Goal: Task Accomplishment & Management: Manage account settings

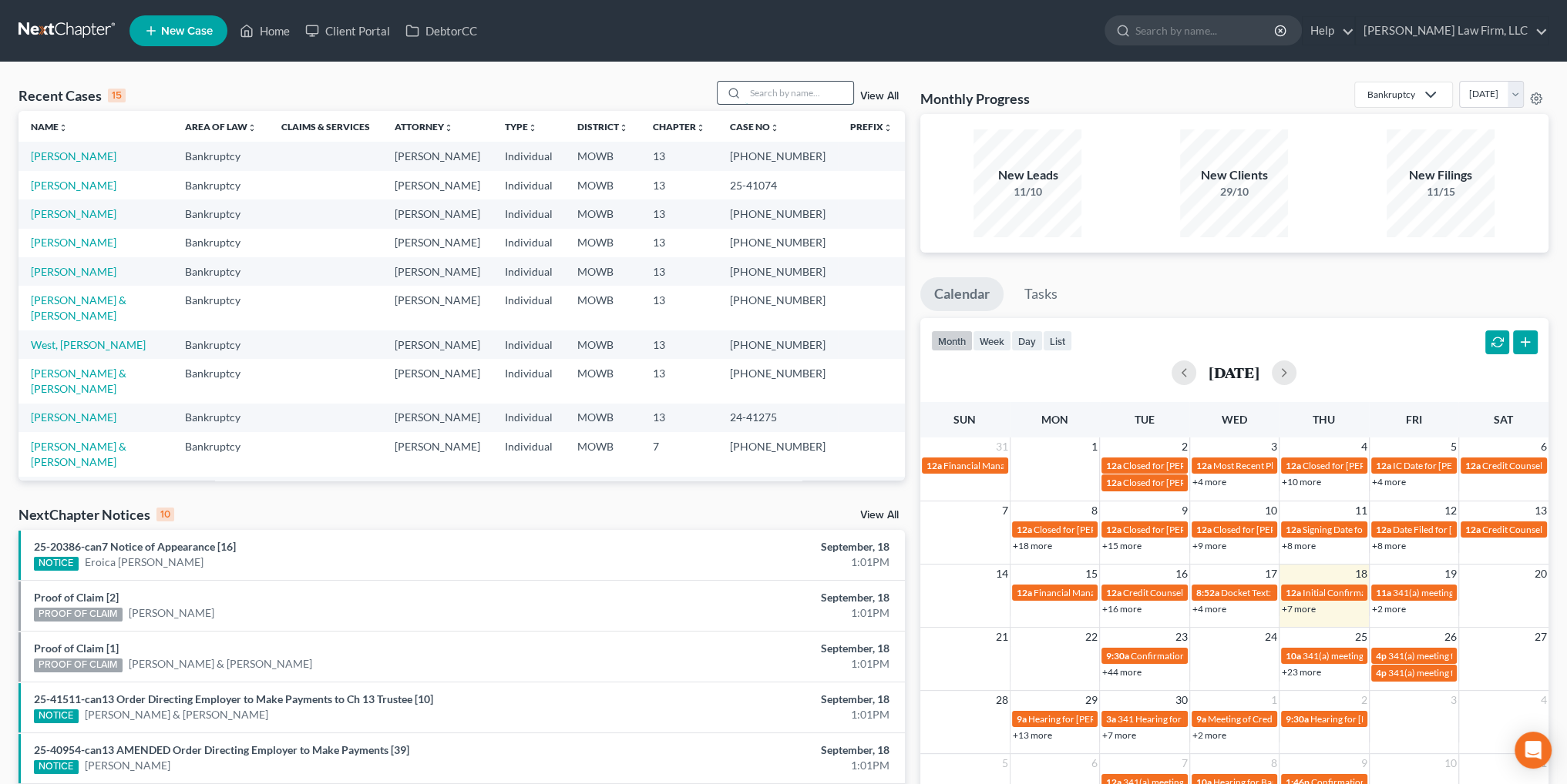
click at [778, 97] on input "search" at bounding box center [800, 93] width 108 height 23
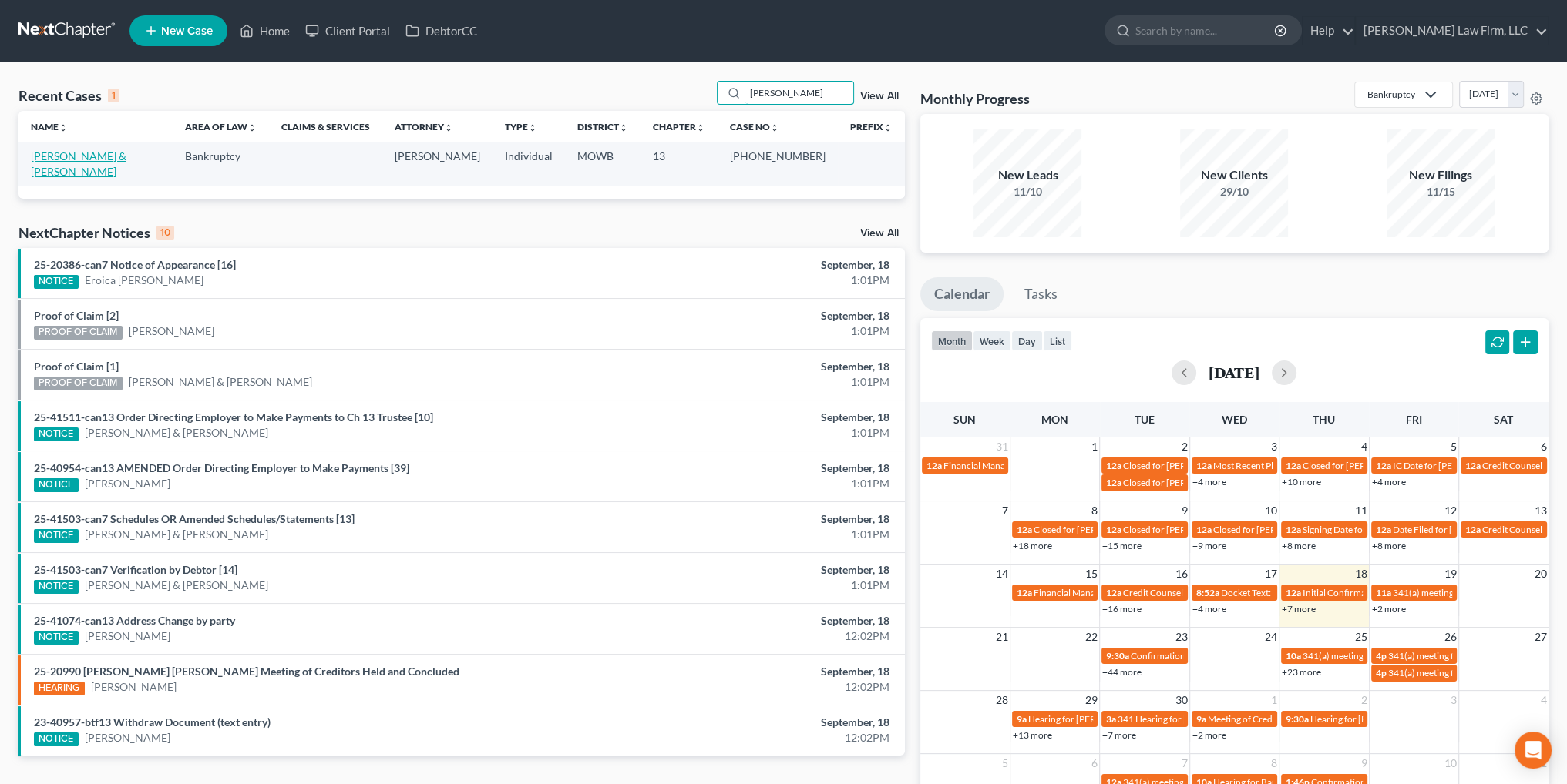
type input "[PERSON_NAME]"
click at [89, 151] on link "[PERSON_NAME] & [PERSON_NAME]" at bounding box center [79, 164] width 96 height 28
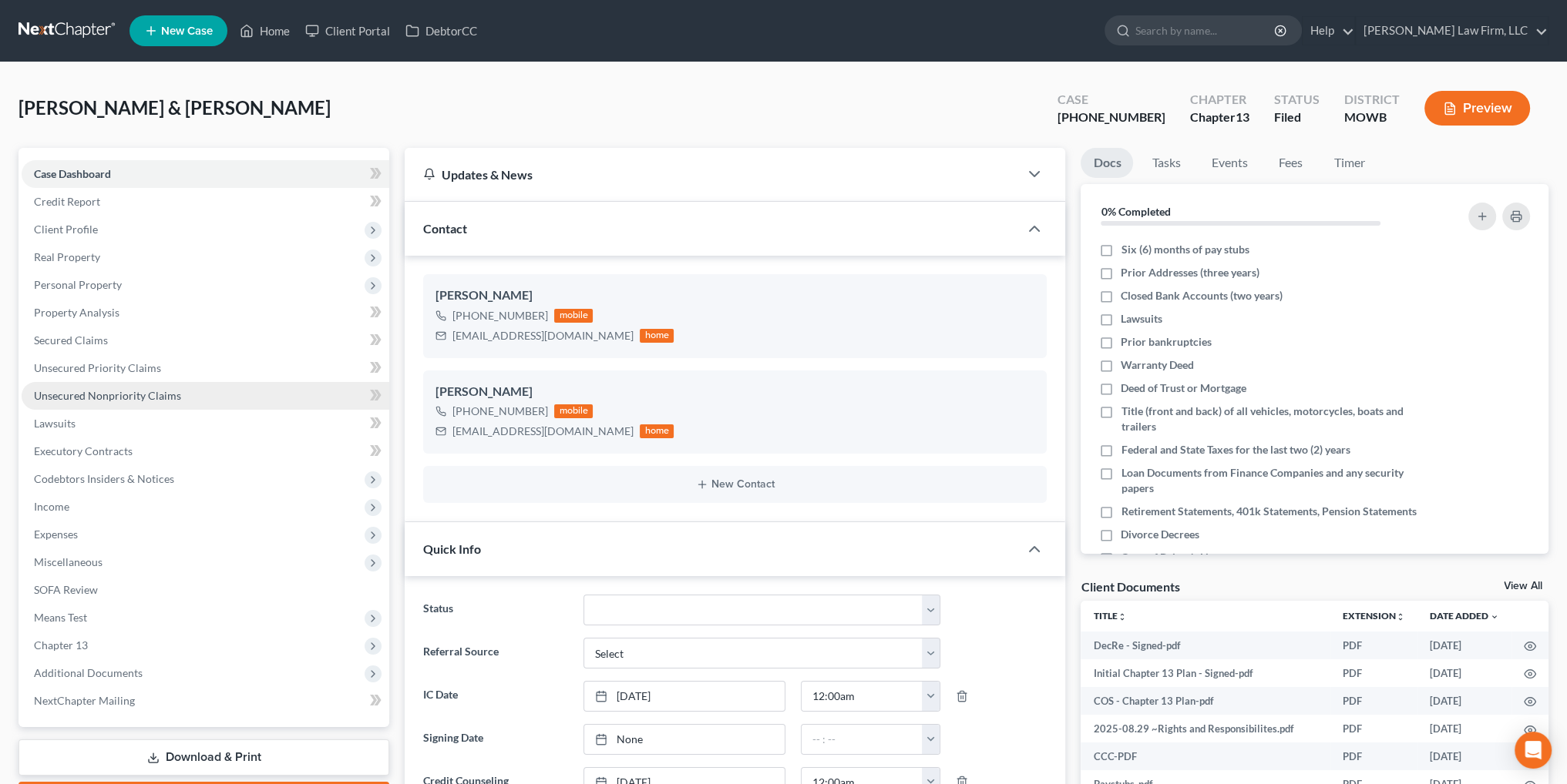
scroll to position [321, 0]
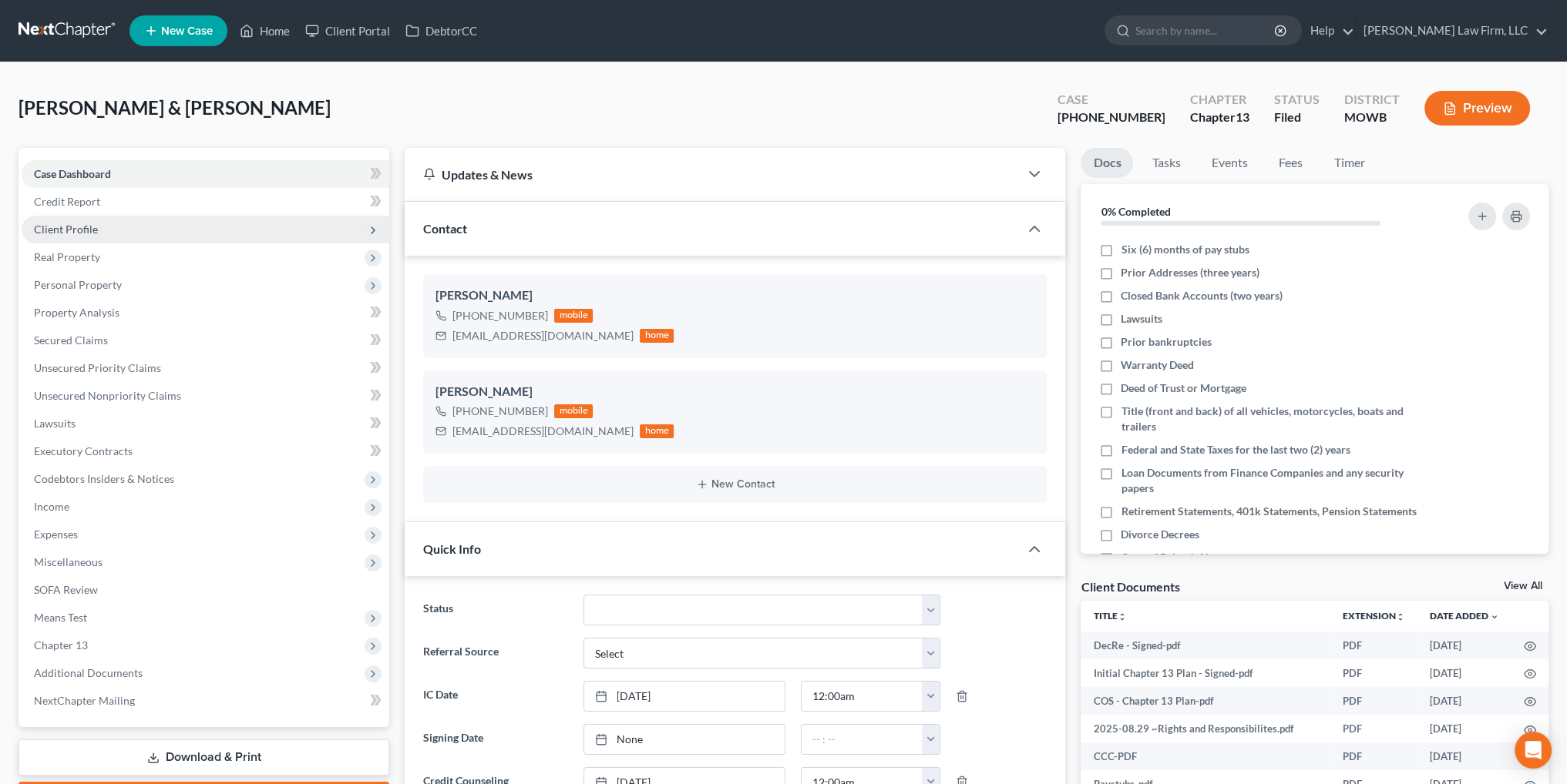
click at [74, 224] on span "Client Profile" at bounding box center [66, 229] width 64 height 13
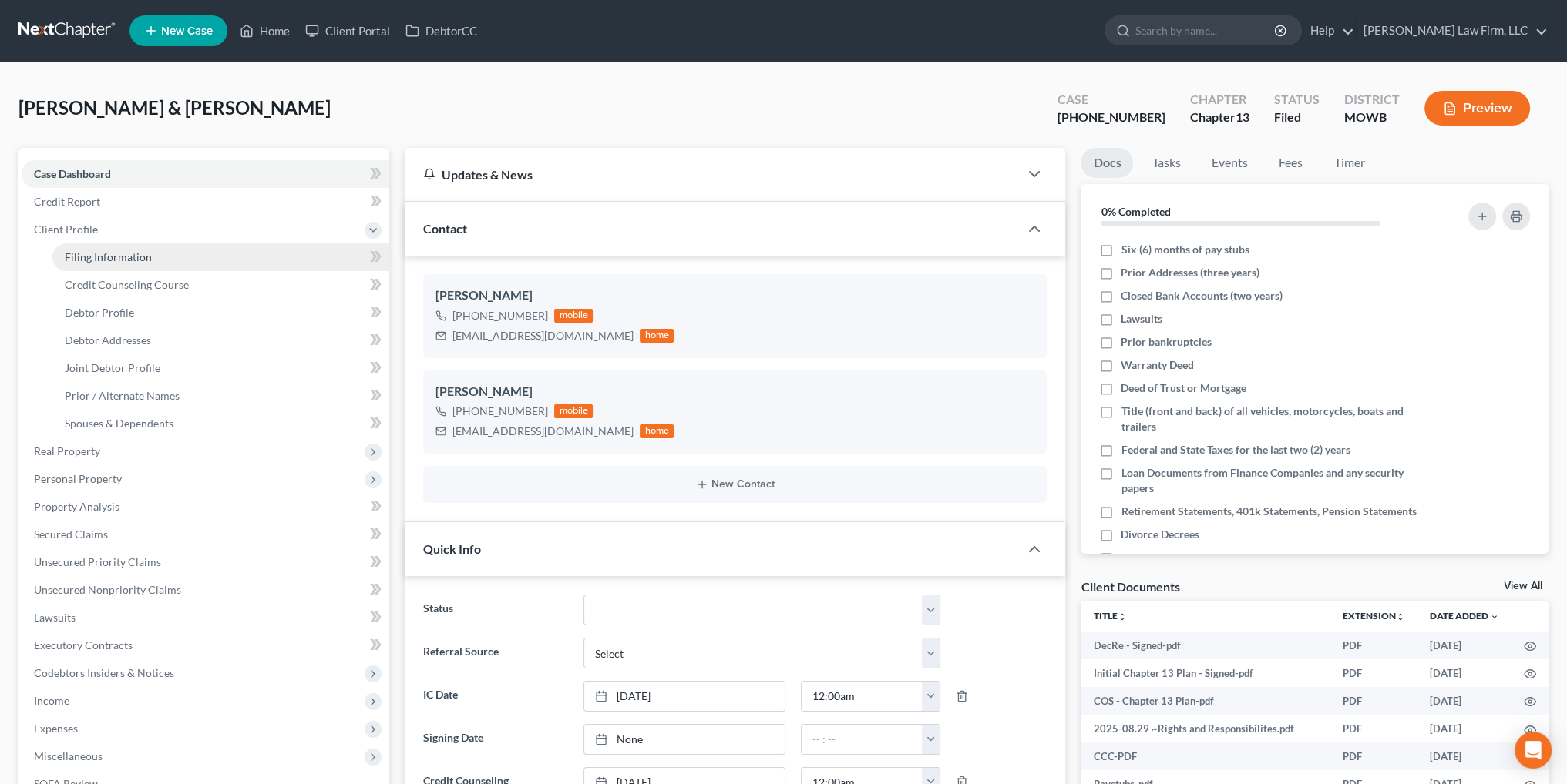
click at [73, 253] on span "Filing Information" at bounding box center [108, 257] width 87 height 13
select select "1"
select select "3"
select select "26"
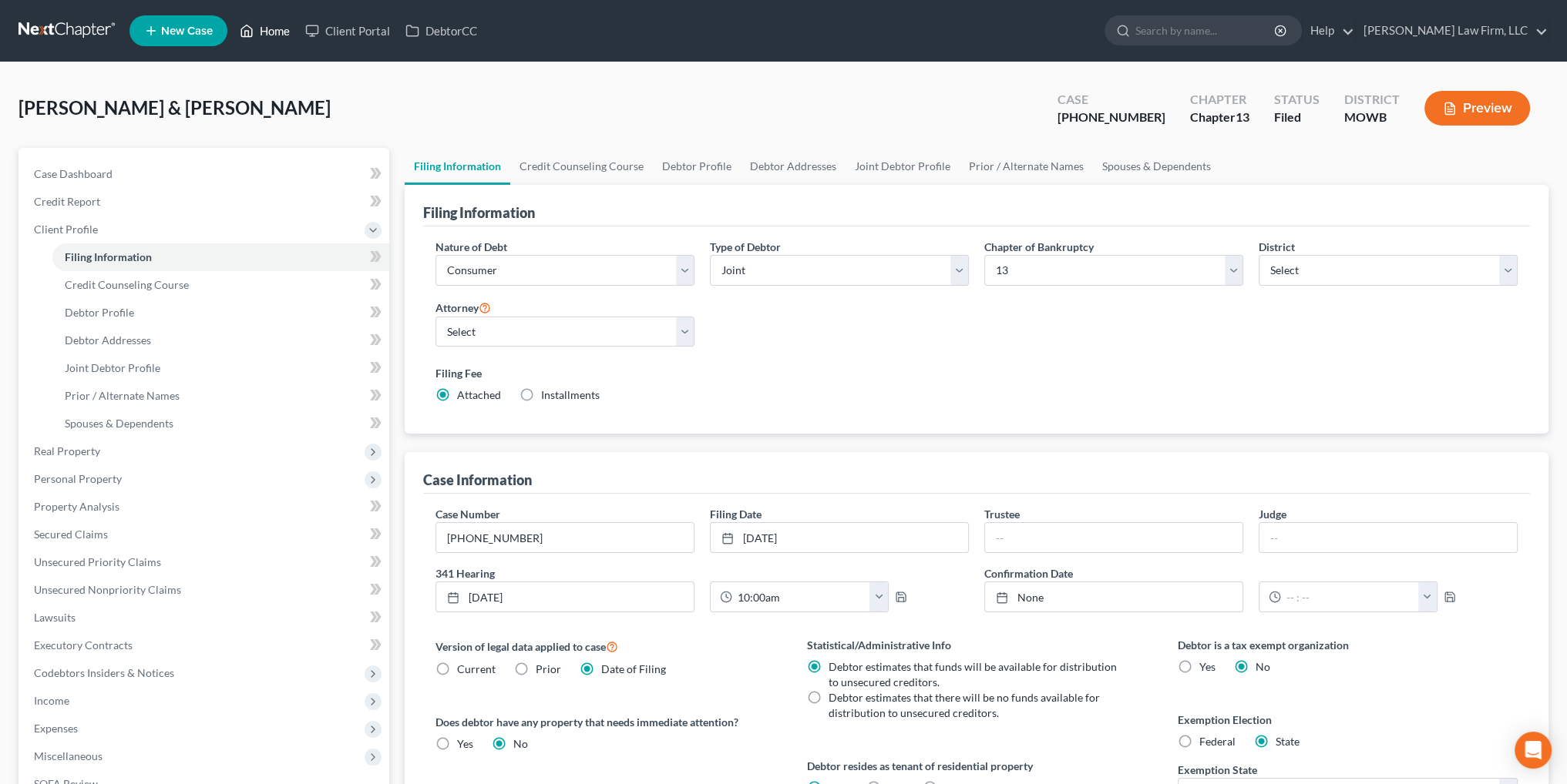
click at [284, 26] on link "Home" at bounding box center [264, 30] width 65 height 27
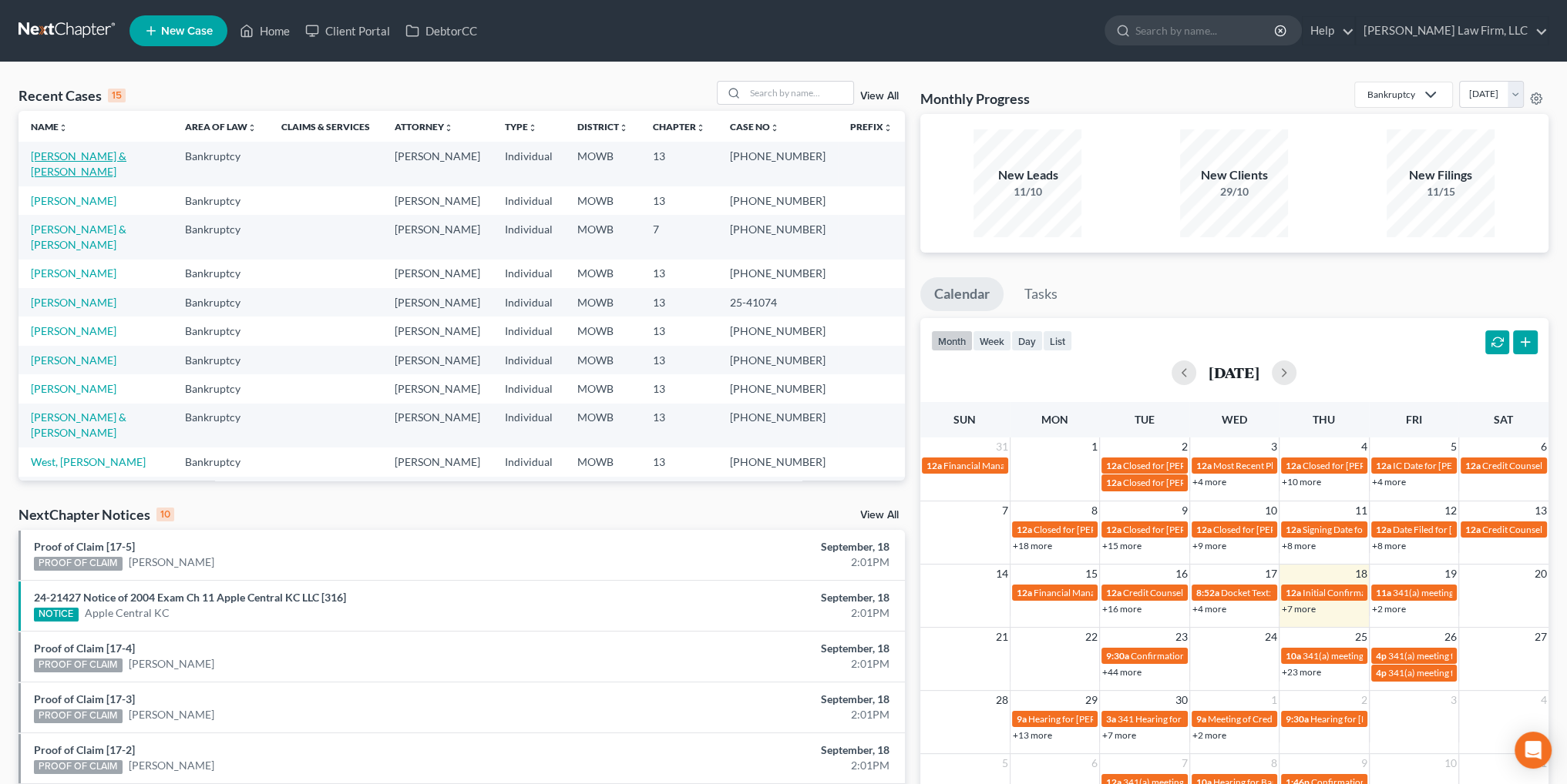
click at [101, 155] on link "[PERSON_NAME] & [PERSON_NAME]" at bounding box center [79, 164] width 96 height 28
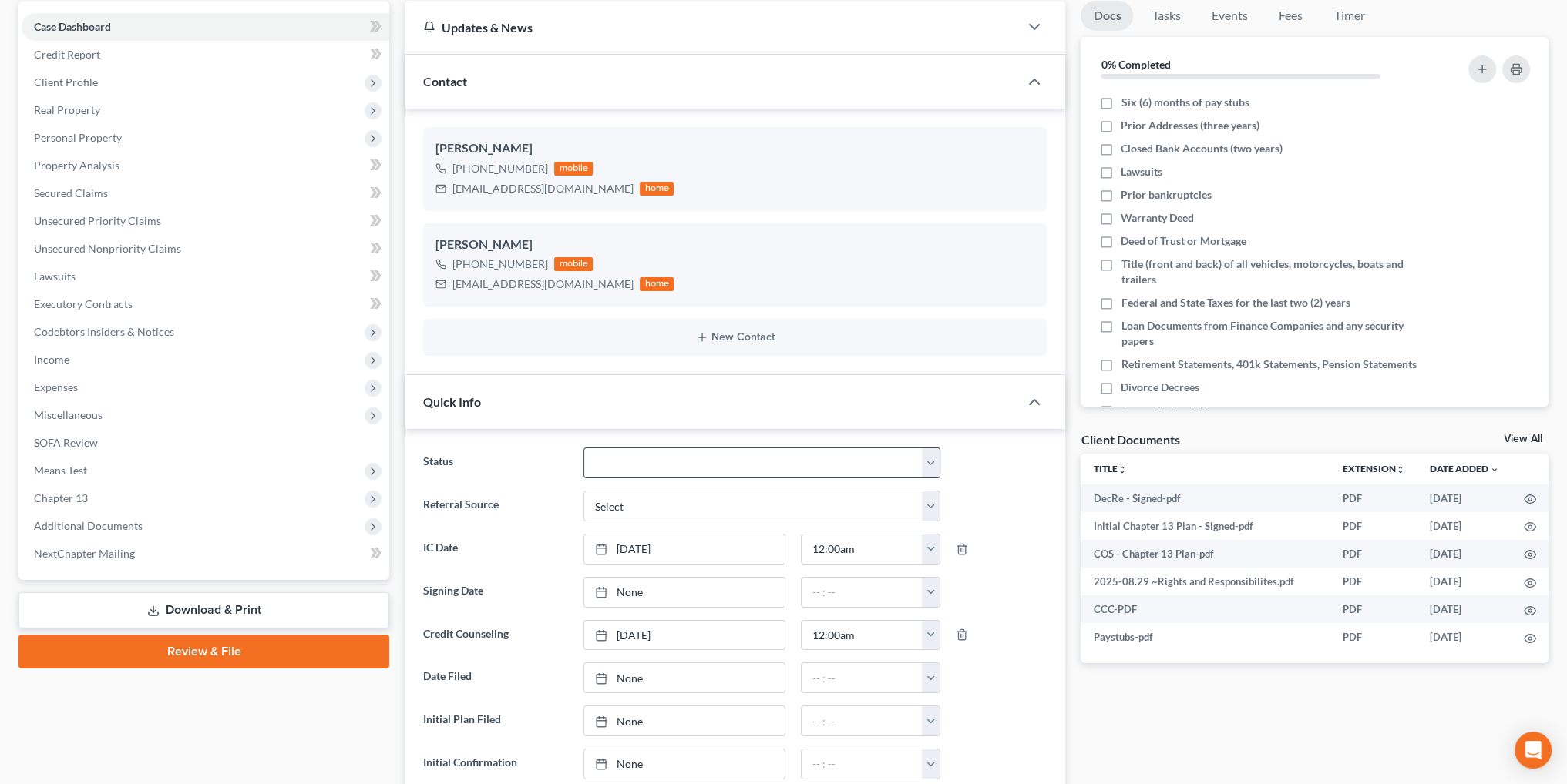
scroll to position [154, 0]
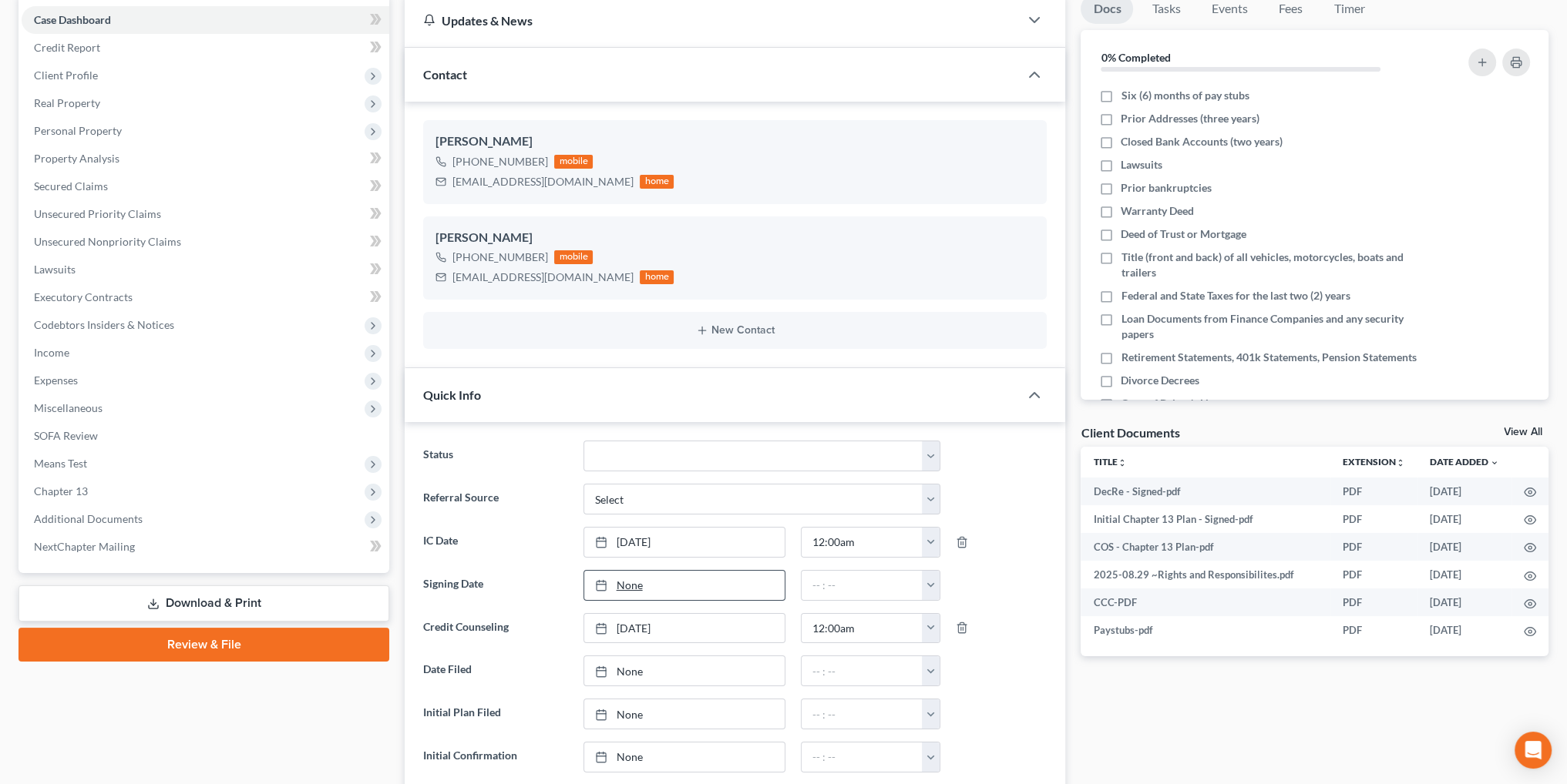
click at [622, 585] on link "None" at bounding box center [684, 584] width 201 height 29
type input "[DATE]"
click at [771, 583] on link "[DATE]" at bounding box center [684, 584] width 201 height 29
click at [757, 582] on link "[DATE]" at bounding box center [684, 584] width 201 height 29
click at [928, 583] on button "button" at bounding box center [930, 584] width 18 height 29
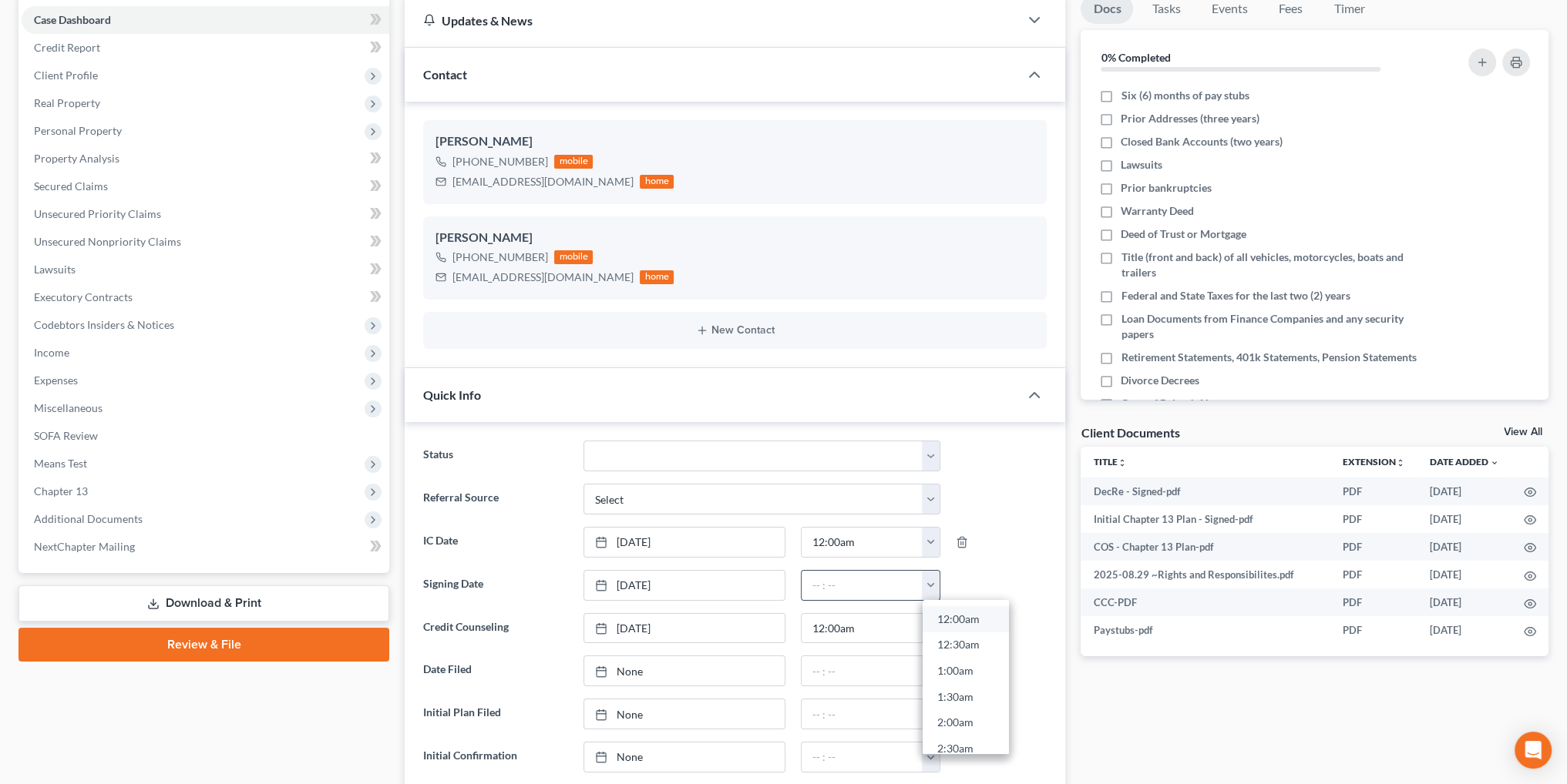
click at [956, 612] on link "12:00am" at bounding box center [965, 619] width 86 height 26
type input "12:00am"
type input "[DATE]"
click at [616, 670] on link "[DATE]" at bounding box center [684, 671] width 201 height 29
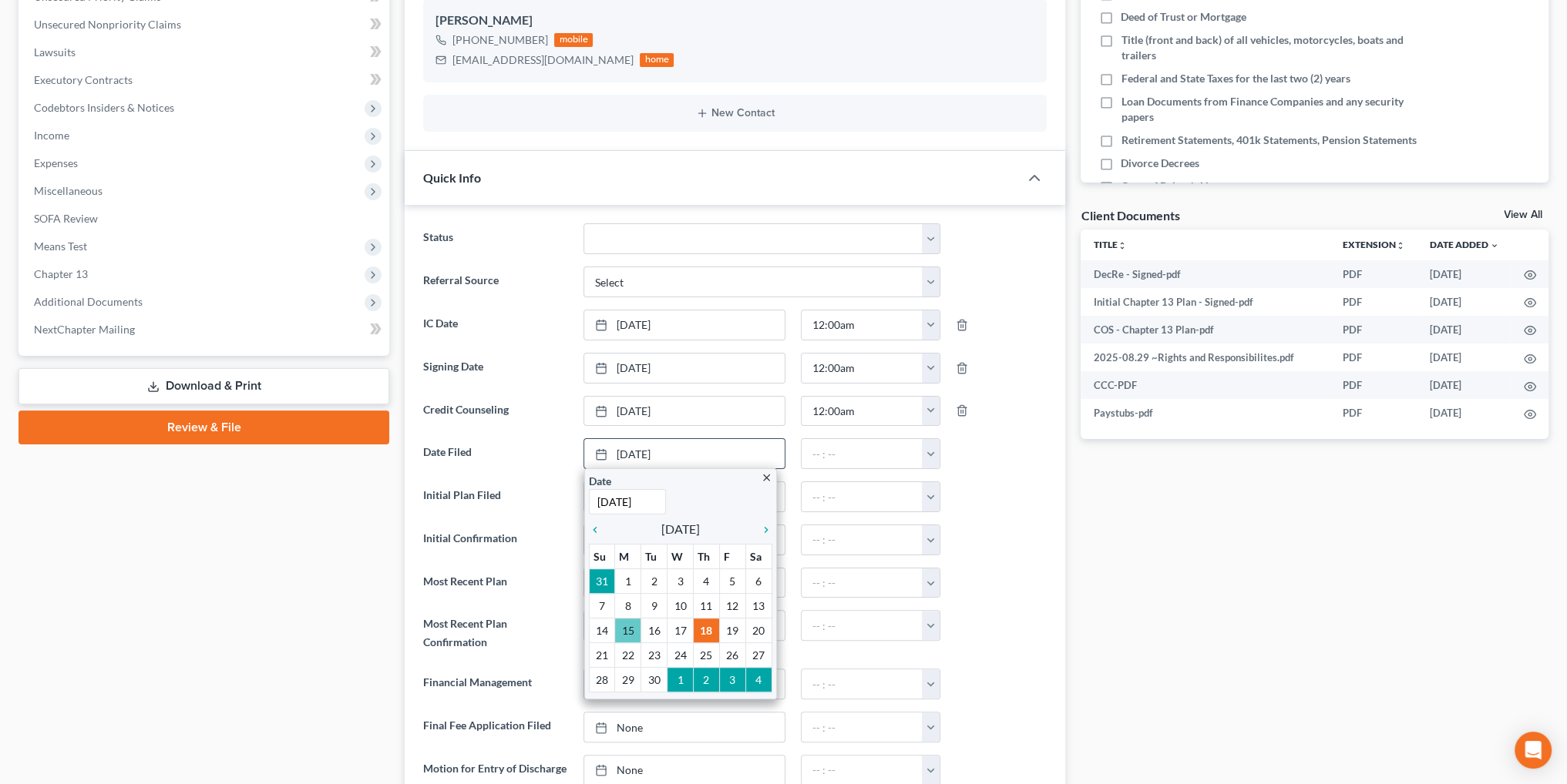
scroll to position [385, 0]
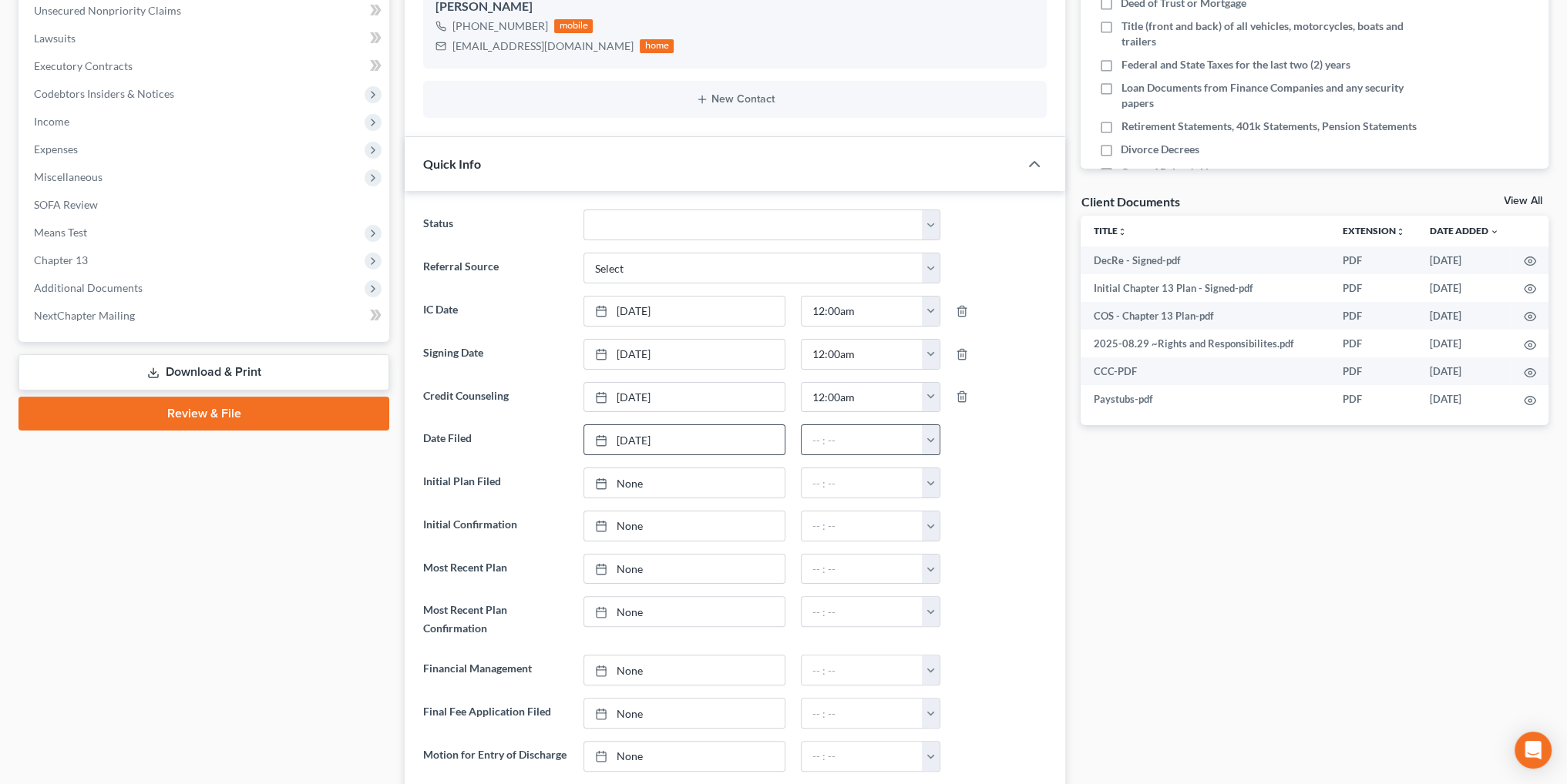
click at [934, 439] on button "button" at bounding box center [930, 440] width 18 height 29
click at [949, 466] on link "12:00am" at bounding box center [965, 474] width 86 height 26
type input "12:00am"
type input "[DATE]"
click at [617, 481] on link "[DATE]" at bounding box center [684, 482] width 201 height 29
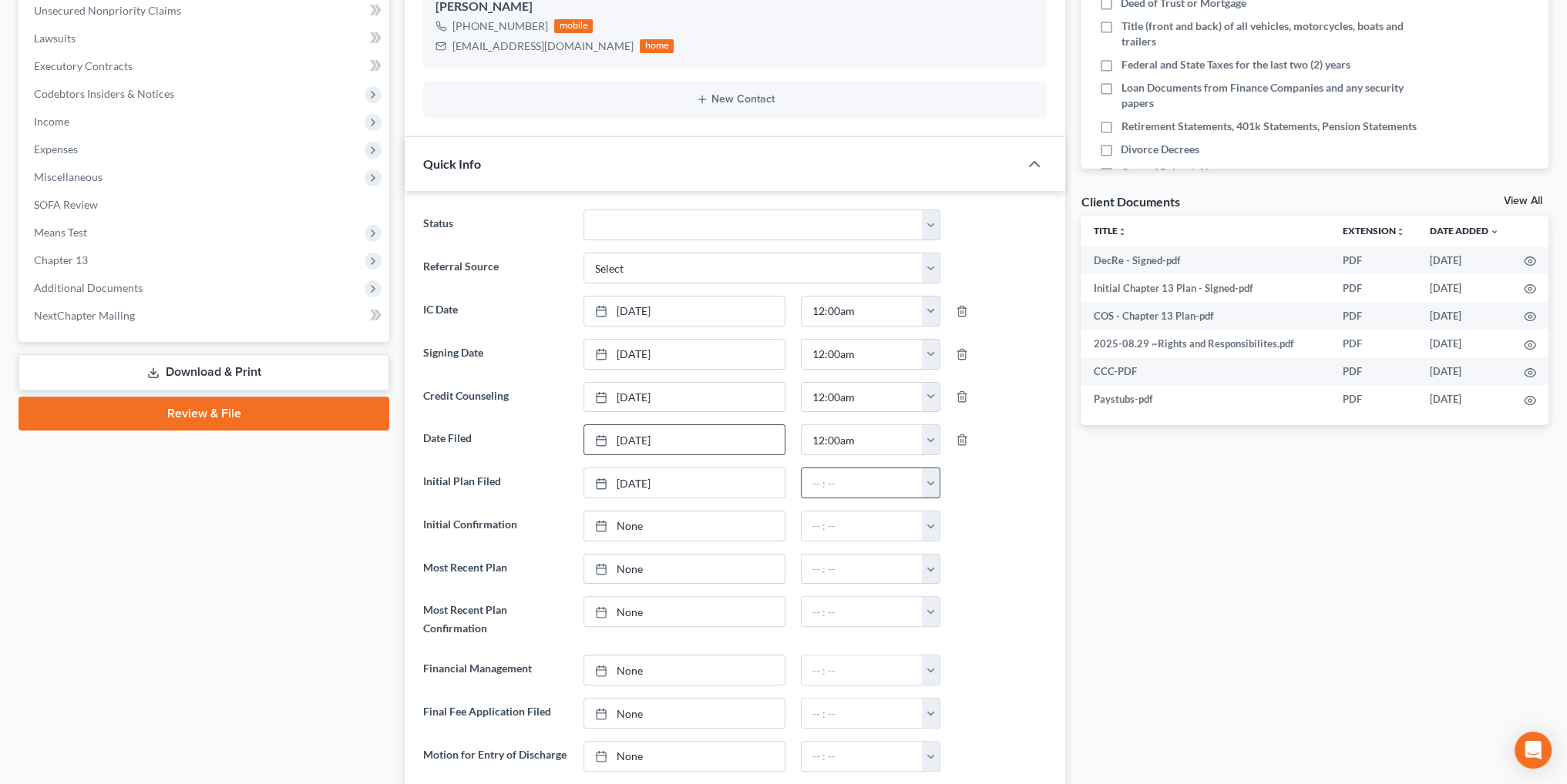
click at [930, 485] on button "button" at bounding box center [930, 482] width 18 height 29
click at [946, 513] on link "12:00am" at bounding box center [965, 517] width 86 height 26
type input "12:00am"
type input "[DATE]"
click at [620, 566] on link "None" at bounding box center [684, 568] width 201 height 29
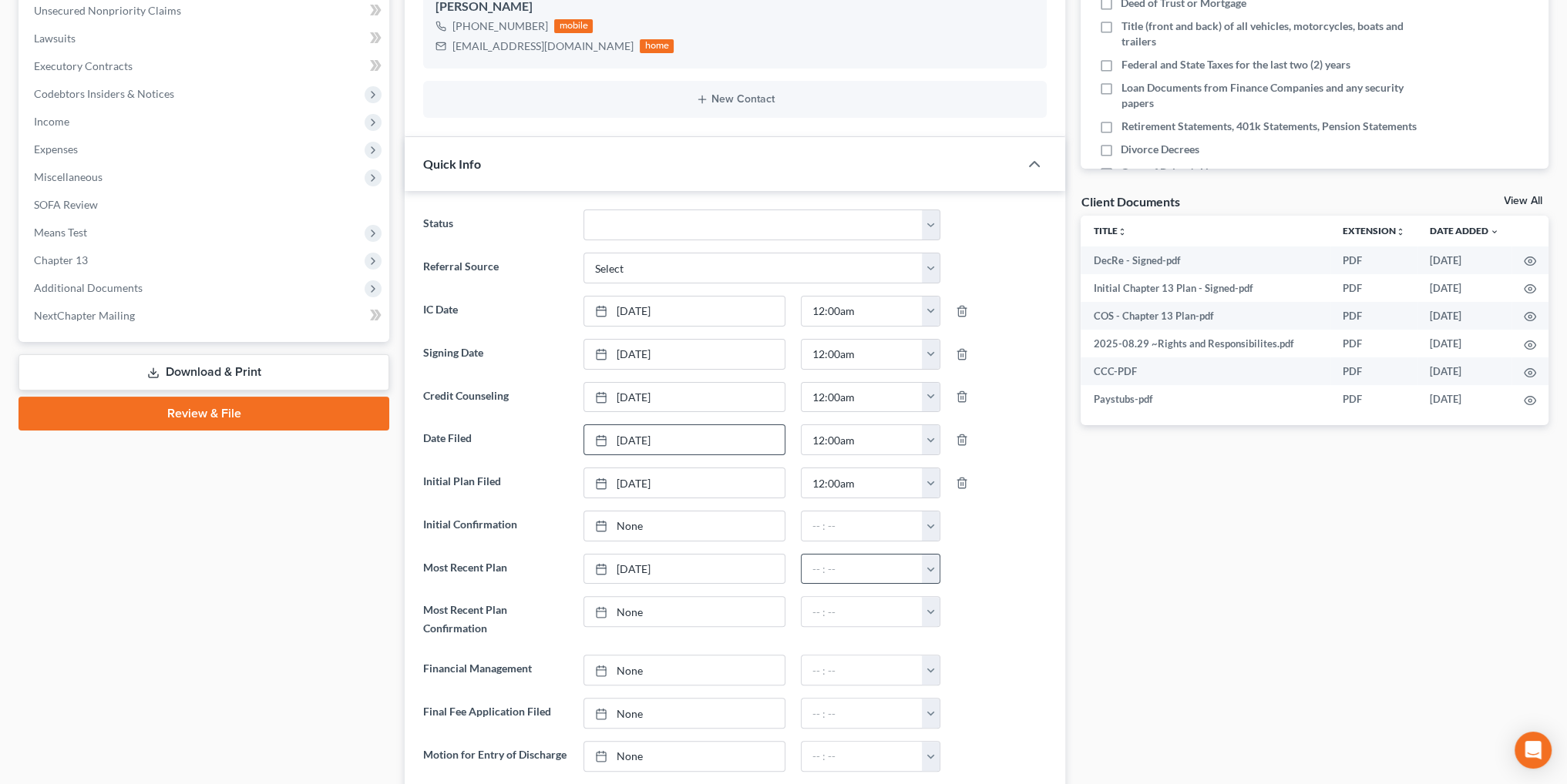
click at [931, 561] on button "button" at bounding box center [930, 568] width 18 height 29
click at [956, 596] on link "12:00am" at bounding box center [965, 603] width 86 height 26
type input "12:00am"
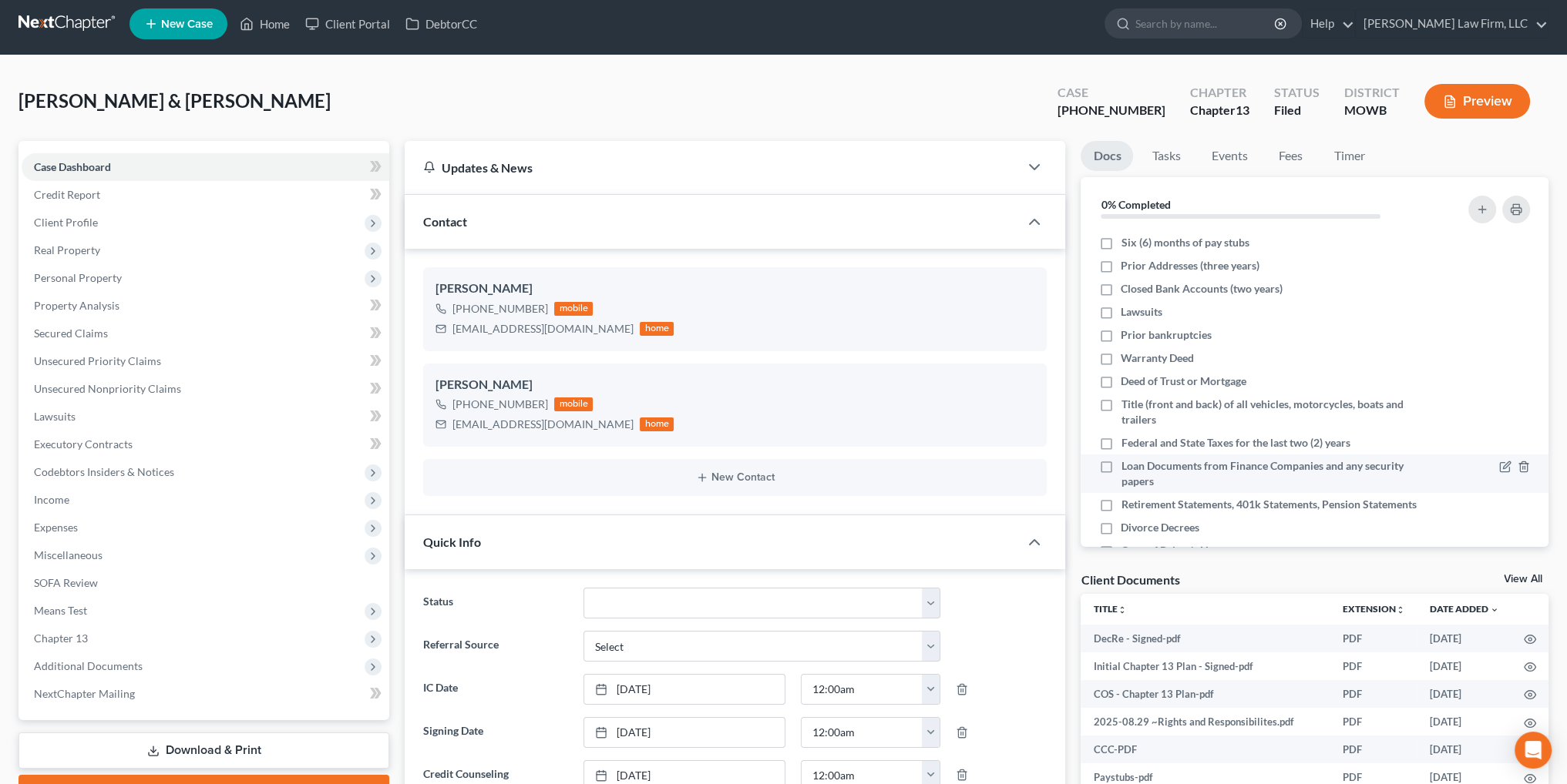
scroll to position [0, 0]
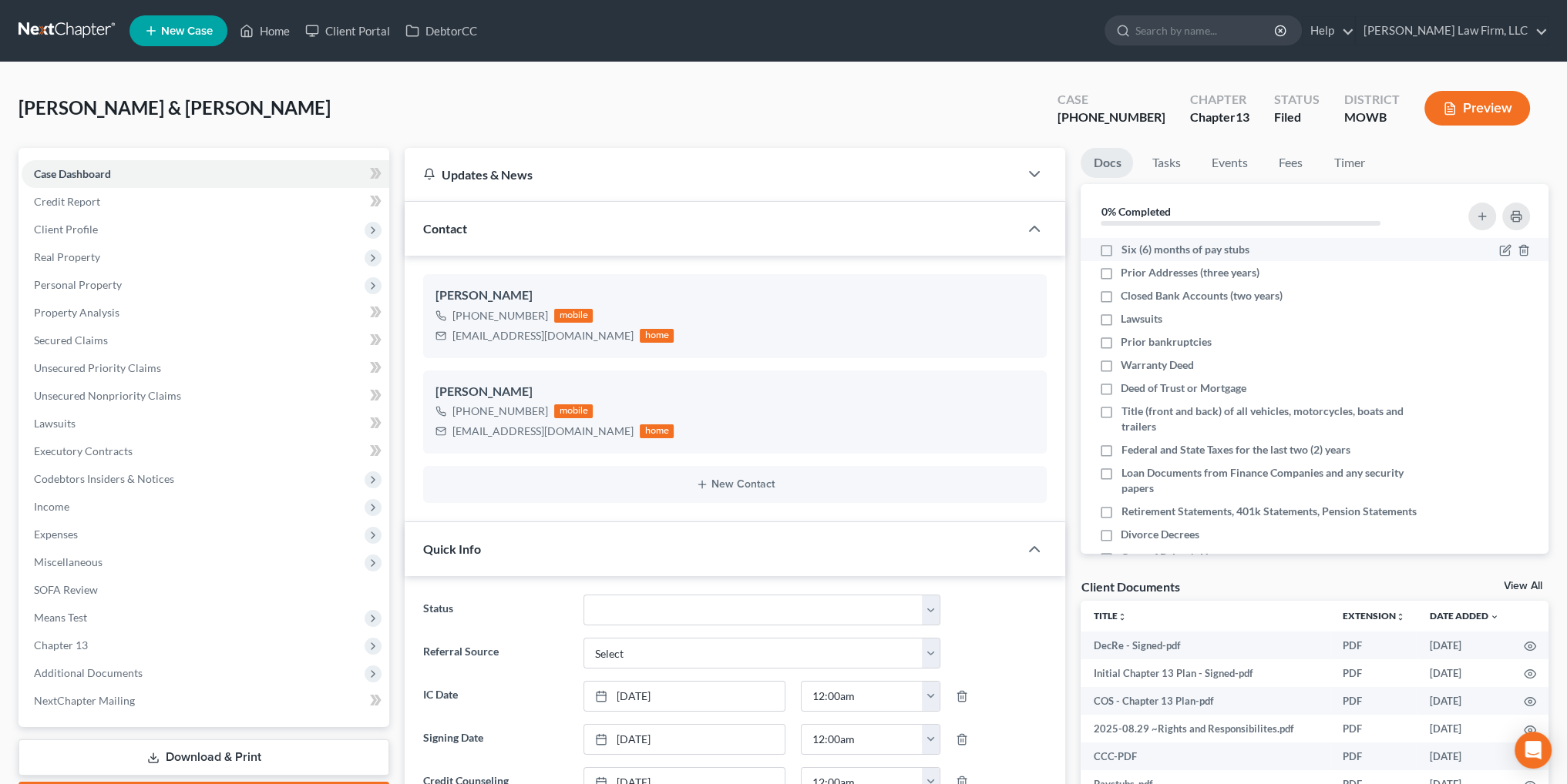
click at [1120, 247] on label "Six (6) months of pay stubs" at bounding box center [1184, 250] width 128 height 15
click at [1127, 247] on input "Six (6) months of pay stubs" at bounding box center [1132, 247] width 10 height 10
checkbox input "true"
click at [1120, 270] on label "Prior Addresses (three years)" at bounding box center [1189, 272] width 139 height 15
click at [1127, 270] on input "Prior Addresses (three years)" at bounding box center [1132, 270] width 10 height 10
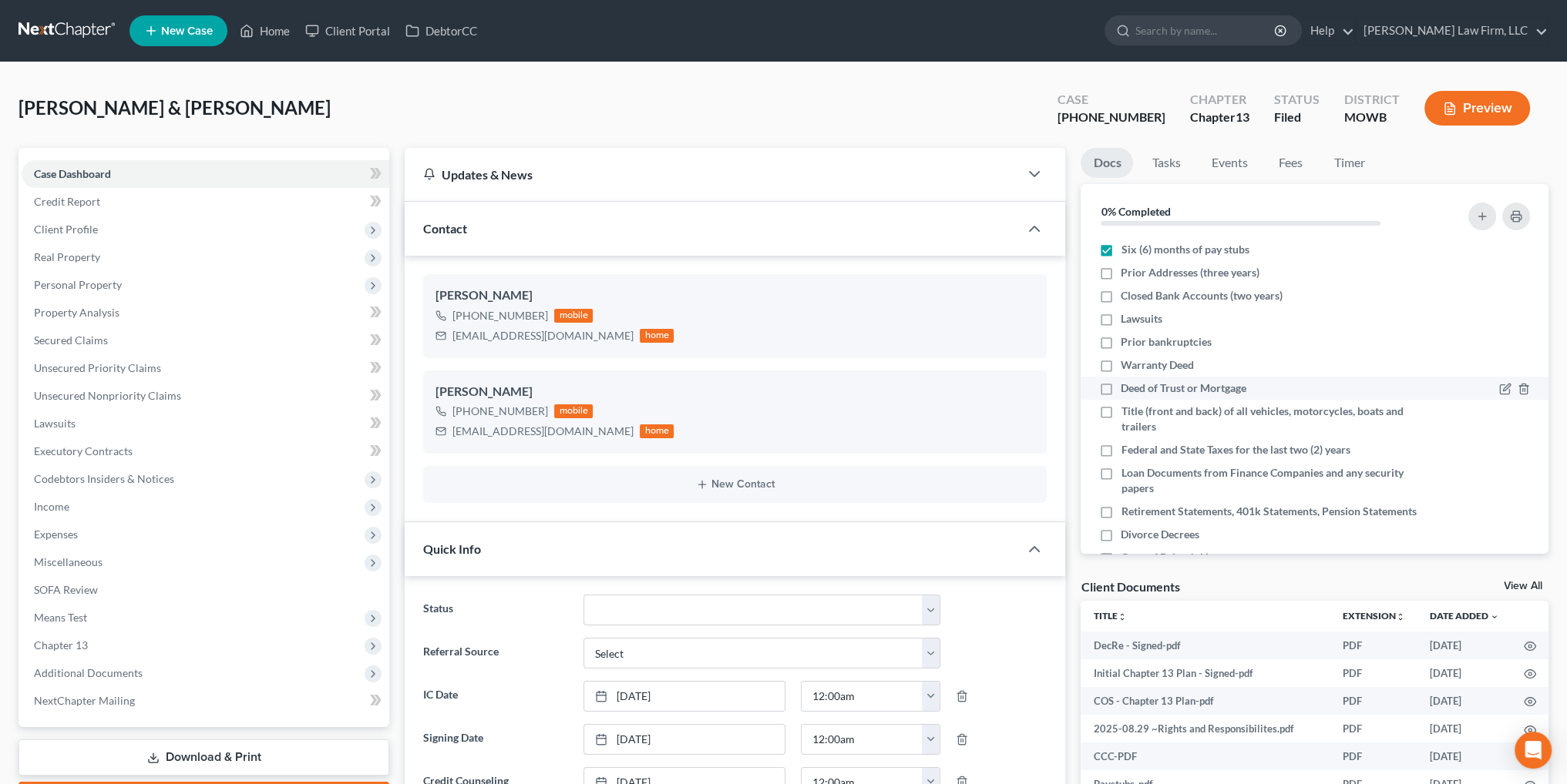
checkbox input "true"
click at [1120, 293] on label "Closed Bank Accounts (two years)" at bounding box center [1201, 296] width 162 height 15
click at [1127, 293] on input "Closed Bank Accounts (two years)" at bounding box center [1132, 293] width 10 height 10
checkbox input "true"
click at [1120, 317] on label "Lawsuits" at bounding box center [1141, 319] width 42 height 15
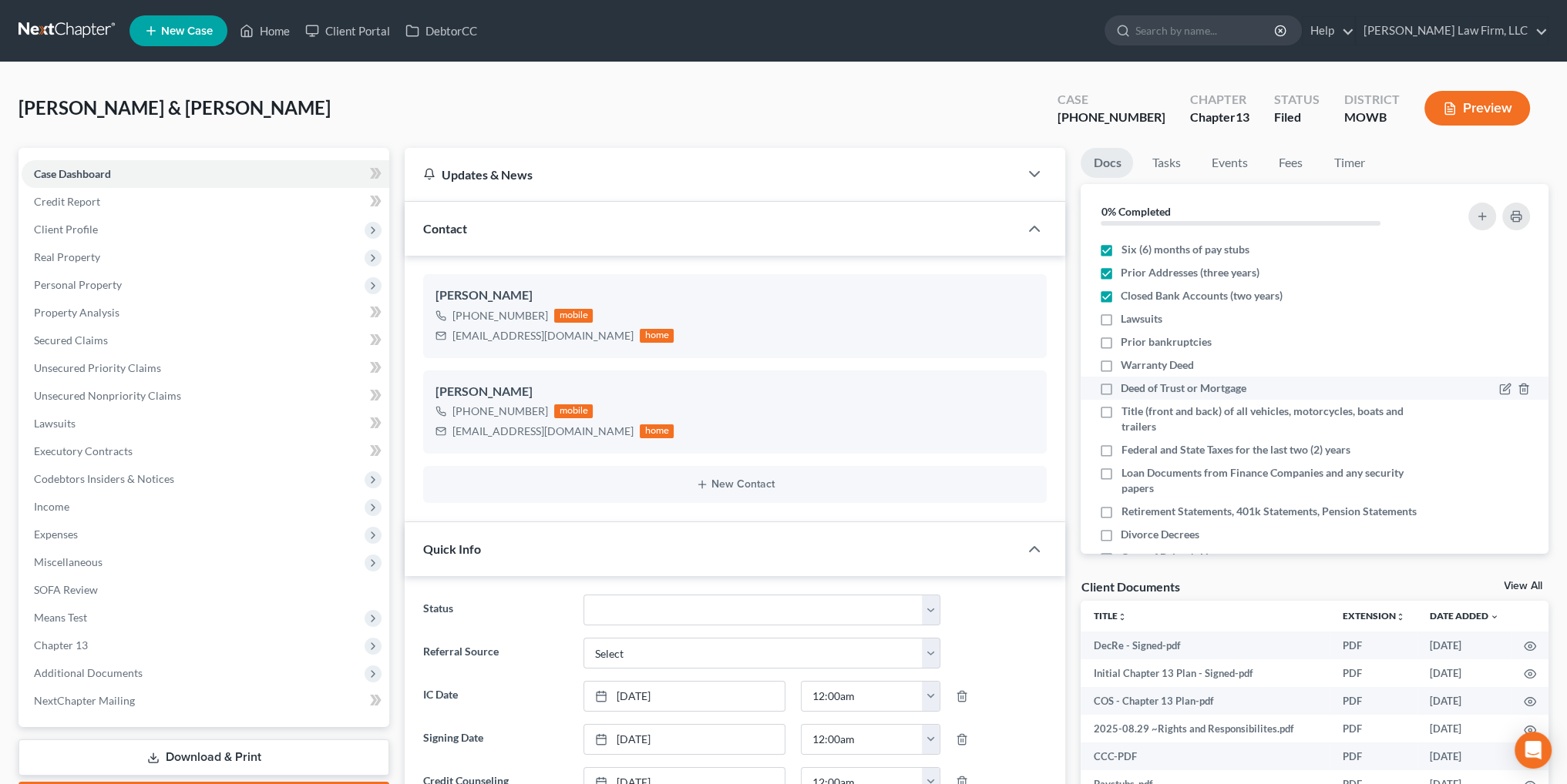
click at [1127, 317] on input "Lawsuits" at bounding box center [1132, 316] width 10 height 10
checkbox input "true"
click at [1120, 340] on label "Prior bankruptcies" at bounding box center [1166, 341] width 91 height 15
click at [1127, 340] on input "Prior bankruptcies" at bounding box center [1132, 339] width 10 height 10
checkbox input "true"
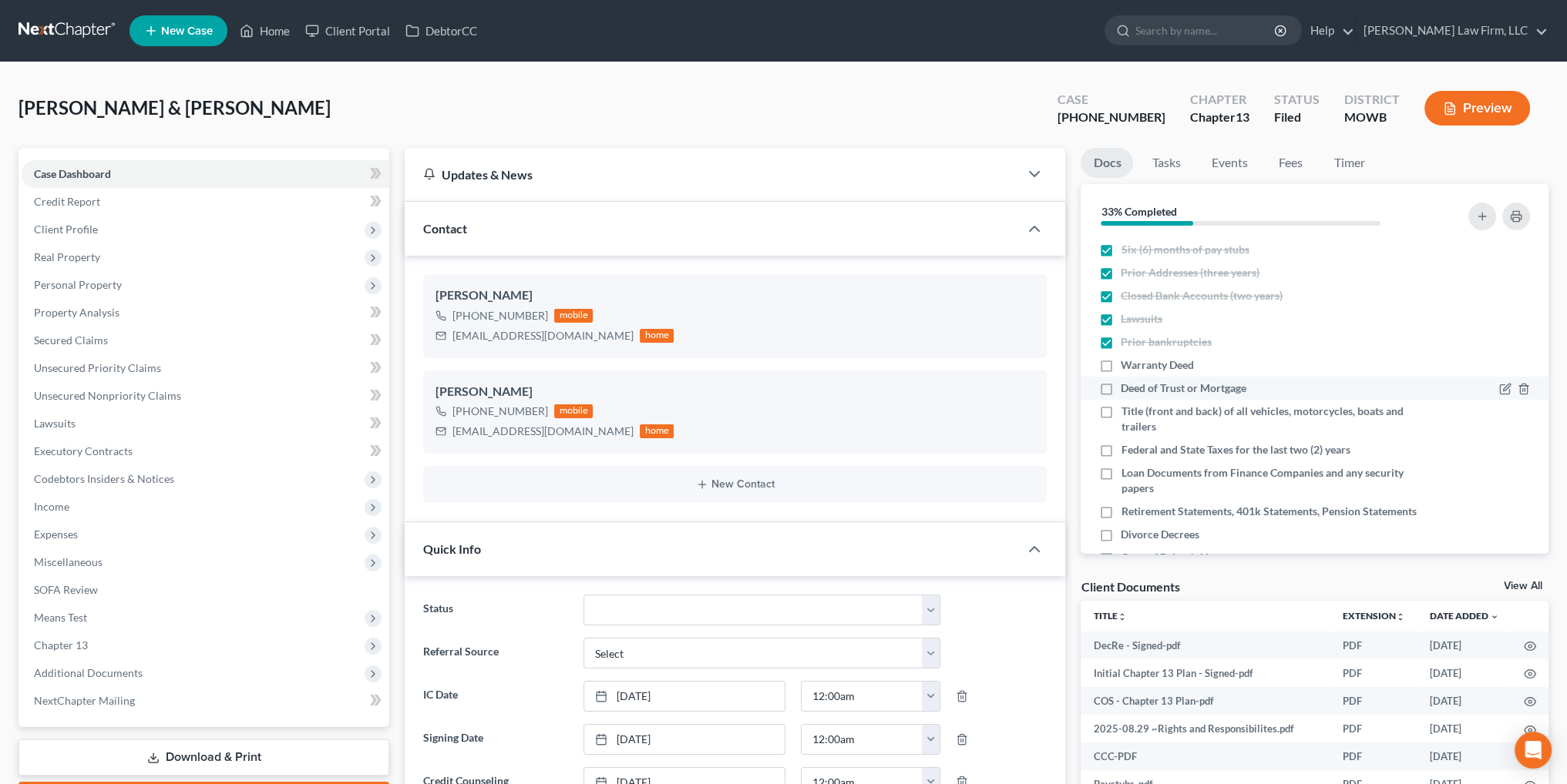
click at [1120, 390] on label "Deed of Trust or Mortgage" at bounding box center [1183, 388] width 126 height 15
click at [1127, 390] on input "Deed of Trust or Mortgage" at bounding box center [1132, 385] width 10 height 10
checkbox input "true"
click at [1120, 448] on label "Federal and State Taxes for the last two (2) years" at bounding box center [1235, 449] width 229 height 15
click at [1127, 448] on input "Federal and State Taxes for the last two (2) years" at bounding box center [1132, 446] width 10 height 10
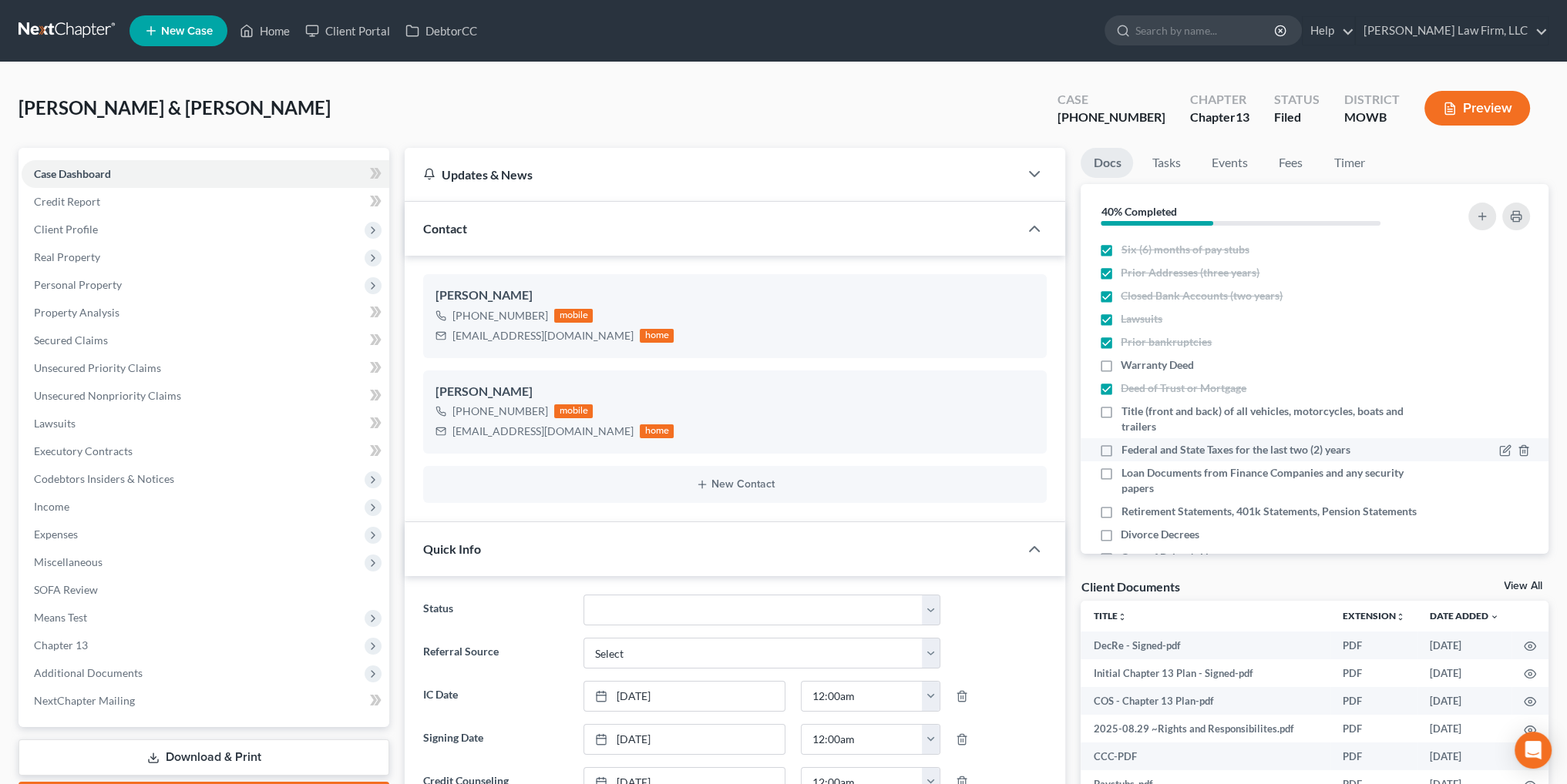
checkbox input "true"
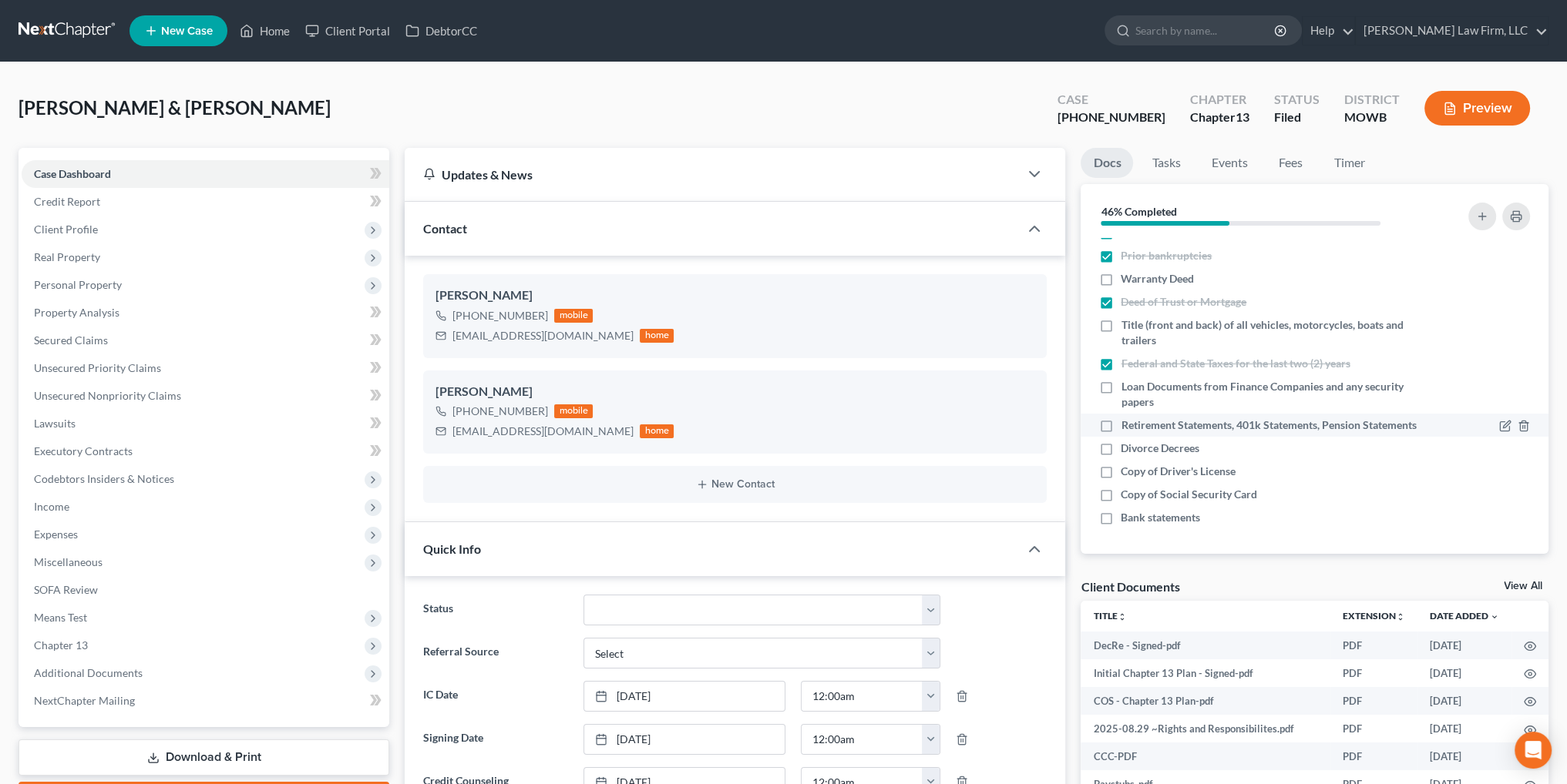
scroll to position [102, 0]
click at [1120, 464] on label "Copy of Driver's License" at bounding box center [1177, 471] width 114 height 15
click at [1127, 464] on input "Copy of Driver's License" at bounding box center [1132, 468] width 10 height 10
checkbox input "true"
click at [1120, 489] on label "Copy of Social Security Card" at bounding box center [1188, 495] width 136 height 15
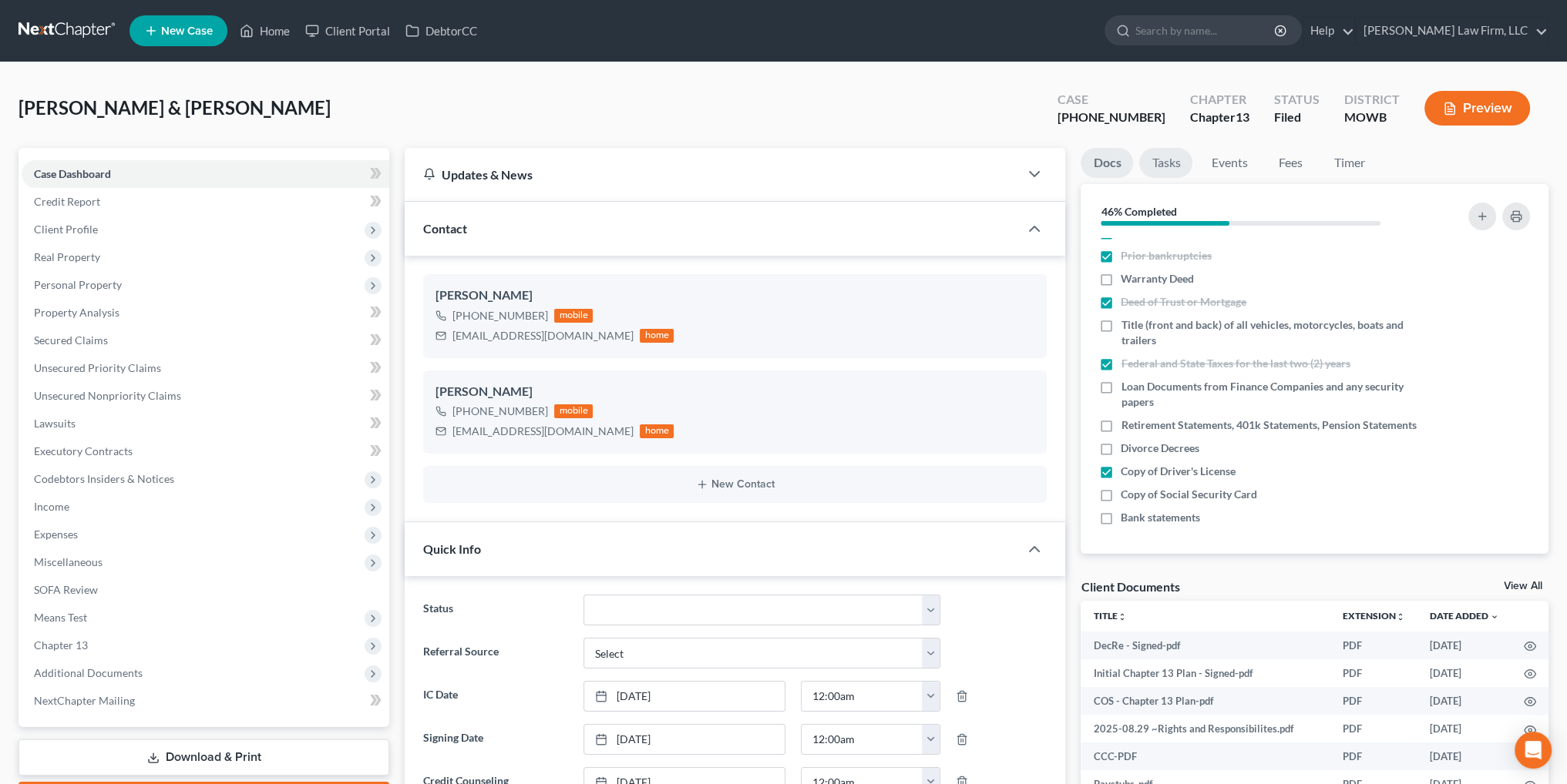
click at [1127, 489] on input "Copy of Social Security Card" at bounding box center [1132, 492] width 10 height 10
checkbox input "true"
drag, startPoint x: 1160, startPoint y: 167, endPoint x: 1161, endPoint y: 182, distance: 15.0
click at [1160, 167] on link "Tasks" at bounding box center [1166, 163] width 53 height 30
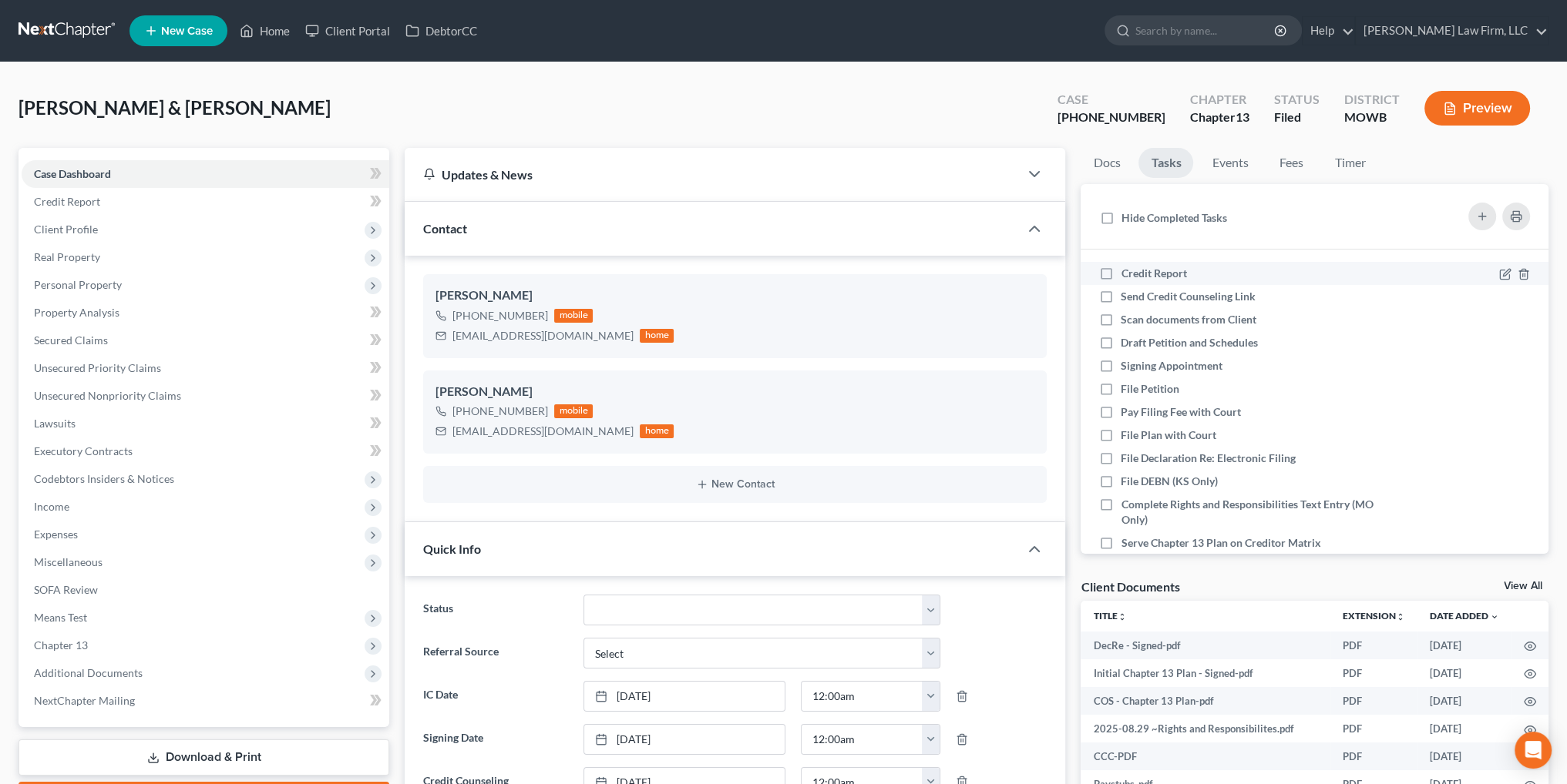
click at [1120, 275] on label "Credit Report" at bounding box center [1159, 273] width 78 height 15
click at [1127, 275] on input "Credit Report" at bounding box center [1132, 270] width 10 height 10
checkbox input "true"
click at [1120, 297] on label "Send Credit Counseling Link" at bounding box center [1194, 296] width 148 height 15
click at [1127, 297] on input "Send Credit Counseling Link" at bounding box center [1132, 293] width 10 height 10
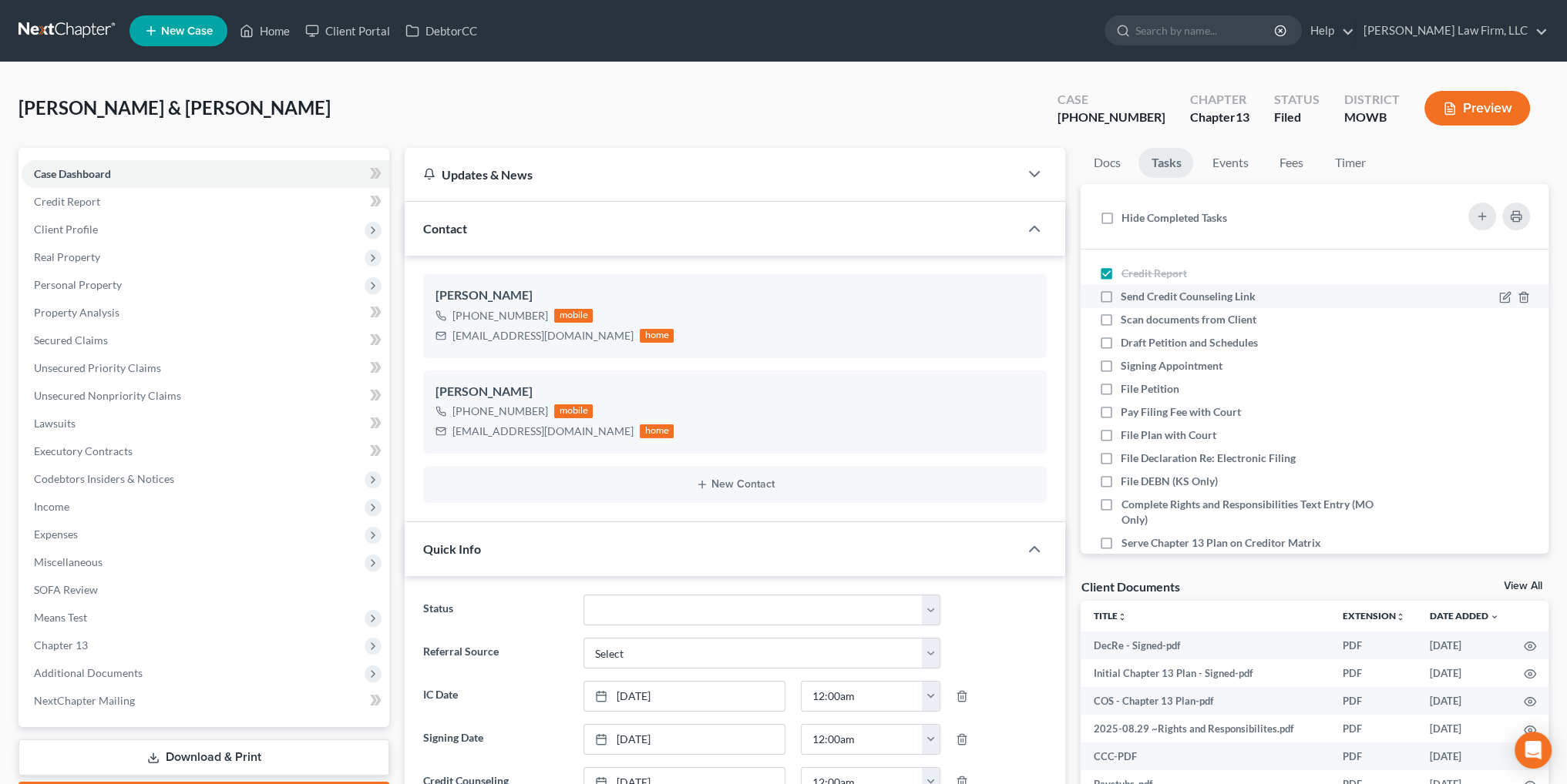
checkbox input "true"
click at [1120, 321] on label "Scan documents from Client" at bounding box center [1194, 320] width 148 height 15
click at [1127, 321] on input "Scan documents from Client" at bounding box center [1132, 317] width 10 height 10
checkbox input "true"
click at [1120, 339] on label "Draft Petition and Schedules" at bounding box center [1195, 342] width 150 height 15
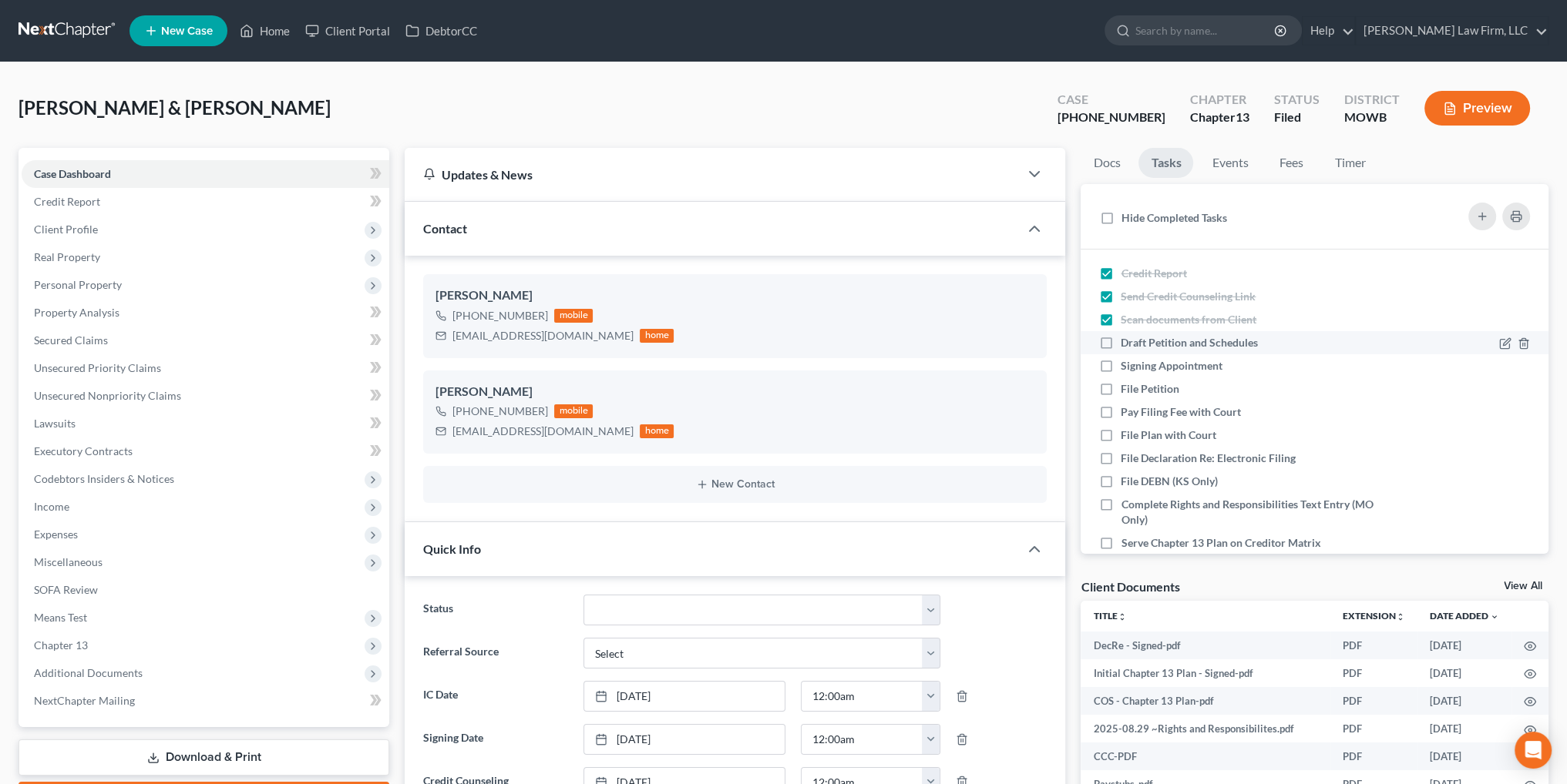
click at [1127, 339] on input "Draft Petition and Schedules" at bounding box center [1132, 340] width 10 height 10
checkbox input "true"
click at [1120, 363] on label "Signing Appointment" at bounding box center [1177, 366] width 114 height 15
click at [1127, 363] on input "Signing Appointment" at bounding box center [1132, 363] width 10 height 10
checkbox input "true"
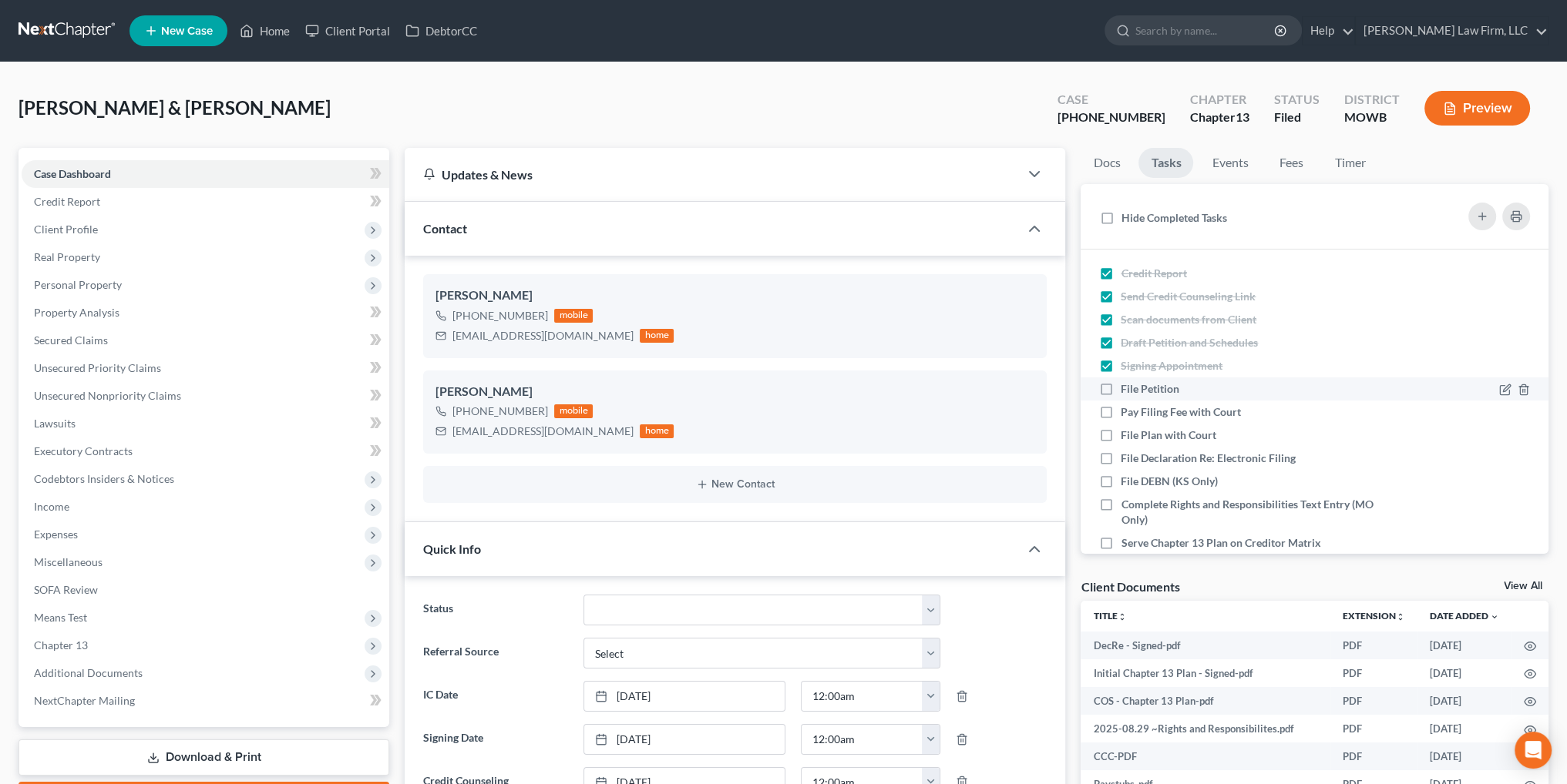
click at [1120, 381] on label "File Petition" at bounding box center [1155, 389] width 71 height 15
click at [1127, 381] on input "File Petition" at bounding box center [1132, 386] width 10 height 10
checkbox input "true"
click at [1120, 410] on label "Pay Filing Fee with Court" at bounding box center [1187, 412] width 132 height 15
click at [1127, 410] on input "Pay Filing Fee with Court" at bounding box center [1132, 409] width 10 height 10
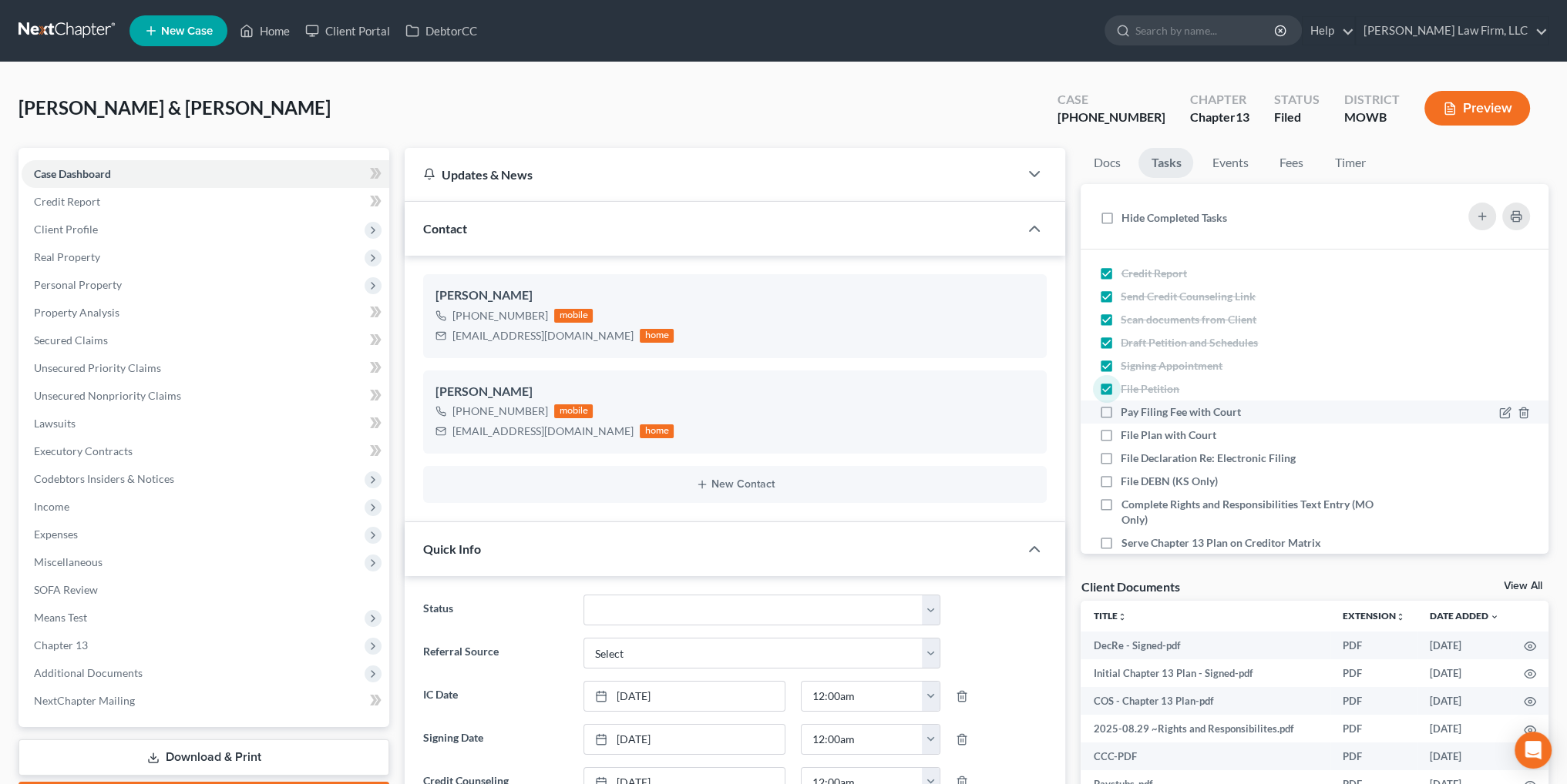
checkbox input "true"
click at [1120, 432] on label "File Plan with Court" at bounding box center [1174, 435] width 108 height 15
click at [1127, 432] on input "File Plan with Court" at bounding box center [1132, 432] width 10 height 10
checkbox input "true"
click at [1120, 455] on label "File Declaration Re: Electronic Filing" at bounding box center [1214, 458] width 187 height 15
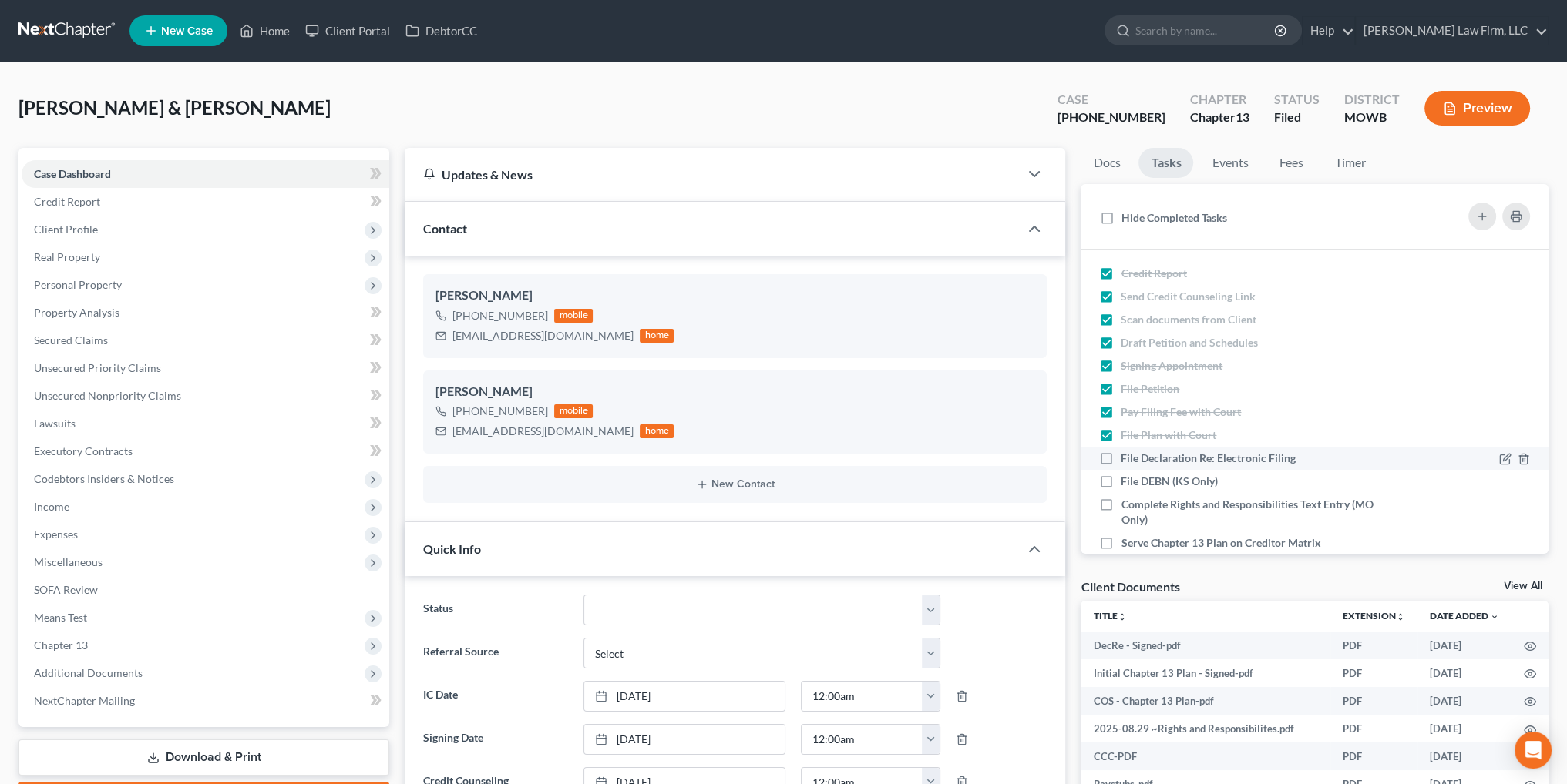
click at [1127, 455] on input "File Declaration Re: Electronic Filing" at bounding box center [1132, 455] width 10 height 10
checkbox input "true"
click at [1120, 504] on label "Complete Rights and Responsibilities Text Entry (MO Only)" at bounding box center [1259, 512] width 279 height 31
click at [1127, 504] on input "Complete Rights and Responsibilities Text Entry (MO Only)" at bounding box center [1132, 501] width 10 height 10
checkbox input "true"
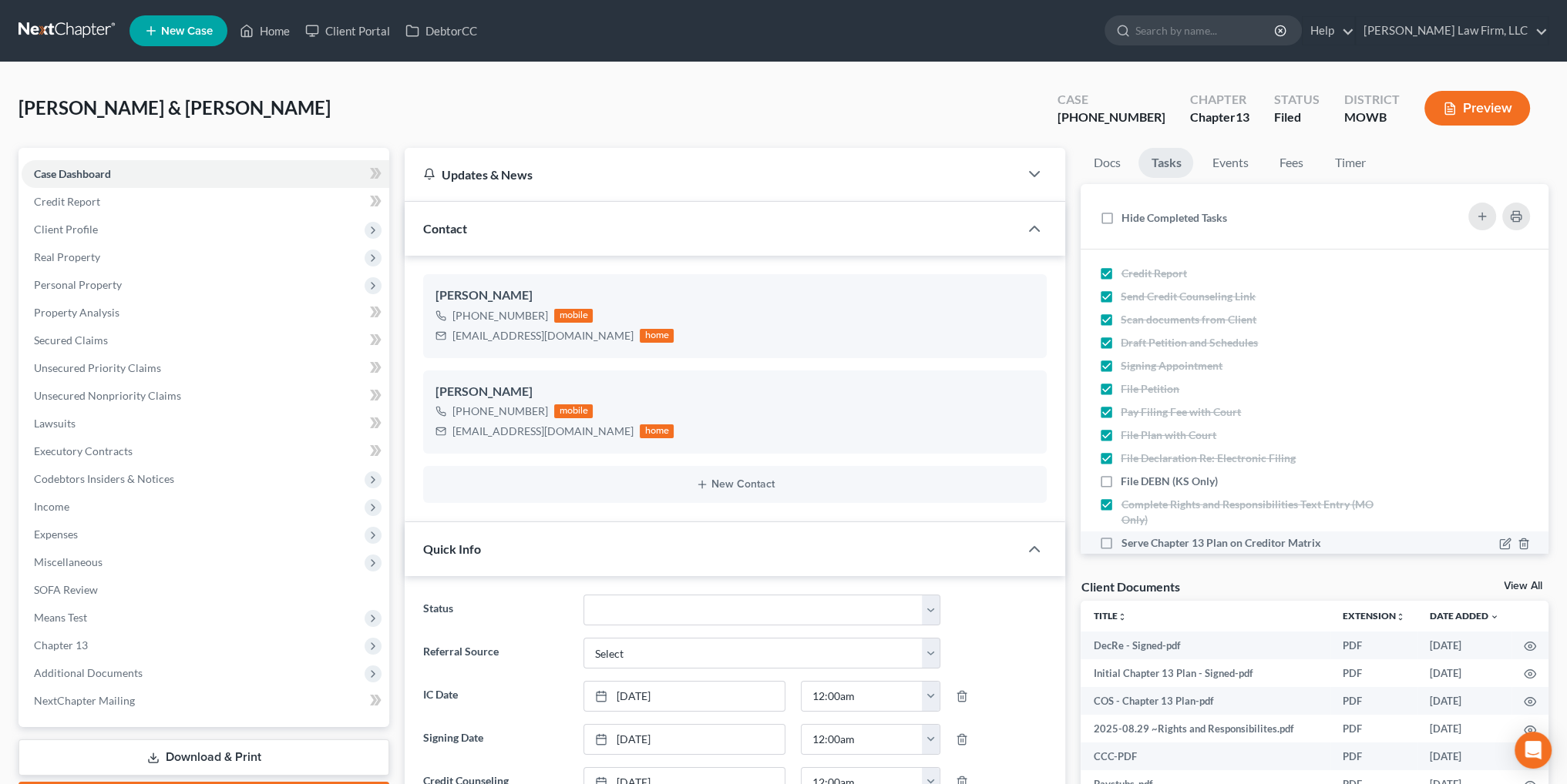
click at [1120, 543] on label "Serve Chapter 13 Plan on Creditor Matrix" at bounding box center [1226, 543] width 212 height 15
click at [1127, 543] on input "Serve Chapter 13 Plan on Creditor Matrix" at bounding box center [1132, 540] width 10 height 10
checkbox input "true"
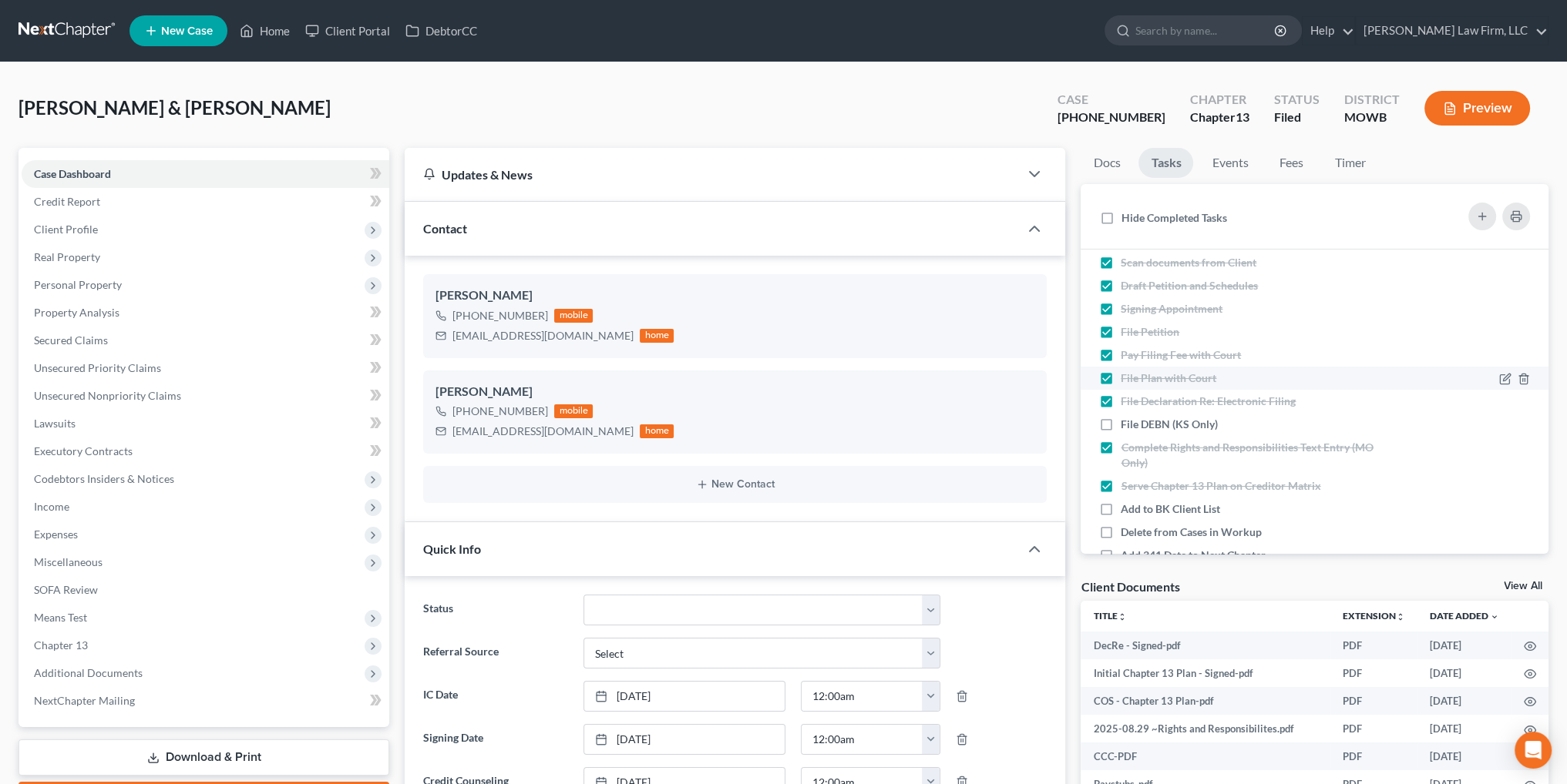
scroll to position [231, 0]
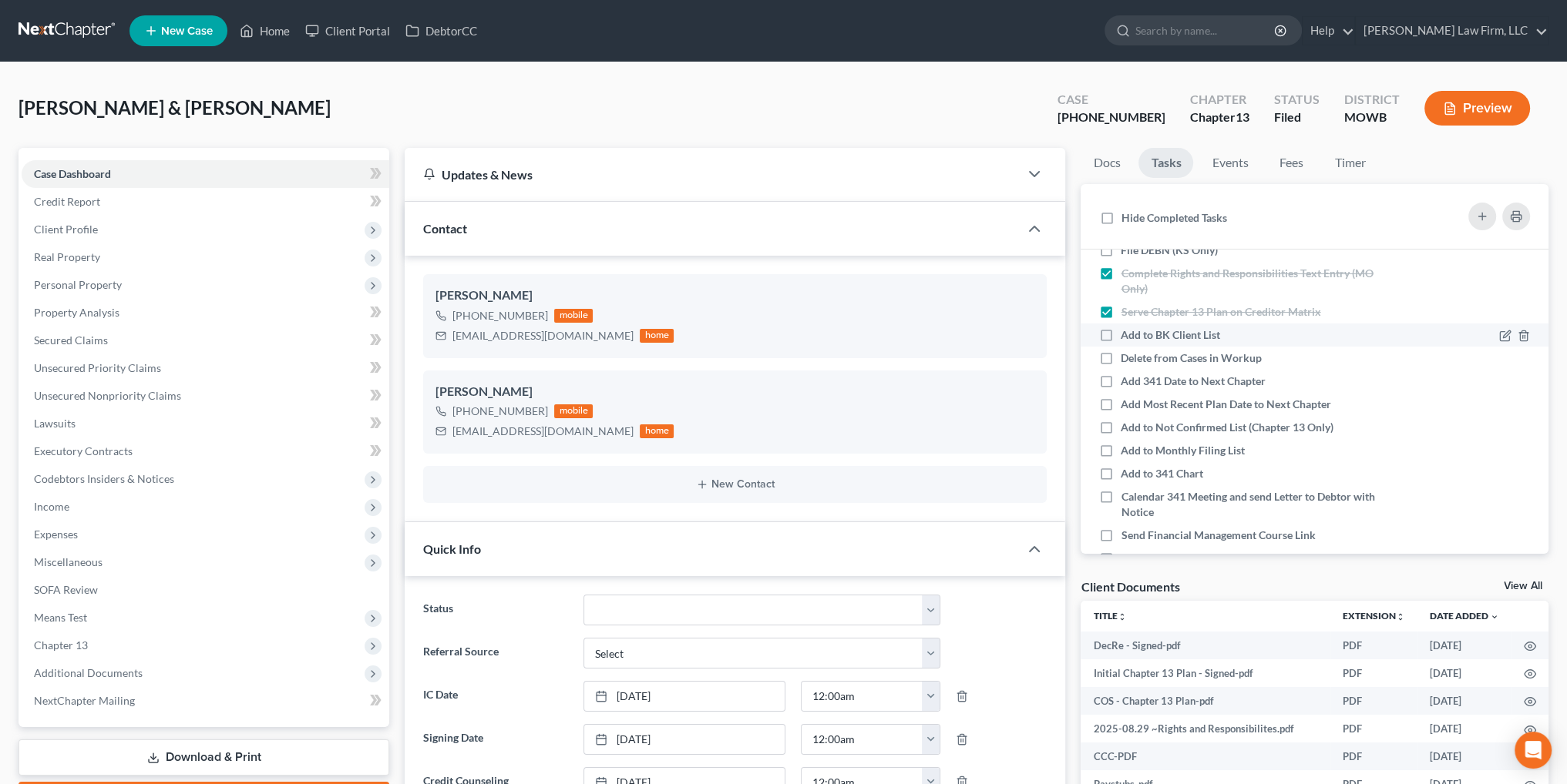
click at [1120, 337] on label "Add to BK Client List" at bounding box center [1176, 335] width 112 height 15
click at [1127, 337] on input "Add to BK Client List" at bounding box center [1132, 332] width 10 height 10
checkbox input "true"
click at [1120, 357] on label "Delete from Cases in Workup" at bounding box center [1197, 358] width 153 height 15
click at [1127, 357] on input "Delete from Cases in Workup" at bounding box center [1132, 356] width 10 height 10
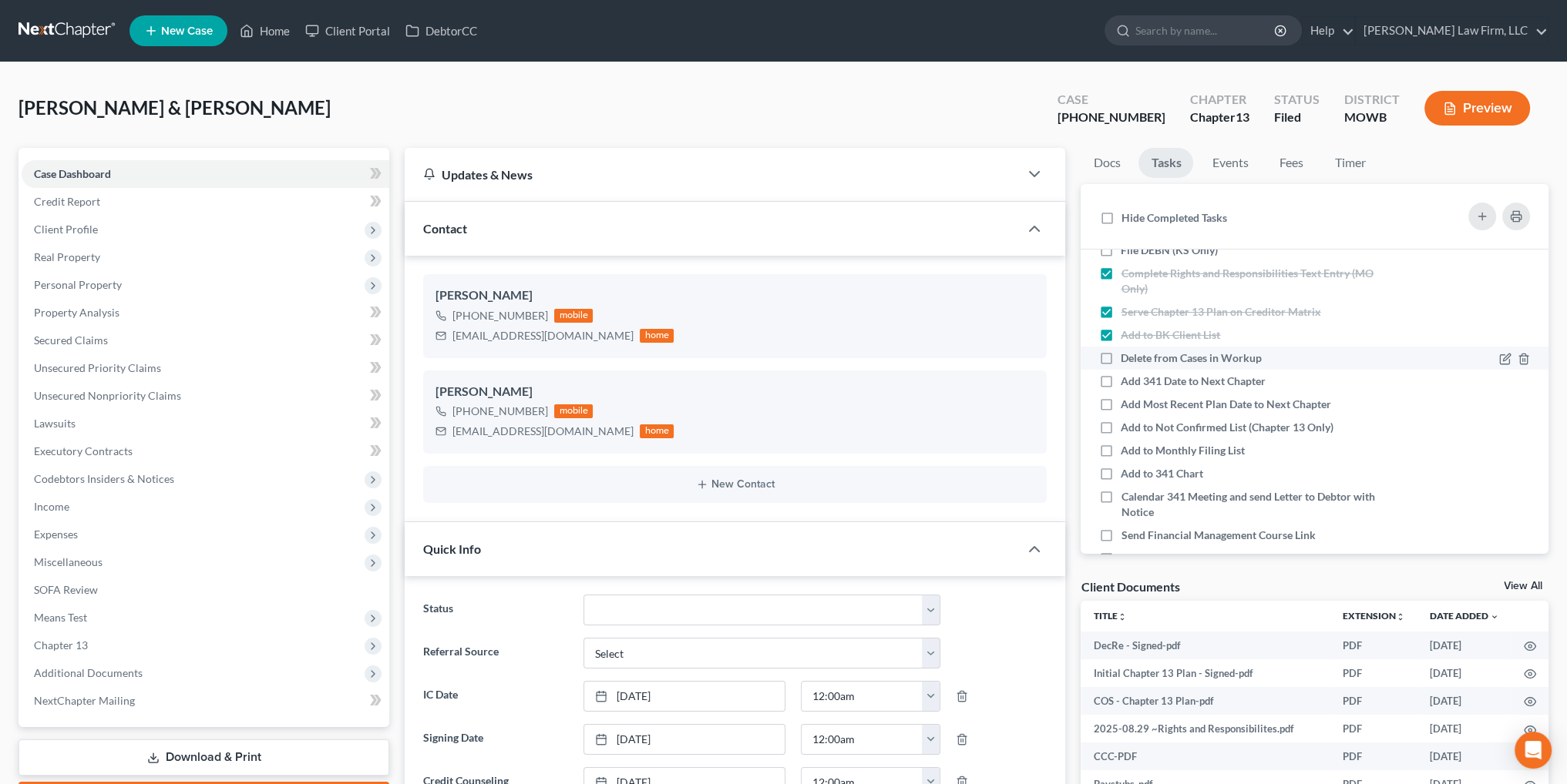
checkbox input "true"
click at [1120, 376] on label "Add 341 Date to Next Chapter" at bounding box center [1199, 381] width 157 height 15
click at [1127, 376] on input "Add 341 Date to Next Chapter" at bounding box center [1132, 378] width 10 height 10
checkbox input "true"
click at [1120, 402] on label "Add Most Recent Plan Date to Next Chapter" at bounding box center [1231, 404] width 222 height 15
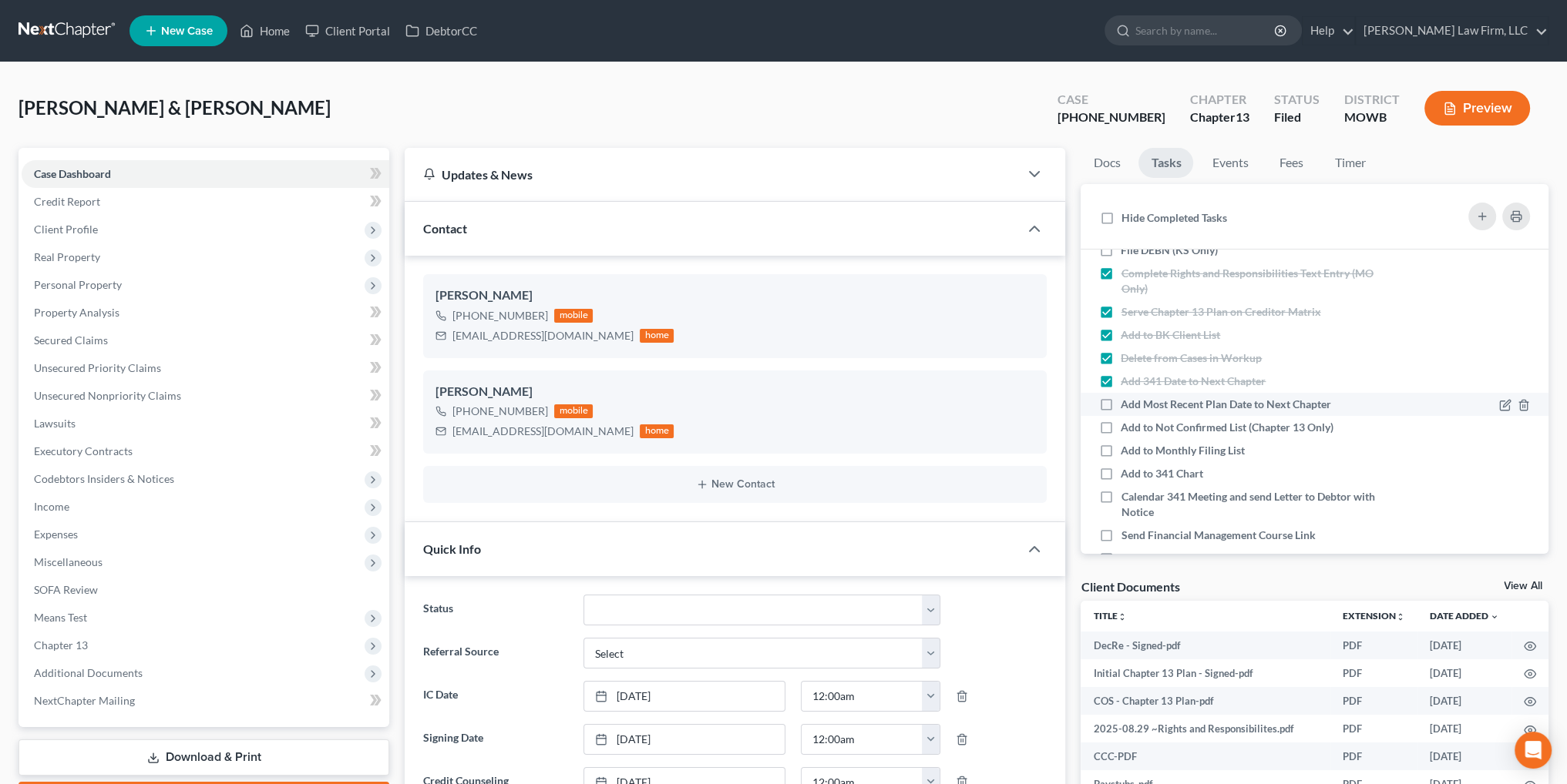
click at [1127, 402] on input "Add Most Recent Plan Date to Next Chapter" at bounding box center [1132, 401] width 10 height 10
checkbox input "true"
drag, startPoint x: 1102, startPoint y: 425, endPoint x: 1104, endPoint y: 447, distance: 22.1
click at [1120, 426] on label "Add to Not Confirmed List (Chapter 13 Only)" at bounding box center [1233, 427] width 225 height 15
click at [1127, 426] on input "Add to Not Confirmed List (Chapter 13 Only)" at bounding box center [1132, 425] width 10 height 10
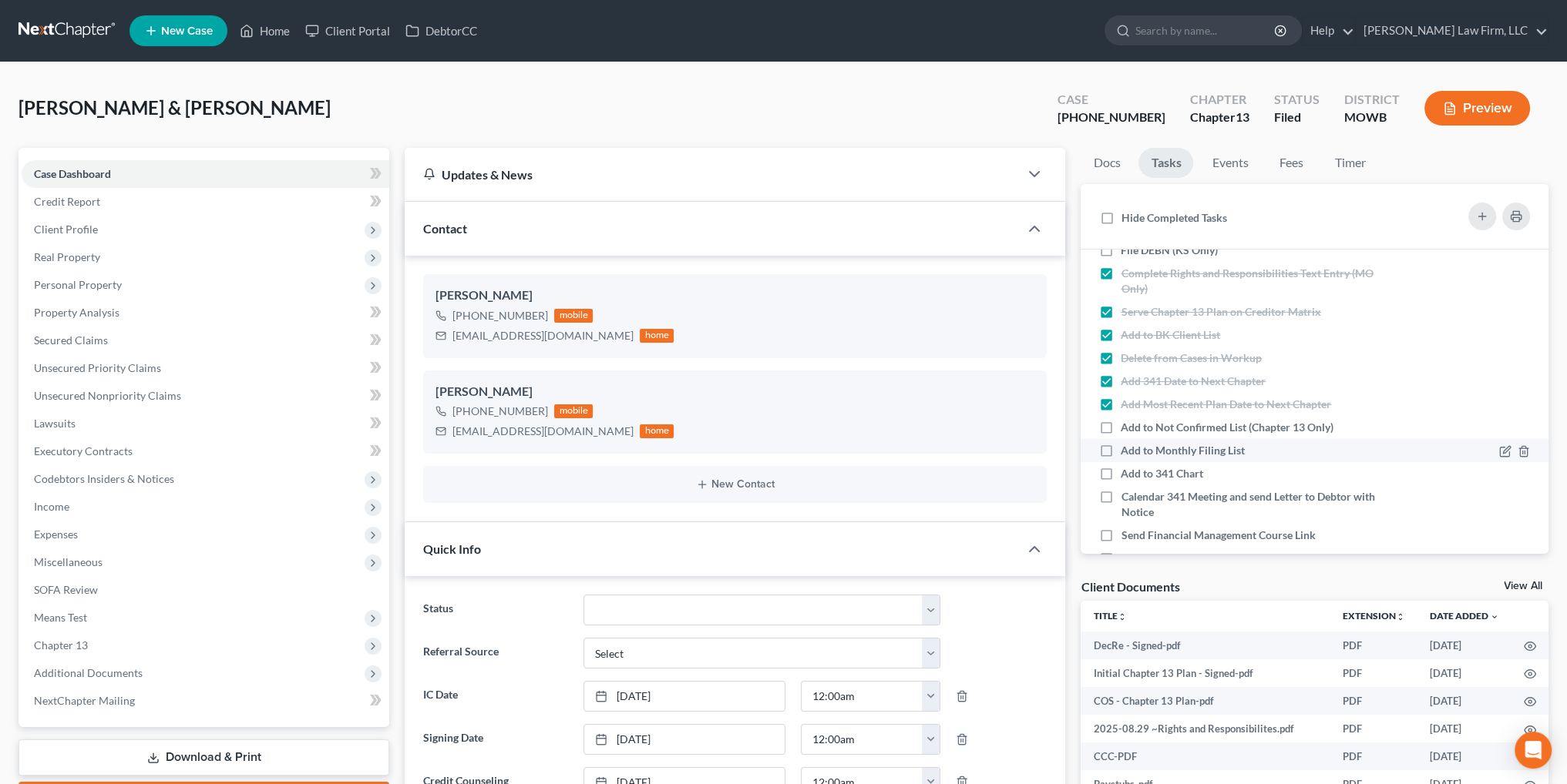
checkbox input "true"
click at [1120, 447] on label "Add to Monthly Filing List" at bounding box center [1188, 450] width 136 height 15
click at [1127, 447] on input "Add to Monthly Filing List" at bounding box center [1132, 447] width 10 height 10
checkbox input "true"
click at [1120, 476] on label "Add to 341 Chart" at bounding box center [1168, 474] width 95 height 15
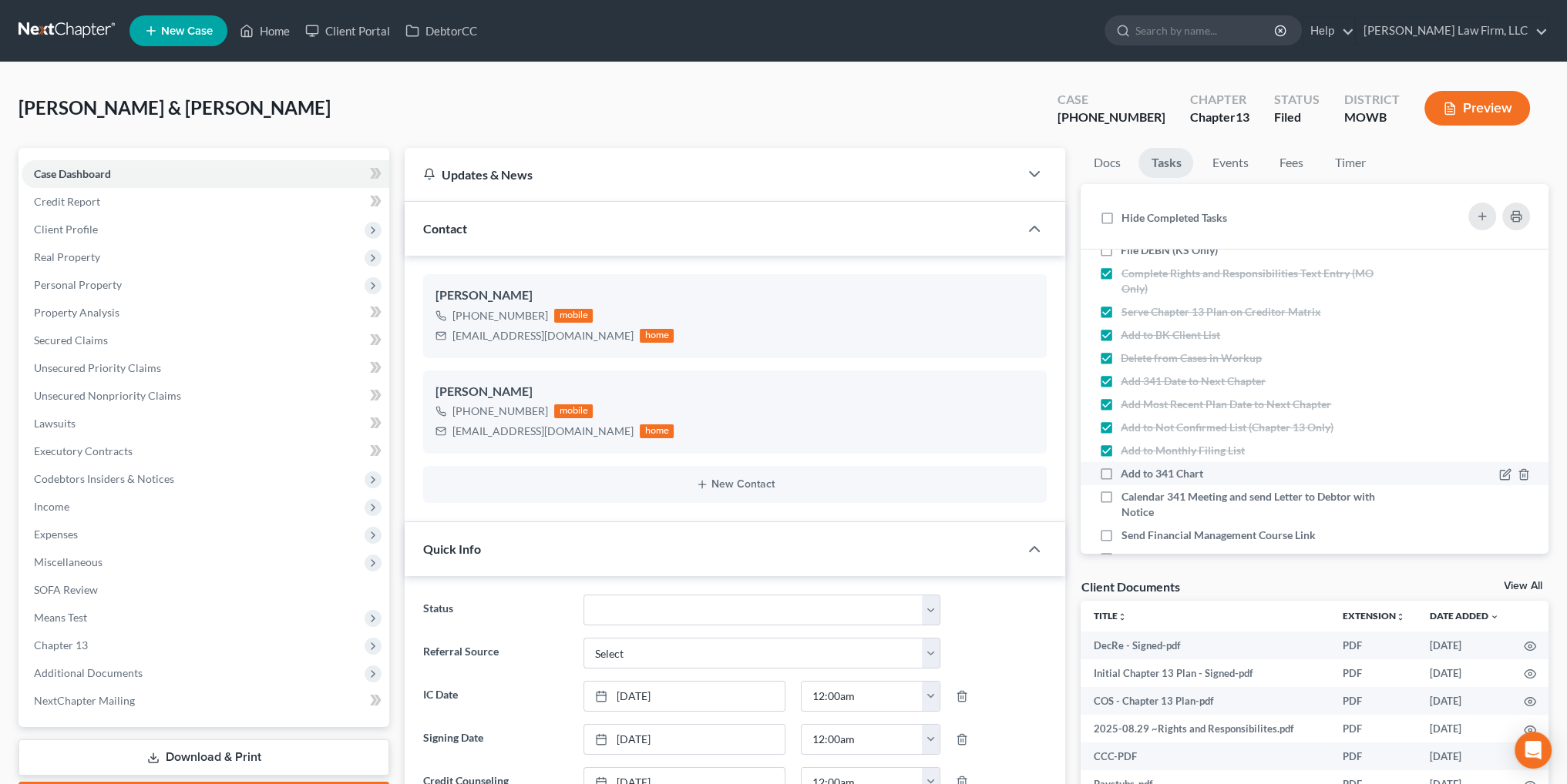
click at [1127, 476] on input "Add to 341 Chart" at bounding box center [1132, 471] width 10 height 10
checkbox input "true"
click at [1120, 502] on label "Calendar 341 Meeting and send Letter to Debtor with Notice" at bounding box center [1259, 504] width 279 height 31
click at [1127, 499] on input "Calendar 341 Meeting and send Letter to Debtor with Notice" at bounding box center [1132, 494] width 10 height 10
checkbox input "true"
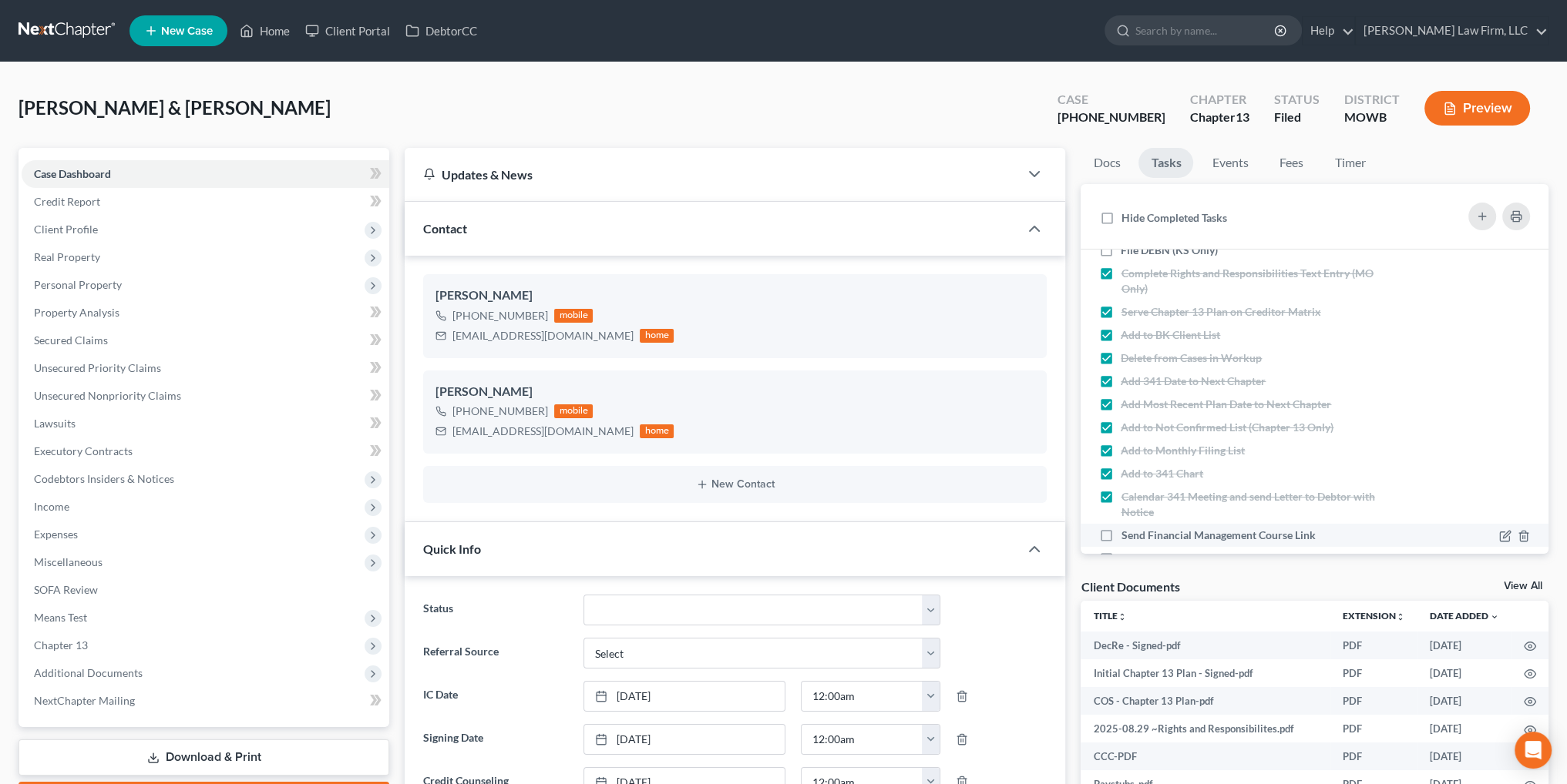
click at [1120, 535] on label "Send Financial Management Course Link" at bounding box center [1224, 535] width 206 height 15
click at [1127, 535] on input "Send Financial Management Course Link" at bounding box center [1132, 532] width 10 height 10
checkbox input "true"
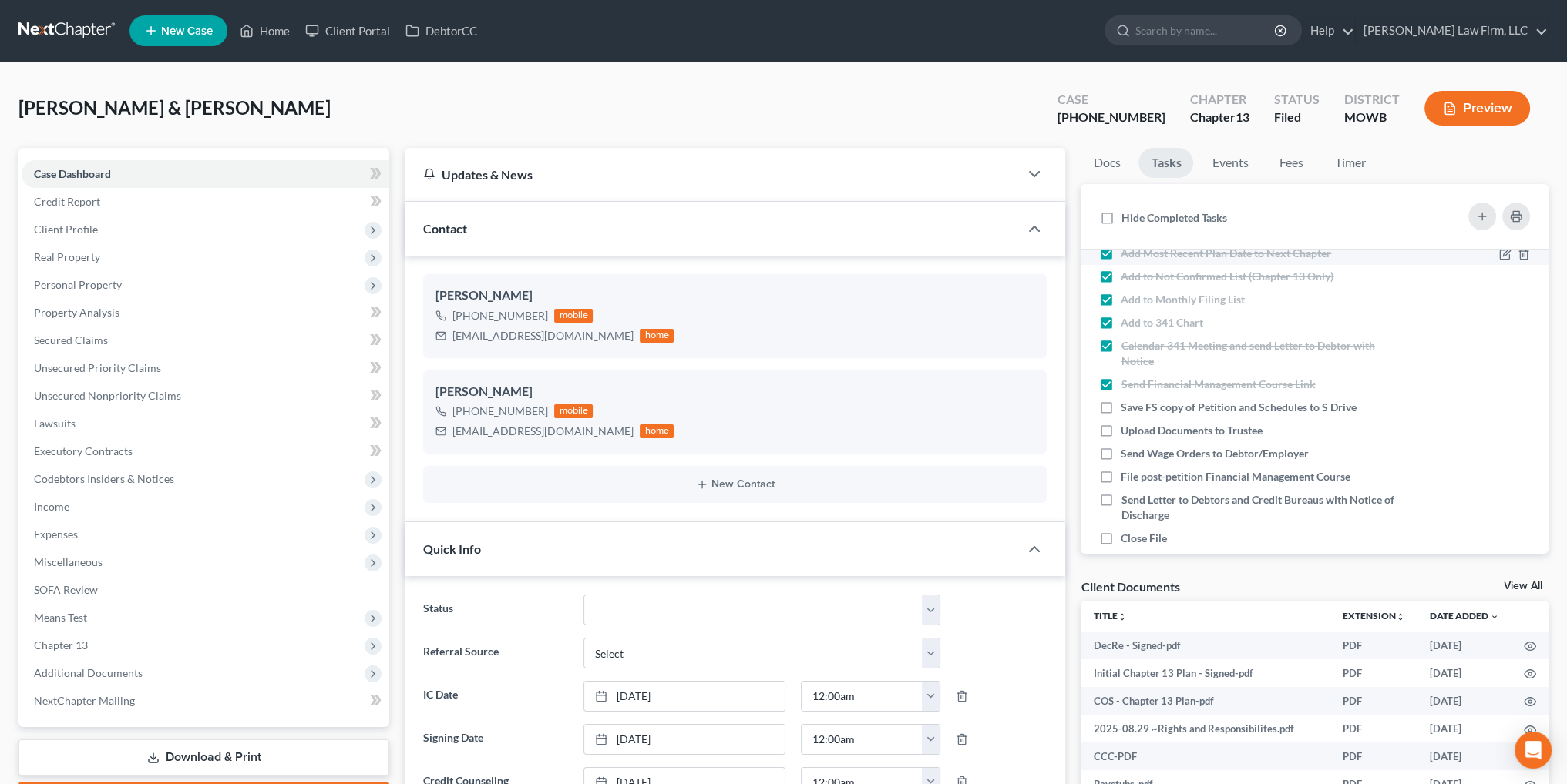
scroll to position [385, 0]
click at [1120, 399] on label "Save FS copy of Petition and Schedules to S Drive" at bounding box center [1244, 404] width 248 height 15
click at [1127, 399] on input "Save FS copy of Petition and Schedules to S Drive" at bounding box center [1132, 401] width 10 height 10
checkbox input "true"
click at [1120, 450] on label "Send Wage Orders to Debtor/Employer" at bounding box center [1221, 450] width 201 height 15
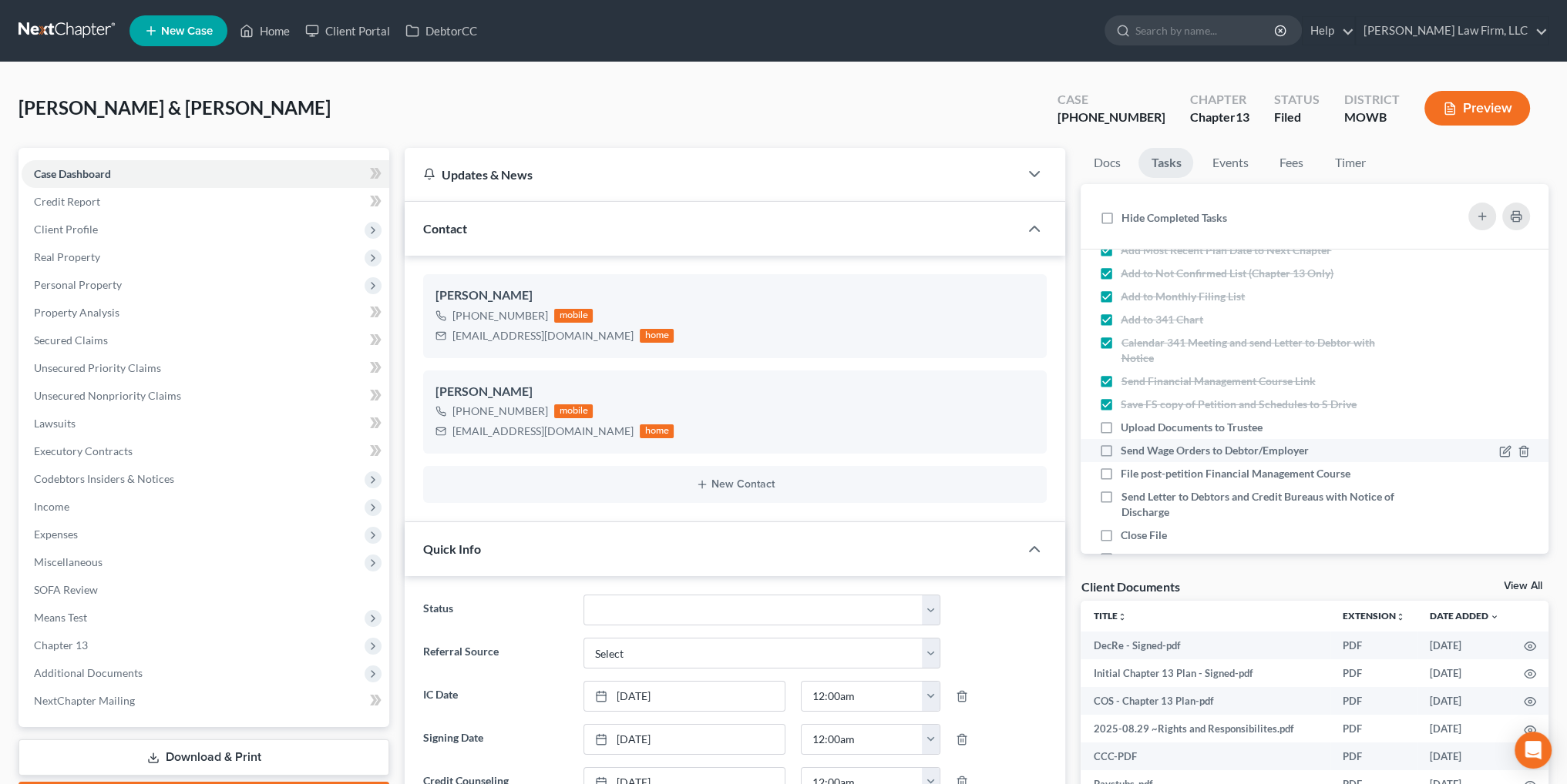
click at [1127, 450] on input "Send Wage Orders to Debtor/Employer" at bounding box center [1132, 447] width 10 height 10
checkbox input "true"
click at [1120, 428] on label "Upload Documents to Trustee" at bounding box center [1197, 427] width 154 height 15
click at [1127, 428] on input "Upload Documents to Trustee" at bounding box center [1132, 425] width 10 height 10
checkbox input "true"
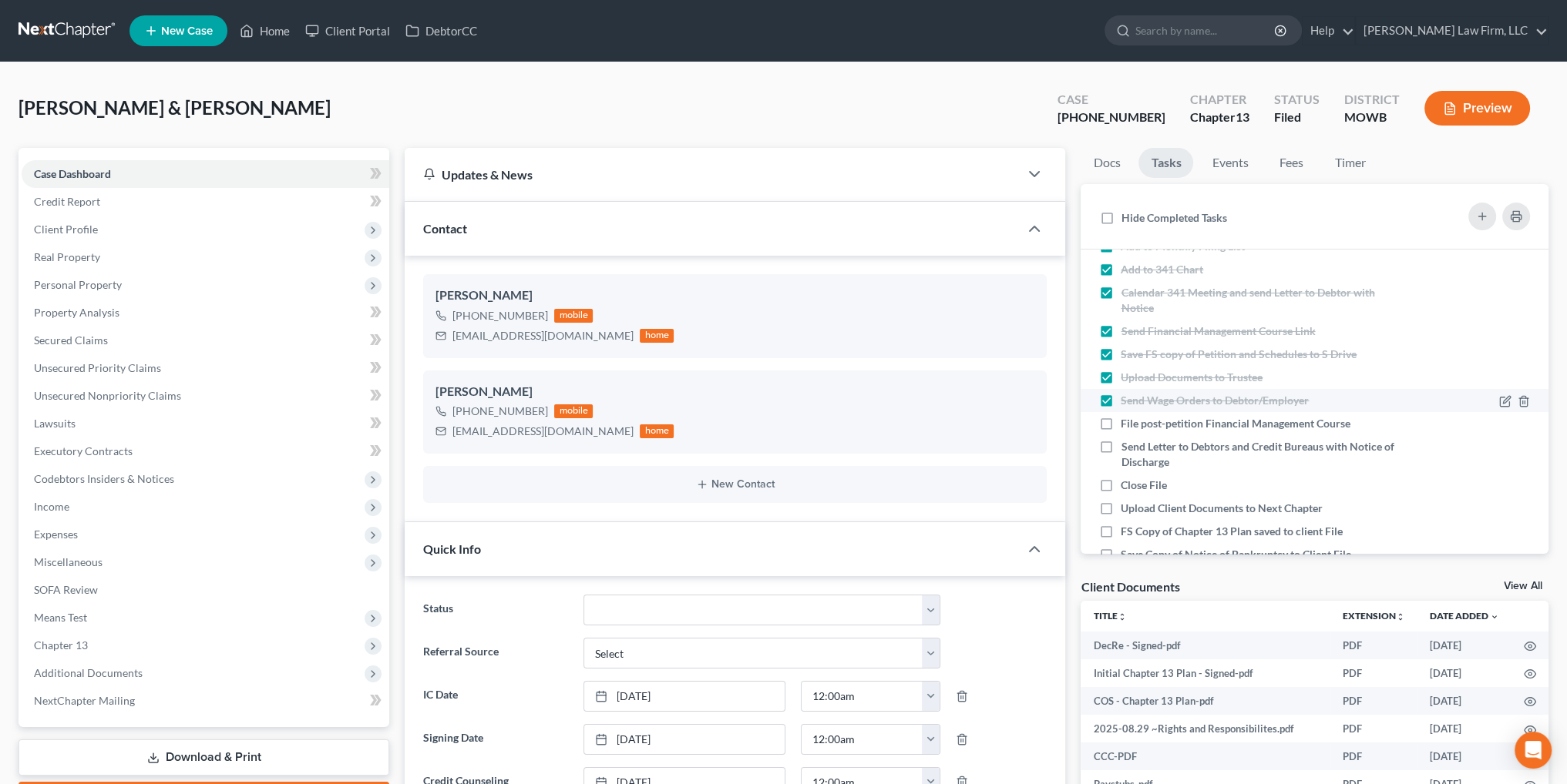
scroll to position [462, 0]
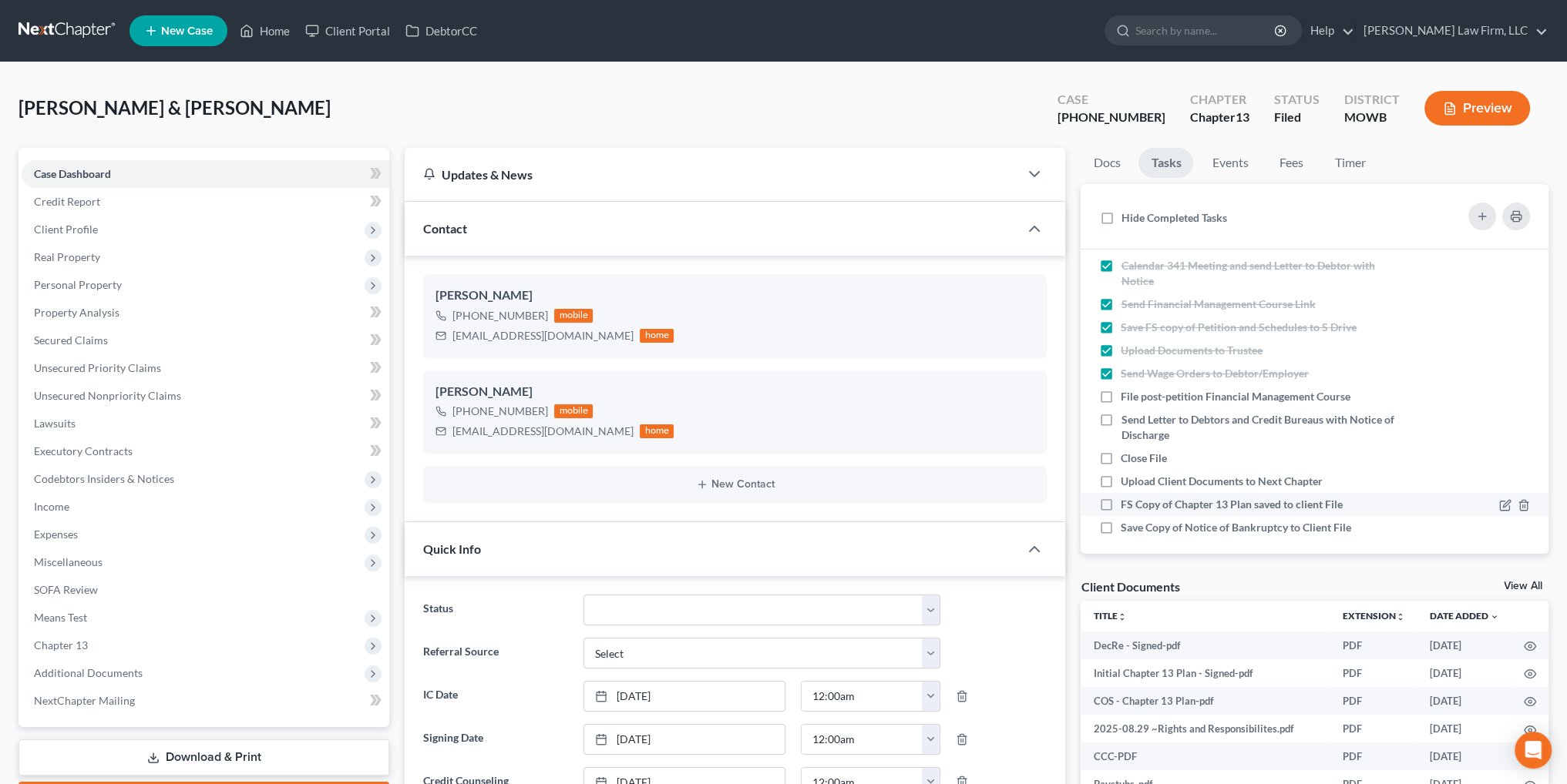
click at [1120, 501] on label "FS Copy of Chapter 13 Plan saved to client File" at bounding box center [1238, 504] width 235 height 15
click at [1127, 501] on input "FS Copy of Chapter 13 Plan saved to client File" at bounding box center [1132, 501] width 10 height 10
checkbox input "true"
click at [1120, 521] on label "Save Copy of Notice of Bankruptcy to Client File" at bounding box center [1241, 528] width 243 height 15
click at [1127, 521] on input "Save Copy of Notice of Bankruptcy to Client File" at bounding box center [1132, 525] width 10 height 10
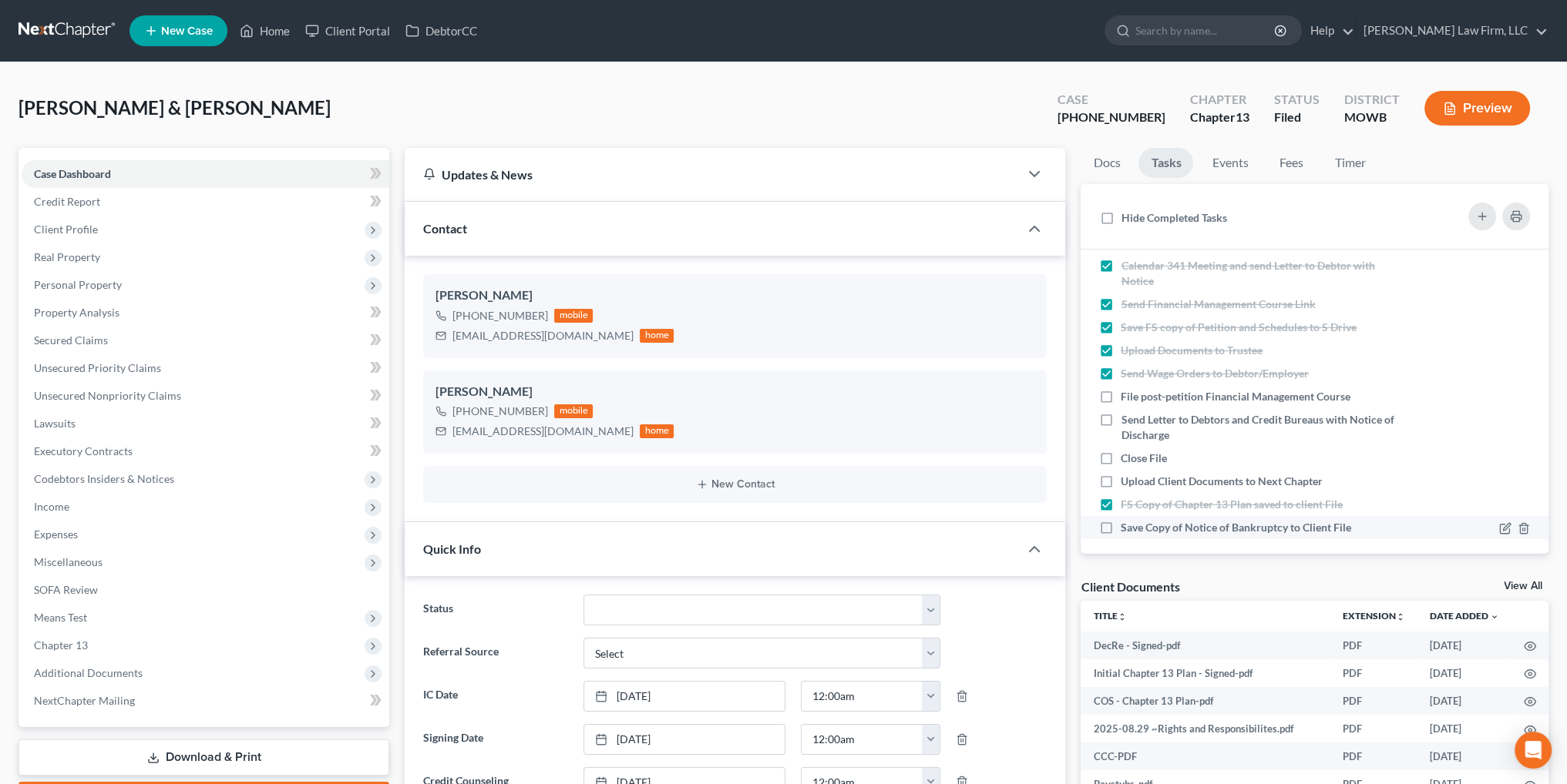
checkbox input "true"
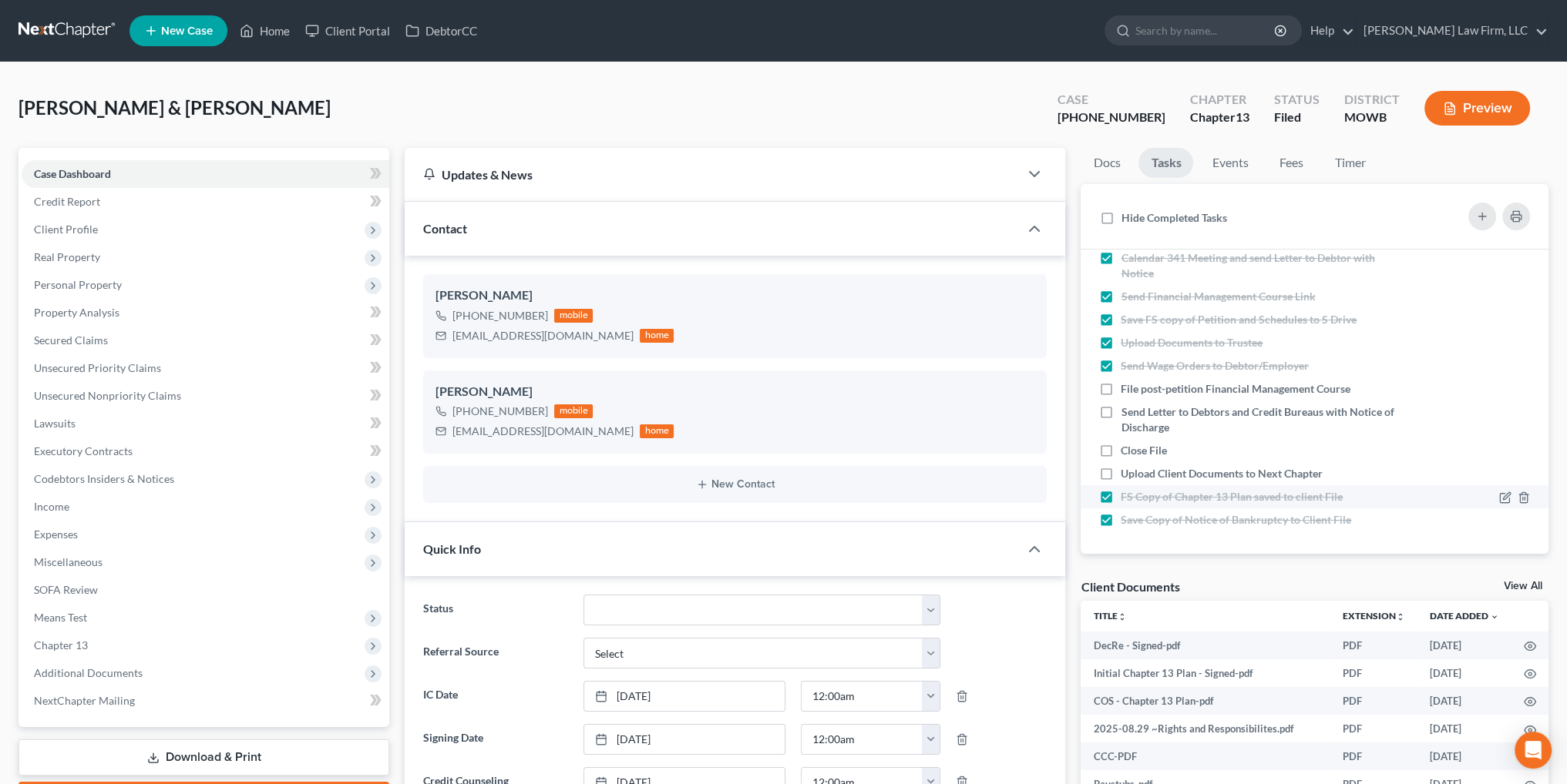
scroll to position [471, 0]
drag, startPoint x: 59, startPoint y: 226, endPoint x: 118, endPoint y: 226, distance: 59.0
click at [59, 226] on span "Client Profile" at bounding box center [66, 229] width 64 height 13
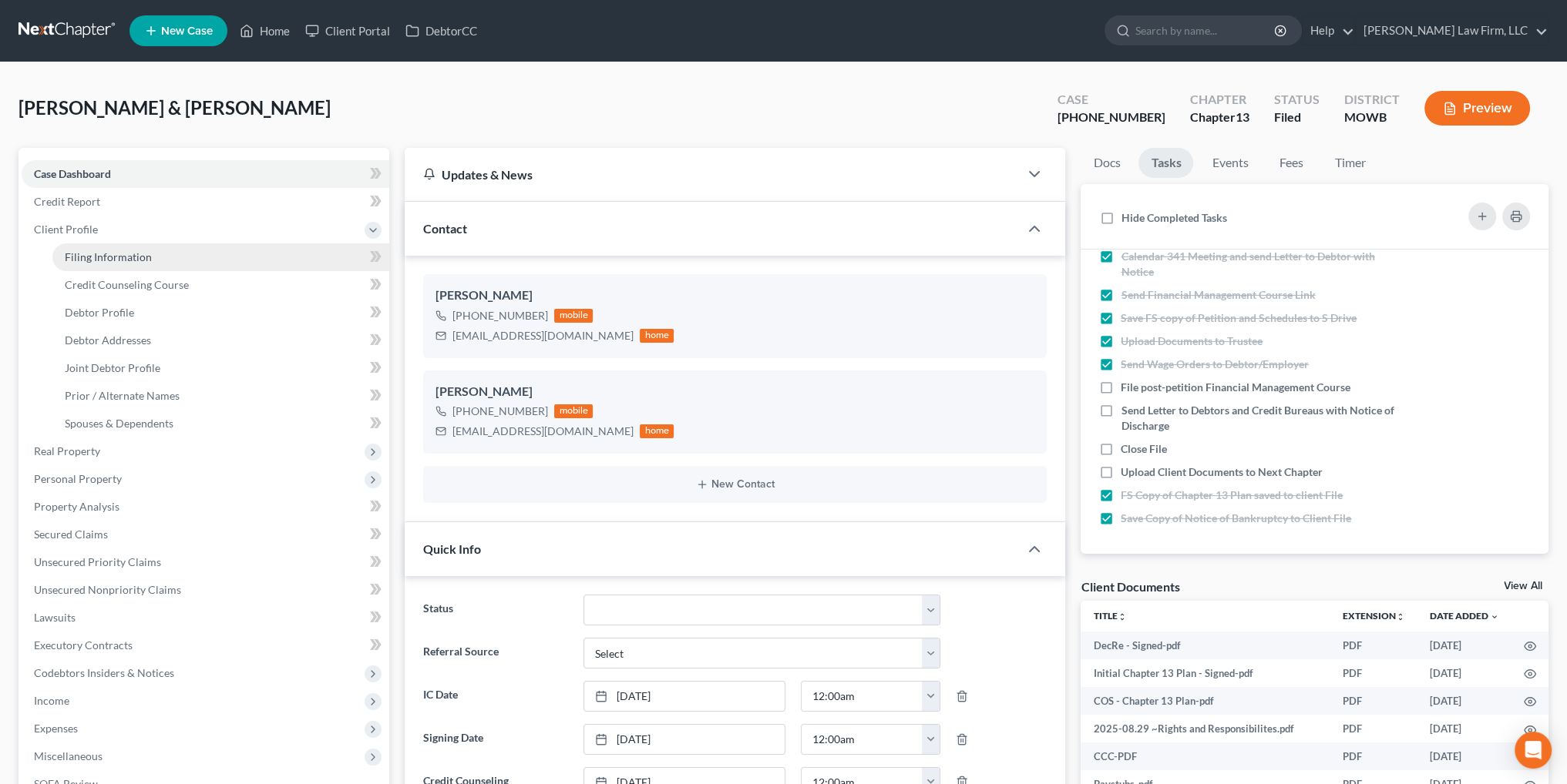
click at [80, 259] on span "Filing Information" at bounding box center [108, 257] width 87 height 13
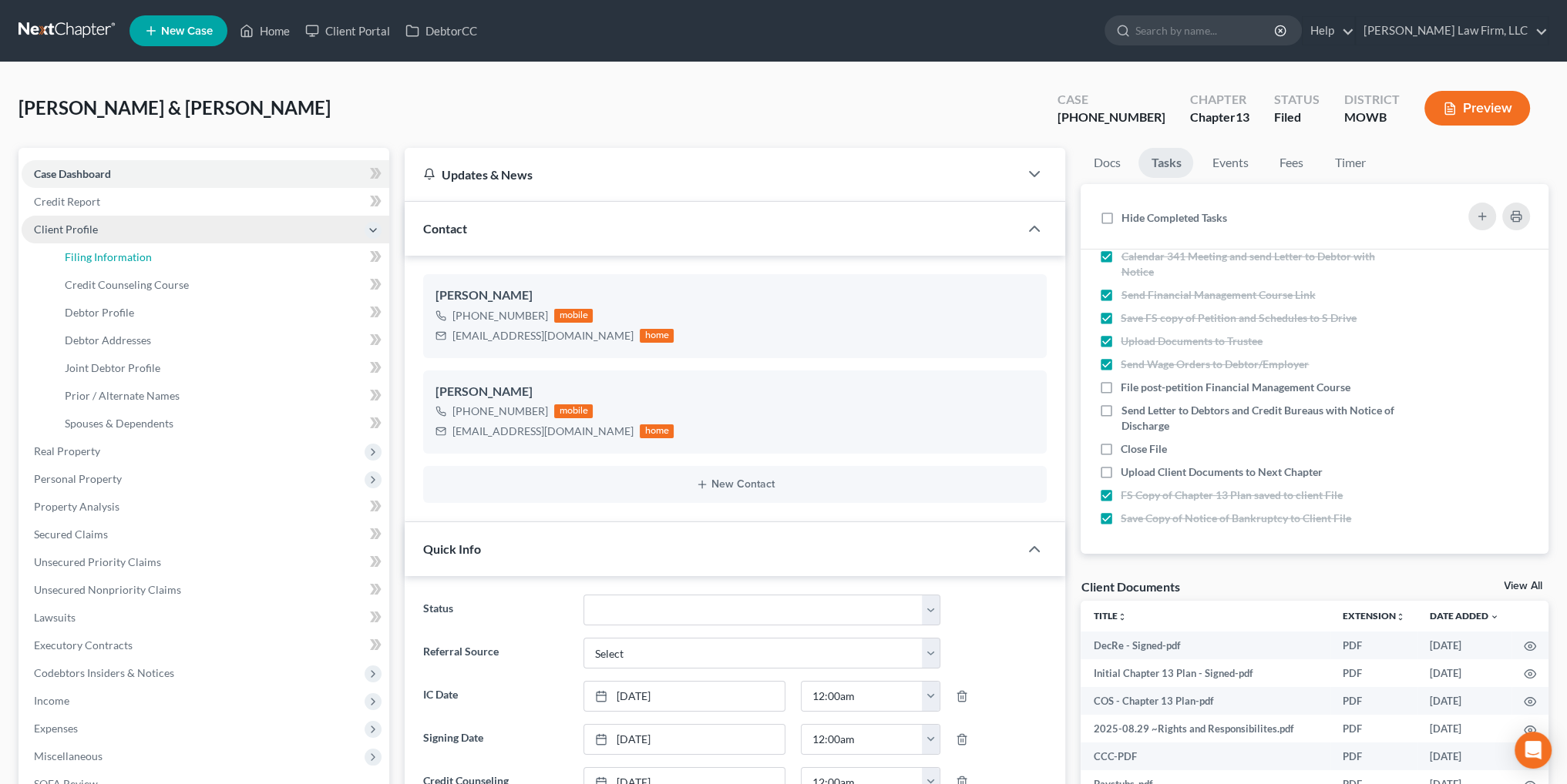
select select "1"
select select "3"
select select "46"
select select "6"
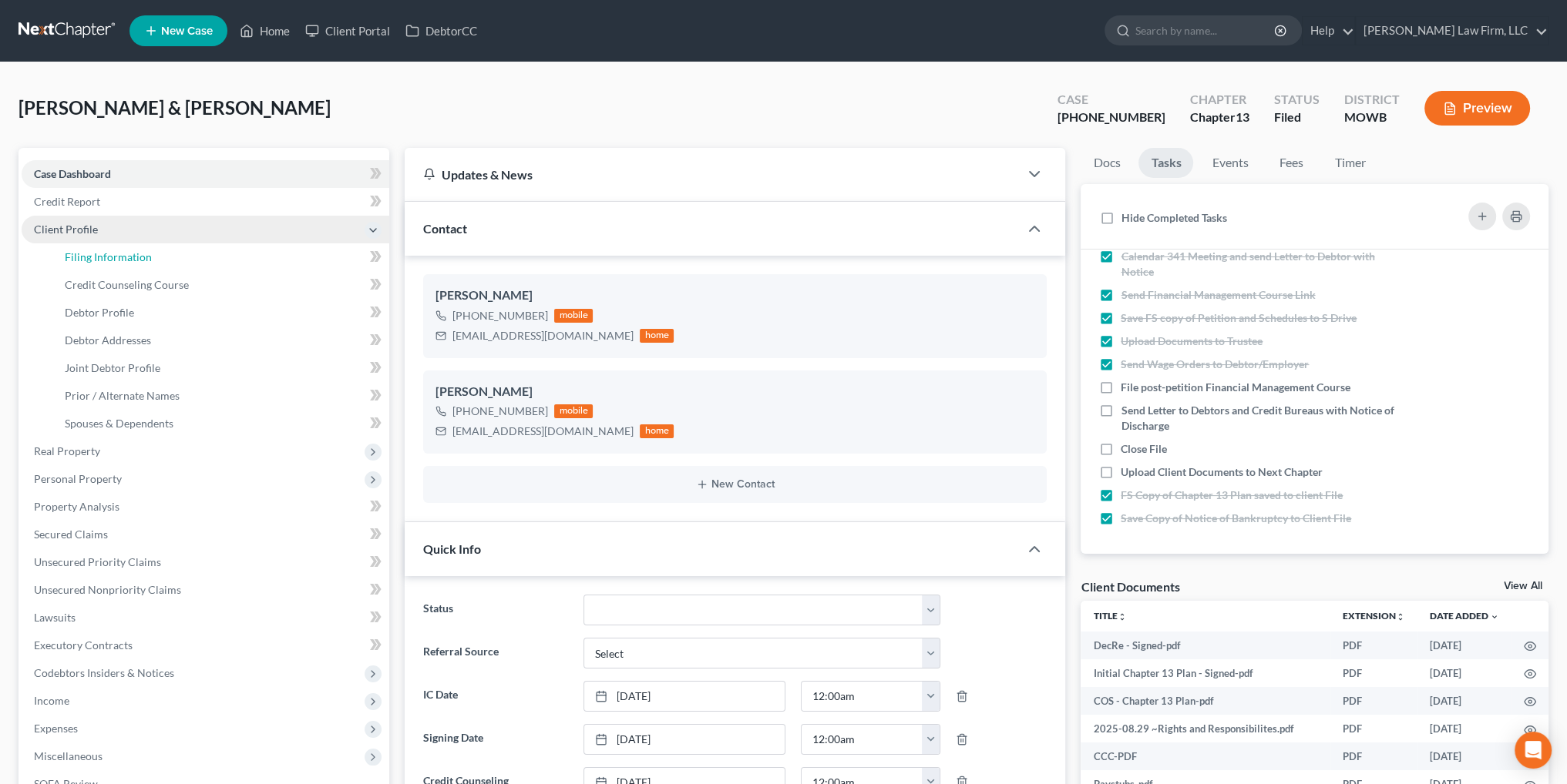
select select "26"
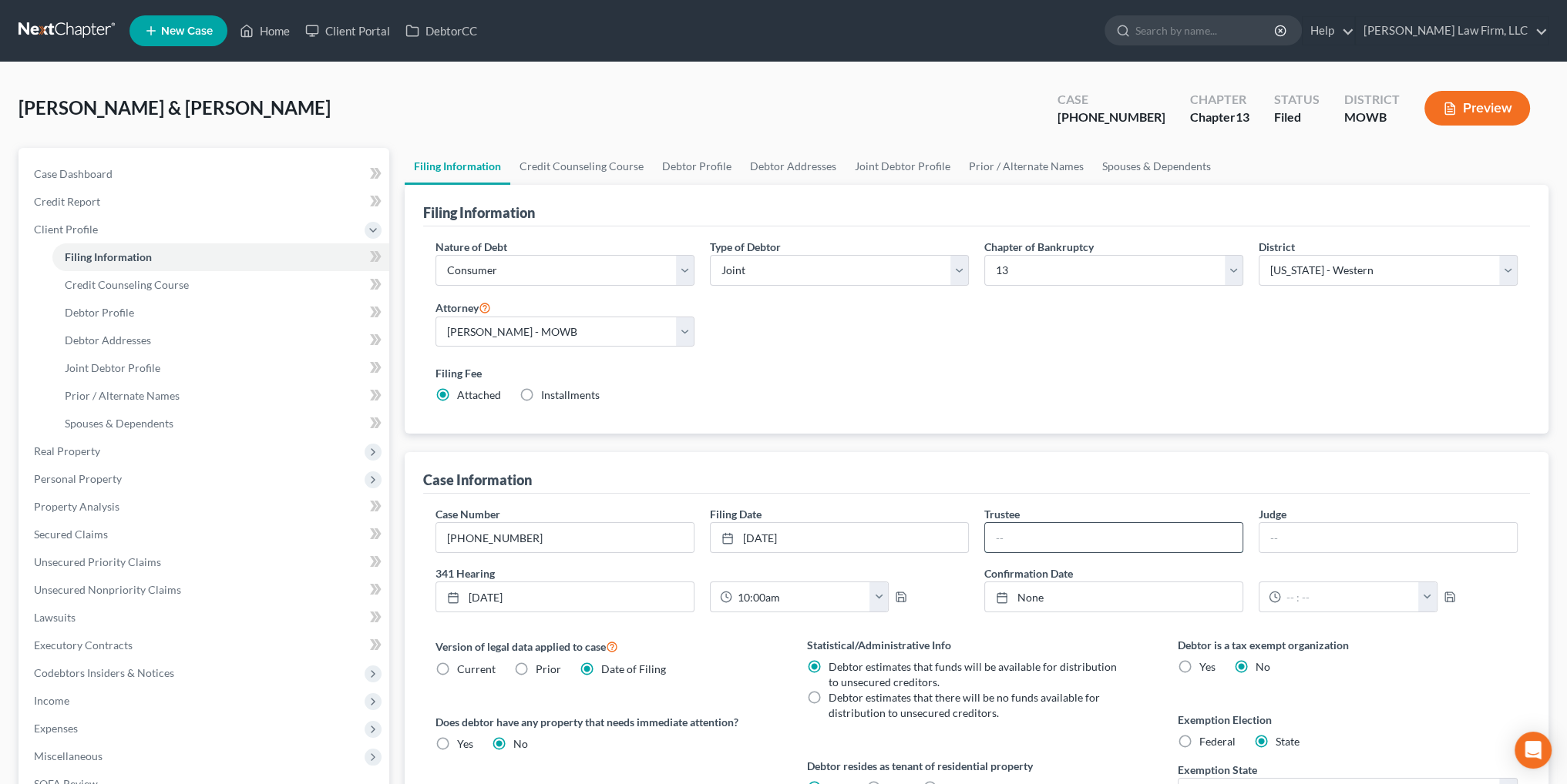
click at [1027, 533] on input "text" at bounding box center [1114, 537] width 257 height 29
type input "[PERSON_NAME]"
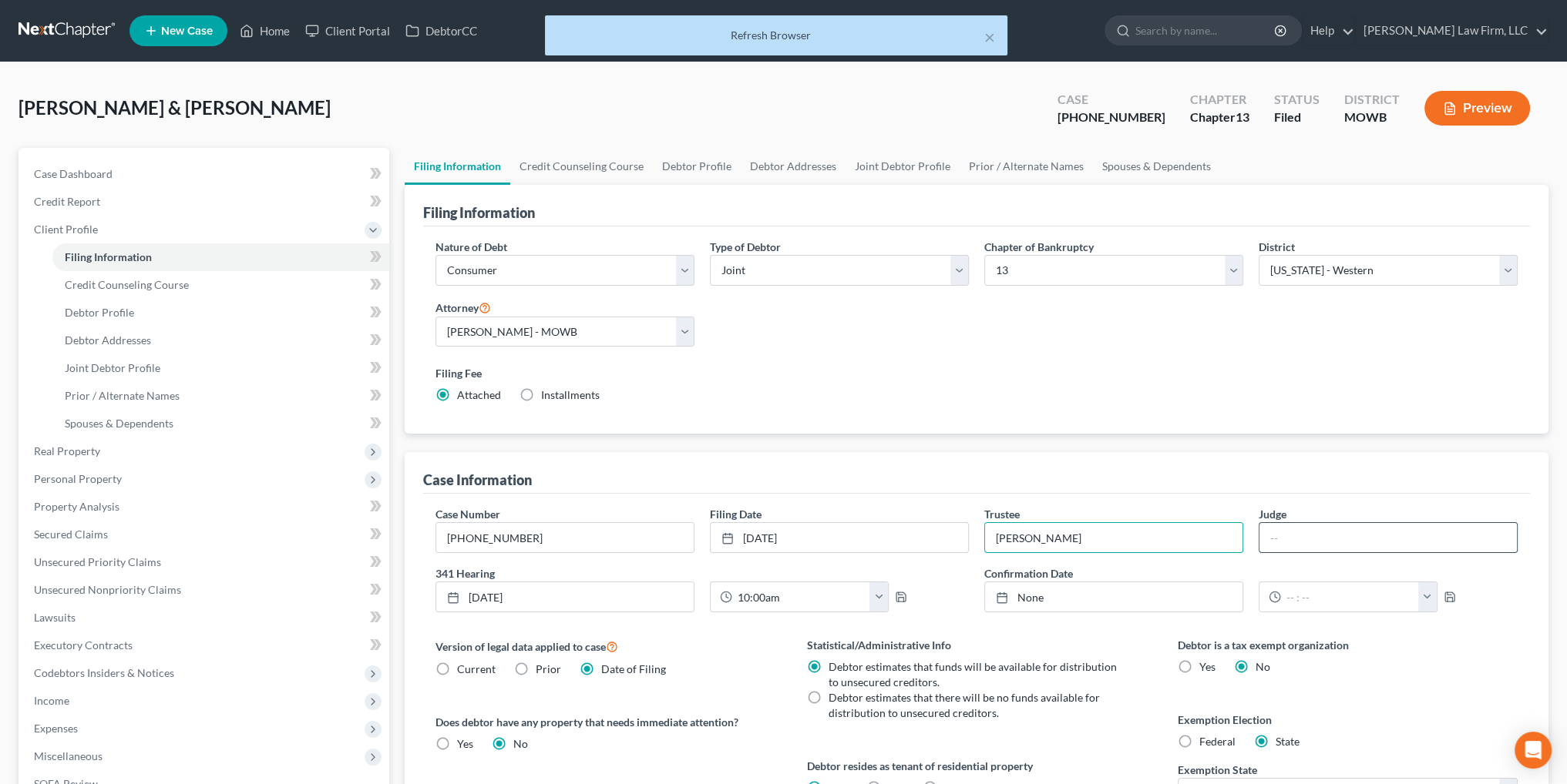
click at [1306, 532] on input "text" at bounding box center [1388, 537] width 257 height 29
type input "[PERSON_NAME]"
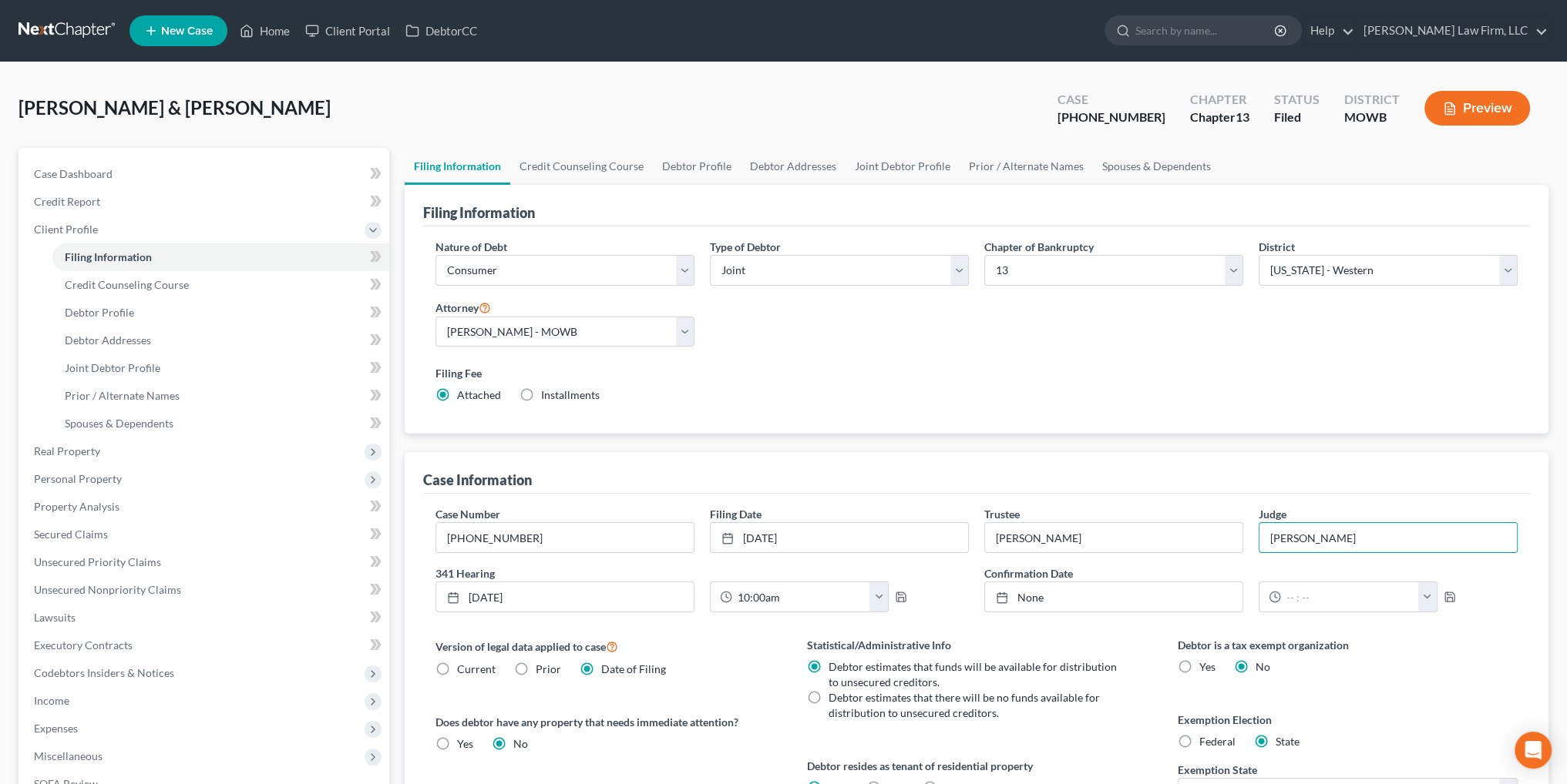
click at [890, 592] on div "10:00am 12:00am 12:30am 1:00am 1:30am 2:00am 2:30am 3:00am 3:30am 4:00am 4:30am…" at bounding box center [839, 597] width 274 height 31
click at [898, 593] on polyline "button" at bounding box center [900, 593] width 4 height 2
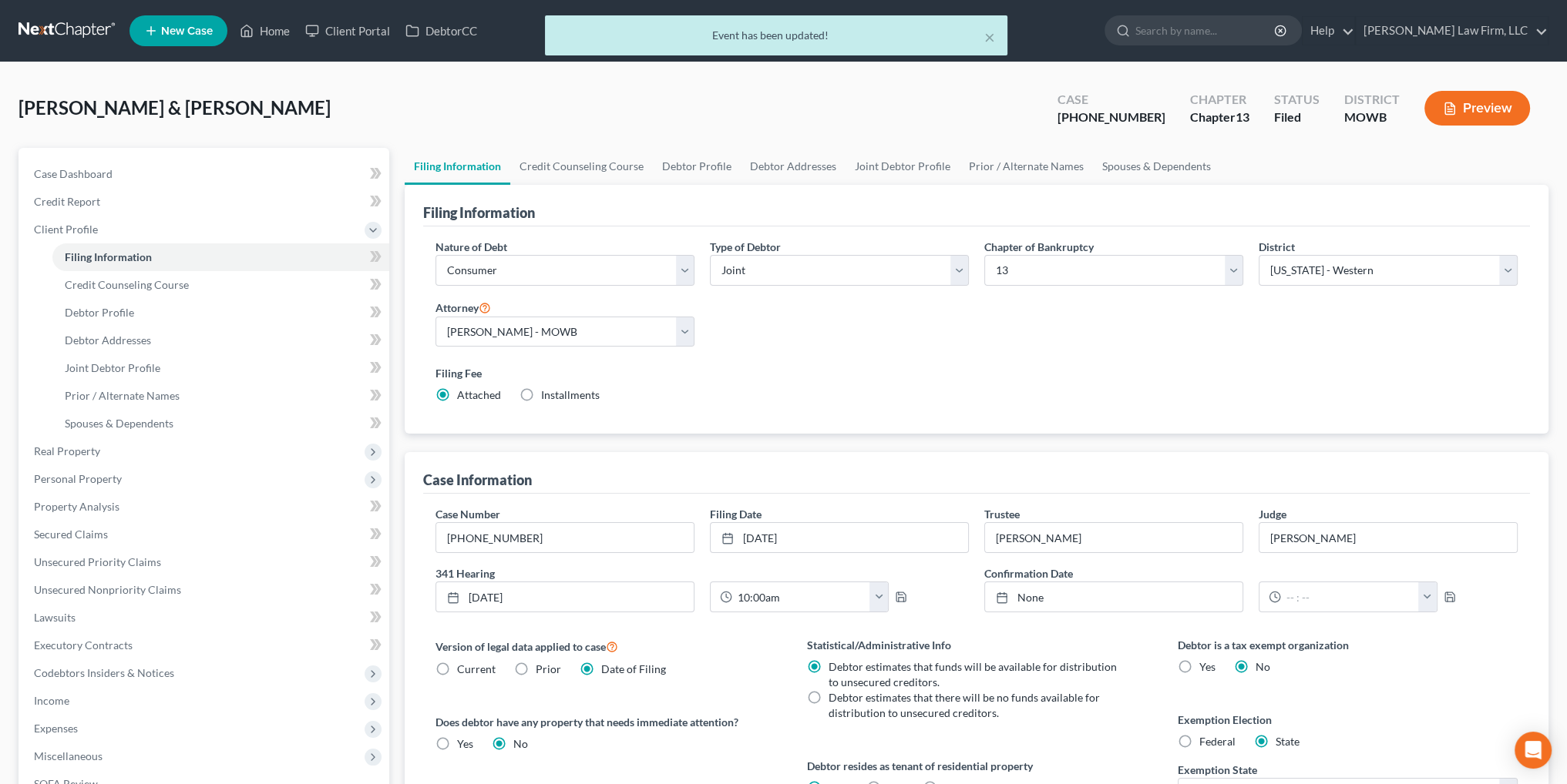
click at [268, 30] on div "× Event has been updated!" at bounding box center [776, 39] width 1567 height 47
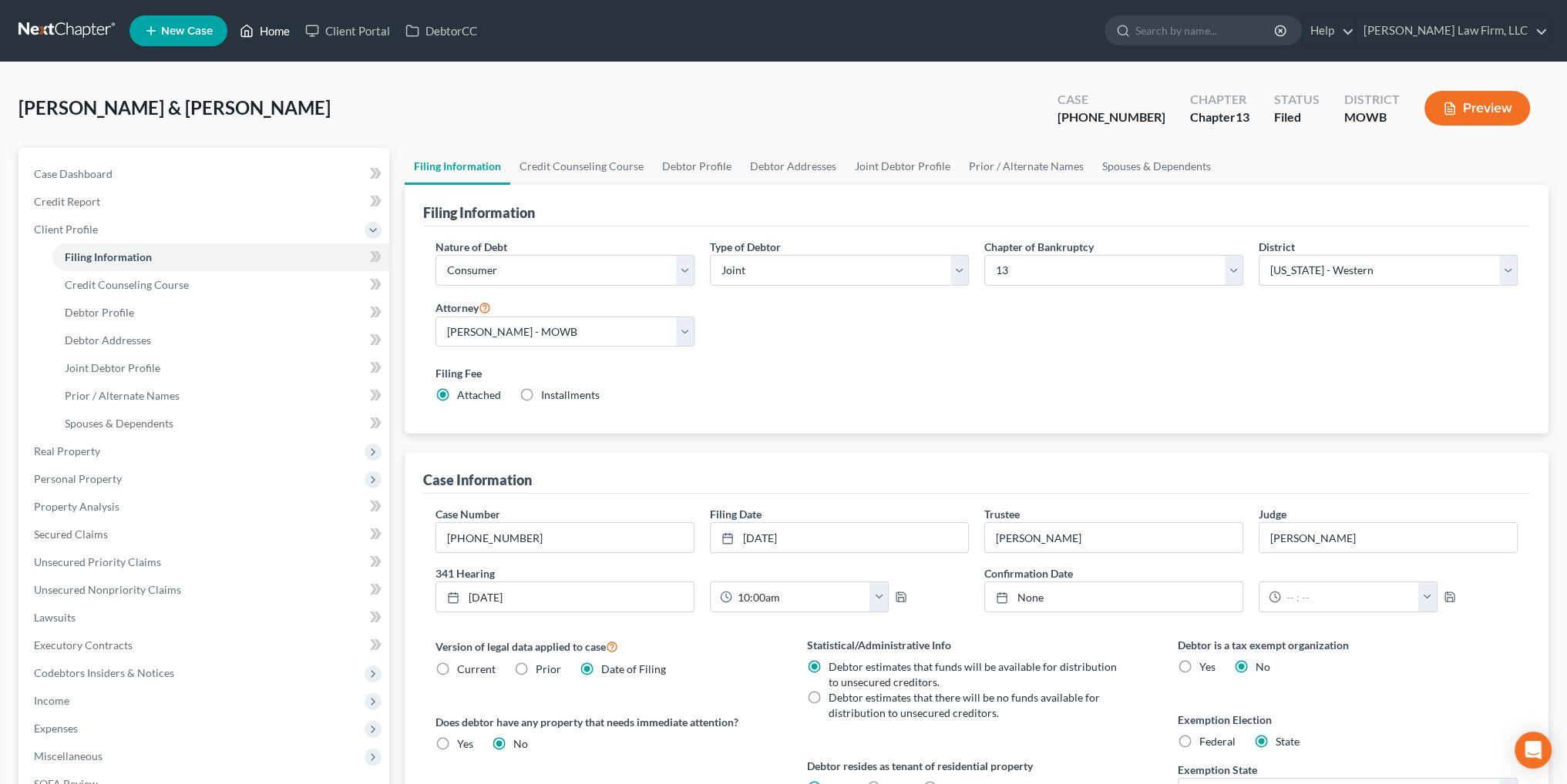
click at [268, 32] on link "Home" at bounding box center [264, 30] width 65 height 27
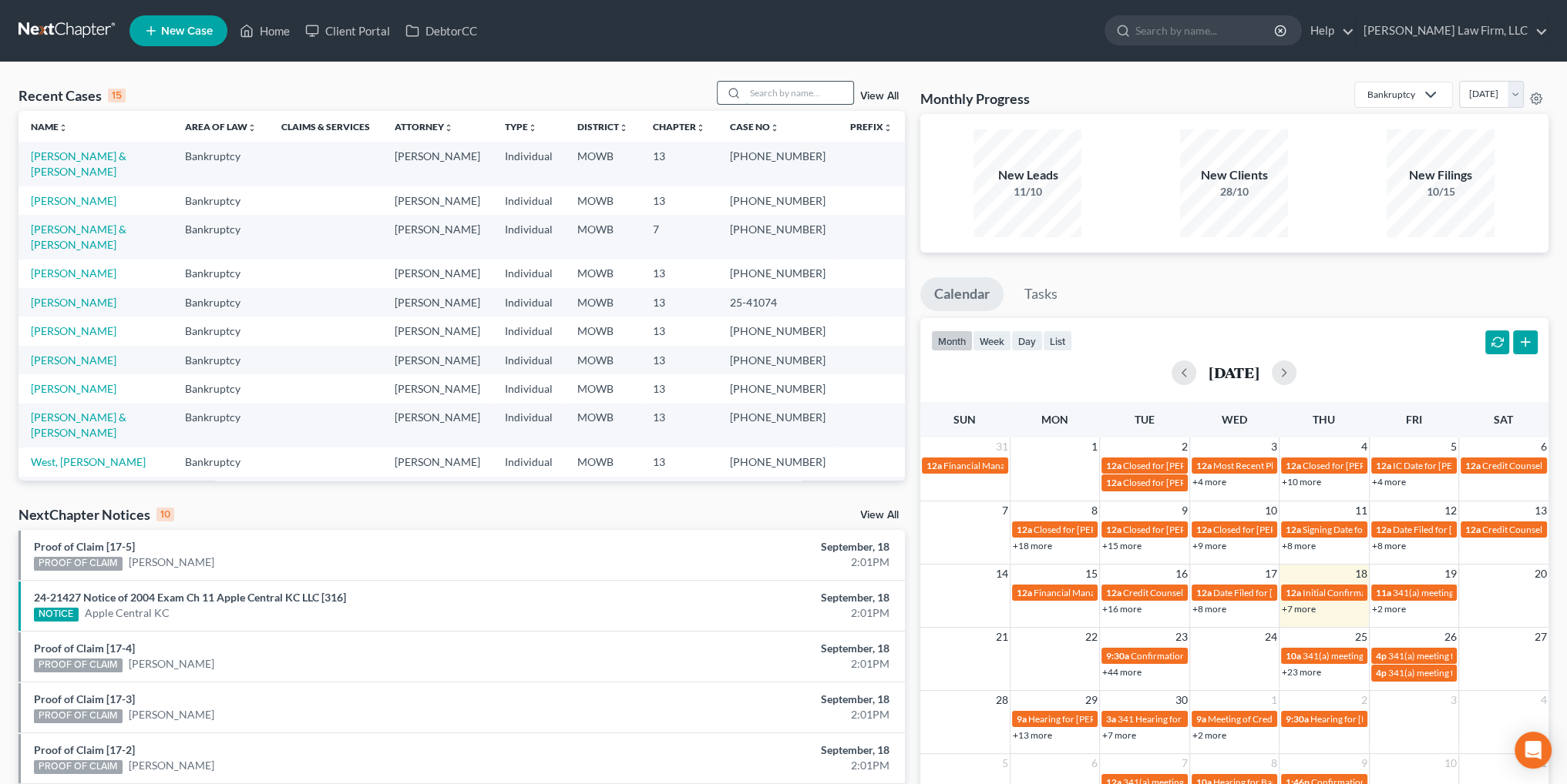
click at [784, 101] on input "search" at bounding box center [800, 93] width 108 height 23
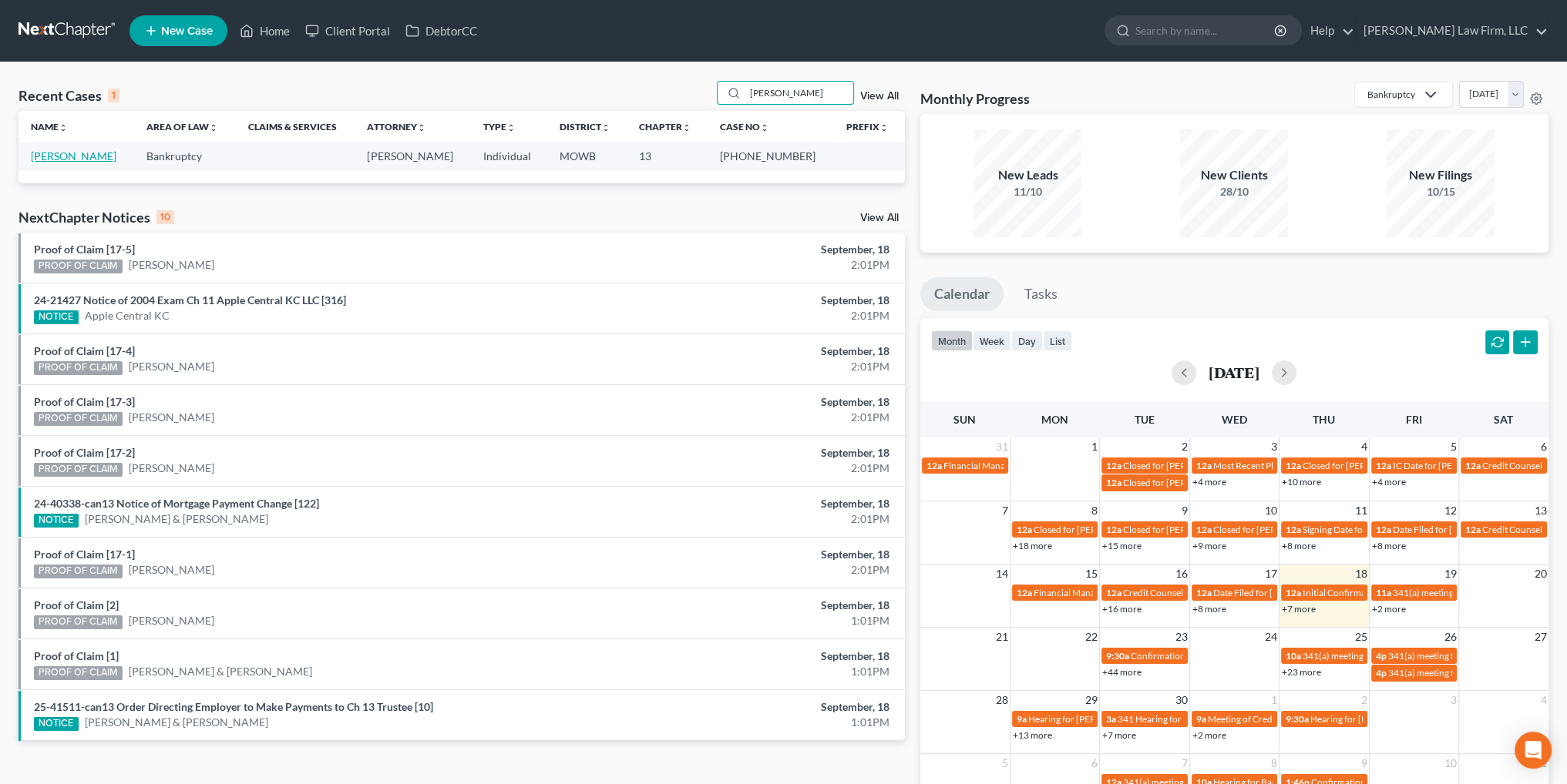
type input "[PERSON_NAME]"
click at [66, 155] on link "[PERSON_NAME]" at bounding box center [74, 156] width 85 height 13
select select "4"
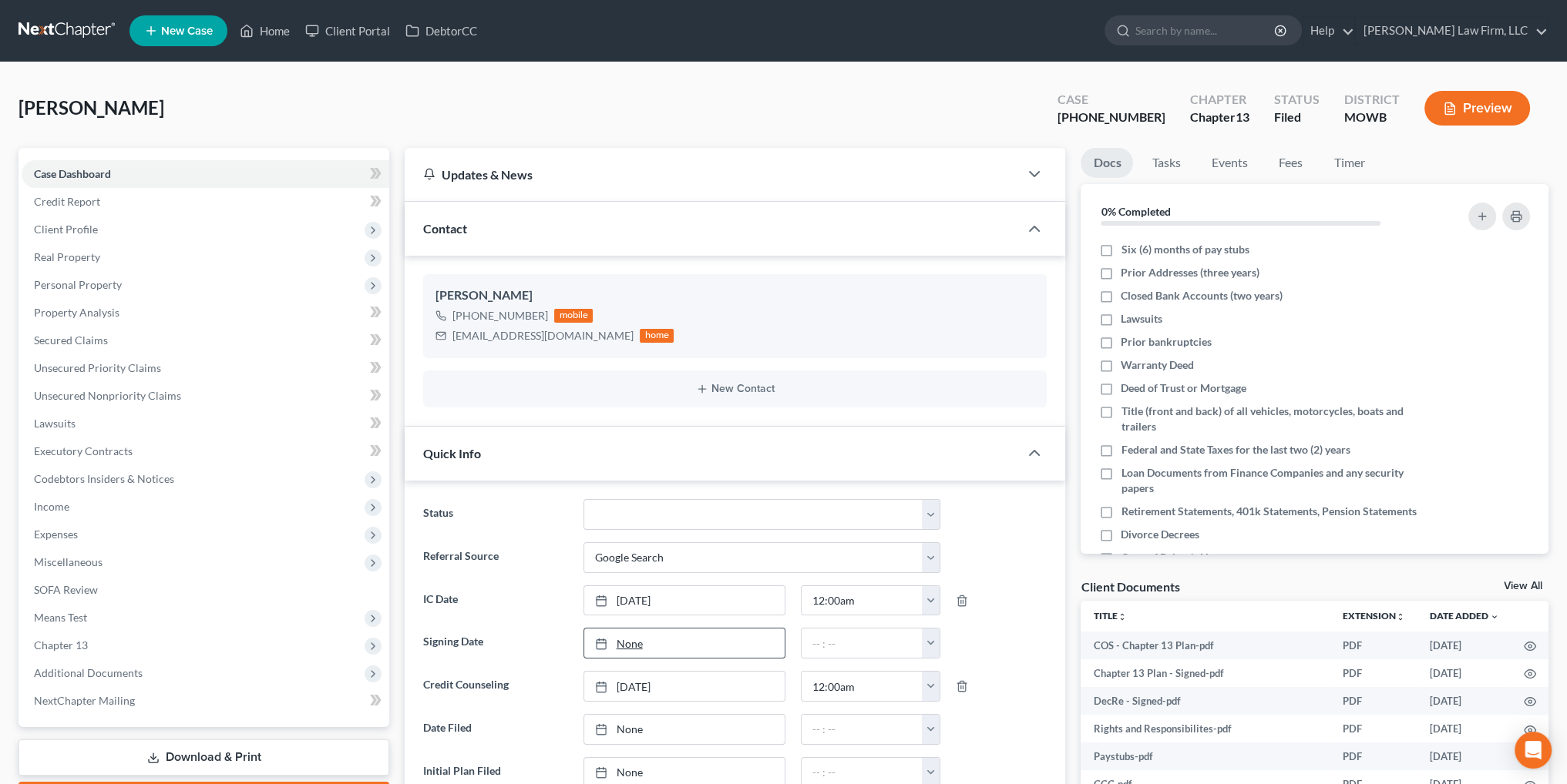
click at [634, 637] on link "None" at bounding box center [684, 643] width 201 height 29
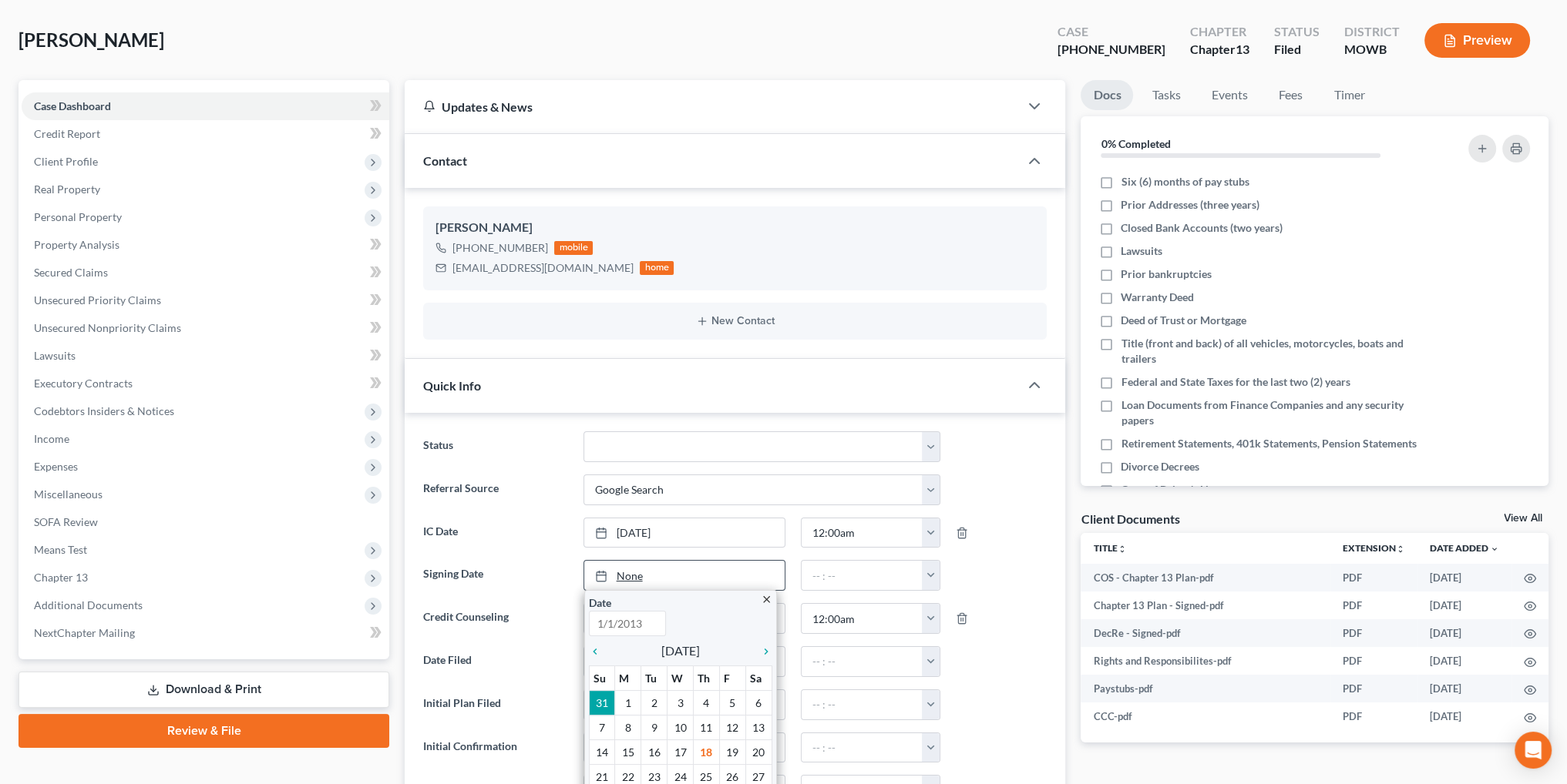
scroll to position [154, 0]
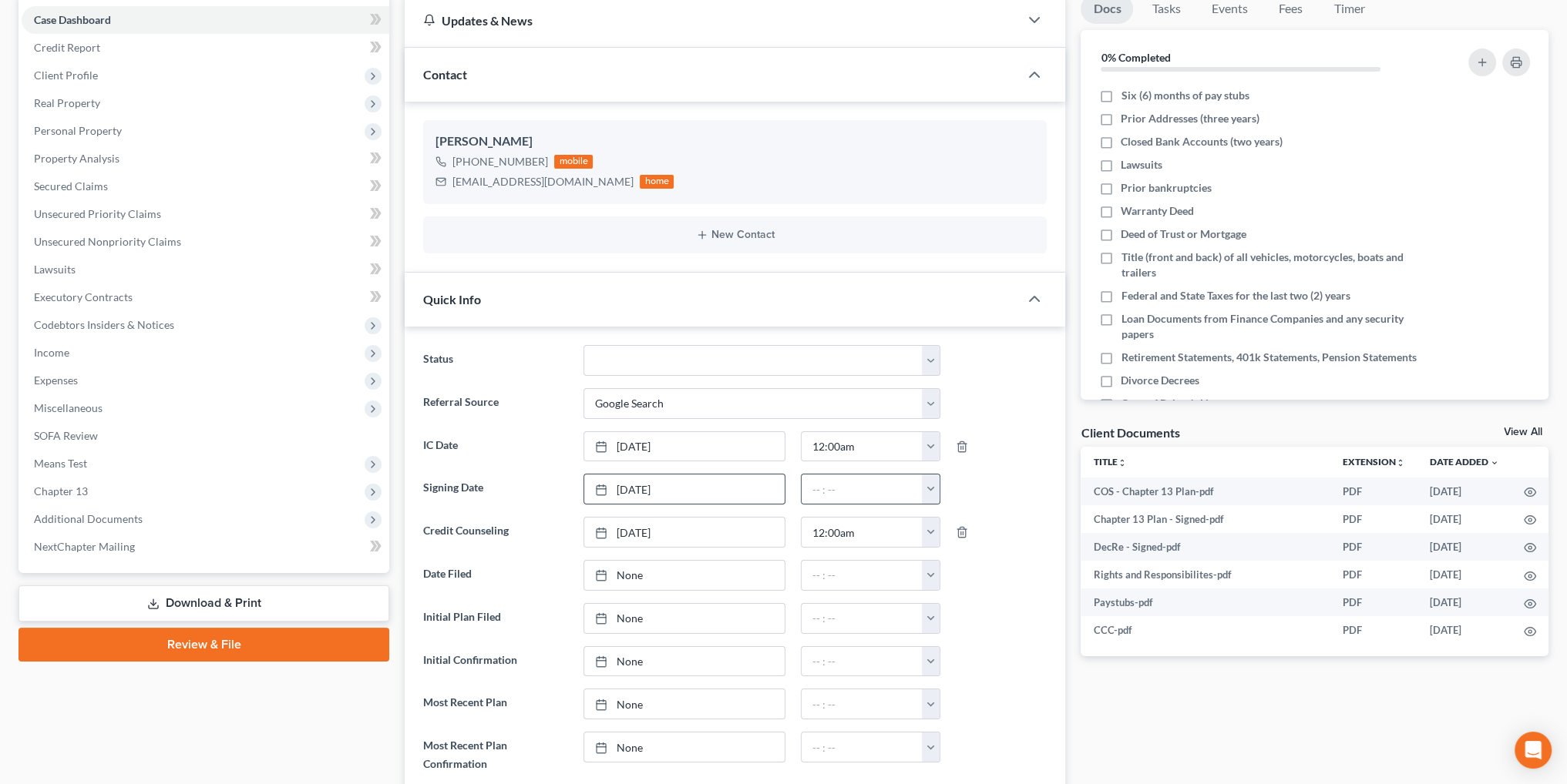
click at [925, 484] on button "button" at bounding box center [930, 489] width 18 height 29
click at [949, 521] on link "12:00am" at bounding box center [965, 523] width 86 height 26
type input "12:00am"
type input "[DATE]"
click at [628, 572] on link "None" at bounding box center [684, 575] width 201 height 29
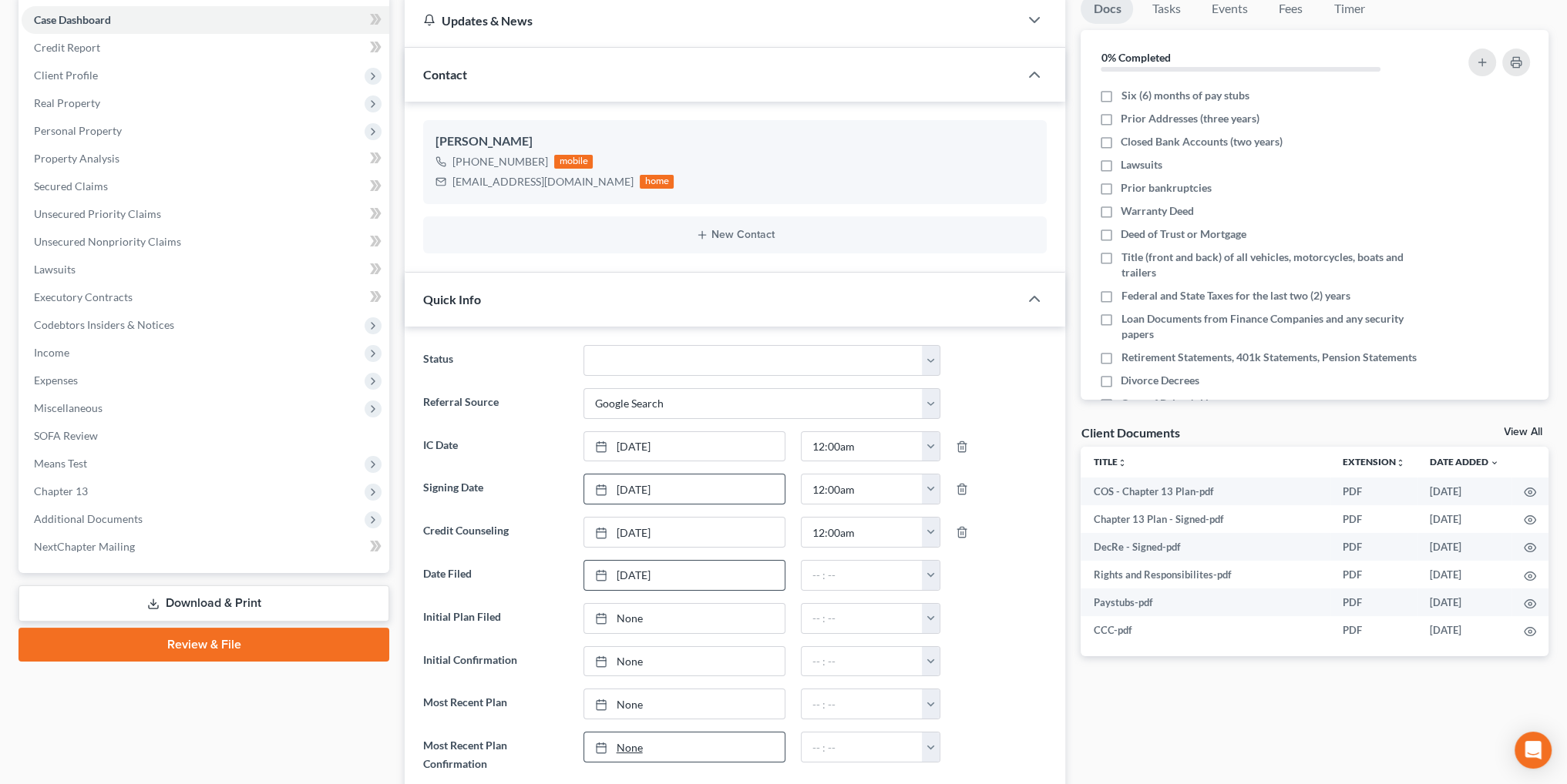
drag, startPoint x: 650, startPoint y: 746, endPoint x: 669, endPoint y: 728, distance: 26.2
click at [927, 570] on button "button" at bounding box center [930, 575] width 18 height 29
click at [952, 601] on link "12:00am" at bounding box center [965, 609] width 86 height 26
type input "12:00am"
type input "[DATE]"
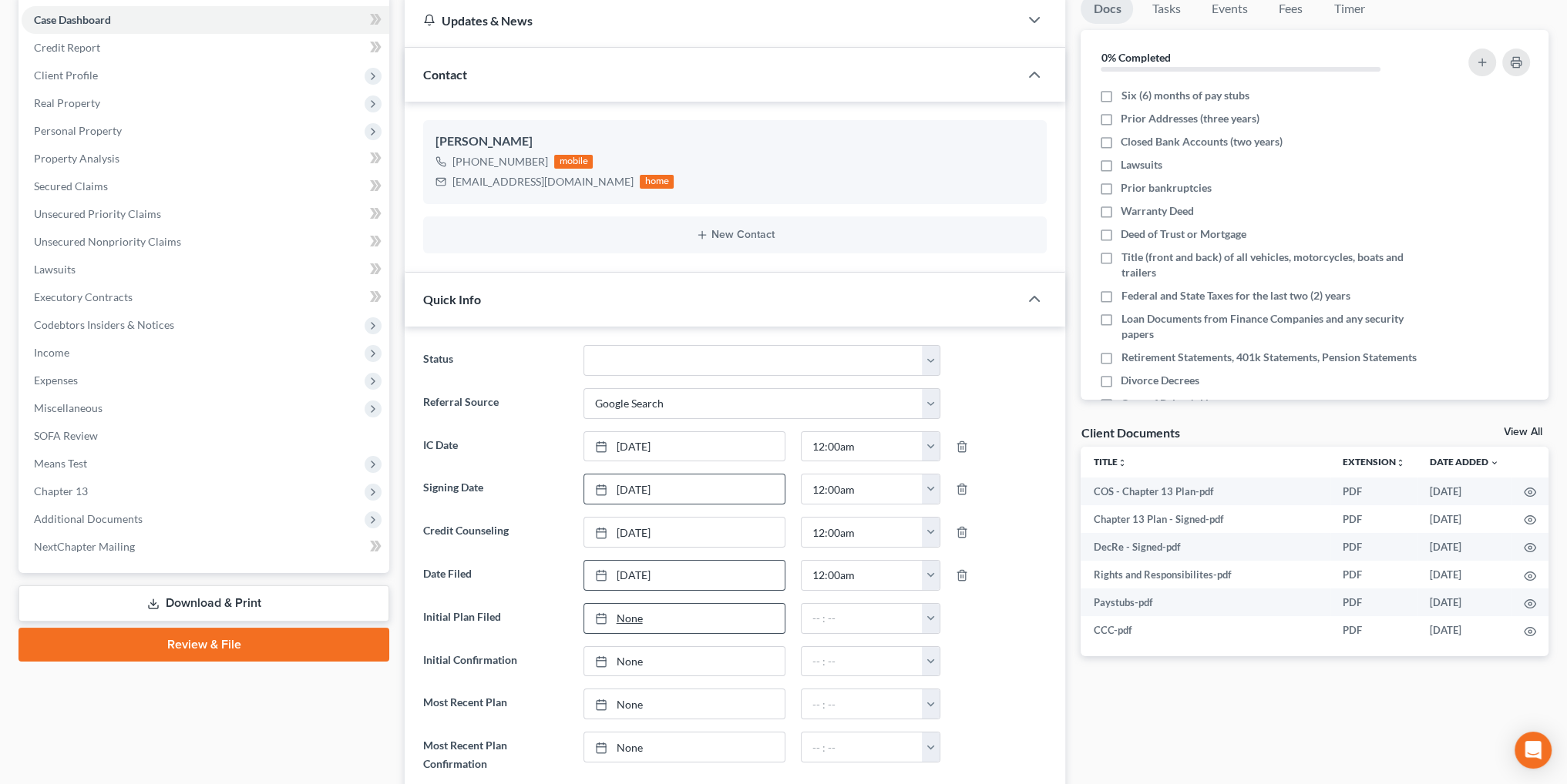
click at [635, 614] on link "None" at bounding box center [684, 618] width 201 height 29
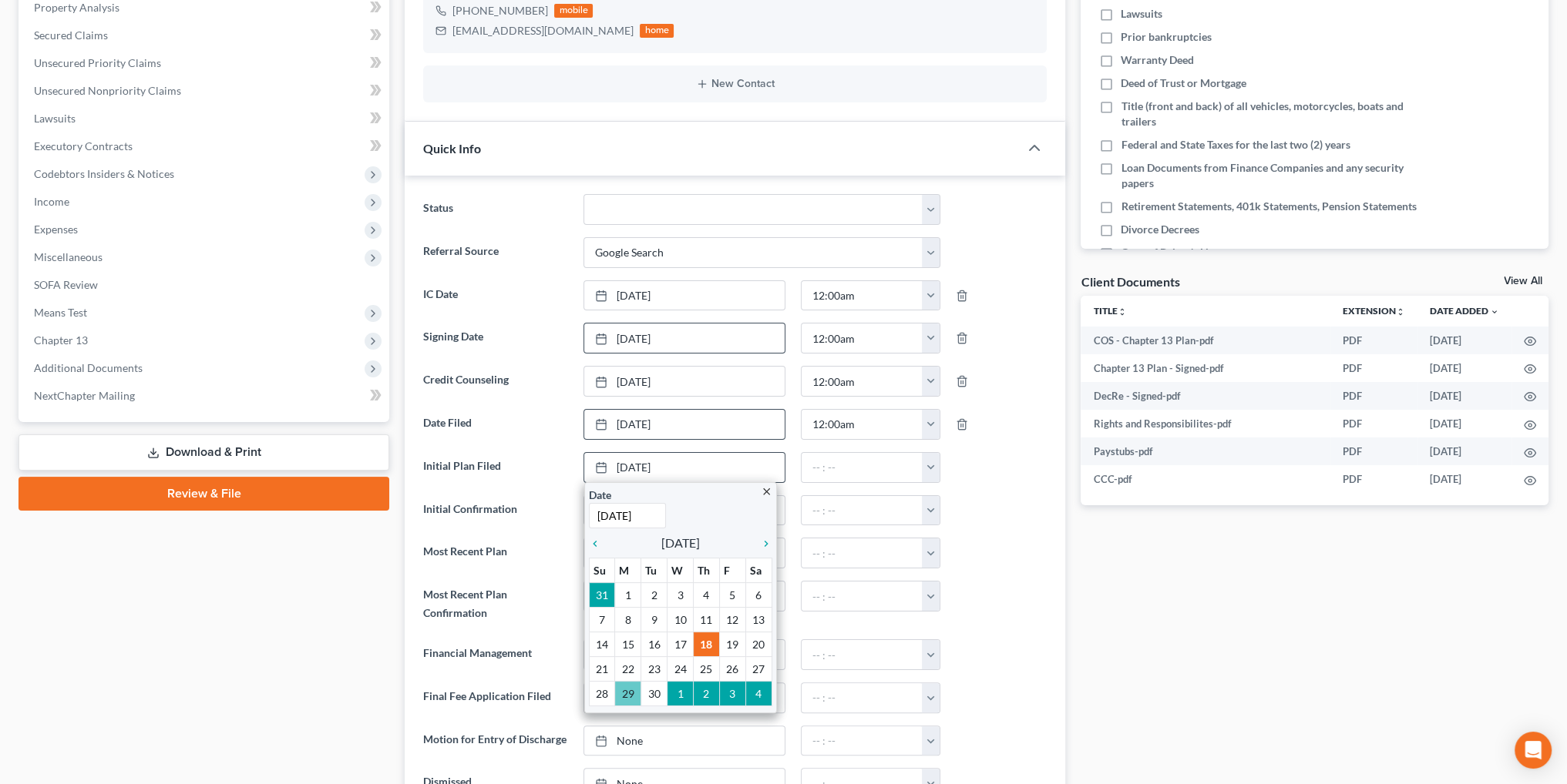
scroll to position [308, 0]
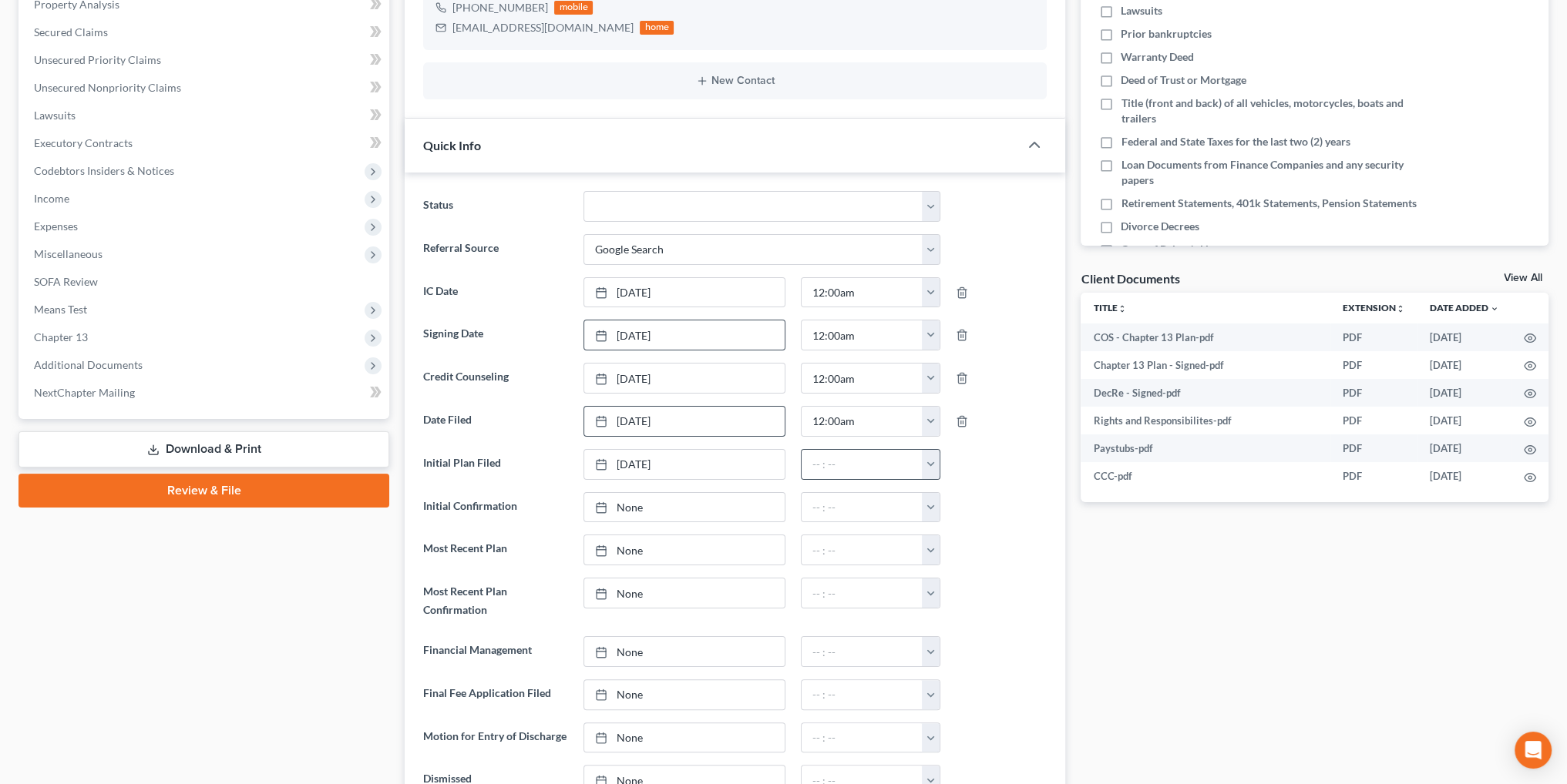
click at [932, 466] on button "button" at bounding box center [930, 464] width 18 height 29
click at [957, 492] on link "12:00am" at bounding box center [965, 498] width 86 height 26
type input "12:00am"
type input "[DATE]"
click at [617, 547] on link "[DATE]" at bounding box center [684, 549] width 201 height 29
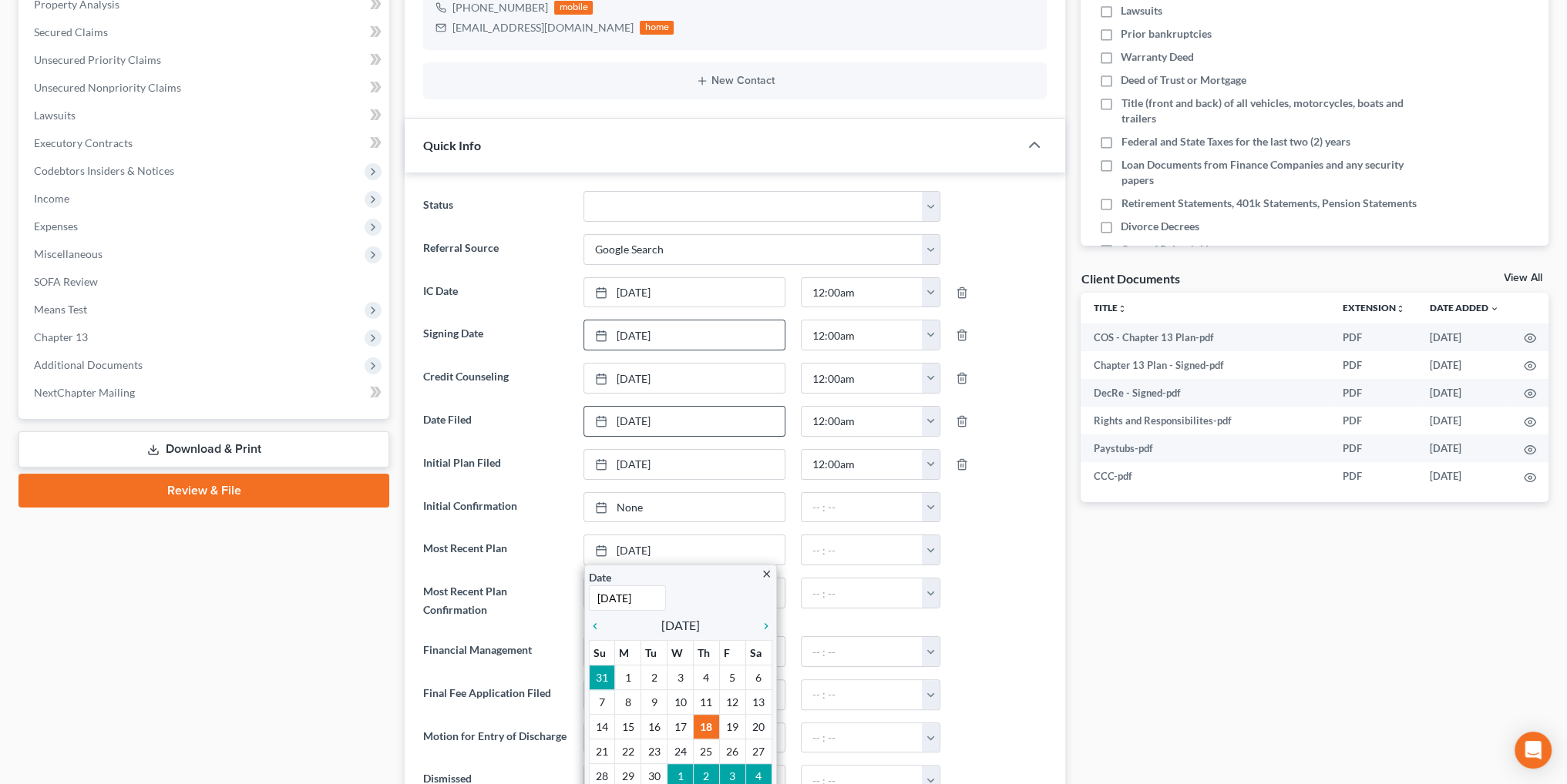
drag, startPoint x: 649, startPoint y: 723, endPoint x: 660, endPoint y: 711, distance: 16.3
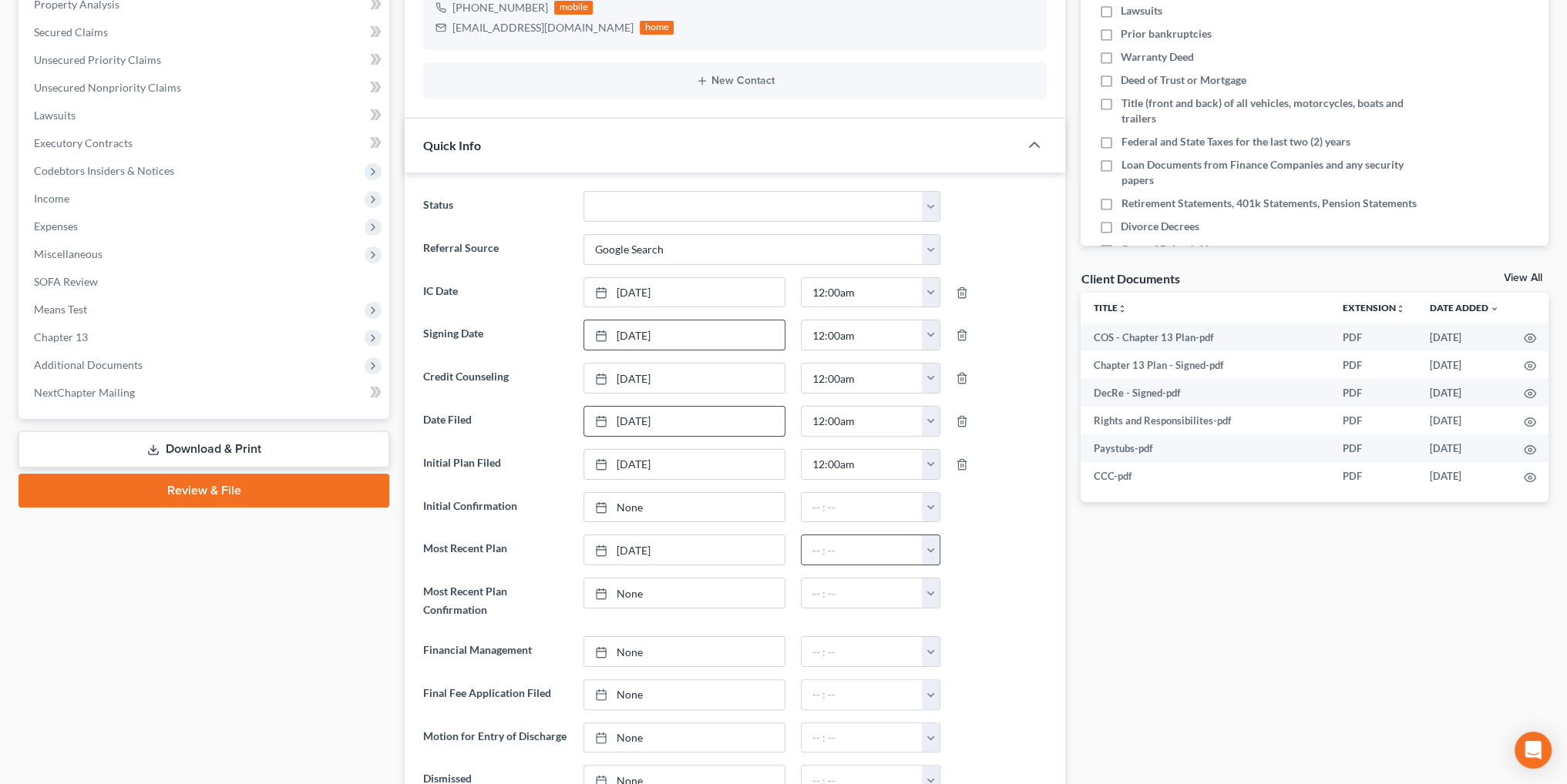
click at [928, 542] on button "button" at bounding box center [930, 549] width 18 height 29
click at [950, 579] on link "12:00am" at bounding box center [965, 584] width 86 height 26
type input "12:00am"
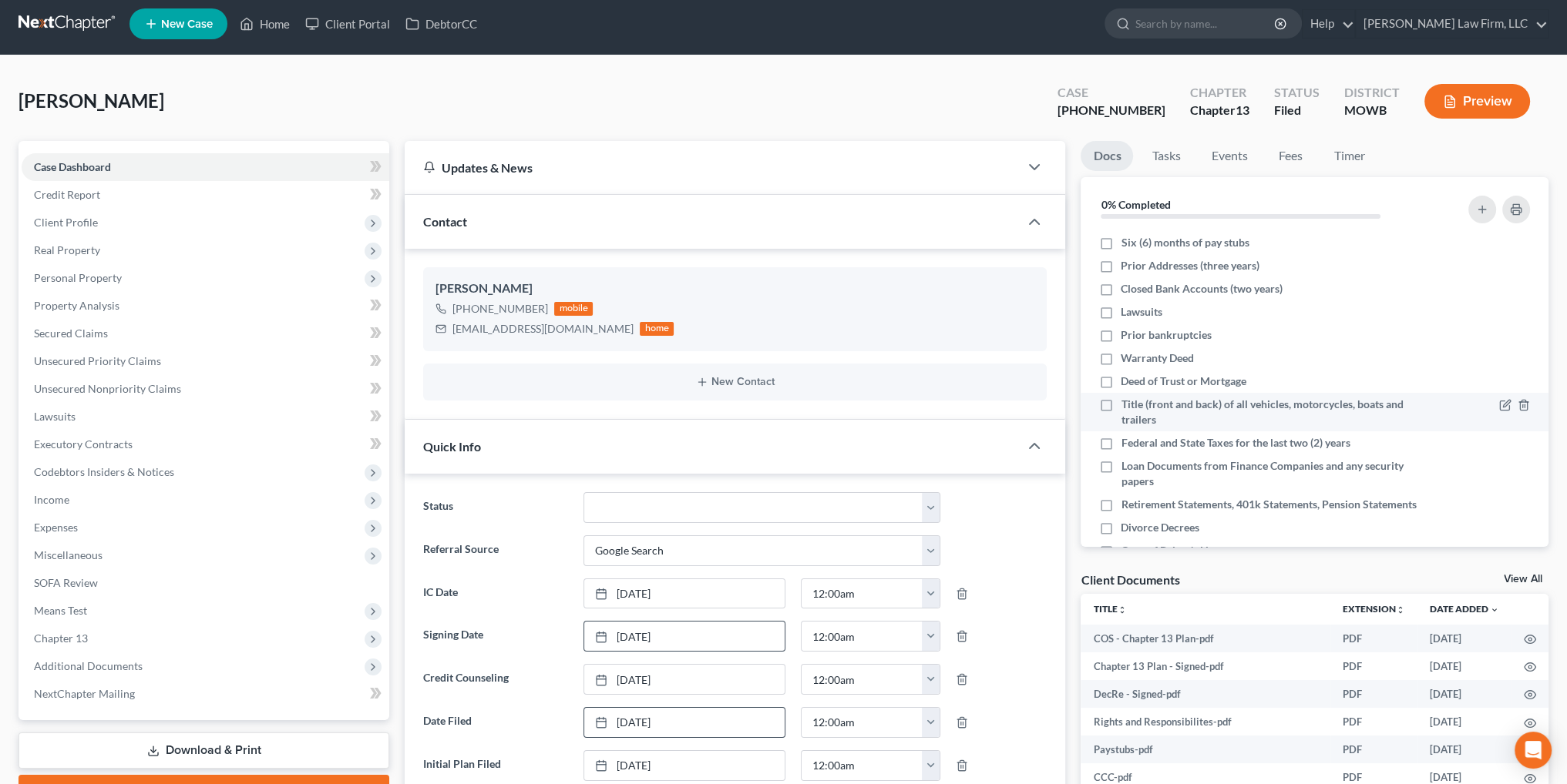
scroll to position [0, 0]
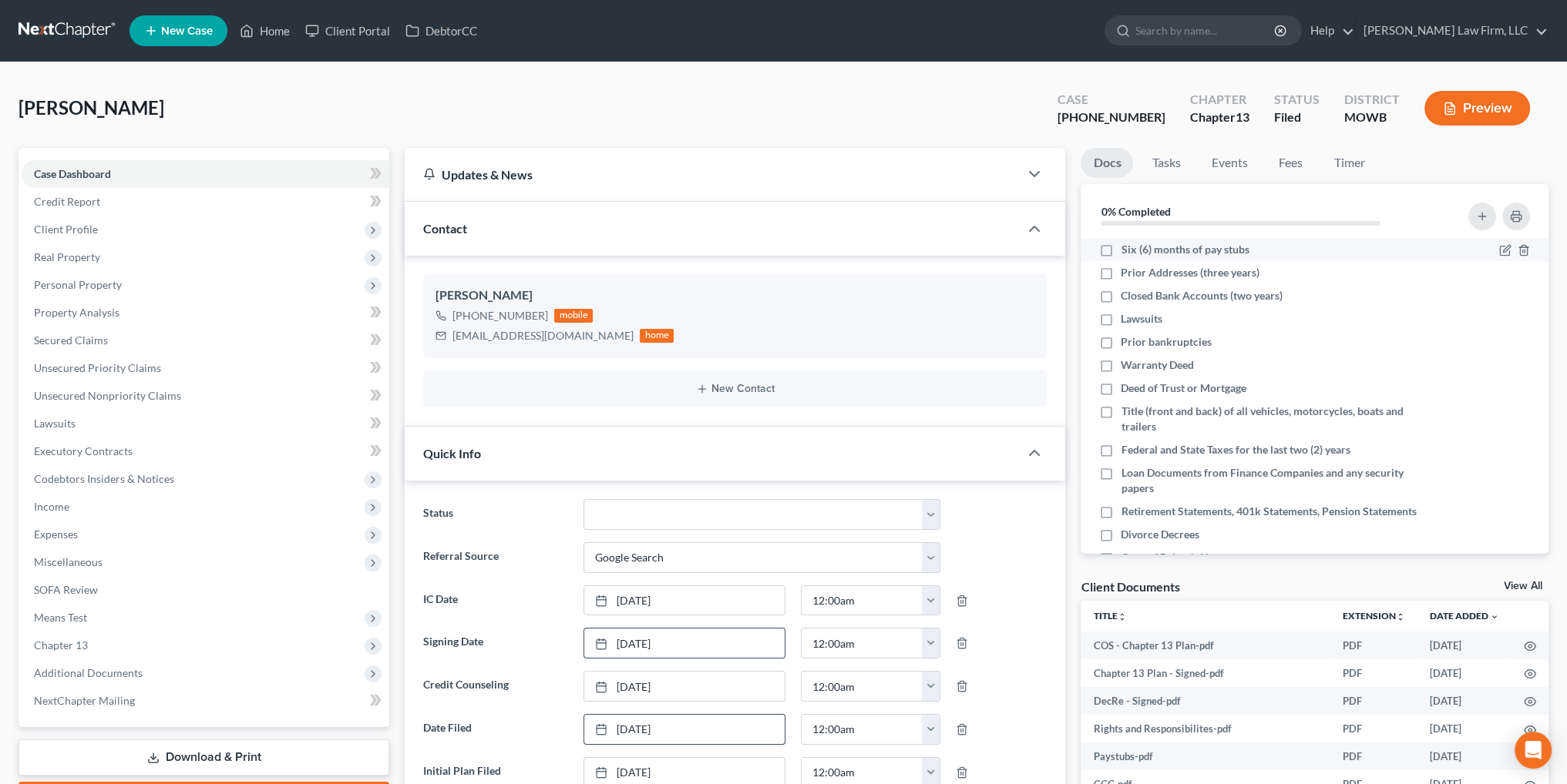
click at [1120, 251] on label "Six (6) months of pay stubs" at bounding box center [1184, 250] width 128 height 15
click at [1127, 251] on input "Six (6) months of pay stubs" at bounding box center [1132, 247] width 10 height 10
checkbox input "true"
click at [1120, 266] on label "Prior Addresses (three years)" at bounding box center [1189, 272] width 139 height 15
click at [1127, 266] on input "Prior Addresses (three years)" at bounding box center [1132, 270] width 10 height 10
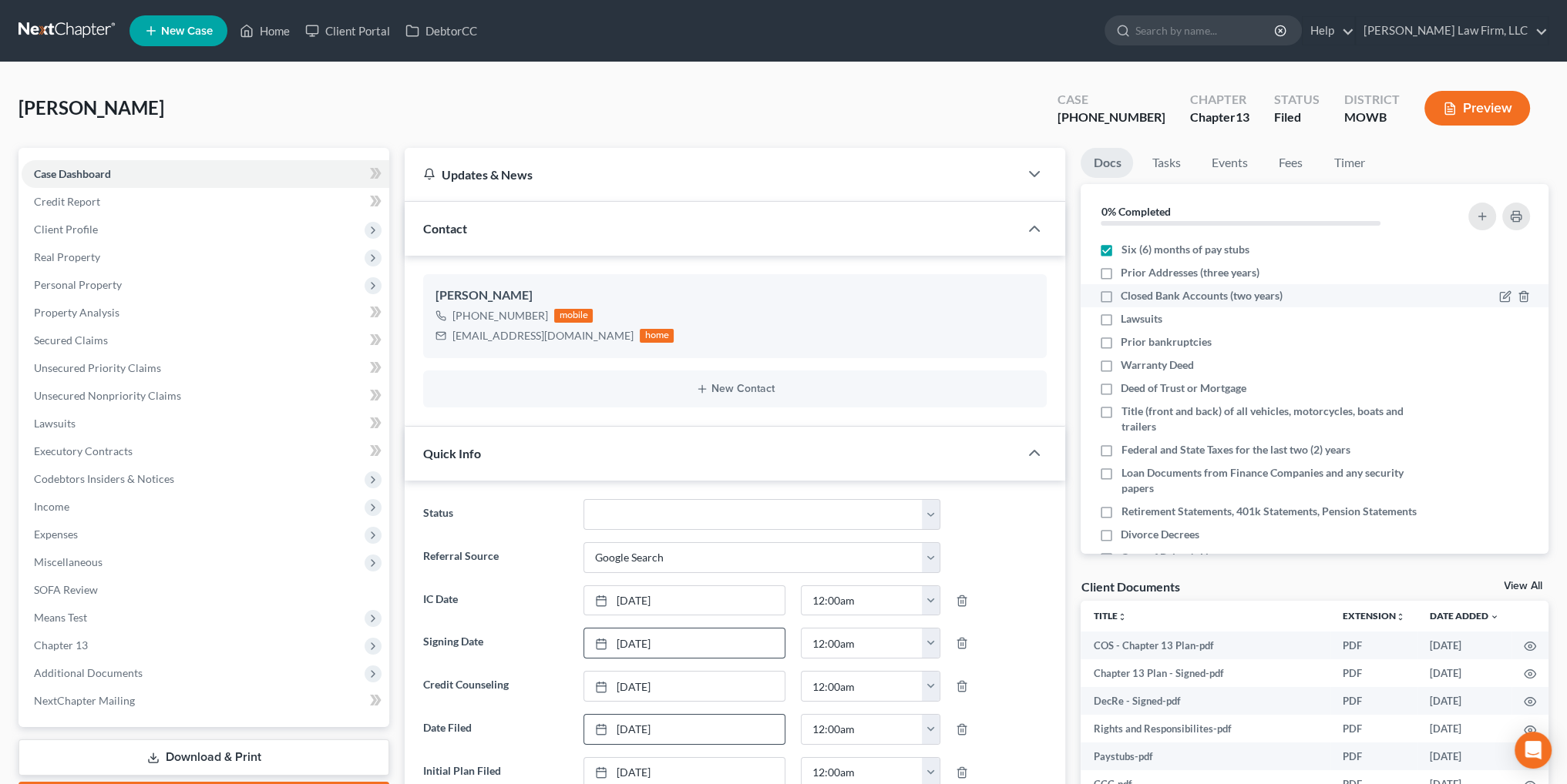
checkbox input "true"
click at [1120, 291] on label "Closed Bank Accounts (two years)" at bounding box center [1201, 296] width 162 height 15
click at [1127, 291] on input "Closed Bank Accounts (two years)" at bounding box center [1132, 293] width 10 height 10
checkbox input "true"
click at [1120, 317] on label "Lawsuits" at bounding box center [1141, 319] width 42 height 15
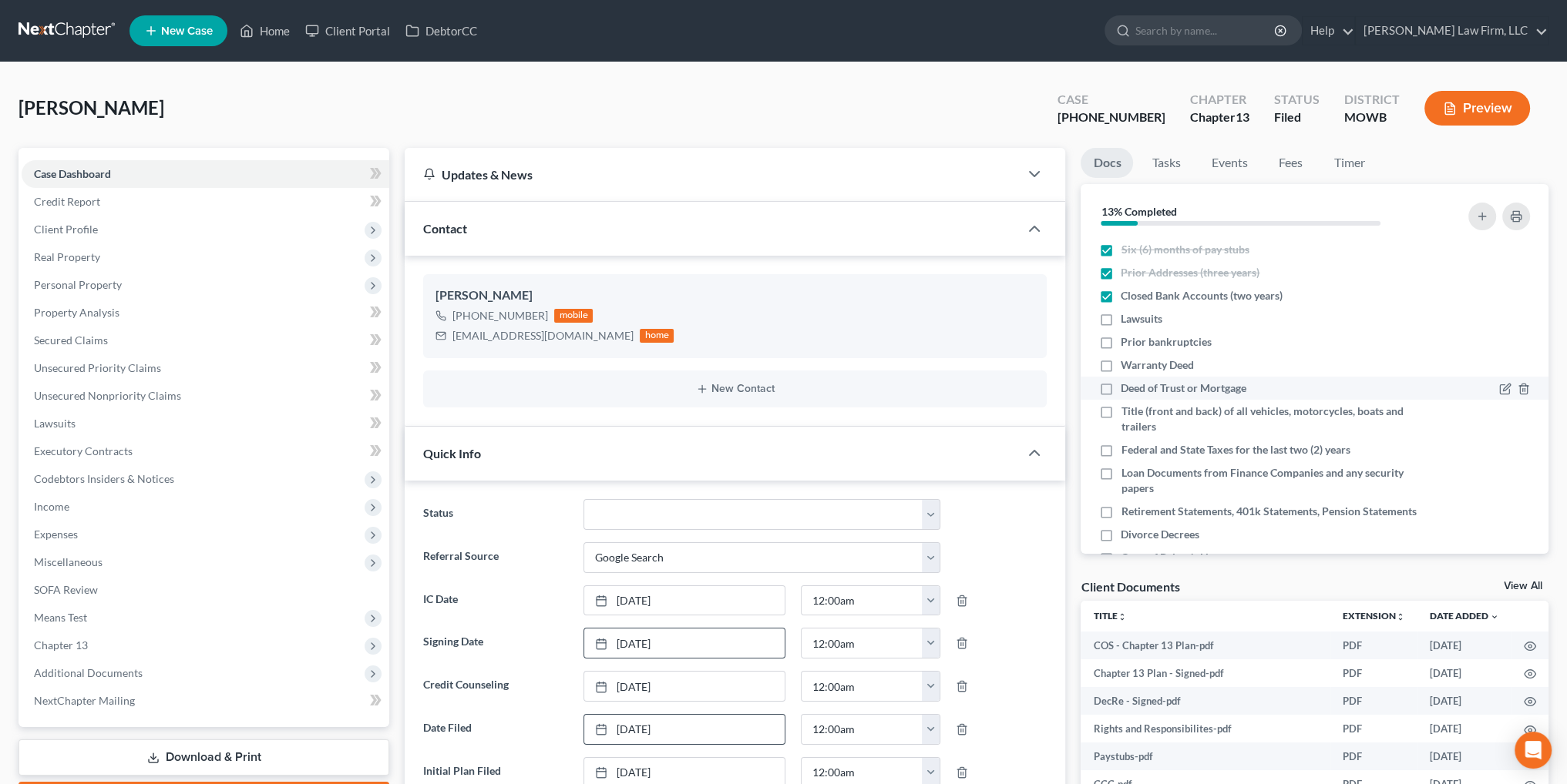
click at [1127, 317] on input "Lawsuits" at bounding box center [1132, 316] width 10 height 10
checkbox input "true"
click at [1120, 342] on label "Prior bankruptcies" at bounding box center [1166, 341] width 91 height 15
click at [1127, 342] on input "Prior bankruptcies" at bounding box center [1132, 339] width 10 height 10
checkbox input "true"
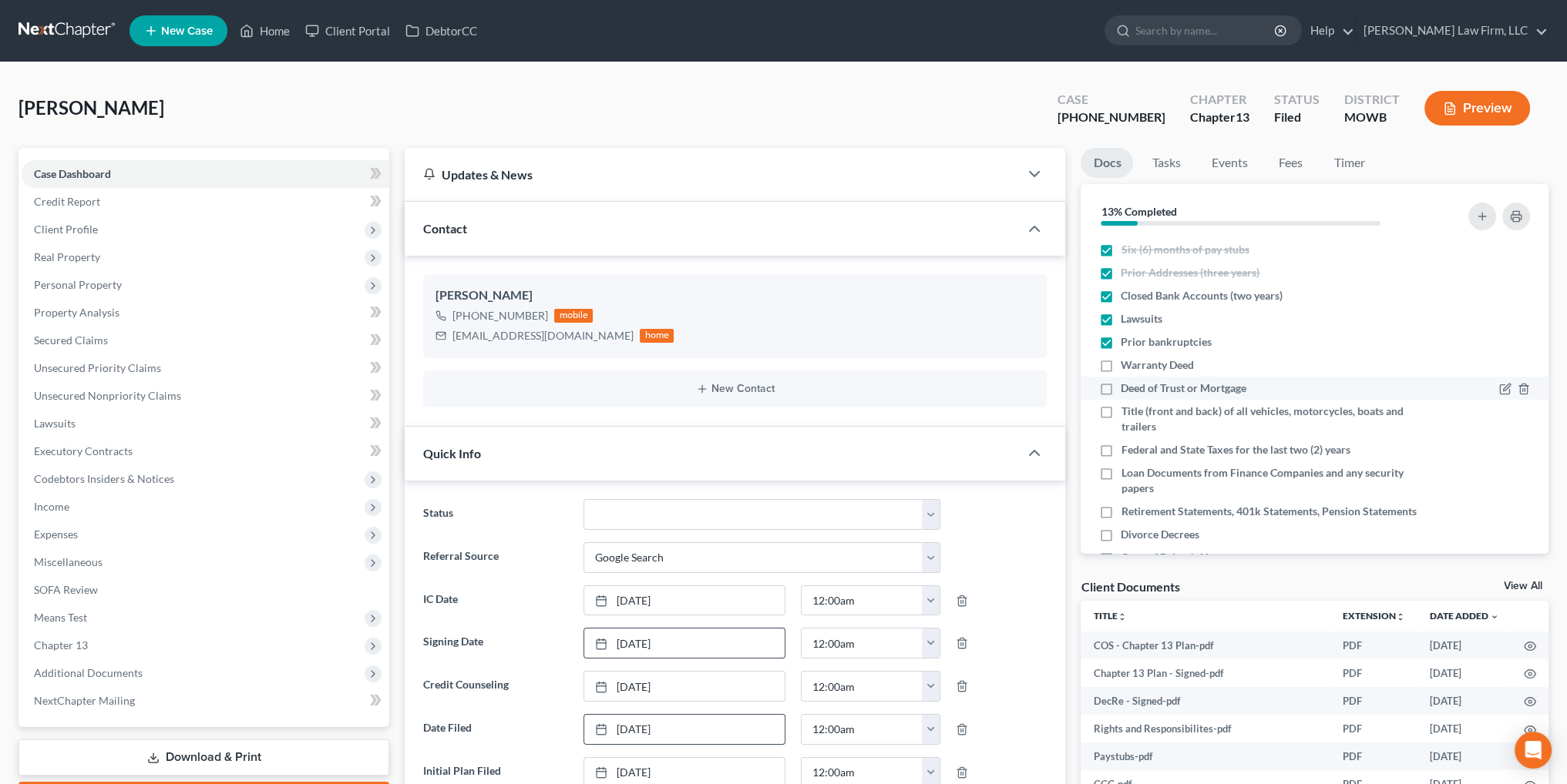
click at [1120, 364] on label "Warranty Deed" at bounding box center [1156, 365] width 73 height 15
click at [1127, 364] on input "Warranty Deed" at bounding box center [1132, 362] width 10 height 10
checkbox input "true"
drag, startPoint x: 1106, startPoint y: 380, endPoint x: 1103, endPoint y: 413, distance: 33.1
click at [1120, 382] on label "Deed of Trust or Mortgage" at bounding box center [1183, 388] width 126 height 15
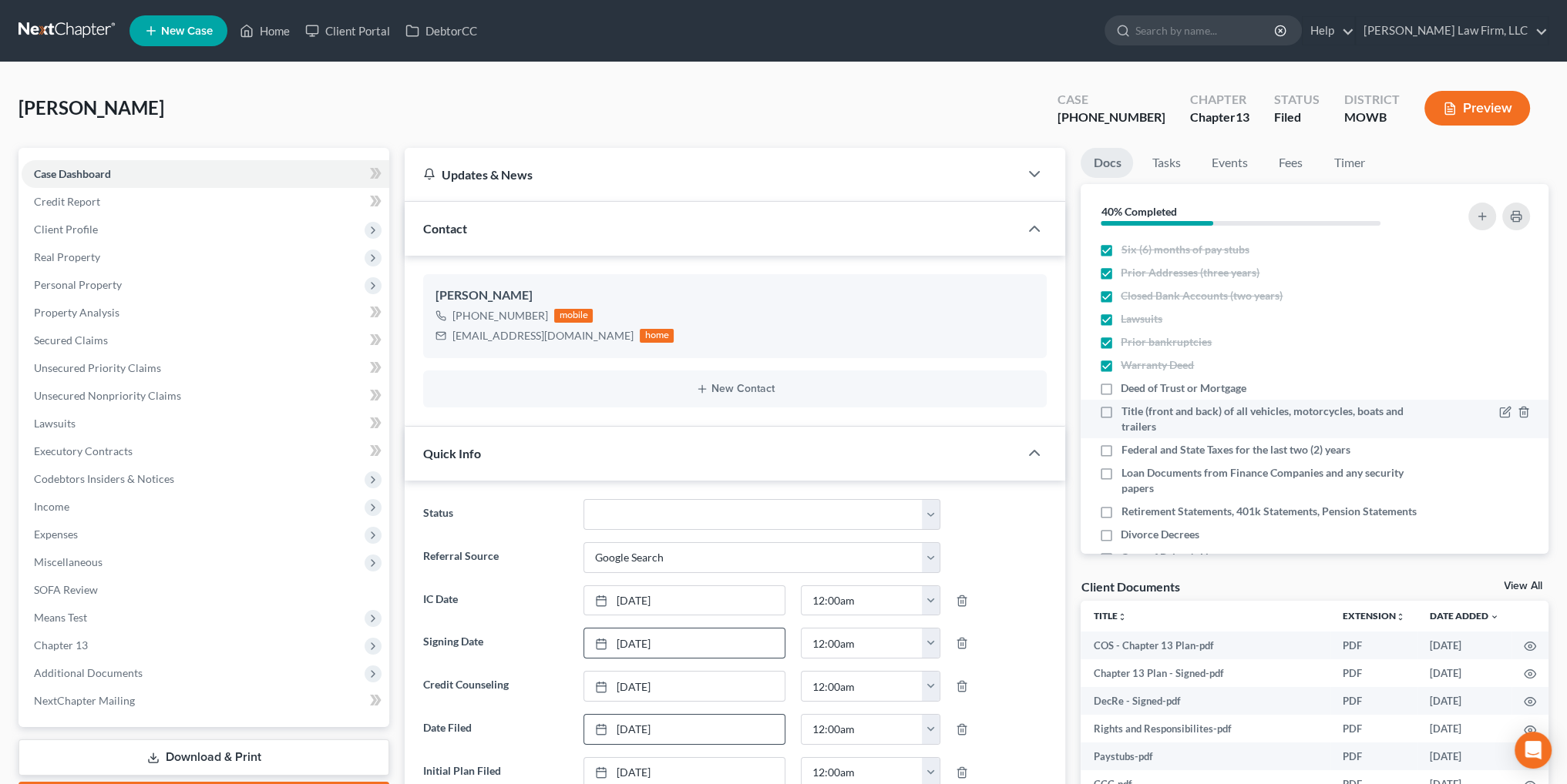
click at [1127, 382] on input "Deed of Trust or Mortgage" at bounding box center [1132, 385] width 10 height 10
checkbox input "true"
click at [1120, 413] on label "Title (front and back) of all vehicles, motorcycles, boats and trailers" at bounding box center [1269, 419] width 297 height 31
click at [1127, 413] on input "Title (front and back) of all vehicles, motorcycles, boats and trailers" at bounding box center [1132, 409] width 10 height 10
checkbox input "true"
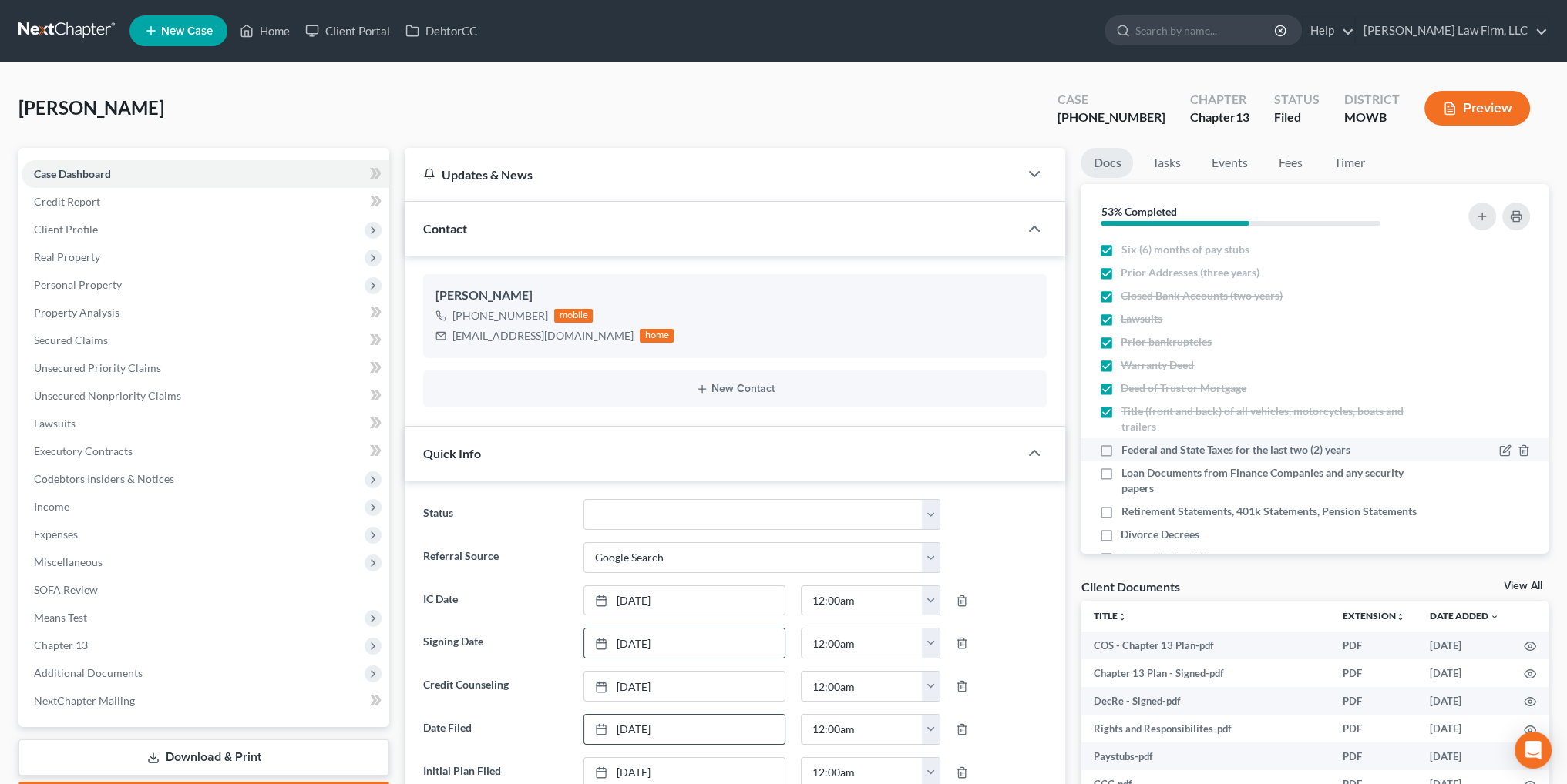
click at [1120, 445] on label "Federal and State Taxes for the last two (2) years" at bounding box center [1235, 449] width 229 height 15
click at [1127, 445] on input "Federal and State Taxes for the last two (2) years" at bounding box center [1132, 446] width 10 height 10
checkbox input "true"
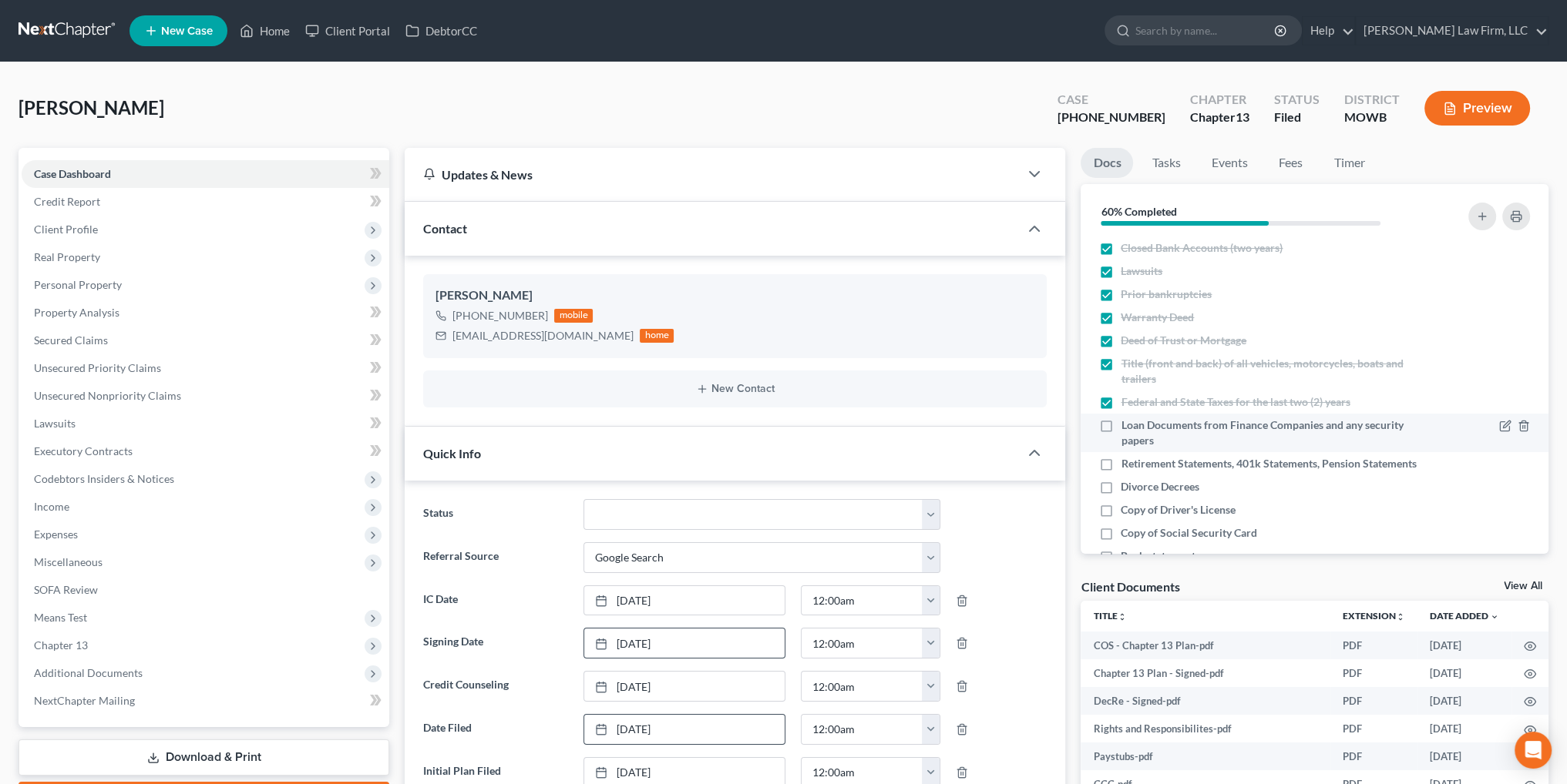
scroll to position [102, 0]
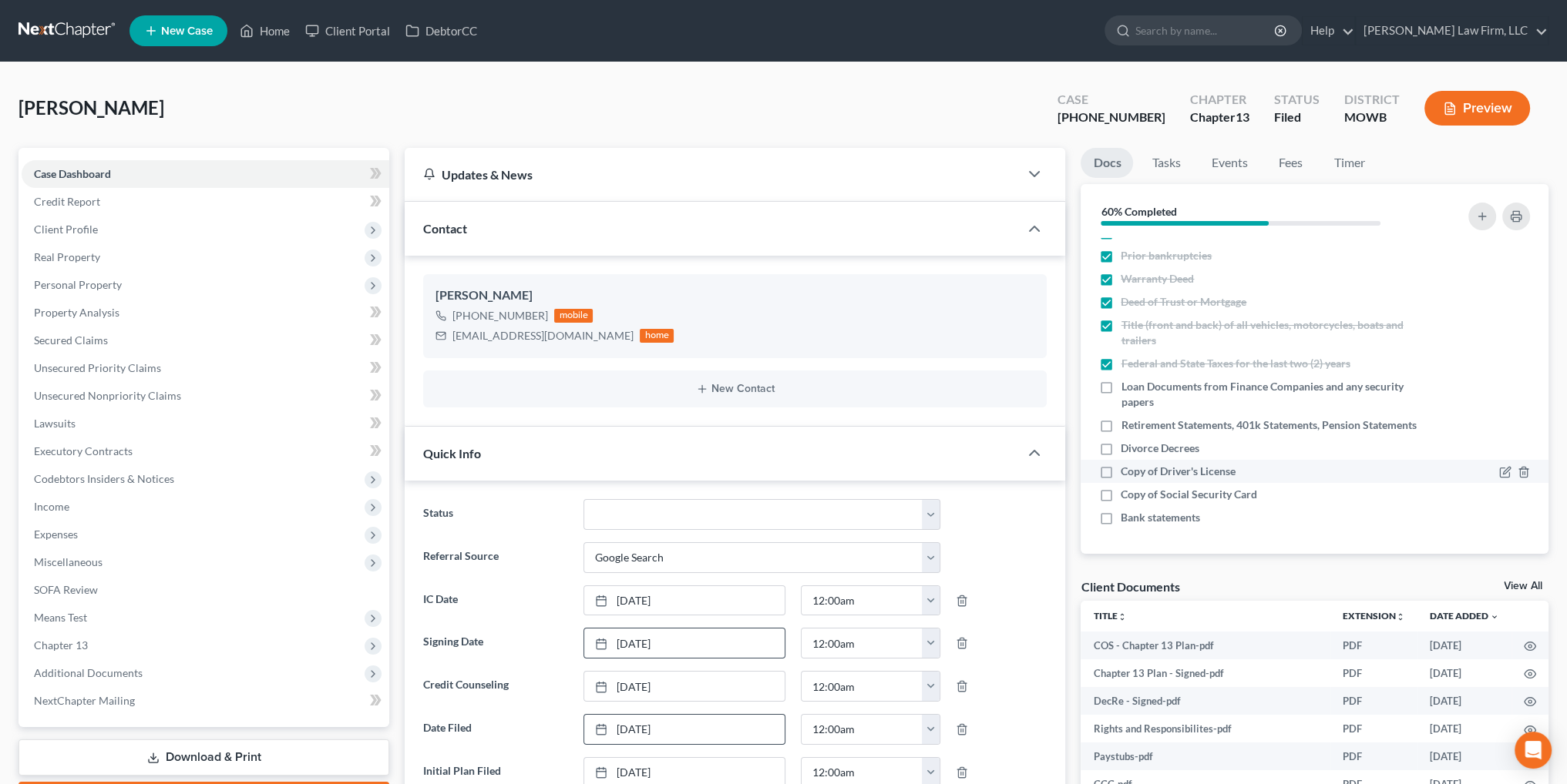
drag, startPoint x: 1109, startPoint y: 469, endPoint x: 1165, endPoint y: 165, distance: 309.1
click at [1120, 469] on label "Copy of Driver's License" at bounding box center [1177, 471] width 114 height 15
click at [1127, 469] on input "Copy of Driver's License" at bounding box center [1132, 468] width 10 height 10
click at [1120, 495] on label "Copy of Social Security Card" at bounding box center [1188, 495] width 136 height 15
click at [1127, 495] on input "Copy of Social Security Card" at bounding box center [1132, 492] width 10 height 10
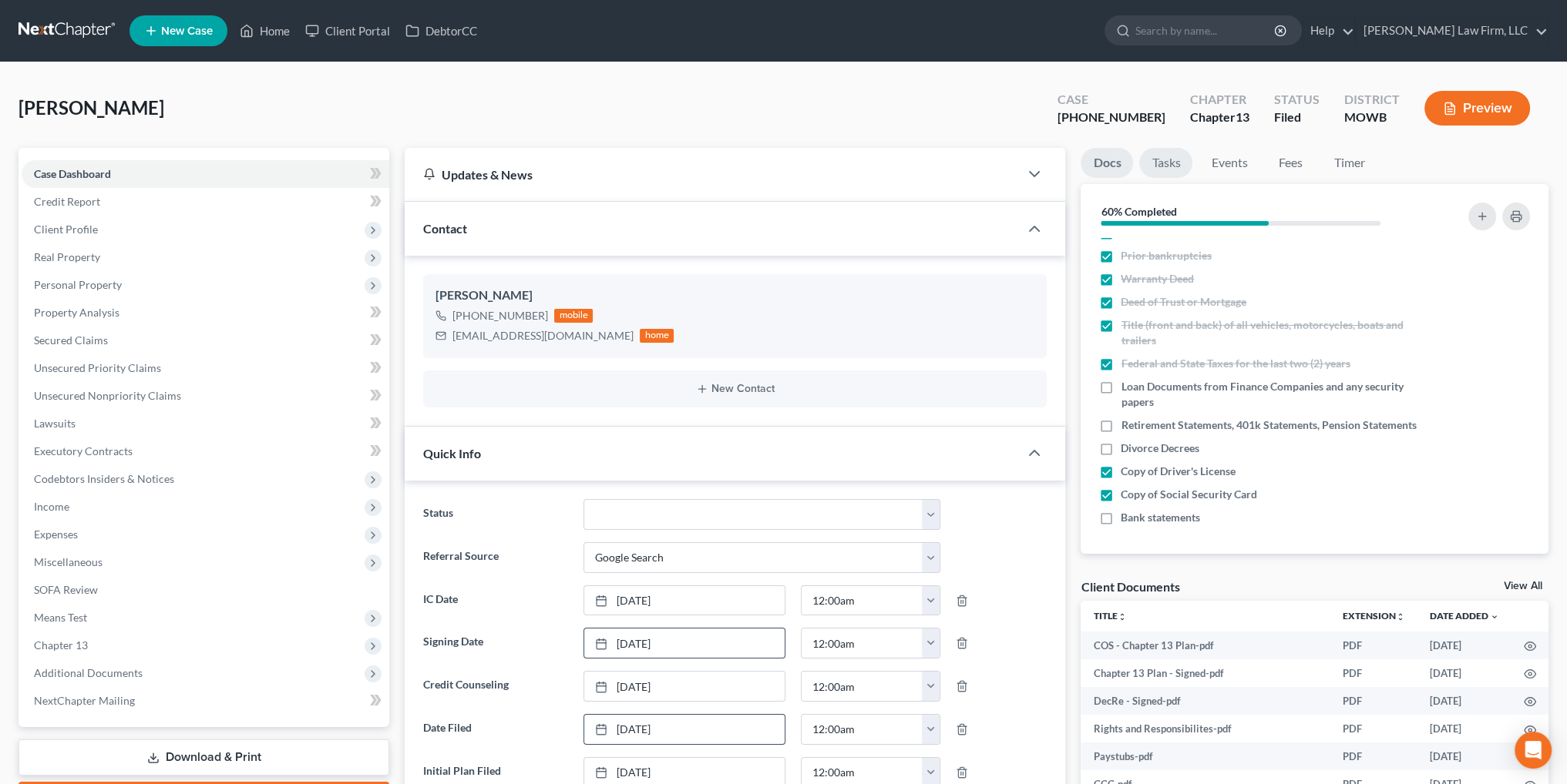
click at [1165, 165] on link "Tasks" at bounding box center [1166, 163] width 53 height 30
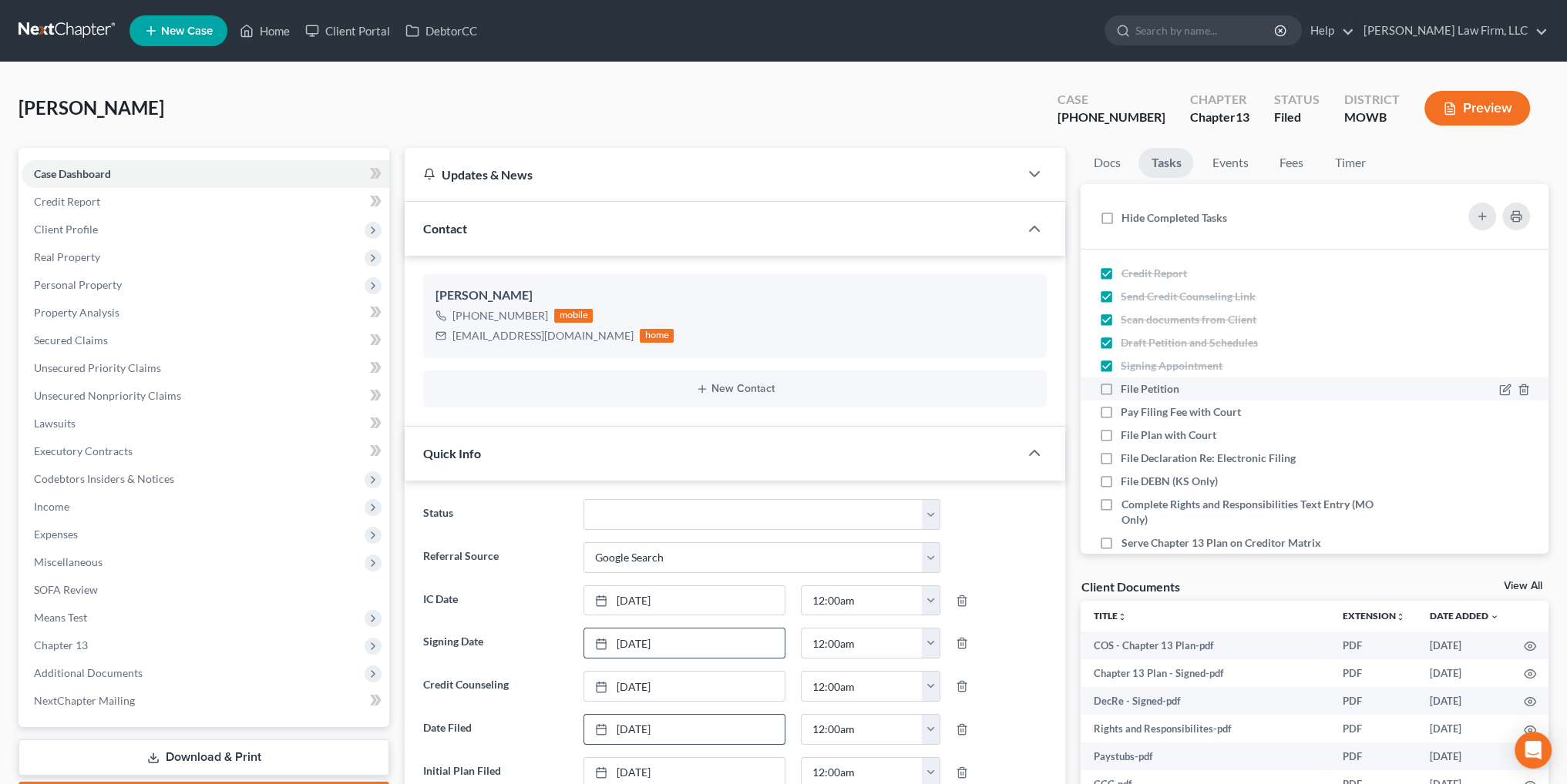
click at [1120, 392] on label "File Petition" at bounding box center [1155, 389] width 71 height 15
click at [1127, 392] on input "File Petition" at bounding box center [1132, 386] width 10 height 10
checkbox input "true"
click at [1120, 411] on label "Pay Filing Fee with Court" at bounding box center [1187, 412] width 132 height 15
click at [1127, 411] on input "Pay Filing Fee with Court" at bounding box center [1132, 409] width 10 height 10
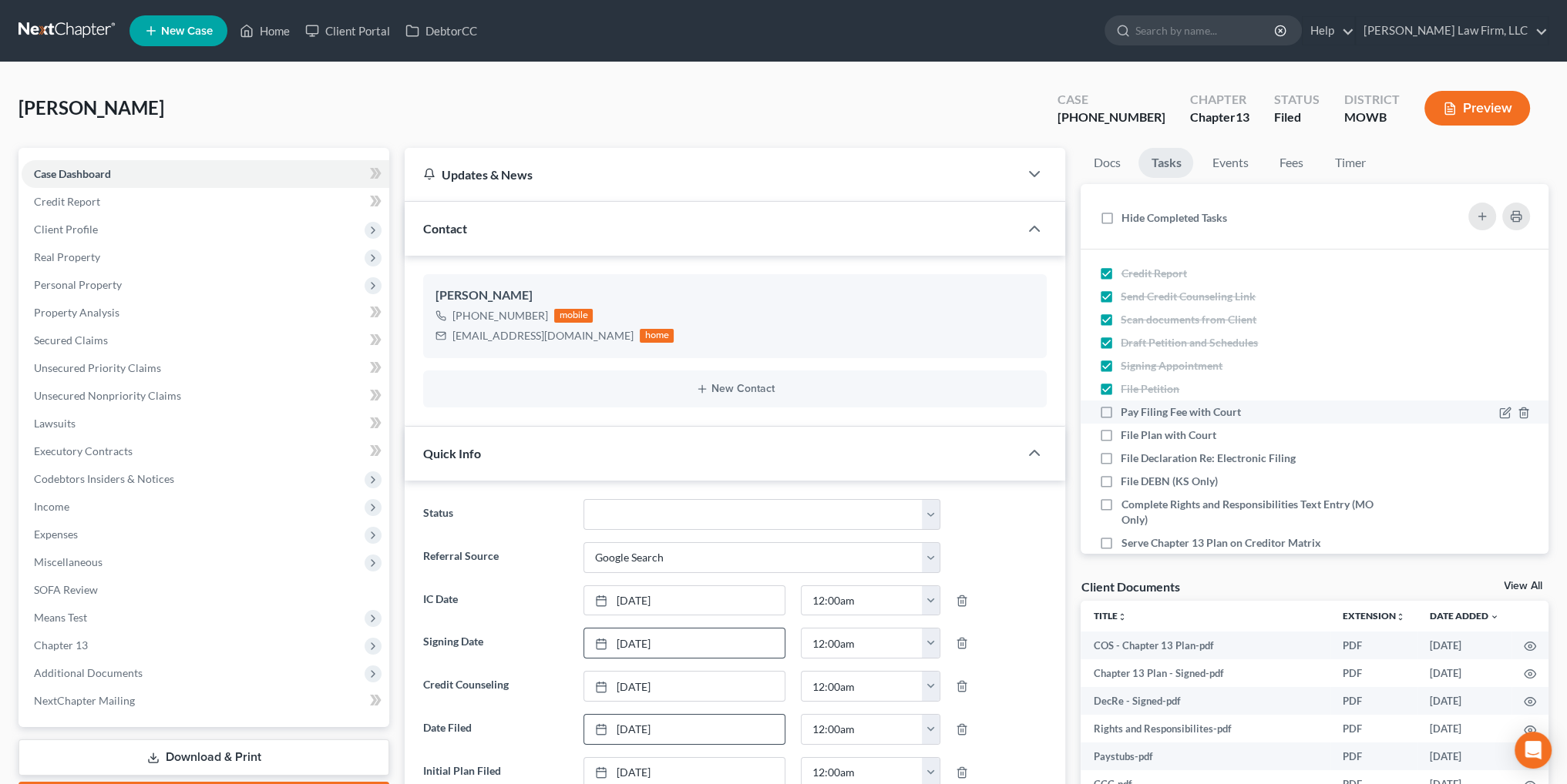
checkbox input "true"
click at [1120, 432] on label "File Plan with Court" at bounding box center [1174, 435] width 108 height 15
click at [1127, 432] on input "File Plan with Court" at bounding box center [1132, 432] width 10 height 10
checkbox input "true"
click at [1120, 455] on label "File Declaration Re: Electronic Filing" at bounding box center [1214, 458] width 187 height 15
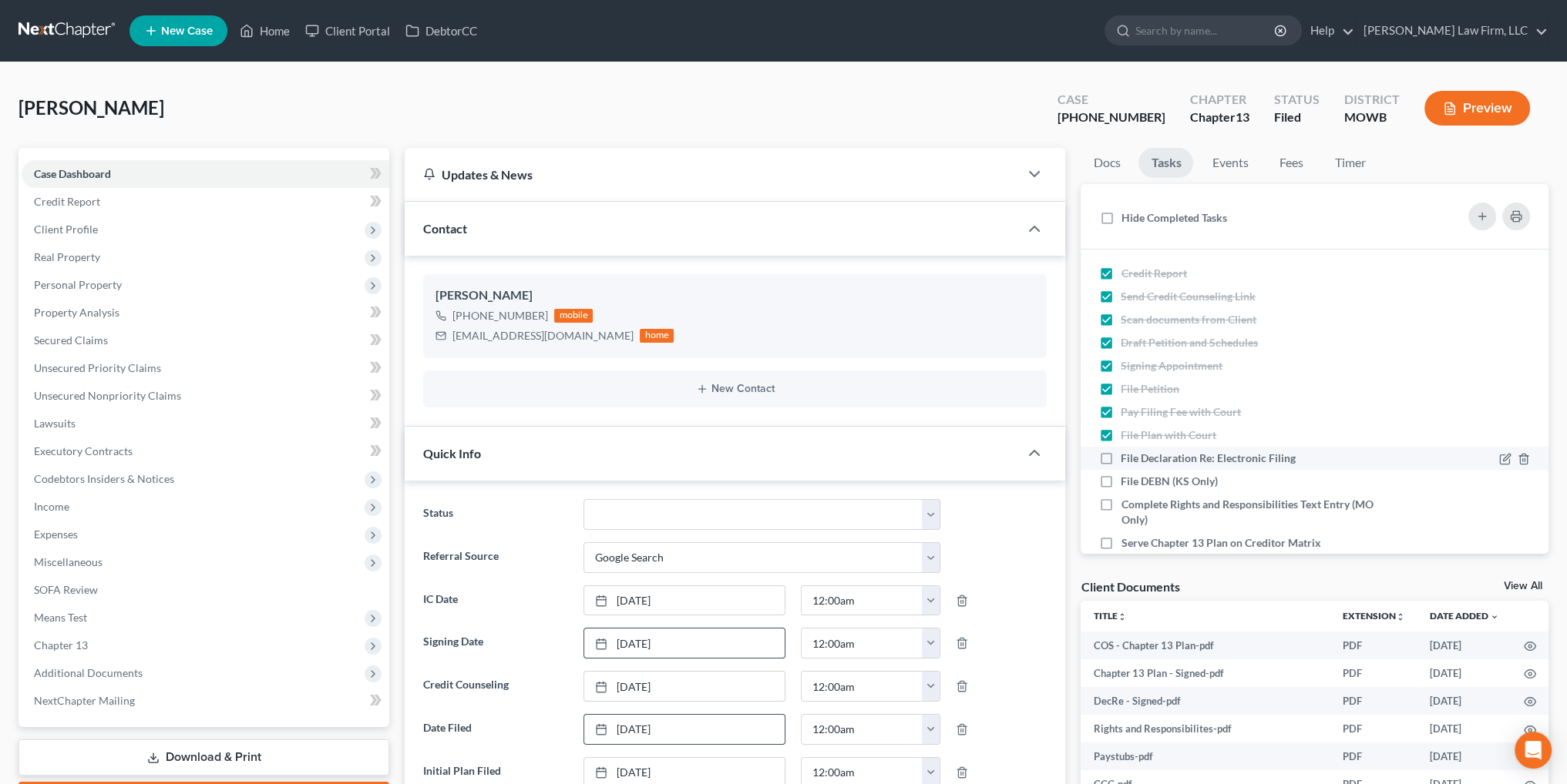
click at [1127, 455] on input "File Declaration Re: Electronic Filing" at bounding box center [1132, 455] width 10 height 10
checkbox input "true"
click at [1120, 504] on label "Complete Rights and Responsibilities Text Entry (MO Only)" at bounding box center [1259, 512] width 279 height 31
click at [1127, 504] on input "Complete Rights and Responsibilities Text Entry (MO Only)" at bounding box center [1132, 501] width 10 height 10
checkbox input "true"
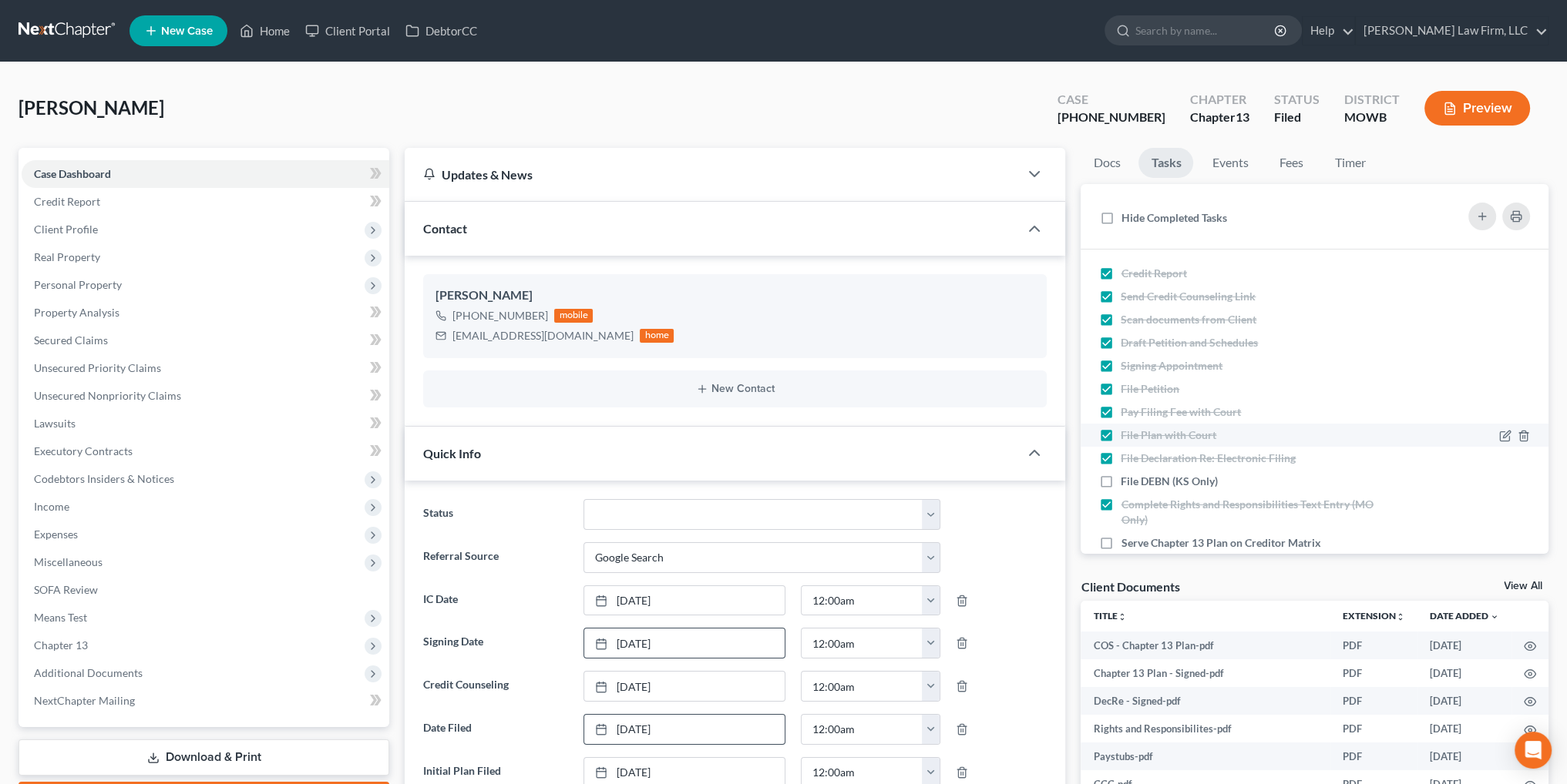
drag, startPoint x: 1108, startPoint y: 543, endPoint x: 1182, endPoint y: 444, distance: 123.6
click at [1120, 544] on label "Serve Chapter 13 Plan on Creditor Matrix" at bounding box center [1226, 543] width 212 height 15
click at [1127, 544] on input "Serve Chapter 13 Plan on Creditor Matrix" at bounding box center [1132, 540] width 10 height 10
checkbox input "true"
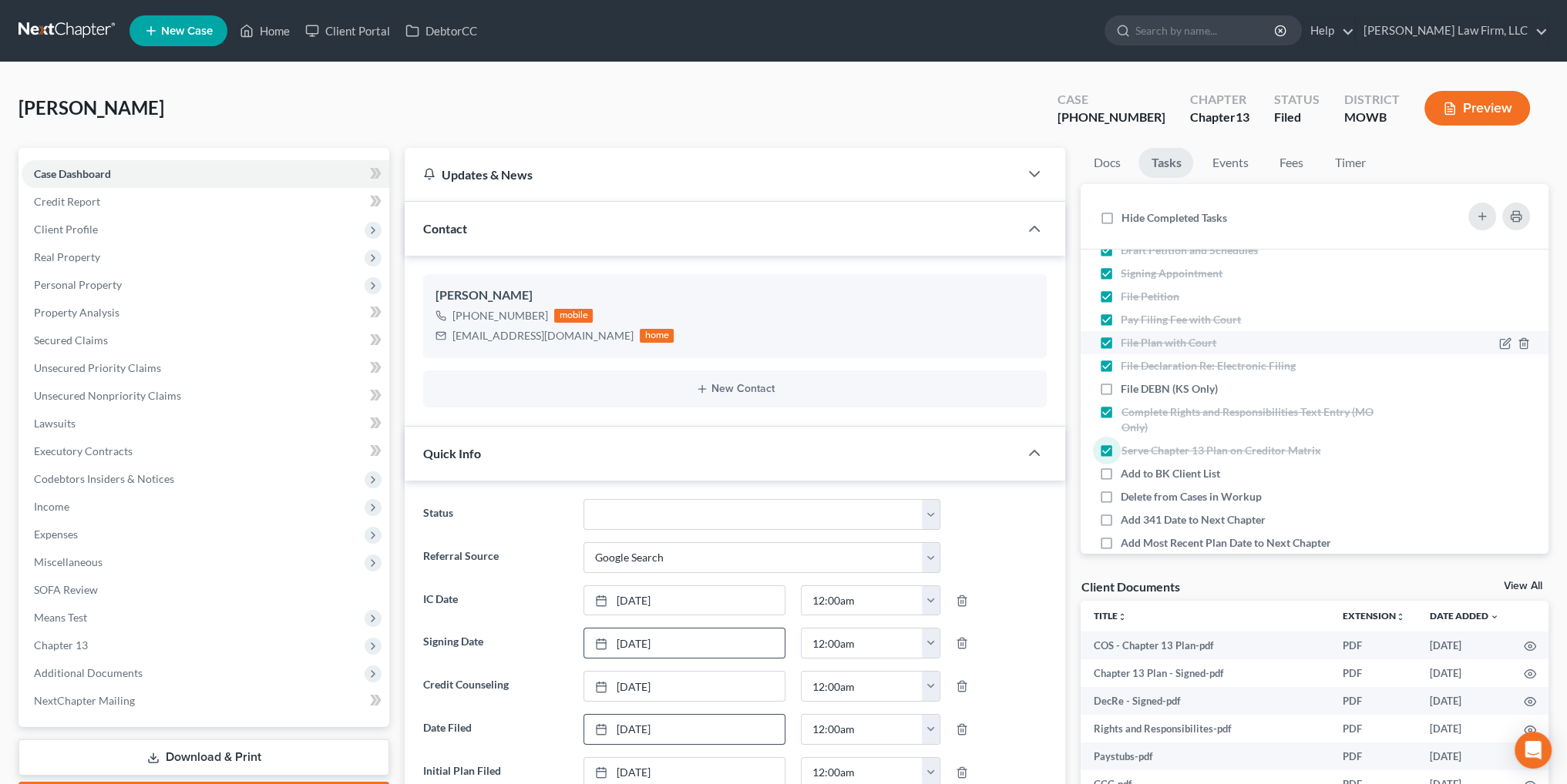
scroll to position [231, 0]
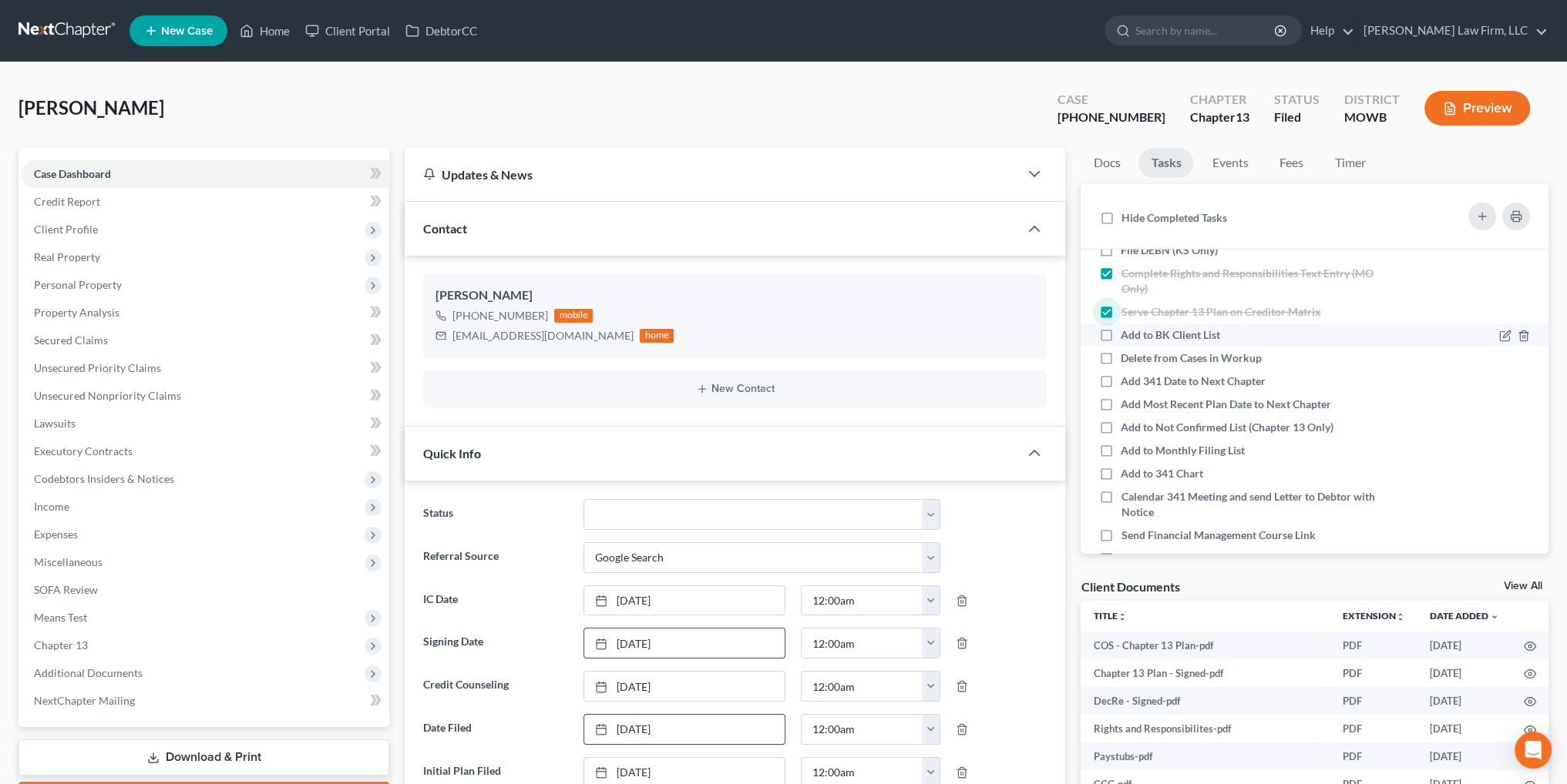
click at [1120, 336] on label "Add to BK Client List" at bounding box center [1176, 335] width 112 height 15
click at [1127, 336] on input "Add to BK Client List" at bounding box center [1132, 332] width 10 height 10
checkbox input "true"
click at [1120, 358] on label "Delete from Cases in Workup" at bounding box center [1197, 358] width 153 height 15
click at [1127, 358] on input "Delete from Cases in Workup" at bounding box center [1132, 356] width 10 height 10
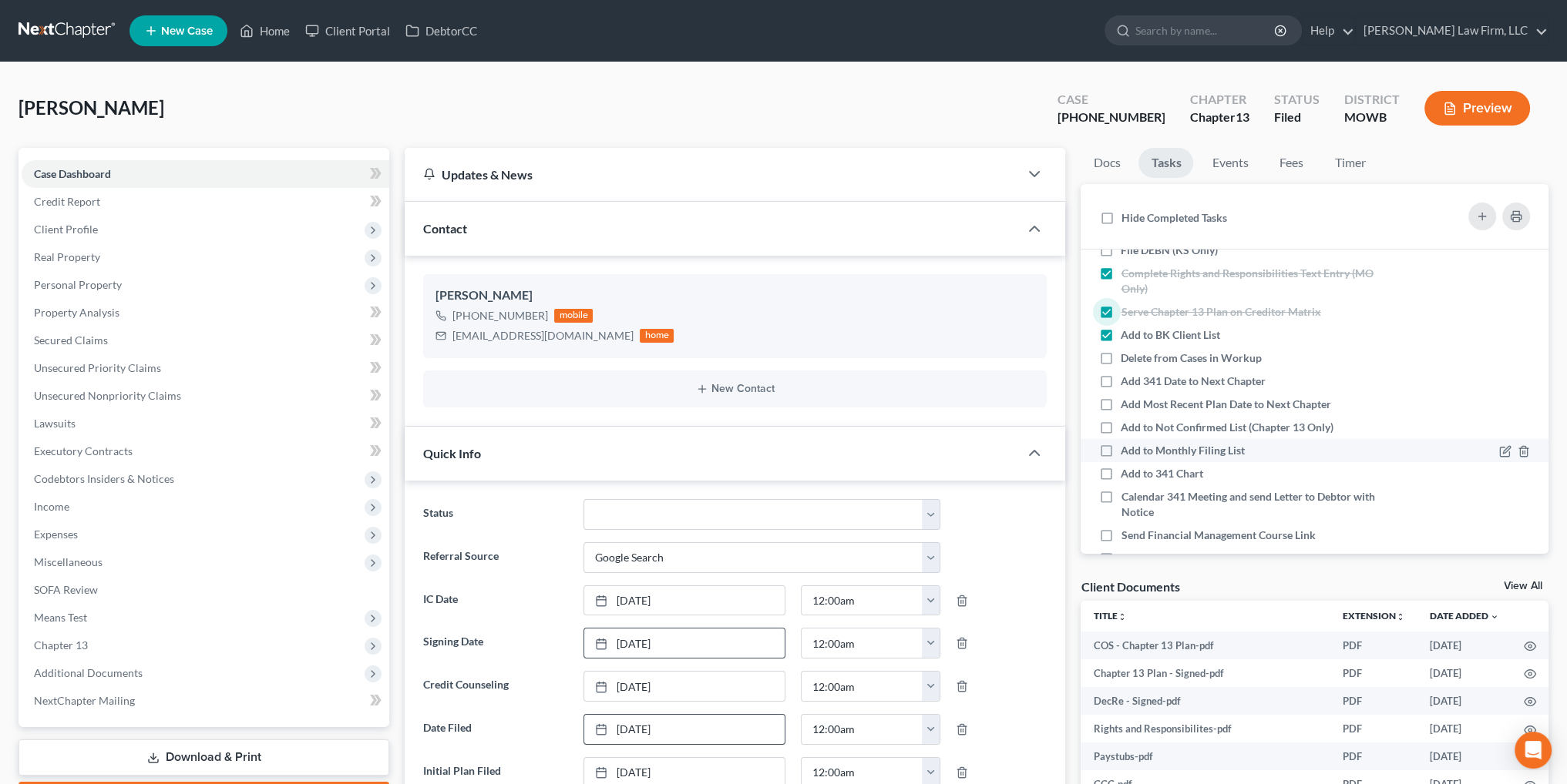
checkbox input "true"
click at [1120, 376] on label "Add 341 Date to Next Chapter" at bounding box center [1199, 381] width 157 height 15
click at [1127, 376] on input "Add 341 Date to Next Chapter" at bounding box center [1132, 378] width 10 height 10
checkbox input "true"
click at [1120, 405] on label "Add Most Recent Plan Date to Next Chapter" at bounding box center [1231, 404] width 222 height 15
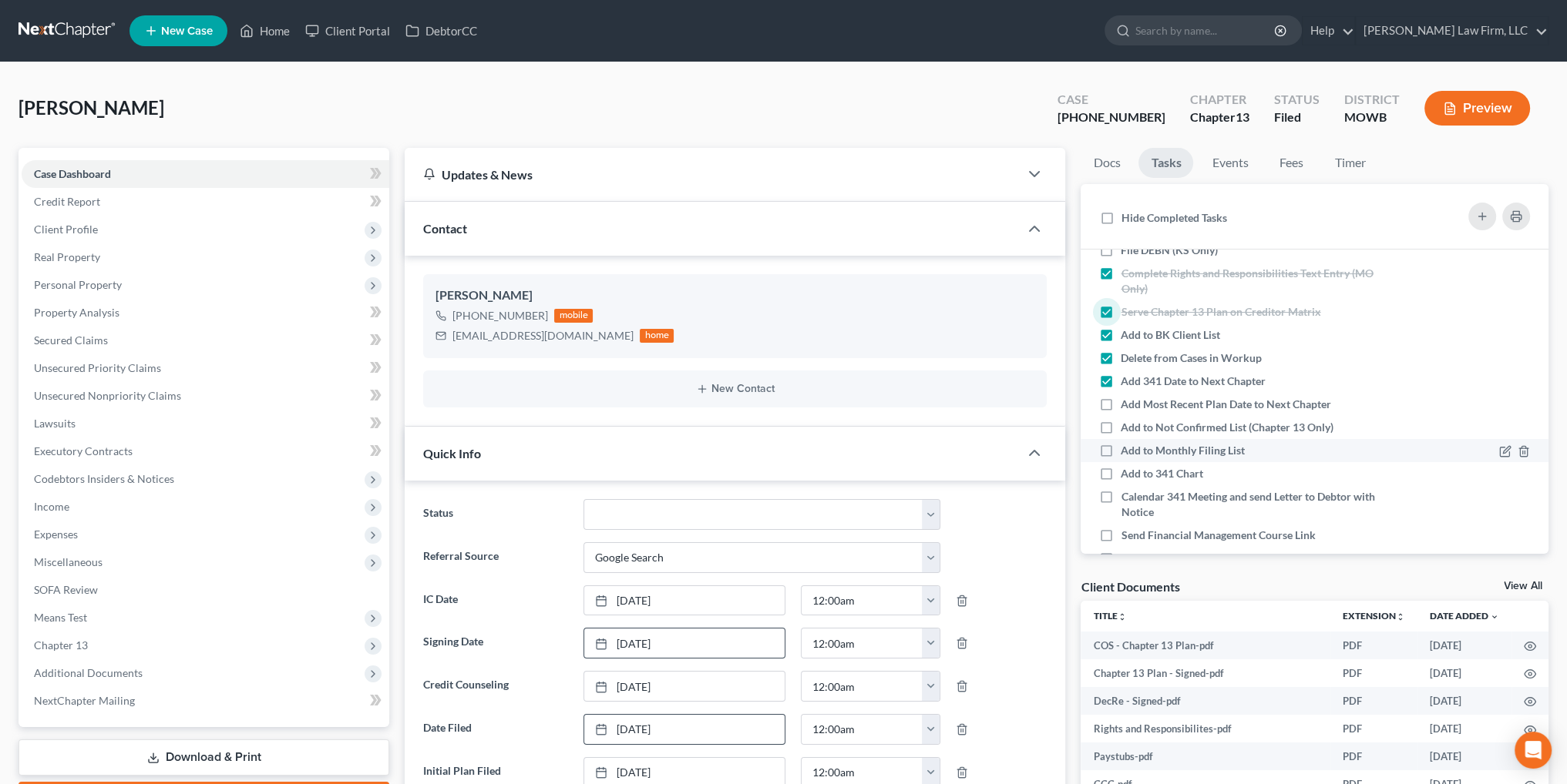
click at [1127, 405] on input "Add Most Recent Plan Date to Next Chapter" at bounding box center [1132, 401] width 10 height 10
checkbox input "true"
click at [1120, 426] on label "Add to Not Confirmed List (Chapter 13 Only)" at bounding box center [1233, 427] width 225 height 15
click at [1127, 426] on input "Add to Not Confirmed List (Chapter 13 Only)" at bounding box center [1132, 425] width 10 height 10
checkbox input "true"
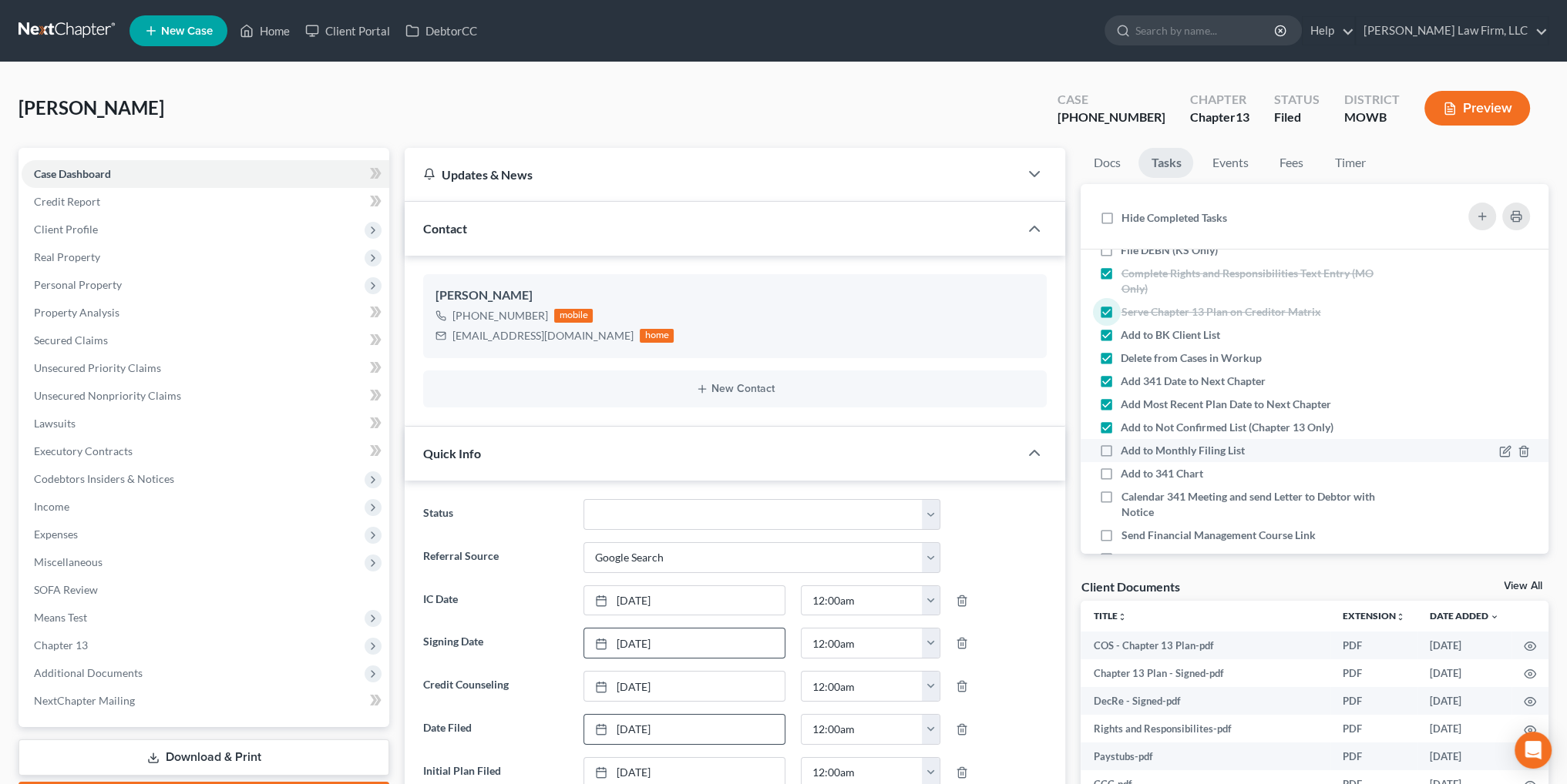
click at [1120, 444] on label "Add to Monthly Filing List" at bounding box center [1188, 450] width 136 height 15
click at [1127, 444] on input "Add to Monthly Filing List" at bounding box center [1132, 447] width 10 height 10
checkbox input "true"
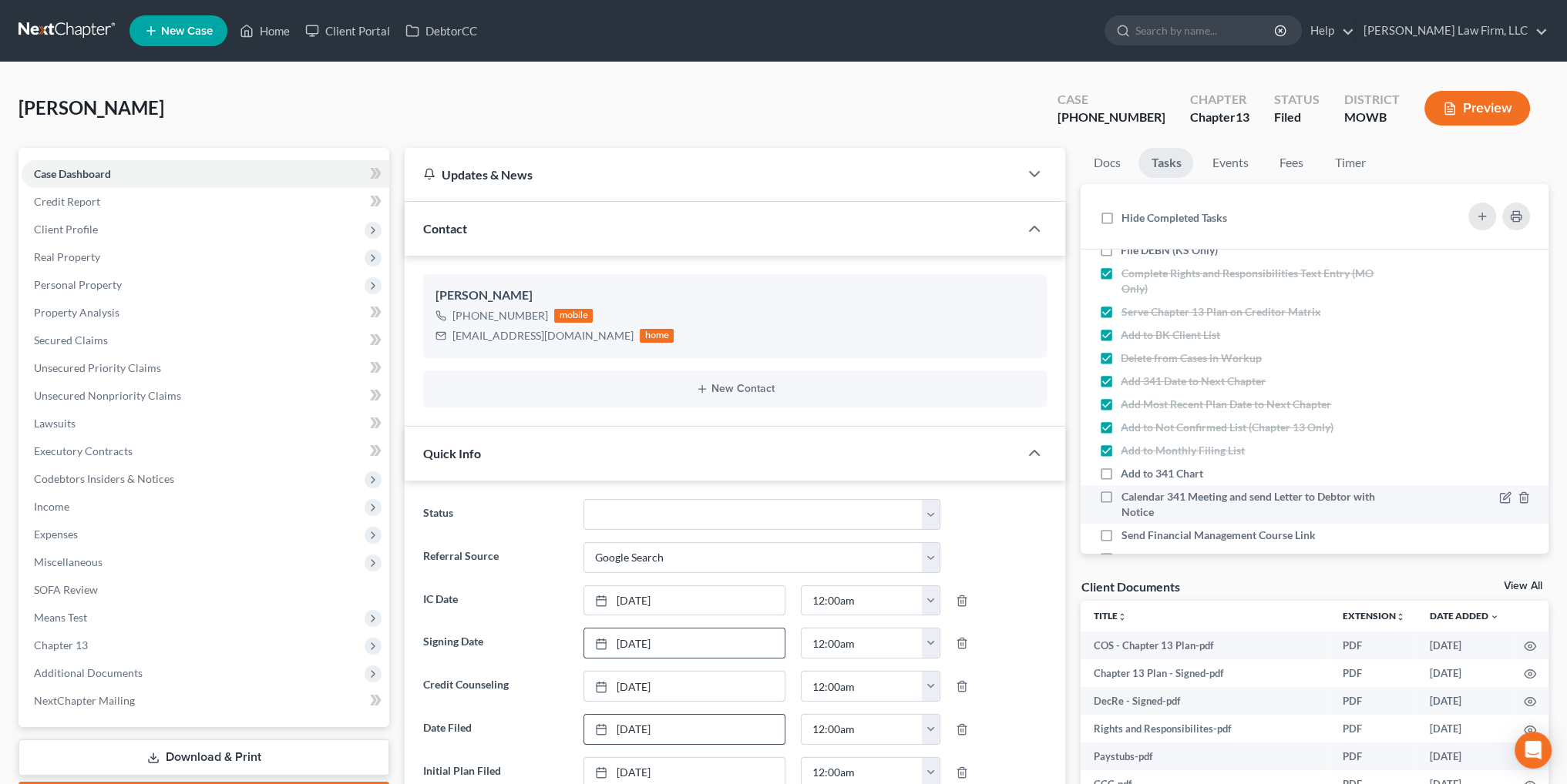
click at [1120, 474] on label "Add to 341 Chart" at bounding box center [1168, 474] width 95 height 15
click at [1127, 474] on input "Add to 341 Chart" at bounding box center [1132, 471] width 10 height 10
checkbox input "true"
click at [1120, 496] on label "Calendar 341 Meeting and send Letter to Debtor with Notice" at bounding box center [1259, 504] width 279 height 31
click at [1127, 496] on input "Calendar 341 Meeting and send Letter to Debtor with Notice" at bounding box center [1132, 494] width 10 height 10
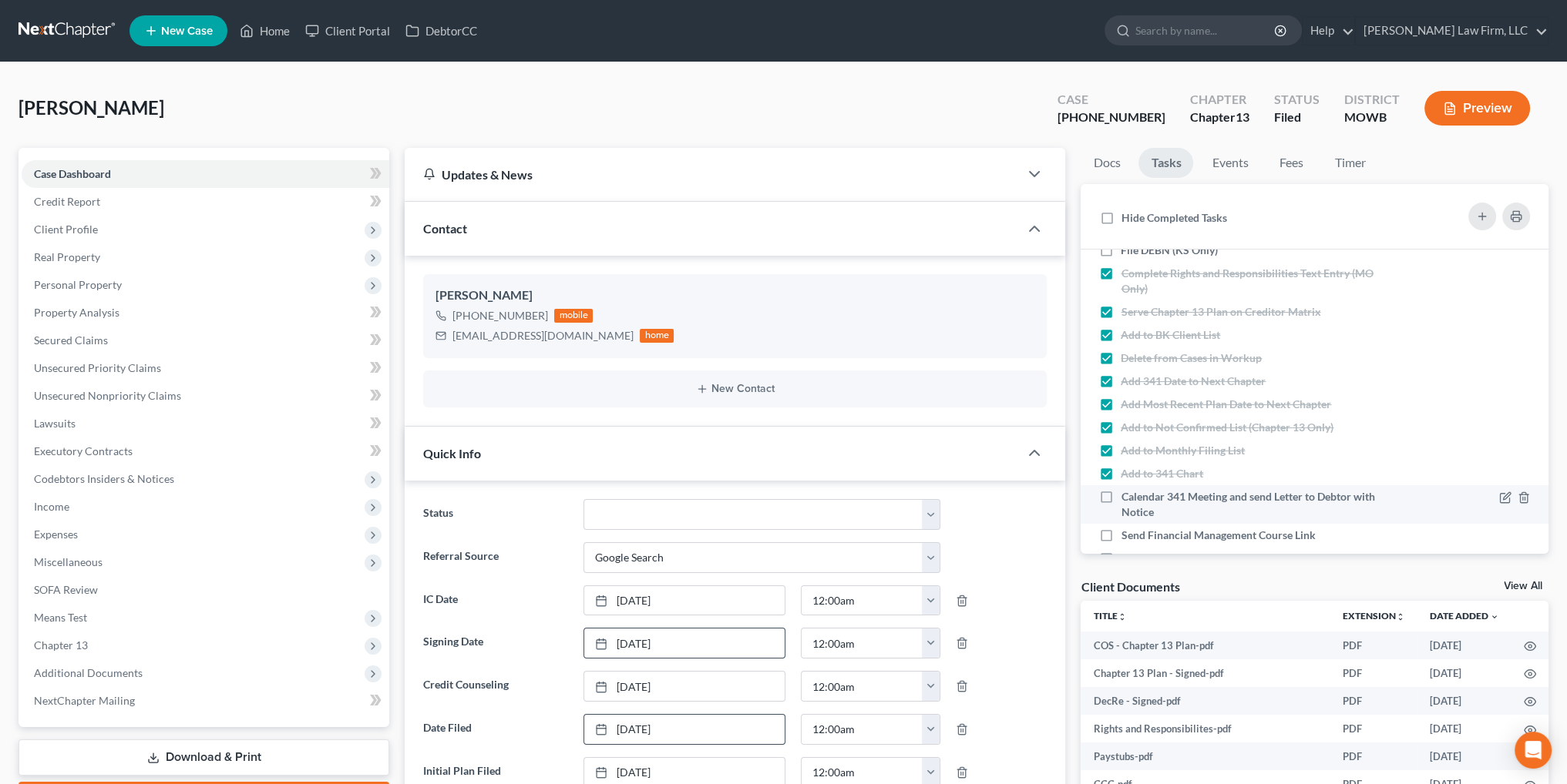
checkbox input "true"
click at [1120, 537] on label "Send Financial Management Course Link" at bounding box center [1224, 535] width 206 height 15
click at [1127, 537] on input "Send Financial Management Course Link" at bounding box center [1132, 532] width 10 height 10
checkbox input "true"
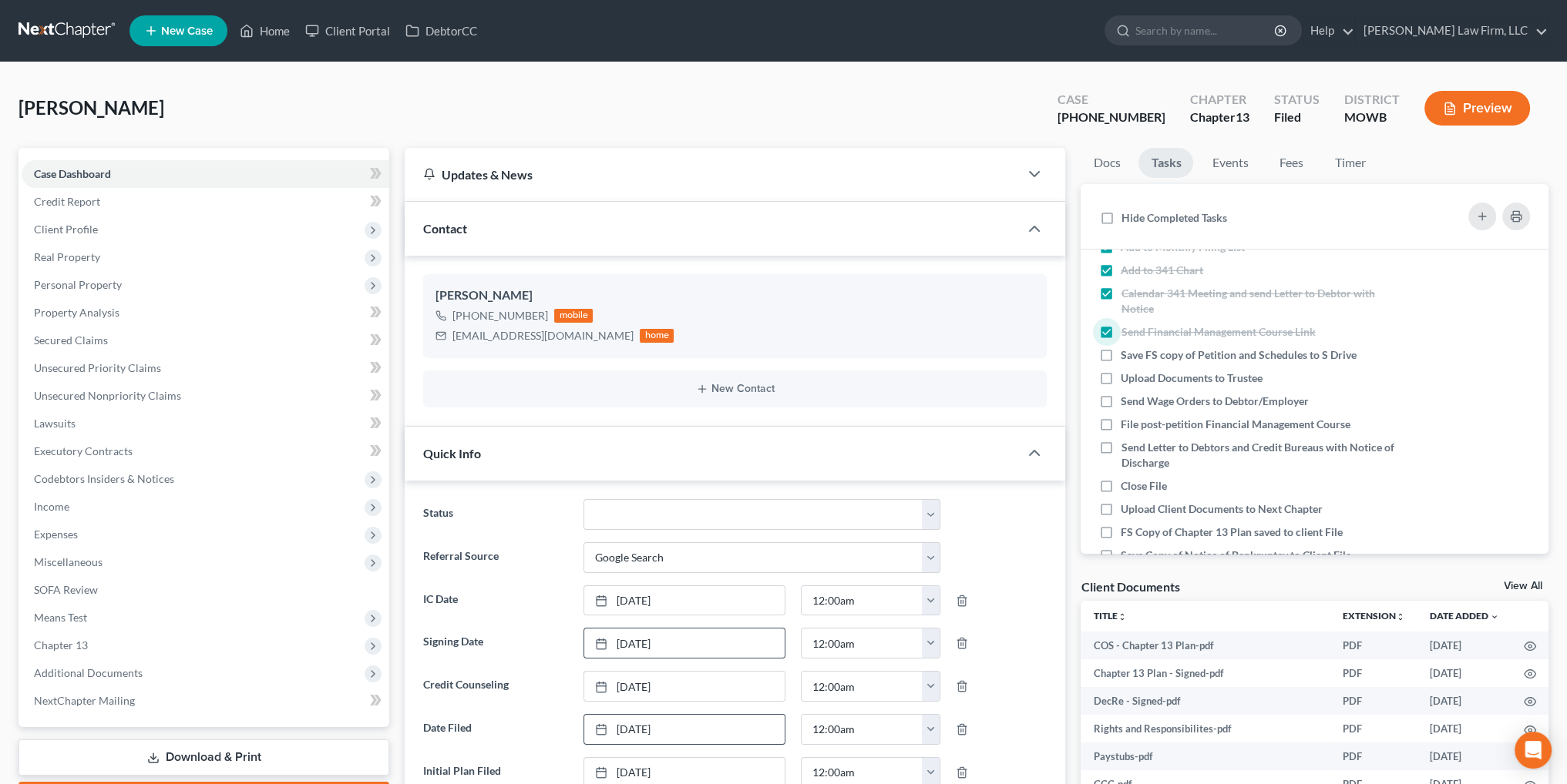
scroll to position [462, 0]
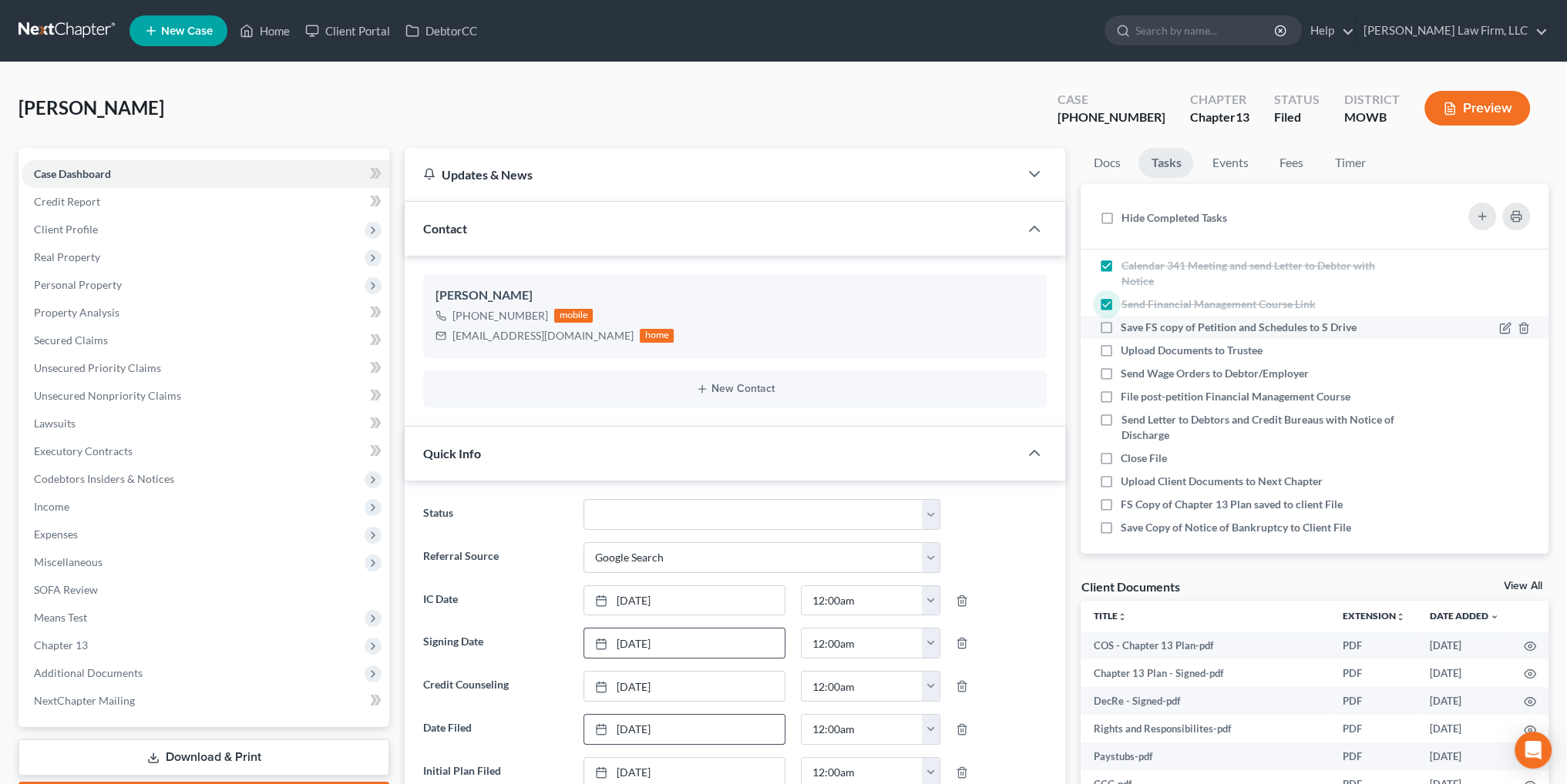
click at [1120, 326] on label "Save FS copy of Petition and Schedules to S Drive" at bounding box center [1244, 327] width 248 height 15
click at [1127, 326] on input "Save FS copy of Petition and Schedules to S Drive" at bounding box center [1132, 324] width 10 height 10
checkbox input "true"
click at [1120, 350] on label "Upload Documents to Trustee" at bounding box center [1197, 350] width 154 height 15
click at [1127, 350] on input "Upload Documents to Trustee" at bounding box center [1132, 347] width 10 height 10
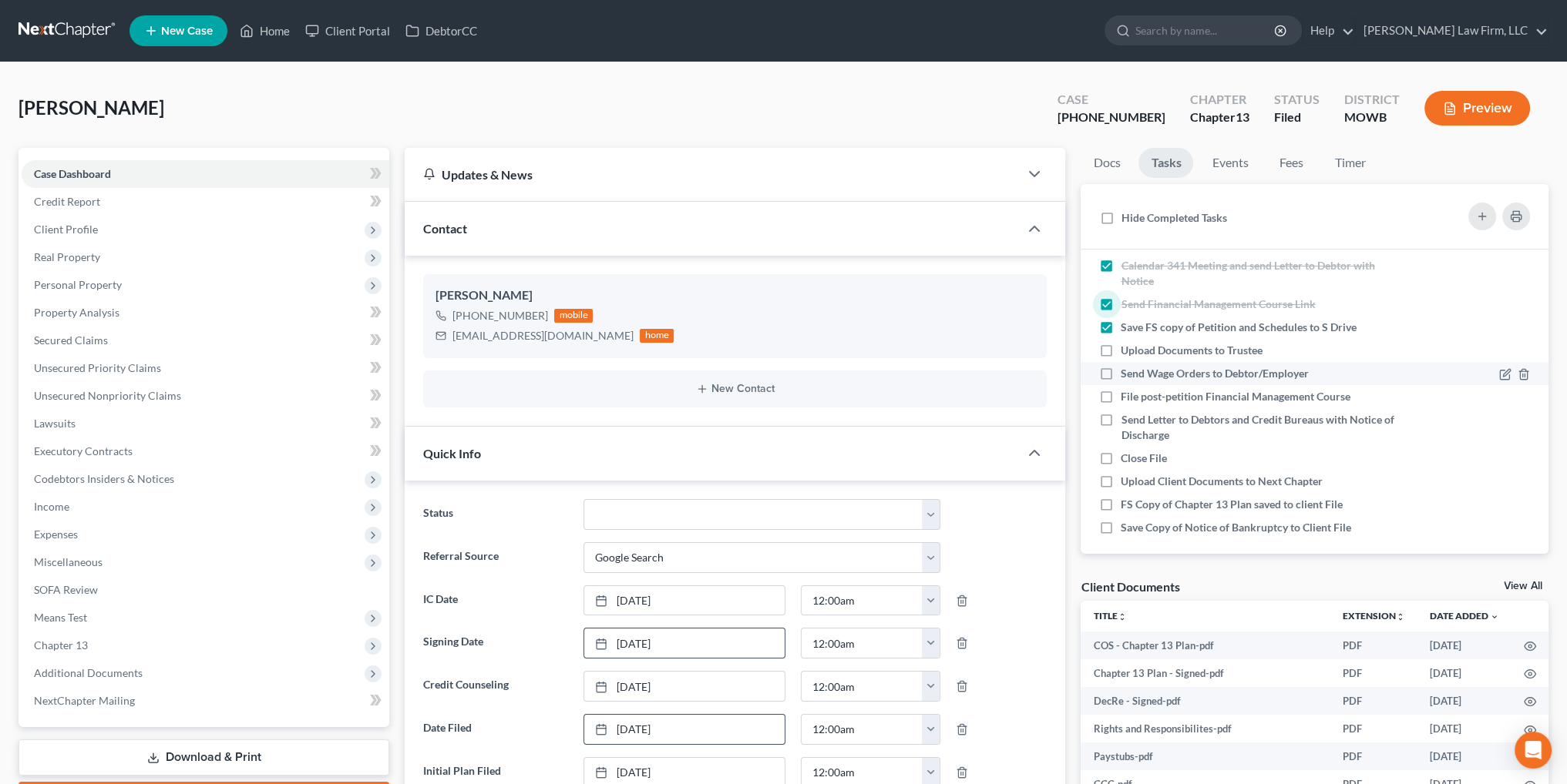
checkbox input "true"
click at [1120, 367] on label "Send Wage Orders to Debtor/Employer" at bounding box center [1221, 374] width 201 height 15
click at [1127, 367] on input "Send Wage Orders to Debtor/Employer" at bounding box center [1132, 371] width 10 height 10
checkbox input "true"
click at [1120, 503] on label "FS Copy of Chapter 13 Plan saved to client File" at bounding box center [1238, 504] width 235 height 15
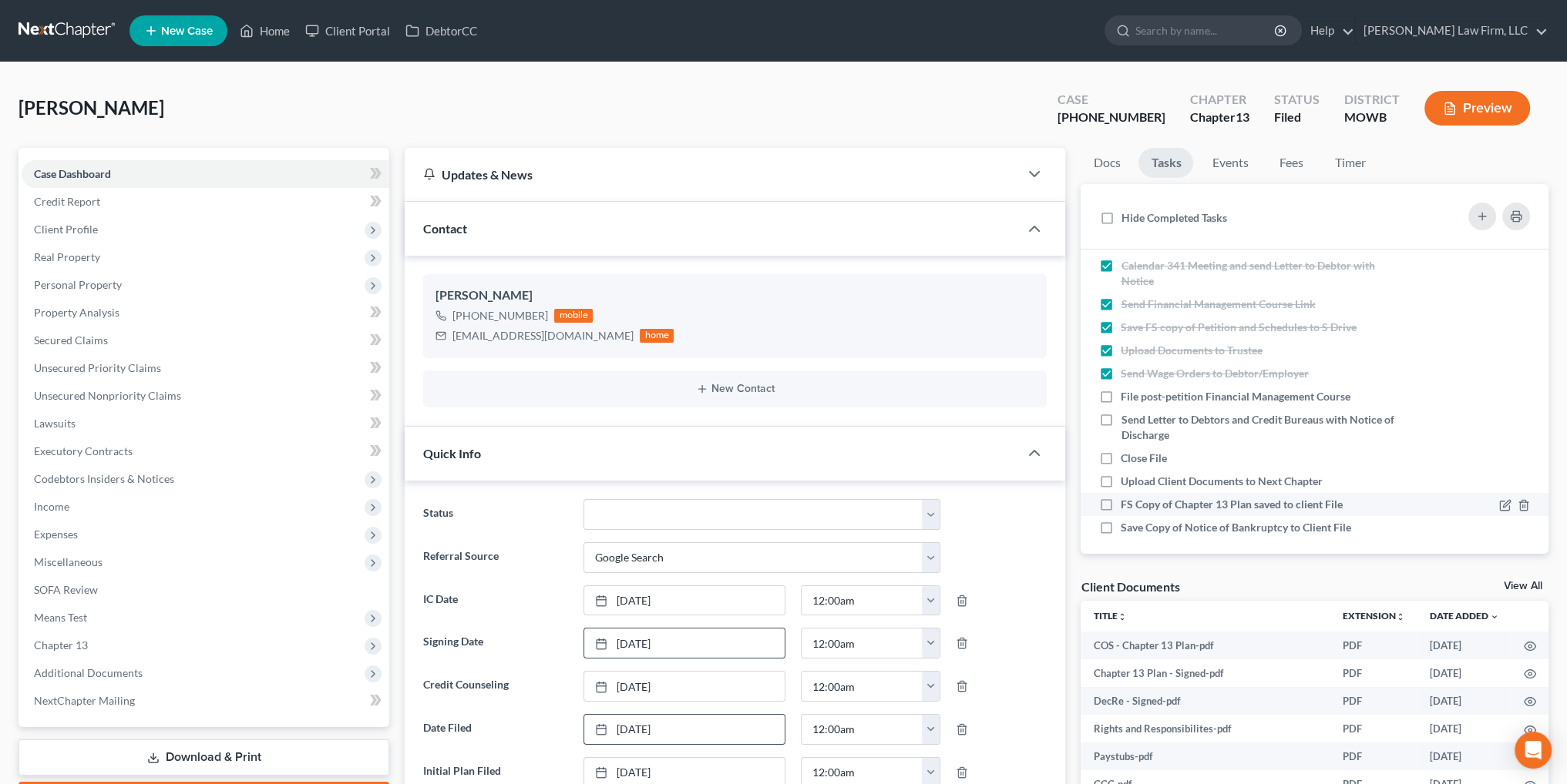
click at [1127, 503] on input "FS Copy of Chapter 13 Plan saved to client File" at bounding box center [1132, 501] width 10 height 10
checkbox input "true"
click at [1120, 531] on label "Save Copy of Notice of Bankruptcy to Client File" at bounding box center [1241, 528] width 243 height 15
click at [1127, 530] on input "Save Copy of Notice of Bankruptcy to Client File" at bounding box center [1132, 525] width 10 height 10
checkbox input "true"
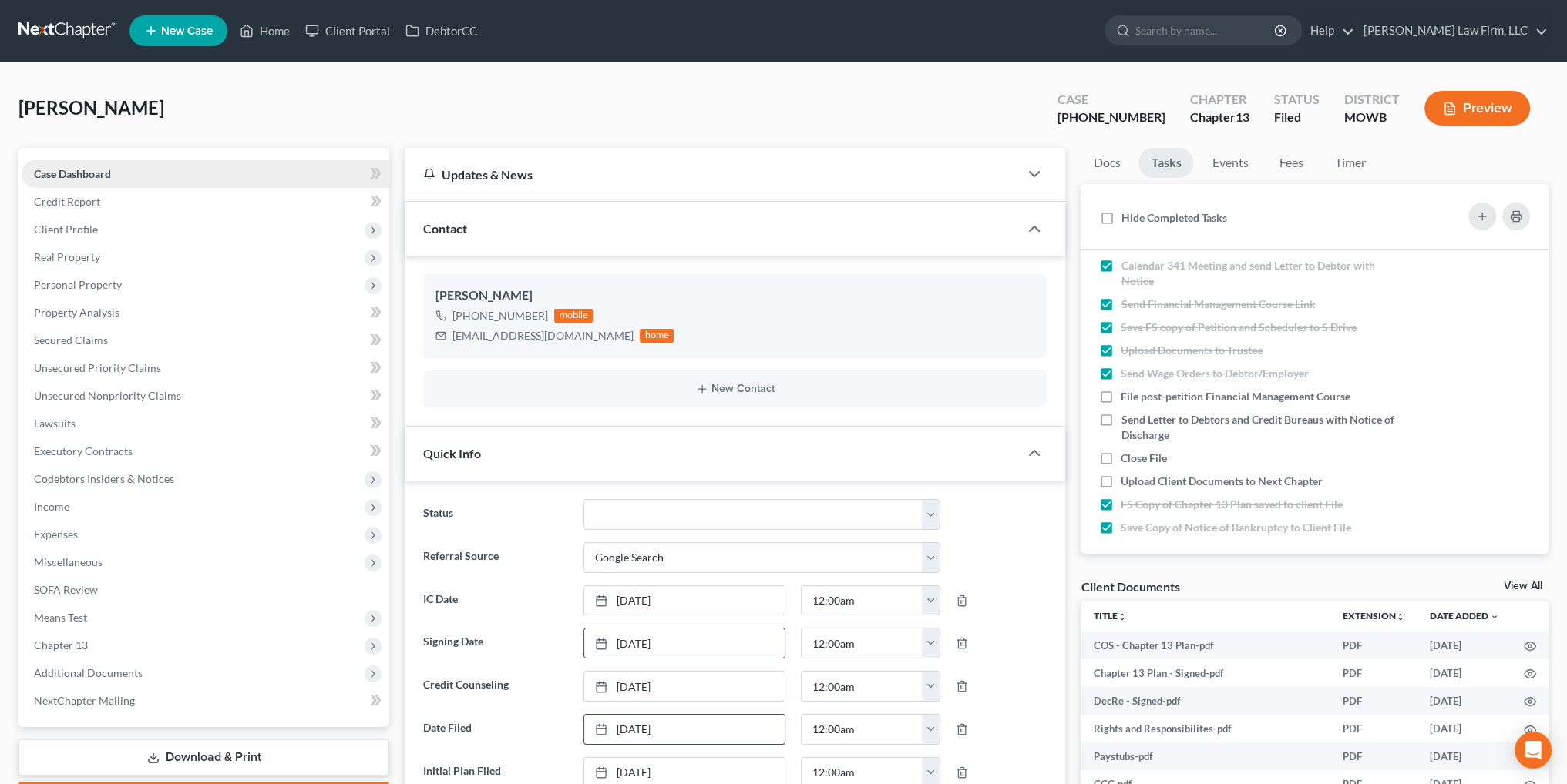
drag, startPoint x: 64, startPoint y: 224, endPoint x: 62, endPoint y: 179, distance: 45.0
click at [64, 224] on span "Client Profile" at bounding box center [66, 229] width 64 height 13
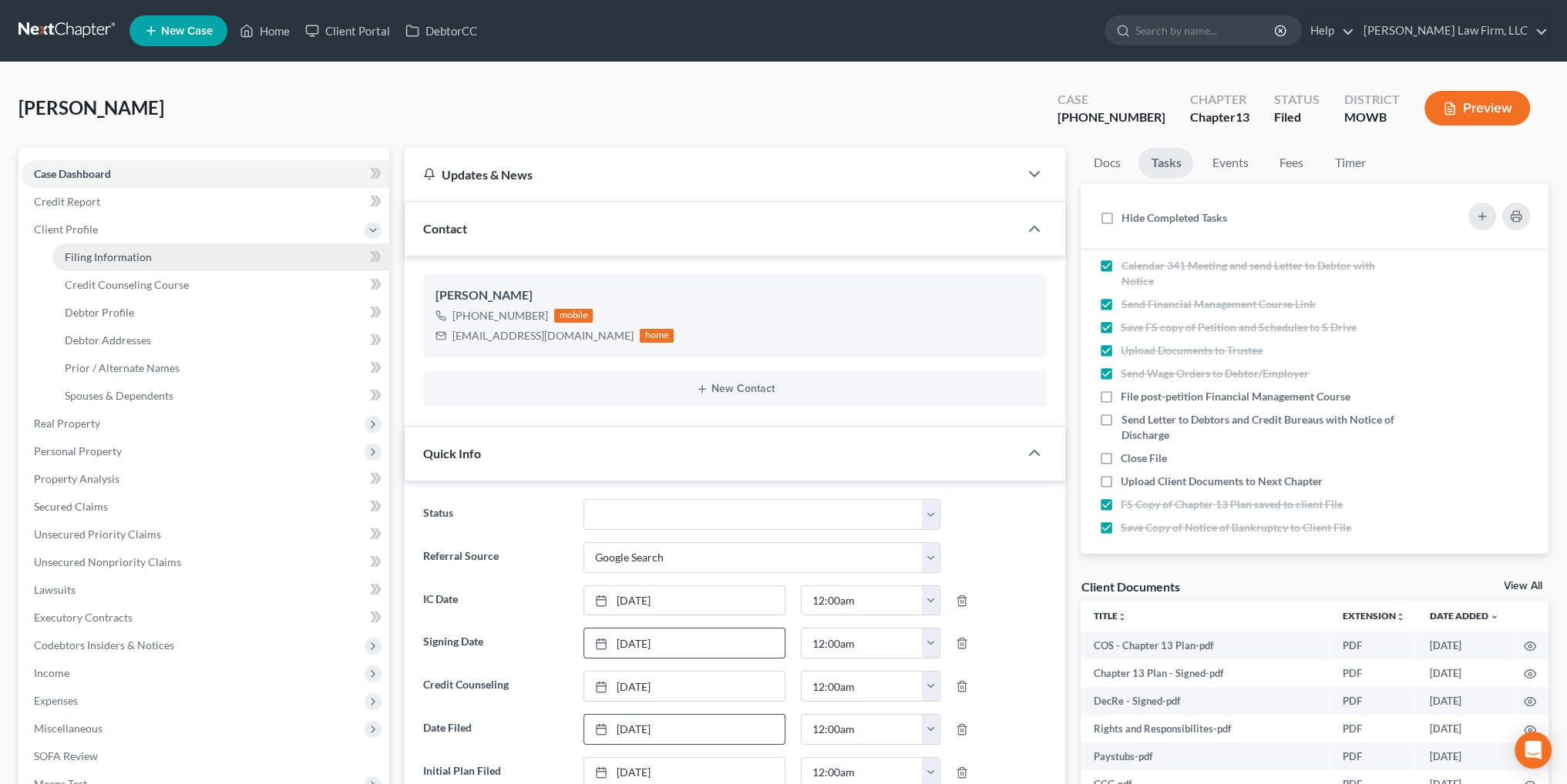
click at [99, 256] on span "Filing Information" at bounding box center [108, 257] width 87 height 13
select select "1"
select select "0"
select select "3"
select select "46"
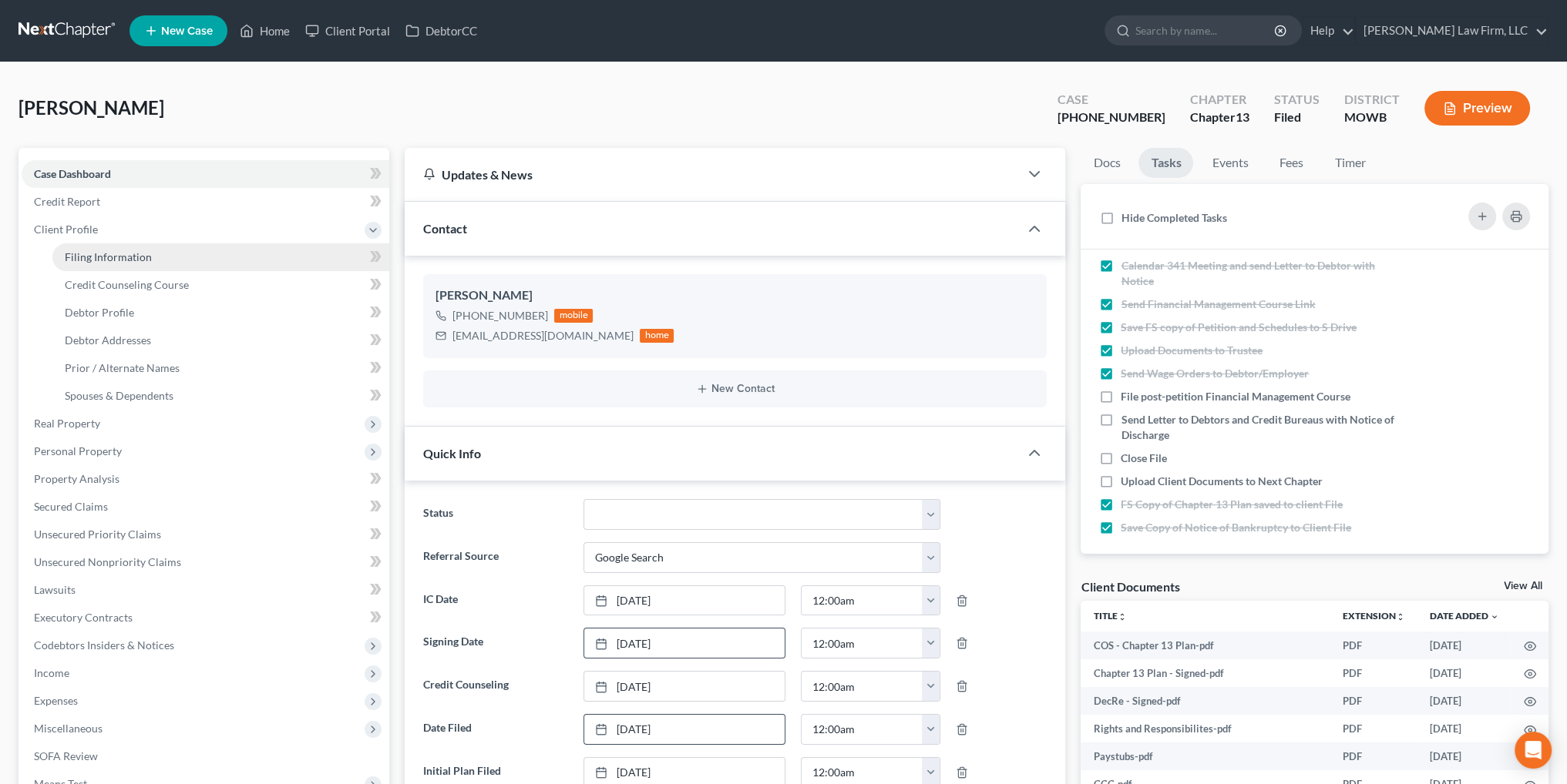
select select "6"
select select "26"
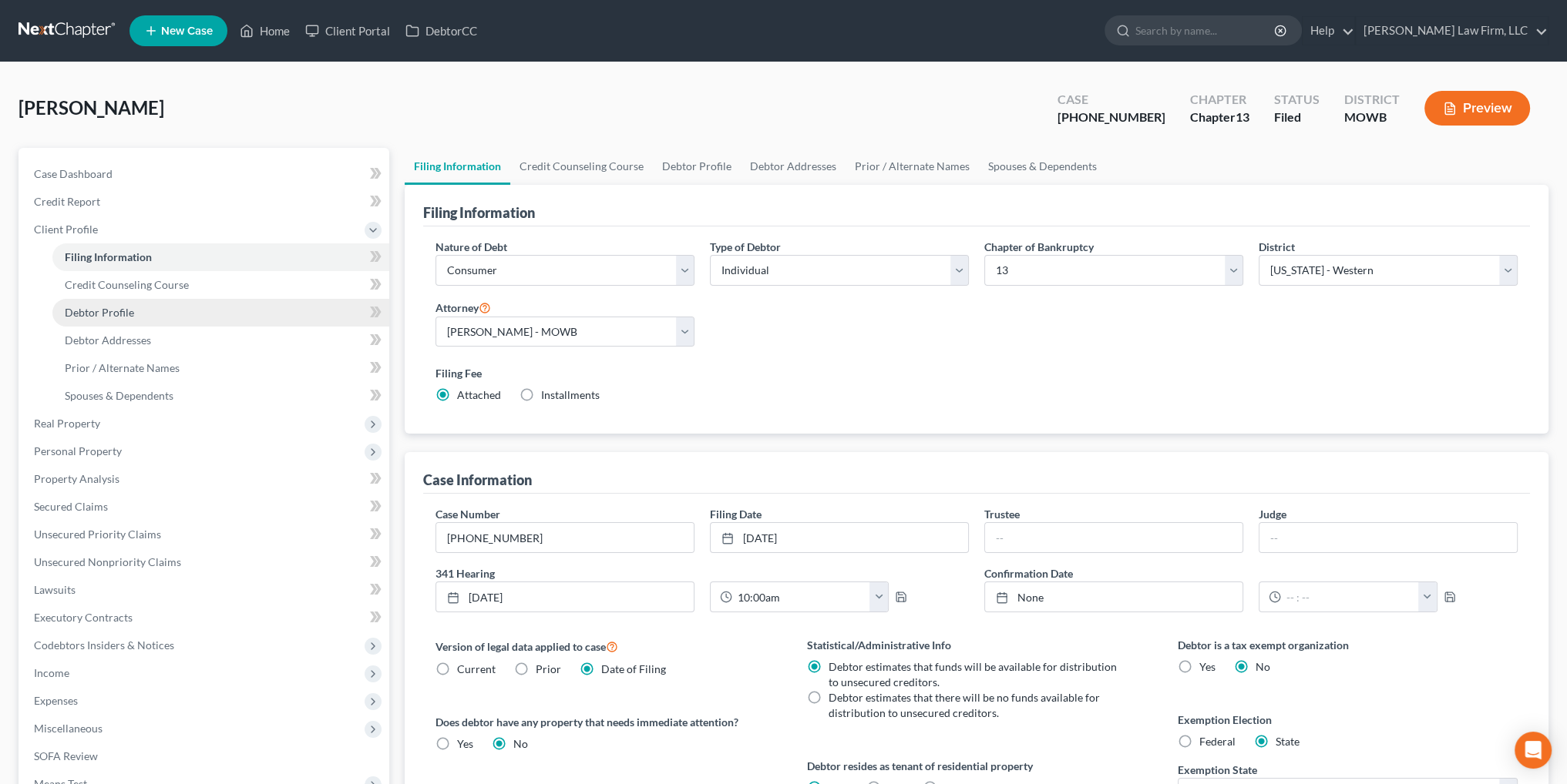
click at [106, 309] on span "Debtor Profile" at bounding box center [98, 312] width 69 height 13
select select "1"
select select "4"
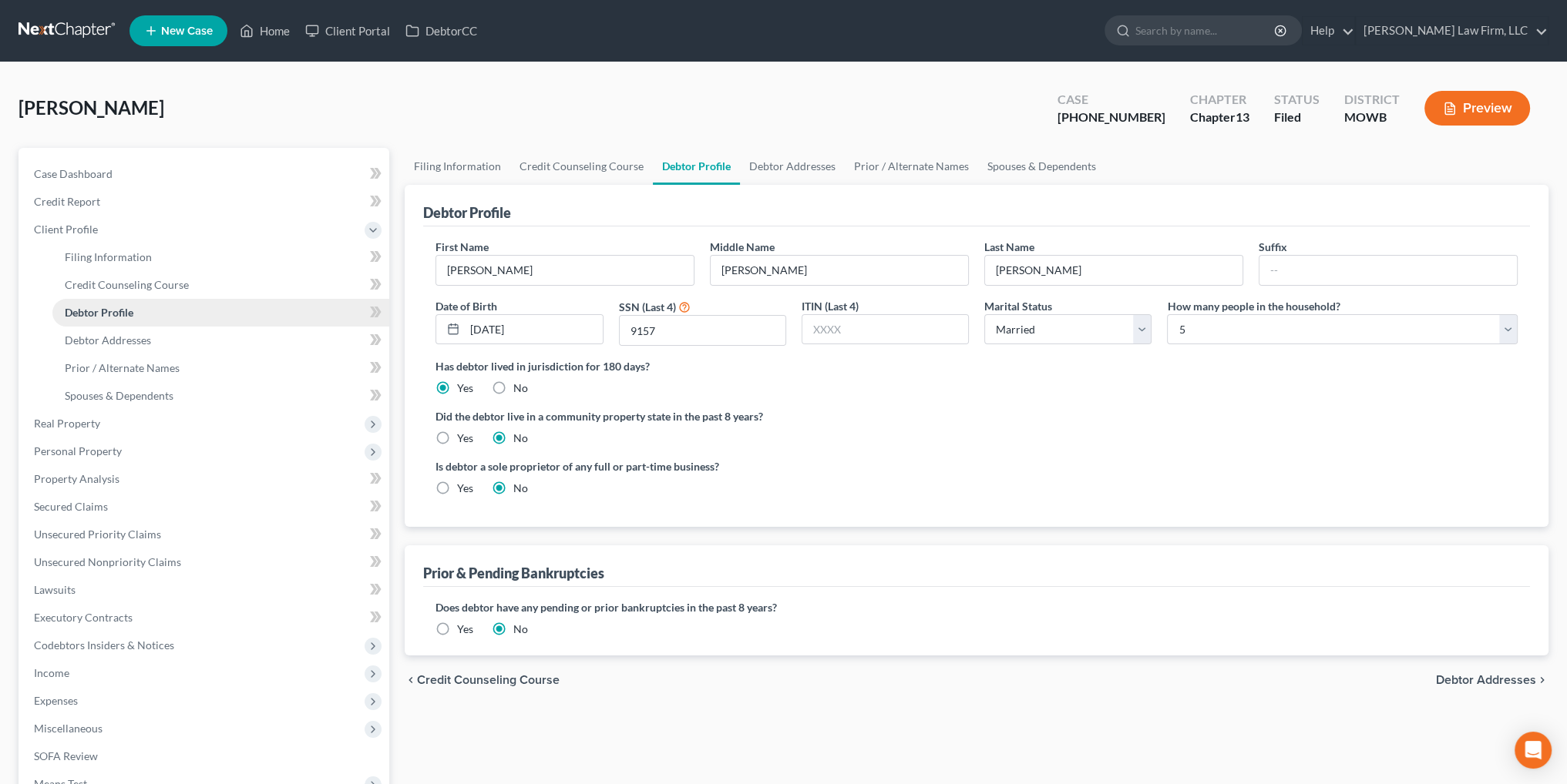
radio input "true"
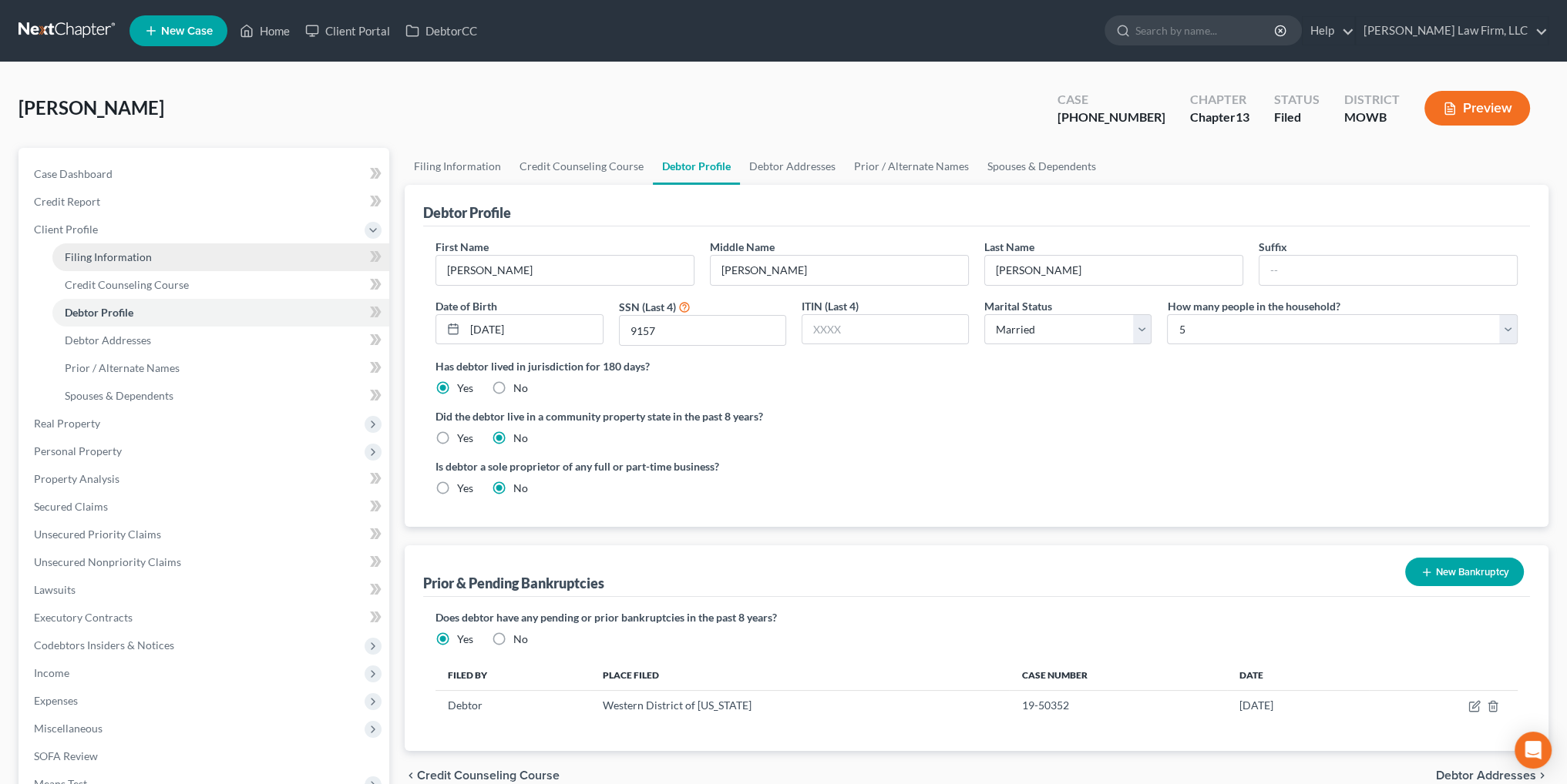
click at [97, 261] on span "Filing Information" at bounding box center [108, 257] width 87 height 13
select select "1"
select select "0"
select select "3"
select select "46"
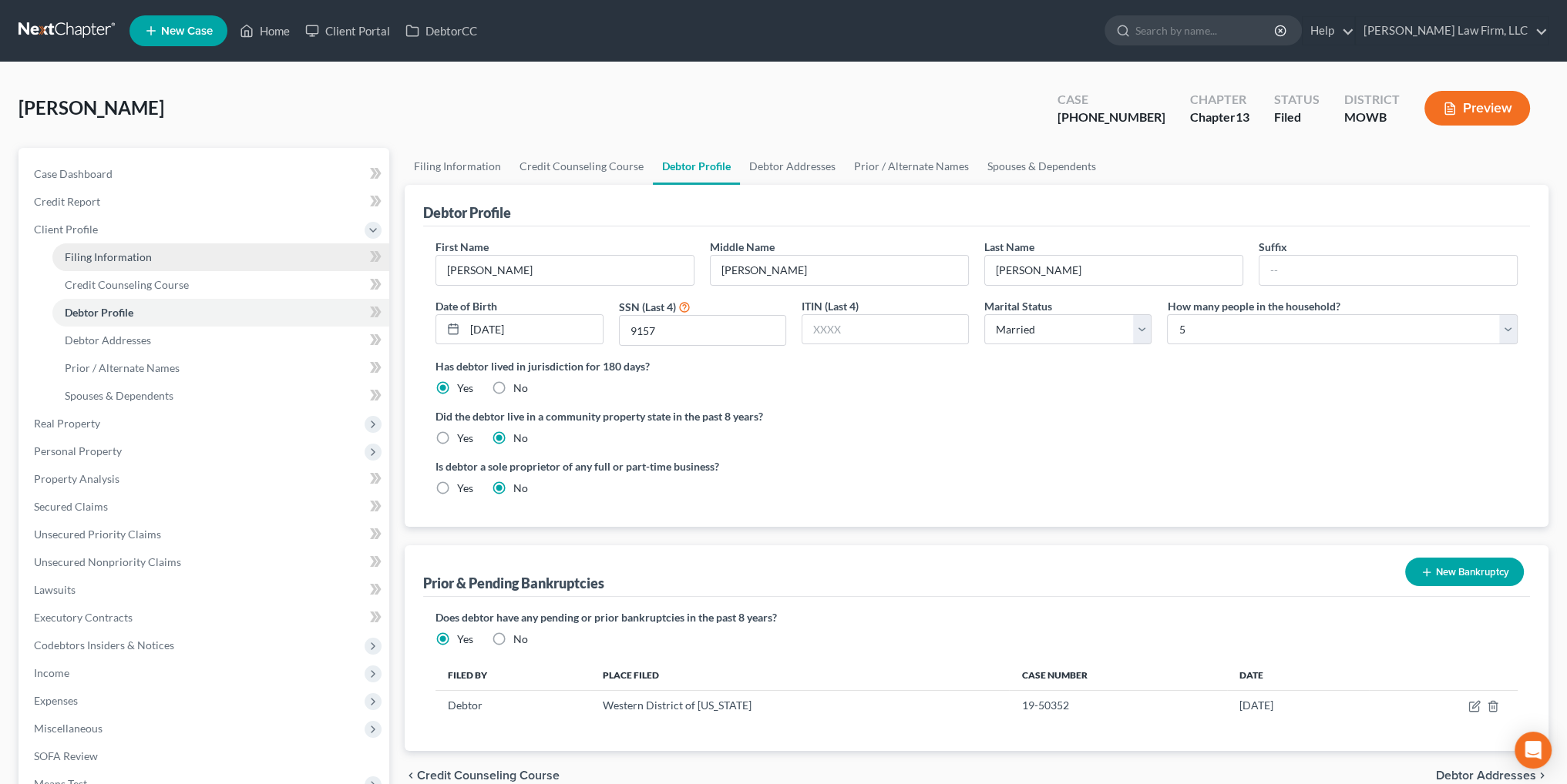
select select "6"
select select "26"
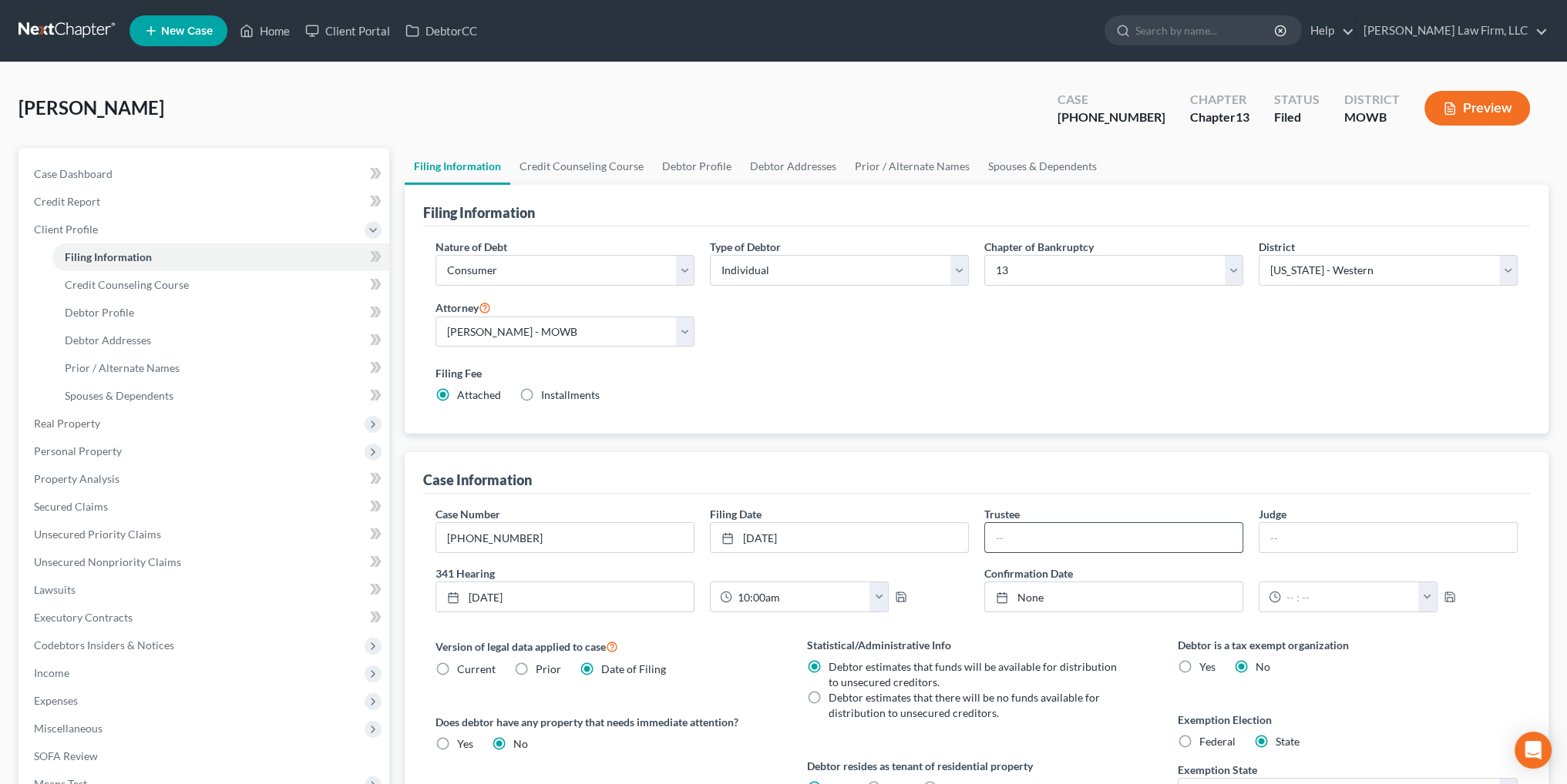
click at [1027, 529] on input "text" at bounding box center [1114, 537] width 257 height 29
type input "[PERSON_NAME]"
click at [1299, 540] on input "text" at bounding box center [1388, 537] width 257 height 29
type input "[PERSON_NAME]"
click at [896, 595] on icon "button" at bounding box center [901, 597] width 12 height 12
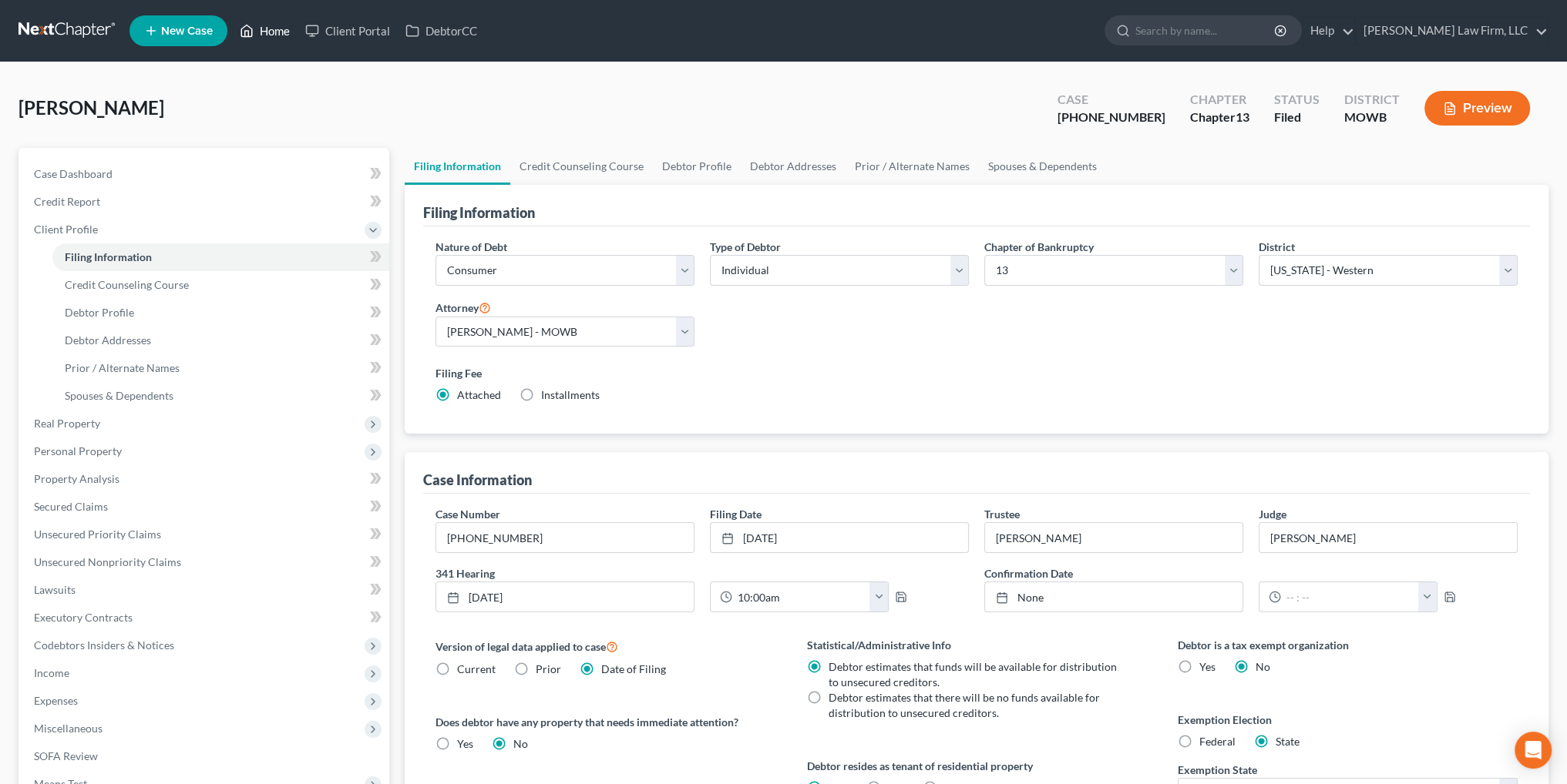
click at [261, 26] on link "Home" at bounding box center [264, 30] width 65 height 27
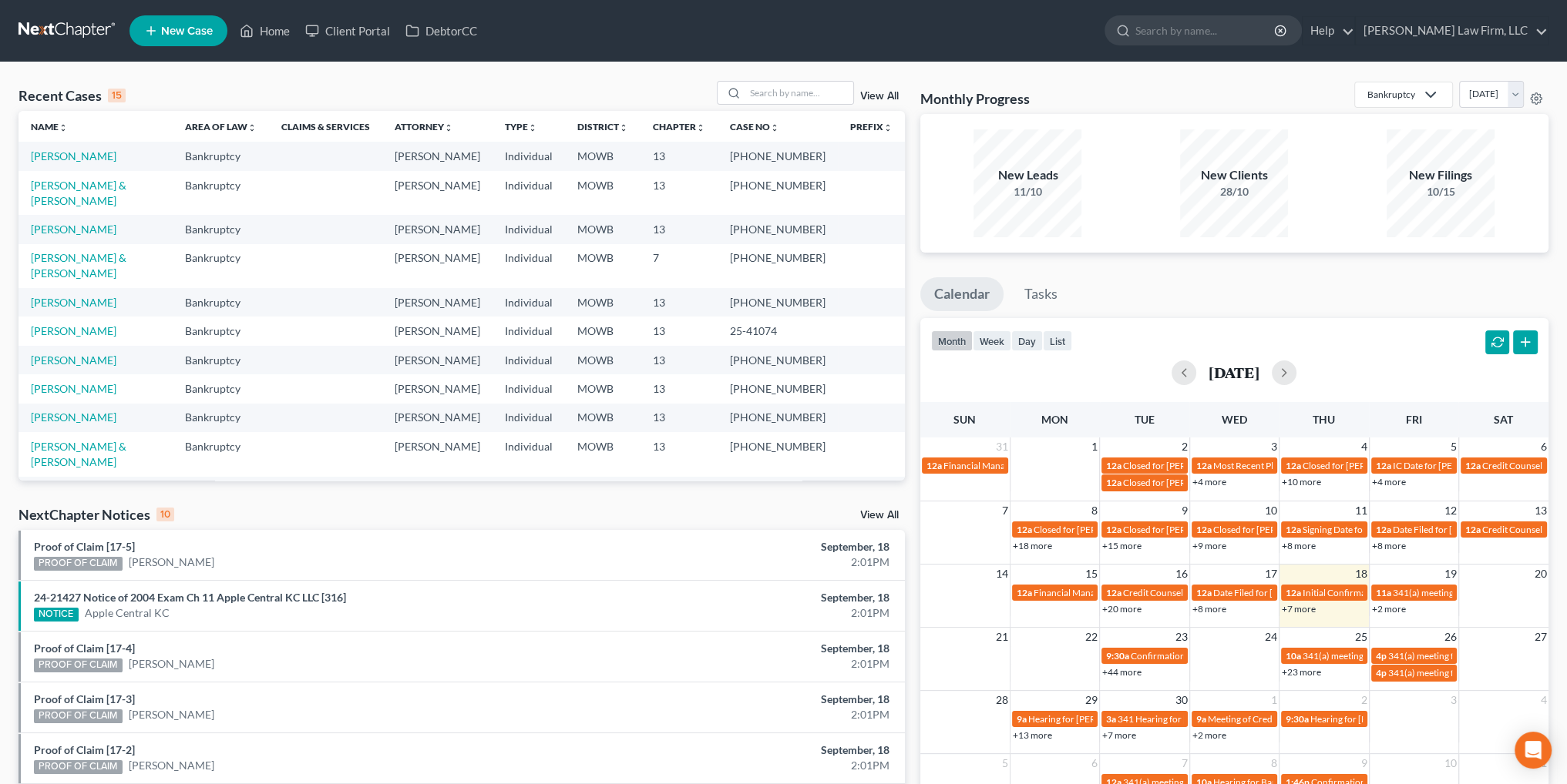
click at [67, 513] on link "[PERSON_NAME] & [PERSON_NAME]" at bounding box center [79, 527] width 96 height 28
select select "4"
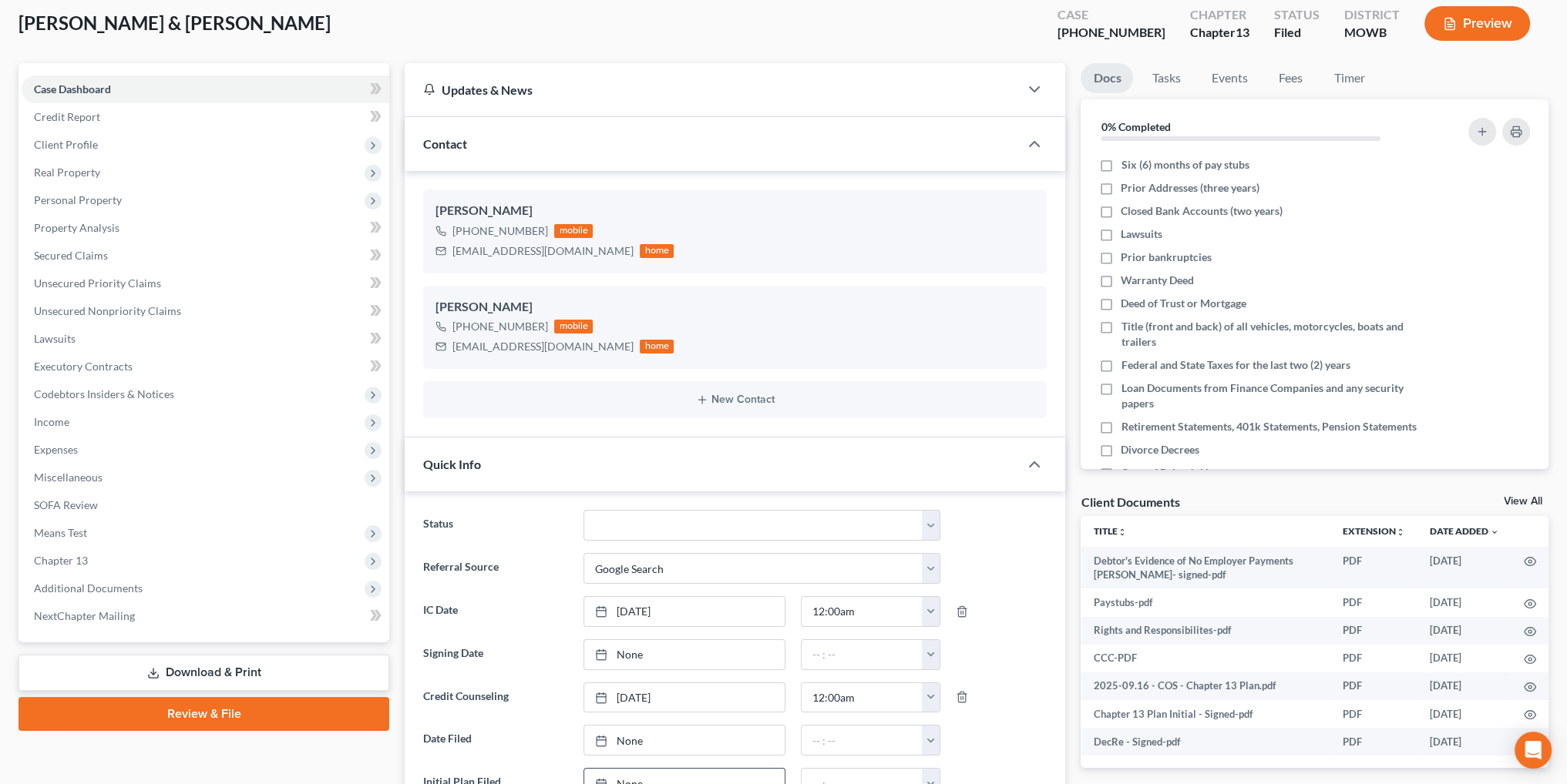
scroll to position [231, 0]
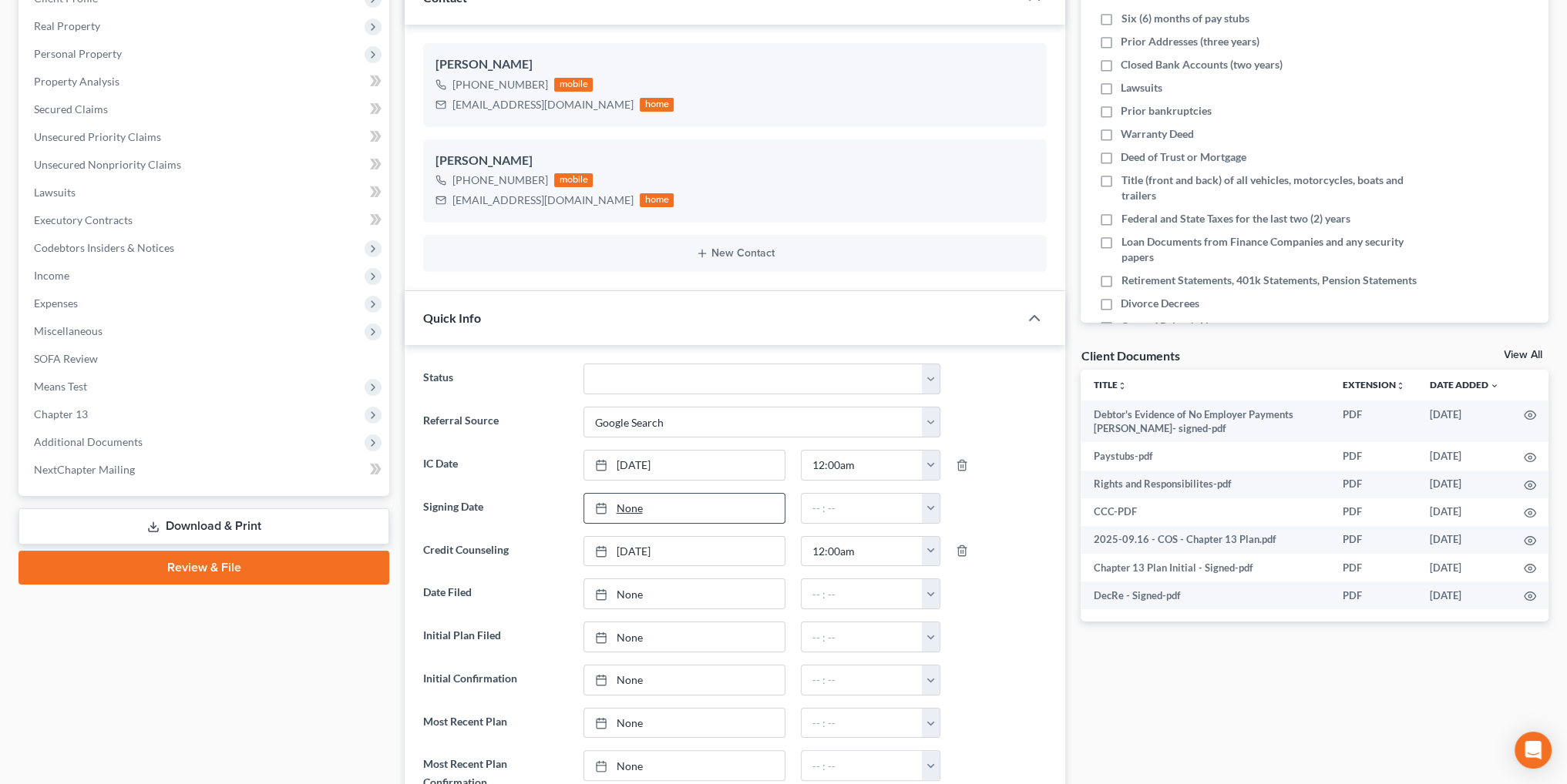
type input "[DATE]"
click at [626, 502] on link "None" at bounding box center [684, 508] width 201 height 29
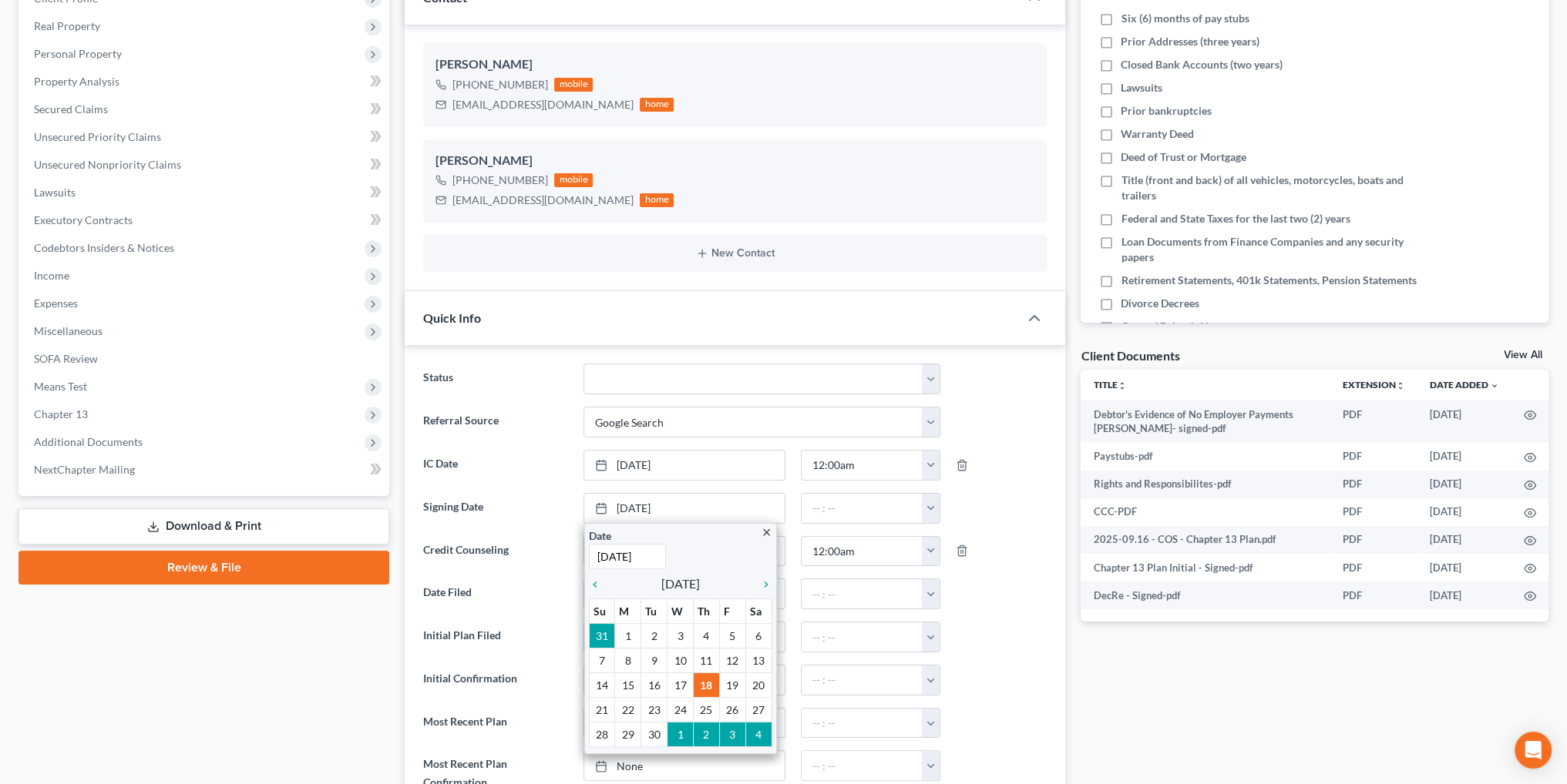
drag, startPoint x: 704, startPoint y: 675, endPoint x: 716, endPoint y: 660, distance: 19.2
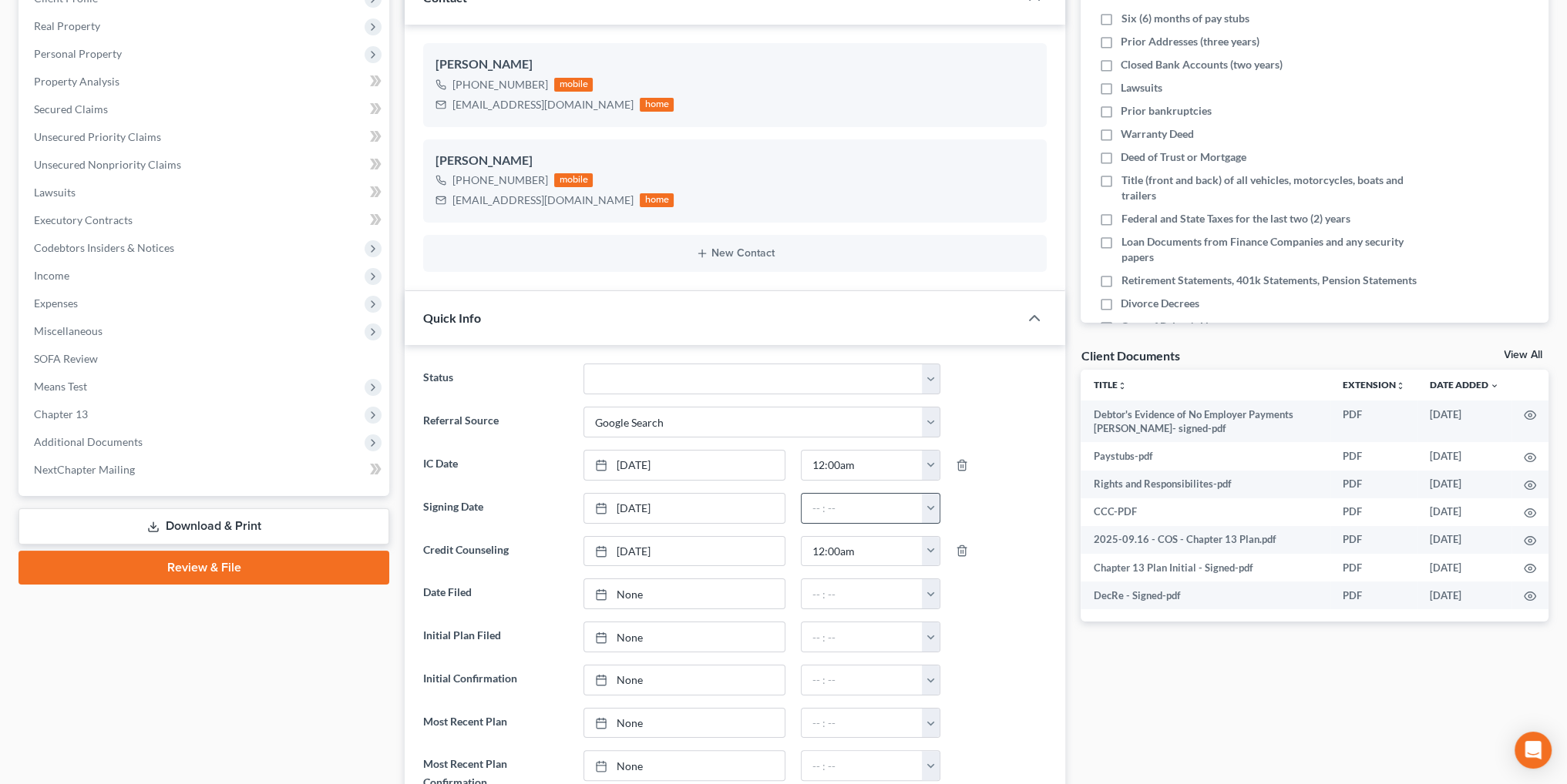
click at [924, 510] on button "button" at bounding box center [930, 508] width 18 height 29
click at [959, 537] on link "12:00am" at bounding box center [965, 543] width 86 height 26
type input "12:00am"
type input "[DATE]"
click at [626, 589] on link "[DATE]" at bounding box center [684, 593] width 201 height 29
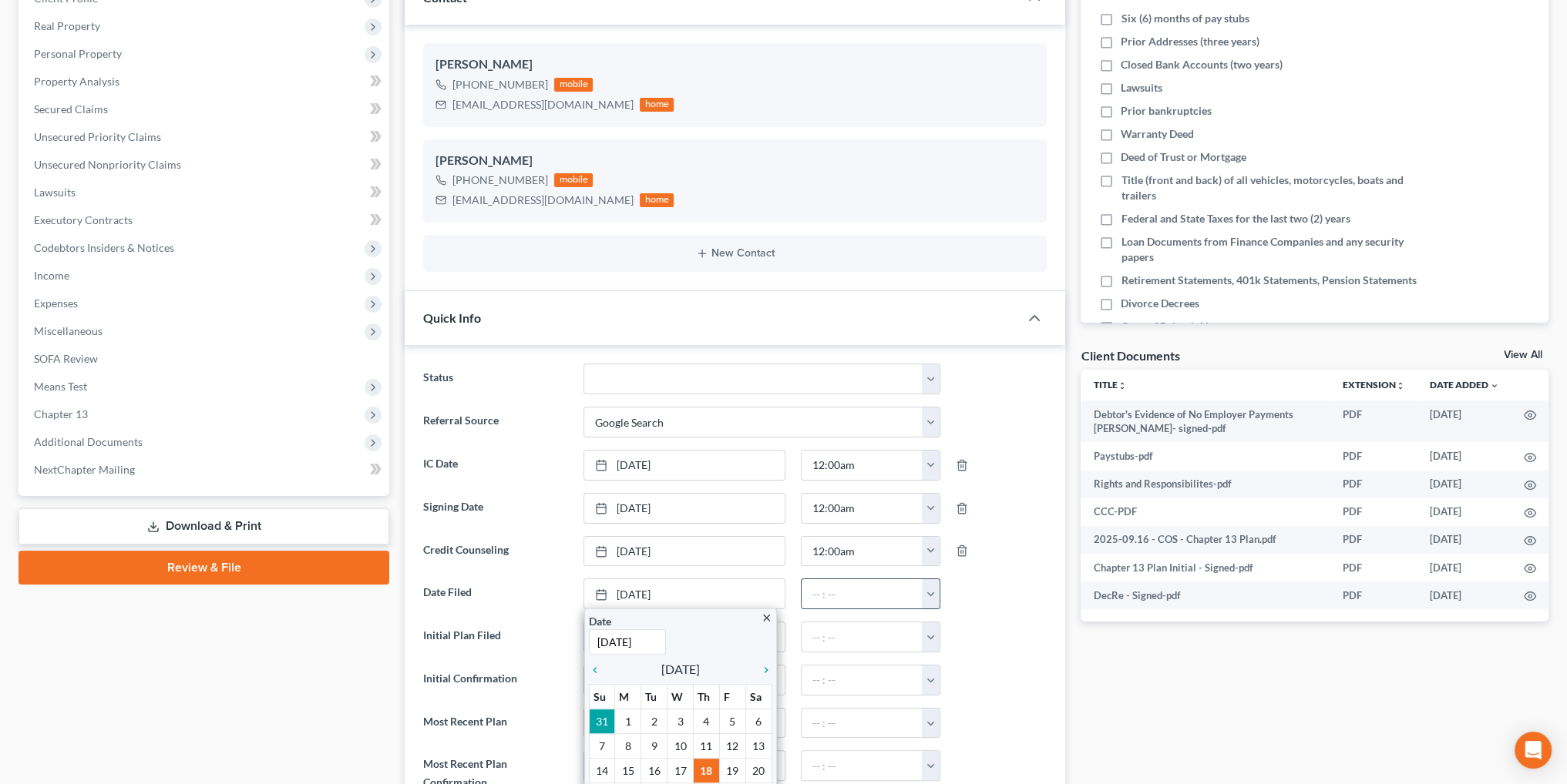
click at [922, 597] on button "button" at bounding box center [930, 593] width 18 height 29
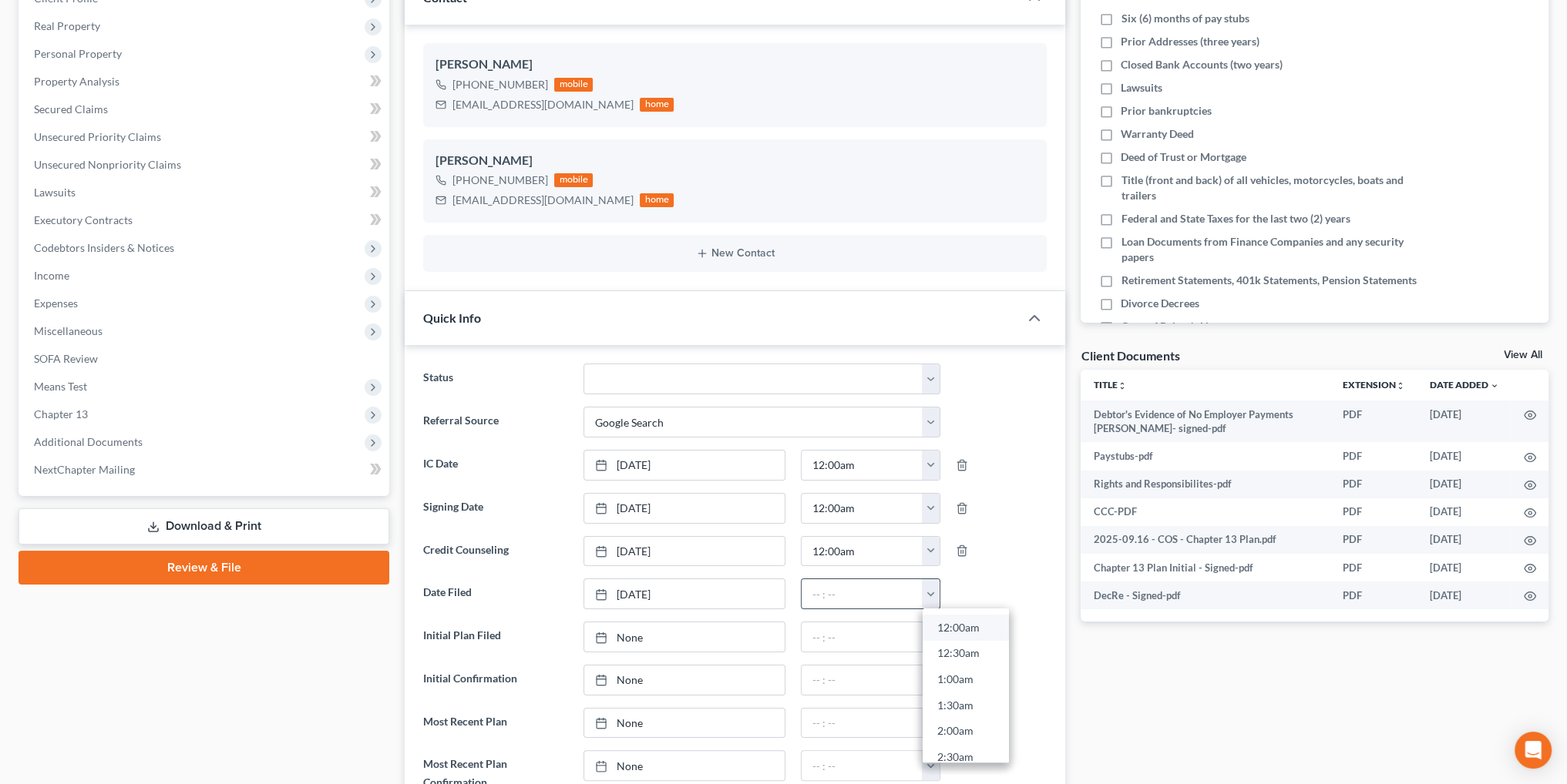
click at [949, 626] on link "12:00am" at bounding box center [965, 628] width 86 height 26
type input "12:00am"
click at [618, 636] on link "None" at bounding box center [684, 636] width 201 height 29
type input "[DATE]"
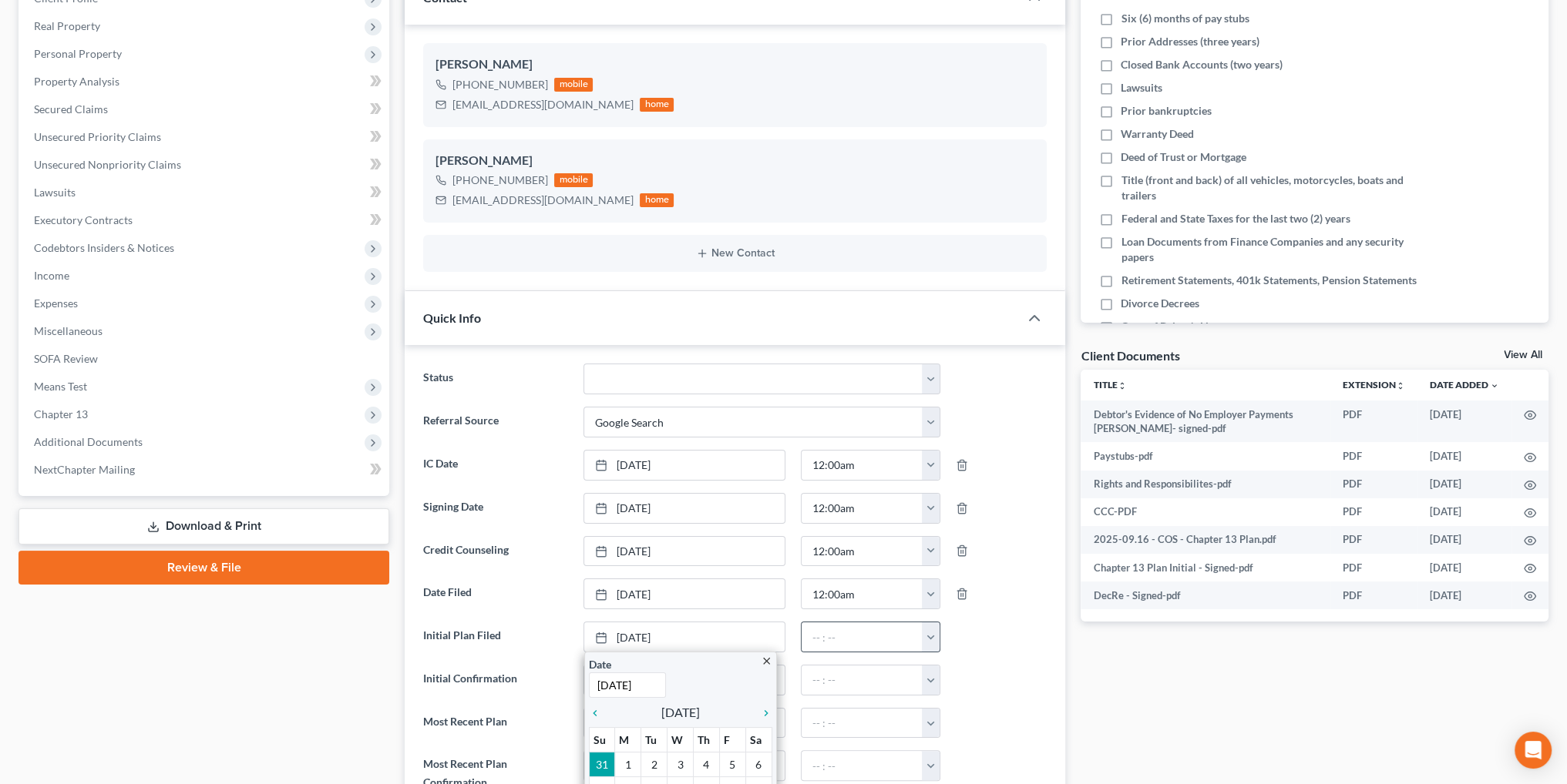
click at [933, 633] on button "button" at bounding box center [930, 636] width 18 height 29
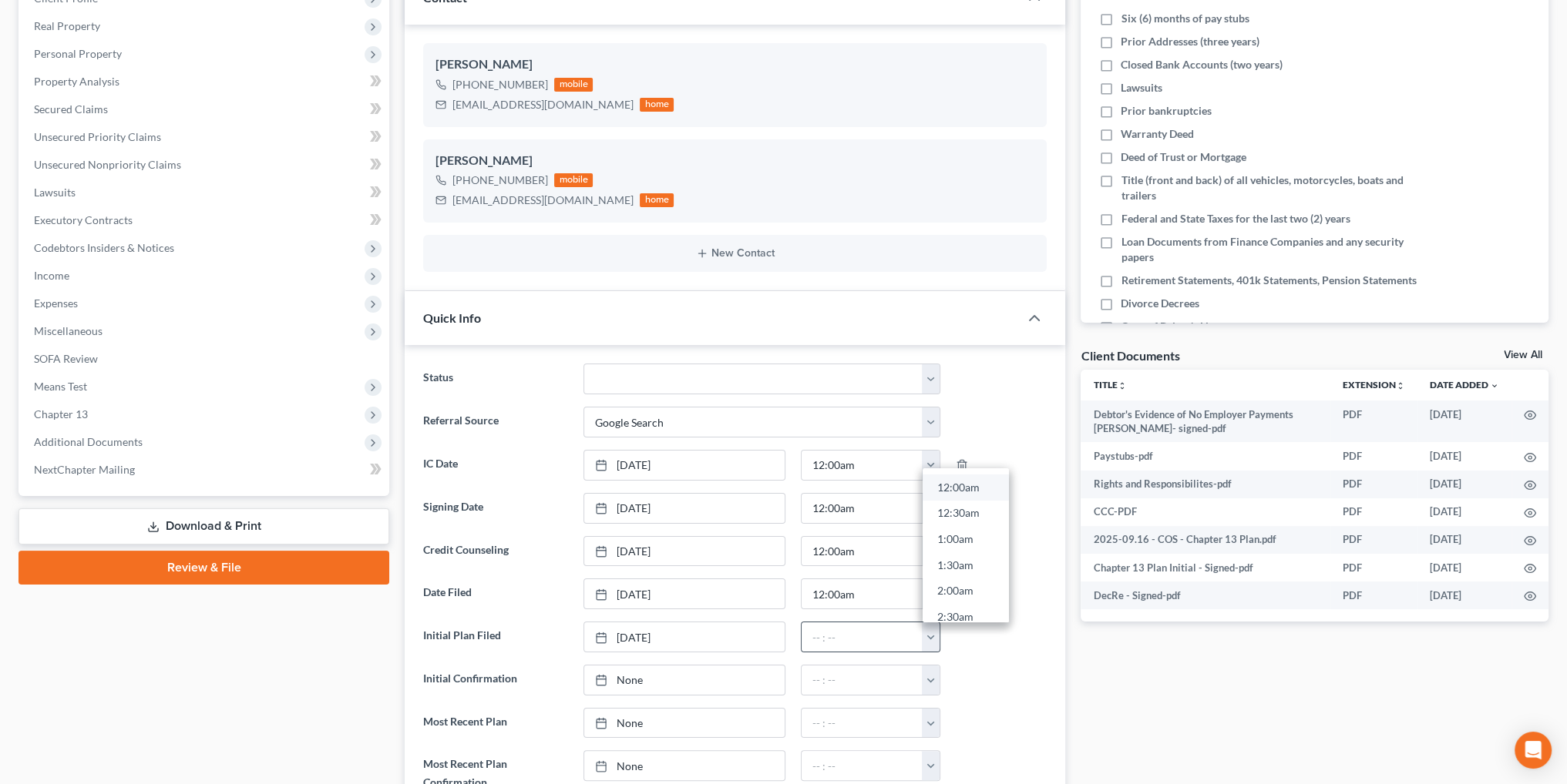
click at [971, 479] on link "12:00am" at bounding box center [965, 488] width 86 height 26
type input "12:00am"
click at [633, 716] on link "None" at bounding box center [684, 723] width 201 height 29
click at [928, 720] on button "button" at bounding box center [930, 723] width 18 height 29
click at [959, 566] on link "12:00am" at bounding box center [965, 574] width 86 height 26
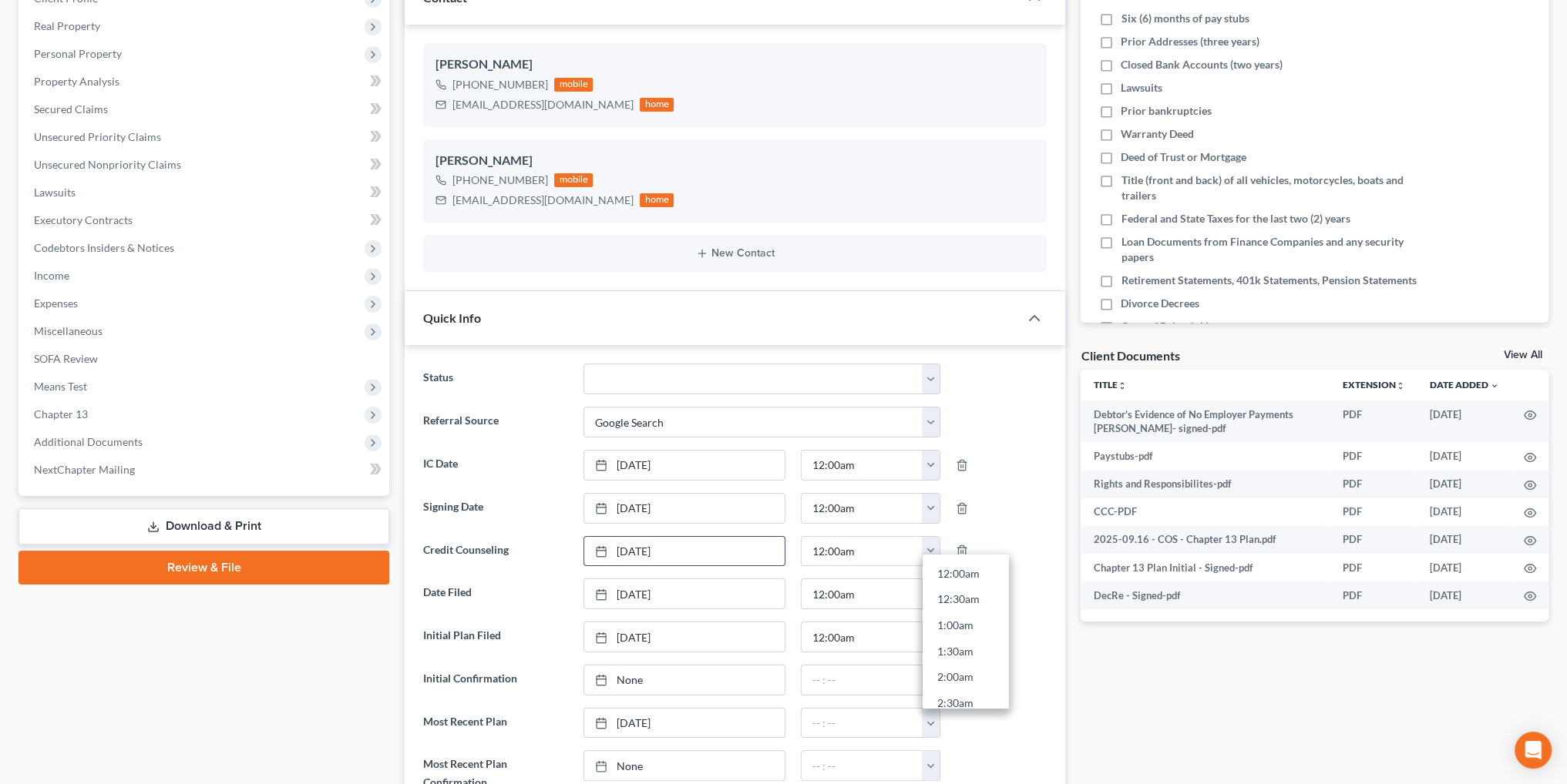
type input "12:00am"
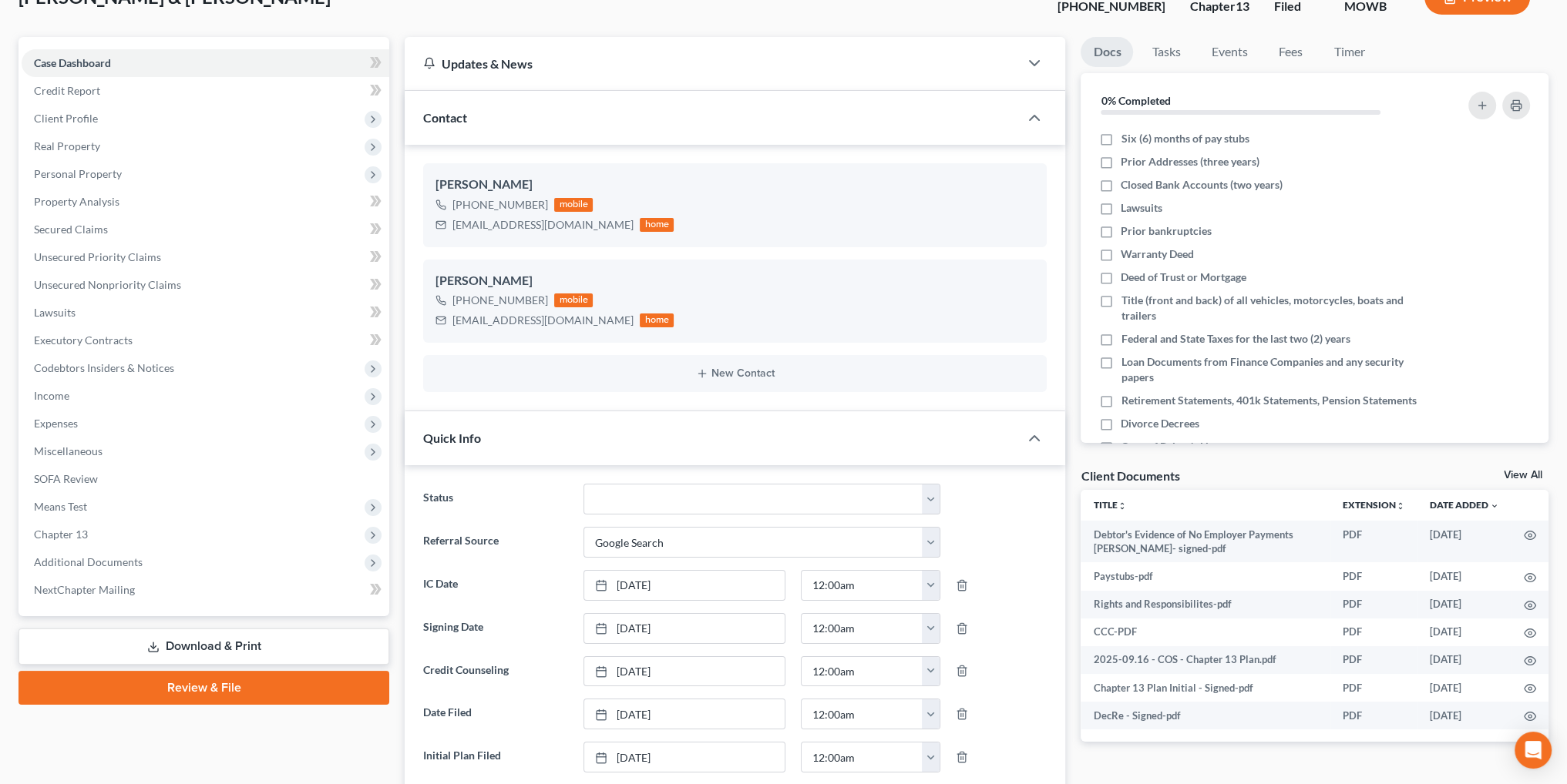
scroll to position [77, 0]
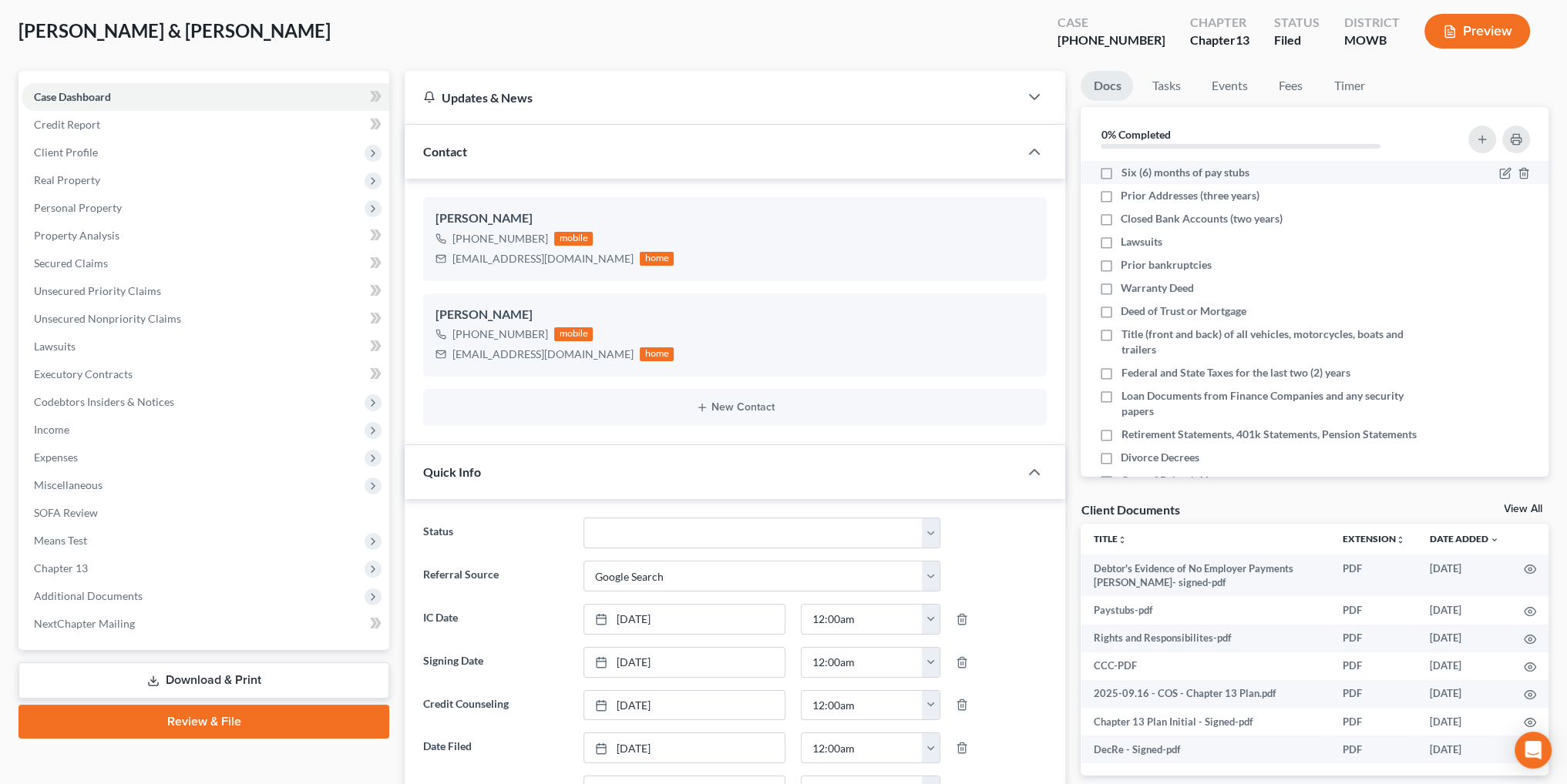
click at [1120, 172] on label "Six (6) months of pay stubs" at bounding box center [1184, 172] width 128 height 15
click at [1127, 172] on input "Six (6) months of pay stubs" at bounding box center [1132, 169] width 10 height 10
checkbox input "true"
click at [1120, 193] on label "Prior Addresses (three years)" at bounding box center [1189, 196] width 139 height 15
click at [1127, 193] on input "Prior Addresses (three years)" at bounding box center [1132, 193] width 10 height 10
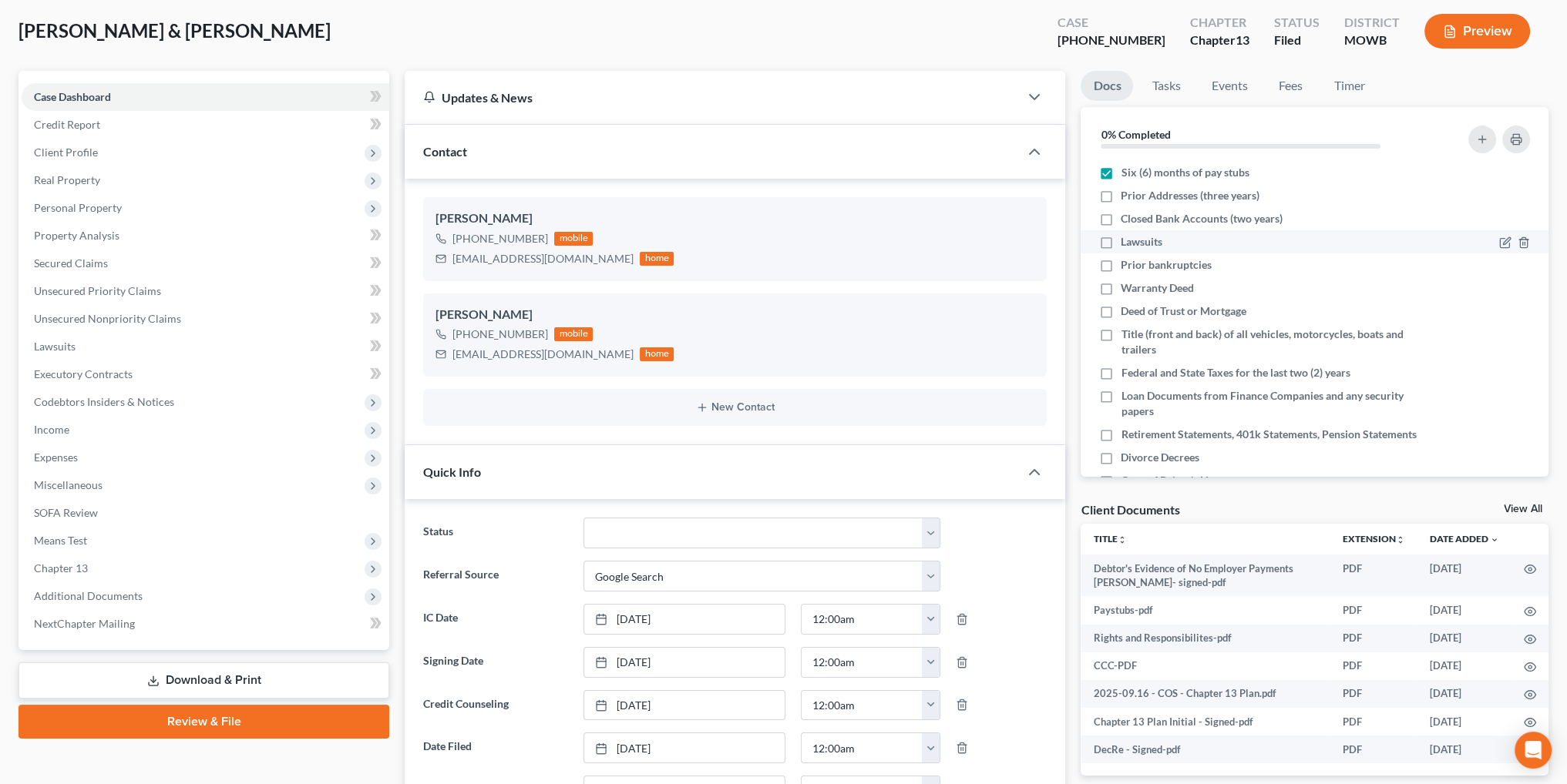
checkbox input "true"
click at [1120, 221] on label "Closed Bank Accounts (two years)" at bounding box center [1201, 218] width 162 height 15
click at [1127, 221] on input "Closed Bank Accounts (two years)" at bounding box center [1132, 216] width 10 height 10
checkbox input "true"
drag, startPoint x: 1102, startPoint y: 243, endPoint x: 1106, endPoint y: 286, distance: 43.2
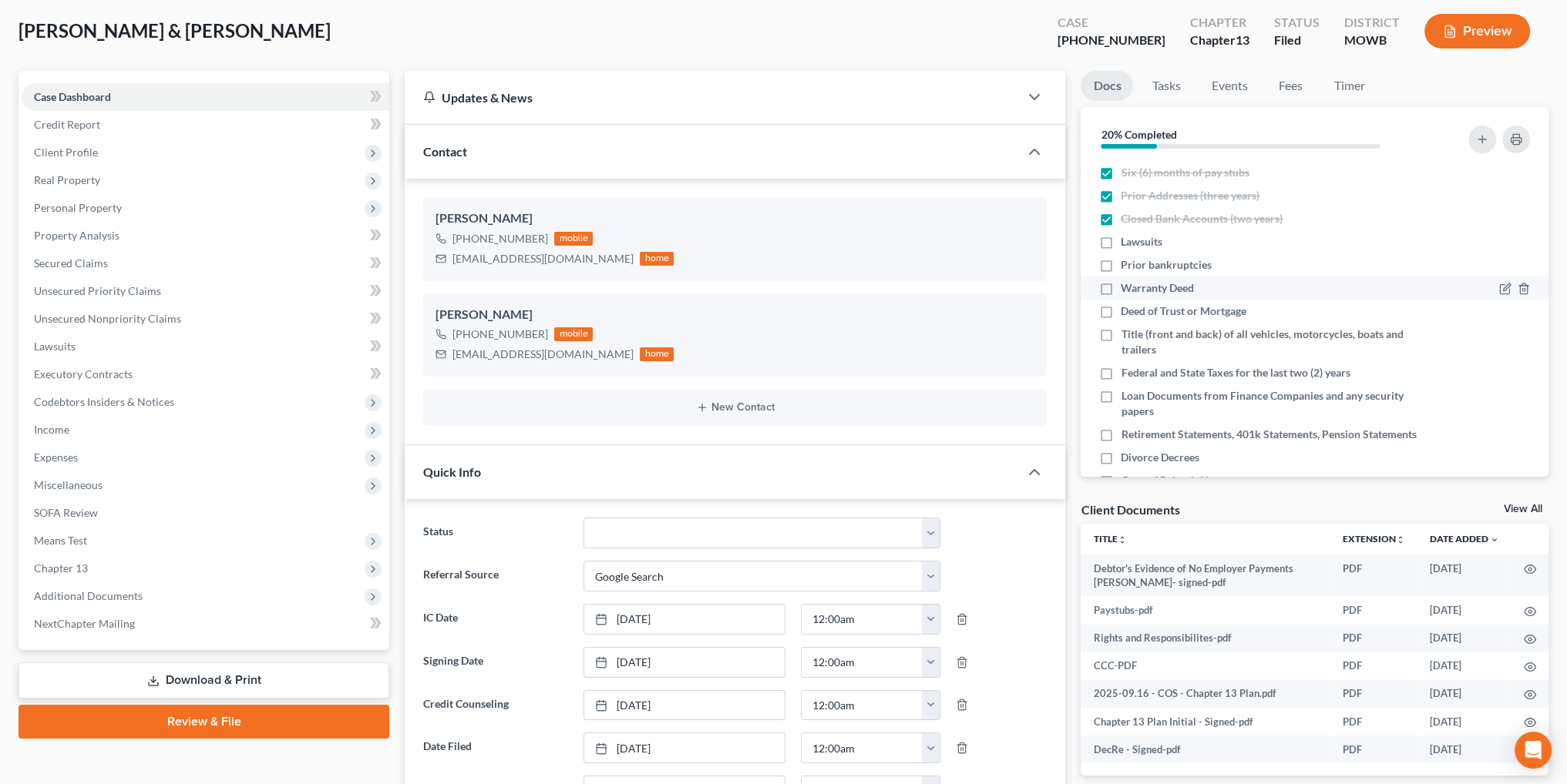
click at [1120, 243] on label "Lawsuits" at bounding box center [1141, 242] width 42 height 15
click at [1127, 243] on input "Lawsuits" at bounding box center [1132, 239] width 10 height 10
checkbox input "true"
click at [1120, 309] on label "Deed of Trust or Mortgage" at bounding box center [1183, 311] width 126 height 15
click at [1127, 309] on input "Deed of Trust or Mortgage" at bounding box center [1132, 308] width 10 height 10
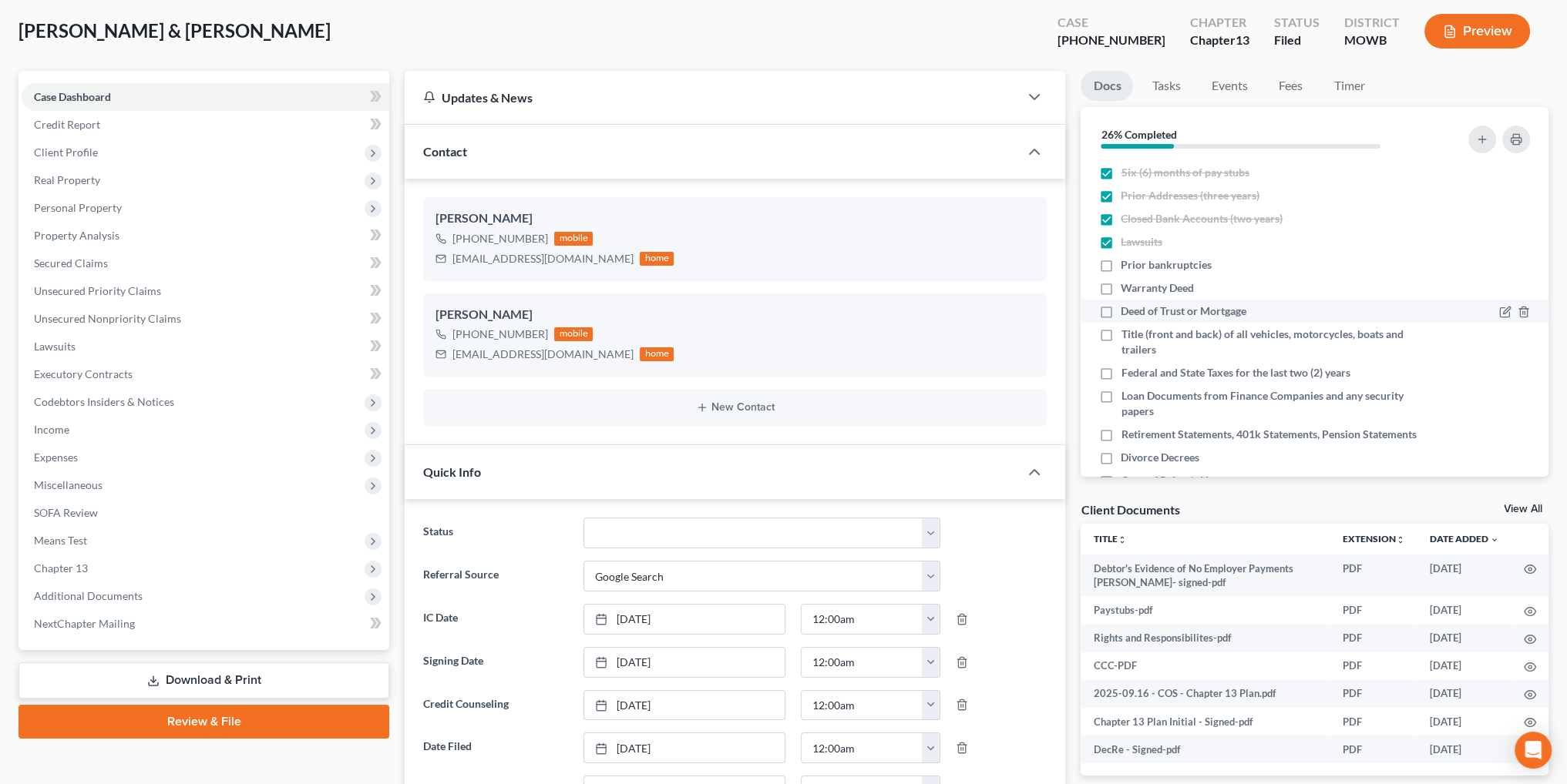
checkbox input "true"
click at [1120, 374] on label "Federal and State Taxes for the last two (2) years" at bounding box center [1235, 373] width 229 height 15
click at [1127, 374] on input "Federal and State Taxes for the last two (2) years" at bounding box center [1132, 370] width 10 height 10
checkbox input "true"
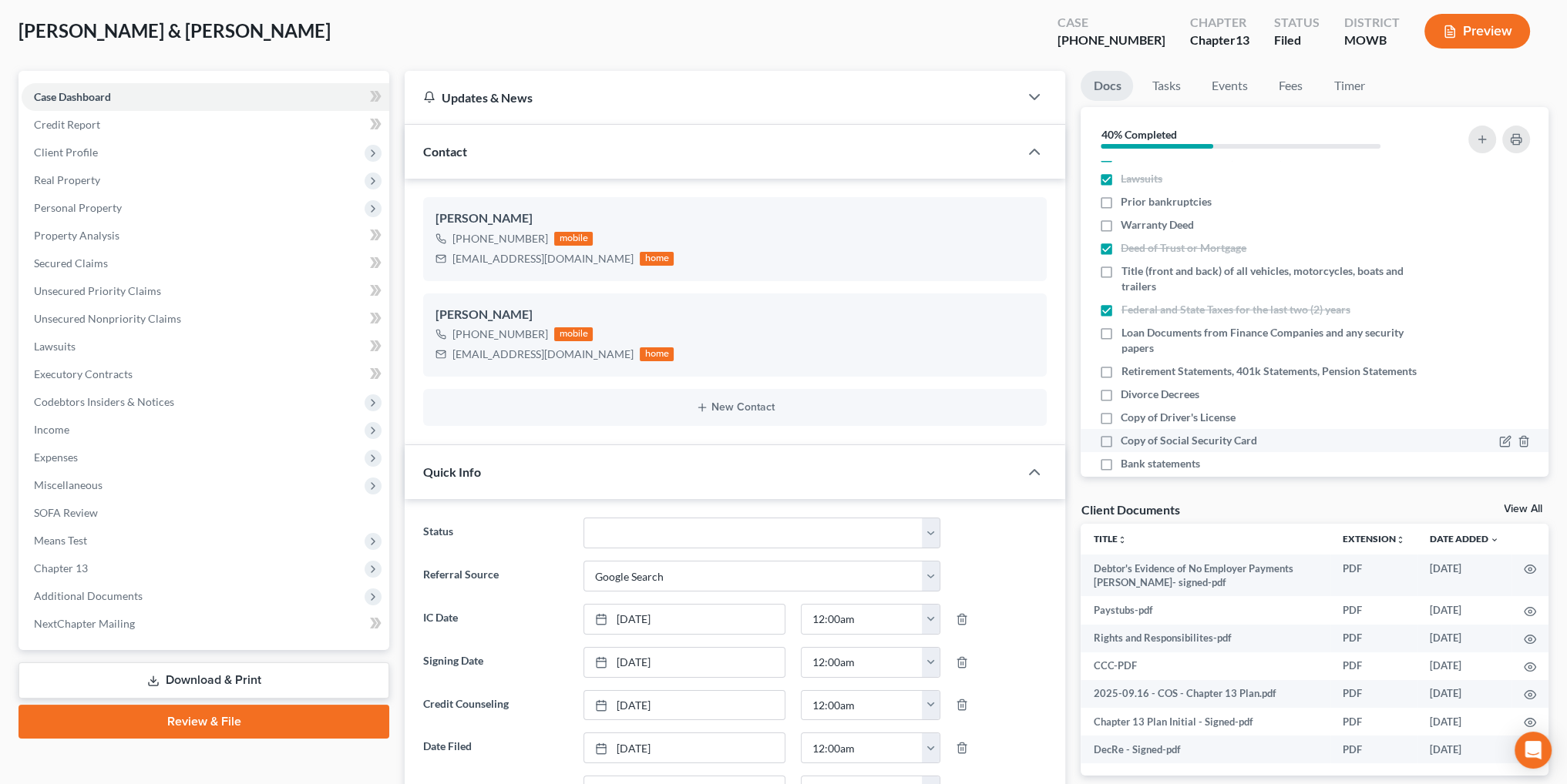
scroll to position [102, 0]
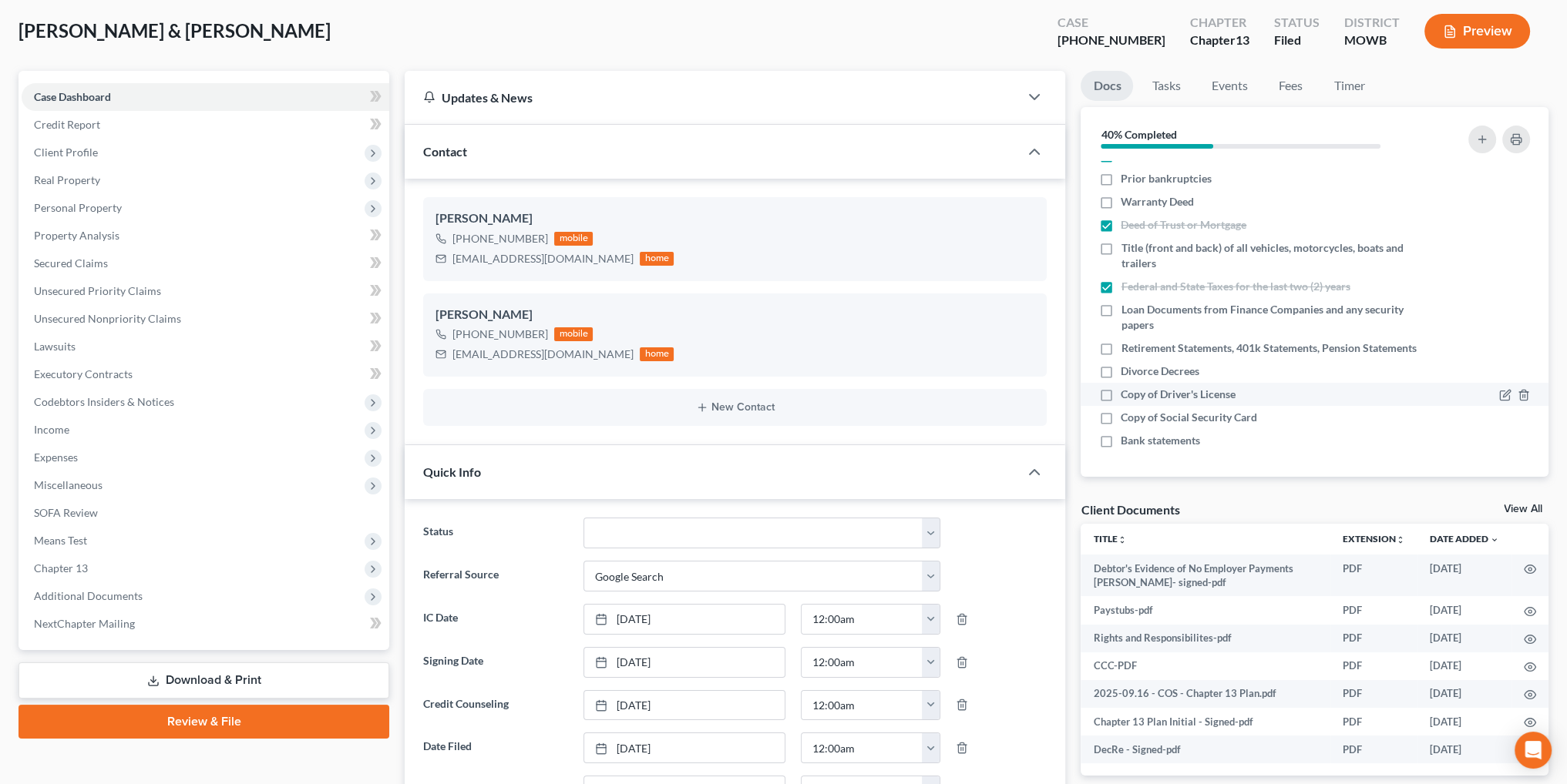
click at [1120, 392] on label "Copy of Driver's License" at bounding box center [1177, 394] width 114 height 15
click at [1127, 392] on input "Copy of Driver's License" at bounding box center [1132, 392] width 10 height 10
checkbox input "true"
click at [1120, 412] on label "Copy of Social Security Card" at bounding box center [1188, 417] width 136 height 15
click at [1127, 412] on input "Copy of Social Security Card" at bounding box center [1132, 414] width 10 height 10
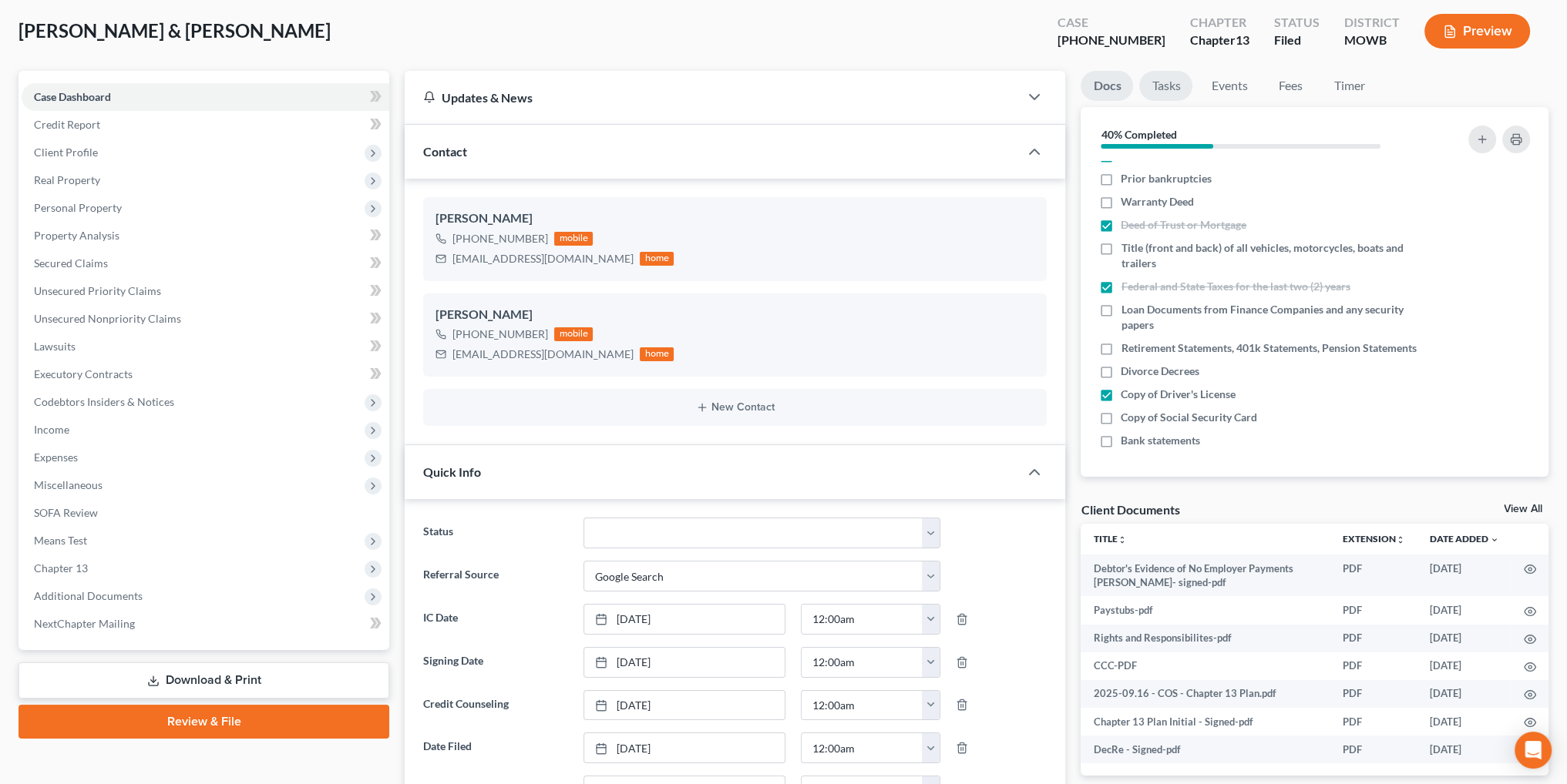
checkbox input "true"
drag, startPoint x: 1170, startPoint y: 89, endPoint x: 1161, endPoint y: 102, distance: 15.8
click at [1170, 89] on link "Tasks" at bounding box center [1166, 86] width 53 height 30
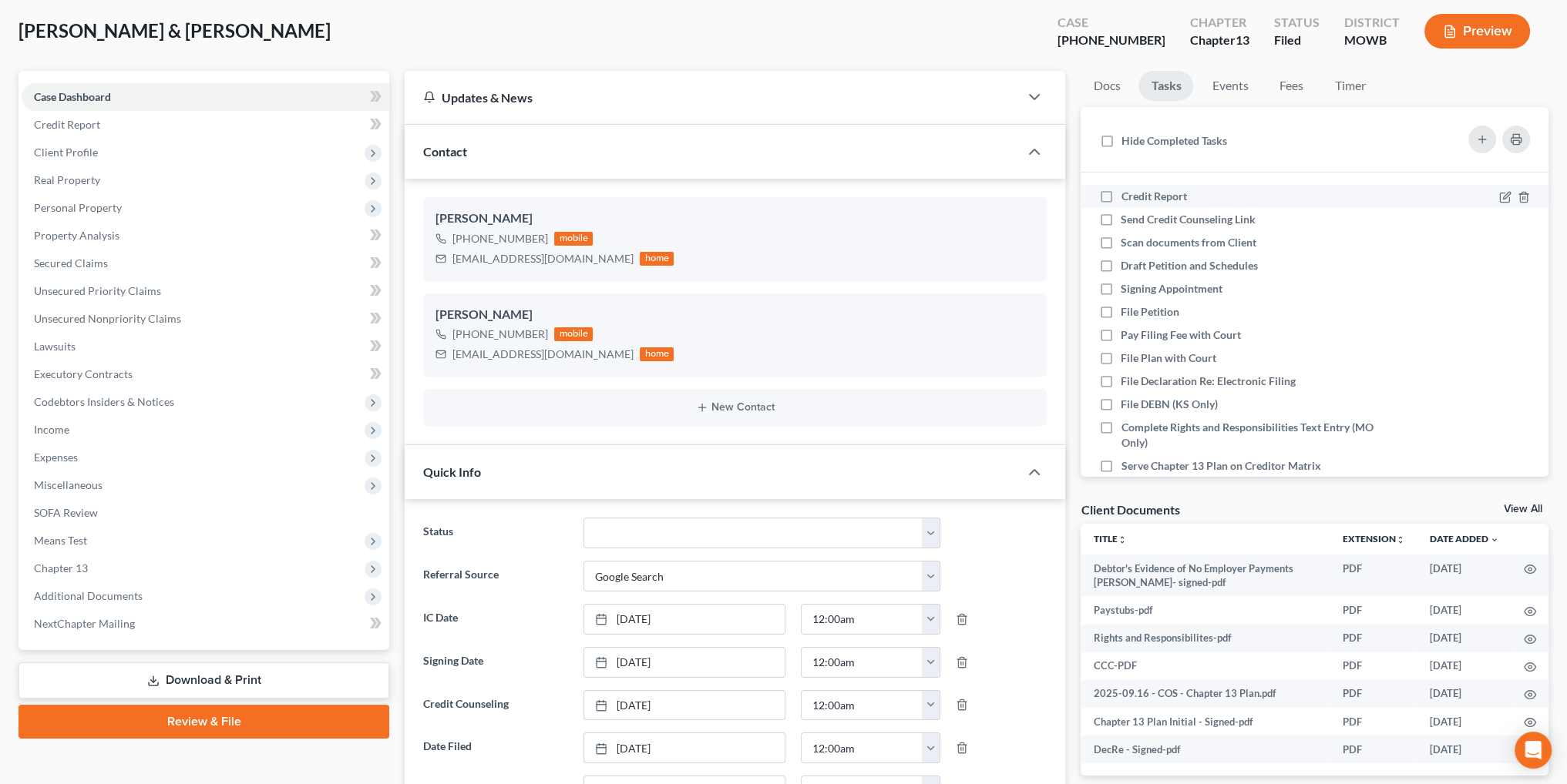
click at [1120, 192] on label "Credit Report" at bounding box center [1159, 197] width 78 height 15
click at [1127, 192] on input "Credit Report" at bounding box center [1132, 194] width 10 height 10
checkbox input "true"
click at [1120, 217] on label "Send Credit Counseling Link" at bounding box center [1194, 219] width 148 height 15
click at [1127, 217] on input "Send Credit Counseling Link" at bounding box center [1132, 217] width 10 height 10
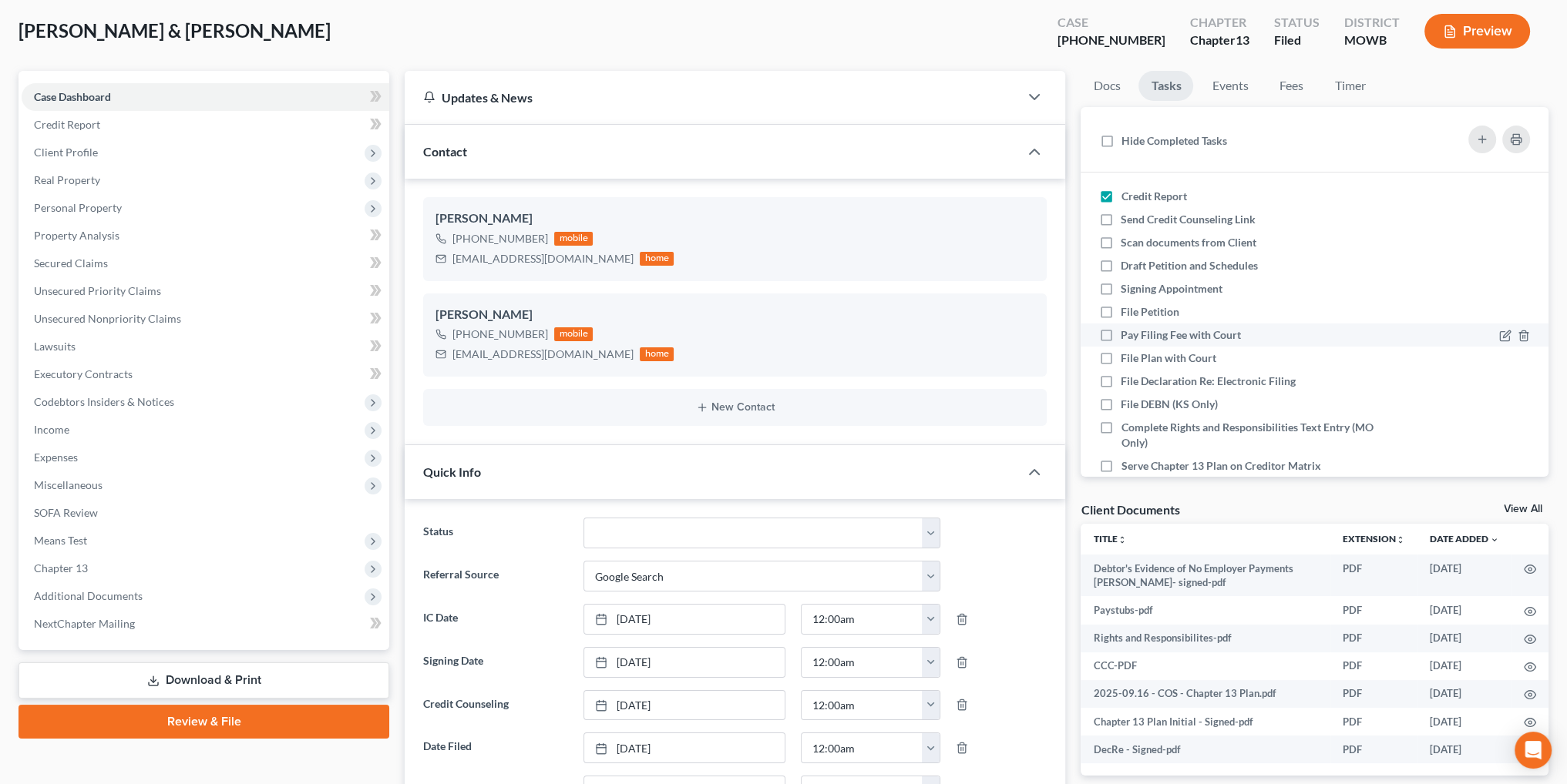
checkbox input "true"
click at [1120, 241] on label "Scan documents from Client" at bounding box center [1194, 242] width 148 height 15
click at [1127, 241] on input "Scan documents from Client" at bounding box center [1132, 239] width 10 height 10
checkbox input "true"
click at [1120, 266] on label "Draft Petition and Schedules" at bounding box center [1195, 266] width 150 height 15
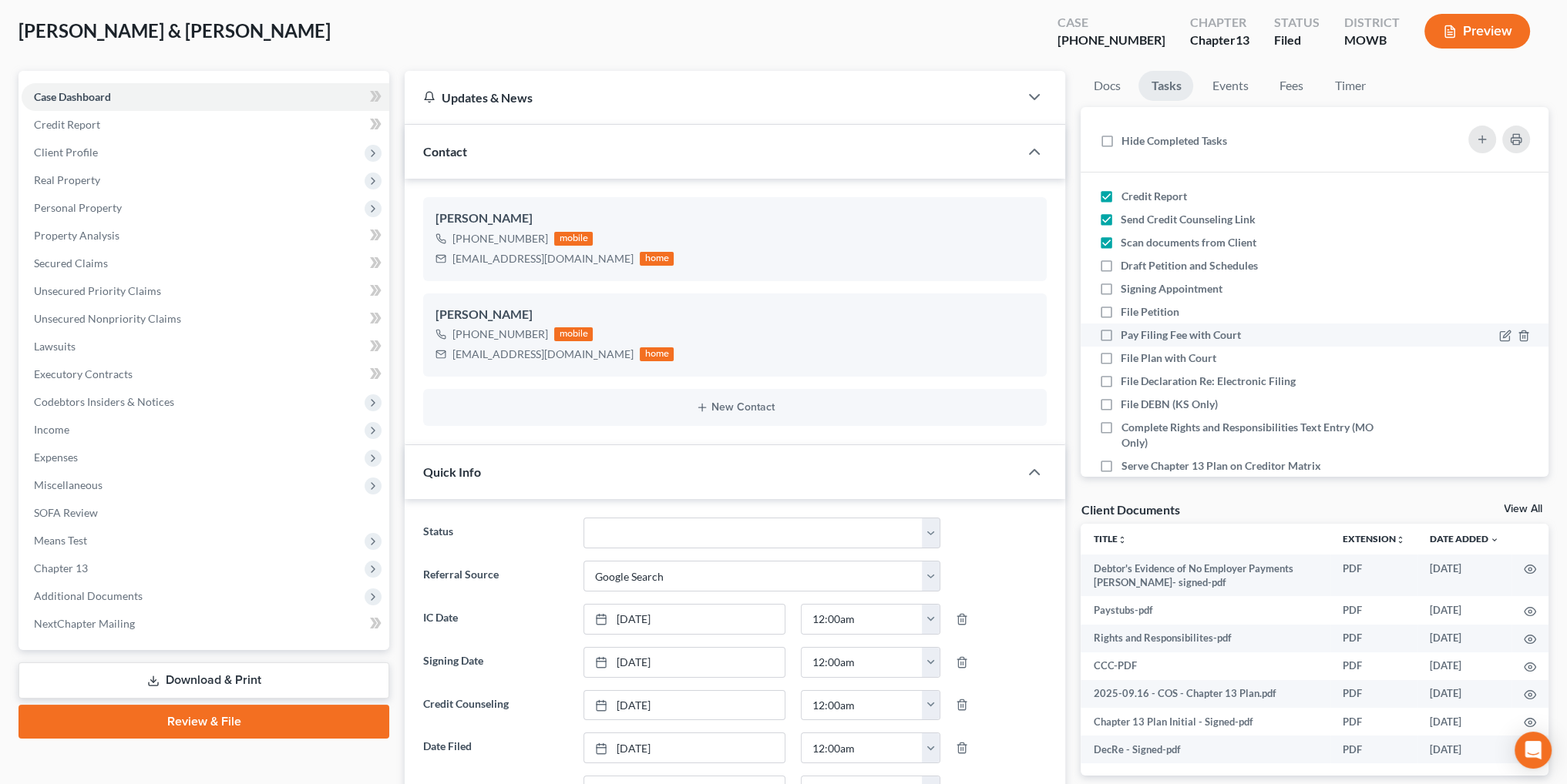
click at [1127, 266] on input "Draft Petition and Schedules" at bounding box center [1132, 263] width 10 height 10
checkbox input "true"
click at [1120, 287] on label "Signing Appointment" at bounding box center [1177, 288] width 114 height 15
click at [1127, 287] on input "Signing Appointment" at bounding box center [1132, 286] width 10 height 10
checkbox input "true"
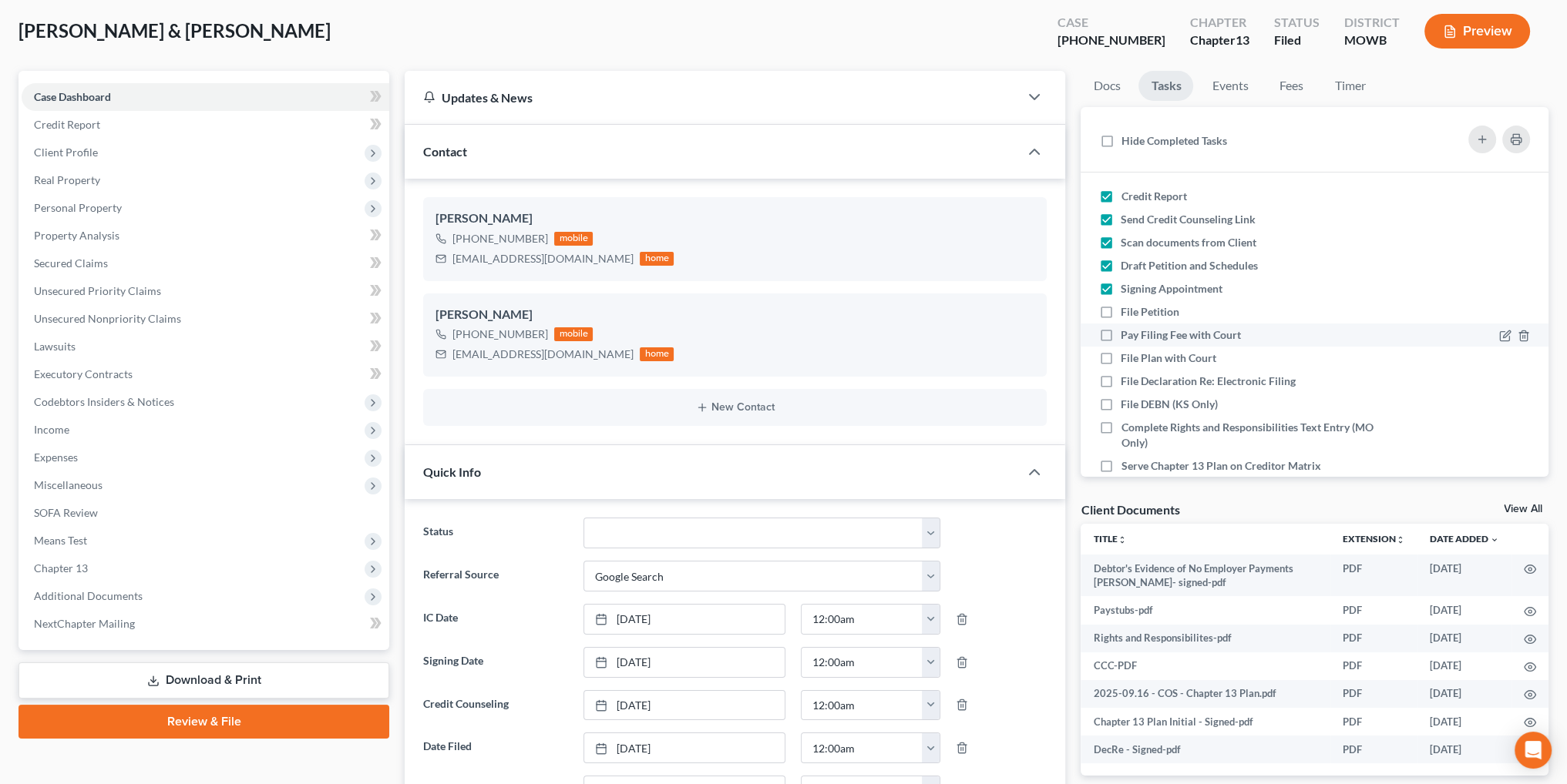
click at [1120, 308] on label "File Petition" at bounding box center [1155, 312] width 71 height 15
click at [1127, 308] on input "File Petition" at bounding box center [1132, 309] width 10 height 10
checkbox input "true"
click at [1120, 331] on label "Pay Filing Fee with Court" at bounding box center [1187, 335] width 132 height 15
click at [1127, 331] on input "Pay Filing Fee with Court" at bounding box center [1132, 332] width 10 height 10
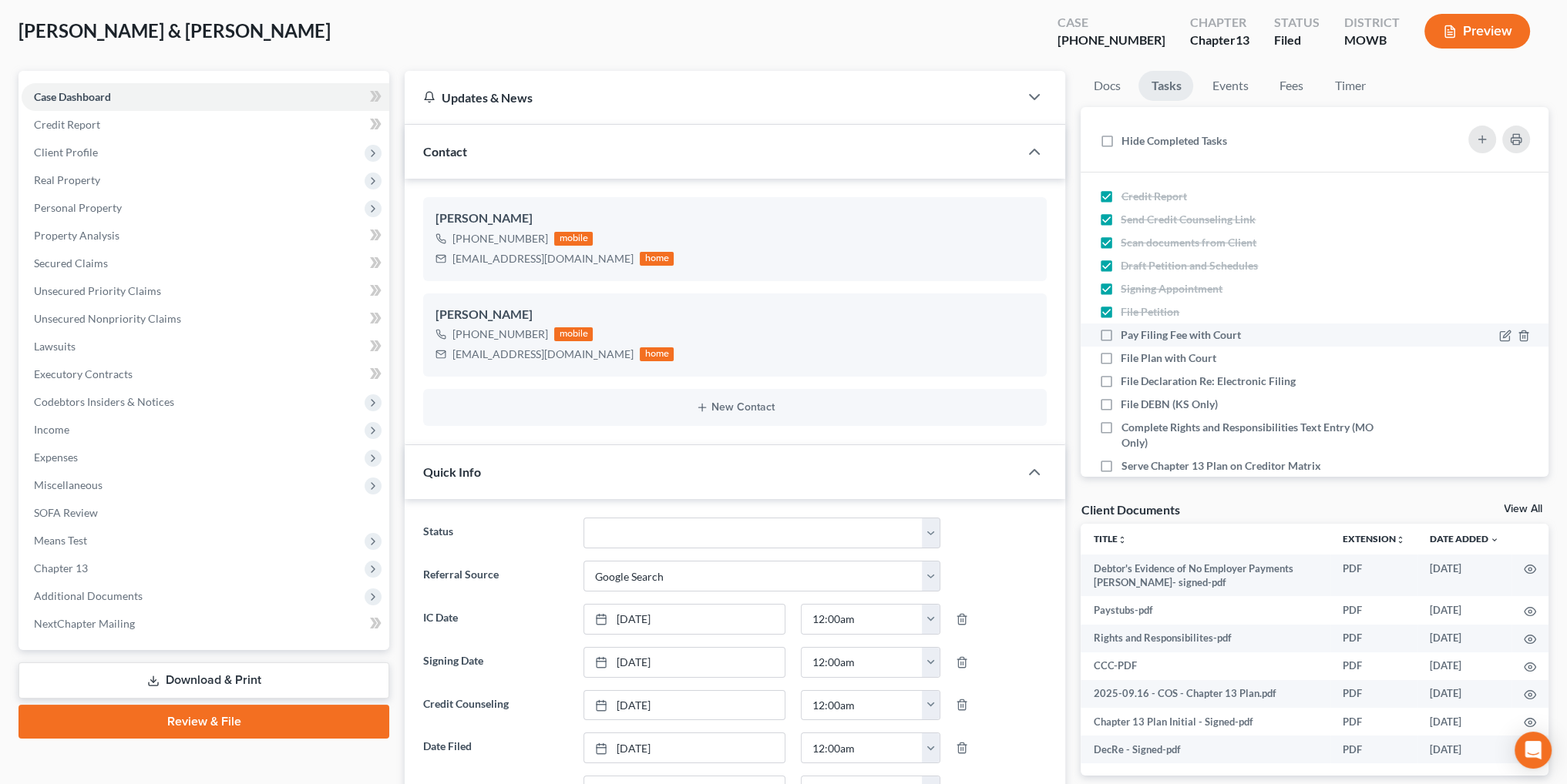
checkbox input "true"
click at [1120, 357] on label "File Plan with Court" at bounding box center [1174, 358] width 108 height 15
click at [1127, 357] on input "File Plan with Court" at bounding box center [1132, 356] width 10 height 10
checkbox input "true"
click at [1120, 375] on label "File Declaration Re: Electronic Filing" at bounding box center [1214, 381] width 187 height 15
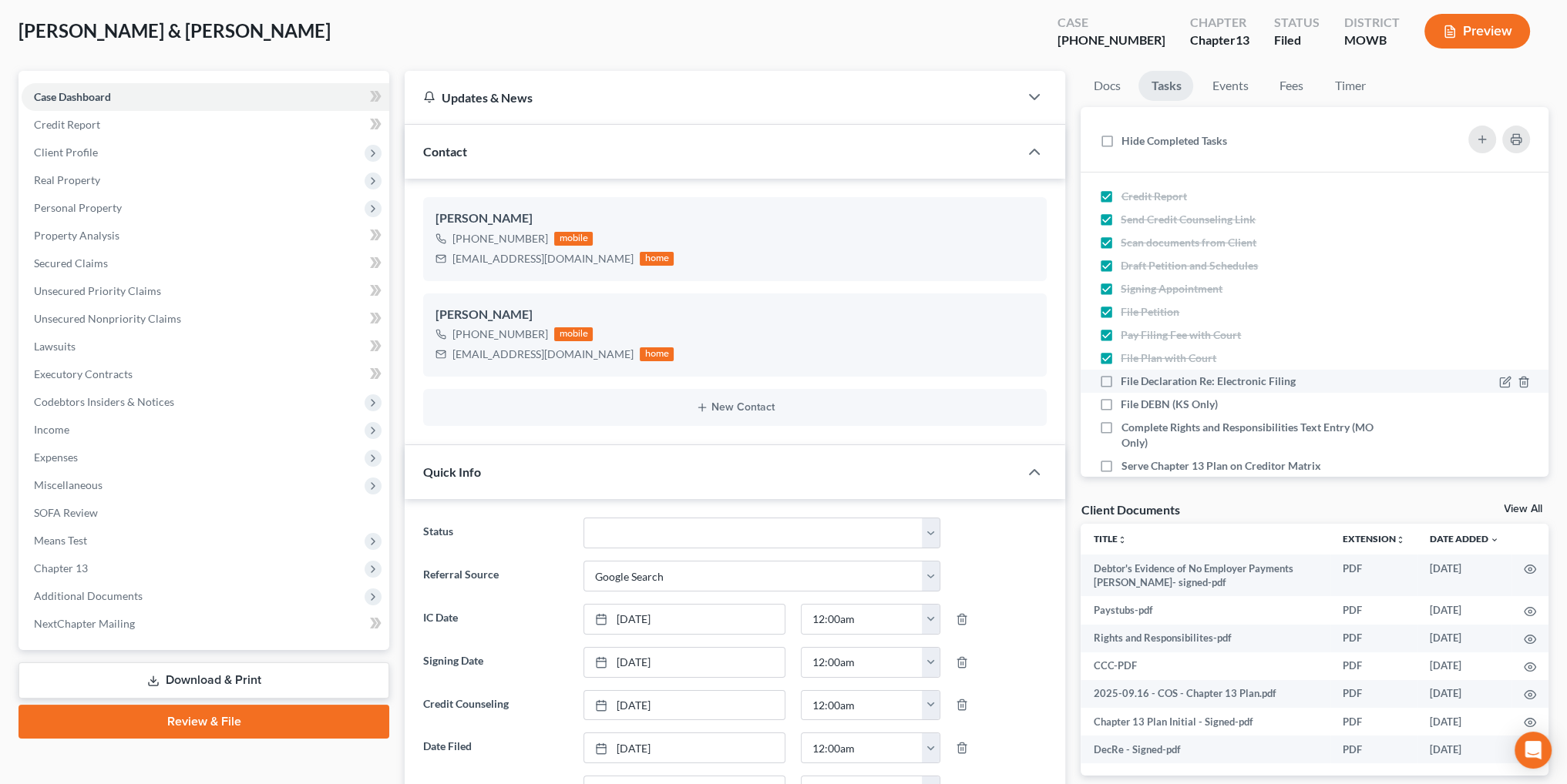
click at [1127, 375] on input "File Declaration Re: Electronic Filing" at bounding box center [1132, 378] width 10 height 10
checkbox input "true"
click at [1120, 426] on label "Complete Rights and Responsibilities Text Entry (MO Only)" at bounding box center [1259, 435] width 279 height 31
click at [1127, 426] on input "Complete Rights and Responsibilities Text Entry (MO Only)" at bounding box center [1132, 425] width 10 height 10
checkbox input "true"
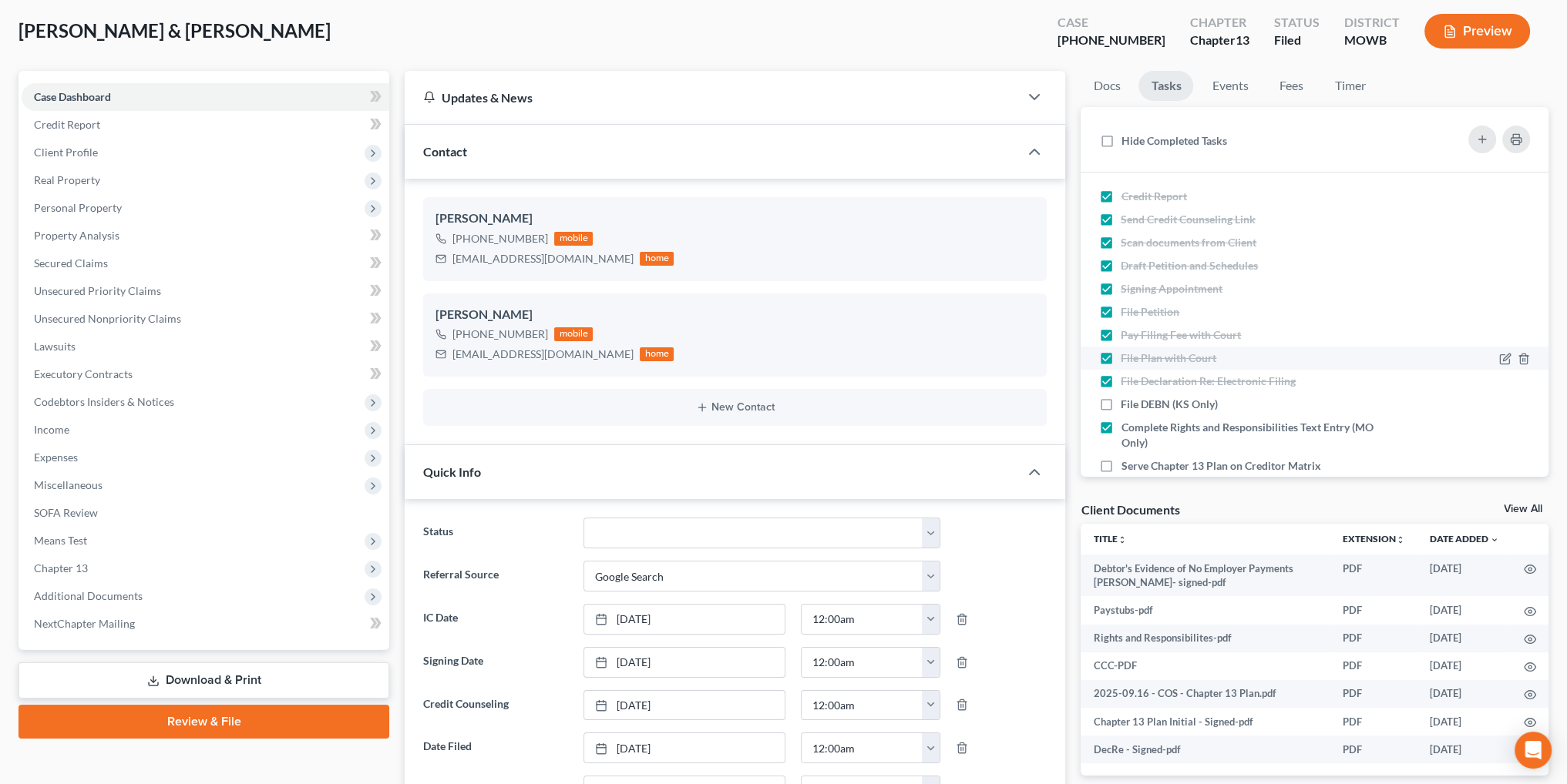
click at [1120, 466] on label "Serve Chapter 13 Plan on Creditor Matrix" at bounding box center [1226, 466] width 212 height 15
click at [1127, 466] on input "Serve Chapter 13 Plan on Creditor Matrix" at bounding box center [1132, 463] width 10 height 10
checkbox input "true"
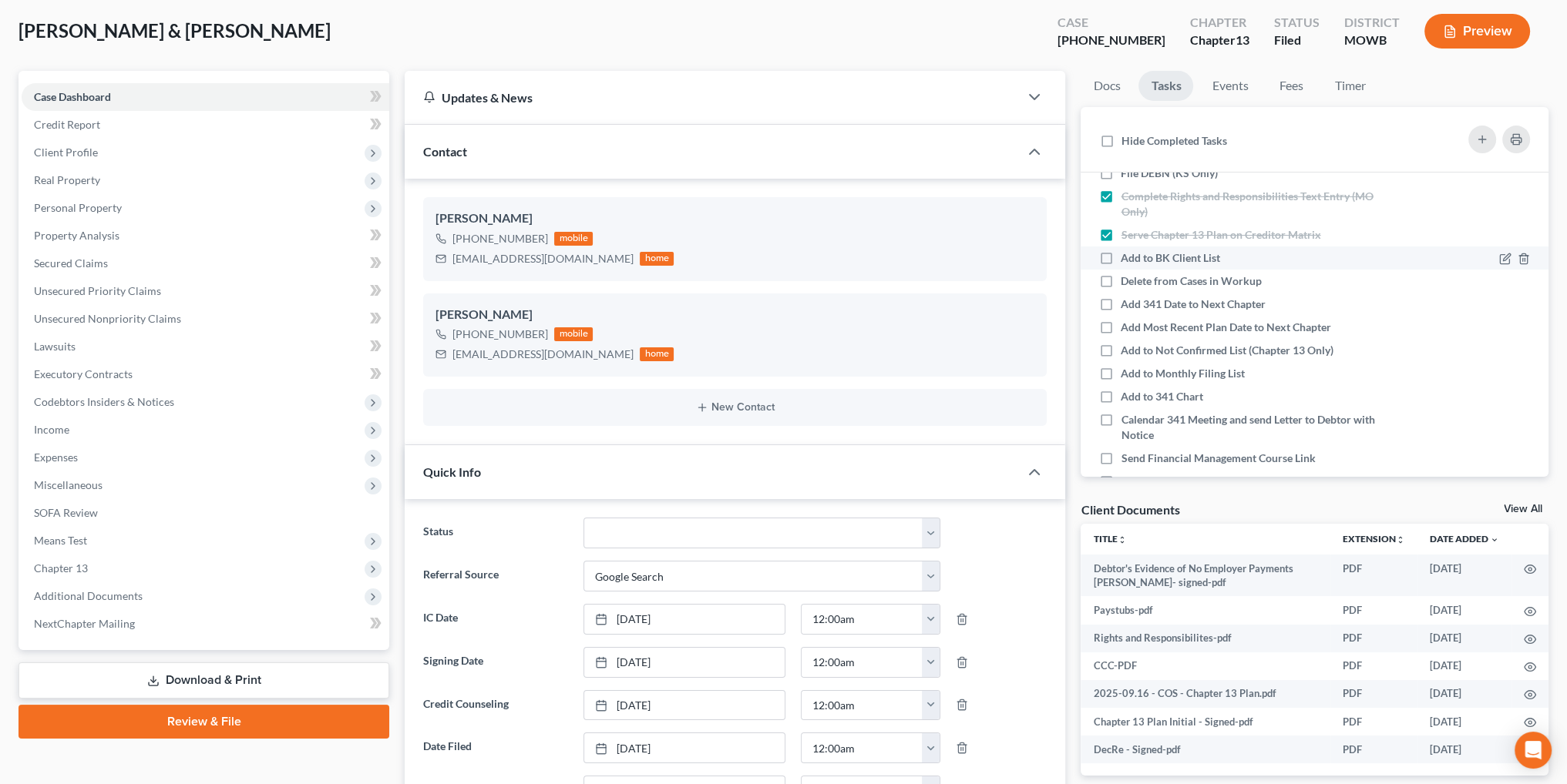
click at [1120, 258] on label "Add to BK Client List" at bounding box center [1176, 258] width 112 height 15
click at [1127, 258] on input "Add to BK Client List" at bounding box center [1132, 255] width 10 height 10
checkbox input "true"
click at [1120, 278] on label "Delete from Cases in Workup" at bounding box center [1197, 281] width 153 height 15
click at [1127, 278] on input "Delete from Cases in Workup" at bounding box center [1132, 278] width 10 height 10
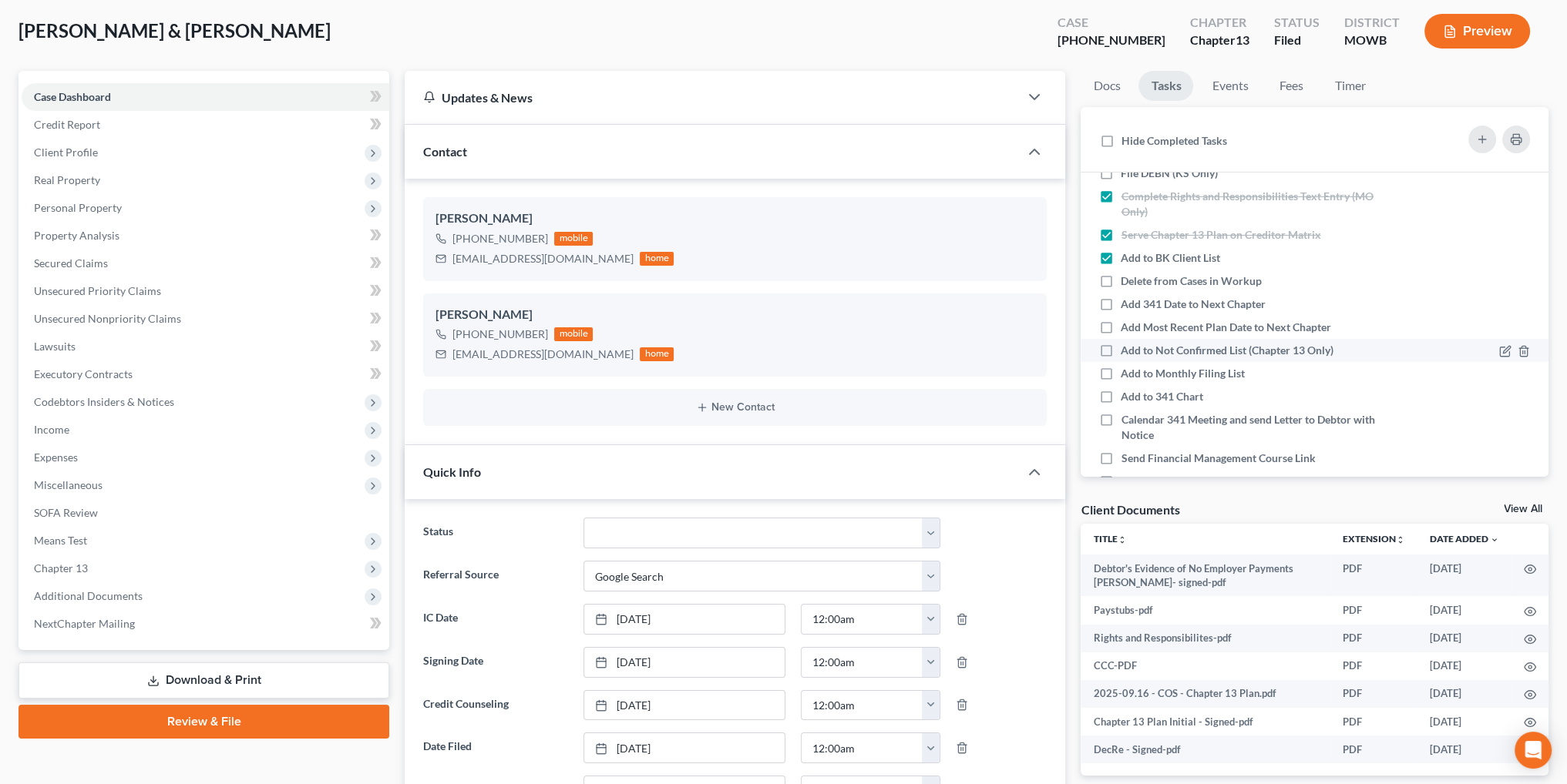
checkbox input "true"
click at [1120, 305] on label "Add 341 Date to Next Chapter" at bounding box center [1199, 305] width 157 height 15
click at [1127, 305] on input "Add 341 Date to Next Chapter" at bounding box center [1132, 302] width 10 height 10
checkbox input "true"
click at [1120, 328] on label "Add Most Recent Plan Date to Next Chapter" at bounding box center [1231, 327] width 222 height 15
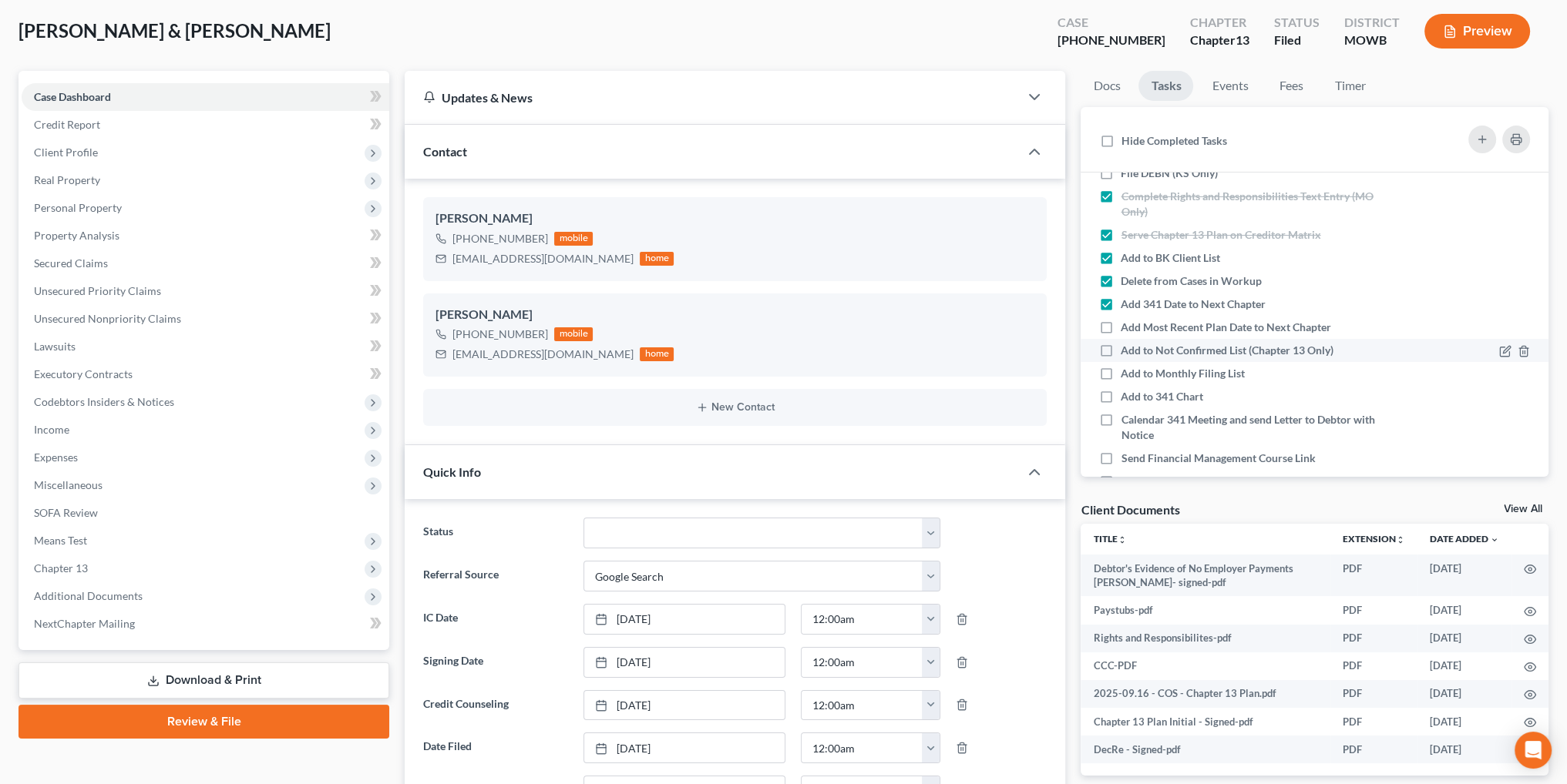
click at [1127, 328] on input "Add Most Recent Plan Date to Next Chapter" at bounding box center [1132, 324] width 10 height 10
checkbox input "true"
click at [1120, 352] on label "Add to Not Confirmed List (Chapter 13 Only)" at bounding box center [1233, 350] width 225 height 15
click at [1127, 352] on input "Add to Not Confirmed List (Chapter 13 Only)" at bounding box center [1132, 347] width 10 height 10
checkbox input "true"
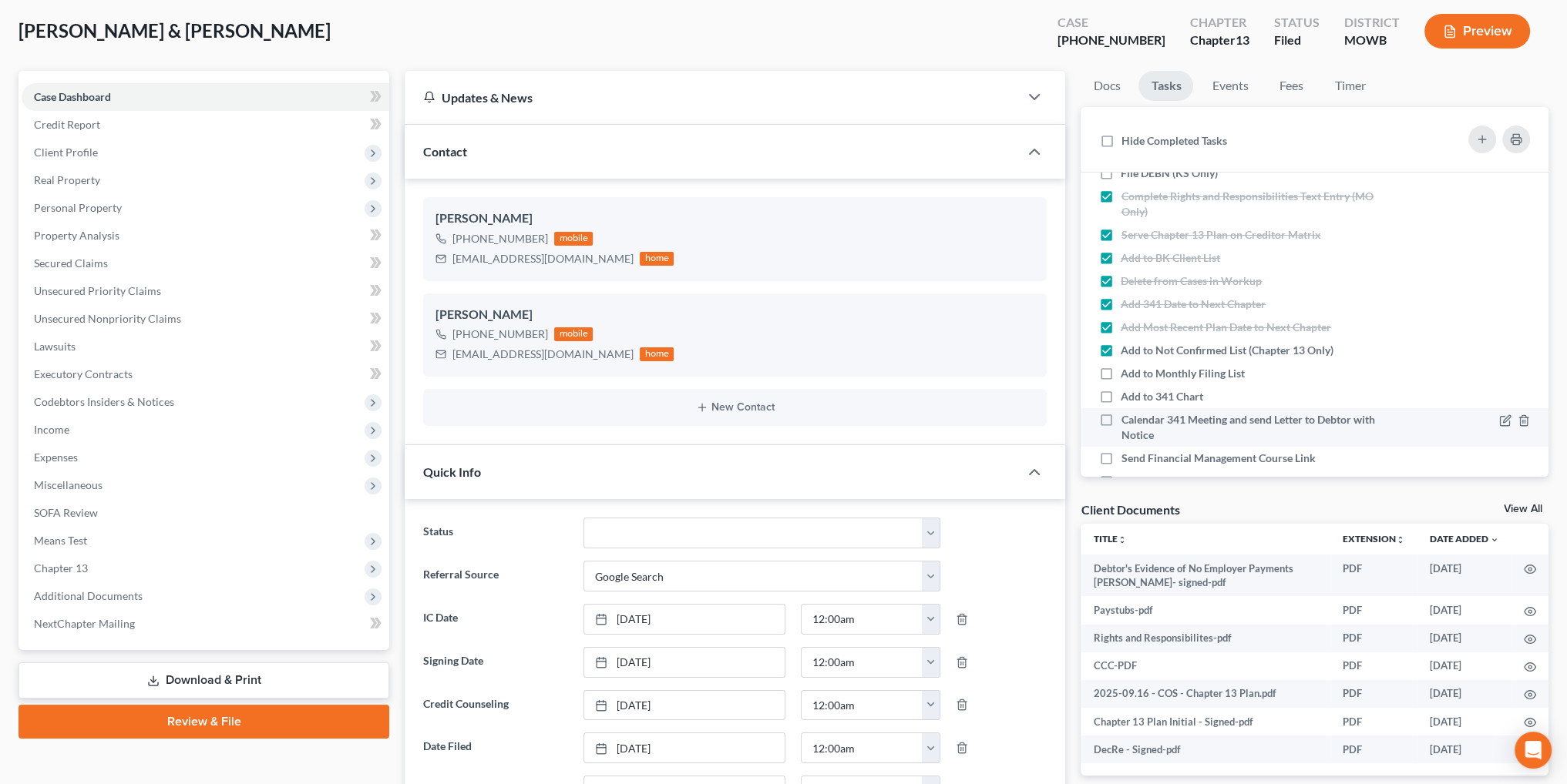
click at [1120, 366] on label "Add to Monthly Filing List" at bounding box center [1188, 374] width 136 height 15
click at [1127, 366] on input "Add to Monthly Filing List" at bounding box center [1132, 371] width 10 height 10
checkbox input "true"
click at [1120, 394] on label "Add to 341 Chart" at bounding box center [1168, 396] width 95 height 15
click at [1127, 394] on input "Add to 341 Chart" at bounding box center [1132, 393] width 10 height 10
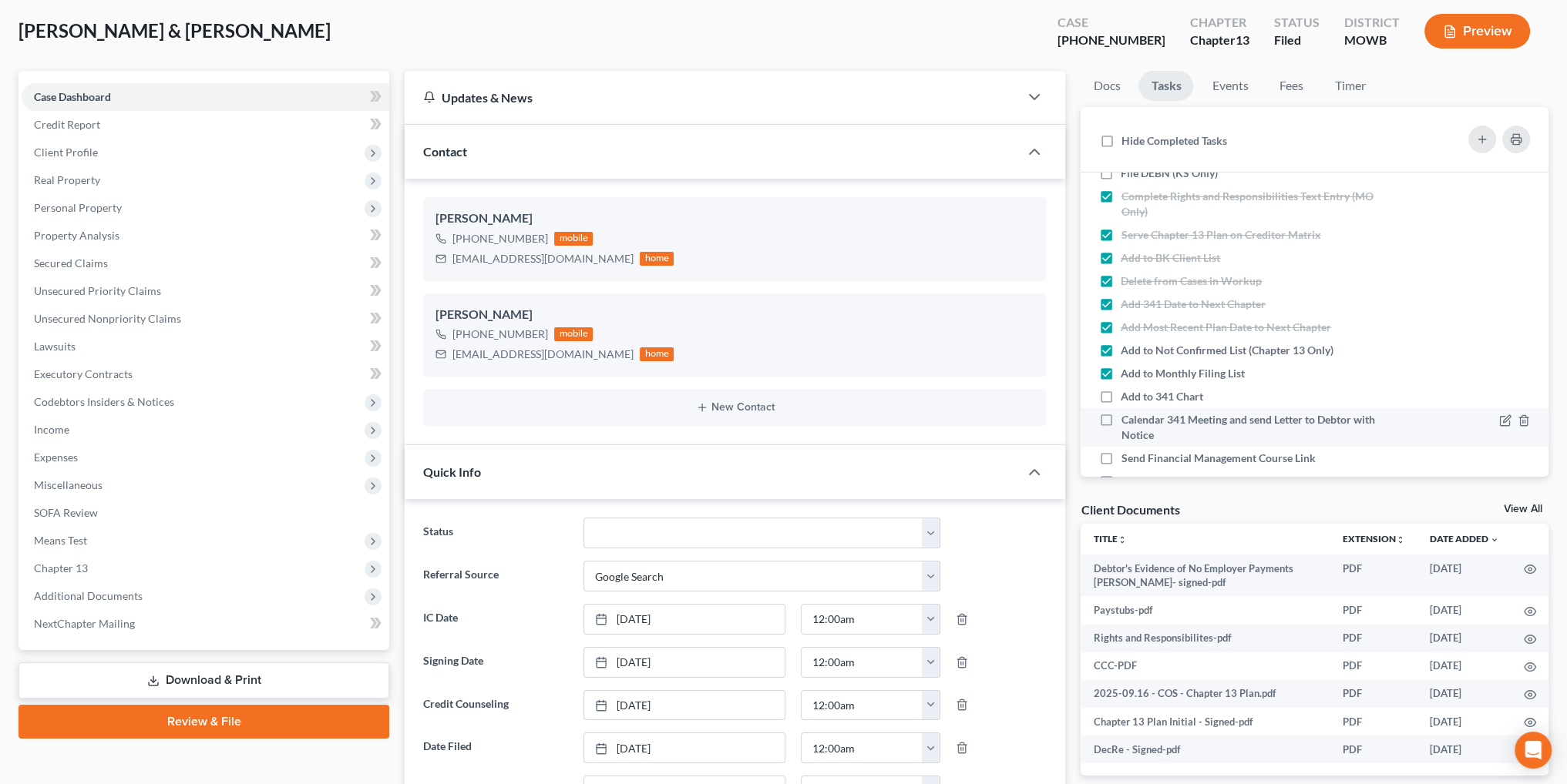
checkbox input "true"
click at [1120, 421] on label "Calendar 341 Meeting and send Letter to Debtor with Notice" at bounding box center [1259, 427] width 279 height 31
click at [1127, 421] on input "Calendar 341 Meeting and send Letter to Debtor with Notice" at bounding box center [1132, 417] width 10 height 10
checkbox input "true"
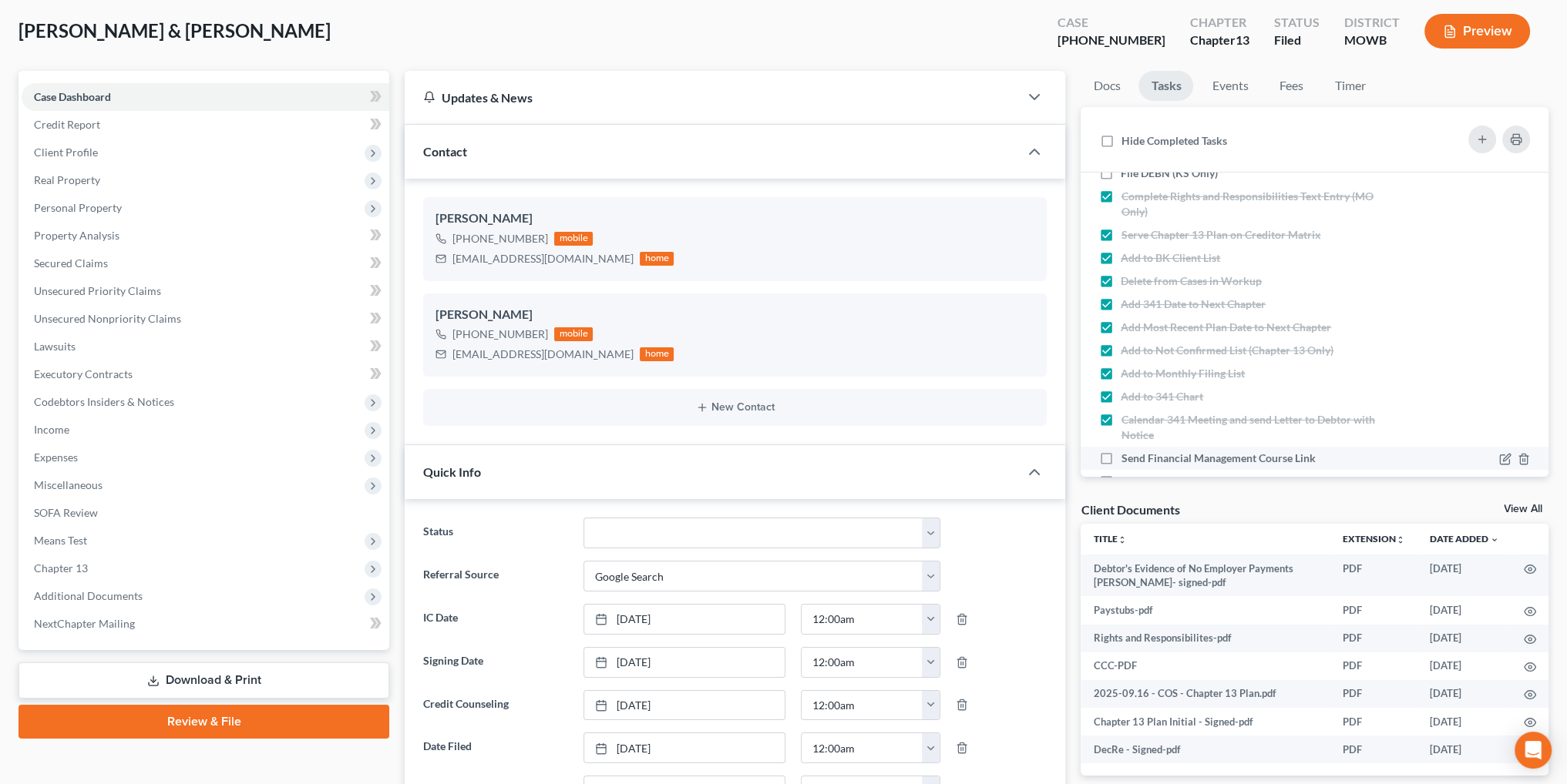
click at [1120, 456] on label "Send Financial Management Course Link" at bounding box center [1224, 458] width 206 height 15
click at [1127, 456] on input "Send Financial Management Course Link" at bounding box center [1132, 455] width 10 height 10
checkbox input "true"
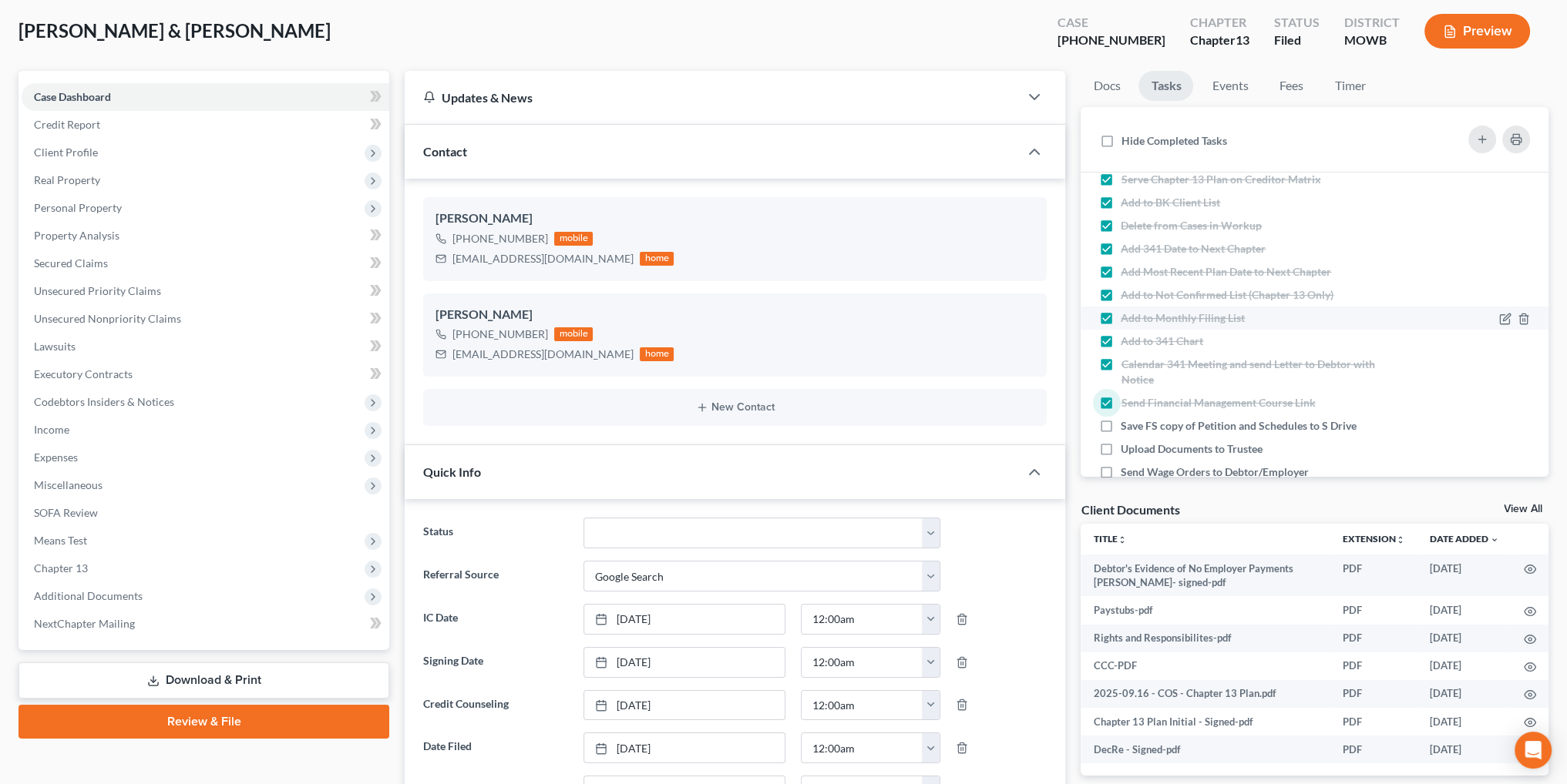
scroll to position [385, 0]
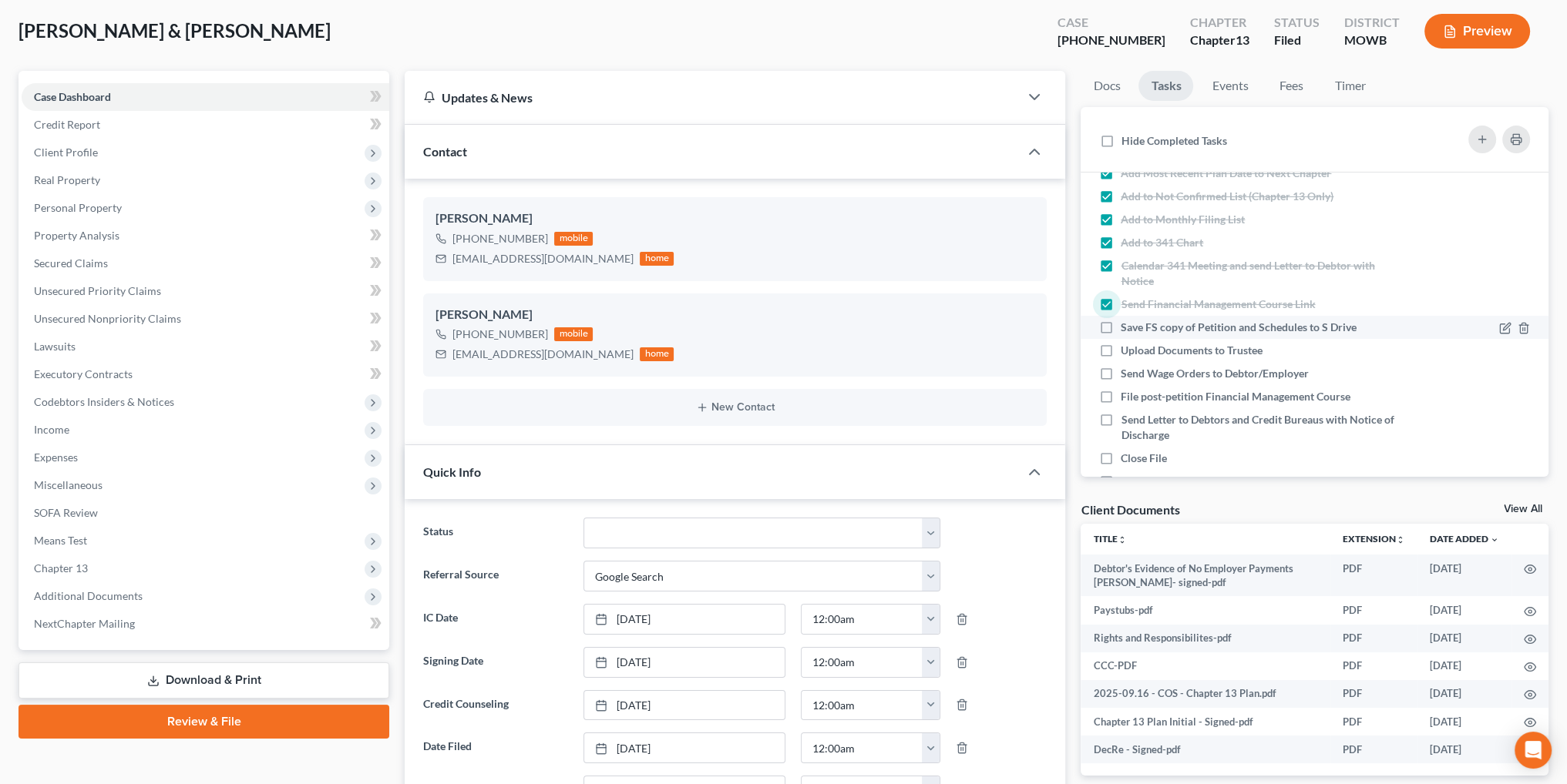
click at [1120, 325] on label "Save FS copy of Petition and Schedules to S Drive" at bounding box center [1244, 327] width 248 height 15
click at [1127, 325] on input "Save FS copy of Petition and Schedules to S Drive" at bounding box center [1132, 324] width 10 height 10
checkbox input "true"
click at [1120, 351] on label "Upload Documents to Trustee" at bounding box center [1197, 350] width 154 height 15
click at [1127, 351] on input "Upload Documents to Trustee" at bounding box center [1132, 347] width 10 height 10
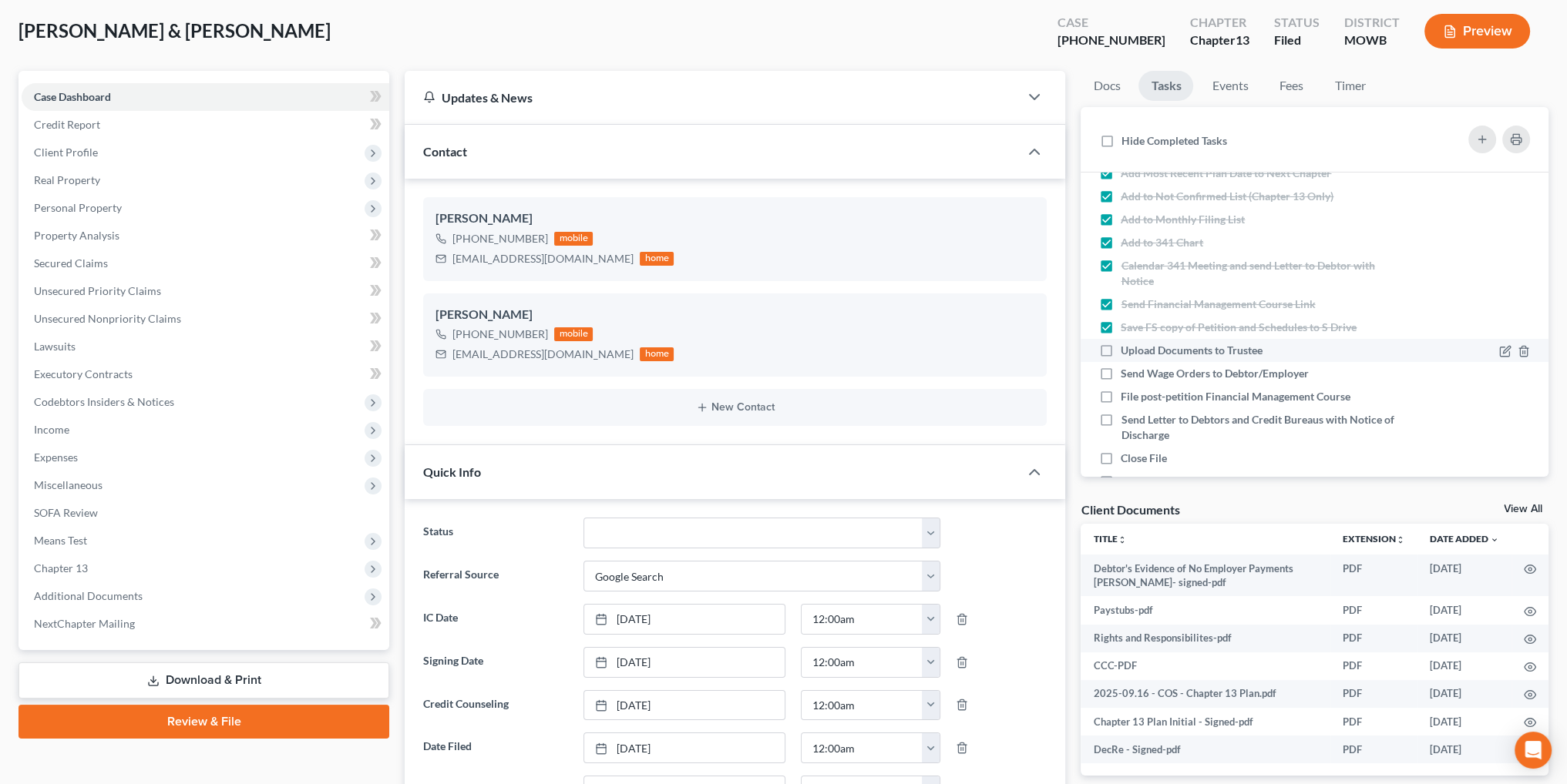
checkbox input "true"
click at [1120, 368] on label "Send Wage Orders to Debtor/Employer" at bounding box center [1221, 374] width 201 height 15
click at [1127, 368] on input "Send Wage Orders to Debtor/Employer" at bounding box center [1132, 371] width 10 height 10
click at [1120, 374] on label "Send Wage Orders to Debtor/Employer" at bounding box center [1221, 374] width 201 height 15
click at [1127, 374] on input "Send Wage Orders to Debtor/Employer" at bounding box center [1132, 371] width 10 height 10
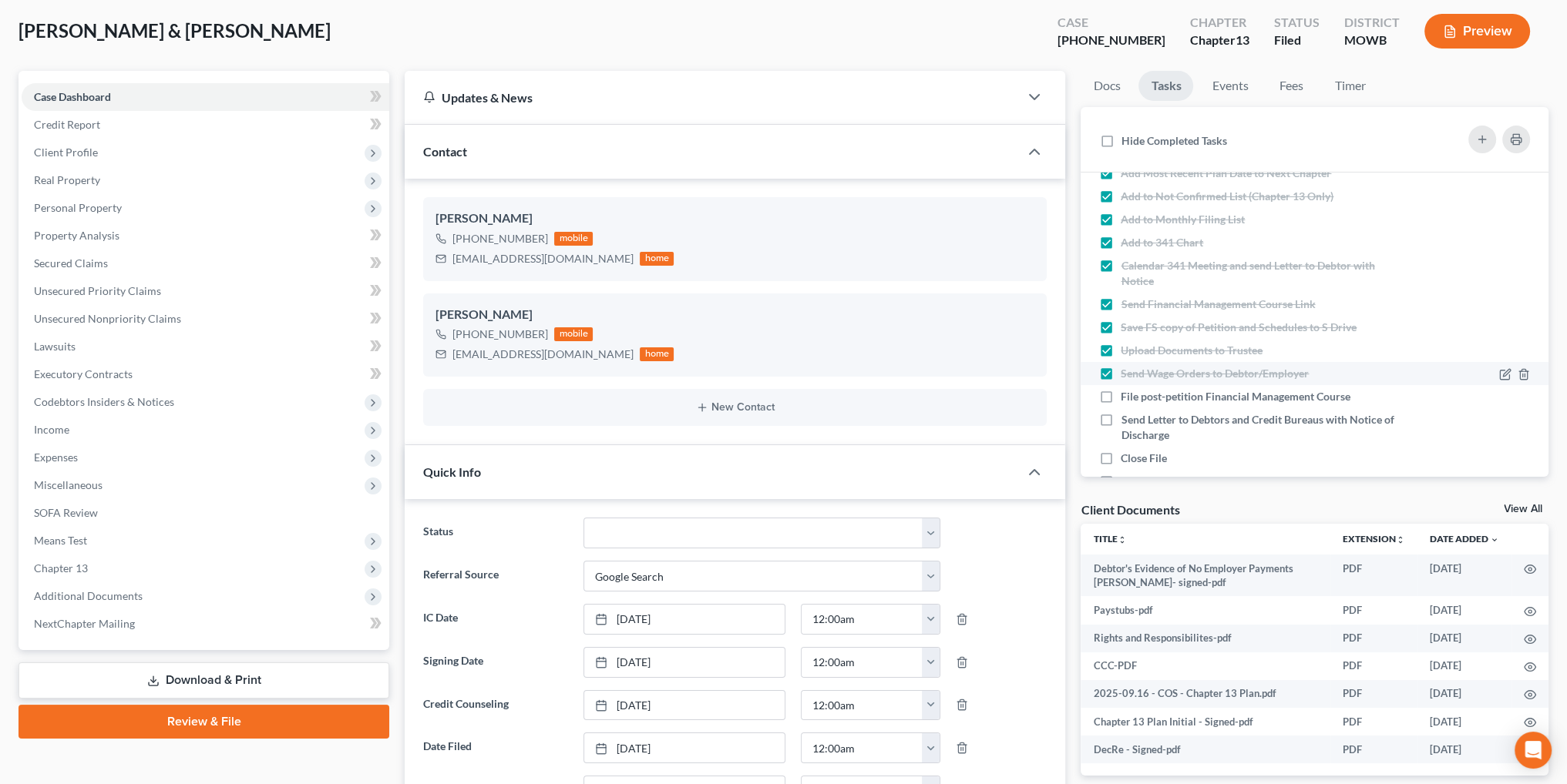
checkbox input "false"
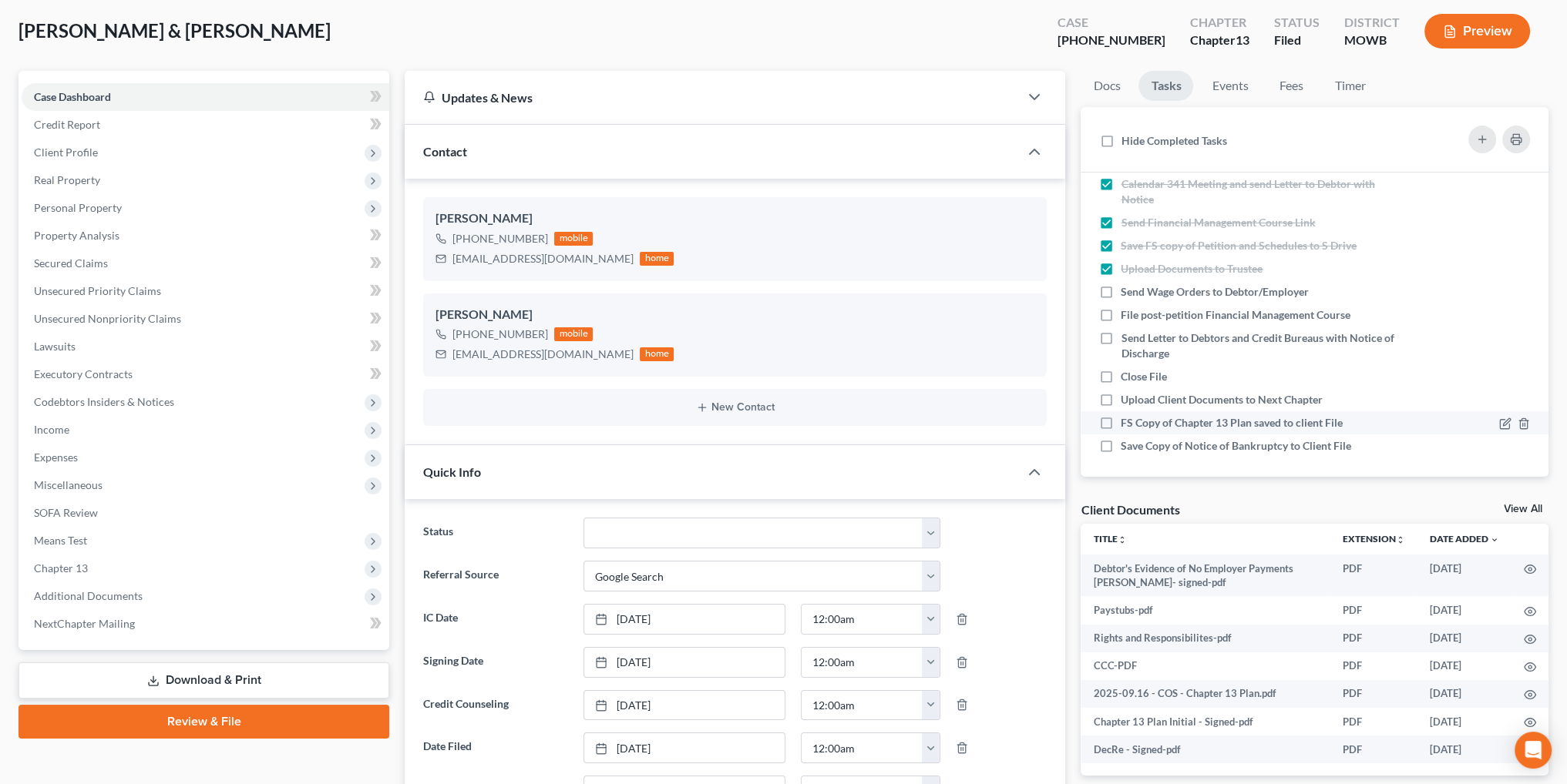
scroll to position [471, 0]
click at [1120, 413] on label "FS Copy of Chapter 13 Plan saved to client File" at bounding box center [1238, 418] width 235 height 15
click at [1127, 413] on input "FS Copy of Chapter 13 Plan saved to client File" at bounding box center [1132, 415] width 10 height 10
checkbox input "true"
click at [1120, 436] on label "Save Copy of Notice of Bankruptcy to Client File" at bounding box center [1241, 442] width 243 height 15
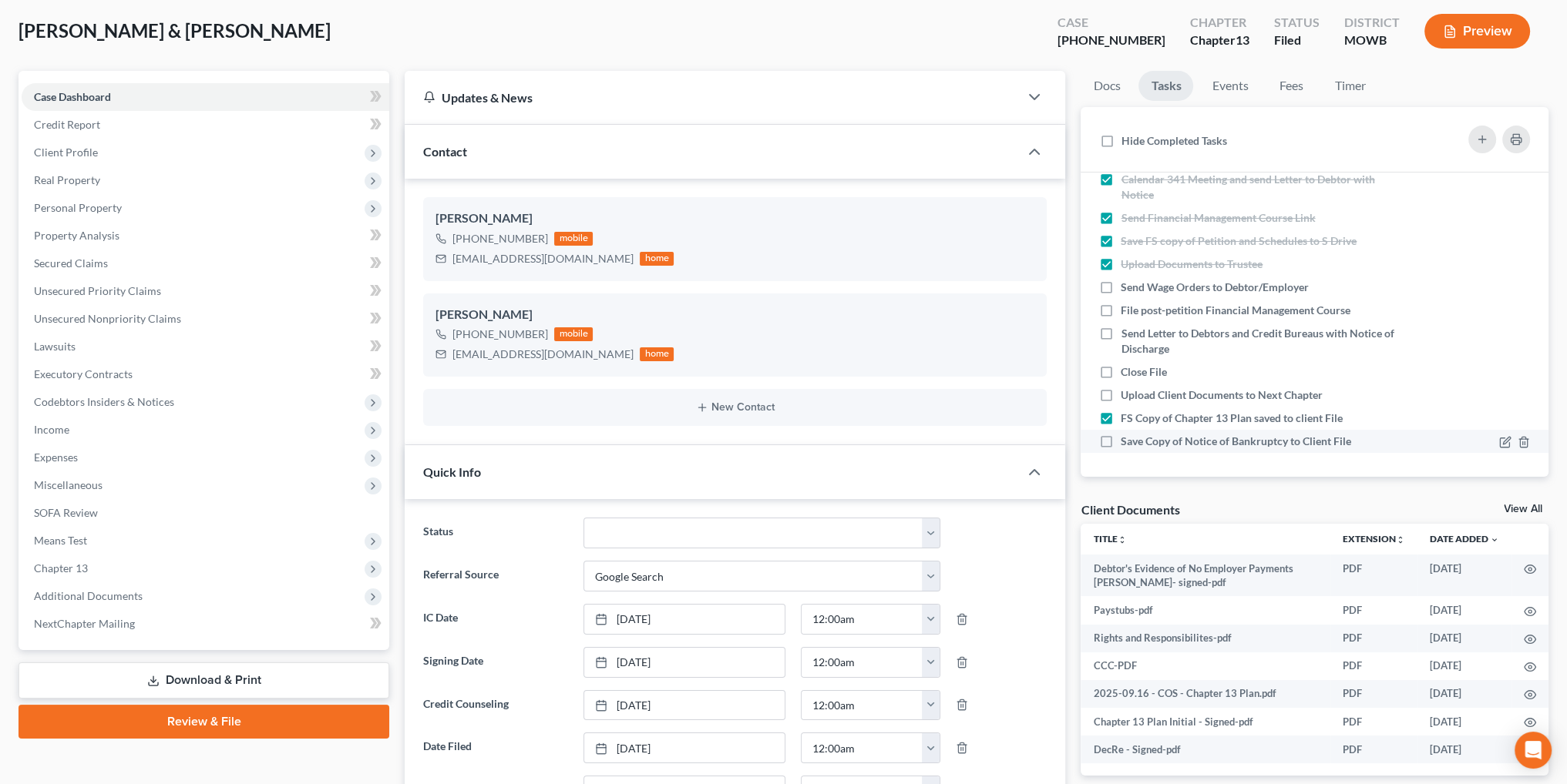
click at [1127, 436] on input "Save Copy of Notice of Bankruptcy to Client File" at bounding box center [1132, 439] width 10 height 10
checkbox input "true"
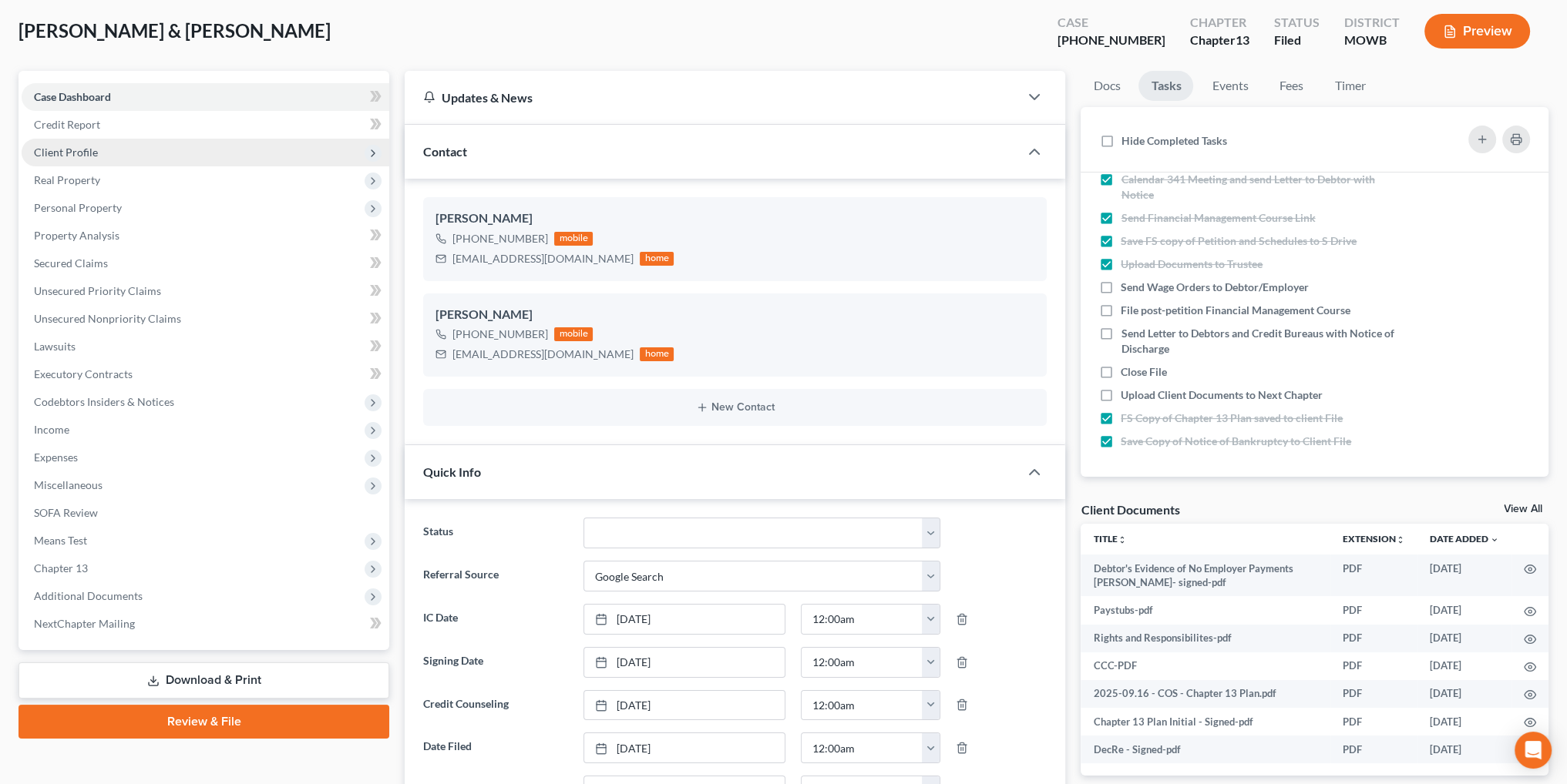
click at [64, 148] on span "Client Profile" at bounding box center [66, 152] width 64 height 13
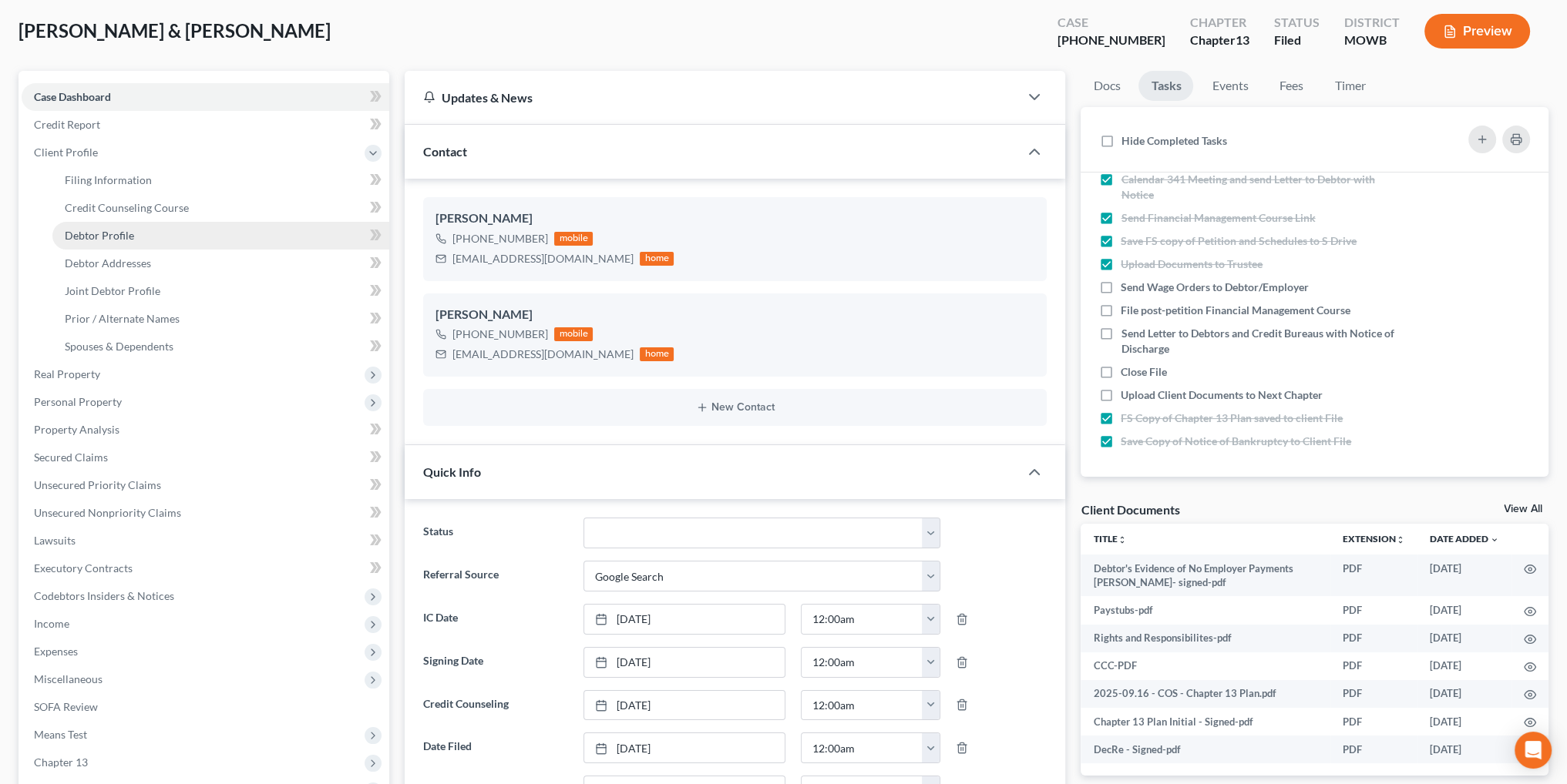
click at [105, 229] on span "Debtor Profile" at bounding box center [98, 235] width 69 height 13
select select "1"
select select "3"
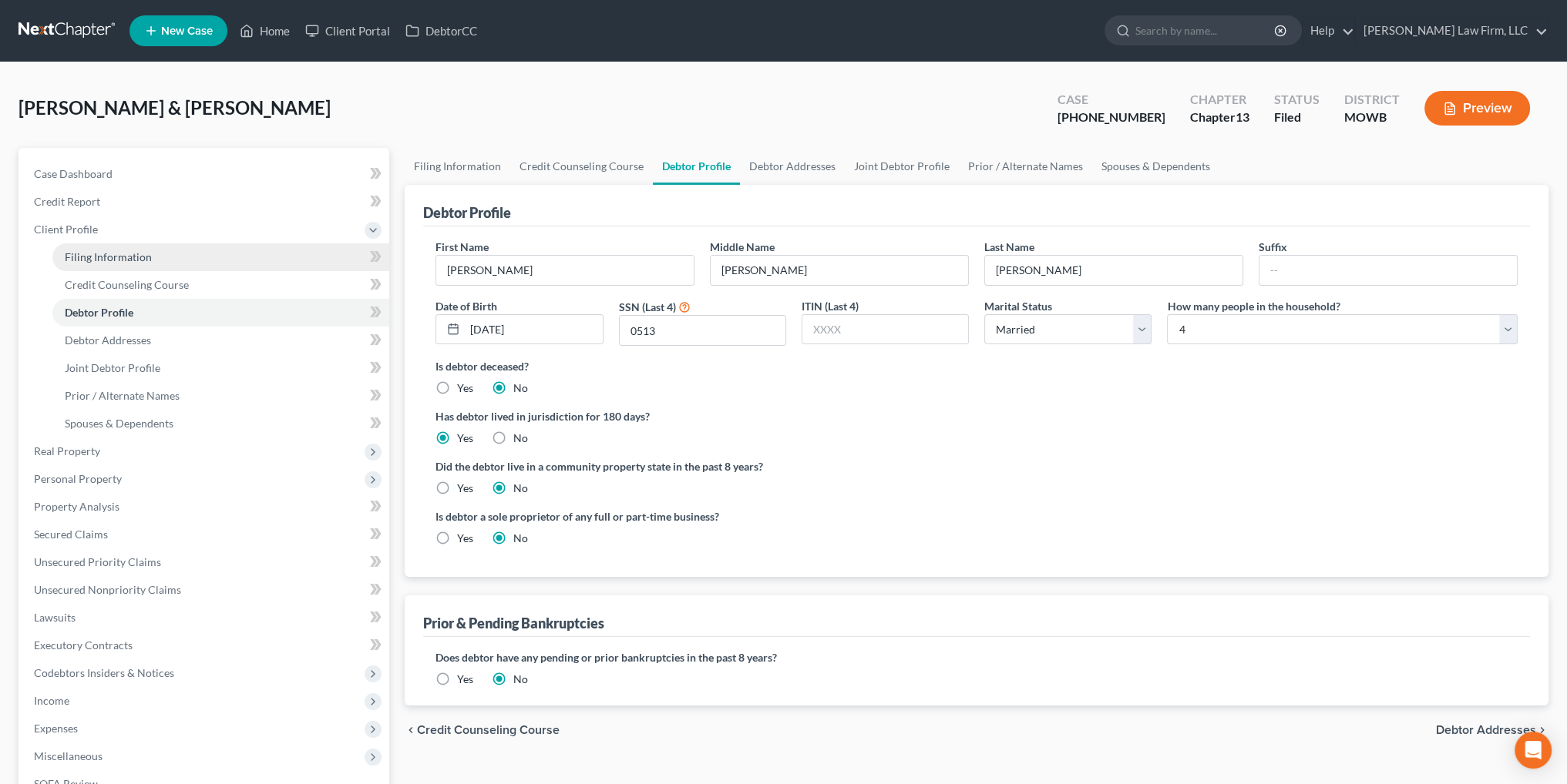
click at [111, 253] on span "Filing Information" at bounding box center [108, 257] width 87 height 13
select select "1"
select select "3"
select select "46"
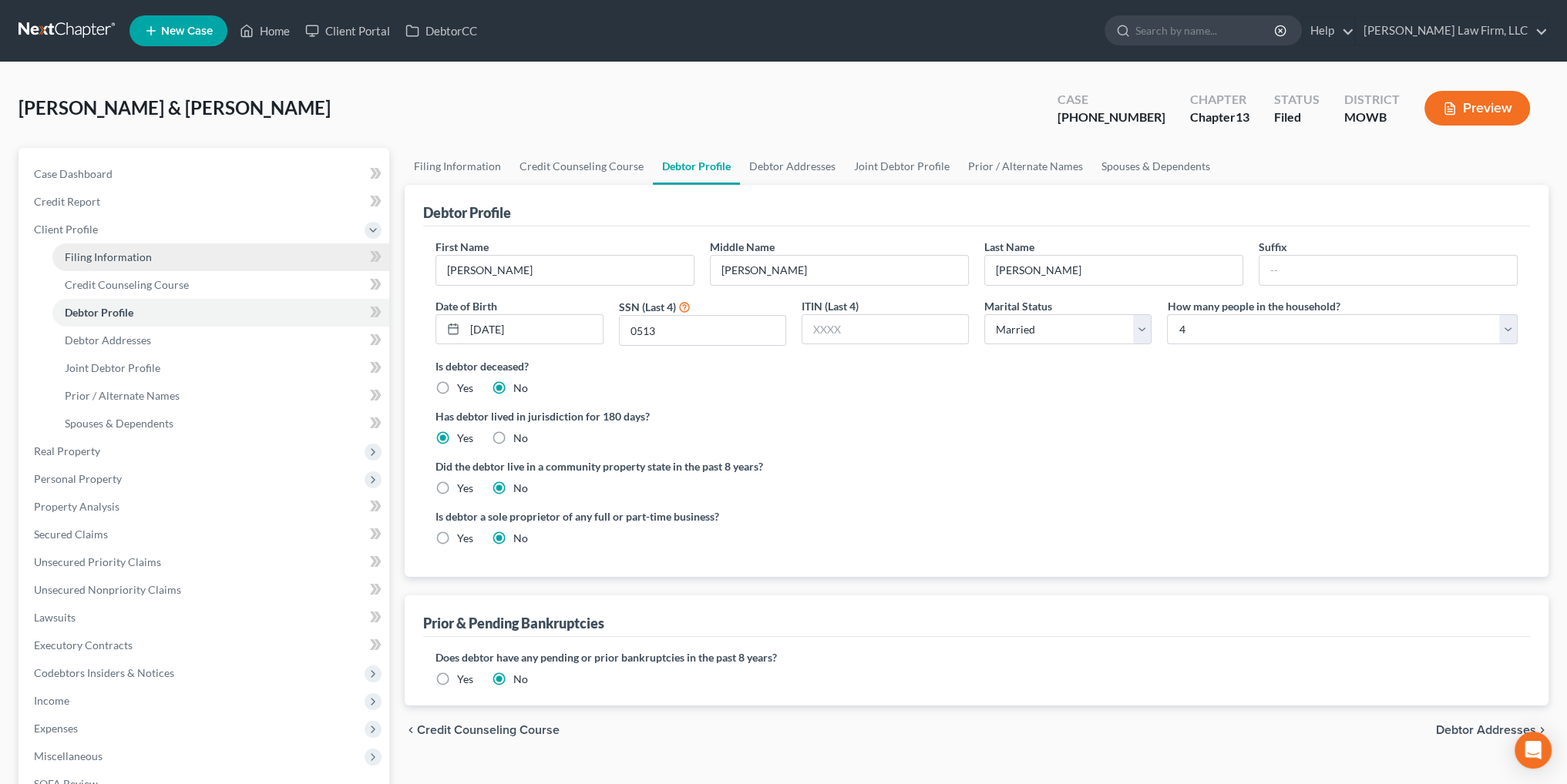
select select "6"
select select "26"
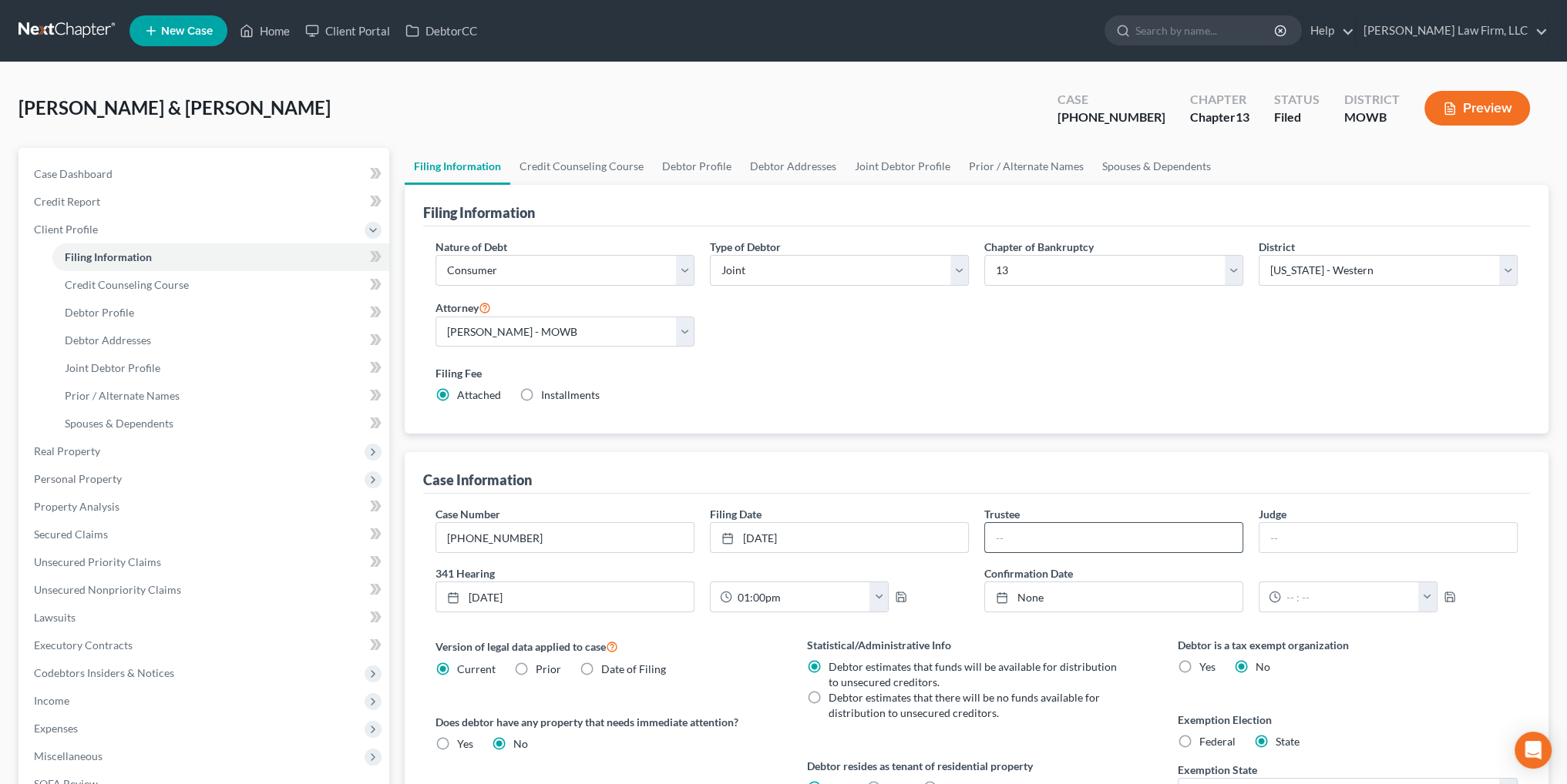
click at [1028, 534] on input "text" at bounding box center [1114, 537] width 257 height 29
type input "[PERSON_NAME]"
click at [1298, 530] on input "text" at bounding box center [1388, 537] width 257 height 29
type input "[PERSON_NAME]"
click at [897, 591] on icon "button" at bounding box center [901, 597] width 12 height 12
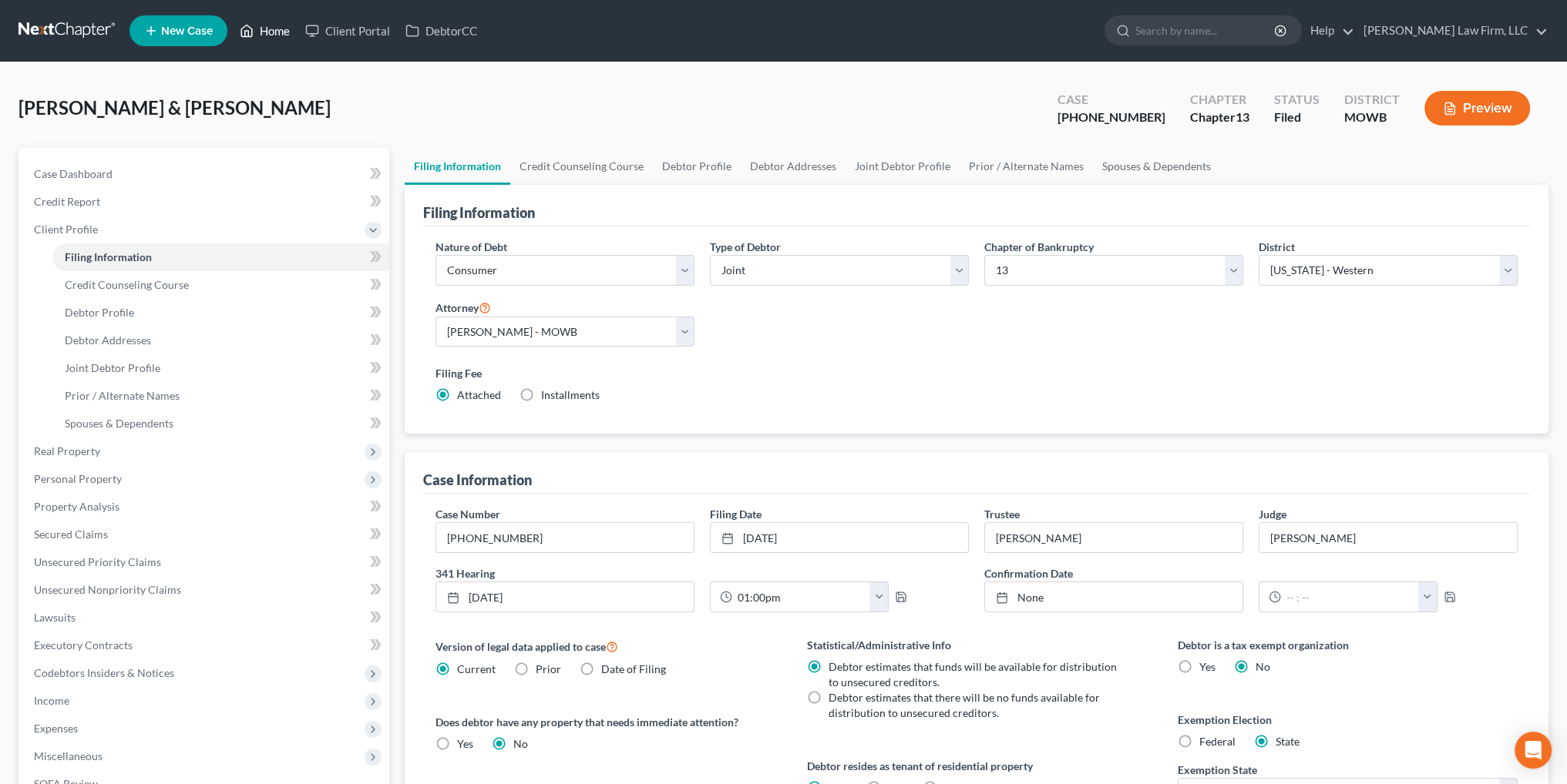
click at [272, 27] on link "Home" at bounding box center [264, 30] width 65 height 27
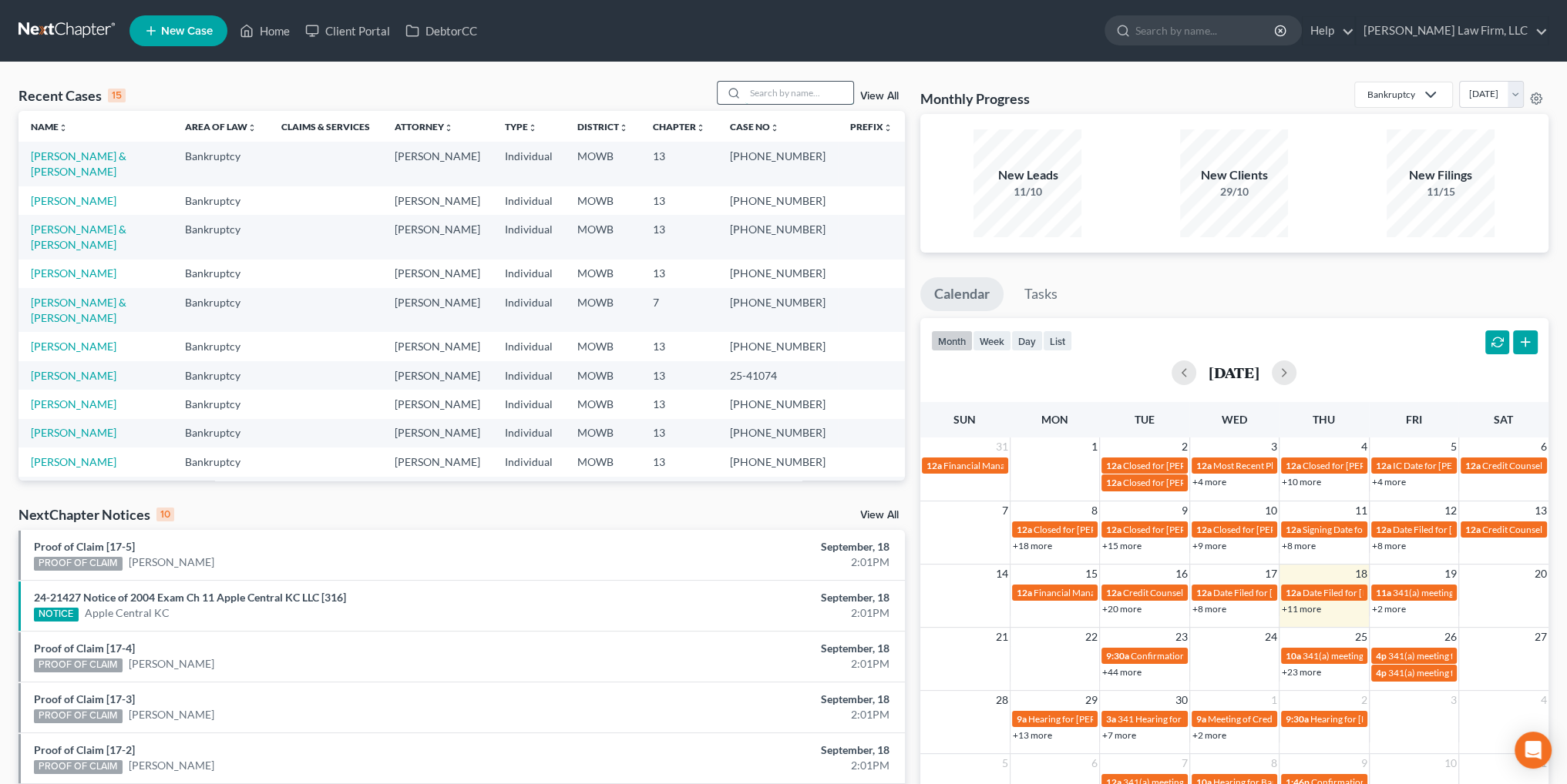
click at [784, 95] on input "search" at bounding box center [800, 93] width 108 height 23
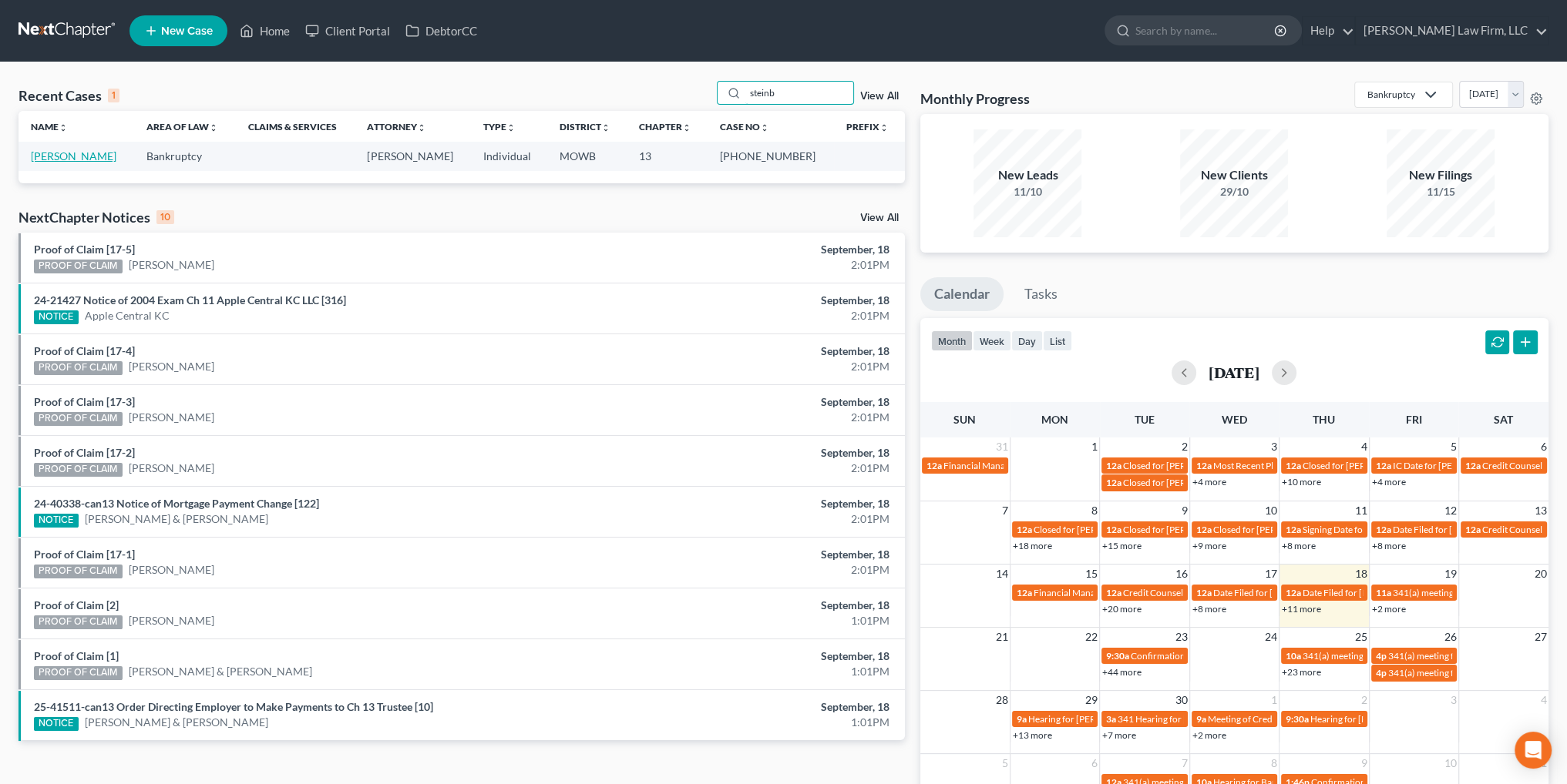
type input "steinb"
click at [47, 155] on link "[PERSON_NAME]" at bounding box center [74, 156] width 85 height 13
select select "6"
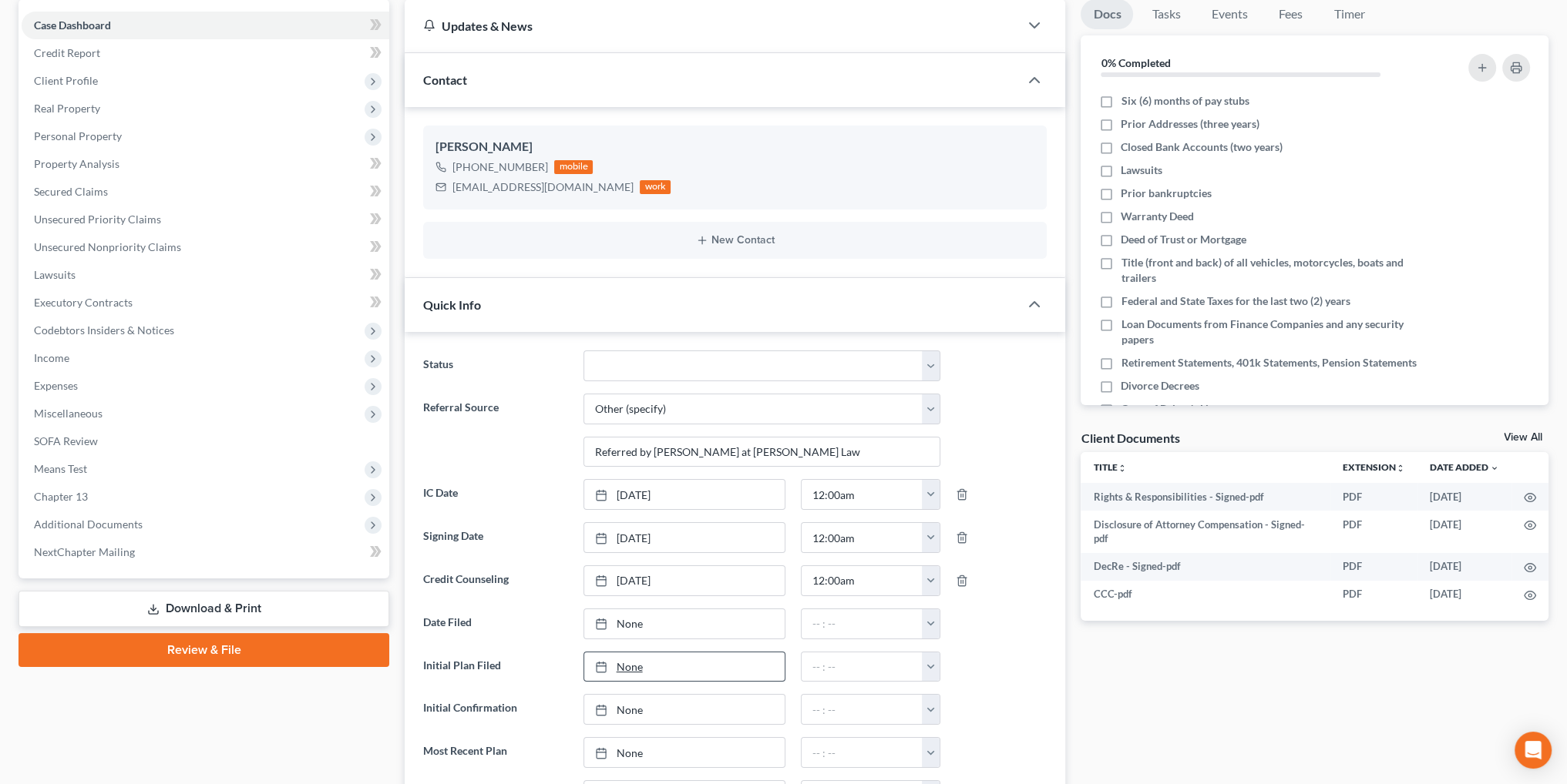
scroll to position [154, 0]
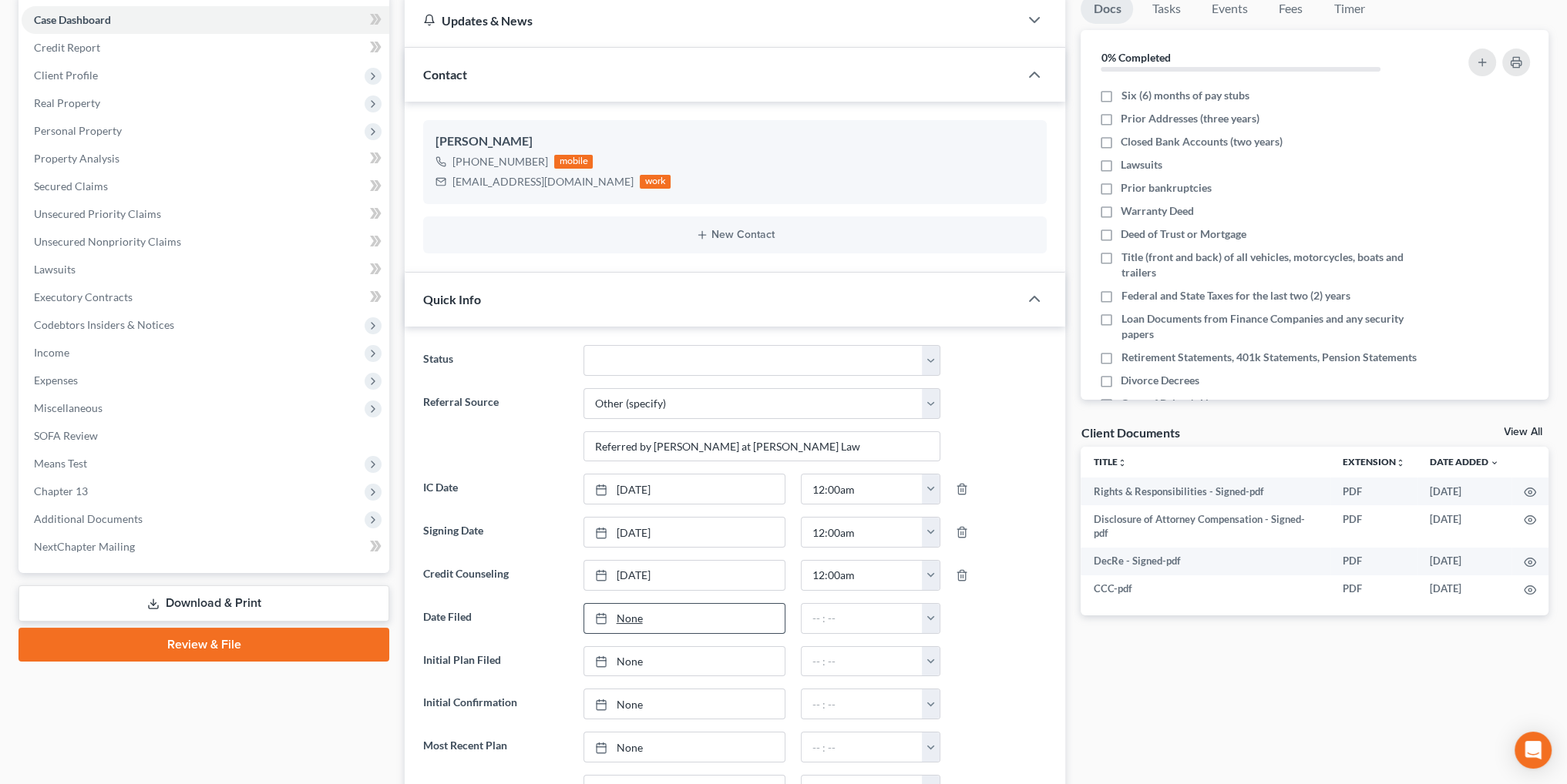
type input "[DATE]"
click at [628, 616] on link "None" at bounding box center [684, 618] width 201 height 29
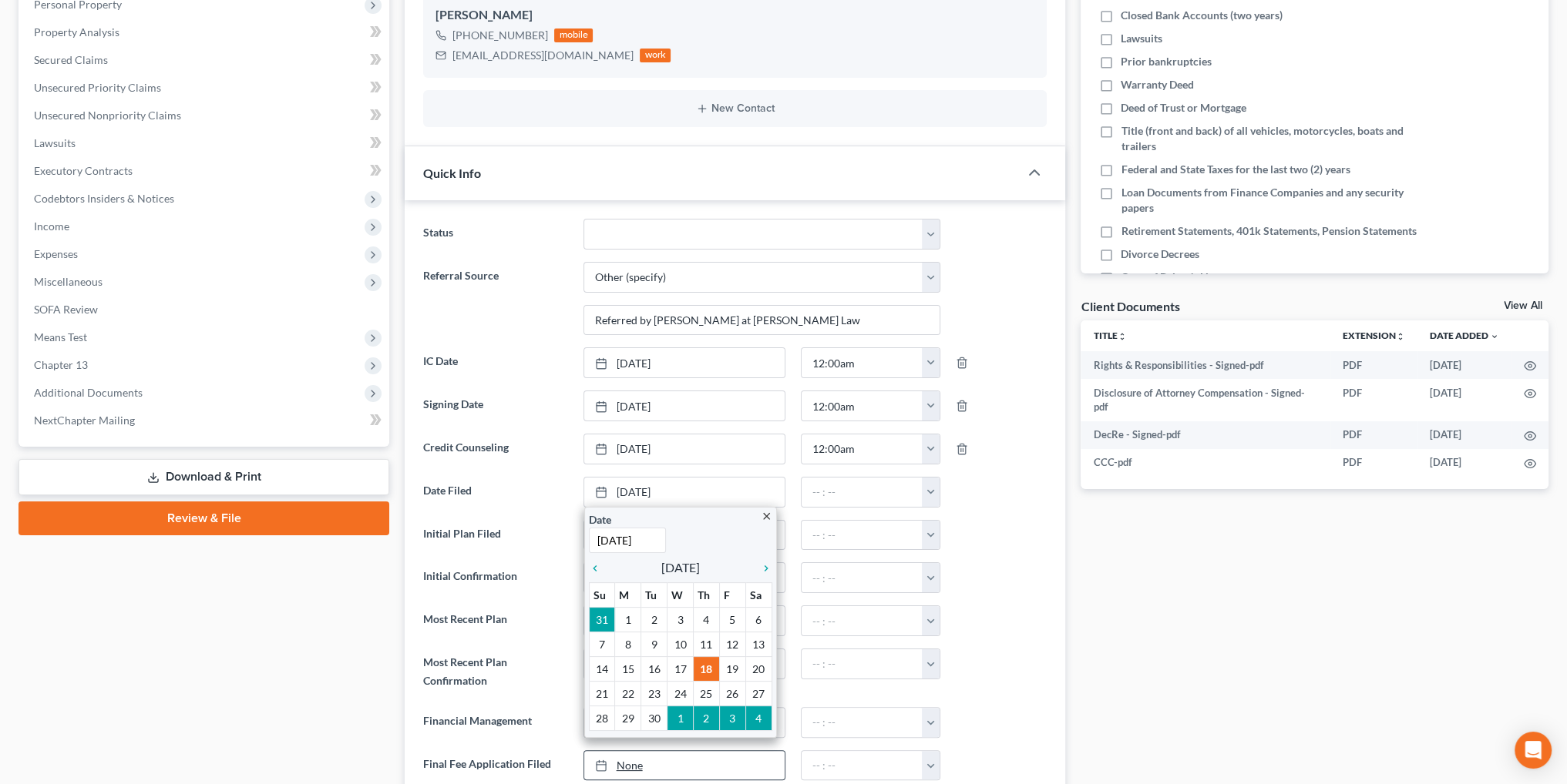
scroll to position [308, 0]
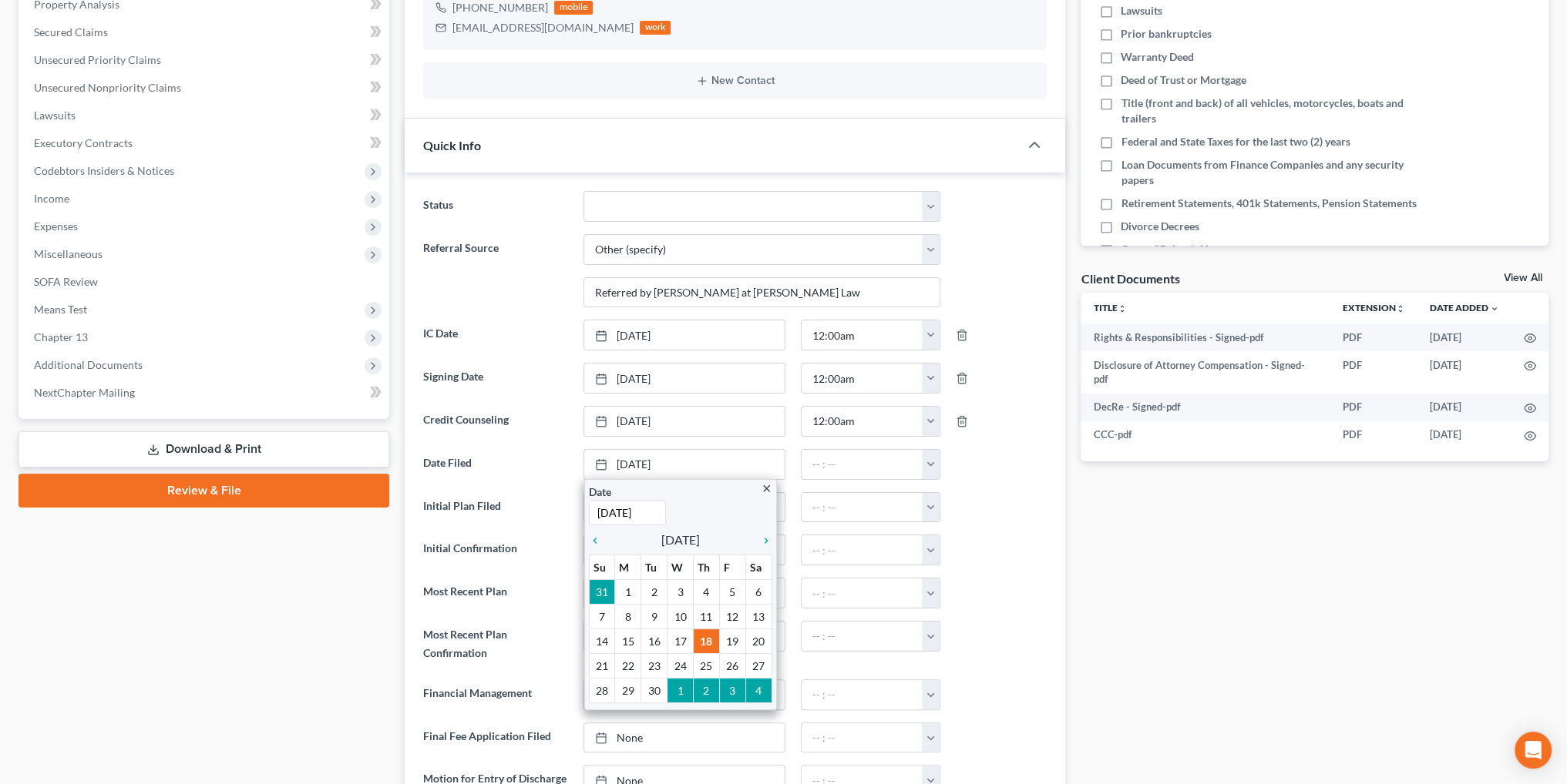
drag, startPoint x: 647, startPoint y: 630, endPoint x: 675, endPoint y: 612, distance: 33.3
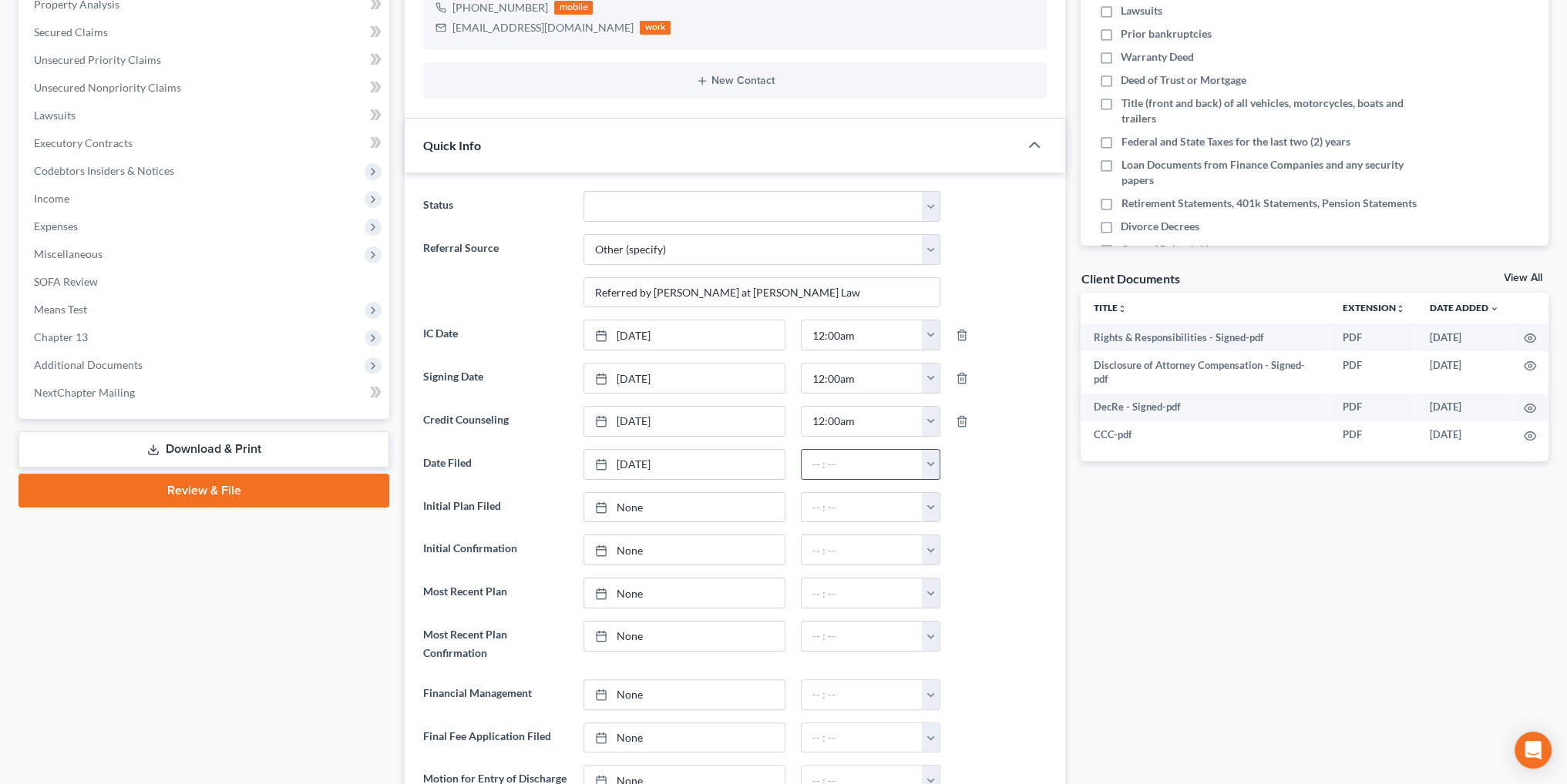
click at [937, 459] on button "button" at bounding box center [930, 464] width 18 height 29
click at [963, 496] on link "12:00am" at bounding box center [965, 498] width 86 height 26
type input "12:00am"
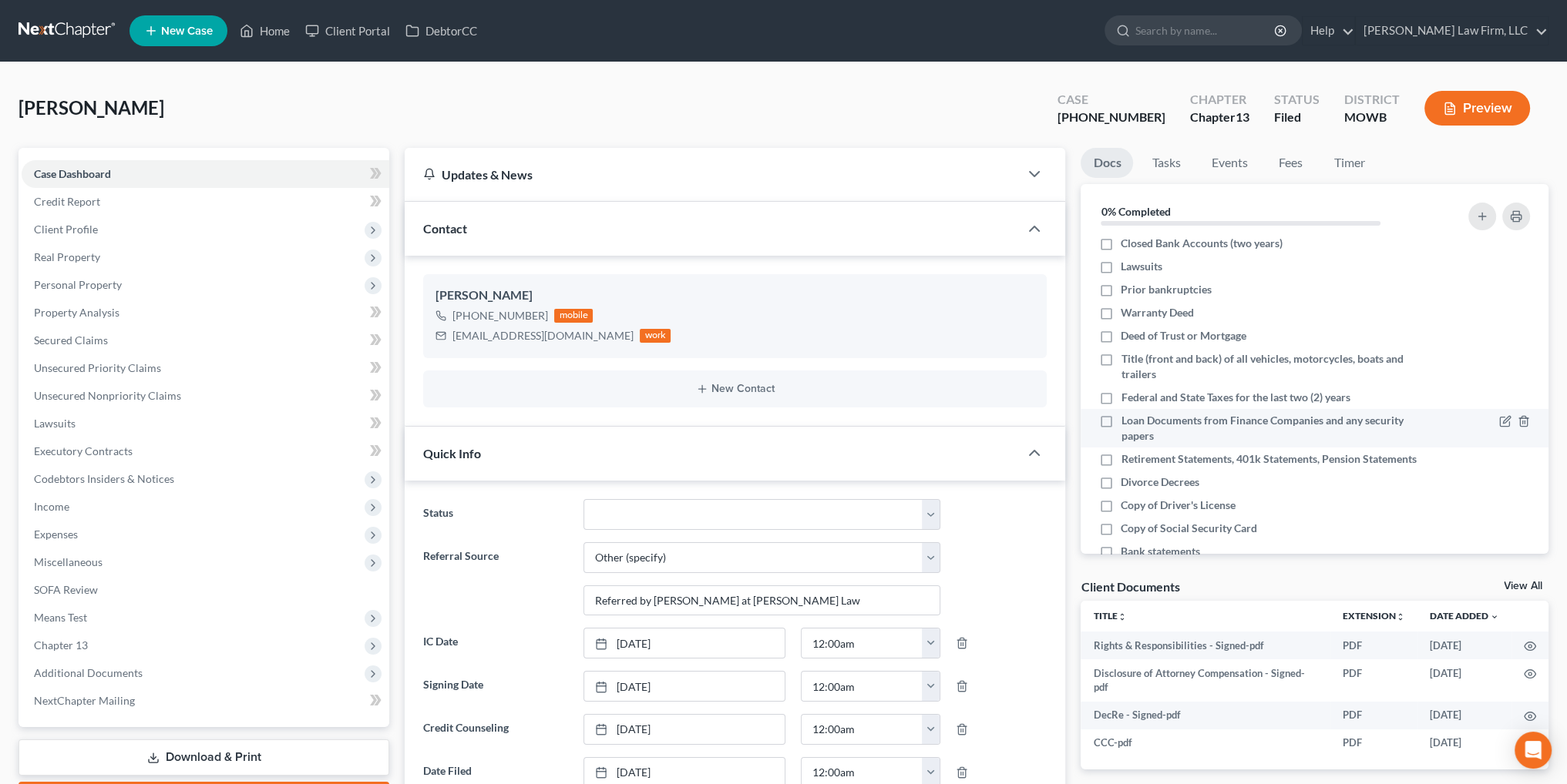
scroll to position [102, 0]
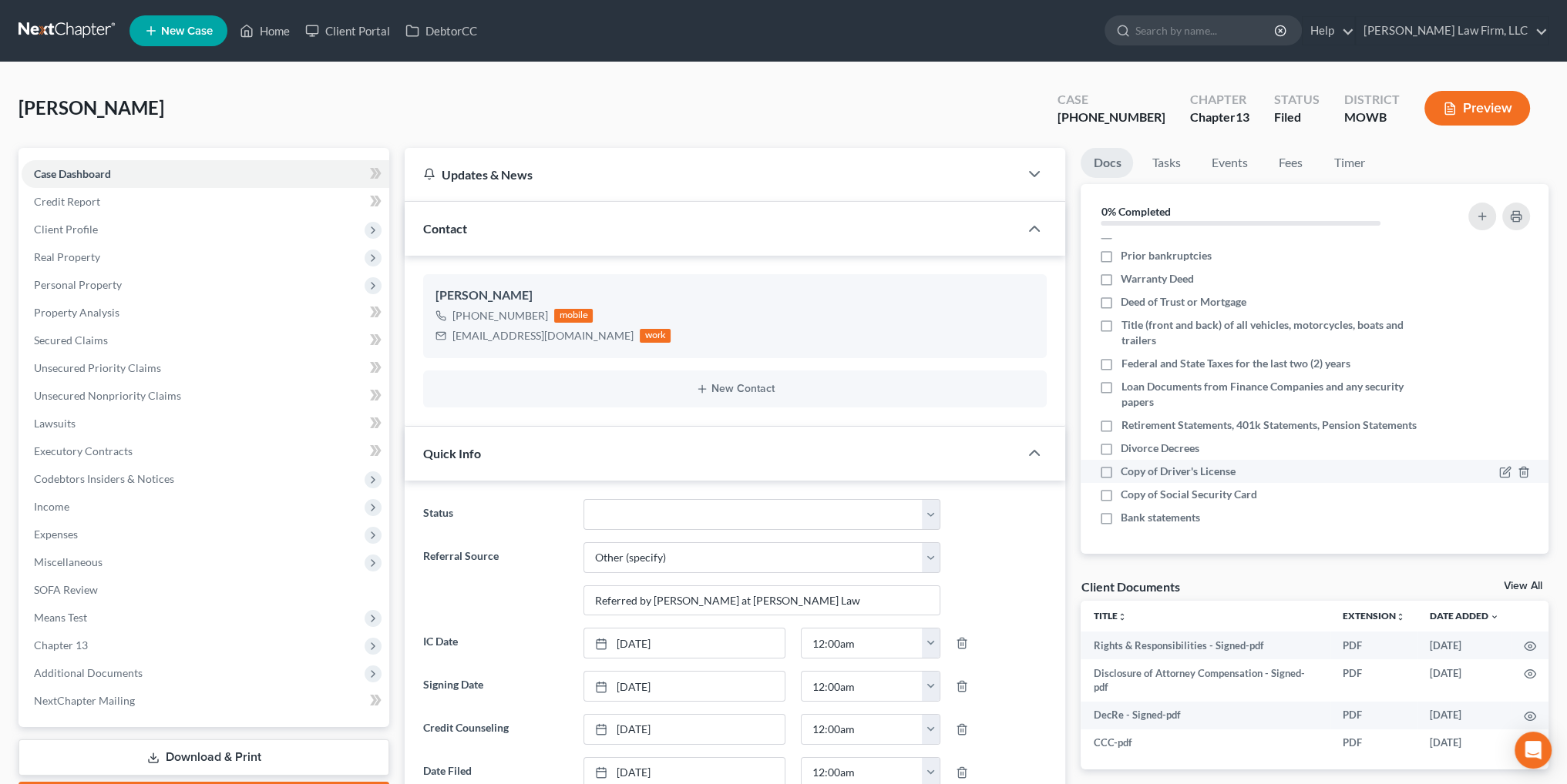
click at [1120, 471] on label "Copy of Driver's License" at bounding box center [1177, 471] width 114 height 15
click at [1127, 471] on input "Copy of Driver's License" at bounding box center [1132, 468] width 10 height 10
checkbox input "true"
click at [1120, 492] on label "Copy of Social Security Card" at bounding box center [1188, 495] width 136 height 15
click at [1127, 492] on input "Copy of Social Security Card" at bounding box center [1132, 492] width 10 height 10
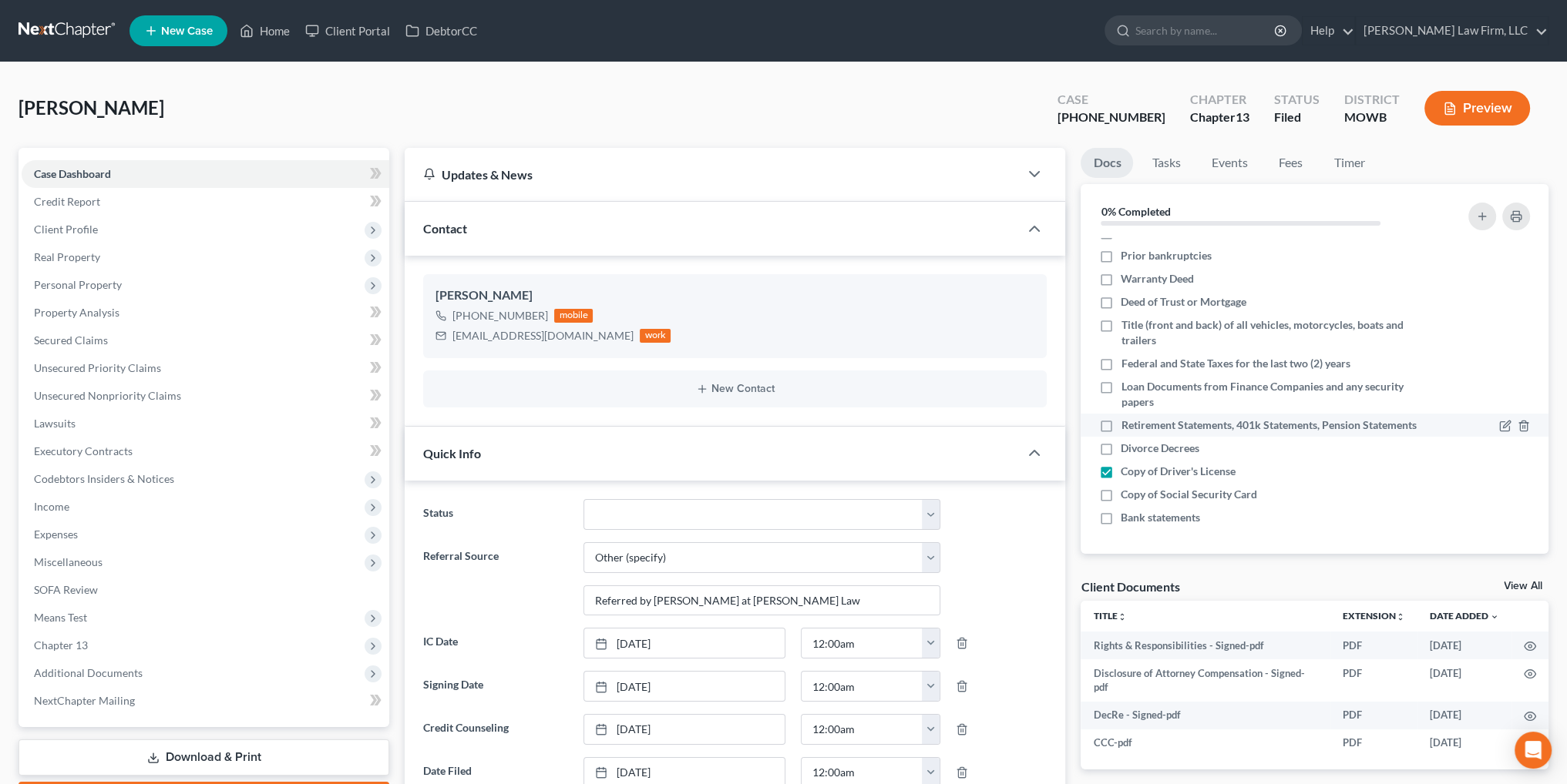
checkbox input "true"
click at [1165, 164] on link "Tasks" at bounding box center [1166, 163] width 53 height 30
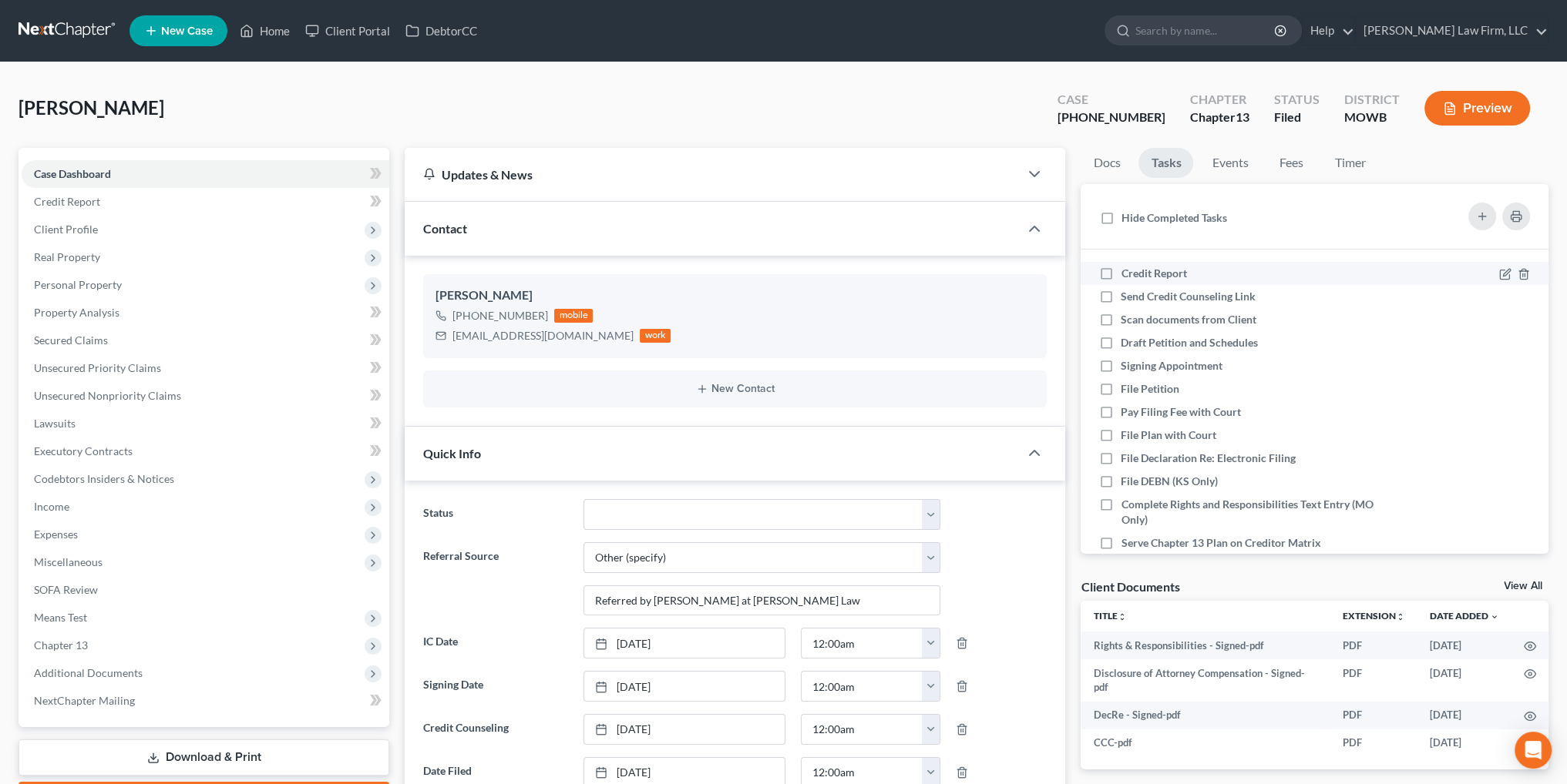
click at [1120, 273] on label "Credit Report" at bounding box center [1159, 273] width 78 height 15
click at [1127, 273] on input "Credit Report" at bounding box center [1132, 270] width 10 height 10
checkbox input "true"
click at [1120, 412] on label "Pay Filing Fee with Court" at bounding box center [1187, 412] width 132 height 15
click at [1127, 412] on input "Pay Filing Fee with Court" at bounding box center [1132, 409] width 10 height 10
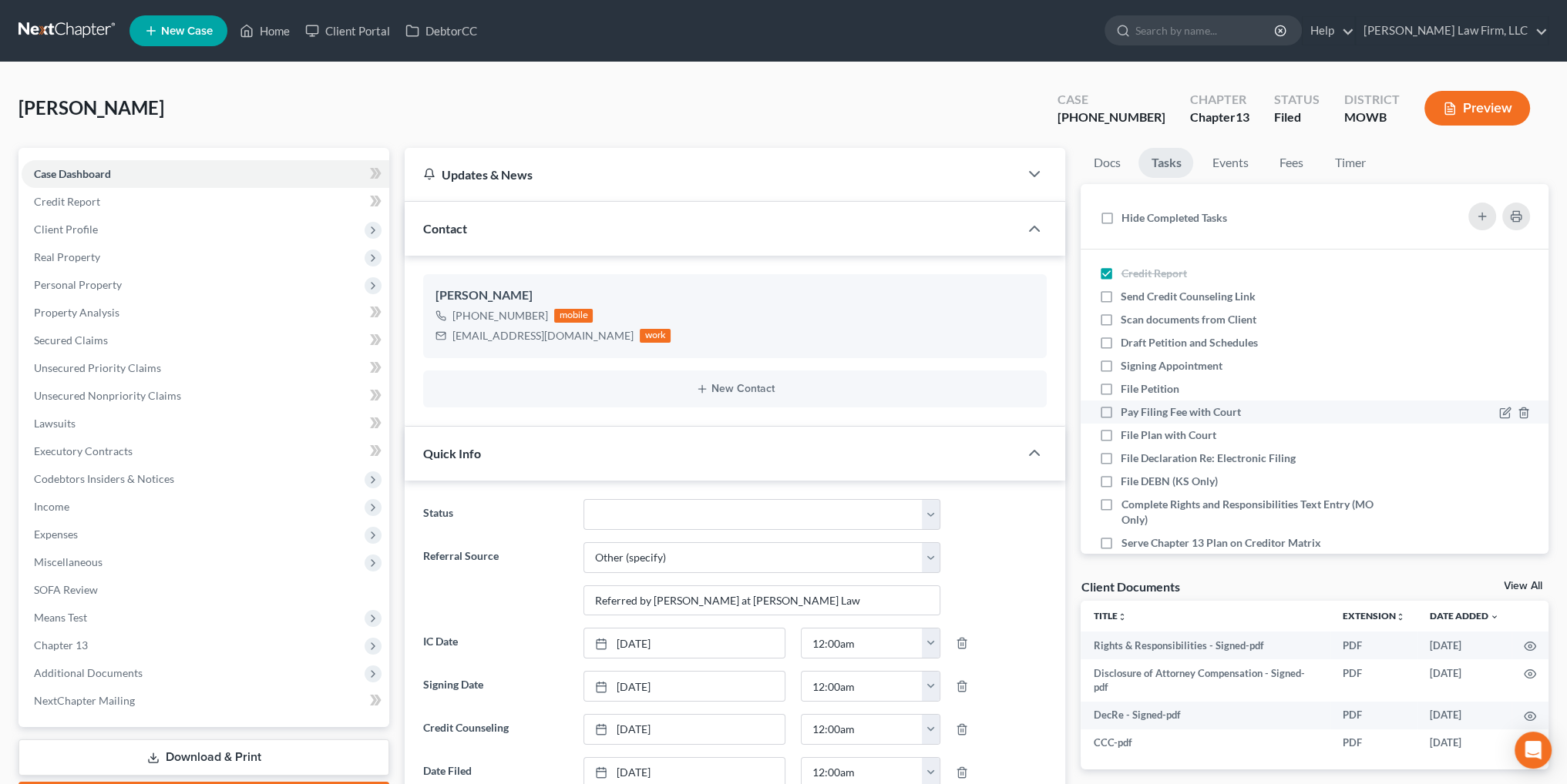
checkbox input "true"
click at [1120, 388] on label "File Petition" at bounding box center [1155, 389] width 71 height 15
click at [1127, 388] on input "File Petition" at bounding box center [1132, 386] width 10 height 10
checkbox input "true"
click at [1120, 501] on label "Complete Rights and Responsibilities Text Entry (MO Only)" at bounding box center [1259, 512] width 279 height 31
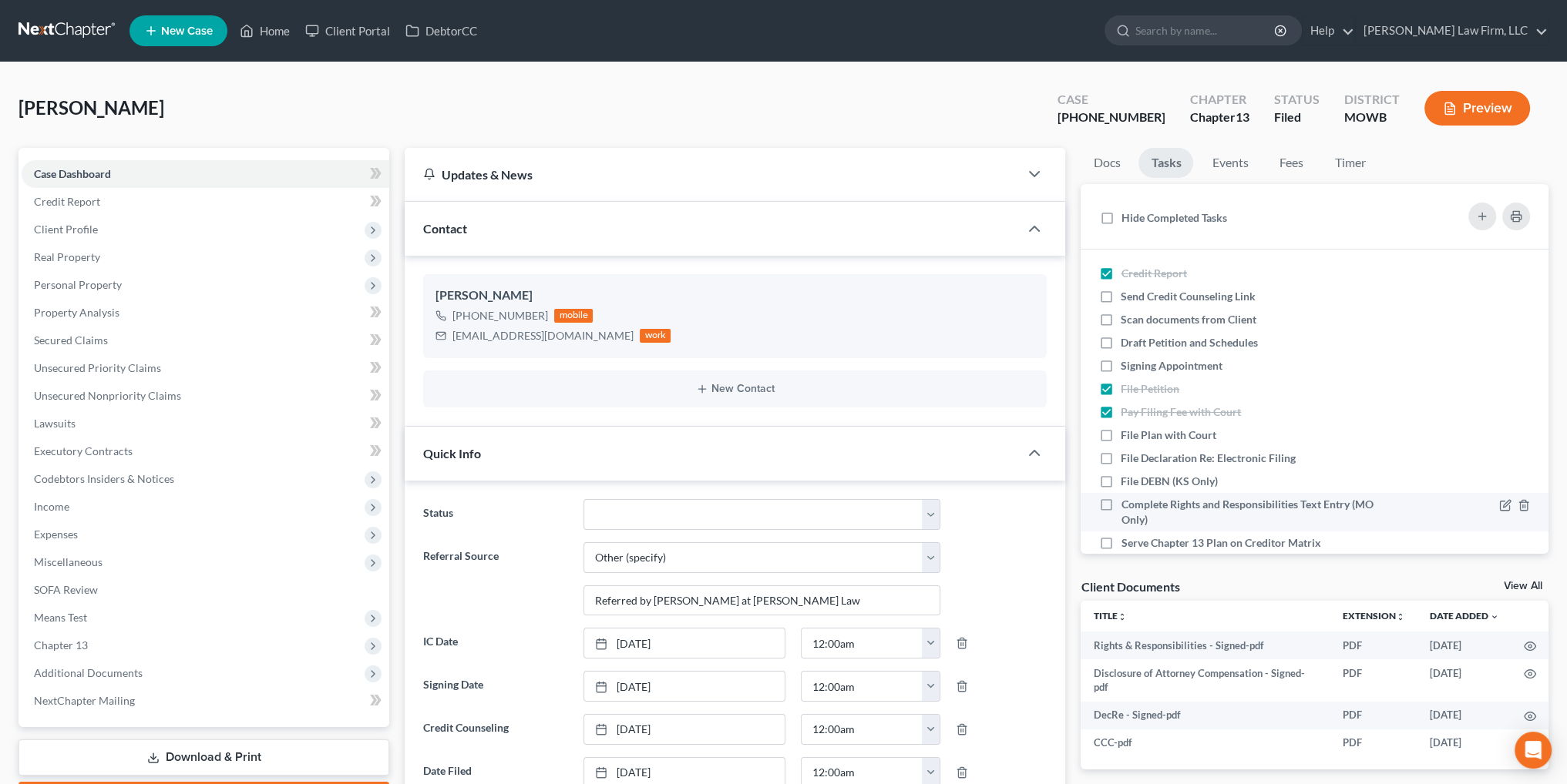
click at [1127, 501] on input "Complete Rights and Responsibilities Text Entry (MO Only)" at bounding box center [1132, 501] width 10 height 10
checkbox input "true"
click at [1120, 455] on label "File Declaration Re: Electronic Filing" at bounding box center [1214, 458] width 187 height 15
click at [1127, 455] on input "File Declaration Re: Electronic Filing" at bounding box center [1132, 455] width 10 height 10
checkbox input "true"
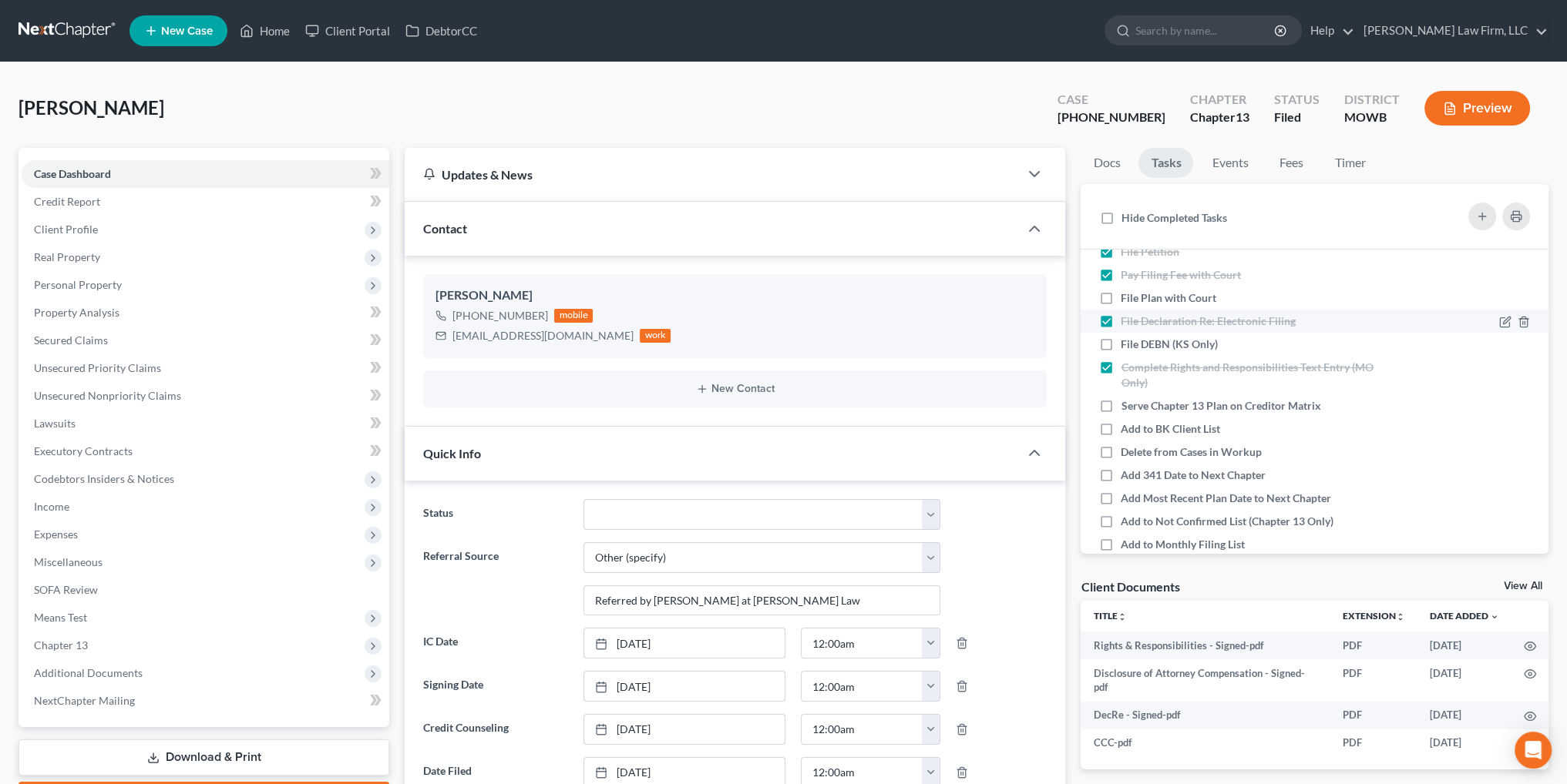
scroll to position [154, 0]
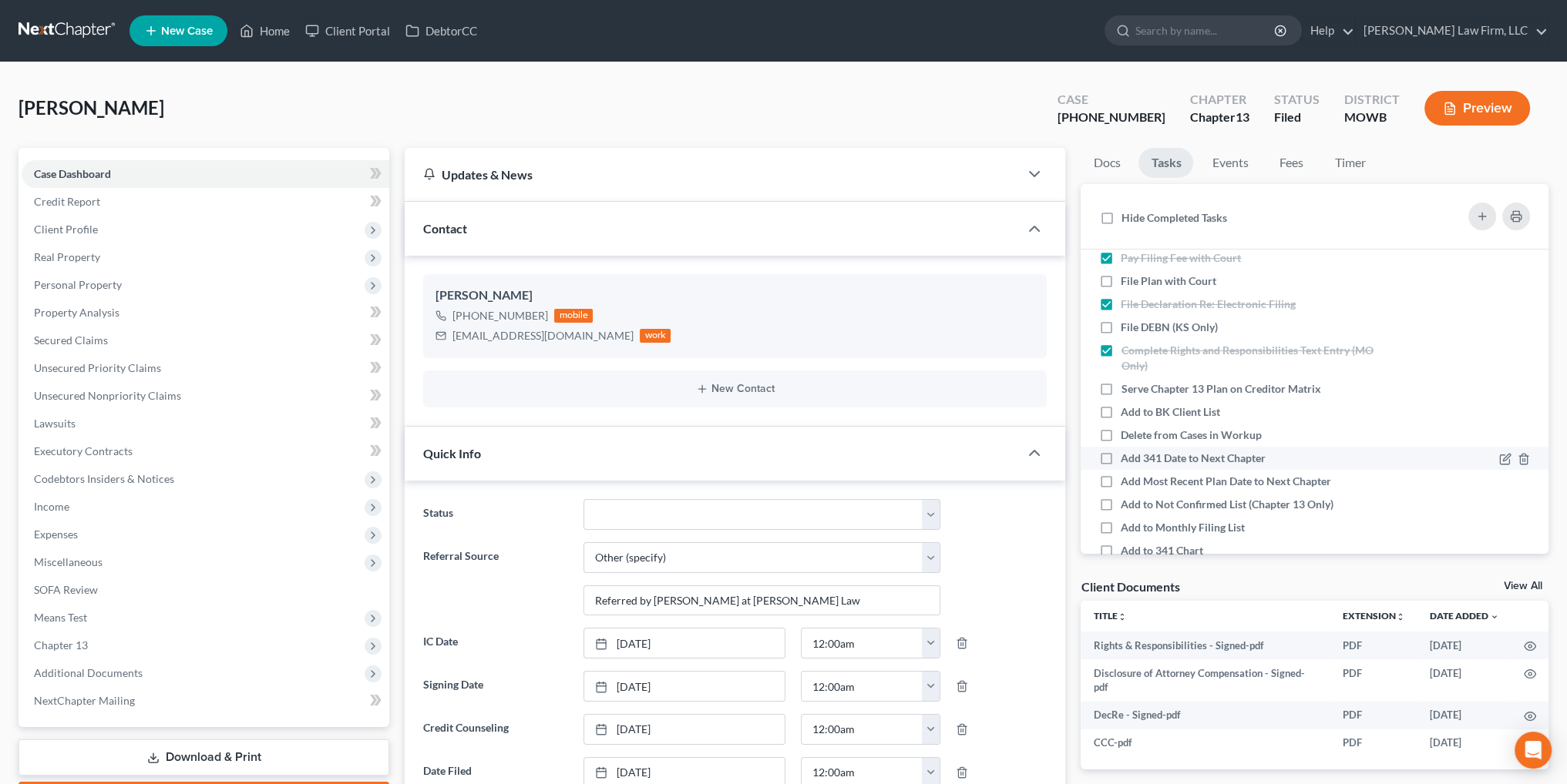
click at [1120, 459] on label "Add 341 Date to Next Chapter" at bounding box center [1199, 458] width 157 height 15
click at [1127, 459] on input "Add 341 Date to Next Chapter" at bounding box center [1132, 455] width 10 height 10
checkbox input "true"
click at [1120, 502] on label "Add to Not Confirmed List (Chapter 13 Only)" at bounding box center [1233, 504] width 225 height 15
click at [1127, 502] on input "Add to Not Confirmed List (Chapter 13 Only)" at bounding box center [1132, 501] width 10 height 10
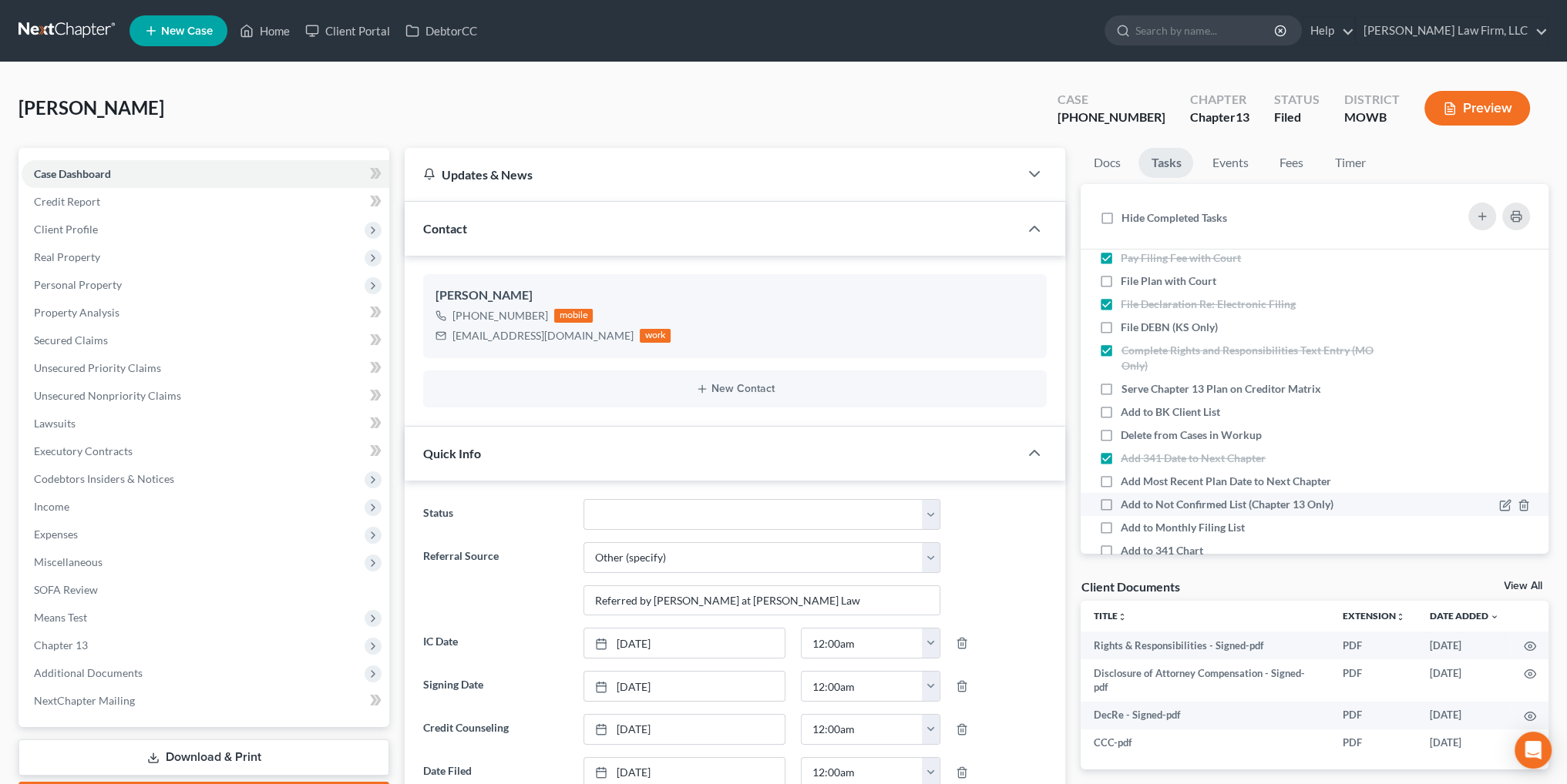
checkbox input "true"
click at [1120, 528] on label "Add to Monthly Filing List" at bounding box center [1188, 528] width 136 height 15
click at [1127, 528] on input "Add to Monthly Filing List" at bounding box center [1132, 525] width 10 height 10
checkbox input "true"
click at [1120, 547] on label "Add to 341 Chart" at bounding box center [1168, 550] width 95 height 15
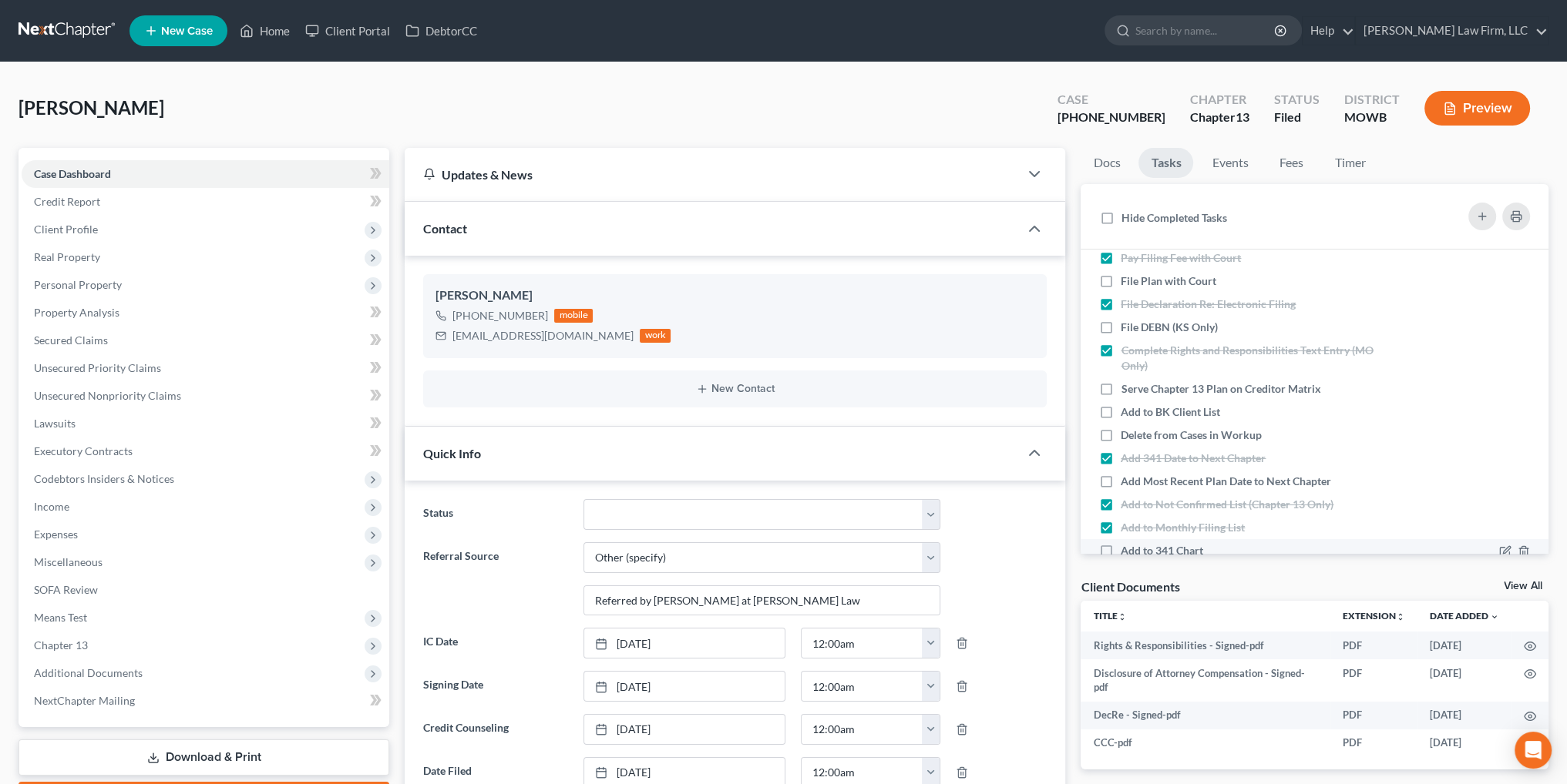
click at [1127, 547] on input "Add to 341 Chart" at bounding box center [1132, 548] width 10 height 10
checkbox input "true"
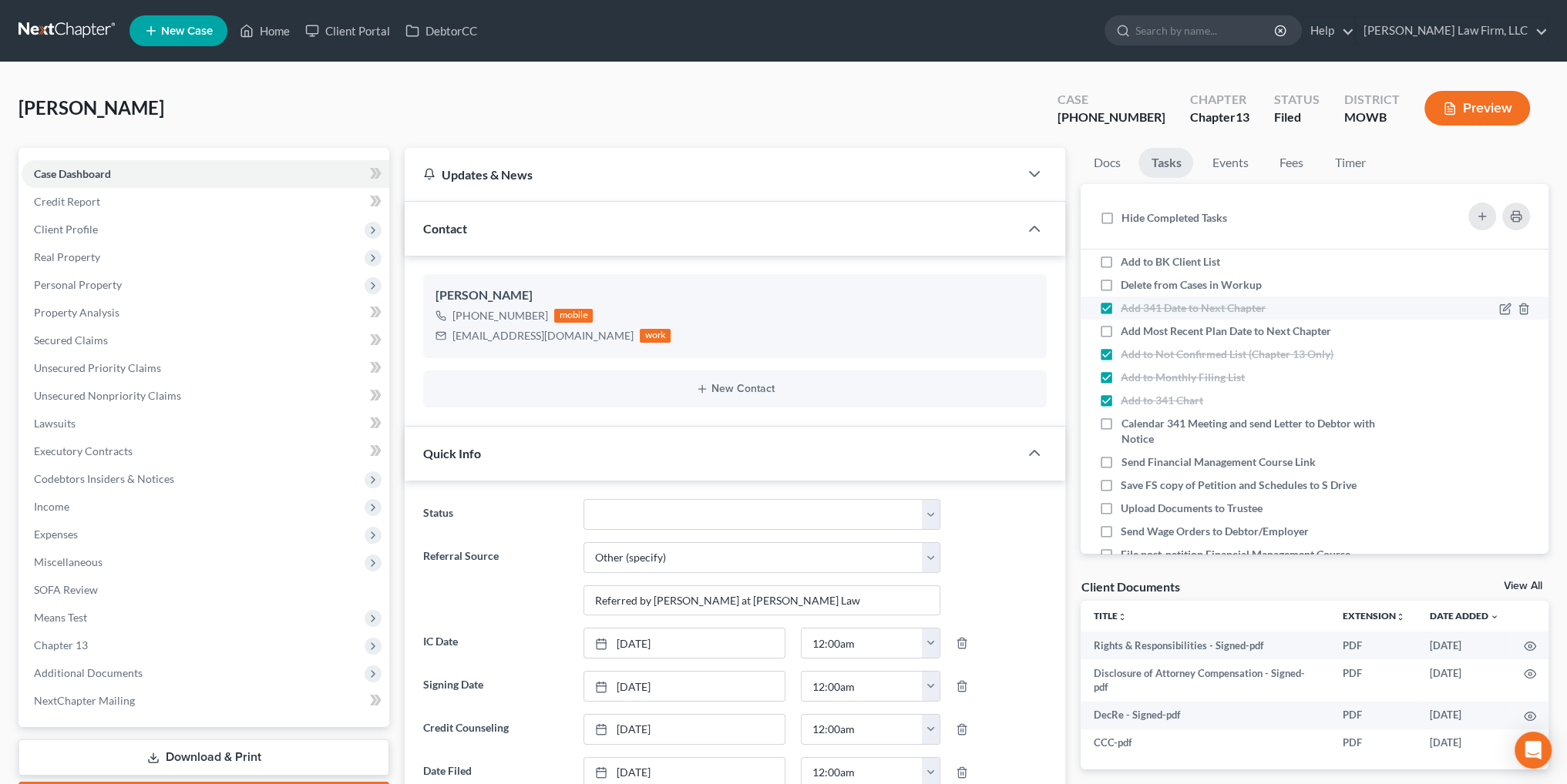
scroll to position [308, 0]
click at [1120, 417] on label "Calendar 341 Meeting and send Letter to Debtor with Notice" at bounding box center [1259, 427] width 279 height 31
click at [1127, 417] on input "Calendar 341 Meeting and send Letter to Debtor with Notice" at bounding box center [1132, 417] width 10 height 10
checkbox input "true"
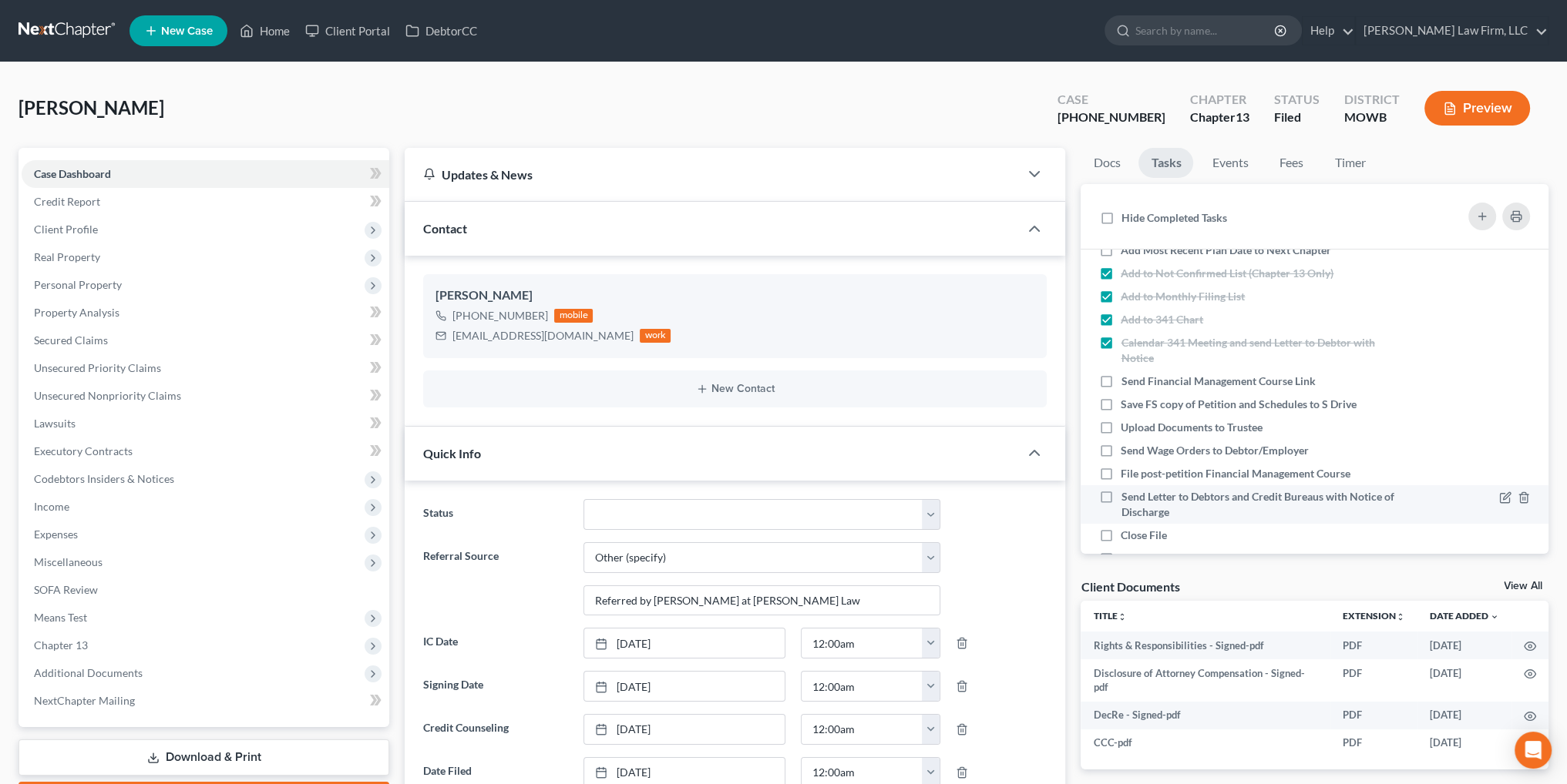
scroll to position [462, 0]
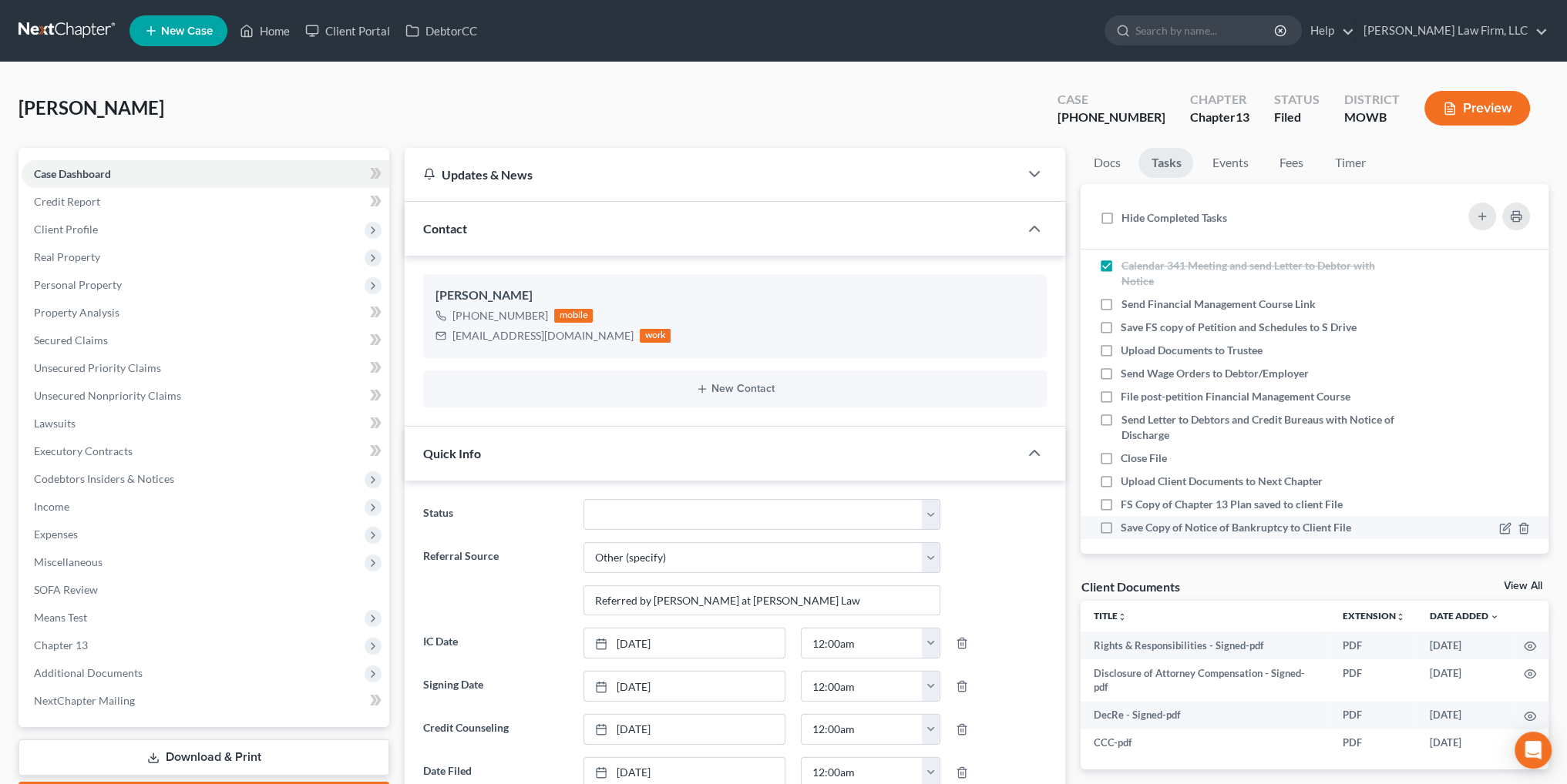
click at [1120, 527] on label "Save Copy of Notice of Bankruptcy to Client File" at bounding box center [1241, 528] width 243 height 15
click at [1127, 527] on input "Save Copy of Notice of Bankruptcy to Client File" at bounding box center [1132, 525] width 10 height 10
checkbox input "true"
click at [73, 229] on span "Client Profile" at bounding box center [66, 229] width 64 height 13
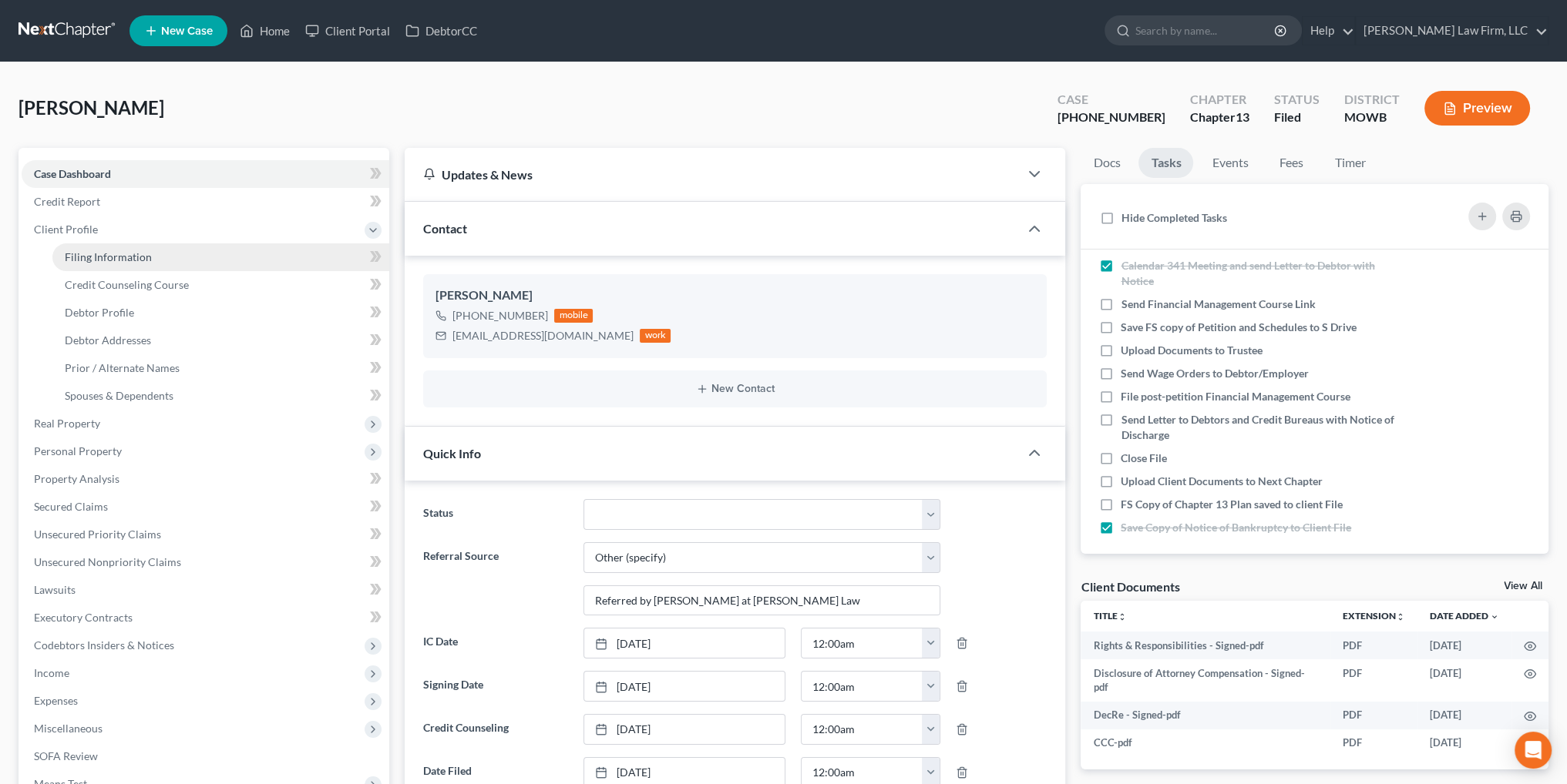
click at [120, 253] on span "Filing Information" at bounding box center [108, 257] width 87 height 13
select select "1"
select select "0"
select select "3"
select select "46"
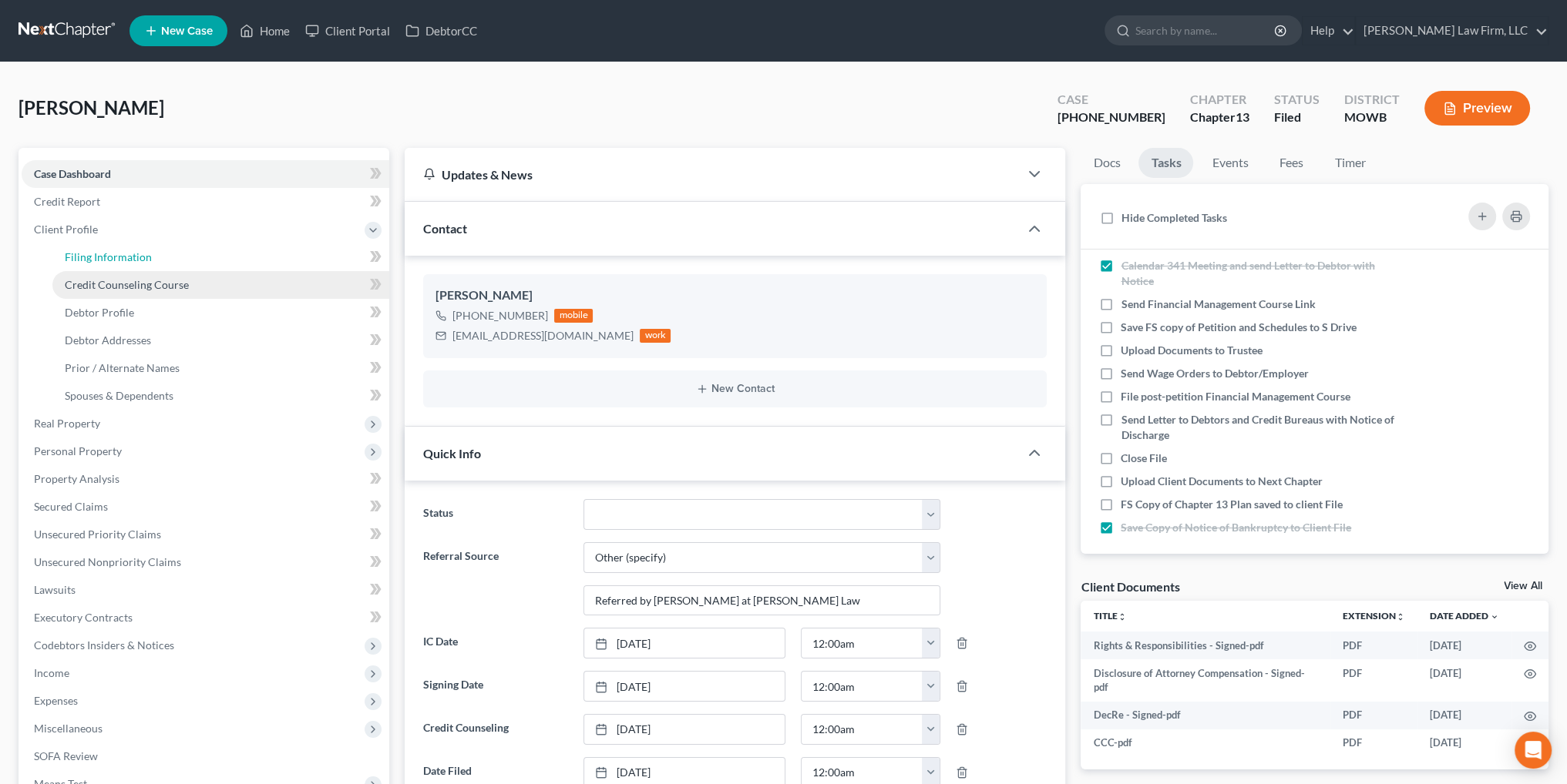
select select "6"
select select "26"
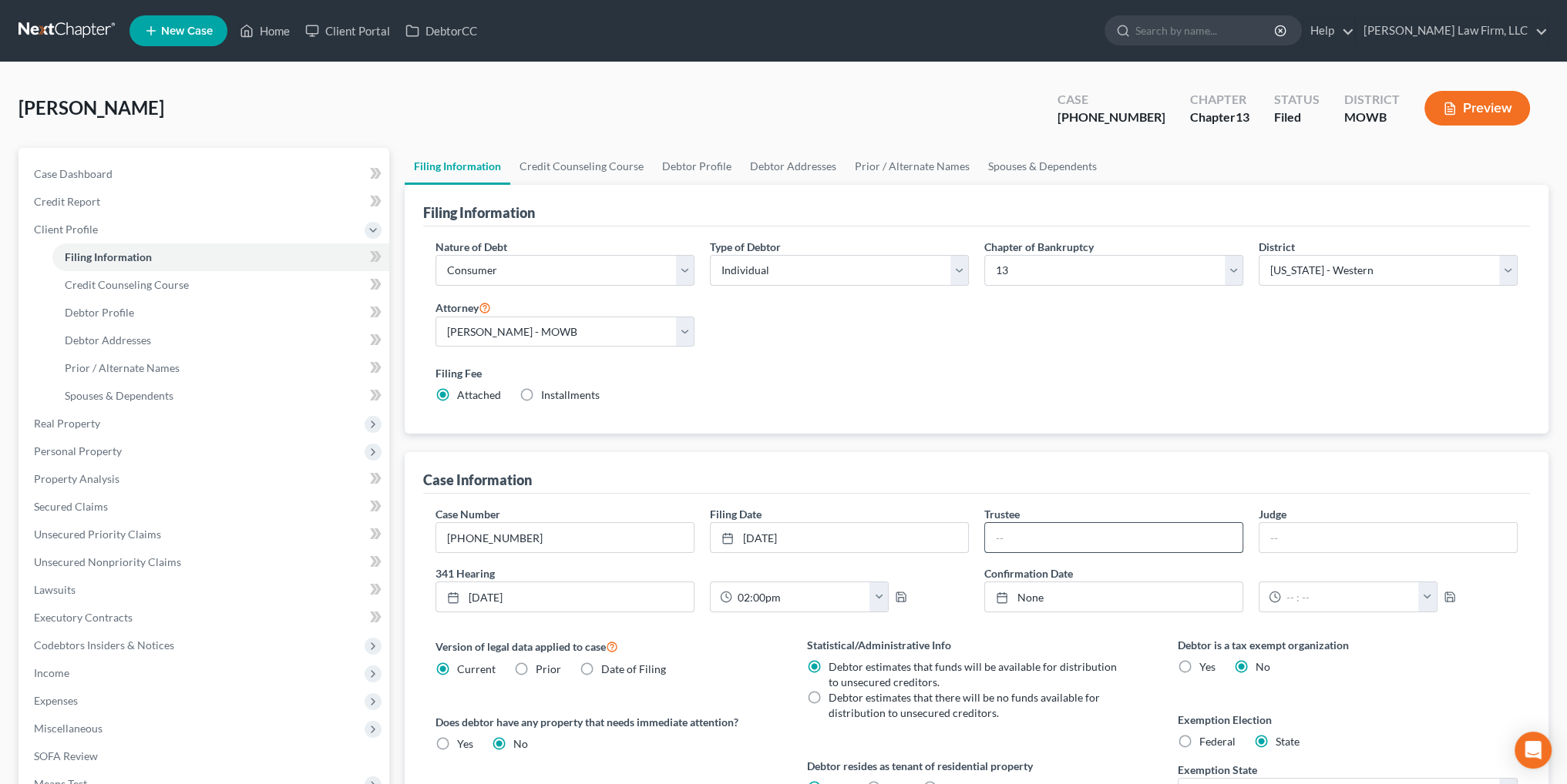
click at [1060, 531] on input "text" at bounding box center [1114, 537] width 257 height 29
type input "[PERSON_NAME]"
click at [1288, 535] on input "text" at bounding box center [1388, 537] width 257 height 29
type input "[PERSON_NAME]"
click at [900, 598] on polyline "button" at bounding box center [901, 600] width 6 height 4
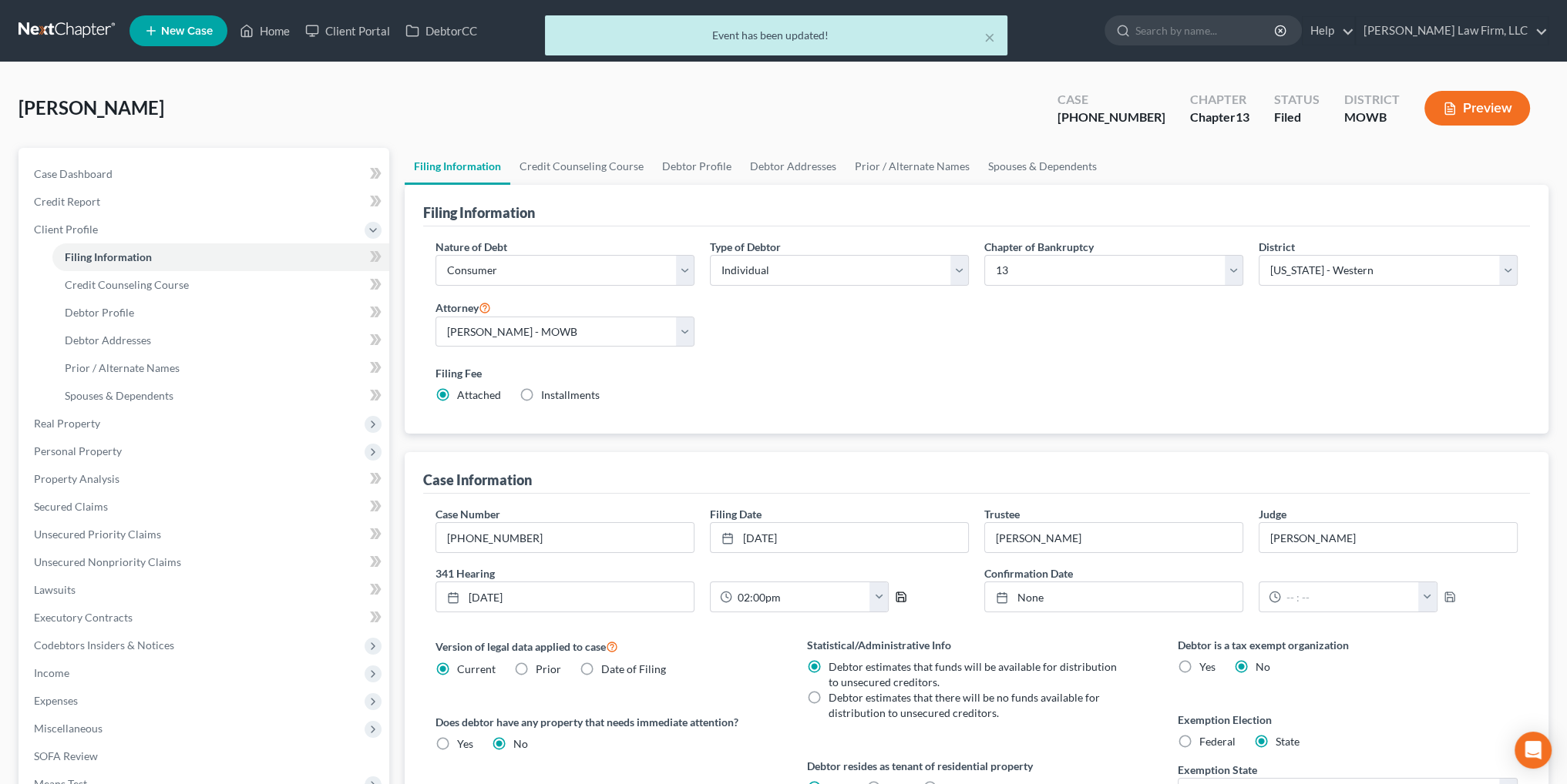
click at [898, 598] on polyline "button" at bounding box center [901, 600] width 6 height 4
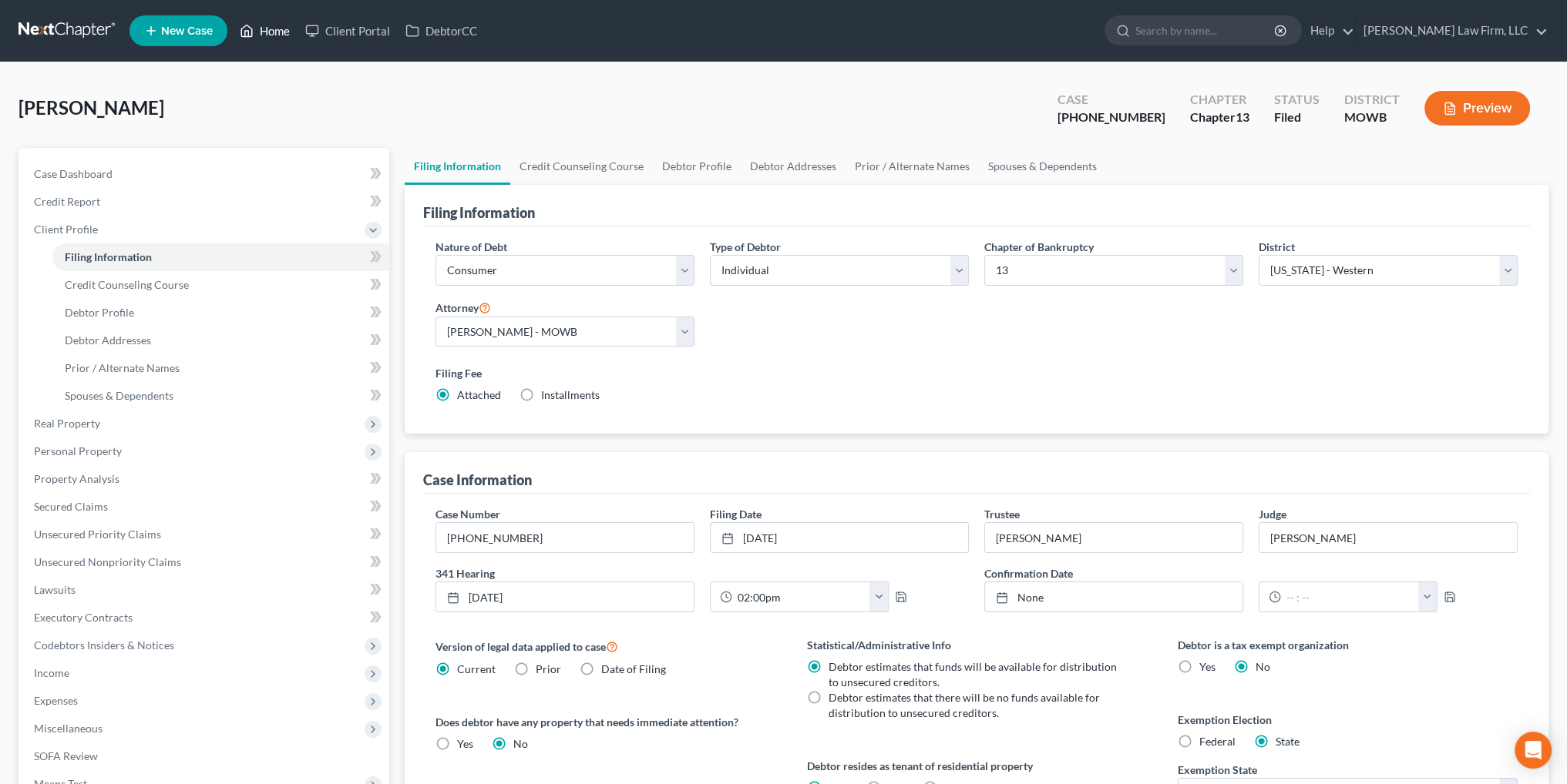
click at [268, 27] on link "Home" at bounding box center [264, 30] width 65 height 27
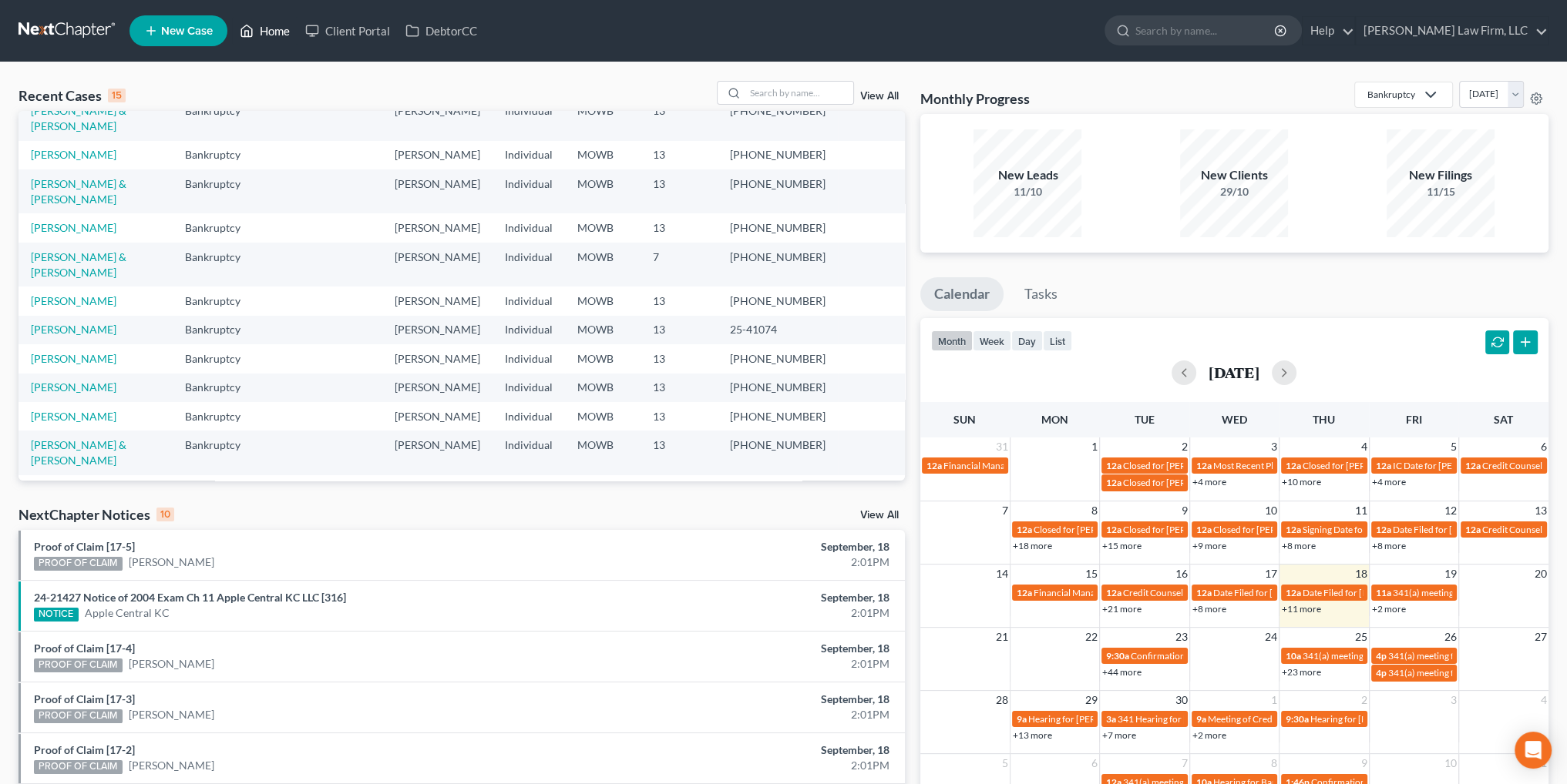
scroll to position [106, 0]
click at [758, 90] on input "search" at bounding box center [800, 93] width 108 height 23
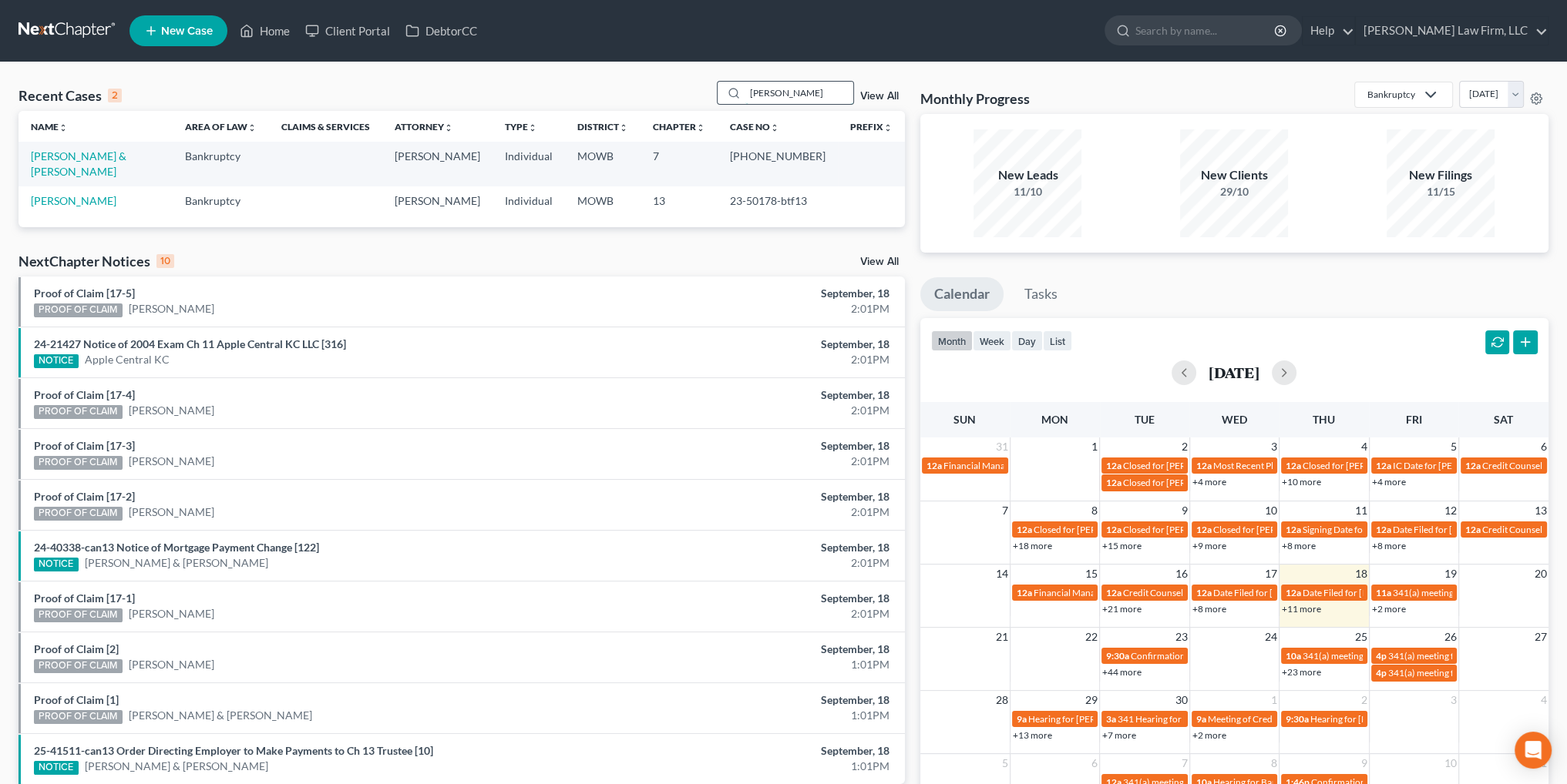
scroll to position [0, 0]
type input "[PERSON_NAME]"
click at [105, 152] on link "[PERSON_NAME] & [PERSON_NAME]" at bounding box center [79, 164] width 96 height 28
select select "0"
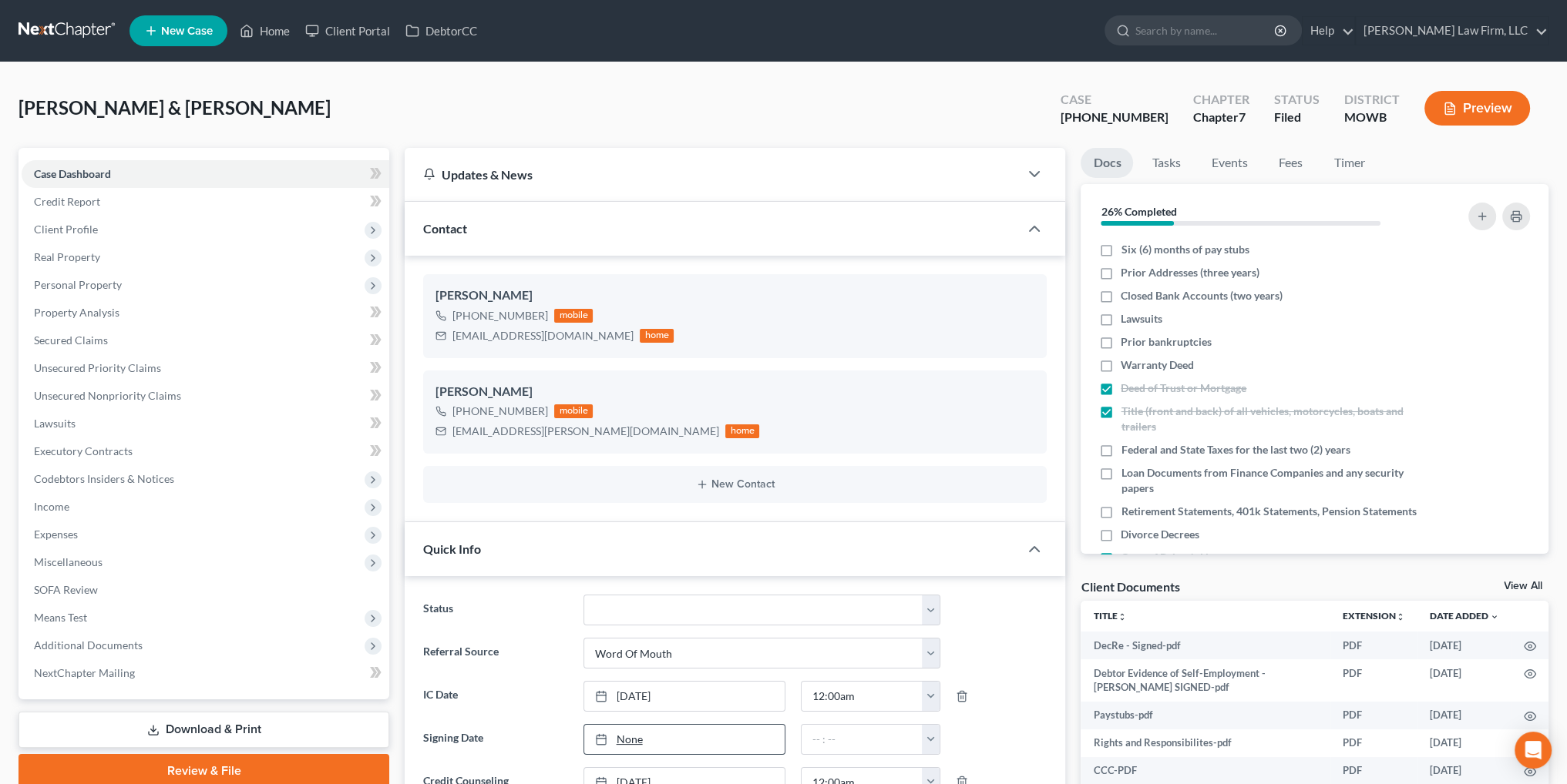
click at [633, 734] on link "None" at bounding box center [684, 739] width 201 height 29
type input "[DATE]"
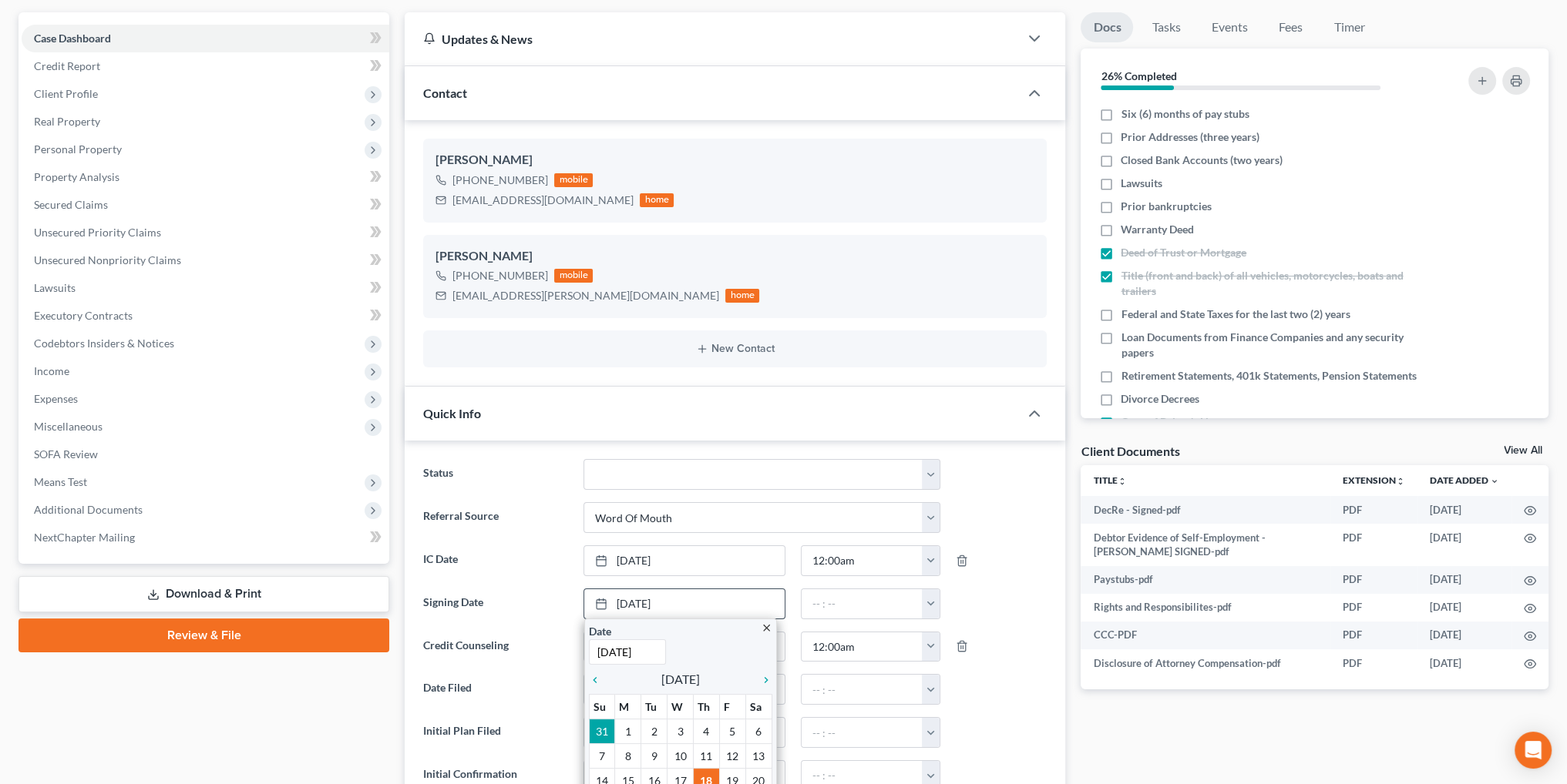
scroll to position [231, 0]
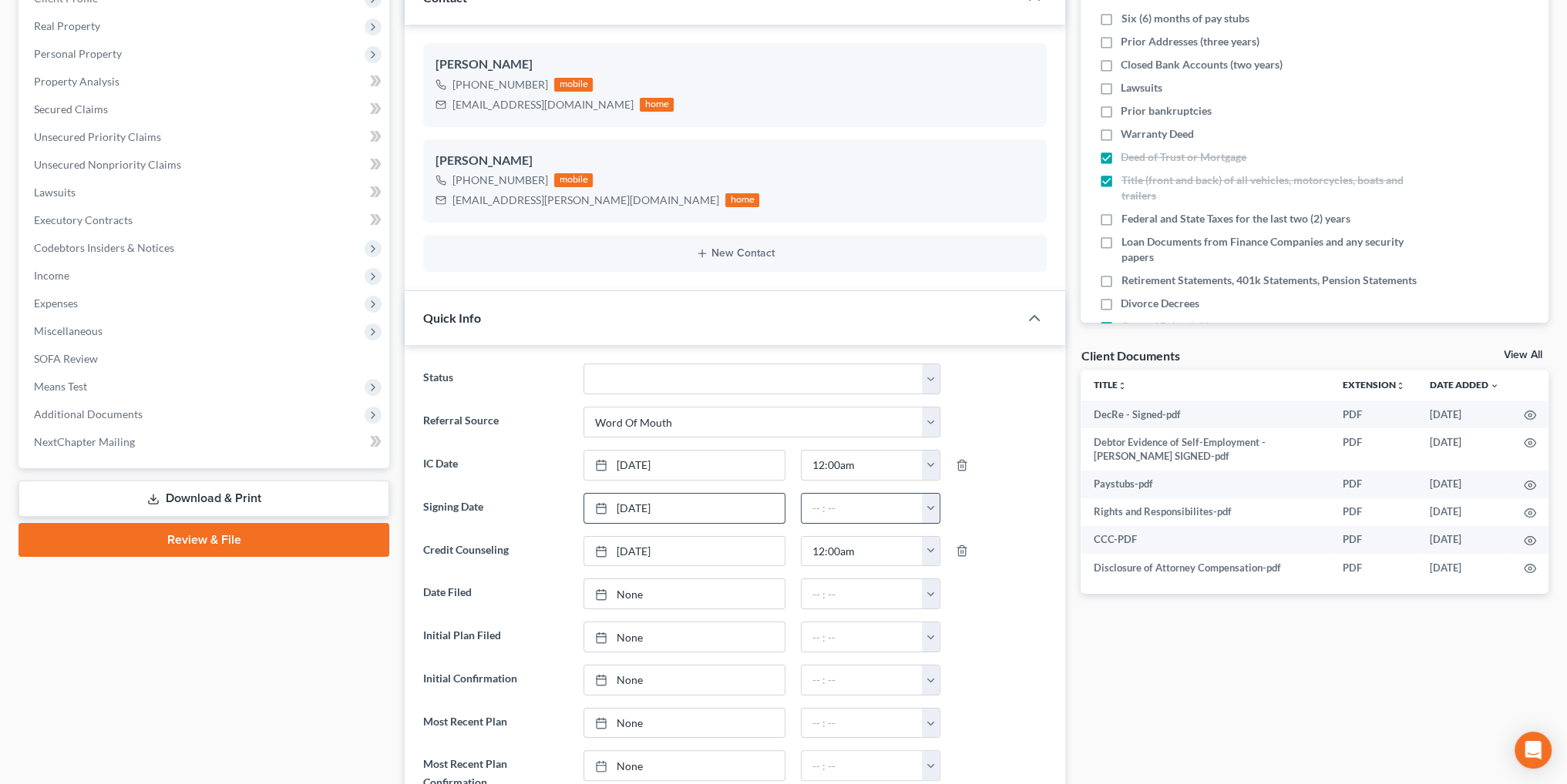
click at [932, 507] on button "button" at bounding box center [930, 508] width 18 height 29
click at [968, 537] on link "12:00am" at bounding box center [965, 543] width 86 height 26
type input "12:00am"
click at [628, 589] on link "None" at bounding box center [684, 593] width 201 height 29
type input "[DATE]"
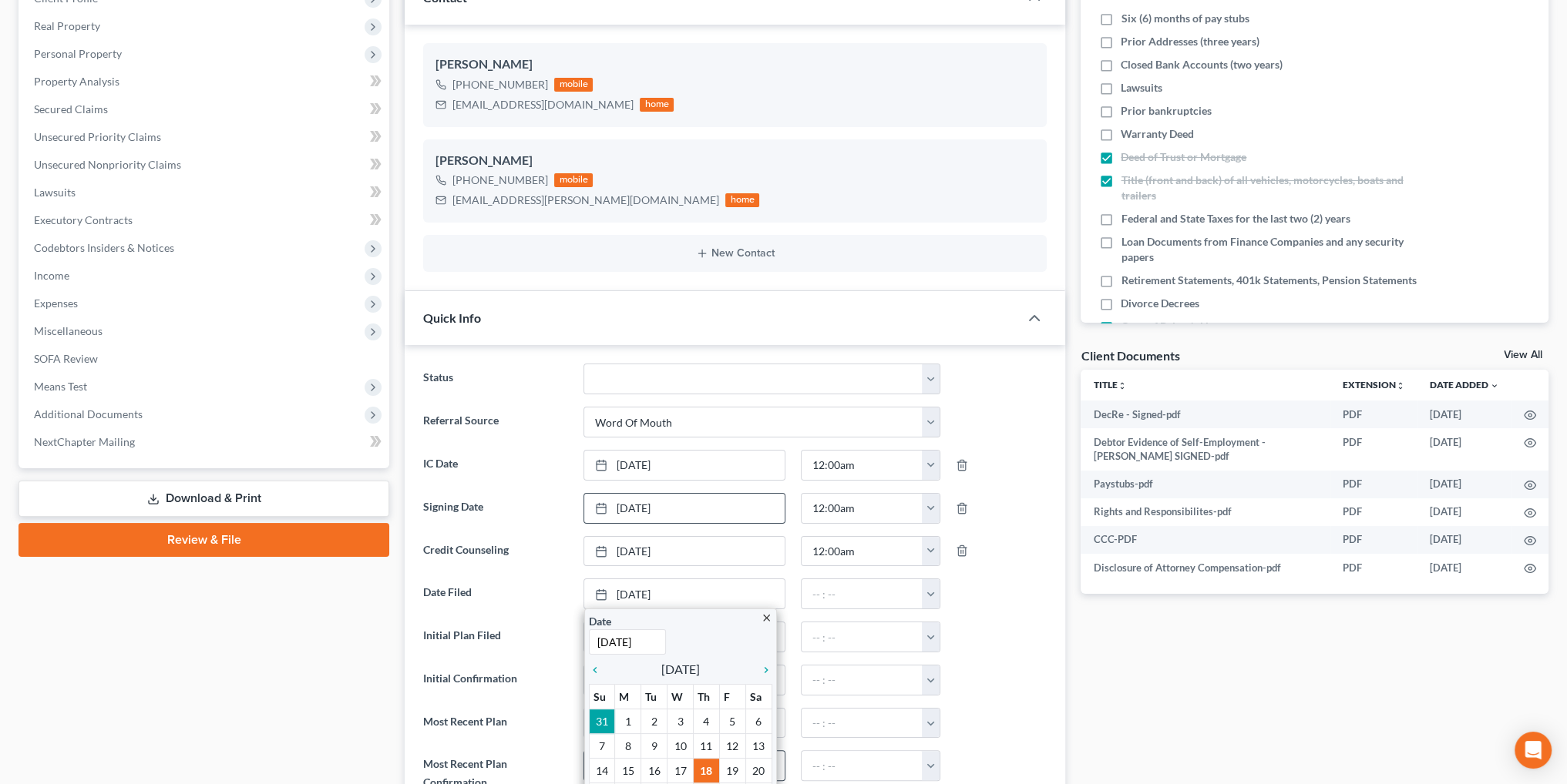
drag, startPoint x: 643, startPoint y: 758, endPoint x: 654, endPoint y: 750, distance: 13.6
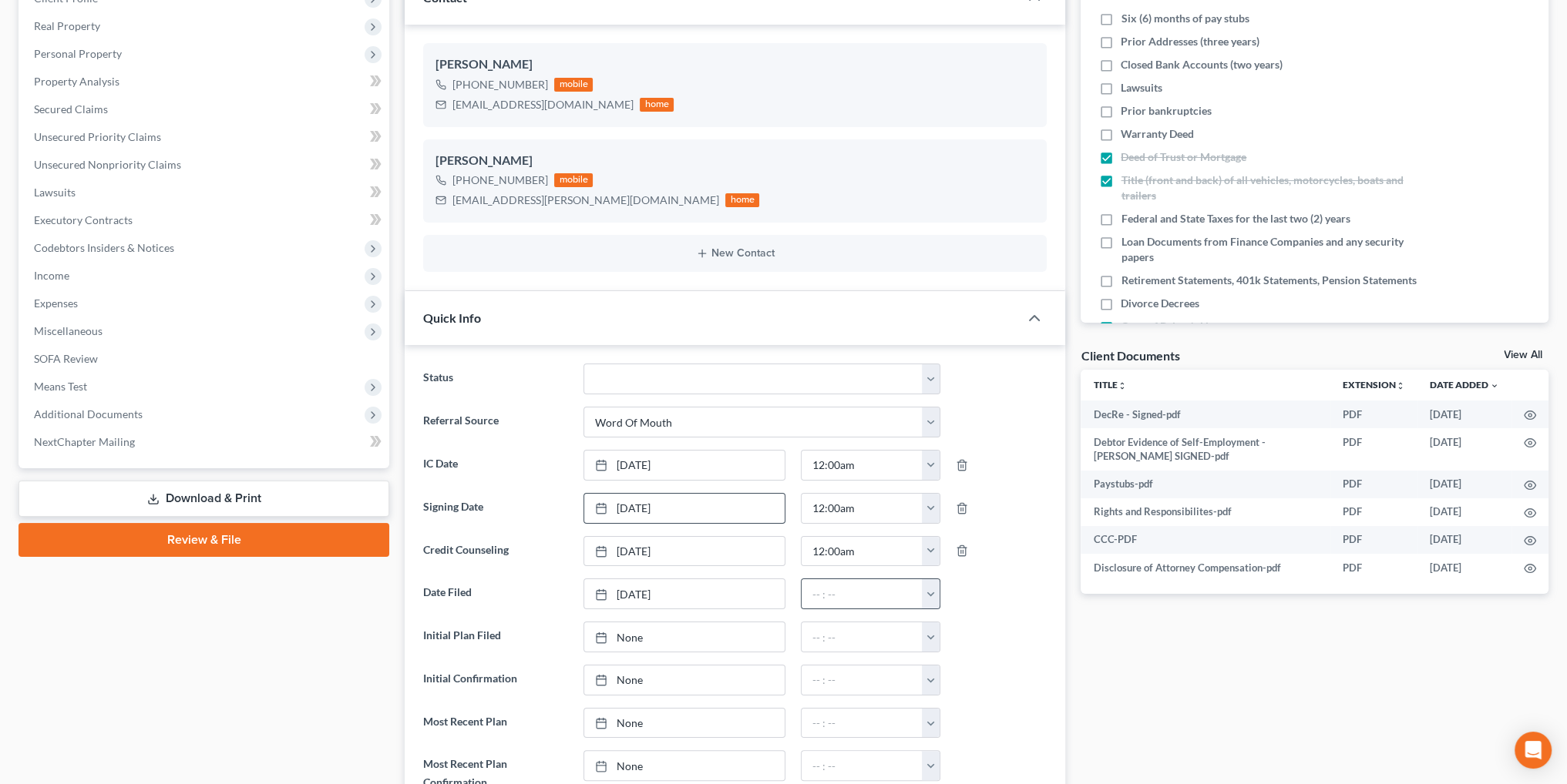
click at [932, 591] on button "button" at bounding box center [930, 593] width 18 height 29
click at [949, 620] on link "12:00am" at bounding box center [965, 628] width 86 height 26
type input "12:00am"
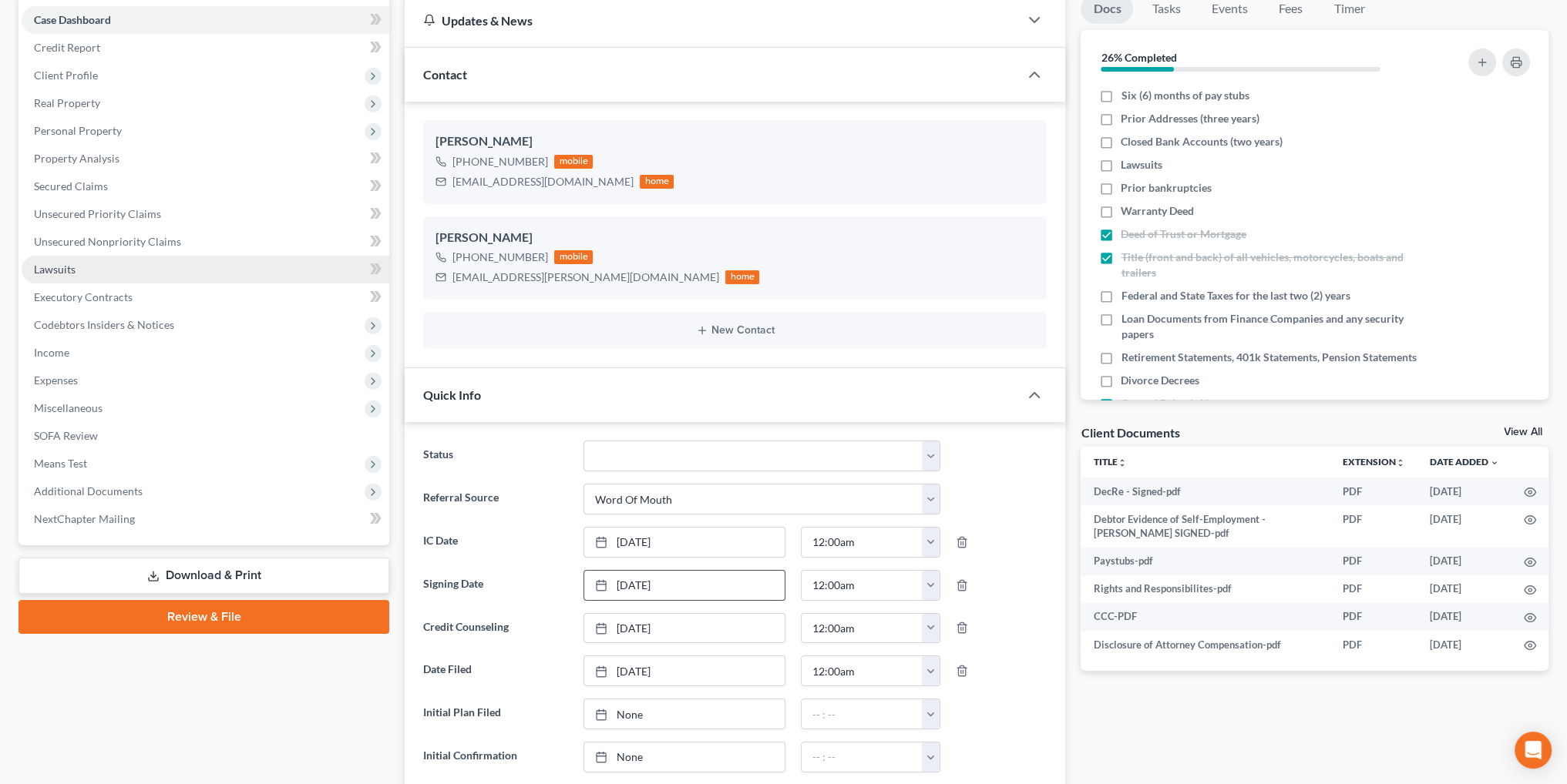
scroll to position [77, 0]
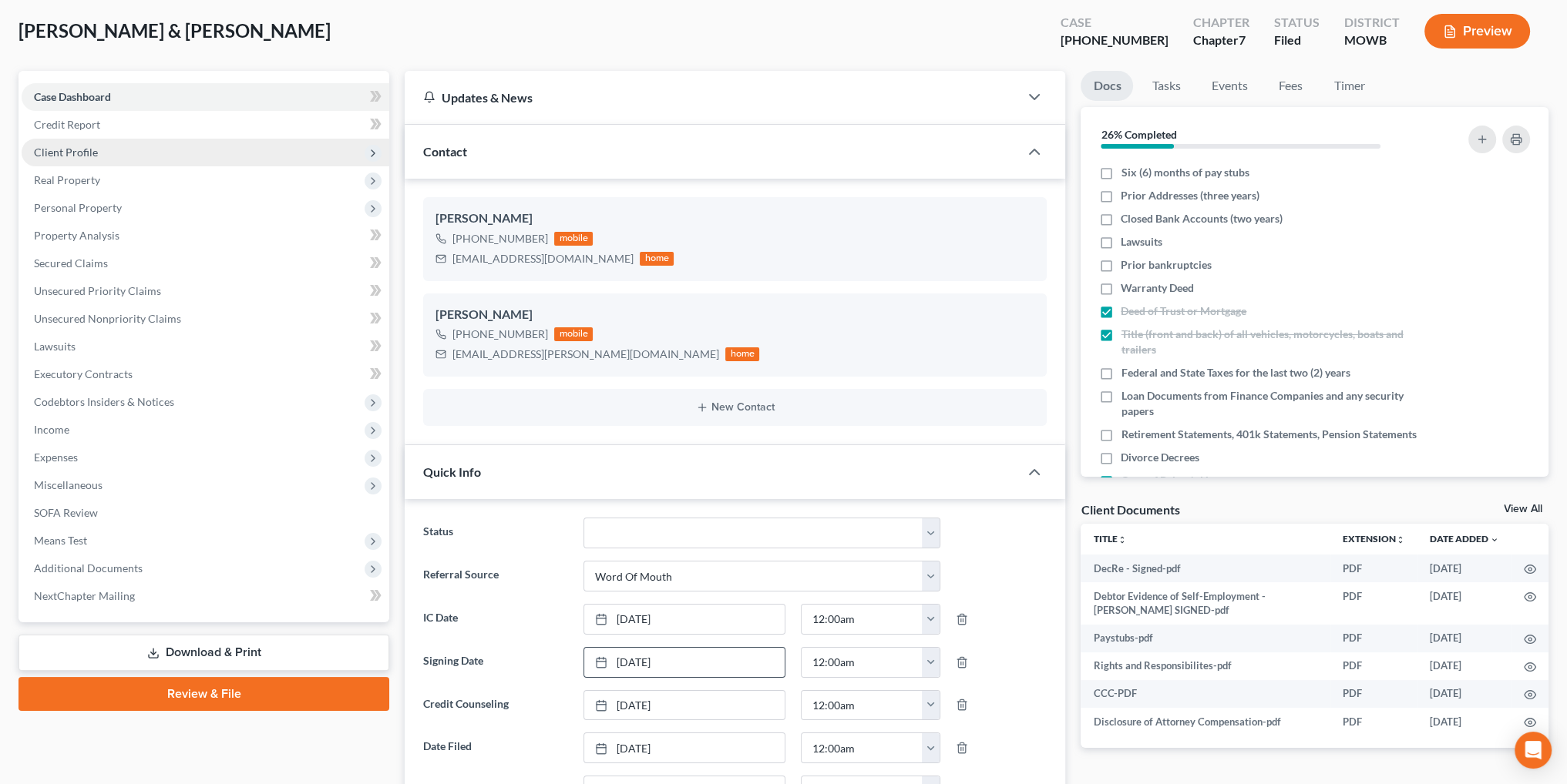
click at [59, 151] on span "Client Profile" at bounding box center [66, 152] width 64 height 13
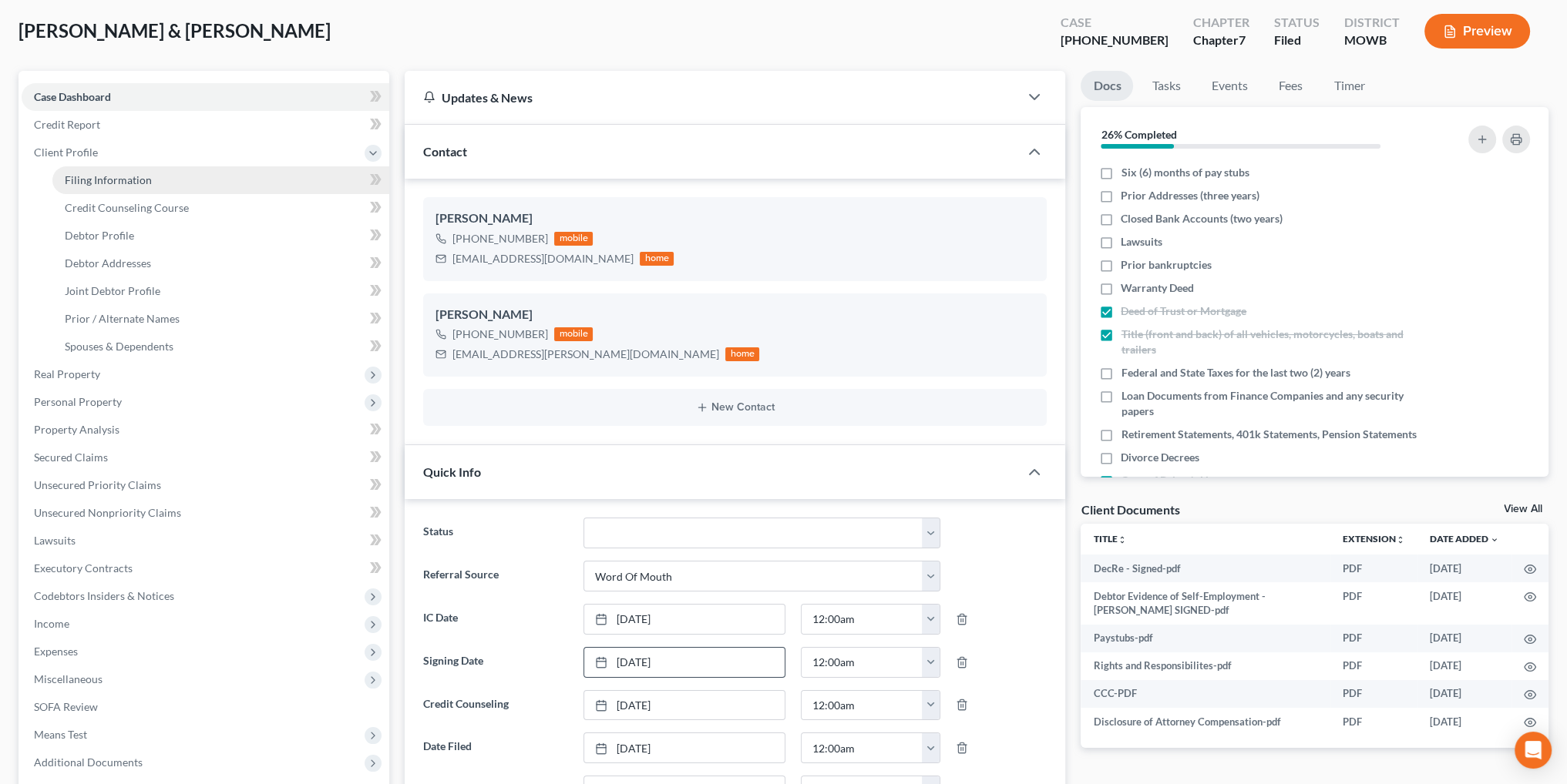
click at [116, 177] on span "Filing Information" at bounding box center [108, 180] width 87 height 13
select select "0"
select select "3"
select select "1"
select select "0"
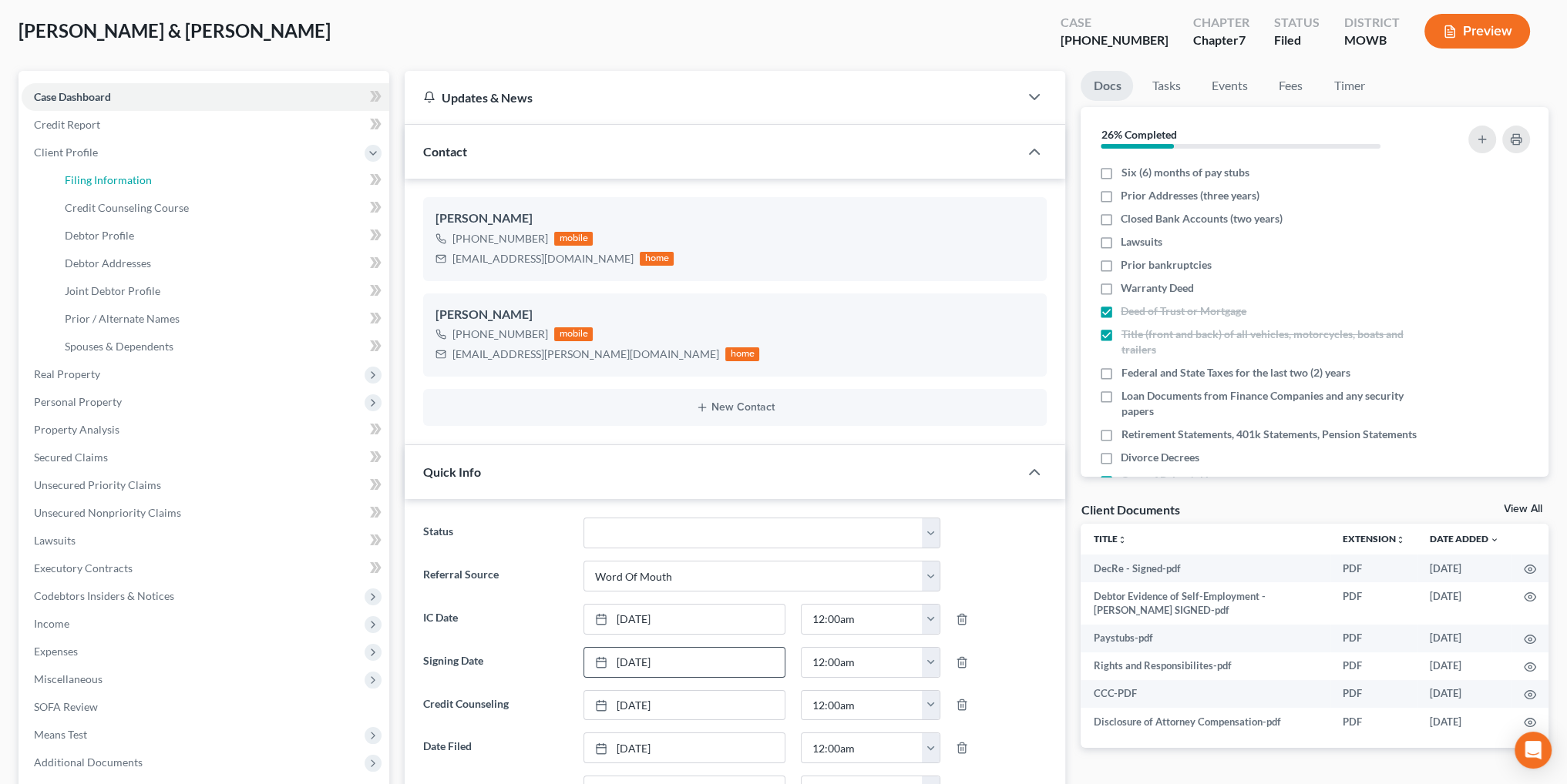
select select "46"
select select "6"
select select "26"
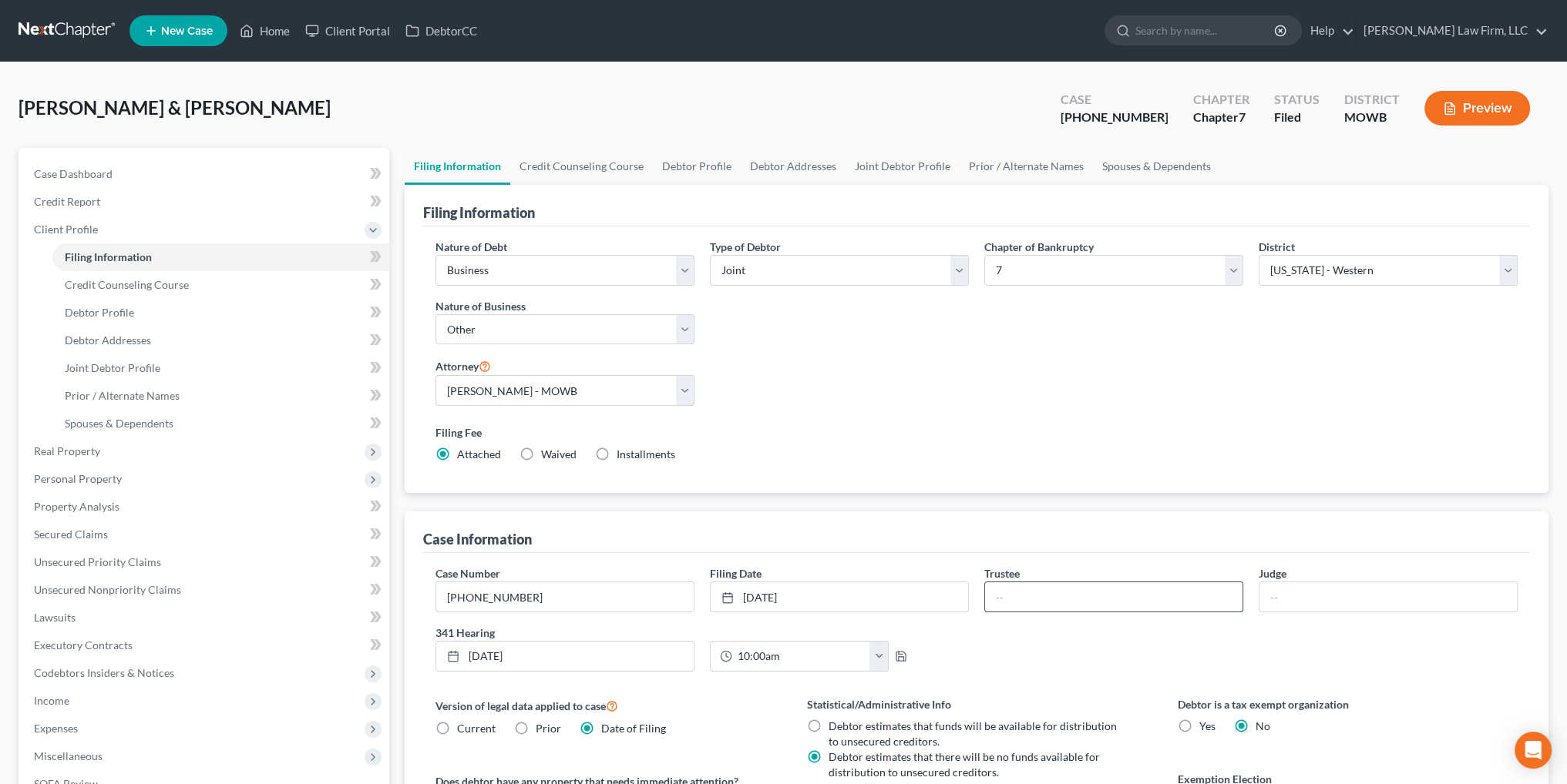
click at [1035, 596] on input "text" at bounding box center [1114, 597] width 257 height 29
type input "[PERSON_NAME]"
click at [904, 653] on icon "button" at bounding box center [901, 655] width 12 height 12
click at [73, 165] on link "Case Dashboard" at bounding box center [205, 173] width 367 height 27
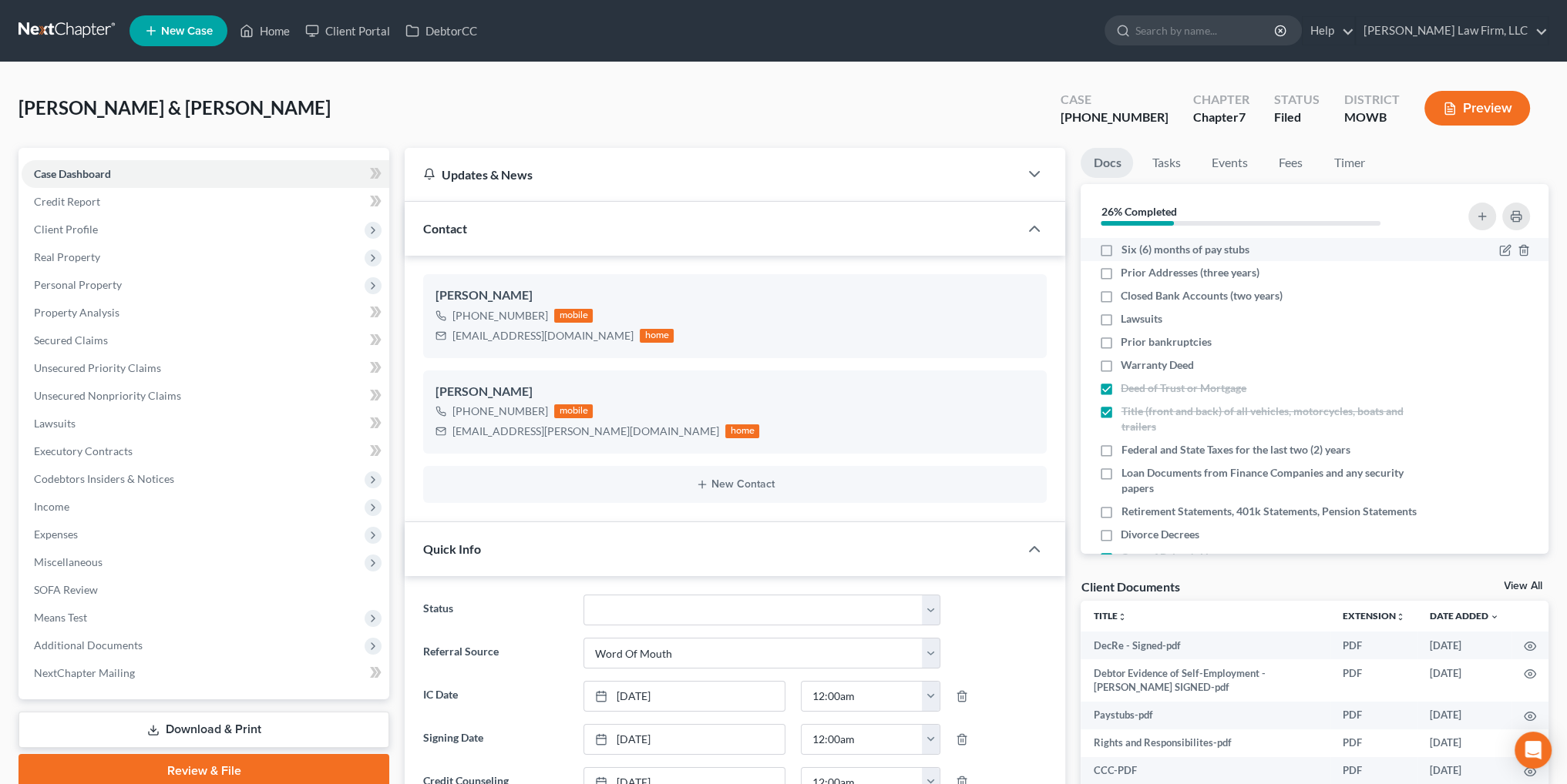
click at [1120, 250] on label "Six (6) months of pay stubs" at bounding box center [1184, 250] width 128 height 15
click at [1127, 250] on input "Six (6) months of pay stubs" at bounding box center [1132, 247] width 10 height 10
click at [1120, 272] on label "Prior Addresses (three years)" at bounding box center [1189, 272] width 139 height 15
click at [1127, 272] on input "Prior Addresses (three years)" at bounding box center [1132, 270] width 10 height 10
click at [1120, 293] on label "Closed Bank Accounts (two years)" at bounding box center [1201, 296] width 162 height 15
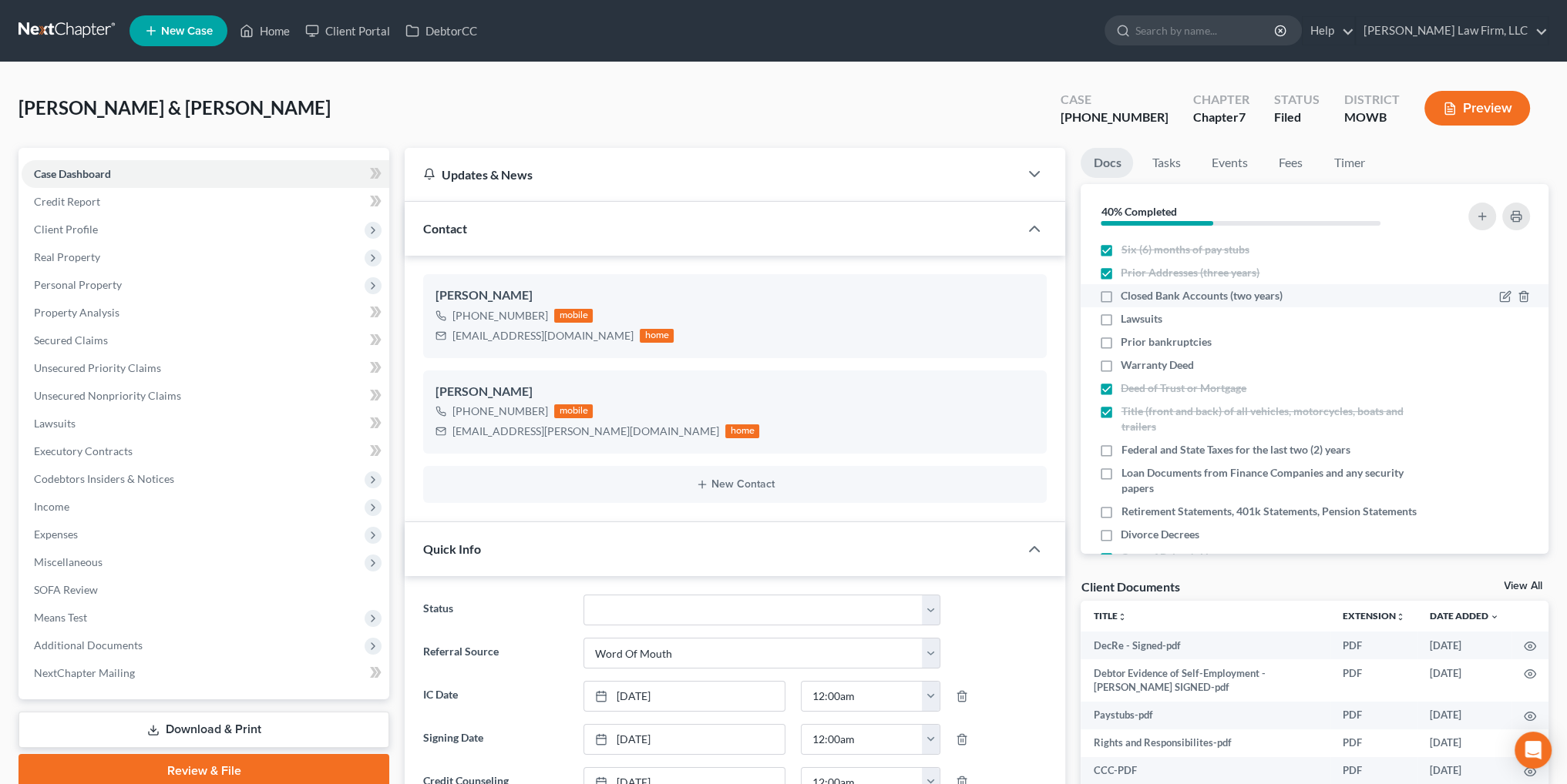
click at [1127, 293] on input "Closed Bank Accounts (two years)" at bounding box center [1132, 293] width 10 height 10
click at [1120, 319] on label "Lawsuits" at bounding box center [1141, 319] width 42 height 15
click at [1127, 319] on input "Lawsuits" at bounding box center [1132, 316] width 10 height 10
click at [1120, 337] on label "Prior bankruptcies" at bounding box center [1166, 341] width 91 height 15
click at [1127, 337] on input "Prior bankruptcies" at bounding box center [1132, 339] width 10 height 10
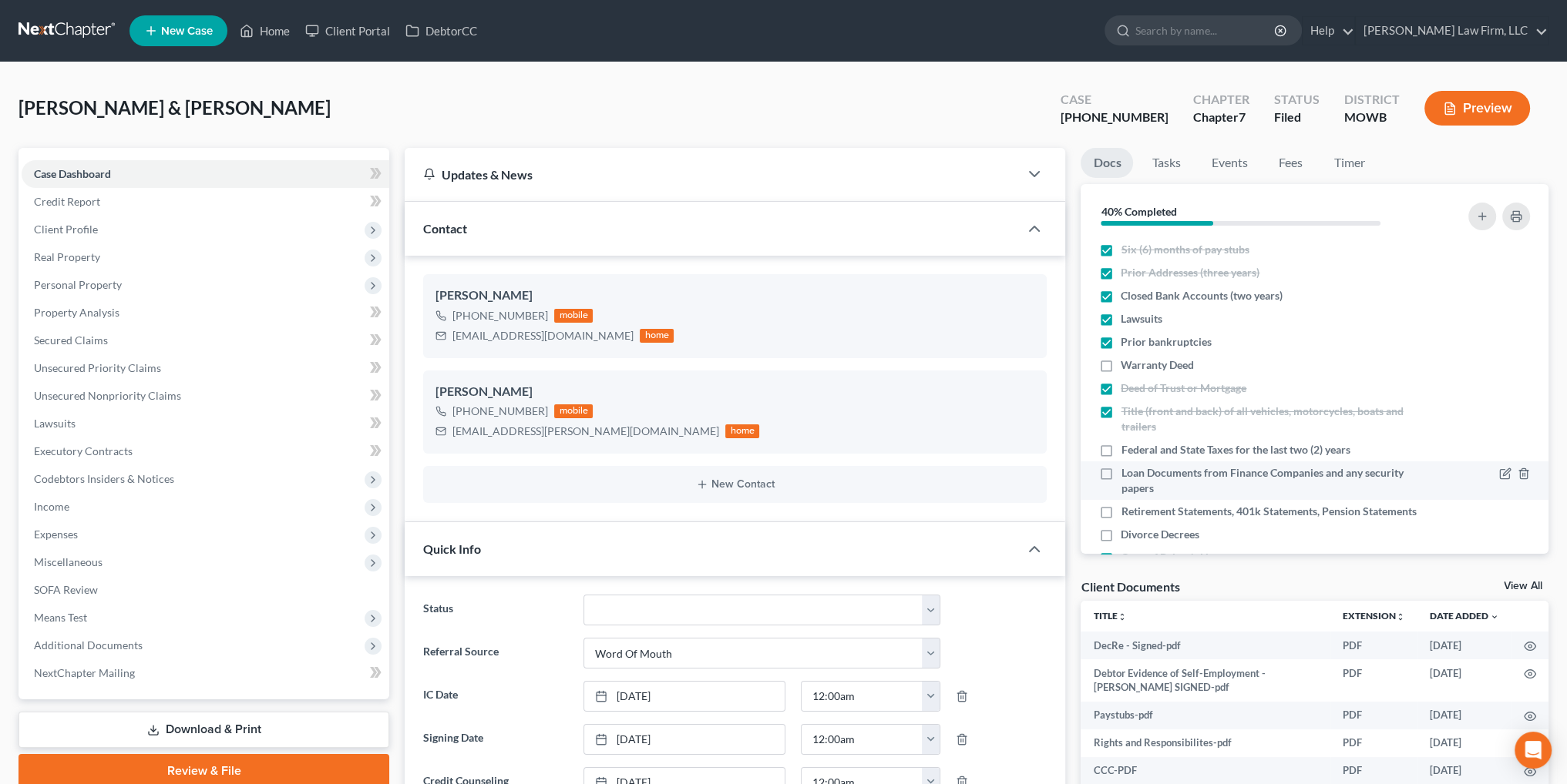
click at [1120, 364] on label "Warranty Deed" at bounding box center [1156, 365] width 73 height 15
click at [1127, 364] on input "Warranty Deed" at bounding box center [1132, 362] width 10 height 10
click at [1120, 449] on label "Federal and State Taxes for the last two (2) years" at bounding box center [1235, 449] width 229 height 15
click at [1127, 449] on input "Federal and State Taxes for the last two (2) years" at bounding box center [1132, 446] width 10 height 10
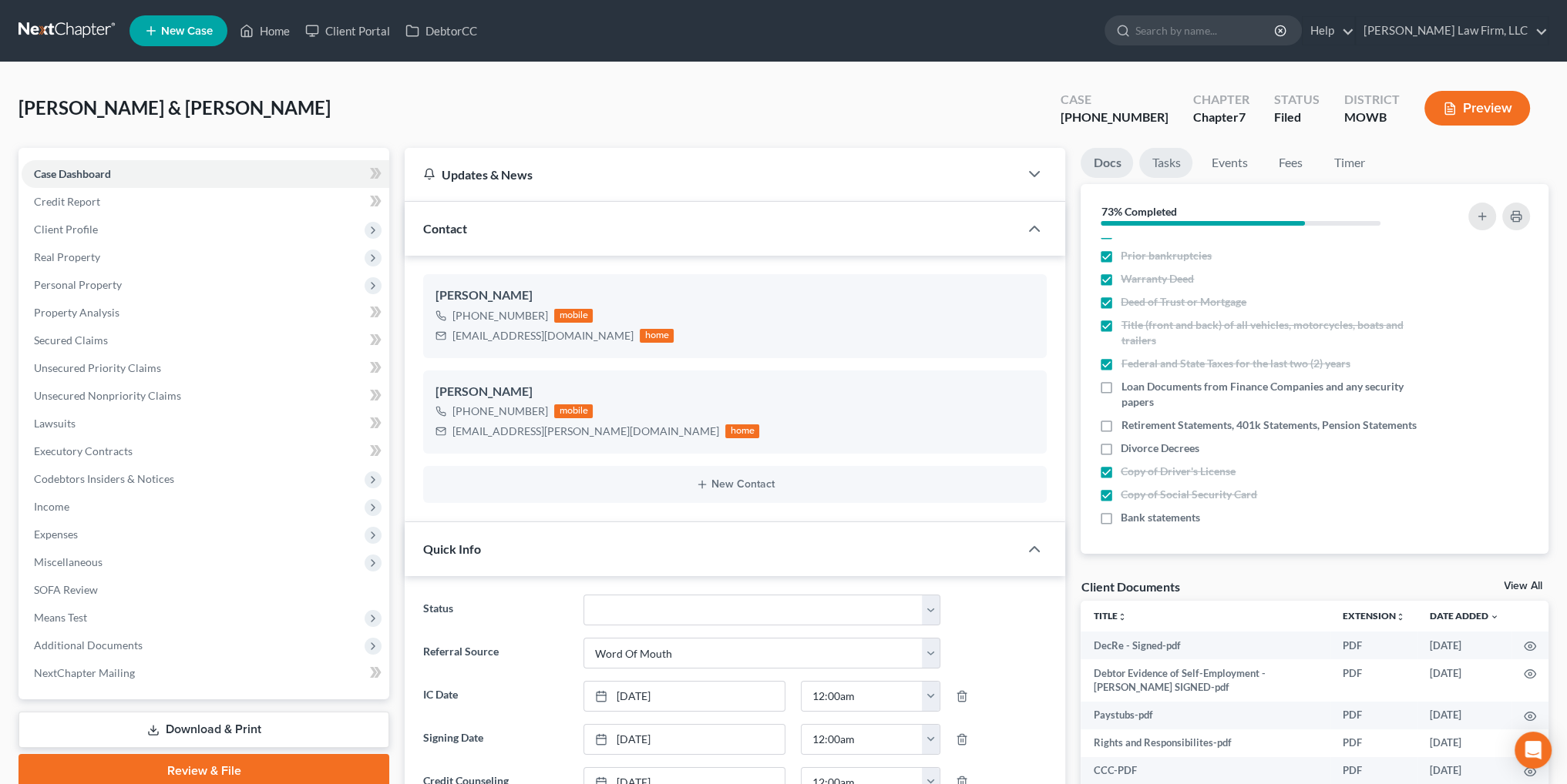
click at [1169, 158] on link "Tasks" at bounding box center [1166, 163] width 53 height 30
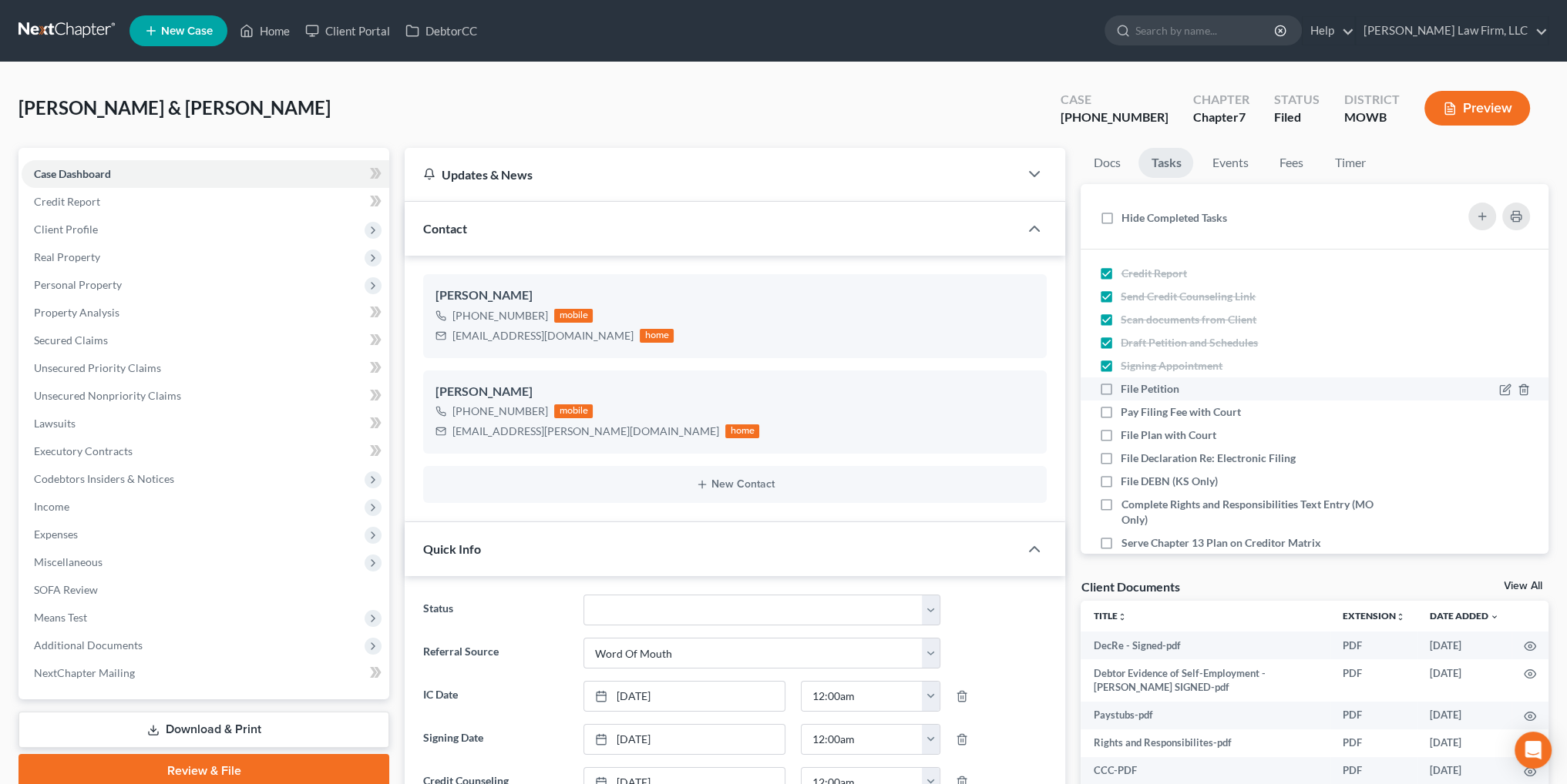
click at [1120, 388] on label "File Petition" at bounding box center [1155, 389] width 71 height 15
click at [1127, 388] on input "File Petition" at bounding box center [1132, 386] width 10 height 10
click at [1120, 414] on label "Pay Filing Fee with Court" at bounding box center [1187, 412] width 132 height 15
click at [1127, 414] on input "Pay Filing Fee with Court" at bounding box center [1132, 409] width 10 height 10
click at [1120, 455] on label "File Declaration Re: Electronic Filing" at bounding box center [1214, 458] width 187 height 15
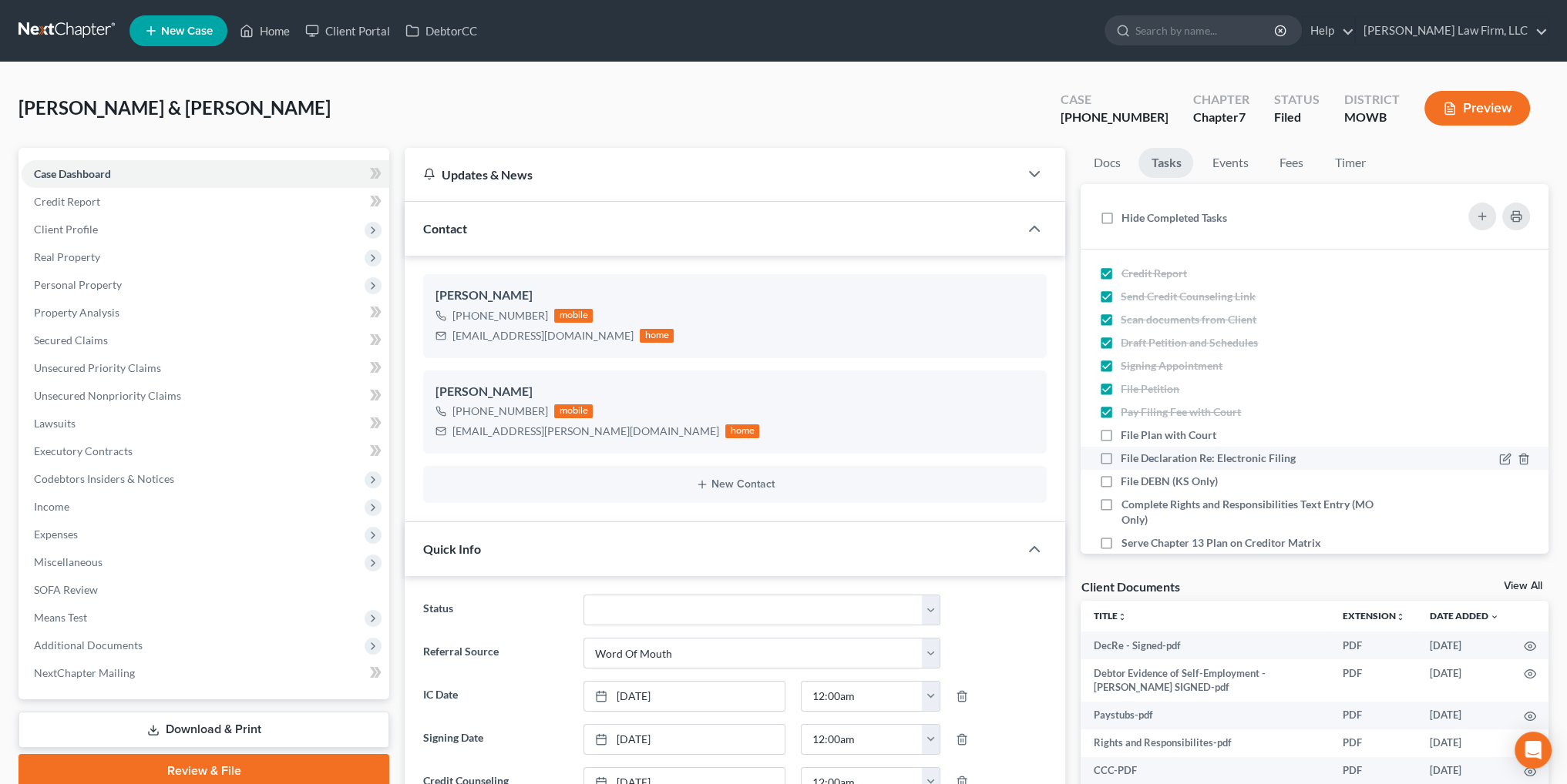
click at [1127, 455] on input "File Declaration Re: Electronic Filing" at bounding box center [1132, 455] width 10 height 10
click at [1120, 500] on label "Complete Rights and Responsibilities Text Entry (MO Only)" at bounding box center [1259, 512] width 279 height 31
click at [1127, 500] on input "Complete Rights and Responsibilities Text Entry (MO Only)" at bounding box center [1132, 501] width 10 height 10
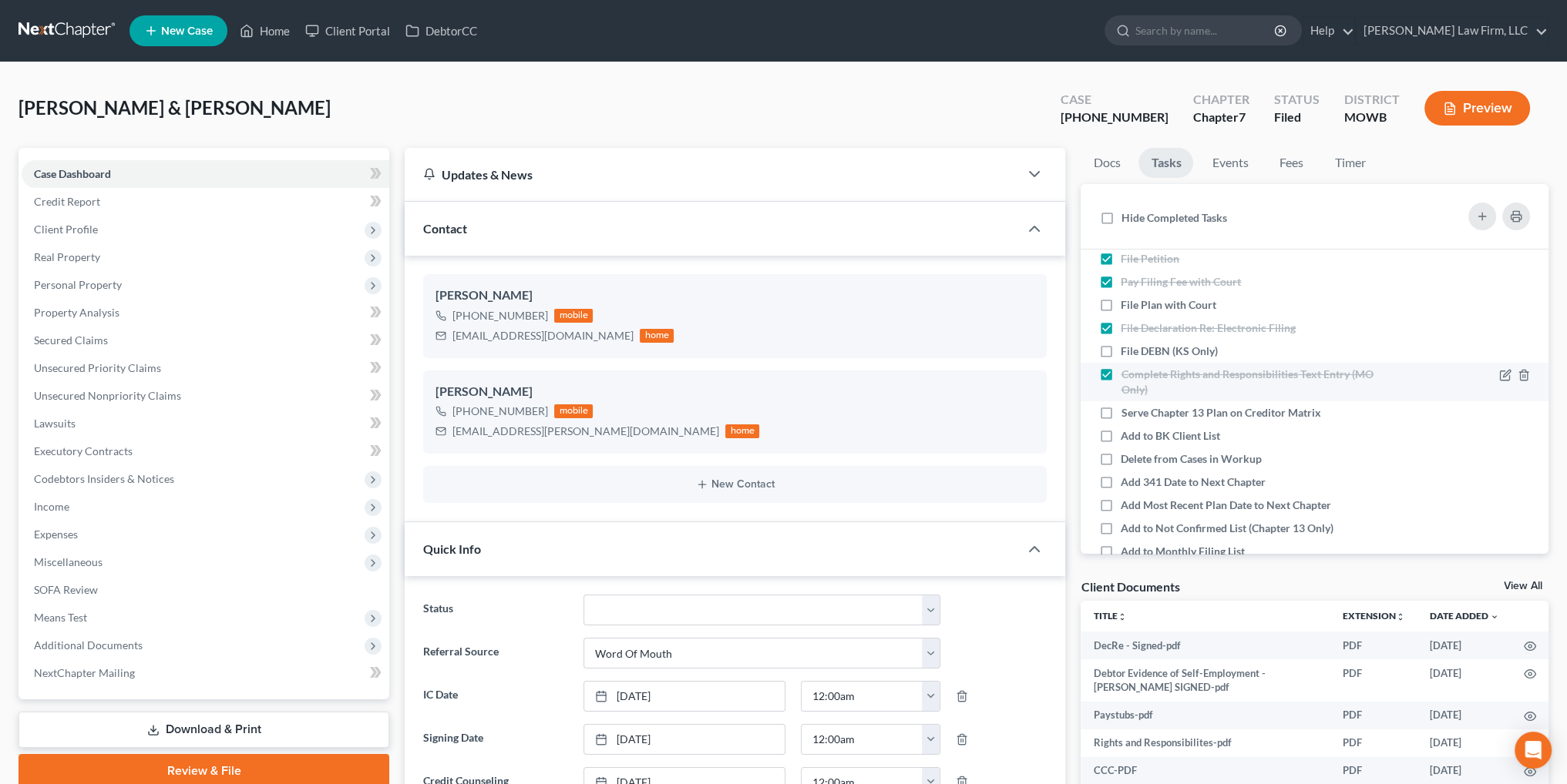
scroll to position [154, 0]
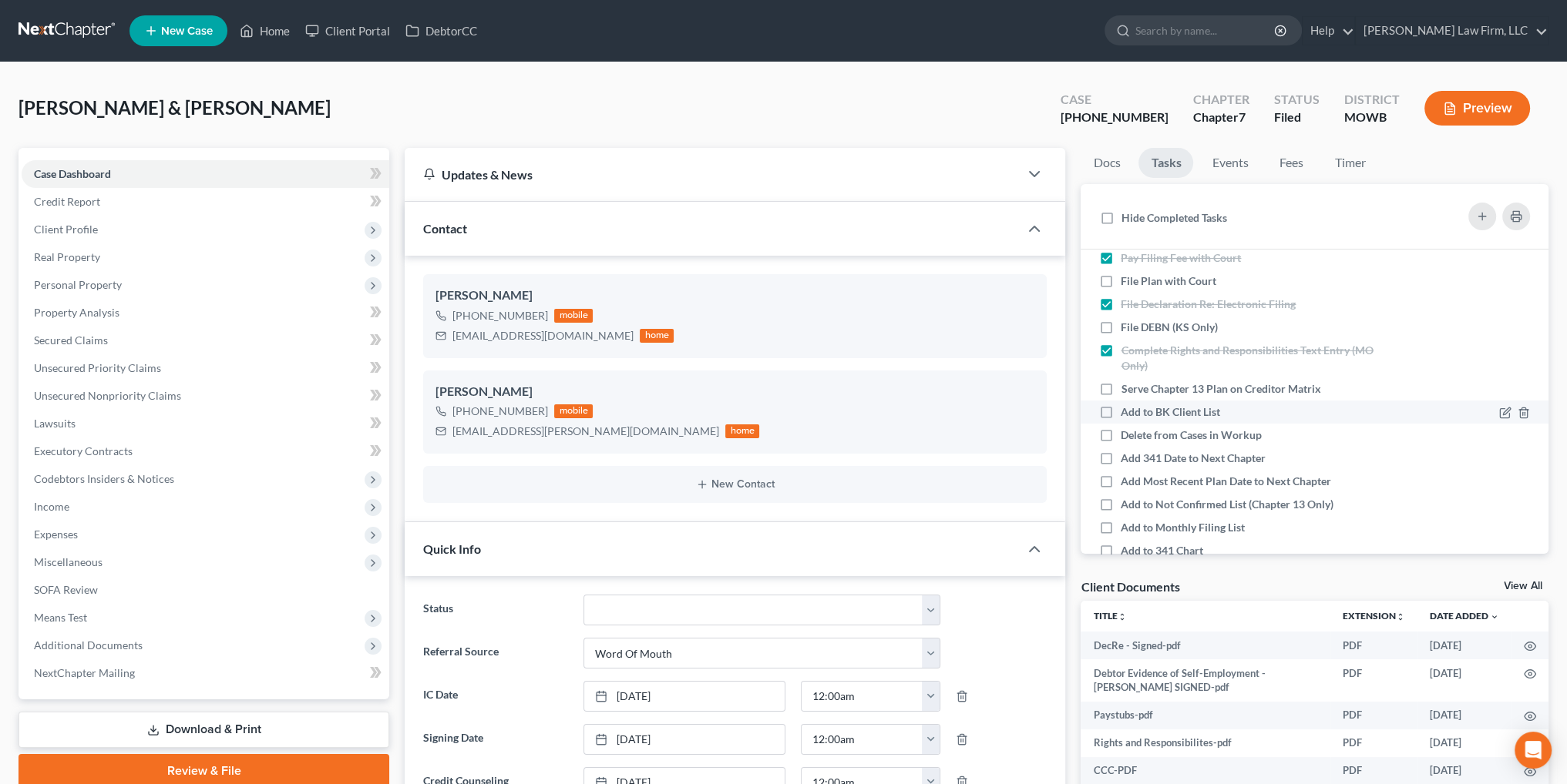
click at [1120, 410] on label "Add to BK Client List" at bounding box center [1176, 412] width 112 height 15
click at [1127, 410] on input "Add to BK Client List" at bounding box center [1132, 409] width 10 height 10
click at [1120, 429] on label "Delete from Cases in Workup" at bounding box center [1197, 435] width 153 height 15
click at [1127, 429] on input "Delete from Cases in Workup" at bounding box center [1132, 432] width 10 height 10
click at [1120, 457] on label "Add 341 Date to Next Chapter" at bounding box center [1199, 458] width 157 height 15
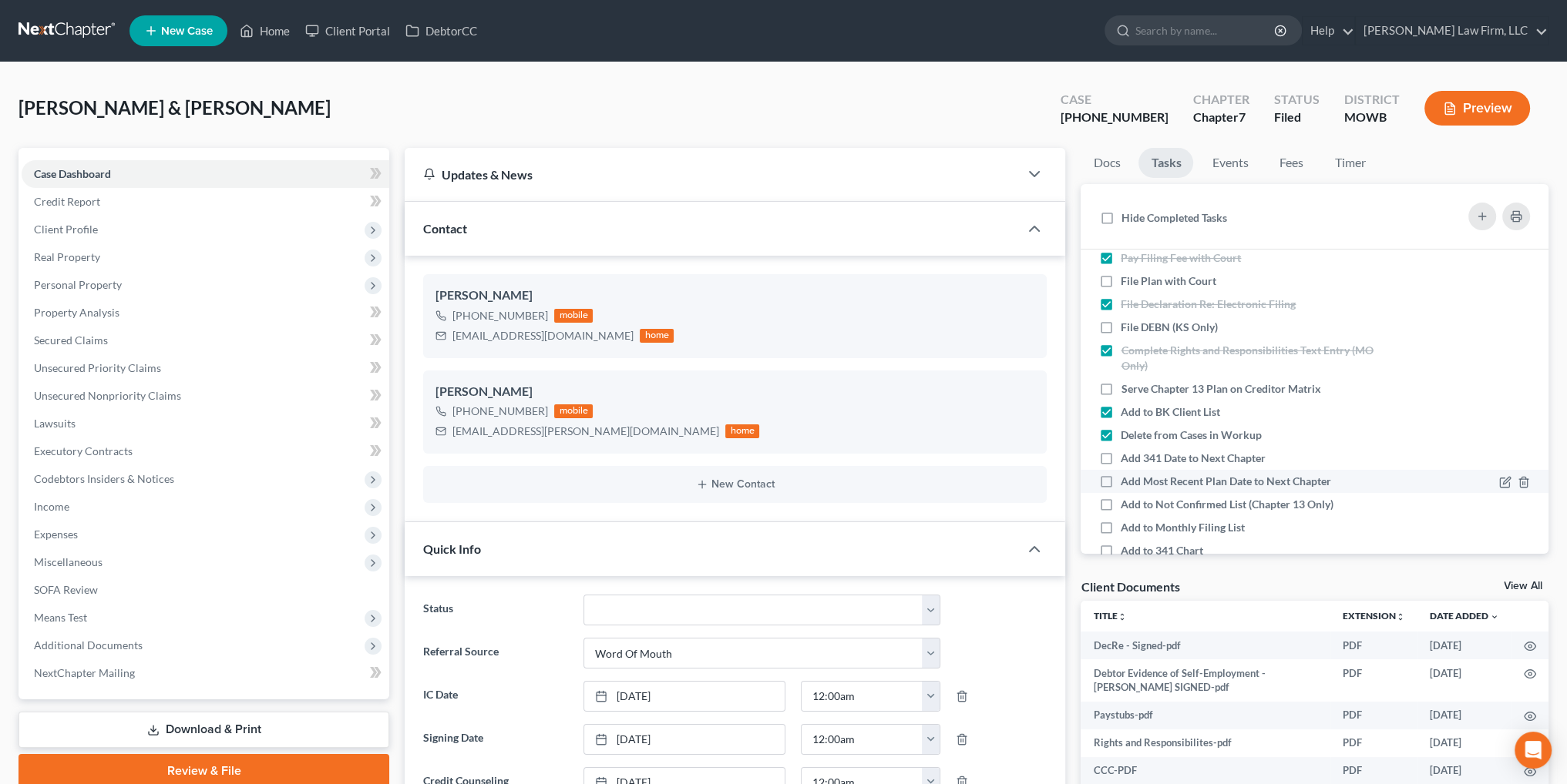
click at [1127, 457] on input "Add 341 Date to Next Chapter" at bounding box center [1132, 455] width 10 height 10
click at [1120, 479] on label "Add Most Recent Plan Date to Next Chapter" at bounding box center [1231, 481] width 222 height 15
click at [1127, 479] on input "Add Most Recent Plan Date to Next Chapter" at bounding box center [1132, 479] width 10 height 10
click at [1120, 479] on label "Add Most Recent Plan Date to Next Chapter" at bounding box center [1231, 481] width 222 height 15
click at [1127, 479] on input "Add Most Recent Plan Date to Next Chapter" at bounding box center [1132, 479] width 10 height 10
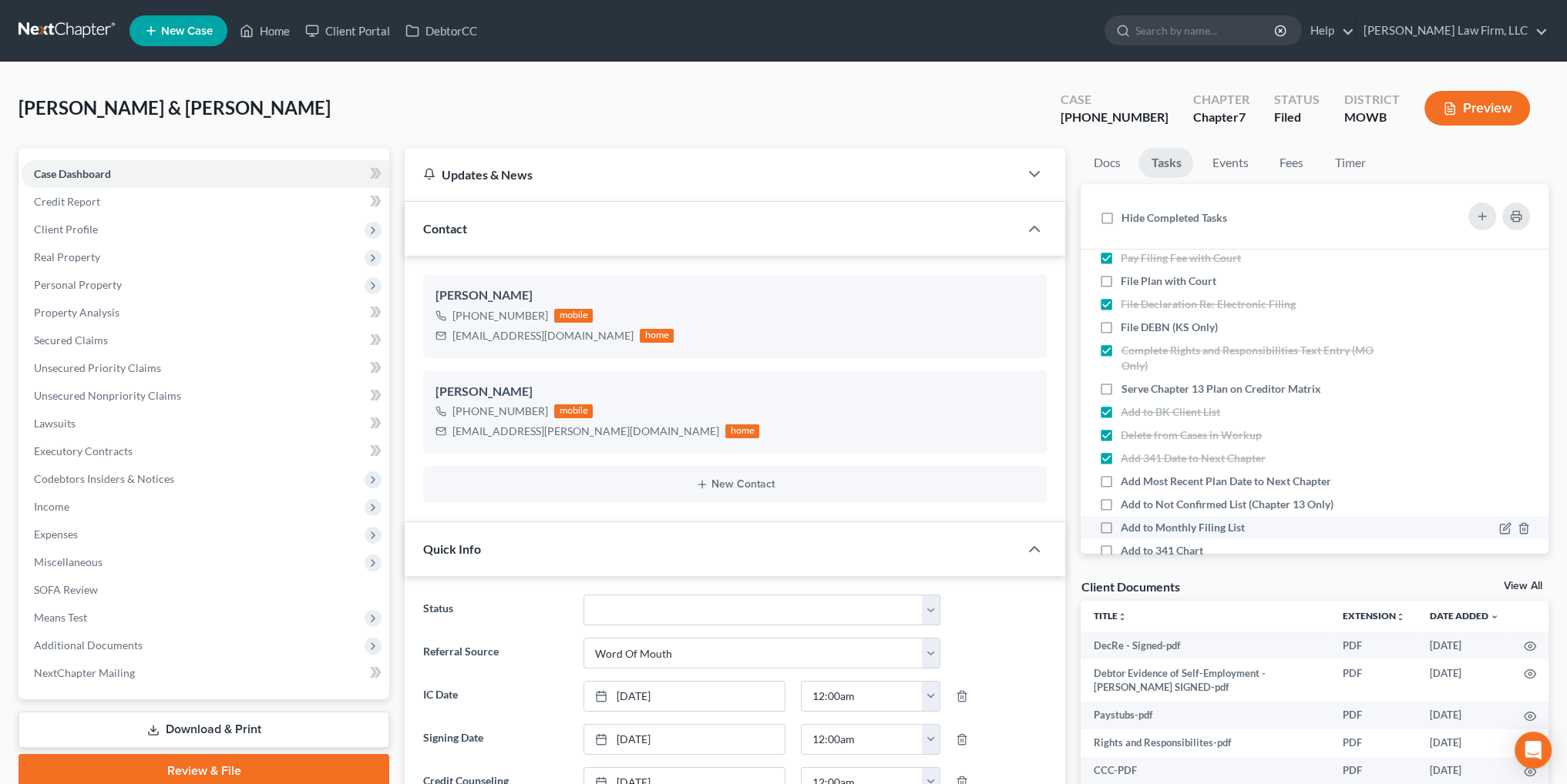
click at [1120, 524] on label "Add to Monthly Filing List" at bounding box center [1188, 528] width 136 height 15
click at [1127, 524] on input "Add to Monthly Filing List" at bounding box center [1132, 525] width 10 height 10
click at [1120, 546] on label "Add to 341 Chart" at bounding box center [1168, 550] width 95 height 15
click at [1127, 546] on input "Add to 341 Chart" at bounding box center [1132, 548] width 10 height 10
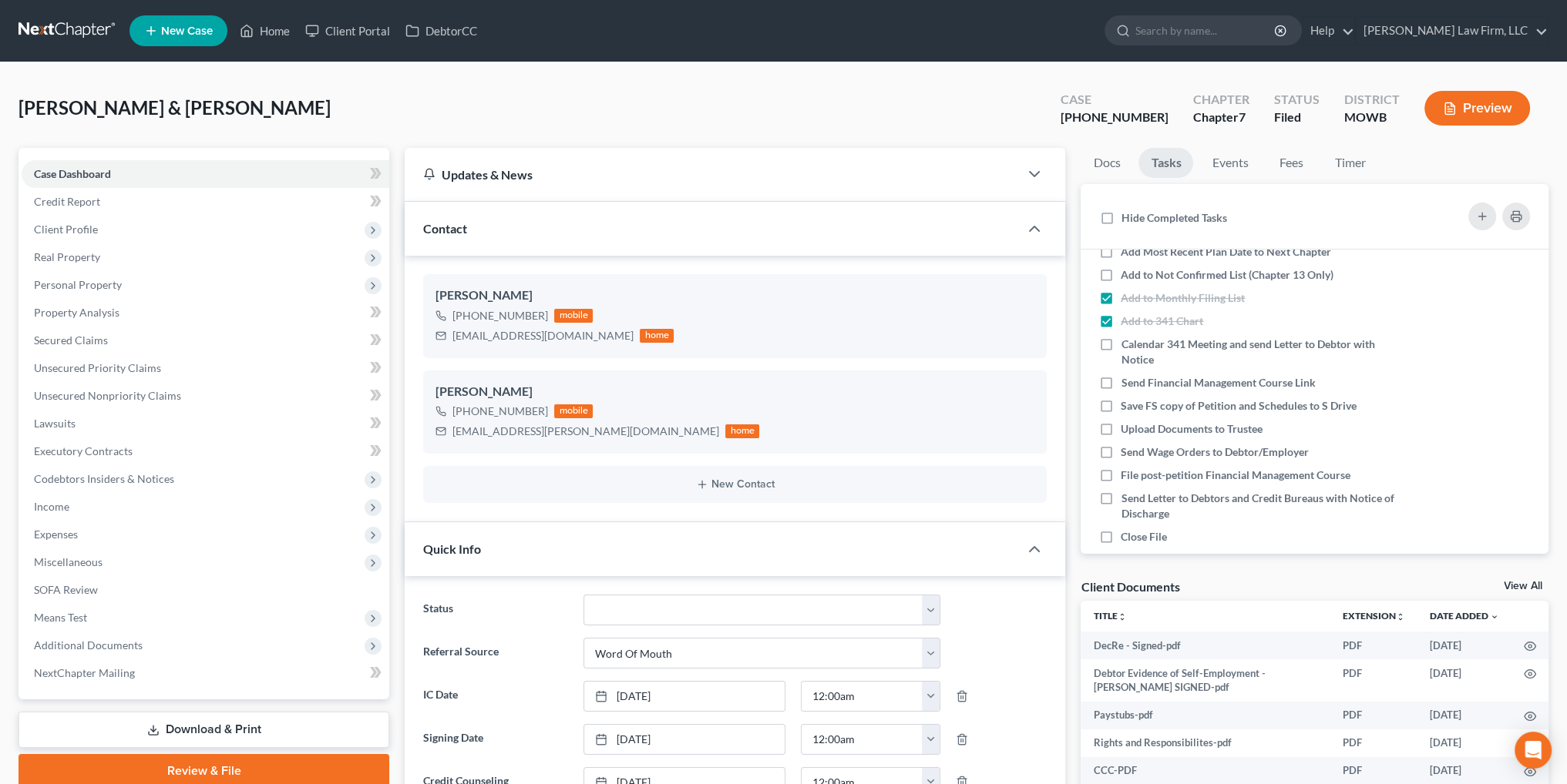
scroll to position [385, 0]
click at [1120, 342] on label "Calendar 341 Meeting and send Letter to Debtor with Notice" at bounding box center [1259, 350] width 279 height 31
click at [1127, 342] on input "Calendar 341 Meeting and send Letter to Debtor with Notice" at bounding box center [1132, 340] width 10 height 10
click at [1120, 378] on label "Send Financial Management Course Link" at bounding box center [1224, 381] width 206 height 15
click at [1127, 378] on input "Send Financial Management Course Link" at bounding box center [1132, 378] width 10 height 10
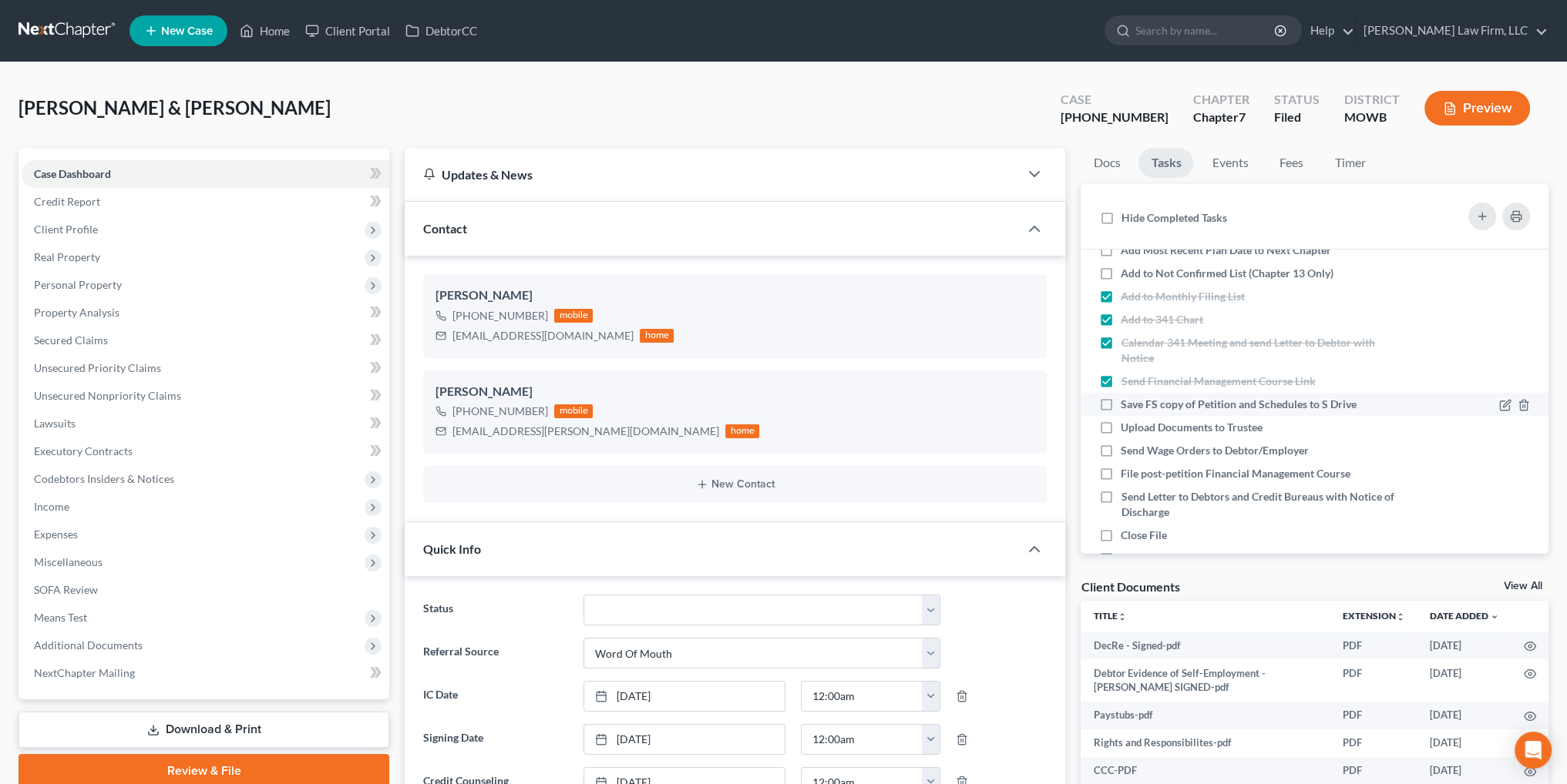
click at [1120, 406] on label "Save FS copy of Petition and Schedules to S Drive" at bounding box center [1244, 404] width 248 height 15
click at [1127, 406] on input "Save FS copy of Petition and Schedules to S Drive" at bounding box center [1132, 401] width 10 height 10
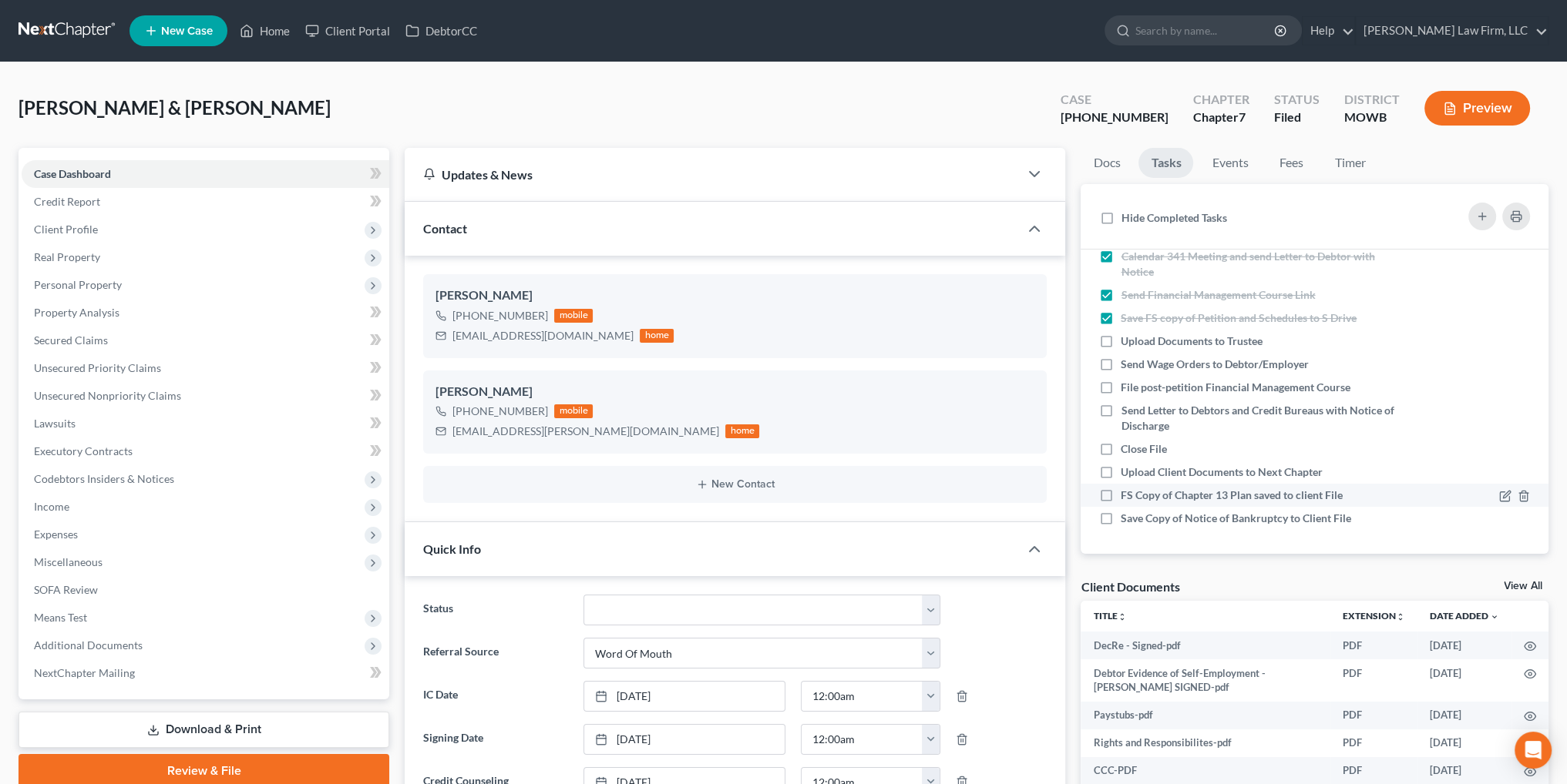
scroll to position [77, 0]
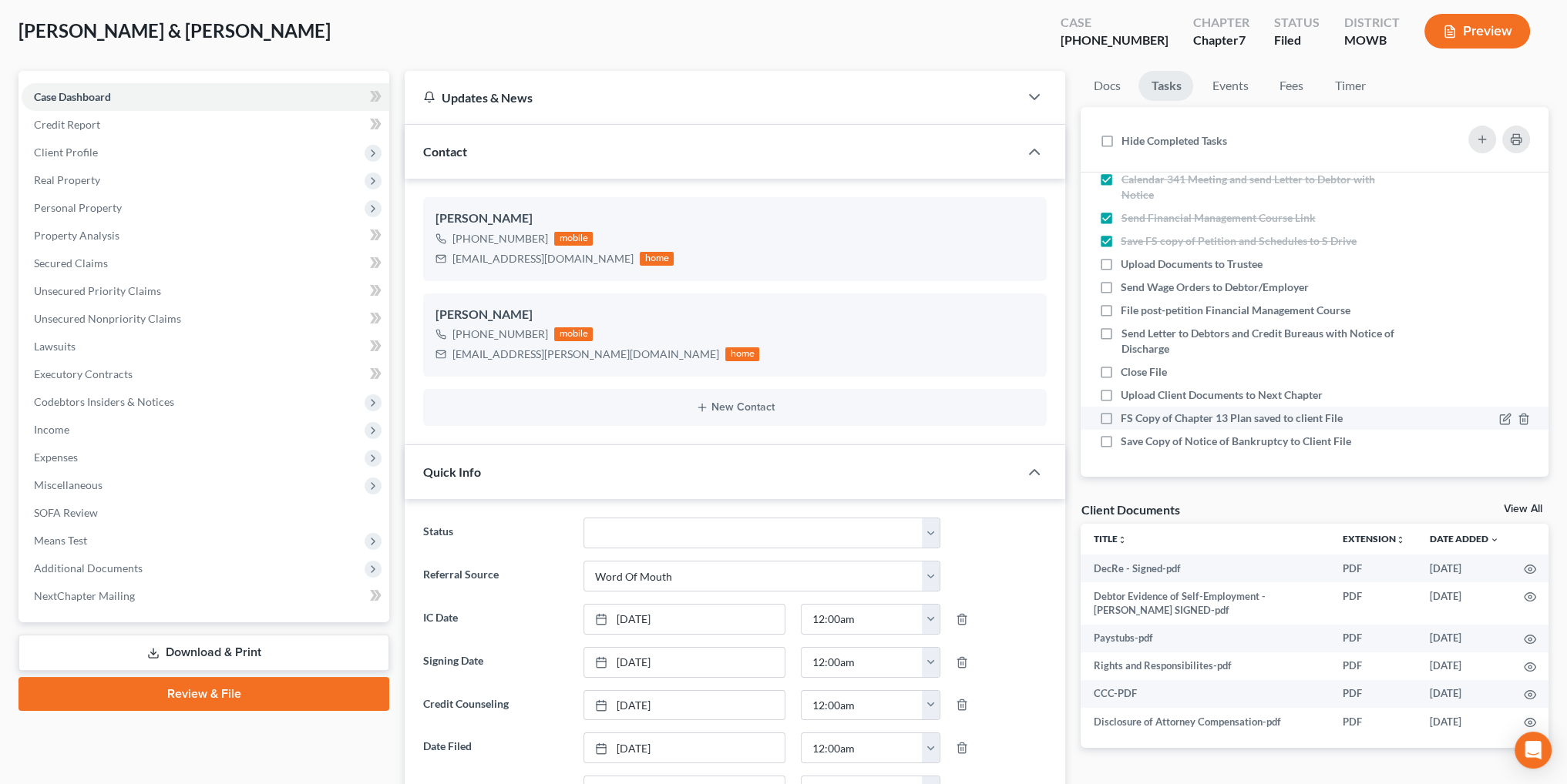
click at [1120, 418] on label "FS Copy of Chapter 13 Plan saved to client File" at bounding box center [1238, 418] width 235 height 15
click at [1127, 418] on input "FS Copy of Chapter 13 Plan saved to client File" at bounding box center [1132, 415] width 10 height 10
click at [1120, 440] on label "Save Copy of Notice of Bankruptcy to Client File" at bounding box center [1241, 442] width 243 height 15
click at [1127, 440] on input "Save Copy of Notice of Bankruptcy to Client File" at bounding box center [1132, 439] width 10 height 10
click at [1120, 420] on label "FS Copy of Chapter 13 Plan saved to client File" at bounding box center [1238, 418] width 235 height 15
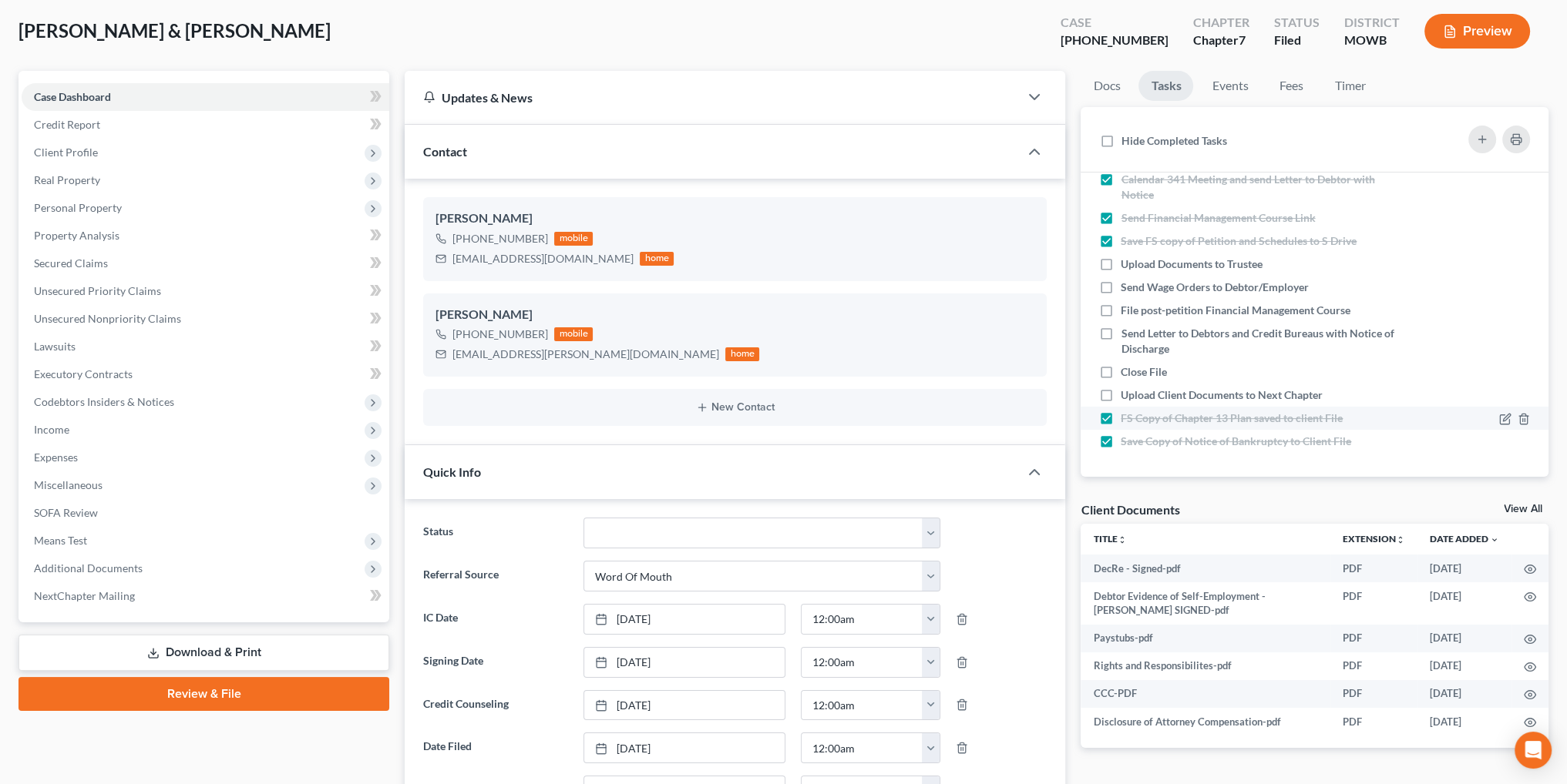
click at [1127, 420] on input "FS Copy of Chapter 13 Plan saved to client File" at bounding box center [1132, 415] width 10 height 10
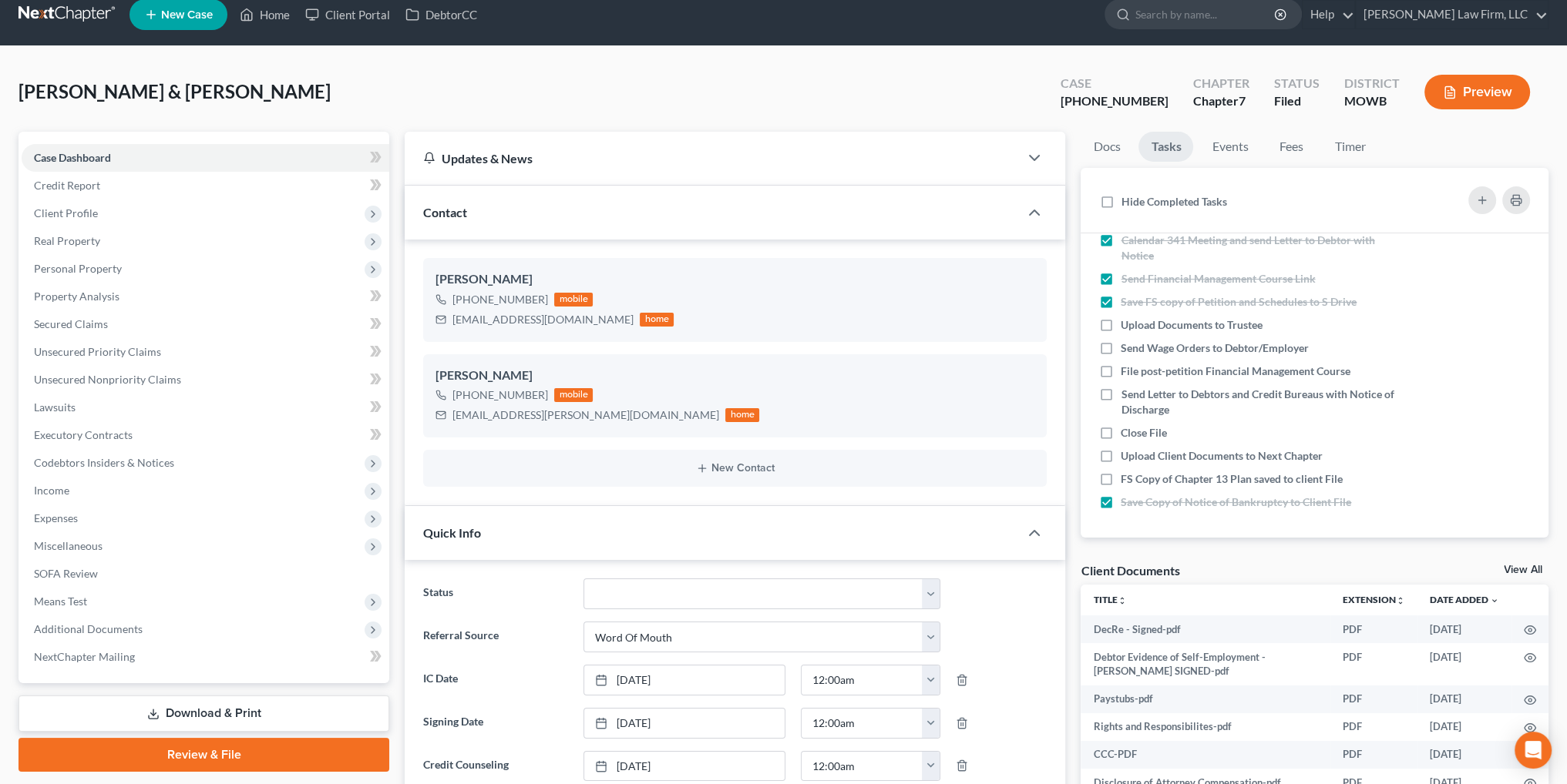
scroll to position [0, 0]
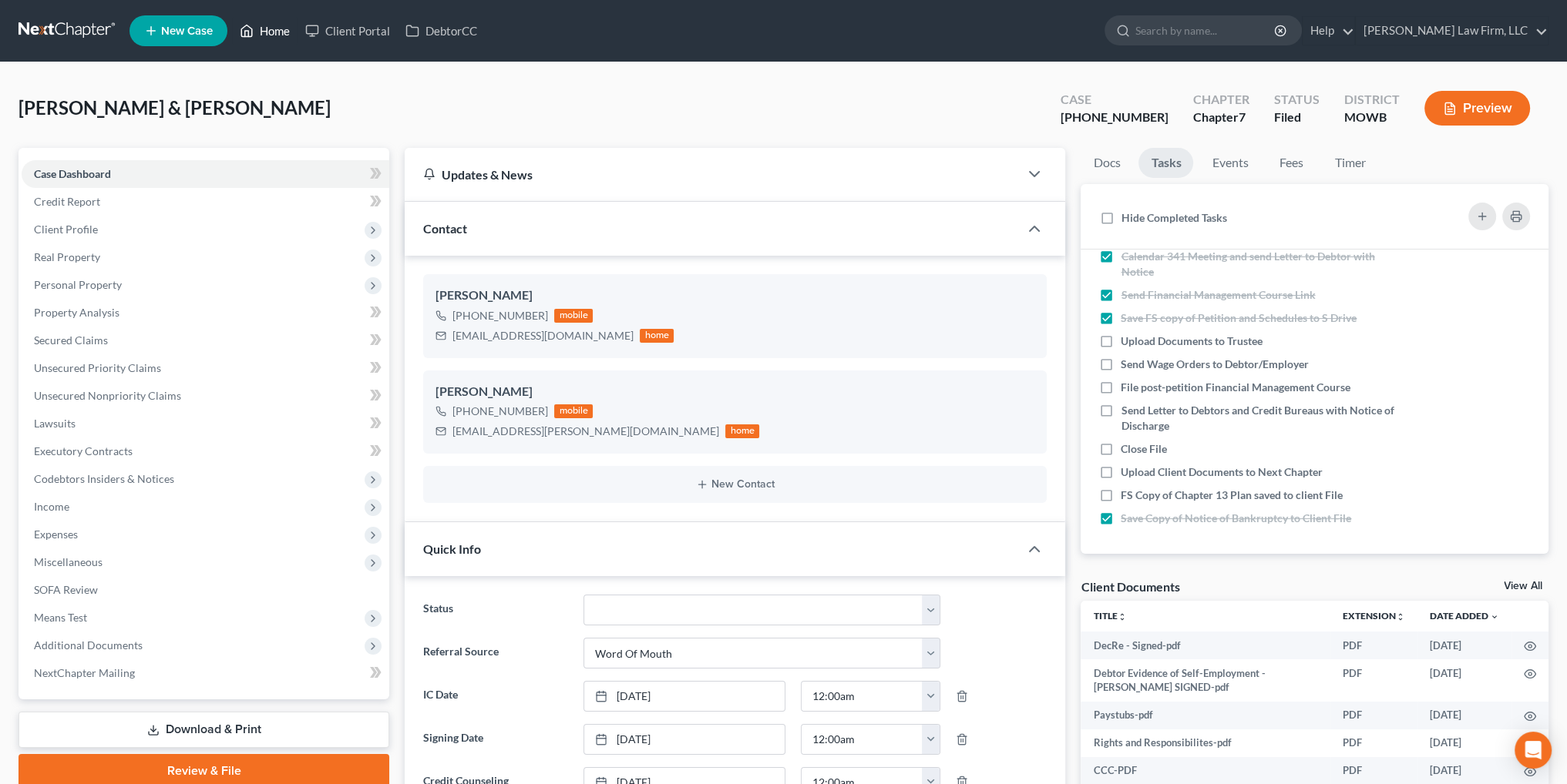
click at [267, 27] on link "Home" at bounding box center [264, 30] width 65 height 27
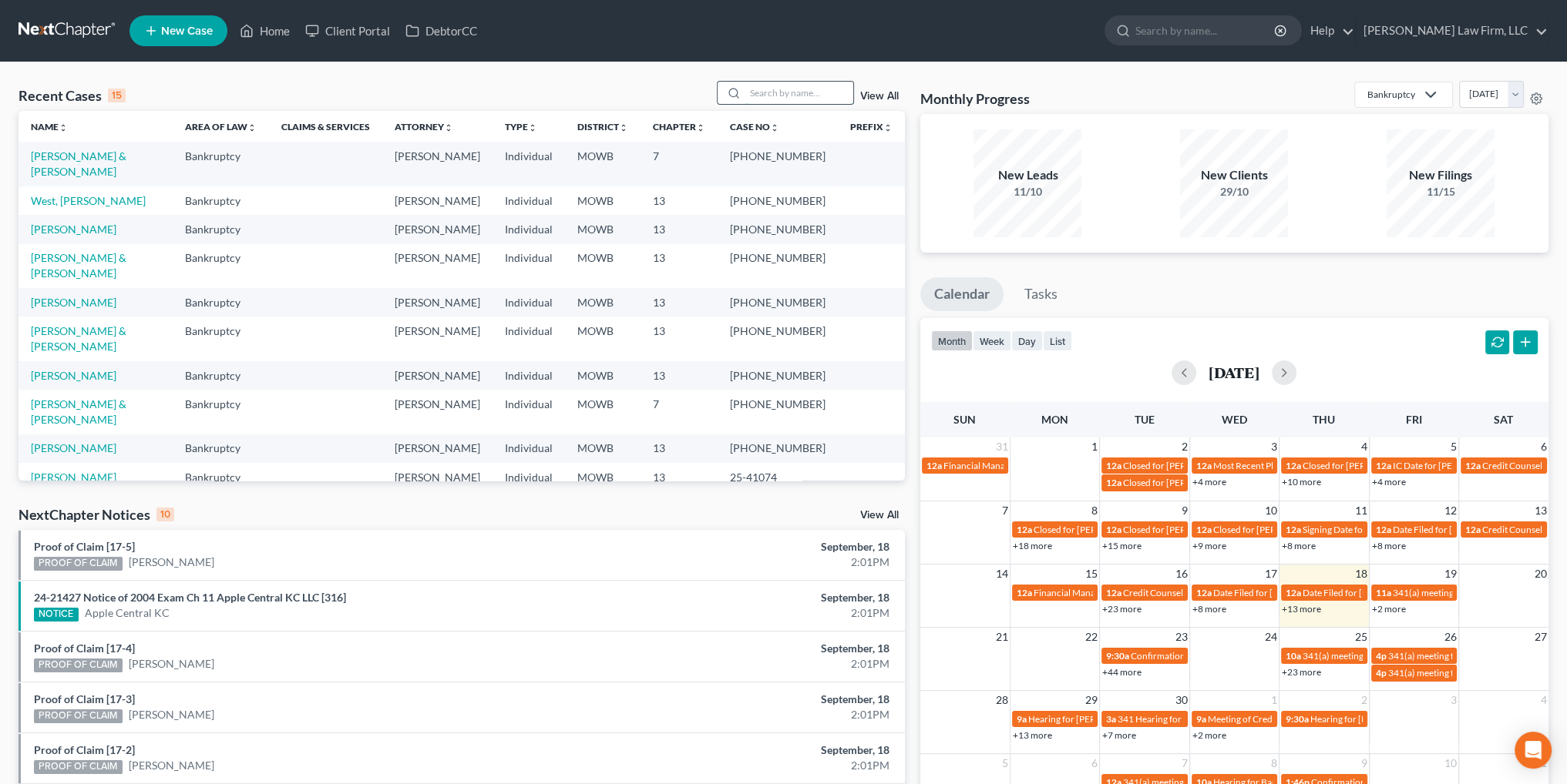
click at [779, 89] on input "search" at bounding box center [800, 93] width 108 height 23
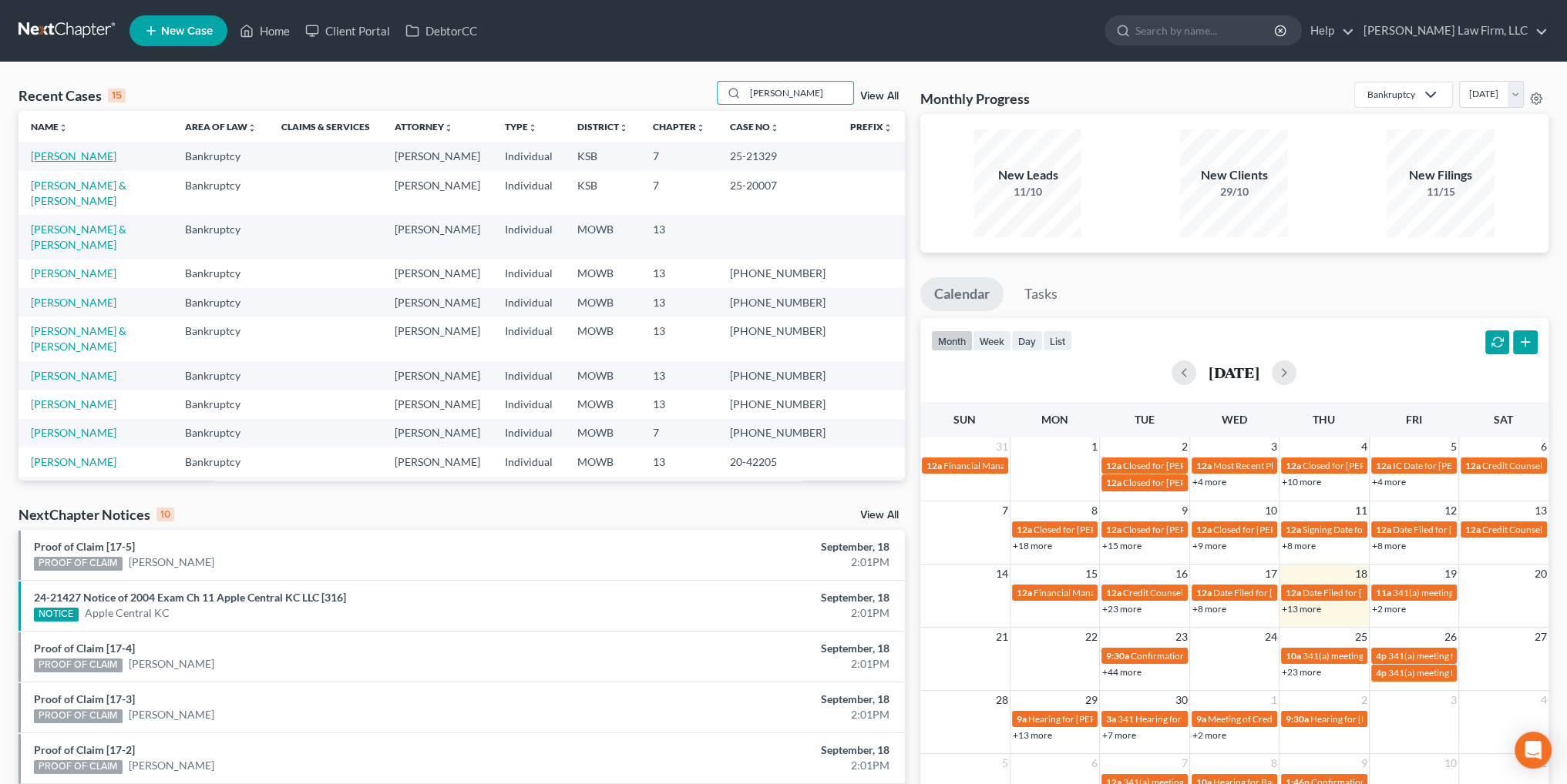
click at [59, 152] on link "[PERSON_NAME]" at bounding box center [74, 156] width 85 height 13
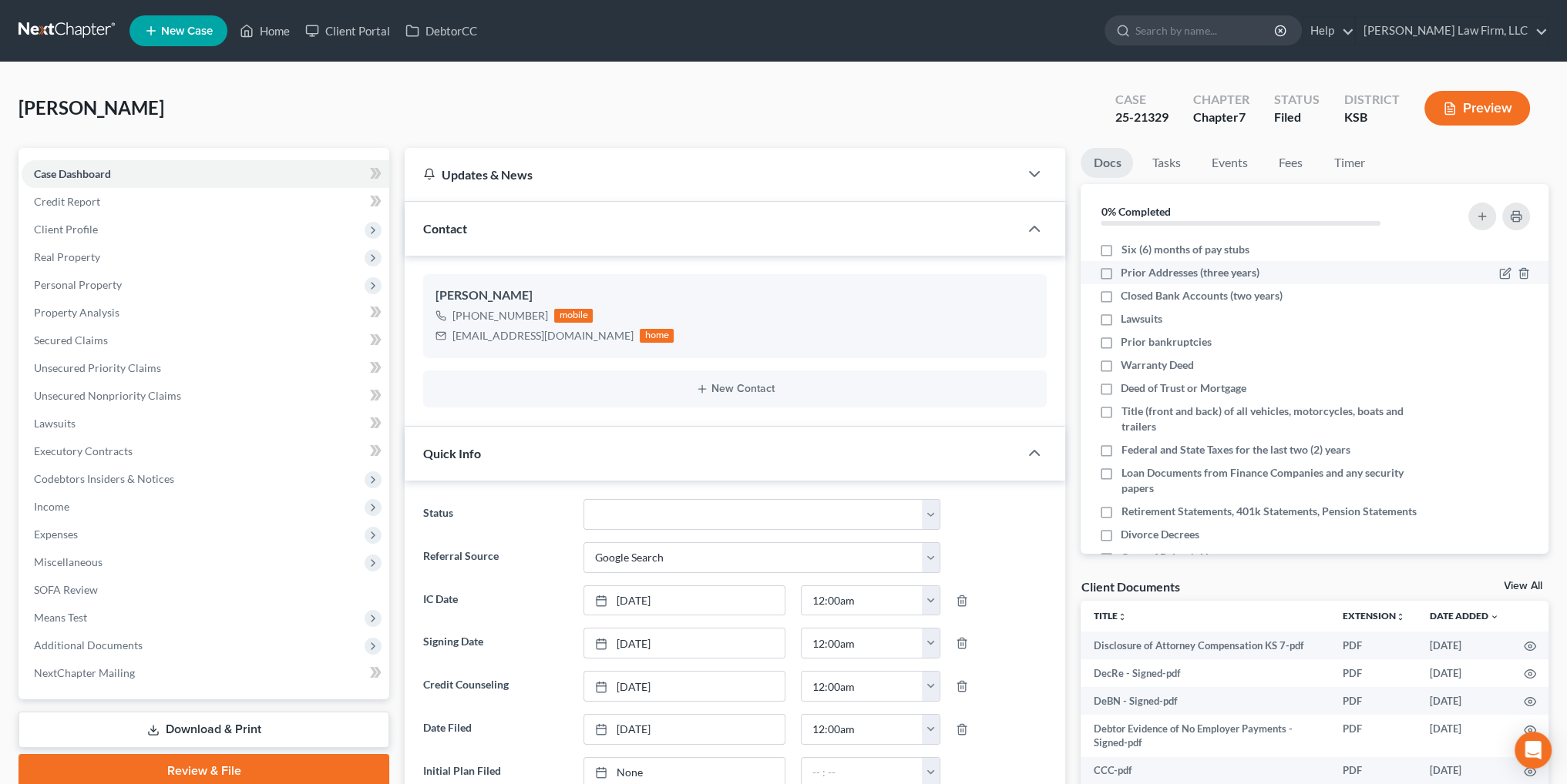
click at [1120, 272] on label "Prior Addresses (three years)" at bounding box center [1189, 272] width 139 height 15
click at [1127, 272] on input "Prior Addresses (three years)" at bounding box center [1132, 270] width 10 height 10
click at [1120, 408] on label "Title (front and back) of all vehicles, motorcycles, boats and trailers" at bounding box center [1269, 419] width 297 height 31
click at [1127, 408] on input "Title (front and back) of all vehicles, motorcycles, boats and trailers" at bounding box center [1132, 409] width 10 height 10
click at [1120, 447] on label "Federal and State Taxes for the last two (2) years" at bounding box center [1235, 449] width 229 height 15
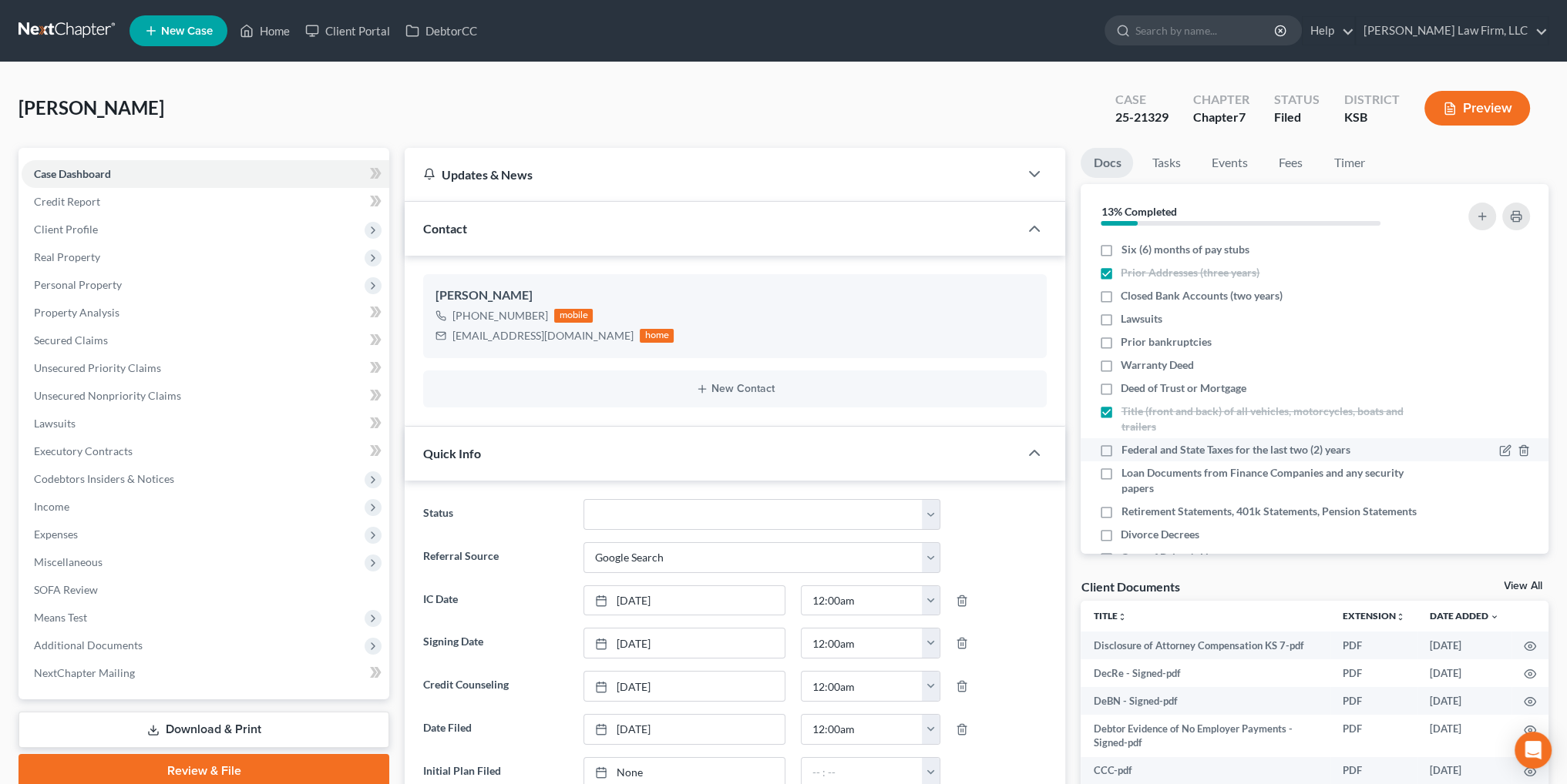
click at [1127, 447] on input "Federal and State Taxes for the last two (2) years" at bounding box center [1132, 446] width 10 height 10
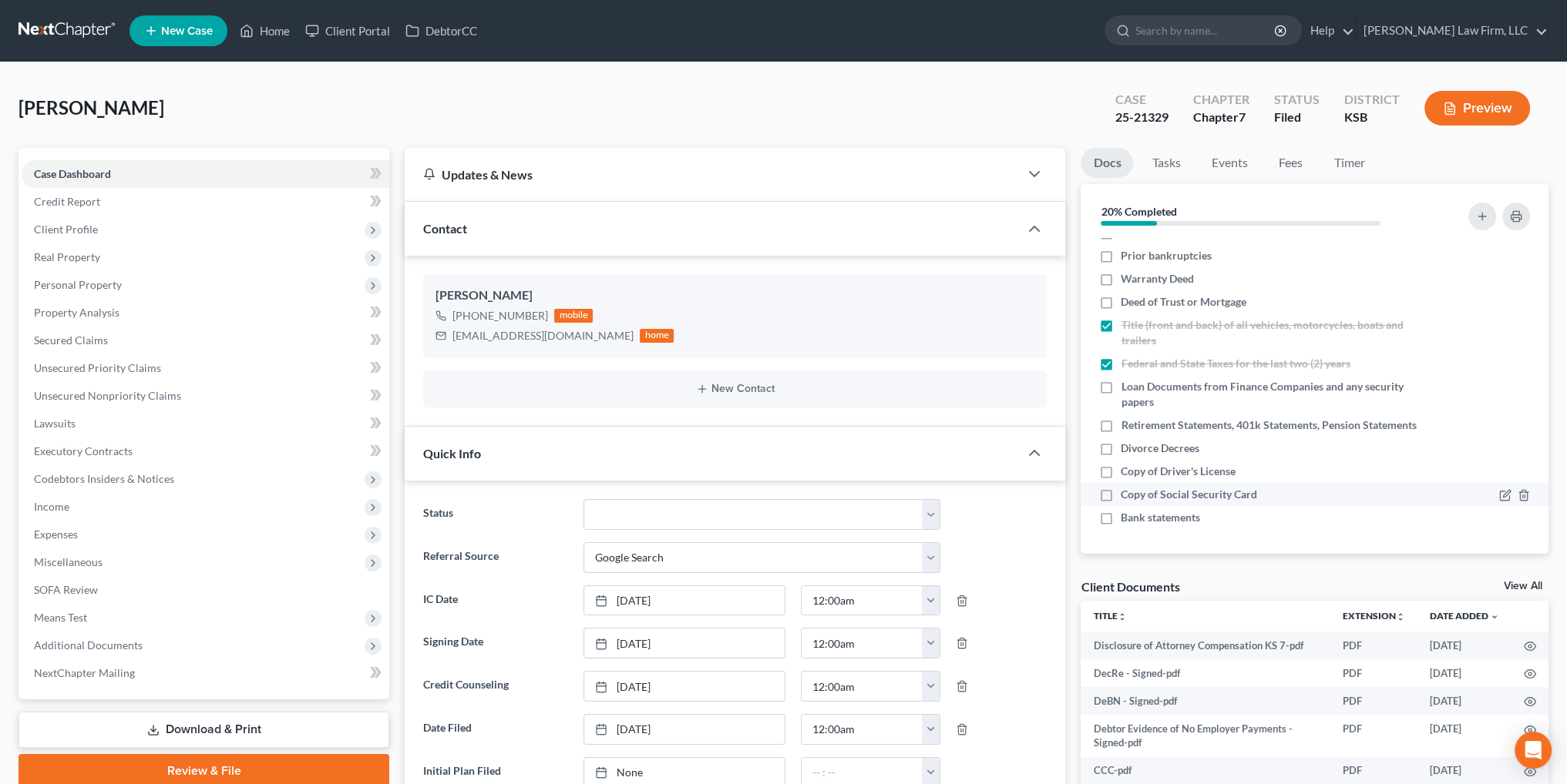
click at [1120, 489] on label "Copy of Social Security Card" at bounding box center [1188, 495] width 136 height 15
click at [1127, 489] on input "Copy of Social Security Card" at bounding box center [1132, 492] width 10 height 10
click at [1120, 468] on label "Copy of Driver's License" at bounding box center [1177, 471] width 114 height 15
click at [1127, 468] on input "Copy of Driver's License" at bounding box center [1132, 468] width 10 height 10
click at [1165, 163] on link "Tasks" at bounding box center [1166, 163] width 53 height 30
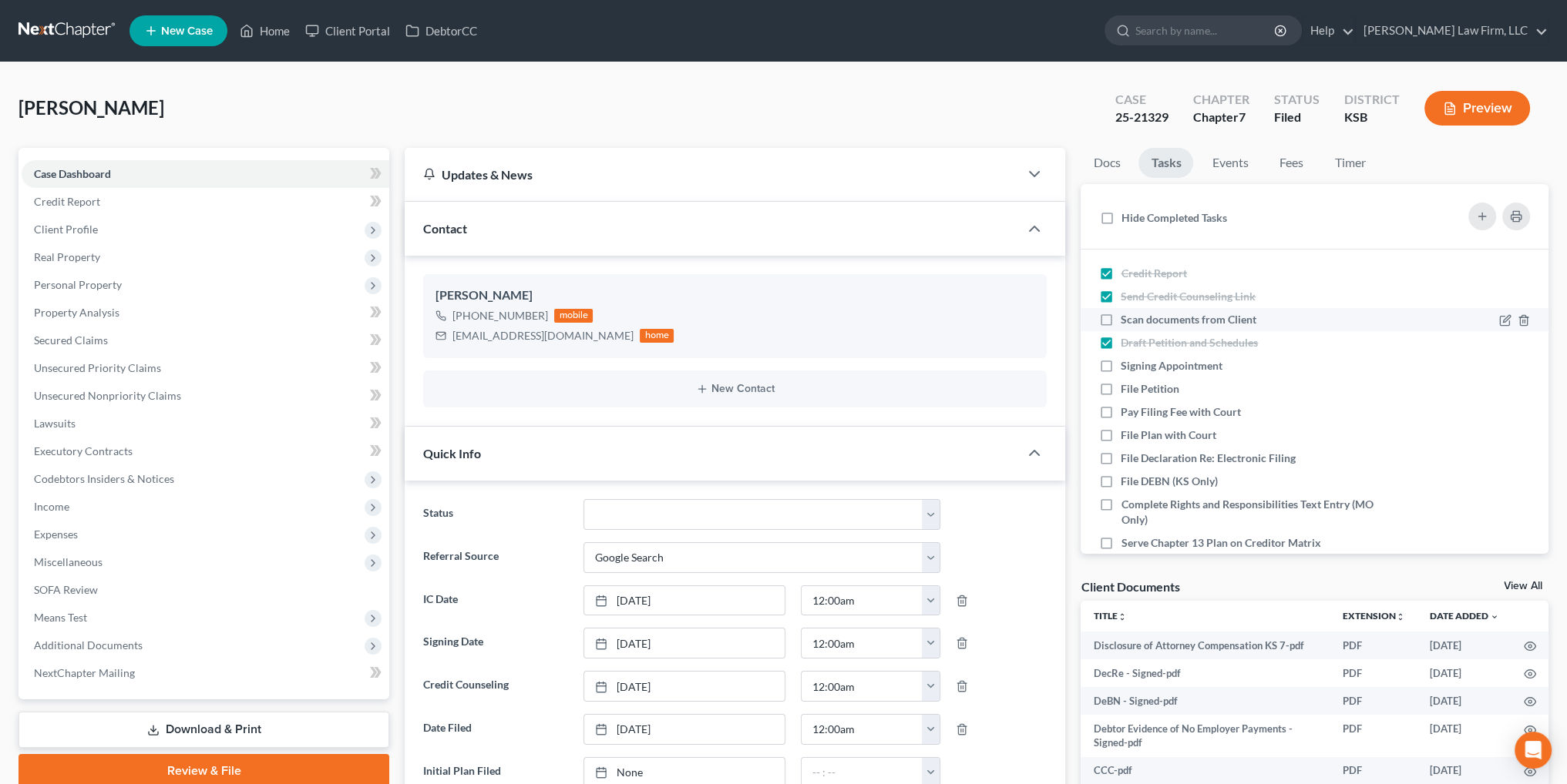
click at [1120, 319] on label "Scan documents from Client" at bounding box center [1194, 320] width 148 height 15
click at [1127, 319] on input "Scan documents from Client" at bounding box center [1132, 317] width 10 height 10
click at [1120, 365] on label "Signing Appointment" at bounding box center [1177, 366] width 114 height 15
click at [1127, 365] on input "Signing Appointment" at bounding box center [1132, 363] width 10 height 10
click at [1120, 388] on label "File Petition" at bounding box center [1155, 389] width 71 height 15
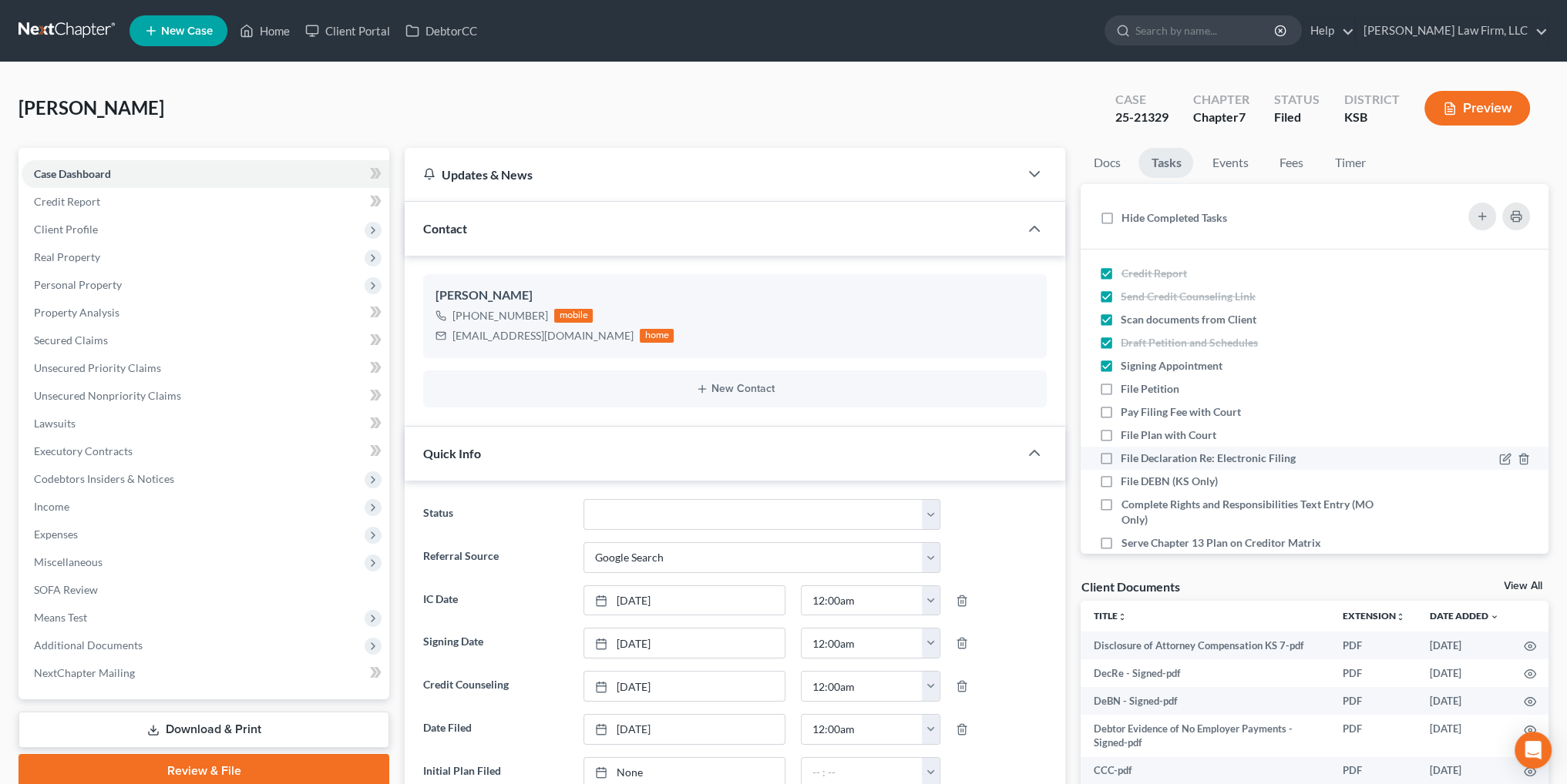
click at [1127, 388] on input "File Petition" at bounding box center [1132, 386] width 10 height 10
click at [1120, 412] on label "Pay Filing Fee with Court" at bounding box center [1187, 412] width 132 height 15
click at [1127, 412] on input "Pay Filing Fee with Court" at bounding box center [1132, 409] width 10 height 10
click at [1120, 456] on label "File Declaration Re: Electronic Filing" at bounding box center [1214, 458] width 187 height 15
click at [1127, 456] on input "File Declaration Re: Electronic Filing" at bounding box center [1132, 455] width 10 height 10
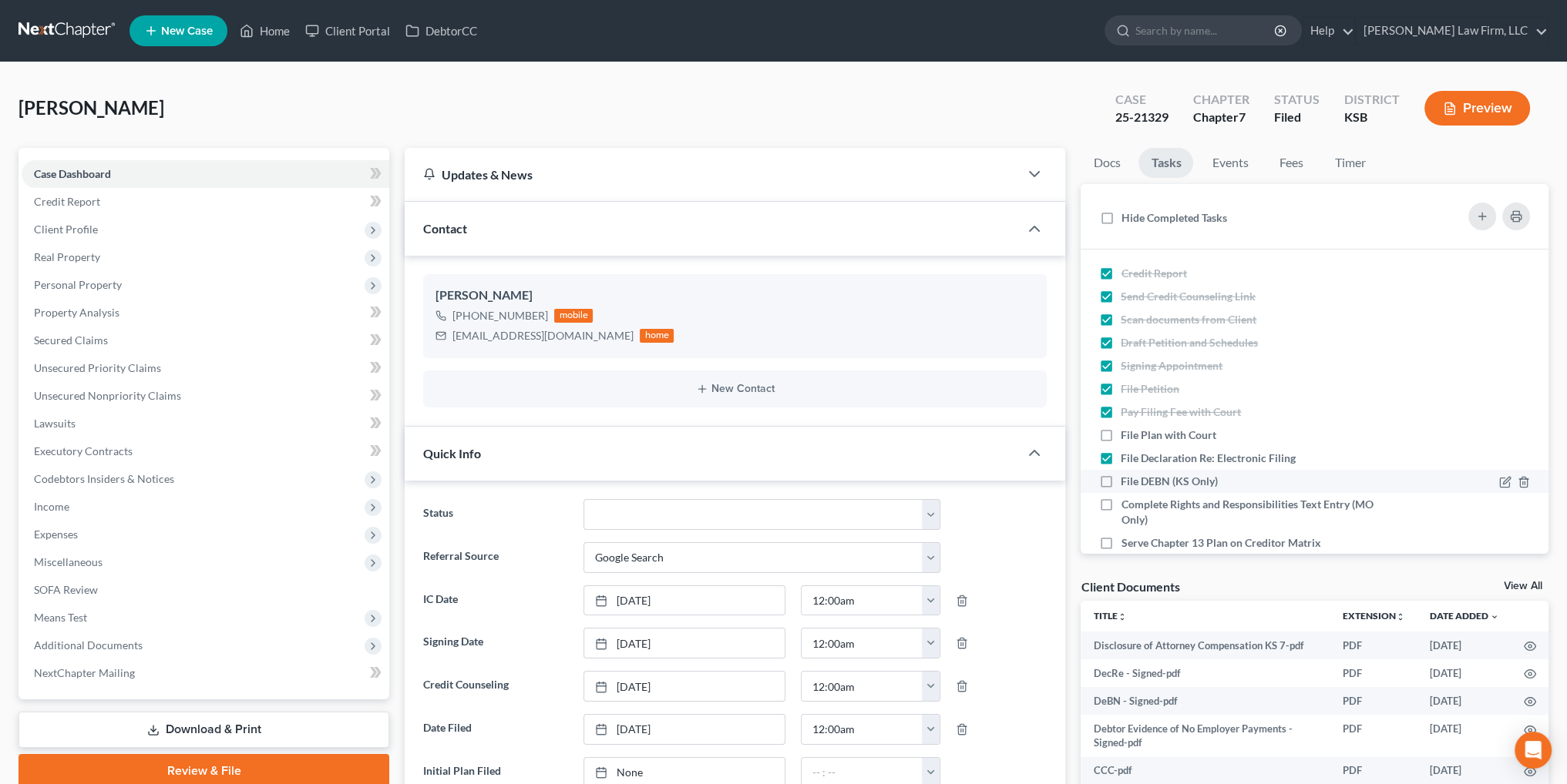
click at [1120, 479] on label "File DEBN (KS Only)" at bounding box center [1175, 481] width 110 height 15
click at [1127, 479] on input "File DEBN (KS Only)" at bounding box center [1132, 479] width 10 height 10
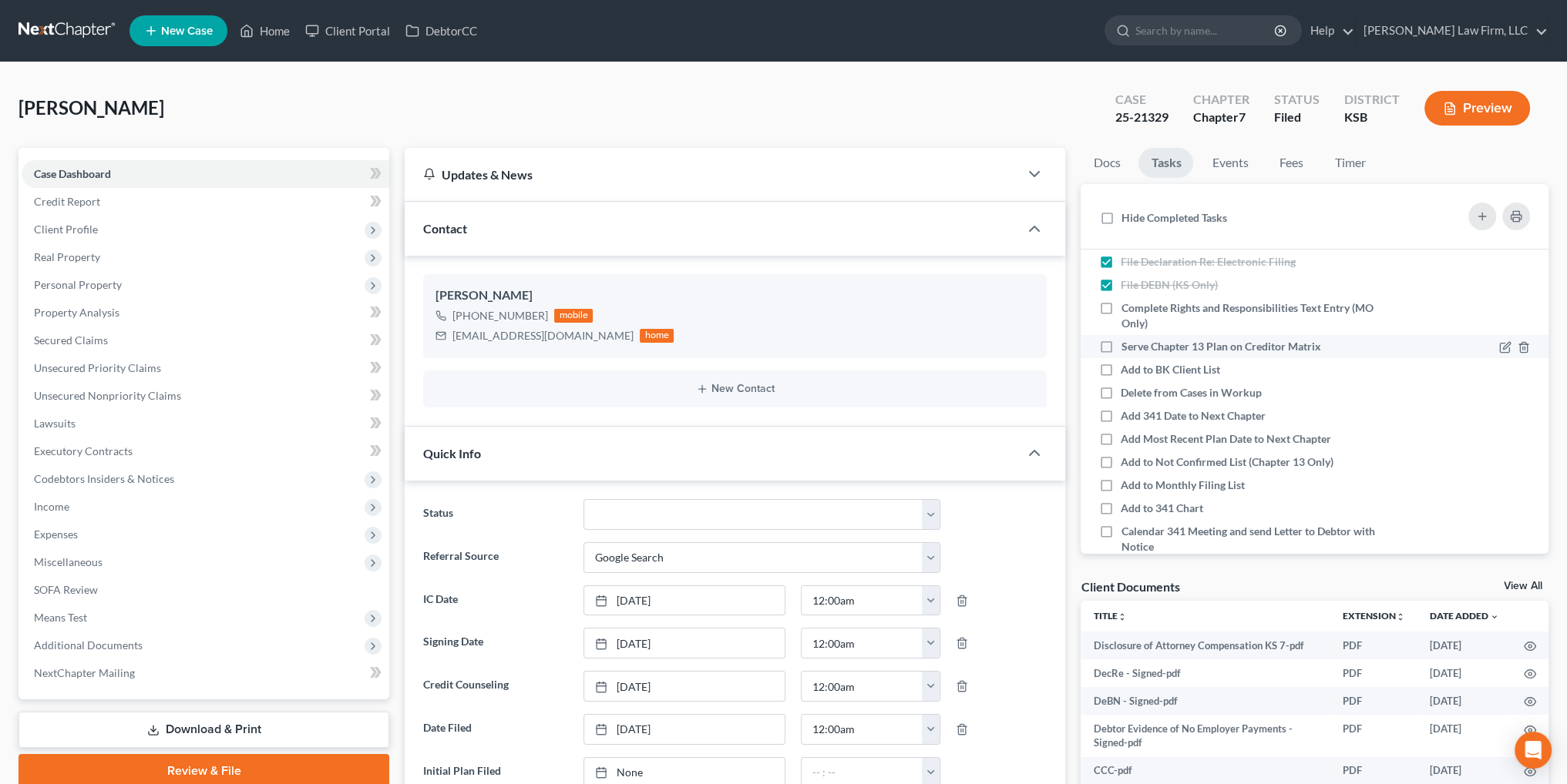
scroll to position [231, 0]
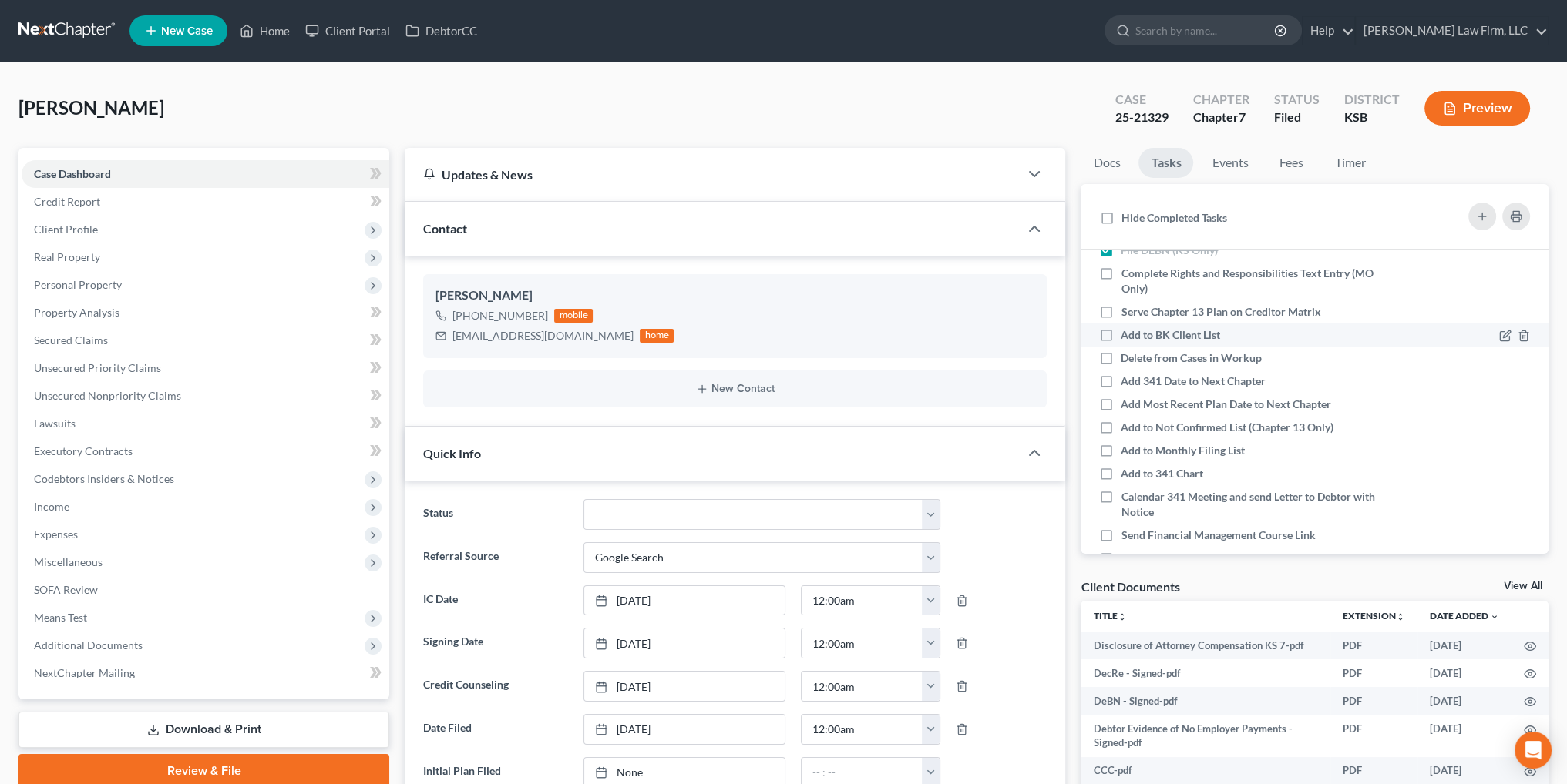
click at [1120, 331] on label "Add to BK Client List" at bounding box center [1176, 335] width 112 height 15
click at [1127, 331] on input "Add to BK Client List" at bounding box center [1132, 332] width 10 height 10
click at [1120, 357] on label "Delete from Cases in Workup" at bounding box center [1197, 358] width 153 height 15
click at [1127, 357] on input "Delete from Cases in Workup" at bounding box center [1132, 356] width 10 height 10
click at [1120, 376] on label "Add 341 Date to Next Chapter" at bounding box center [1199, 381] width 157 height 15
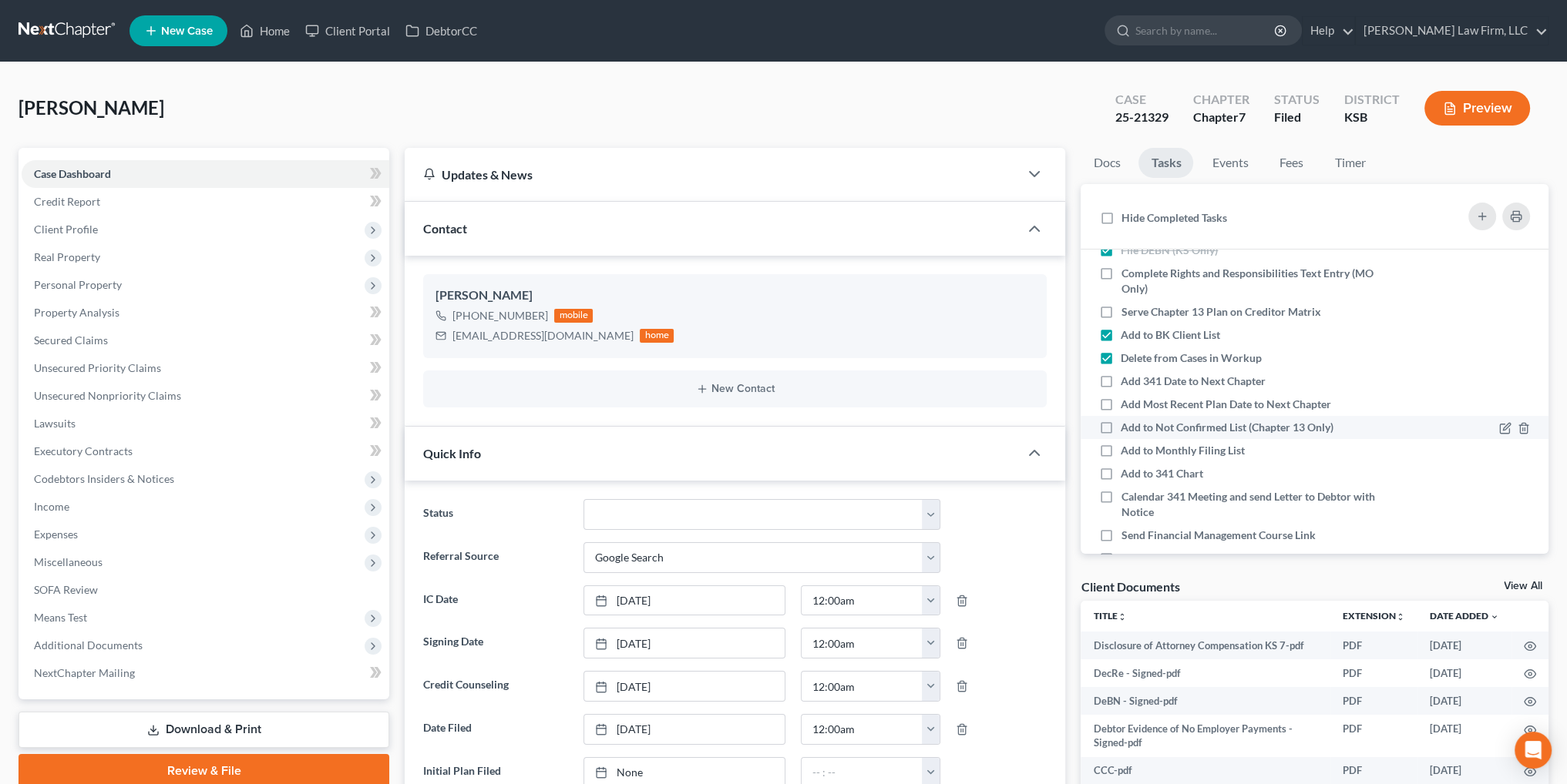
click at [1127, 376] on input "Add 341 Date to Next Chapter" at bounding box center [1132, 378] width 10 height 10
click at [1120, 447] on label "Add to Monthly Filing List" at bounding box center [1188, 450] width 136 height 15
click at [1127, 447] on input "Add to Monthly Filing List" at bounding box center [1132, 447] width 10 height 10
click at [1120, 474] on label "Add to 341 Chart" at bounding box center [1168, 474] width 95 height 15
click at [1127, 474] on input "Add to 341 Chart" at bounding box center [1132, 471] width 10 height 10
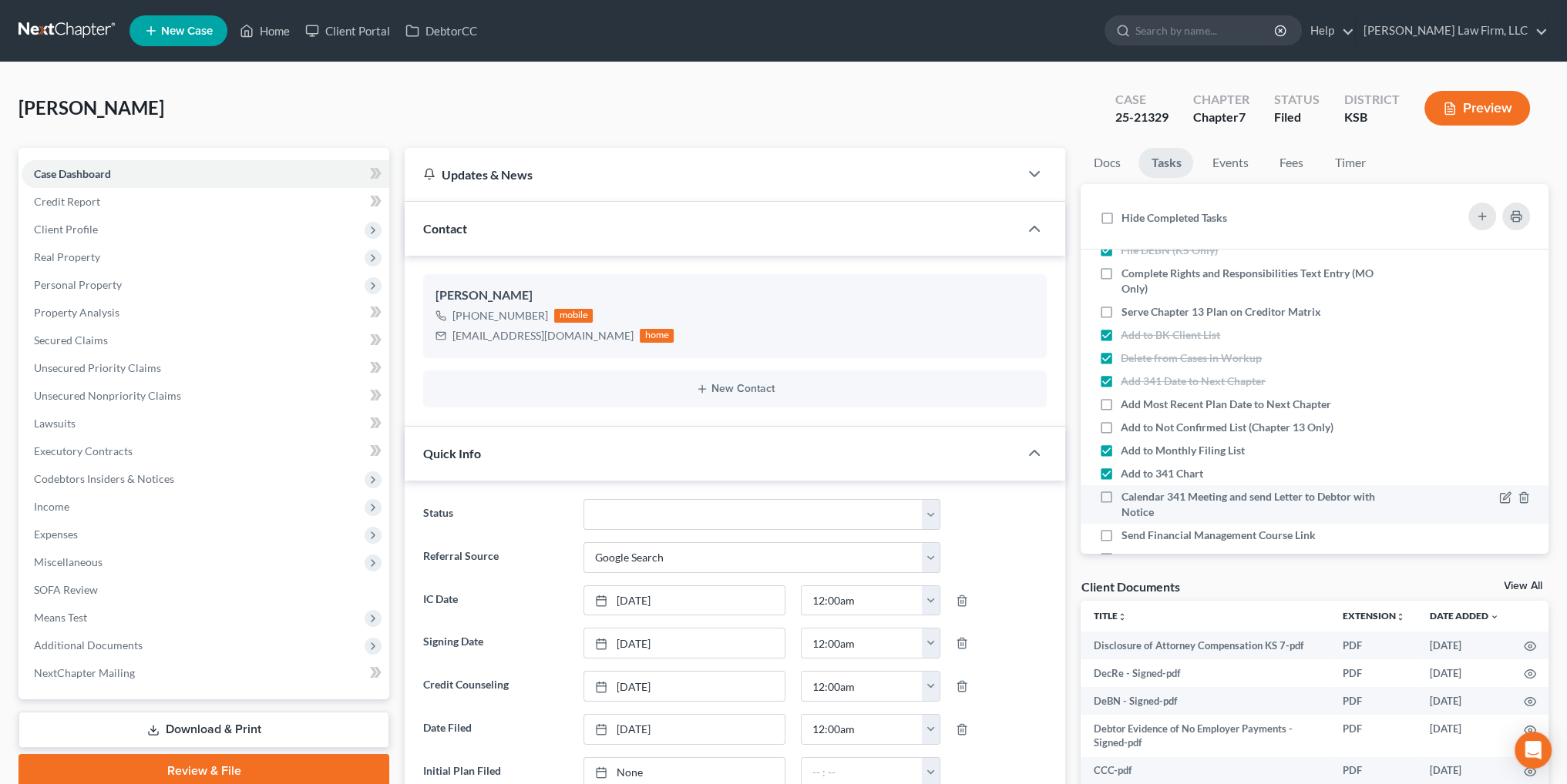
click at [1120, 496] on label "Calendar 341 Meeting and send Letter to Debtor with Notice" at bounding box center [1259, 504] width 279 height 31
click at [1127, 496] on input "Calendar 341 Meeting and send Letter to Debtor with Notice" at bounding box center [1132, 494] width 10 height 10
click at [1120, 533] on label "Send Financial Management Course Link" at bounding box center [1224, 535] width 206 height 15
click at [1127, 533] on input "Send Financial Management Course Link" at bounding box center [1132, 532] width 10 height 10
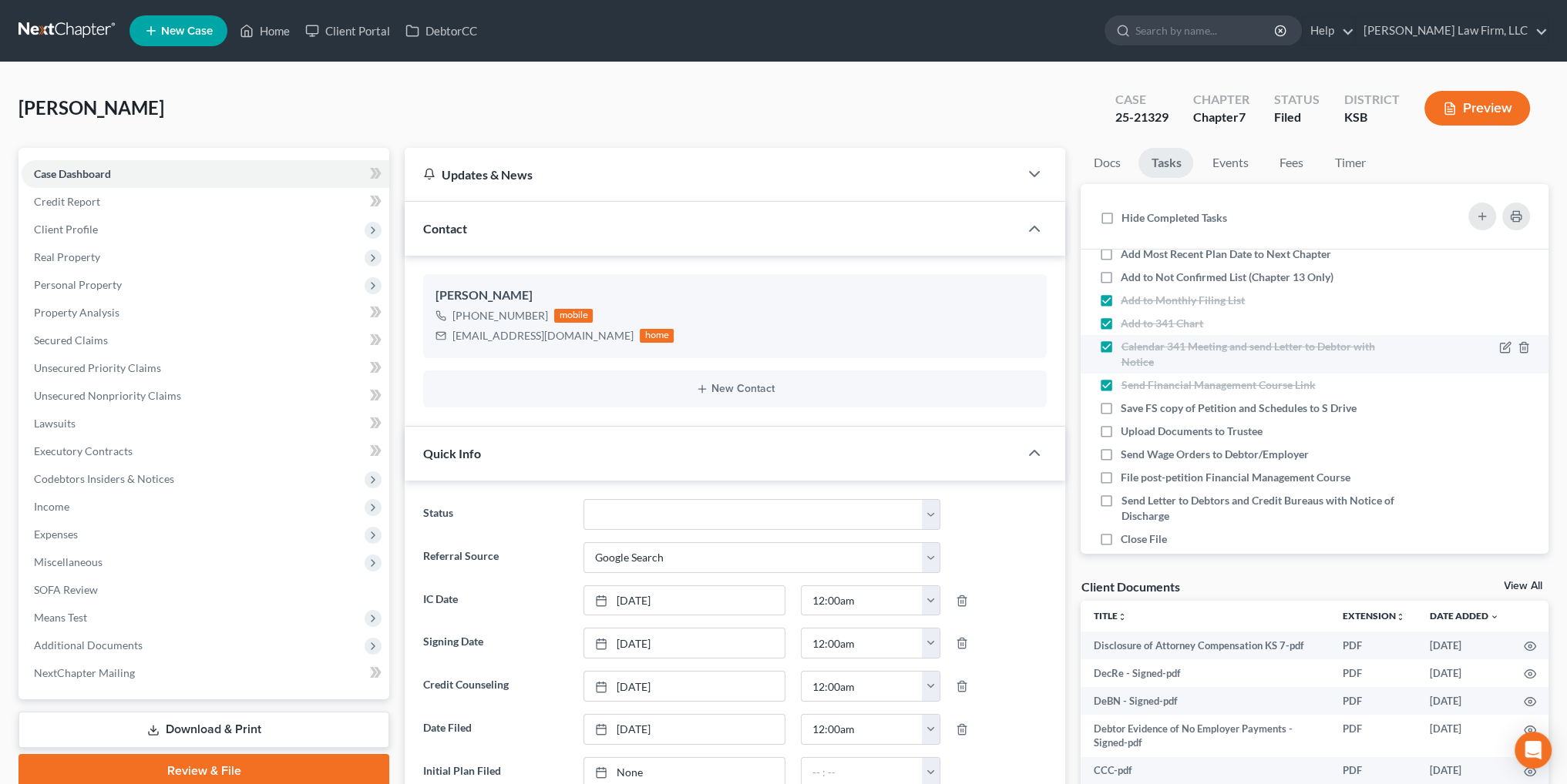
scroll to position [462, 0]
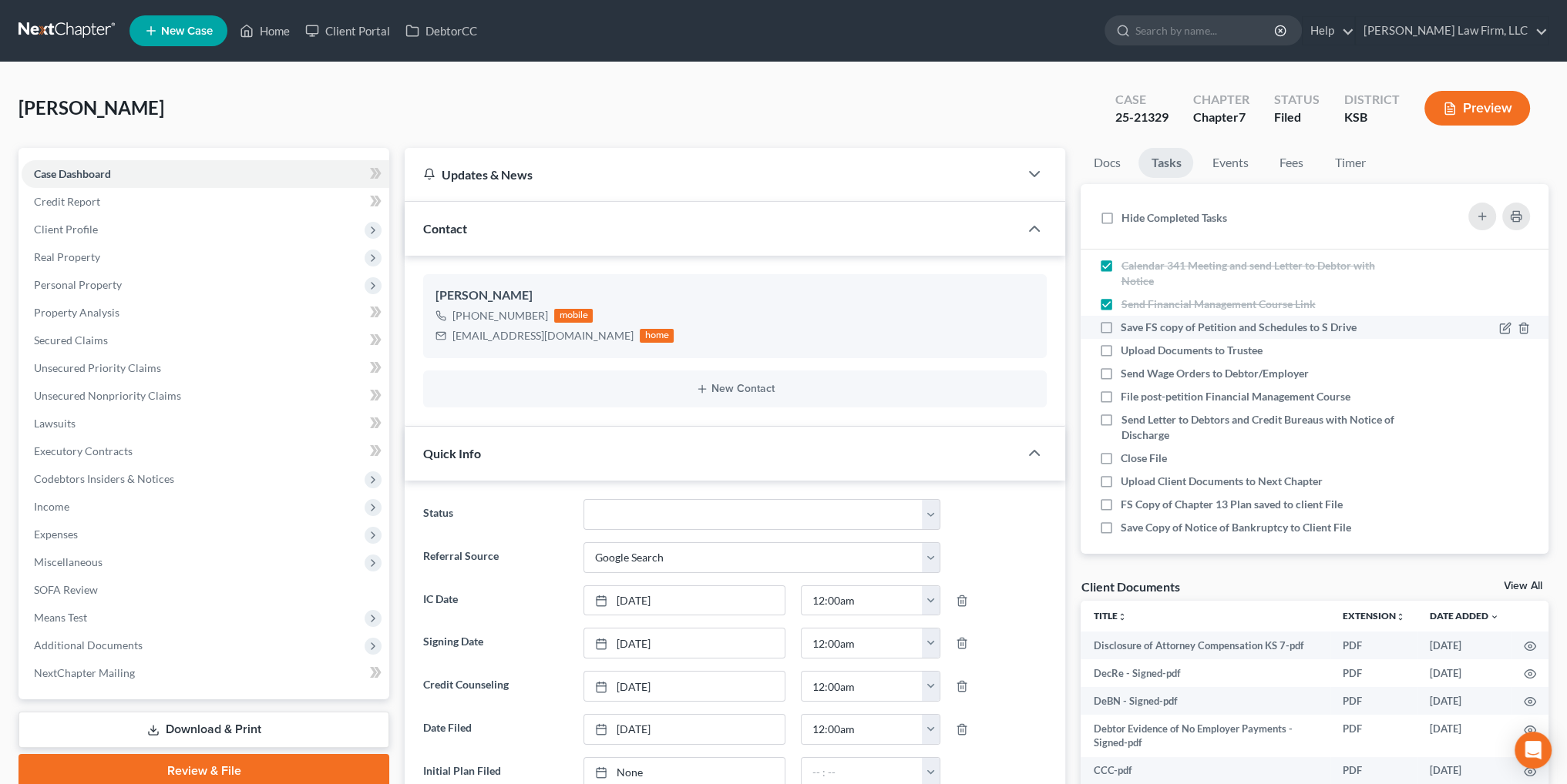
click at [1120, 327] on label "Save FS copy of Petition and Schedules to S Drive" at bounding box center [1244, 327] width 248 height 15
click at [1127, 327] on input "Save FS copy of Petition and Schedules to S Drive" at bounding box center [1132, 324] width 10 height 10
click at [1120, 531] on label "Save Copy of Notice of Bankruptcy to Client File" at bounding box center [1241, 528] width 243 height 15
click at [1127, 530] on input "Save Copy of Notice of Bankruptcy to Client File" at bounding box center [1132, 525] width 10 height 10
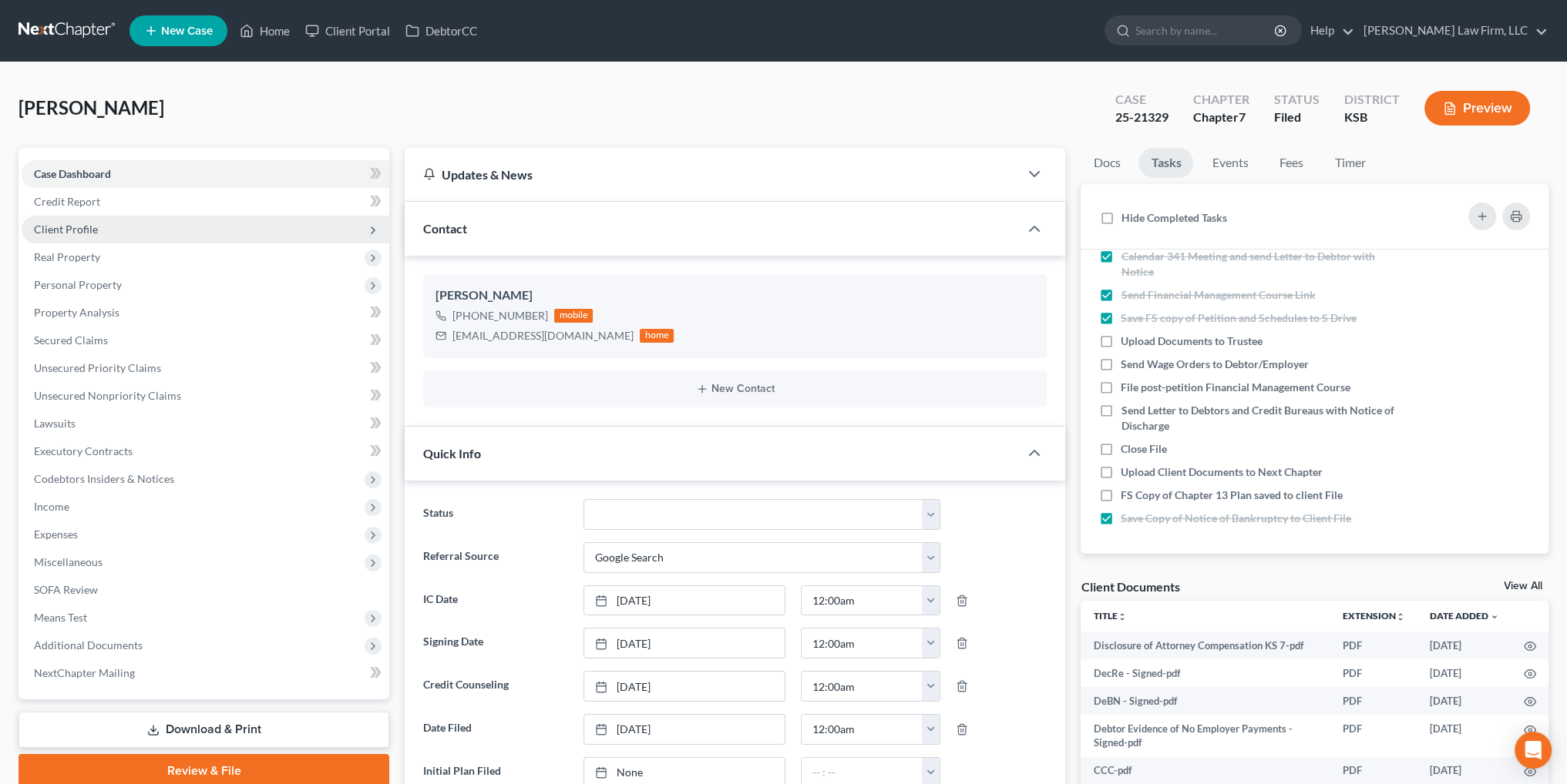
click at [64, 234] on span "Client Profile" at bounding box center [66, 229] width 64 height 13
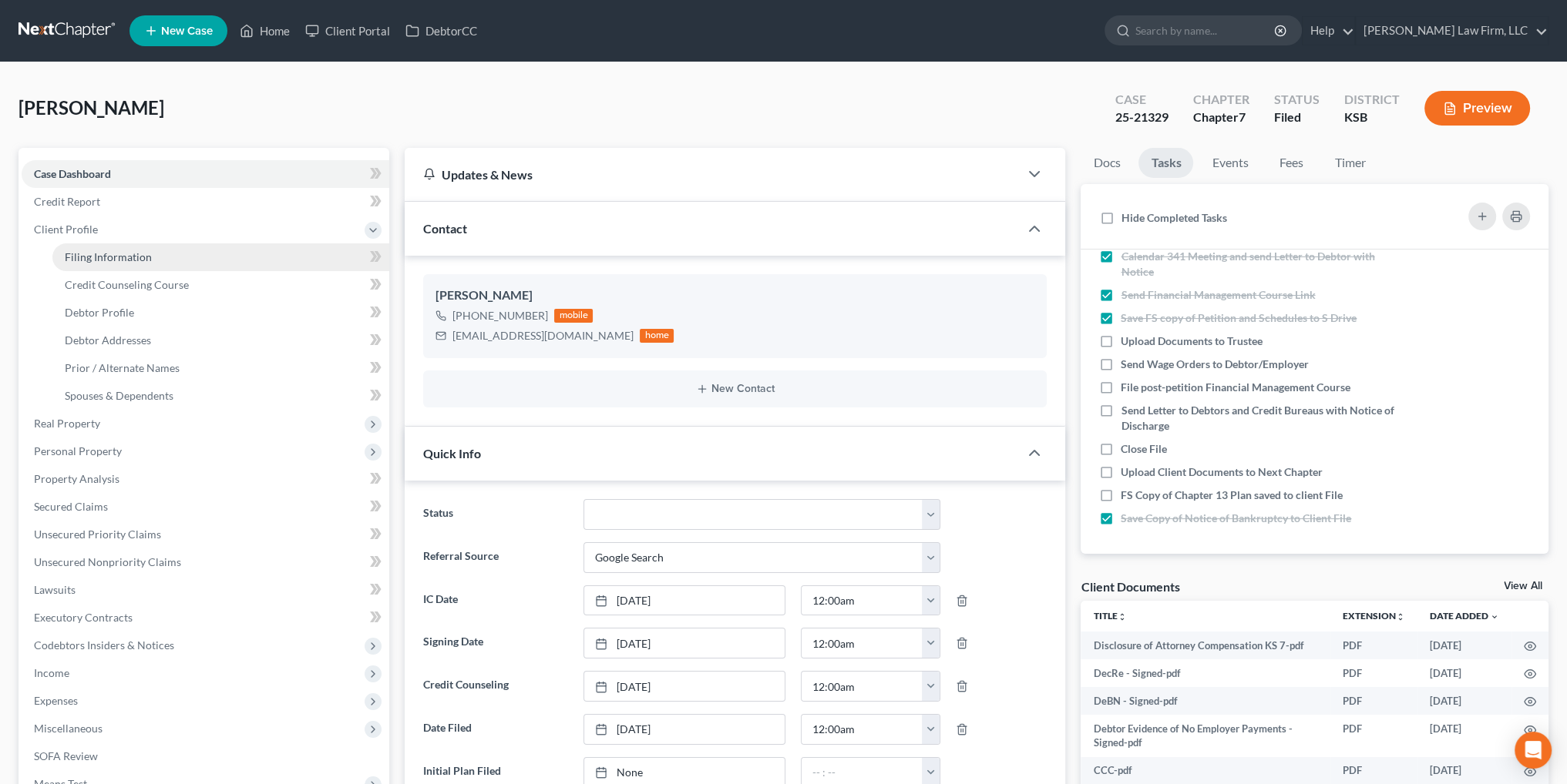
click at [90, 253] on span "Filing Information" at bounding box center [108, 257] width 87 height 13
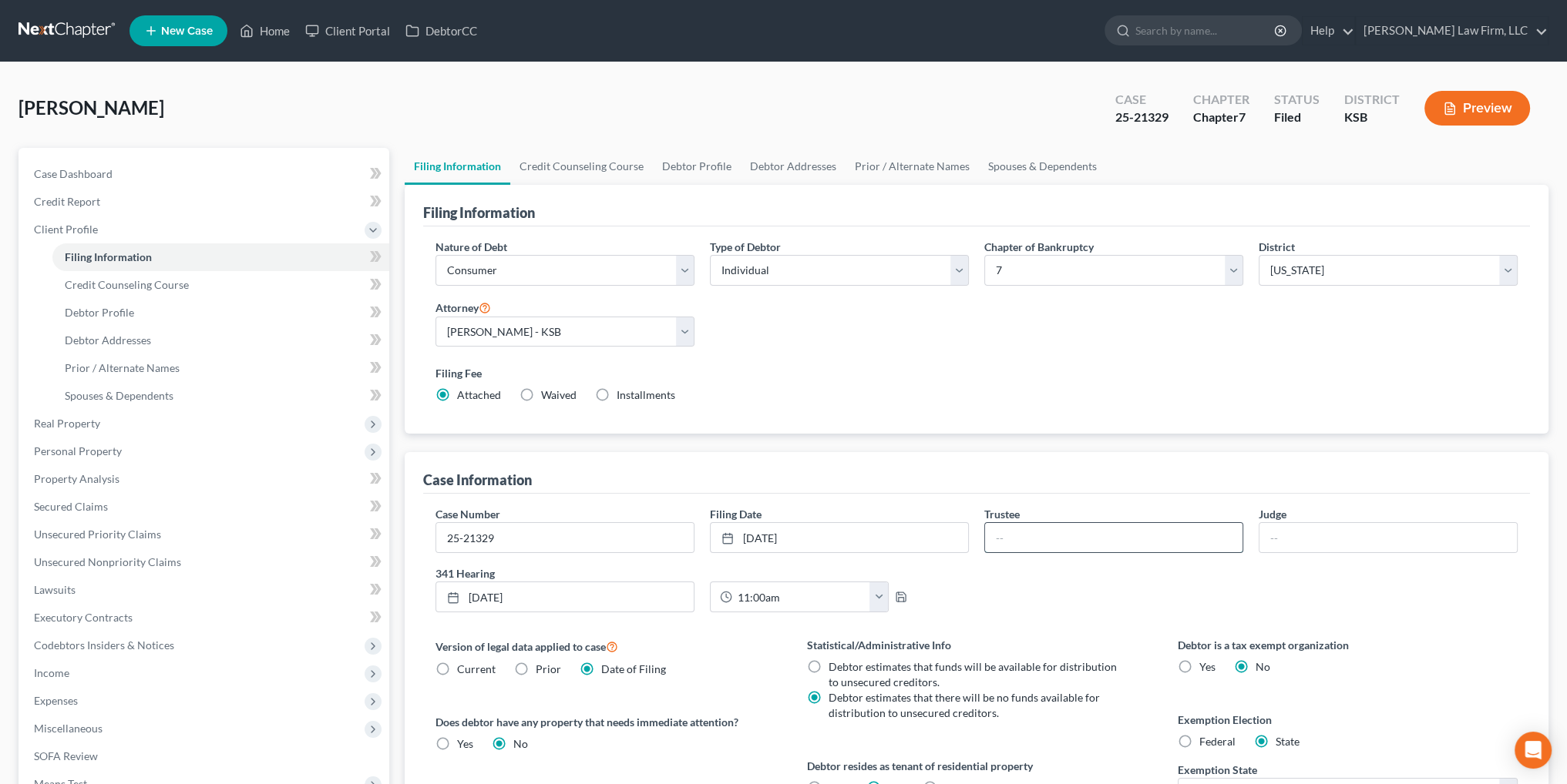
click at [1051, 543] on input "text" at bounding box center [1114, 537] width 257 height 29
click at [899, 594] on icon "button" at bounding box center [901, 597] width 12 height 12
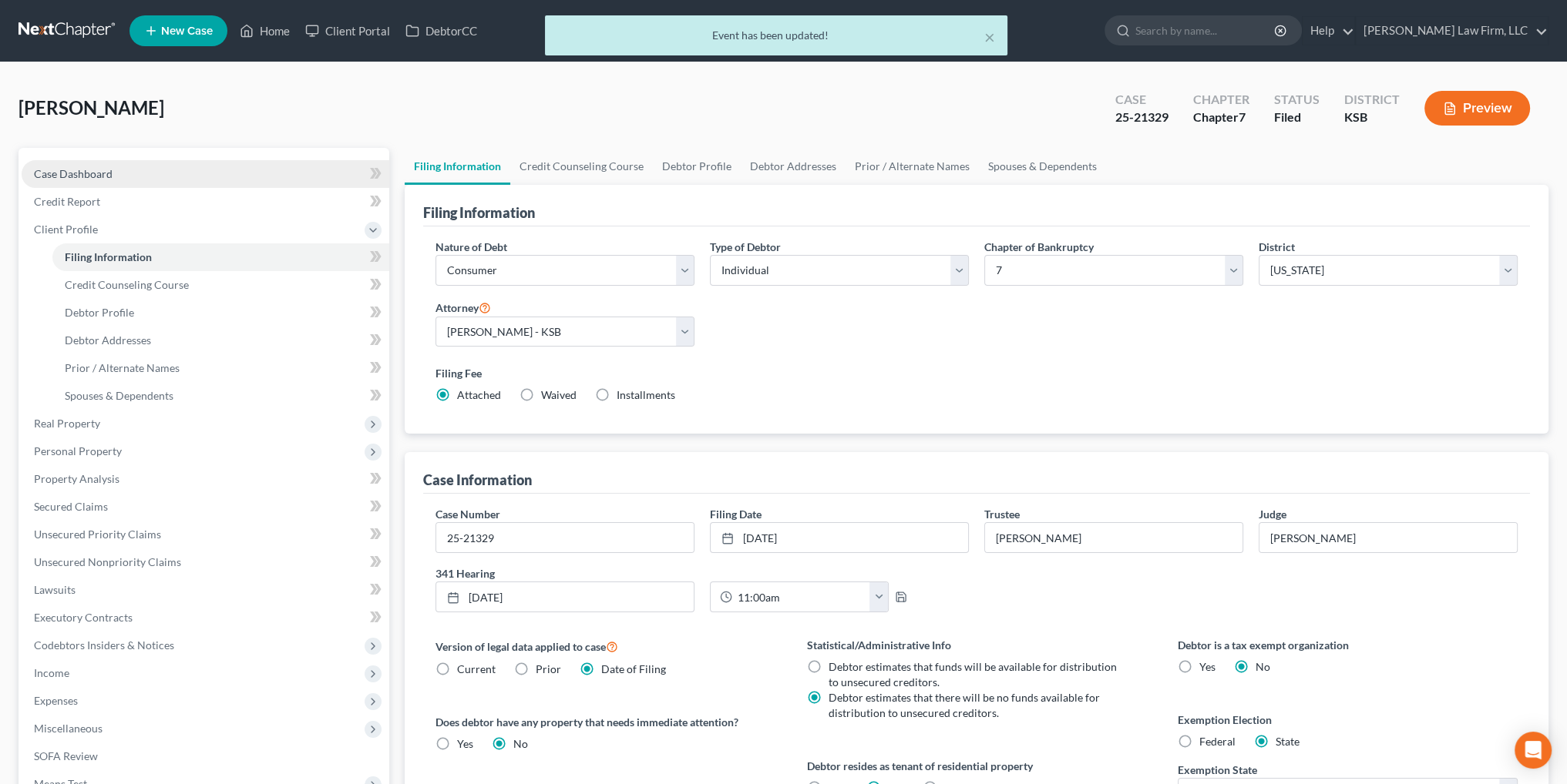
click at [81, 173] on span "Case Dashboard" at bounding box center [73, 174] width 79 height 13
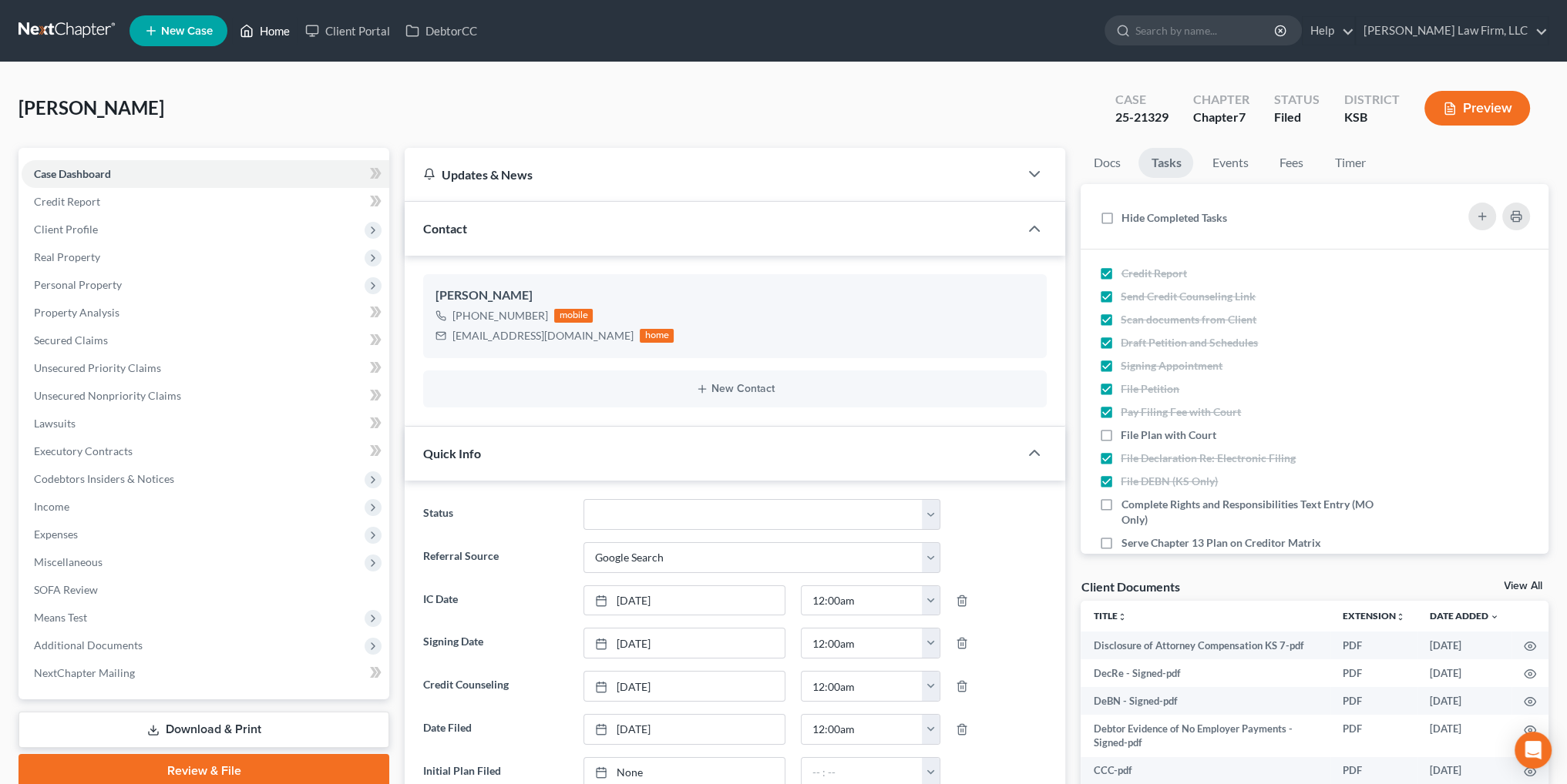
click at [265, 31] on link "Home" at bounding box center [264, 30] width 65 height 27
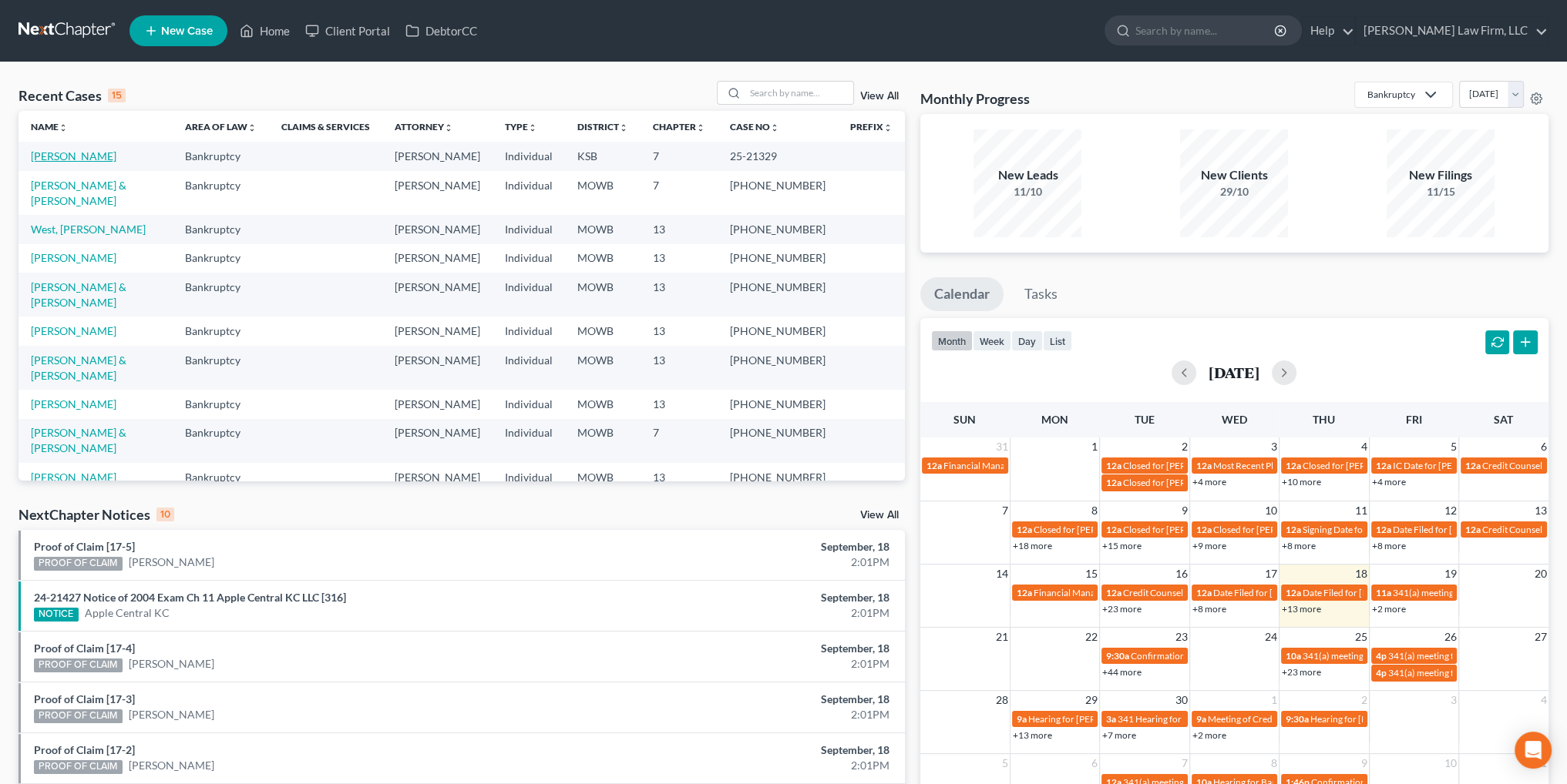
click at [64, 152] on link "[PERSON_NAME]" at bounding box center [74, 156] width 85 height 13
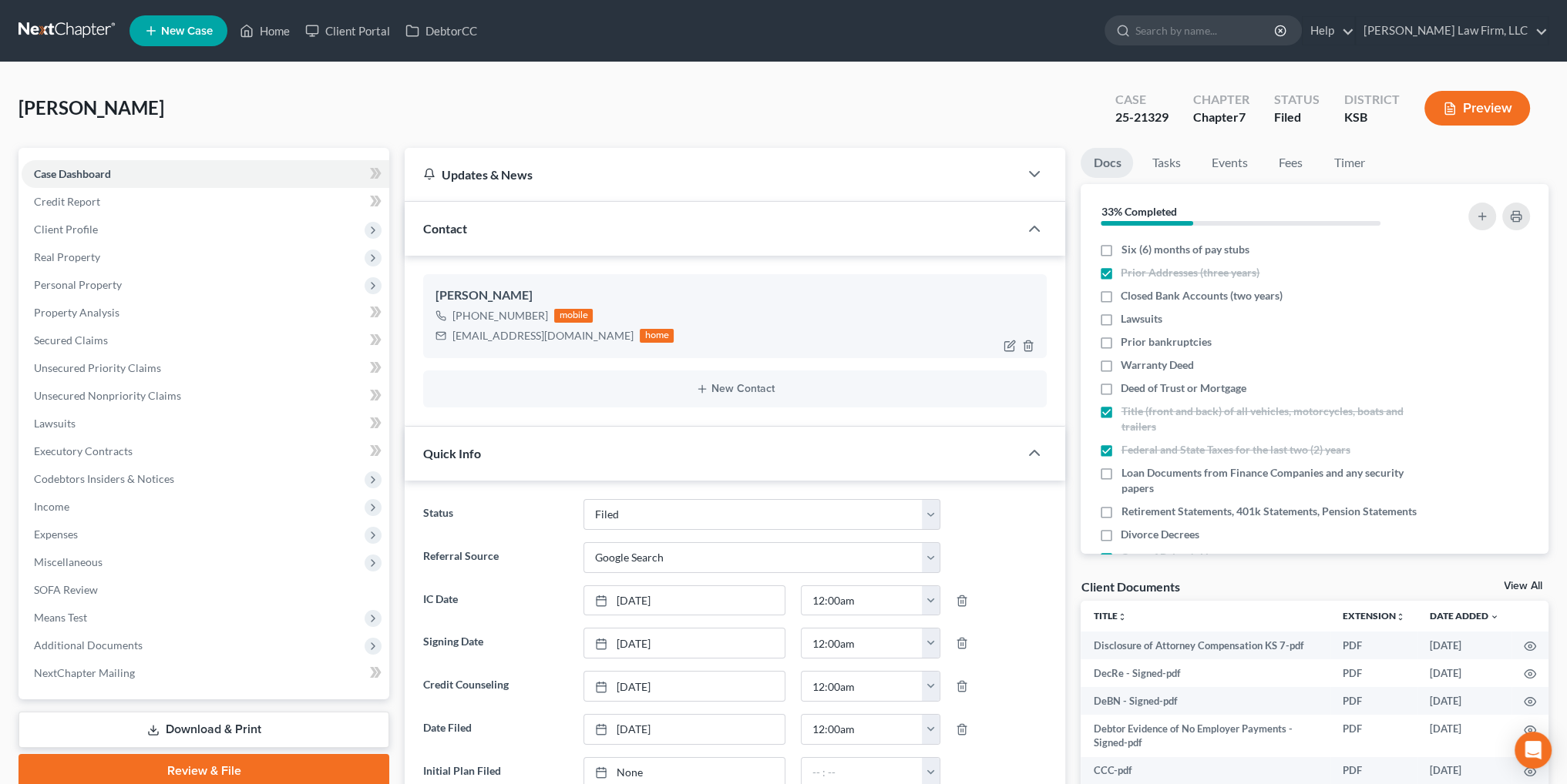
scroll to position [2291, 0]
drag, startPoint x: 268, startPoint y: 31, endPoint x: 704, endPoint y: 92, distance: 440.2
click at [268, 31] on link "Home" at bounding box center [264, 30] width 65 height 27
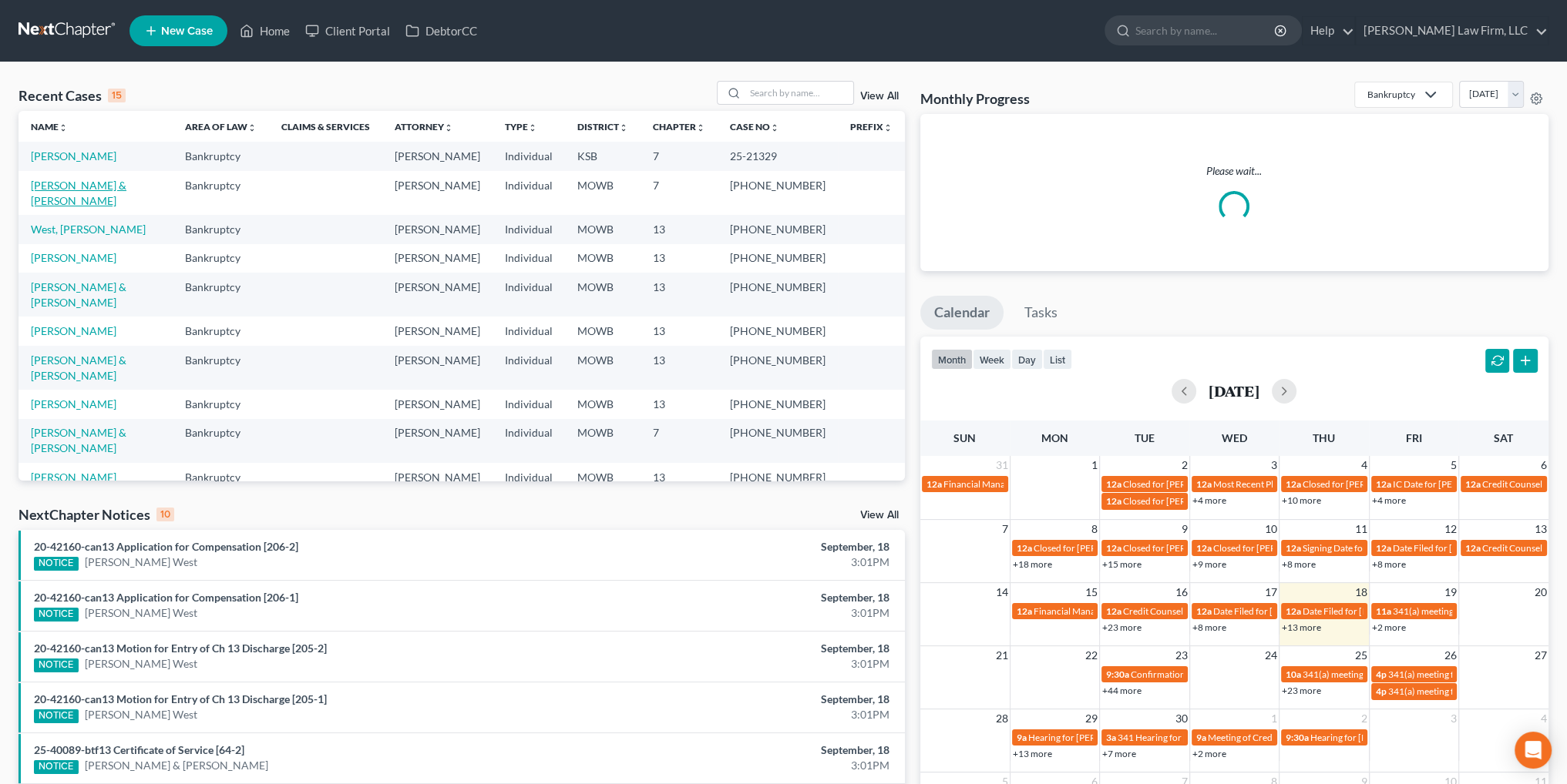
click at [72, 183] on link "[PERSON_NAME] & [PERSON_NAME]" at bounding box center [79, 193] width 96 height 28
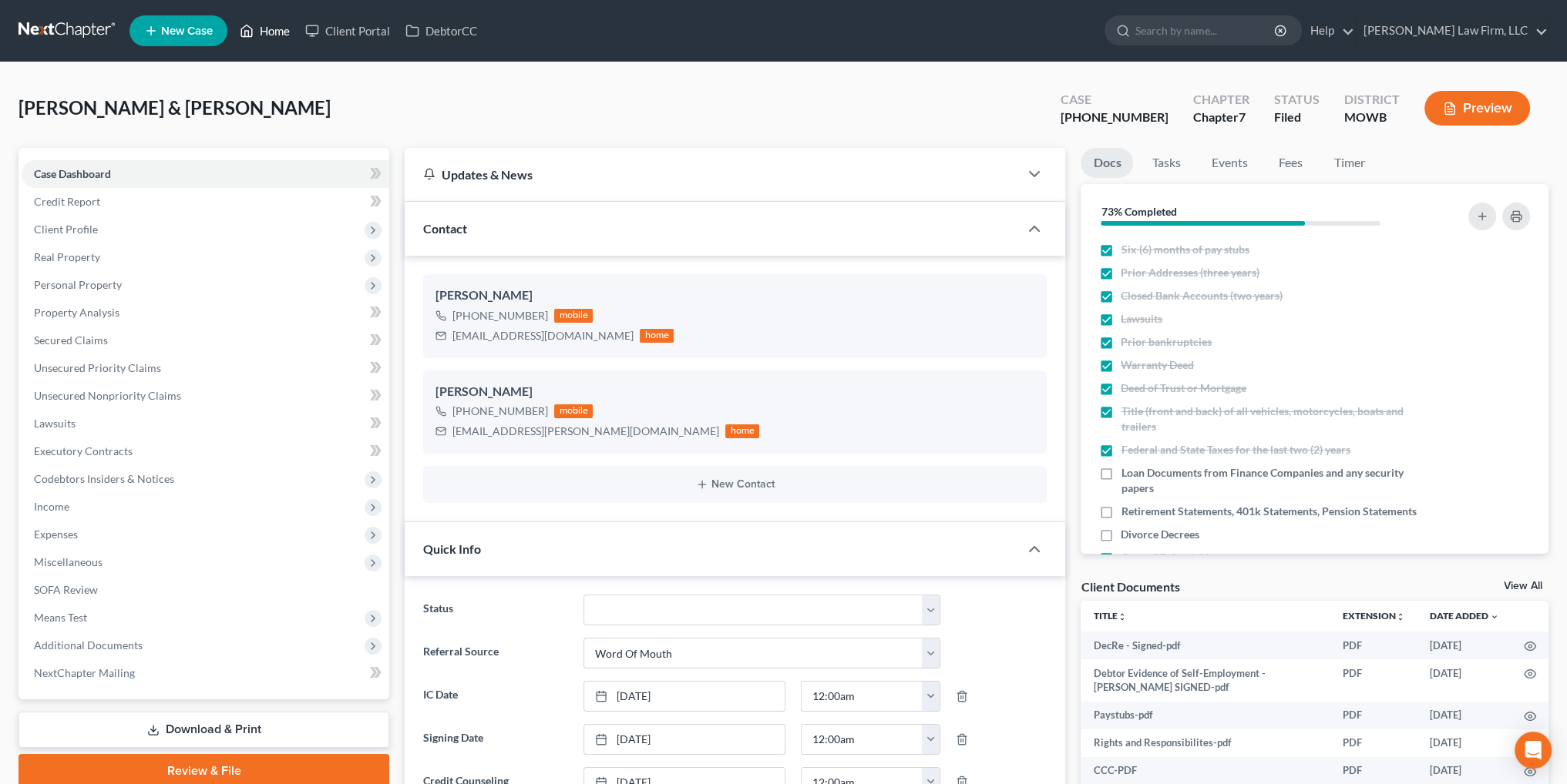
click at [273, 31] on link "Home" at bounding box center [264, 30] width 65 height 27
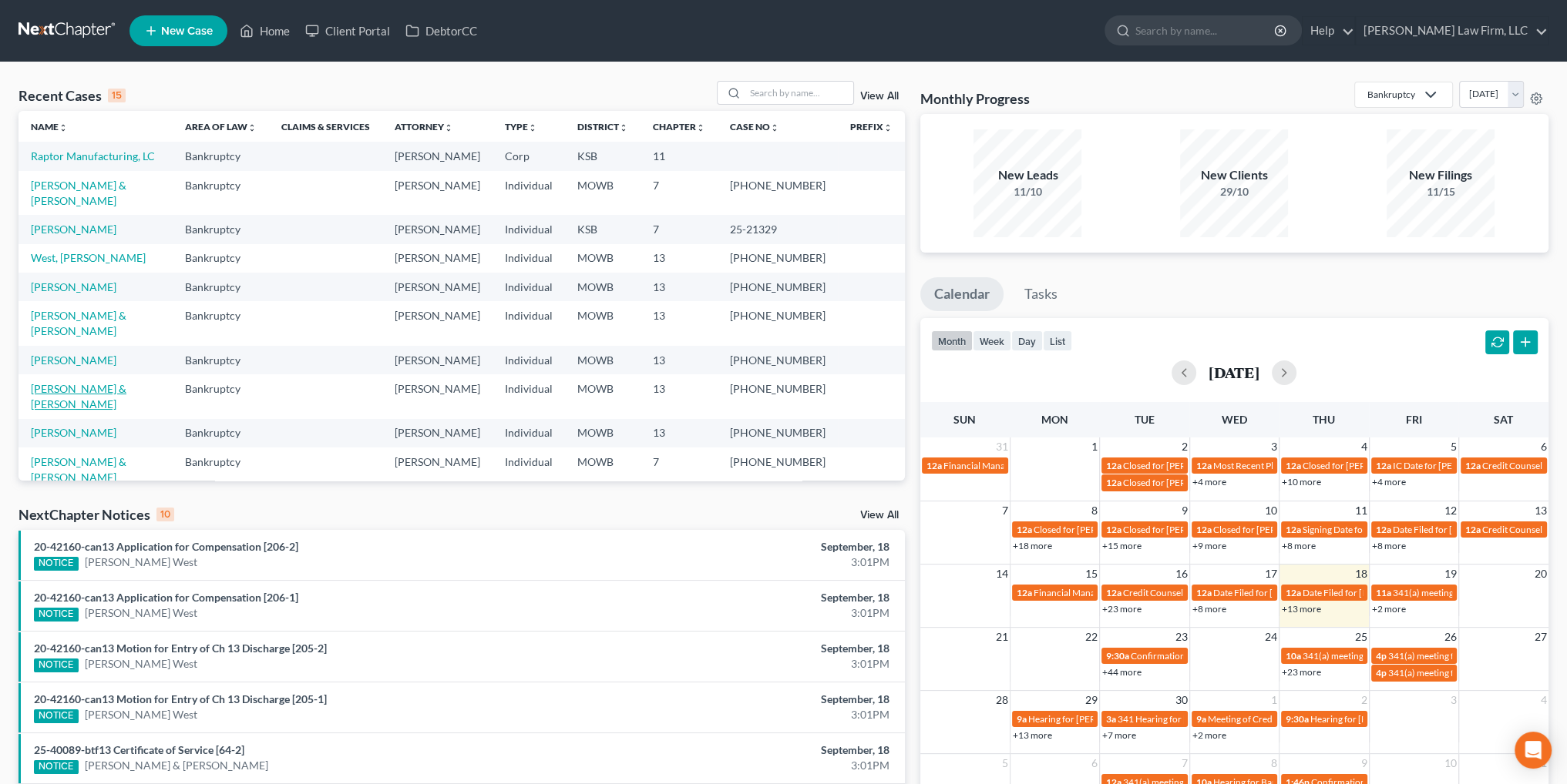
click at [49, 410] on link "[PERSON_NAME] & [PERSON_NAME]" at bounding box center [79, 396] width 96 height 28
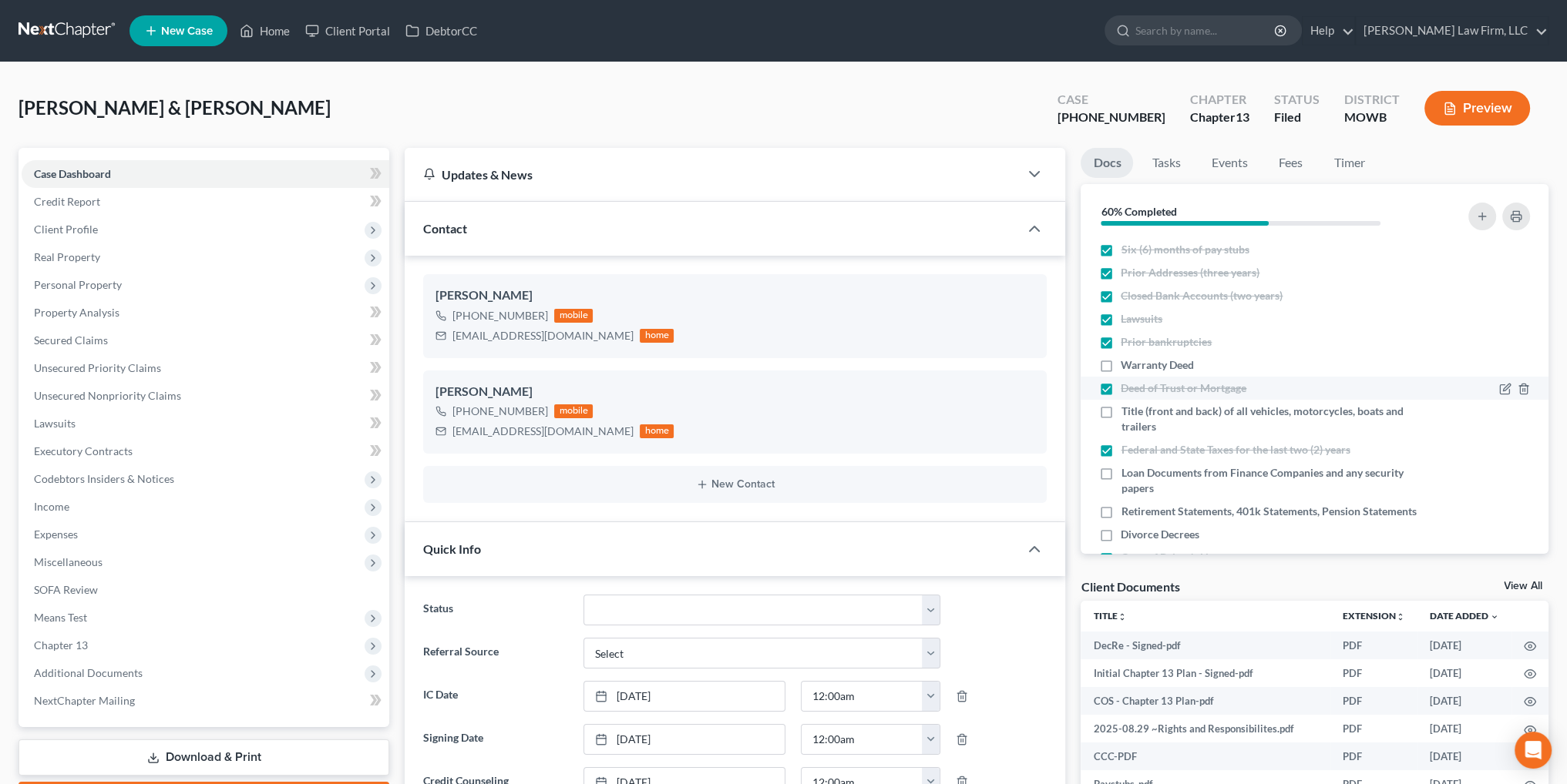
scroll to position [321, 0]
click at [81, 398] on span "Unsecured Nonpriority Claims" at bounding box center [108, 395] width 148 height 13
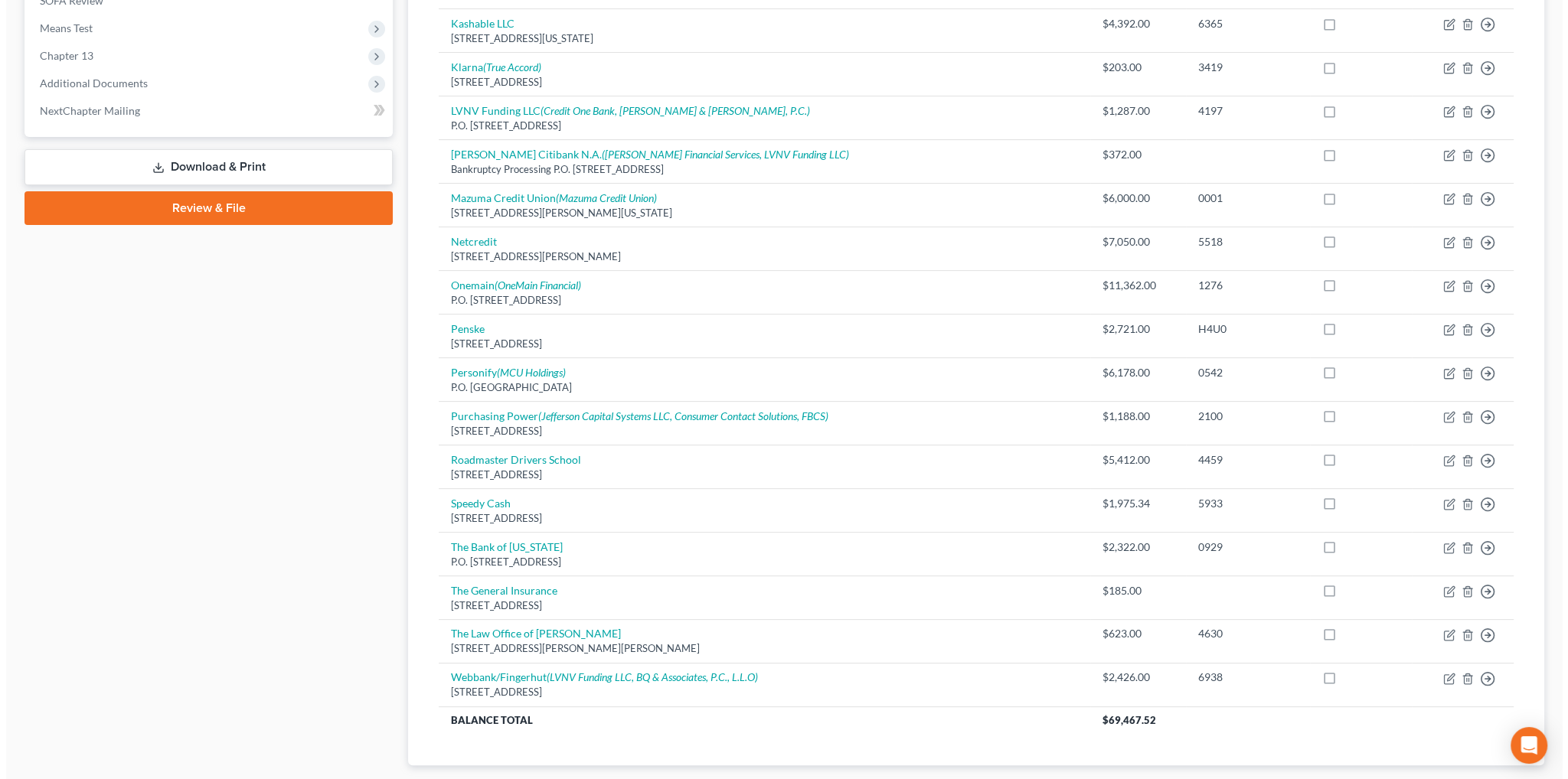
scroll to position [613, 0]
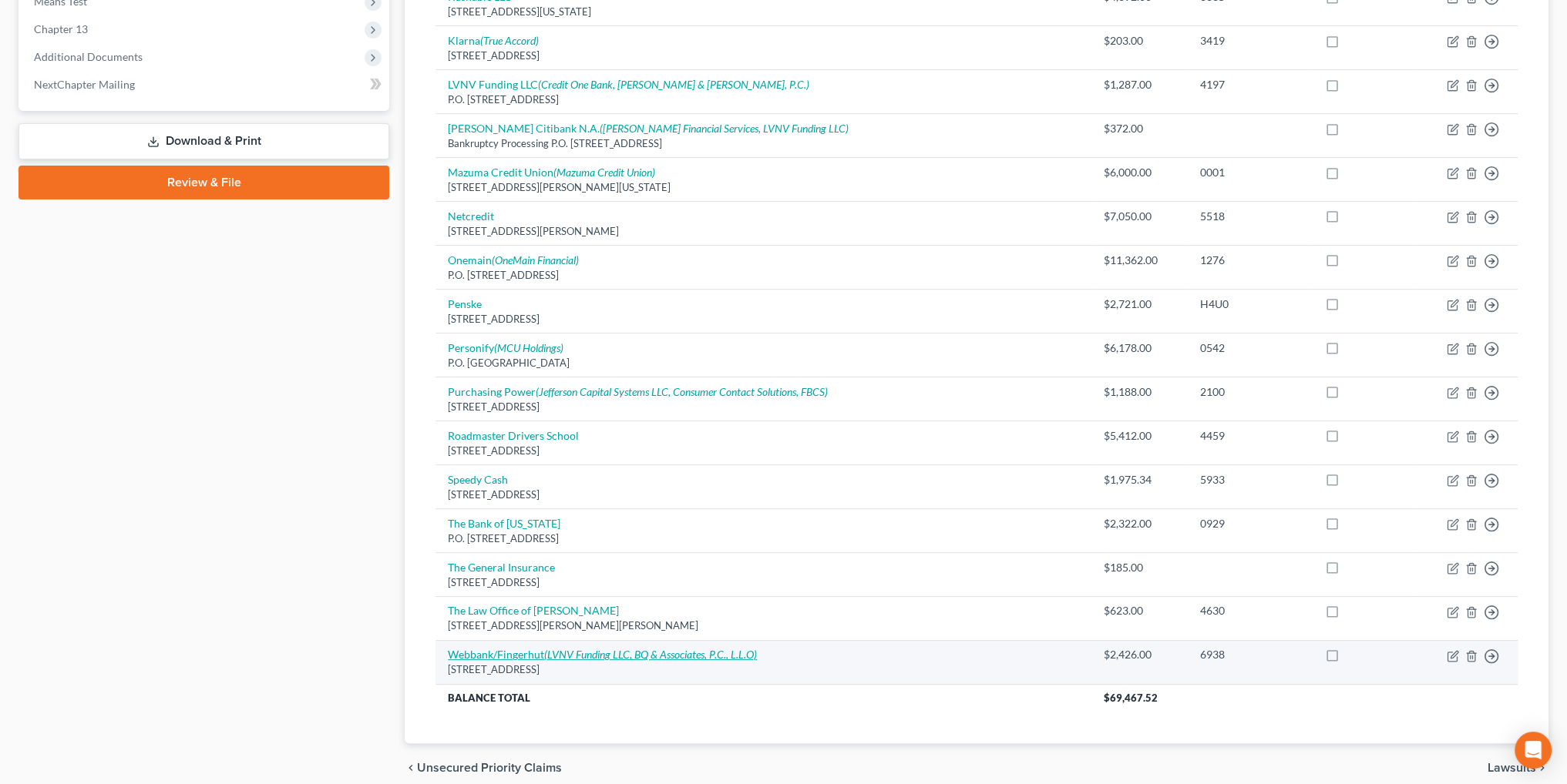
click at [663, 650] on icon "(LVNV Funding LLC, BQ & Associates, P.C., L.L.O)" at bounding box center [650, 654] width 213 height 13
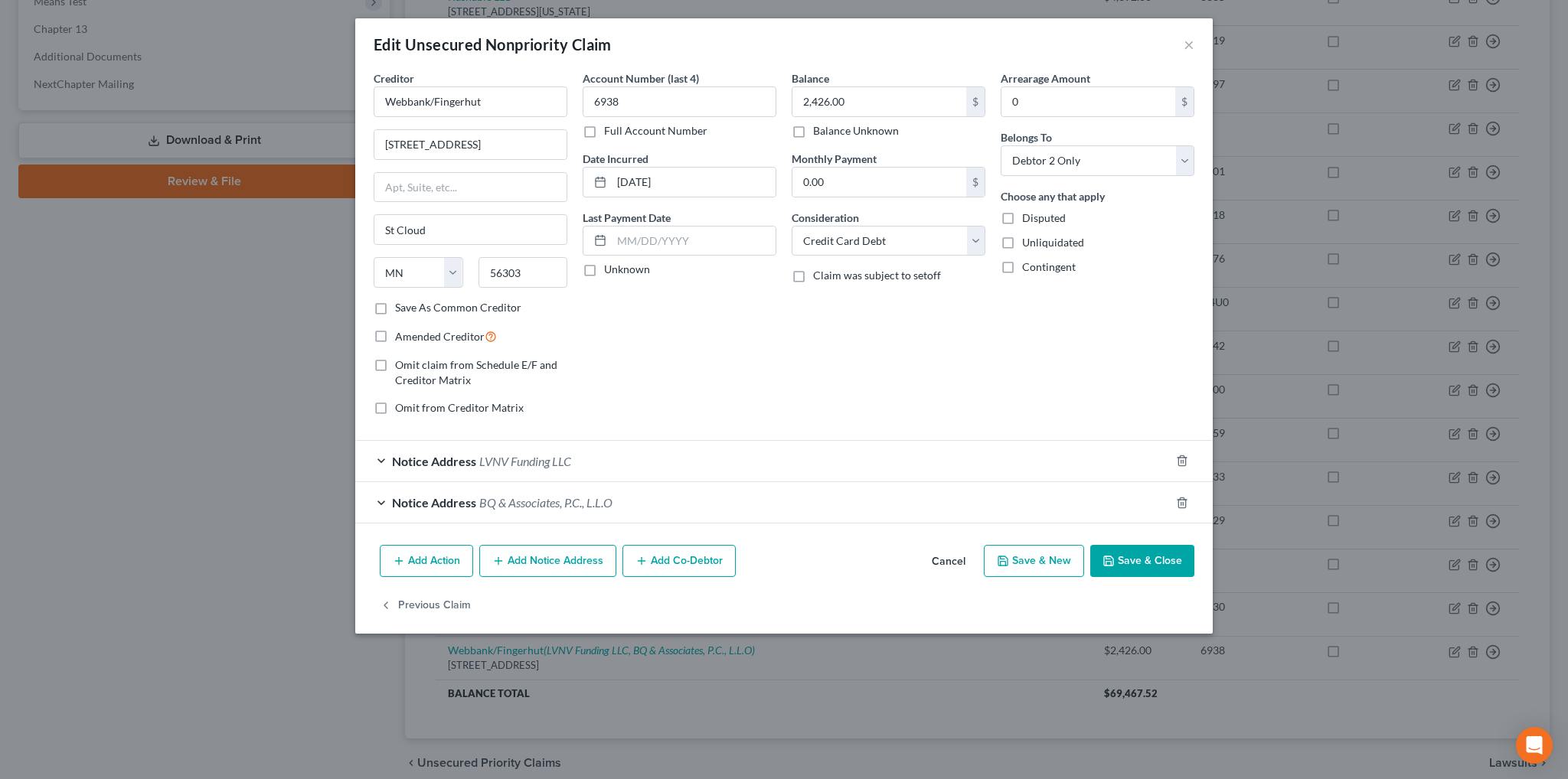
click at [536, 501] on span "BQ & Associates, P.C., L.L.O" at bounding box center [546, 502] width 133 height 14
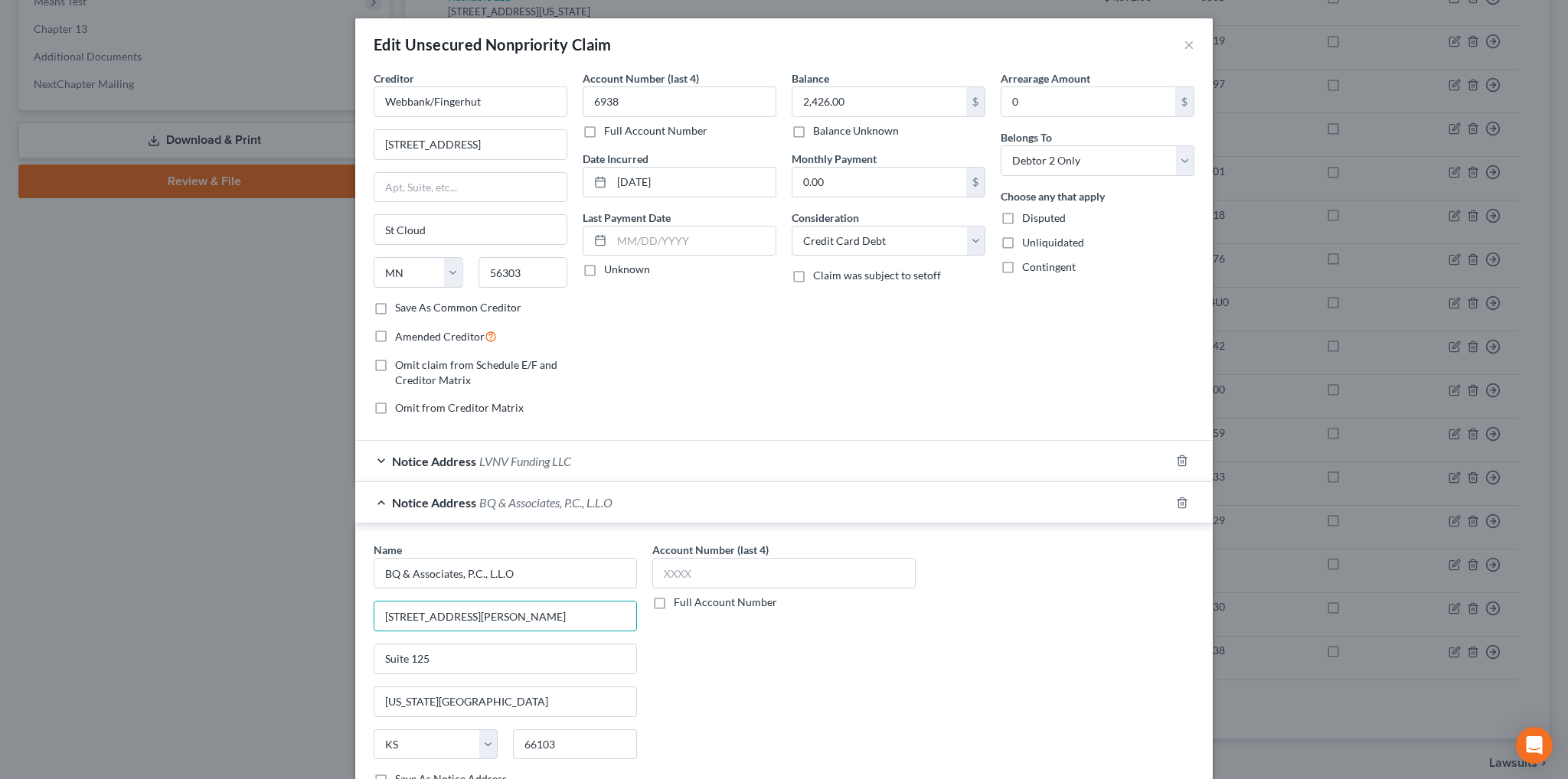
drag, startPoint x: 506, startPoint y: 616, endPoint x: 331, endPoint y: 607, distance: 175.2
click at [305, 621] on div "Edit Unsecured Nonpriority Claim × Creditor * Webbank/Fingerhut [STREET_ADDRESS…" at bounding box center [784, 389] width 1568 height 779
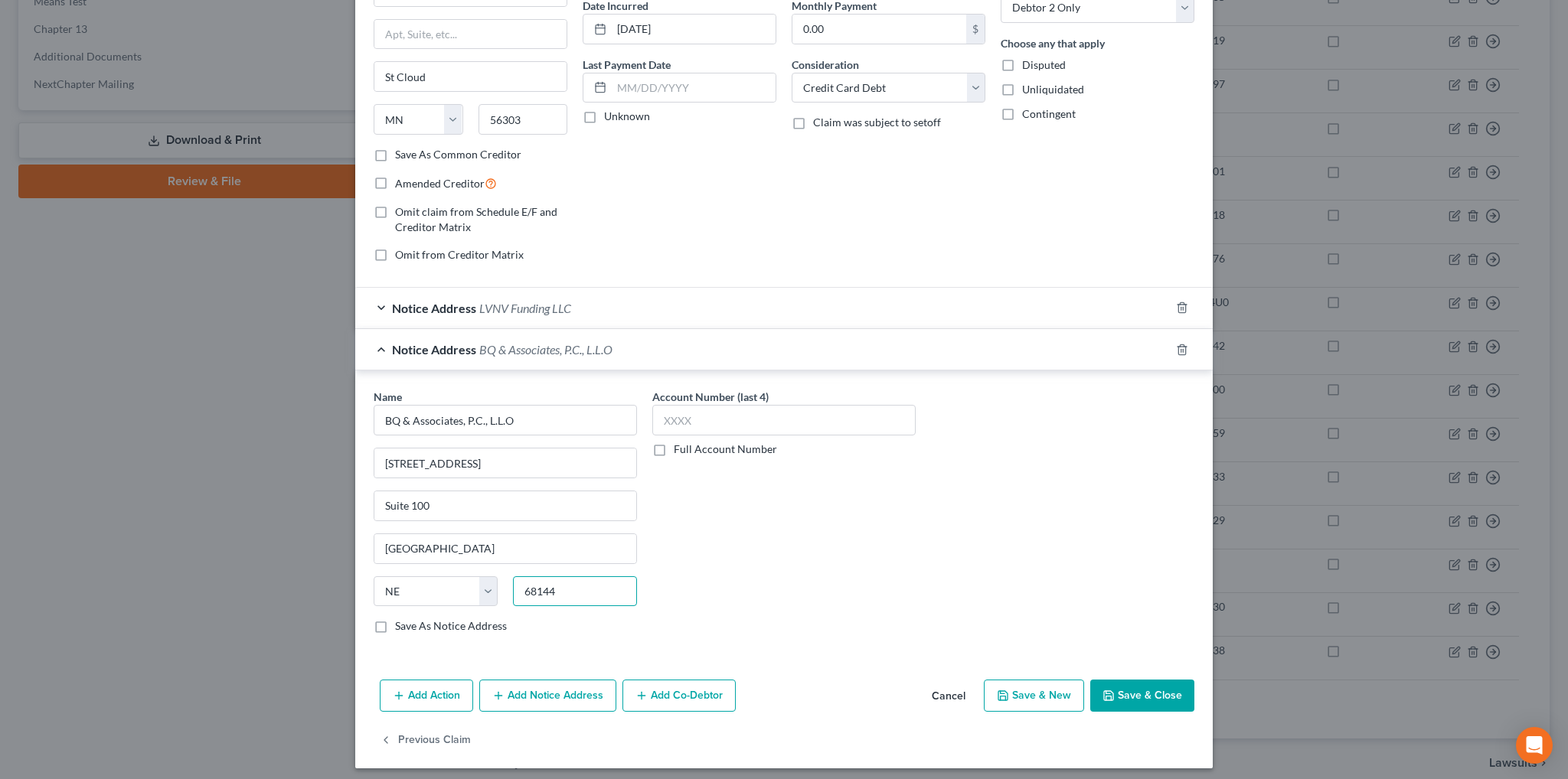
scroll to position [157, 0]
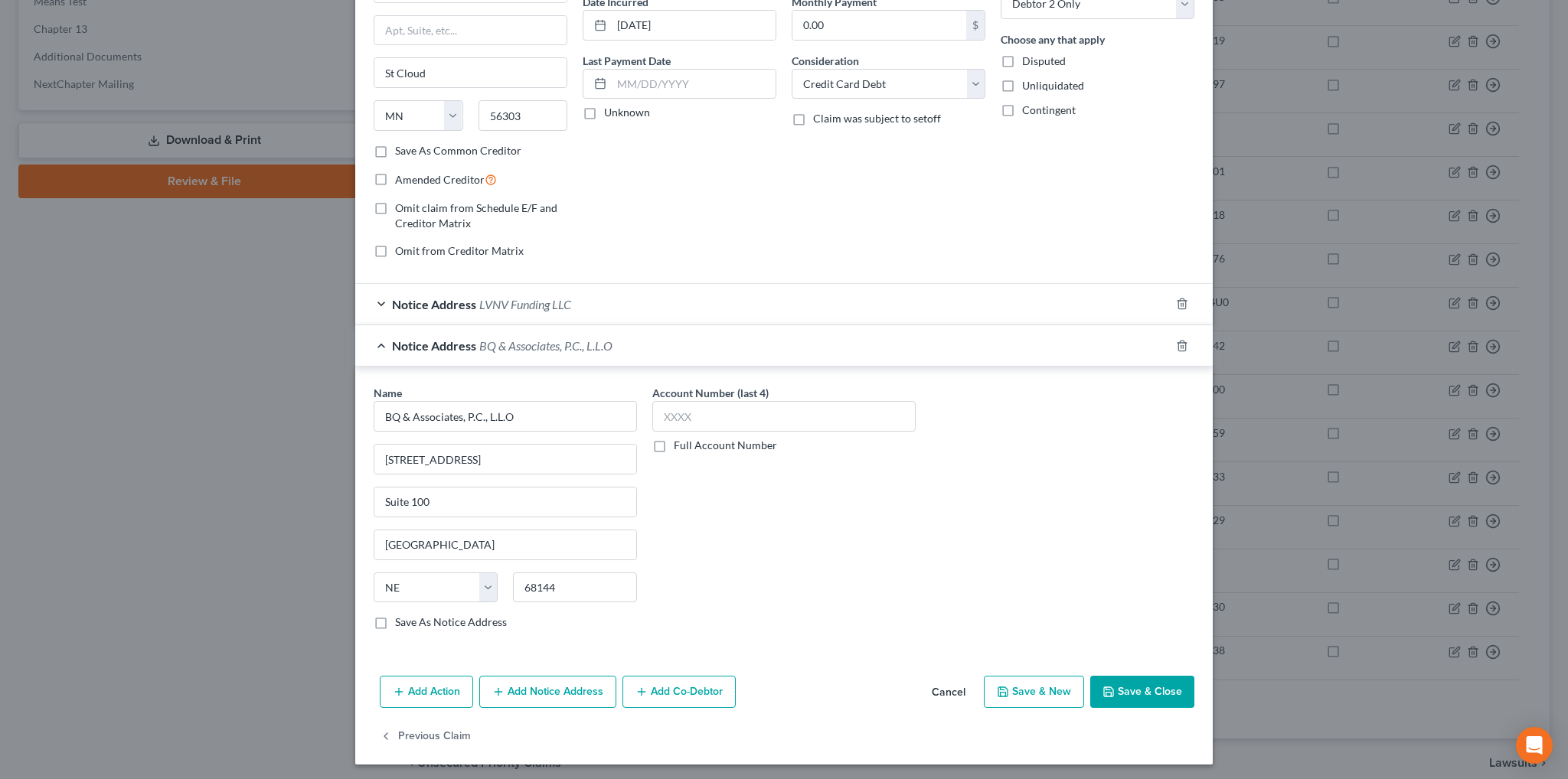
click at [1128, 691] on button "Save & Close" at bounding box center [1142, 692] width 104 height 32
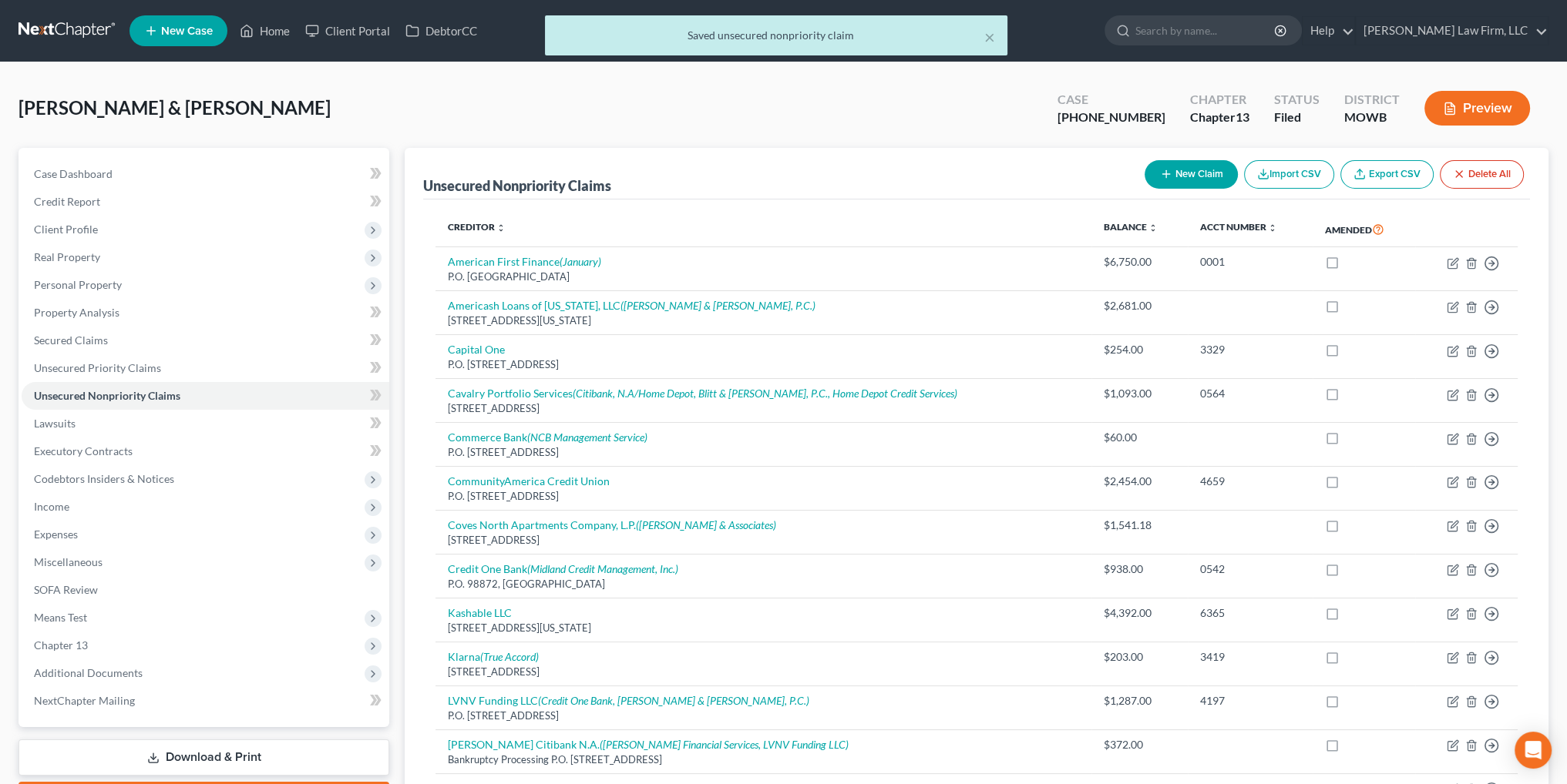
scroll to position [0, 0]
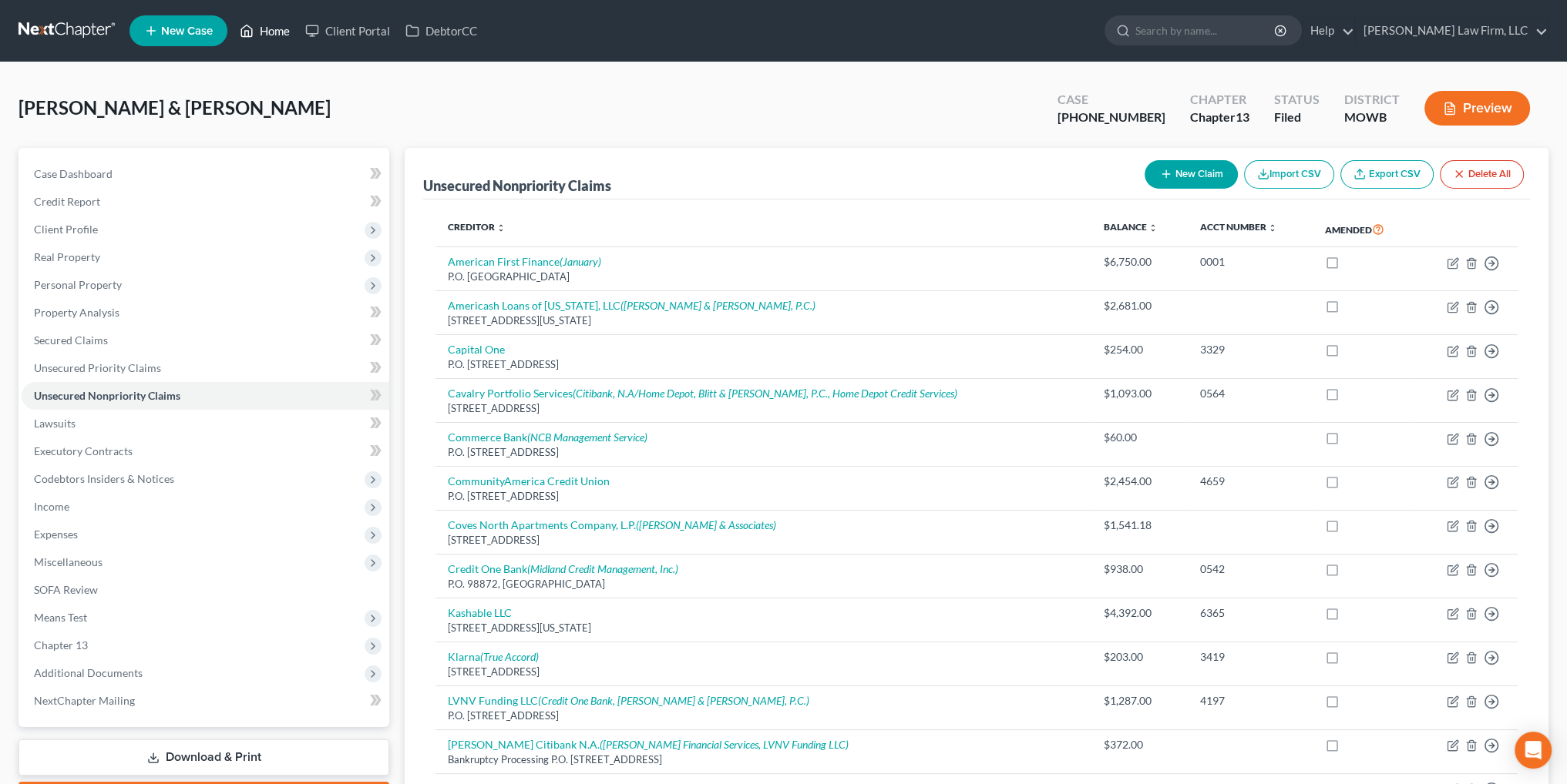
click at [284, 29] on link "Home" at bounding box center [264, 30] width 65 height 27
